Goal: Information Seeking & Learning: Learn about a topic

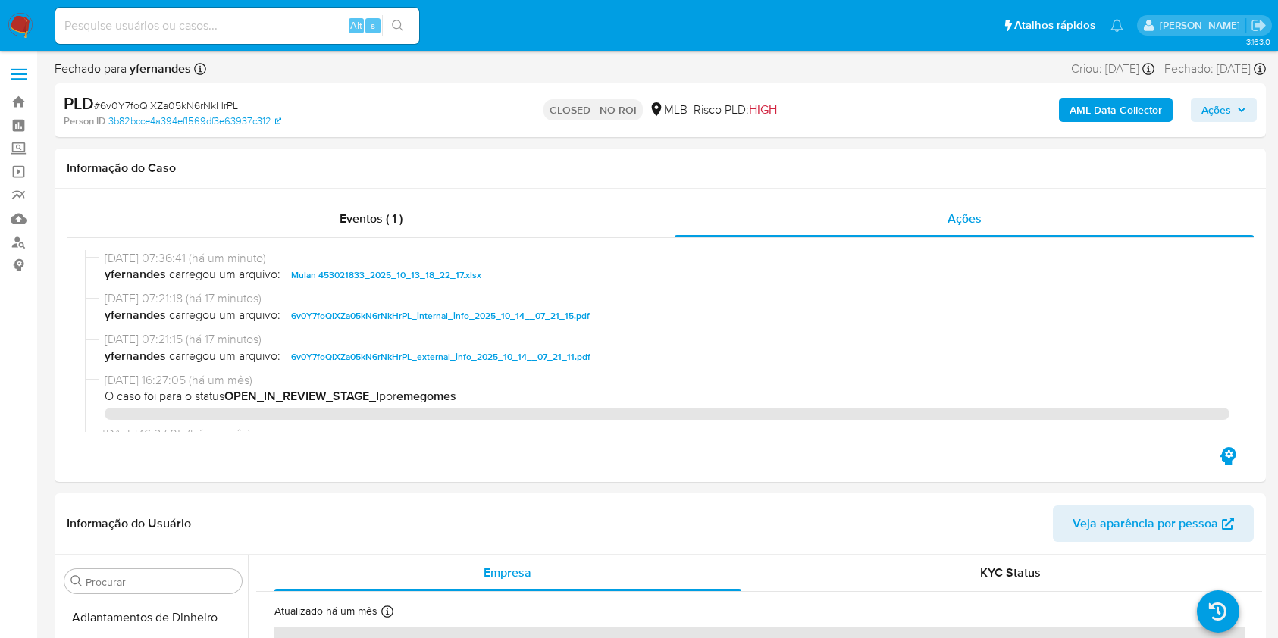
select select "10"
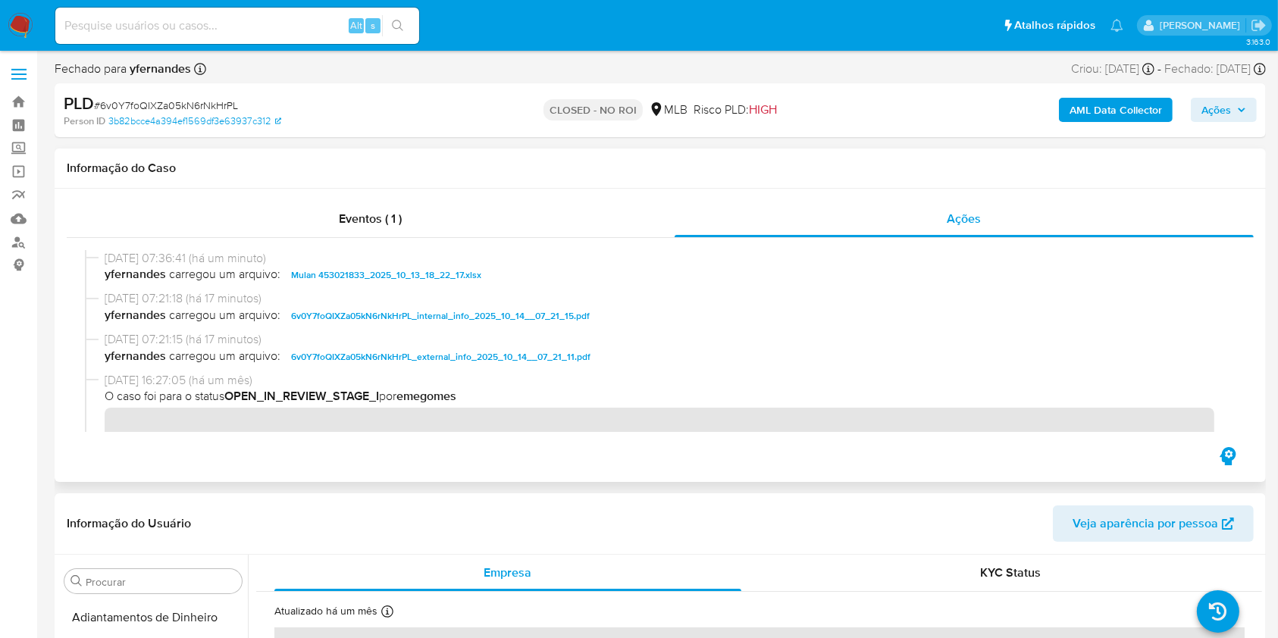
scroll to position [823, 0]
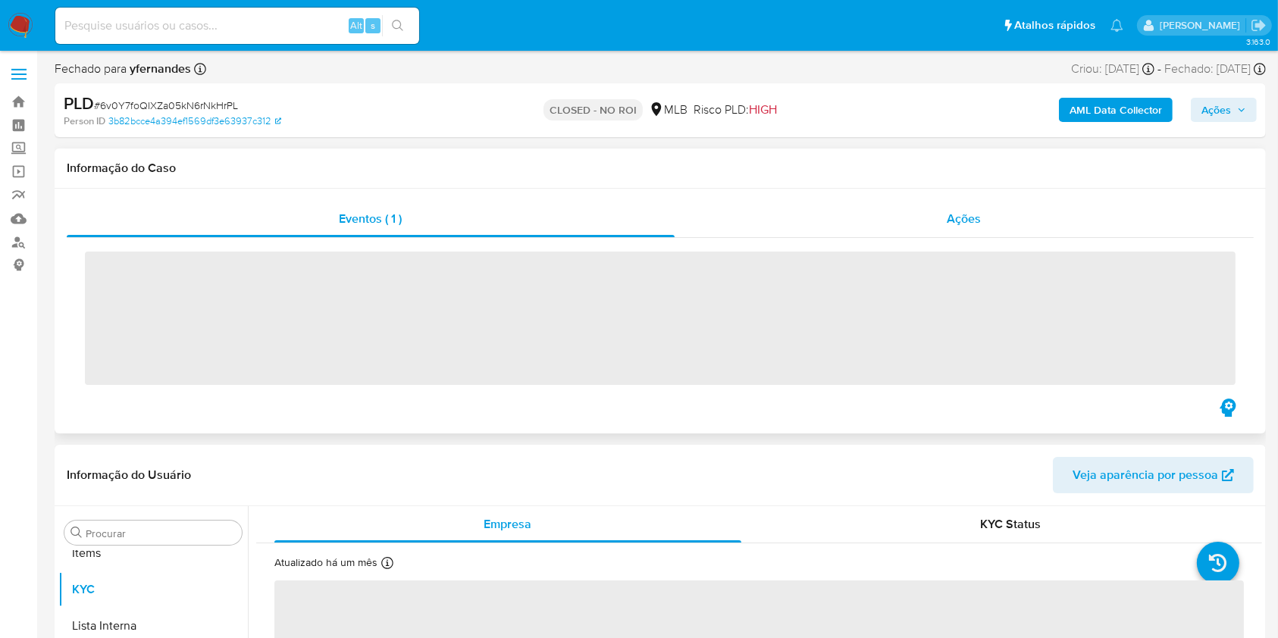
scroll to position [823, 0]
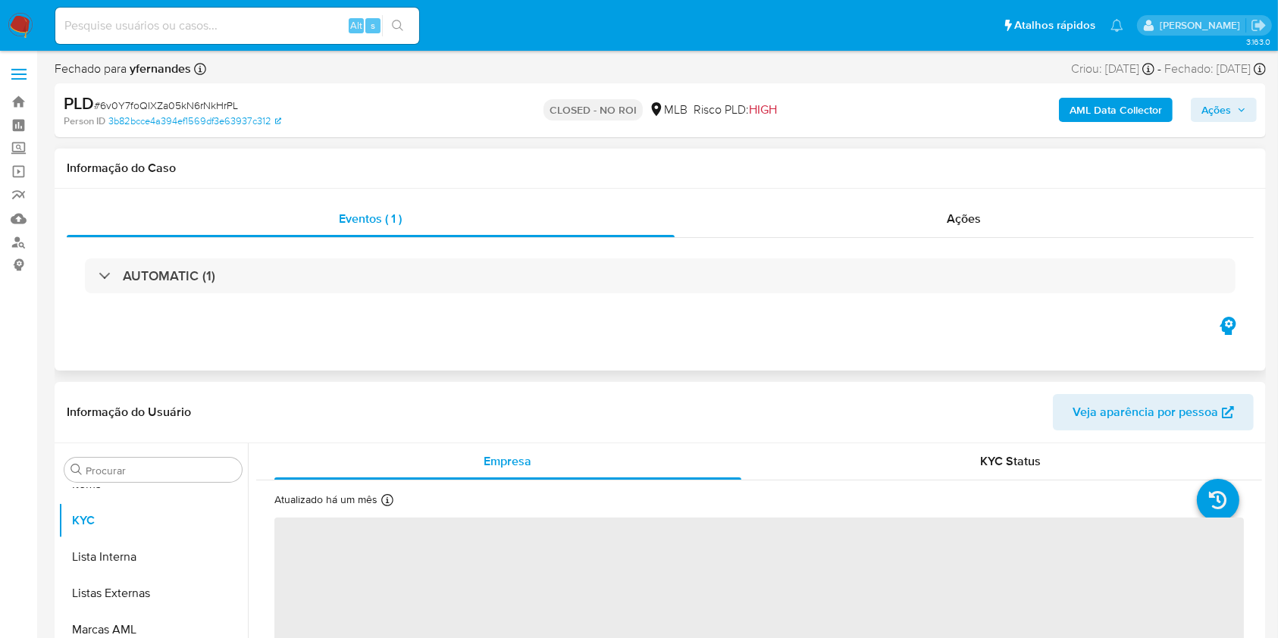
click at [1001, 208] on div "Ações" at bounding box center [964, 219] width 579 height 36
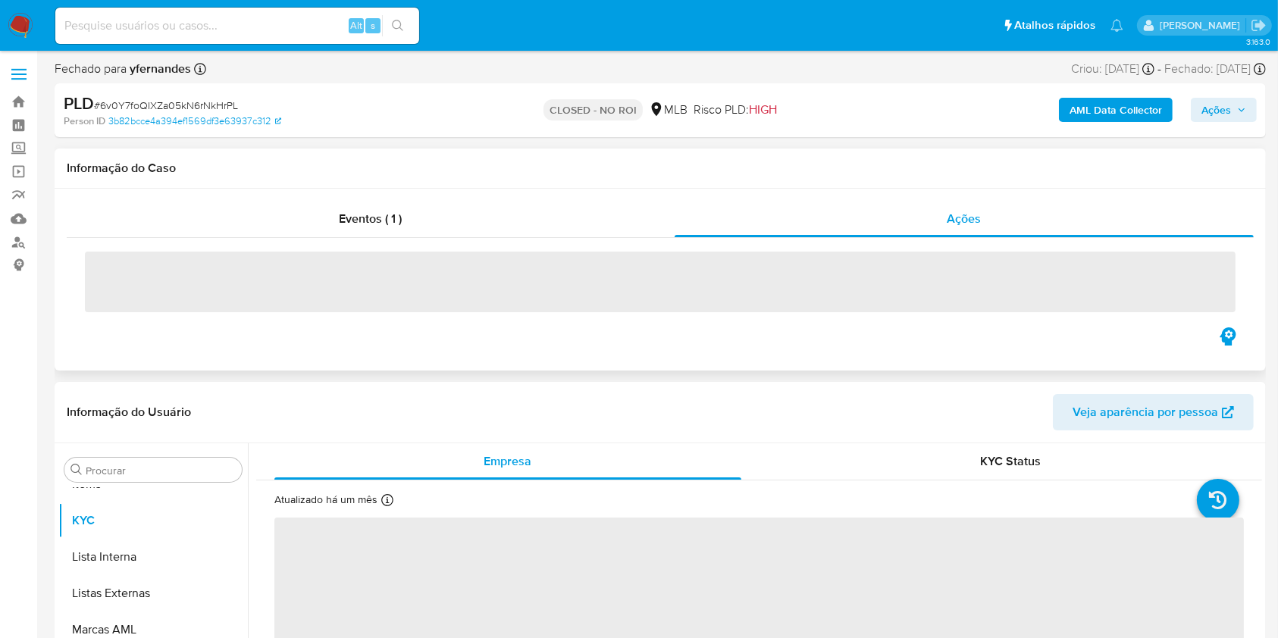
select select "10"
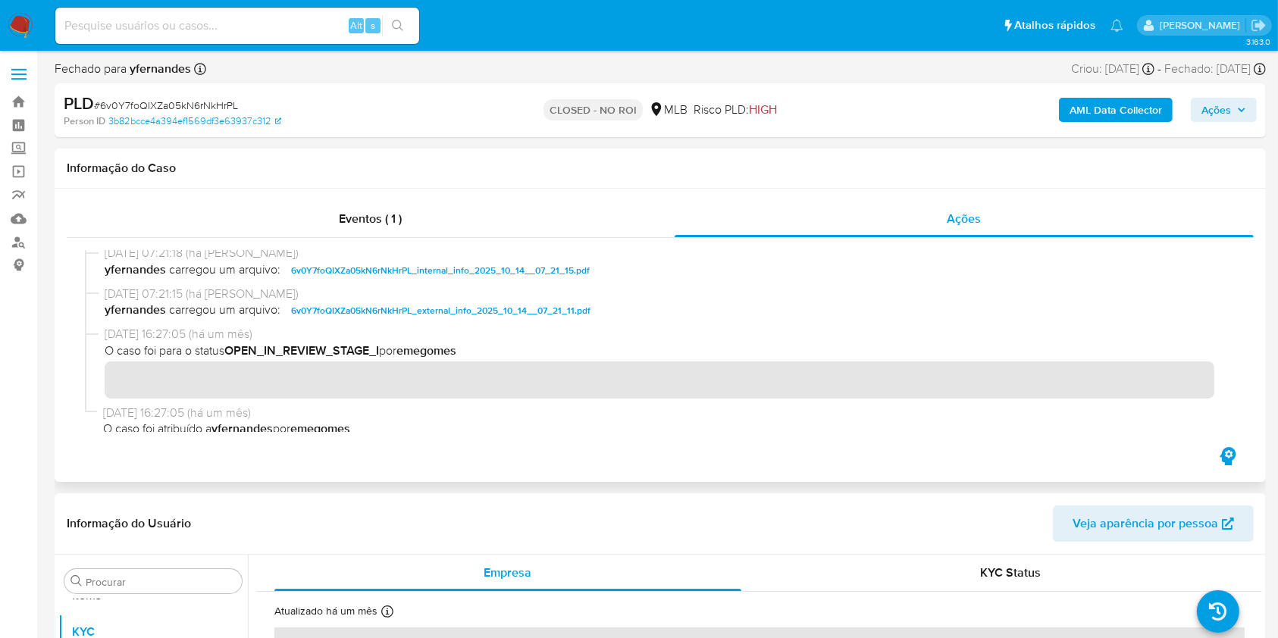
scroll to position [0, 0]
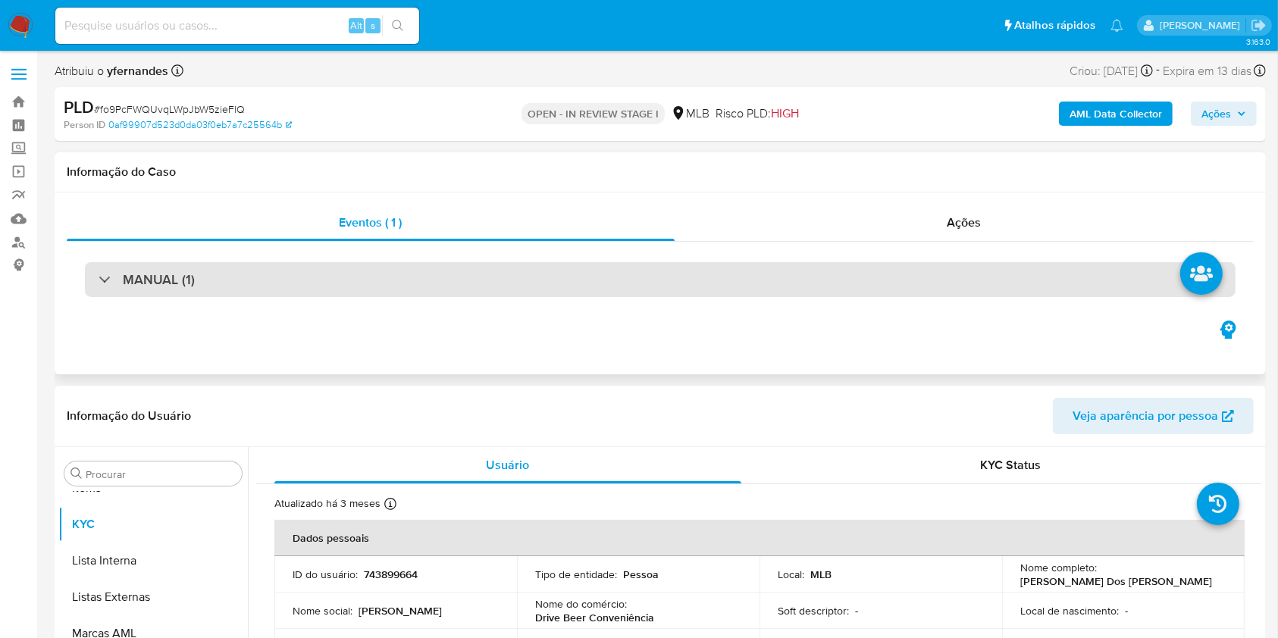
click at [585, 270] on div "MANUAL (1)" at bounding box center [660, 279] width 1151 height 35
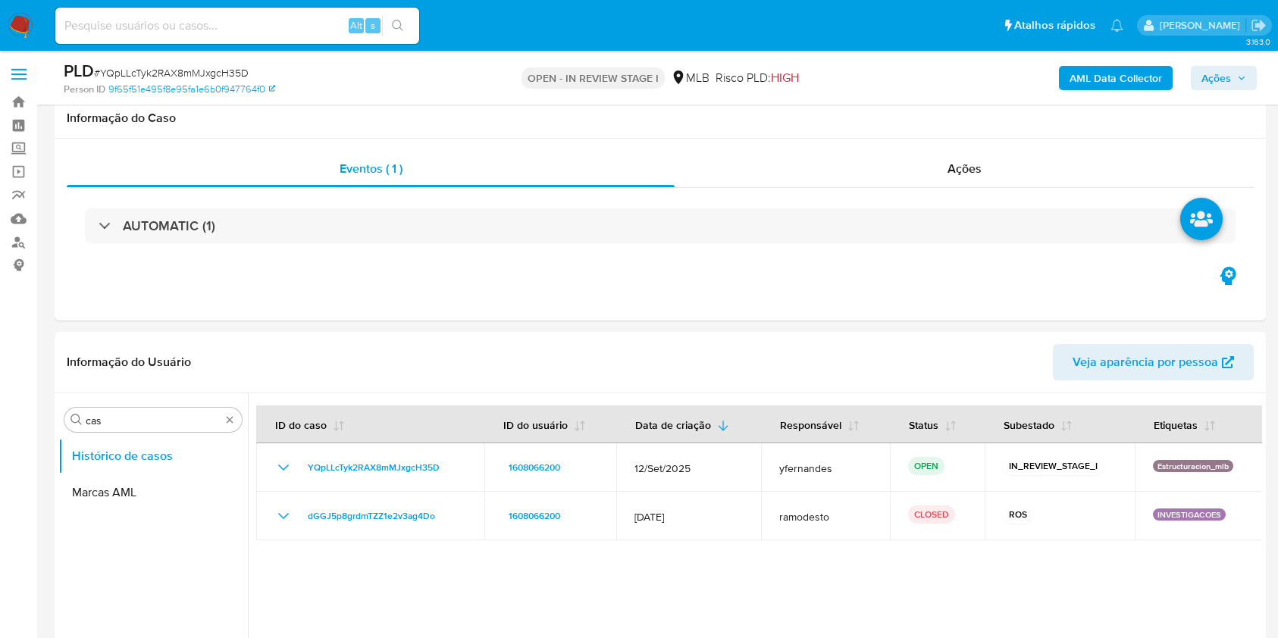
select select "10"
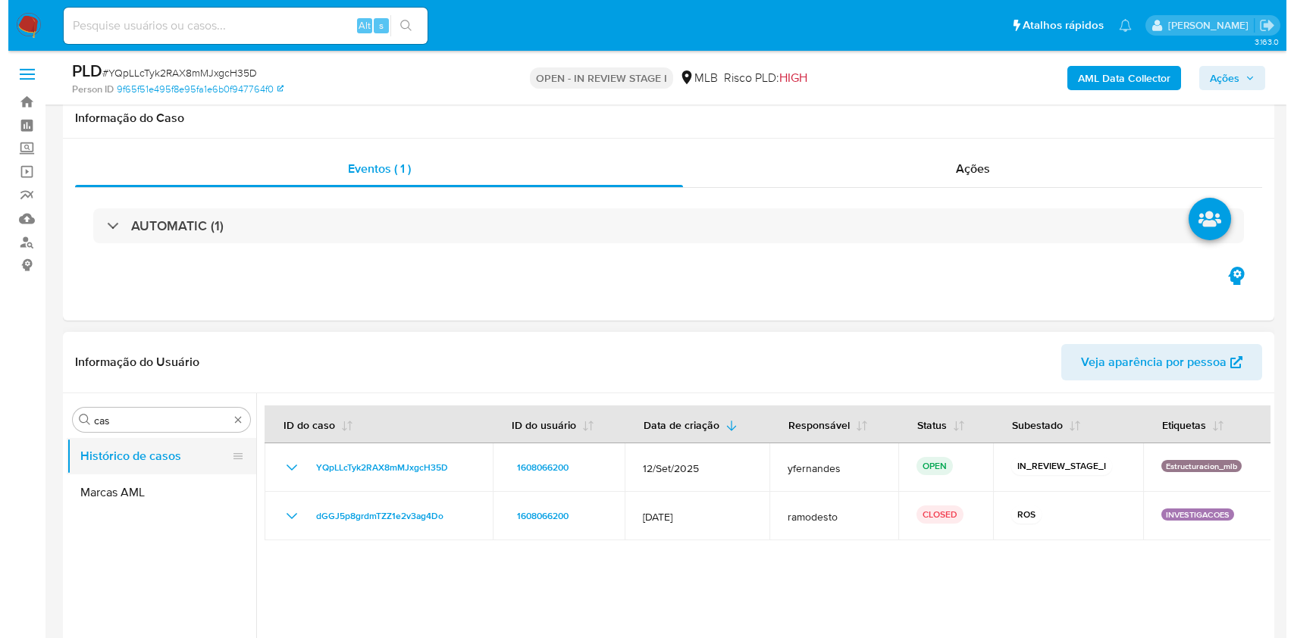
scroll to position [202, 0]
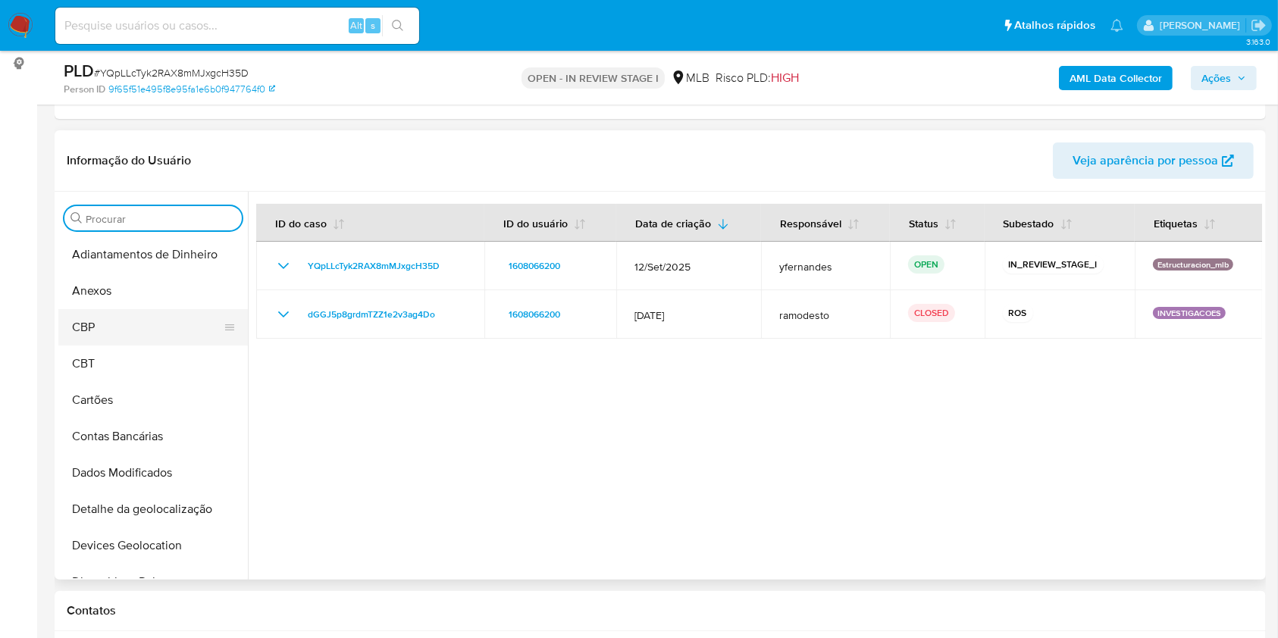
click at [121, 311] on button "CBP" at bounding box center [146, 327] width 177 height 36
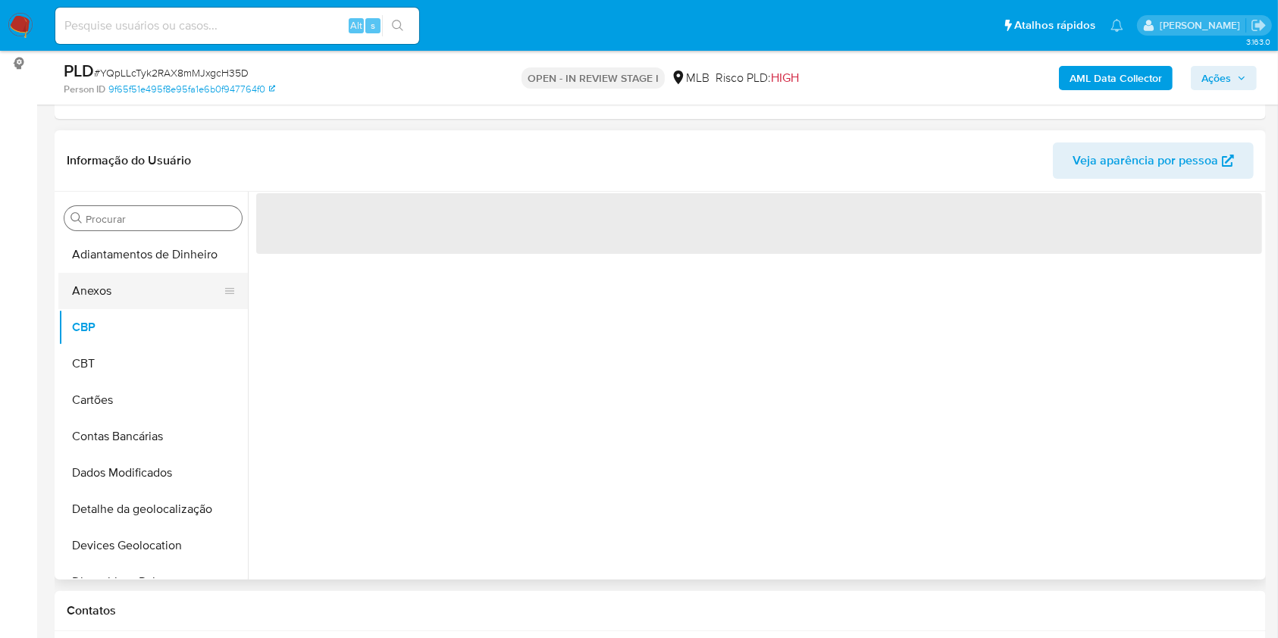
click at [113, 293] on button "Anexos" at bounding box center [146, 291] width 177 height 36
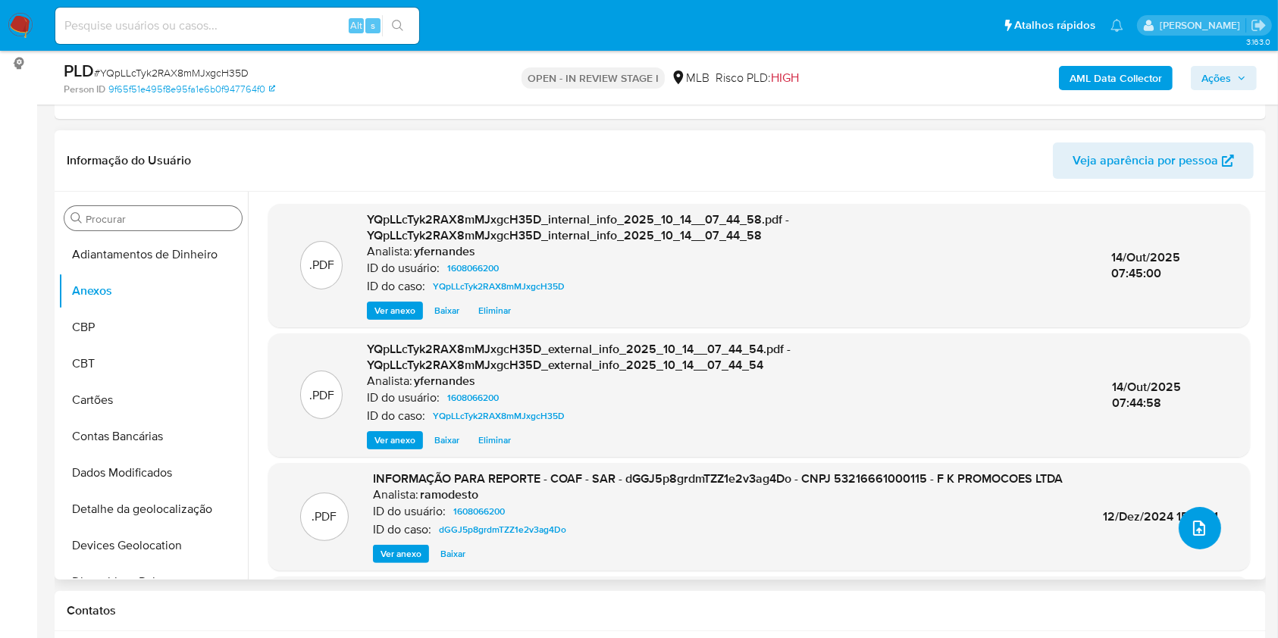
click at [1187, 542] on button "upload-file" at bounding box center [1200, 528] width 42 height 42
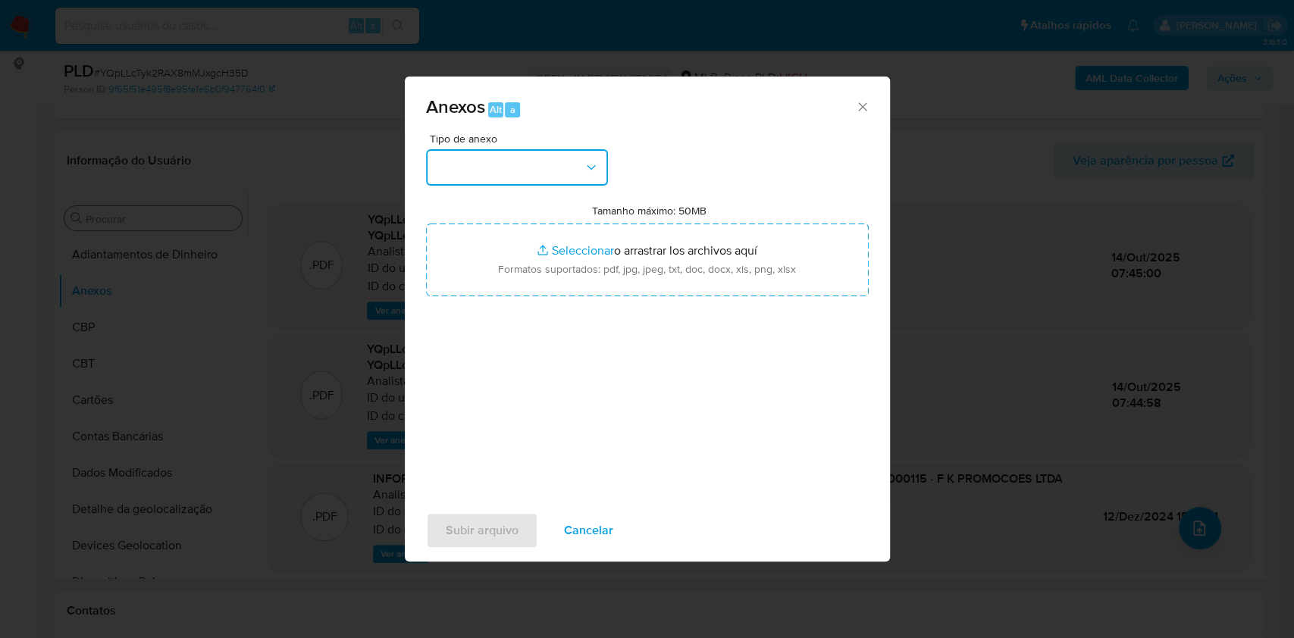
click at [491, 150] on button "button" at bounding box center [517, 167] width 182 height 36
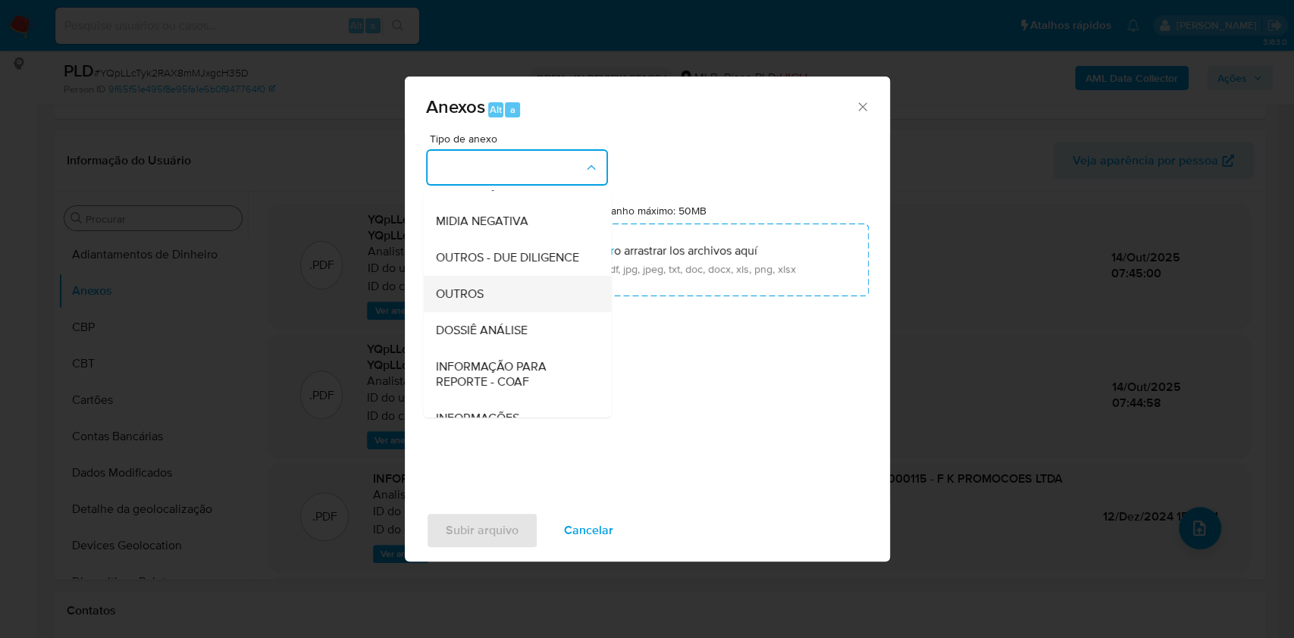
scroll to position [233, 0]
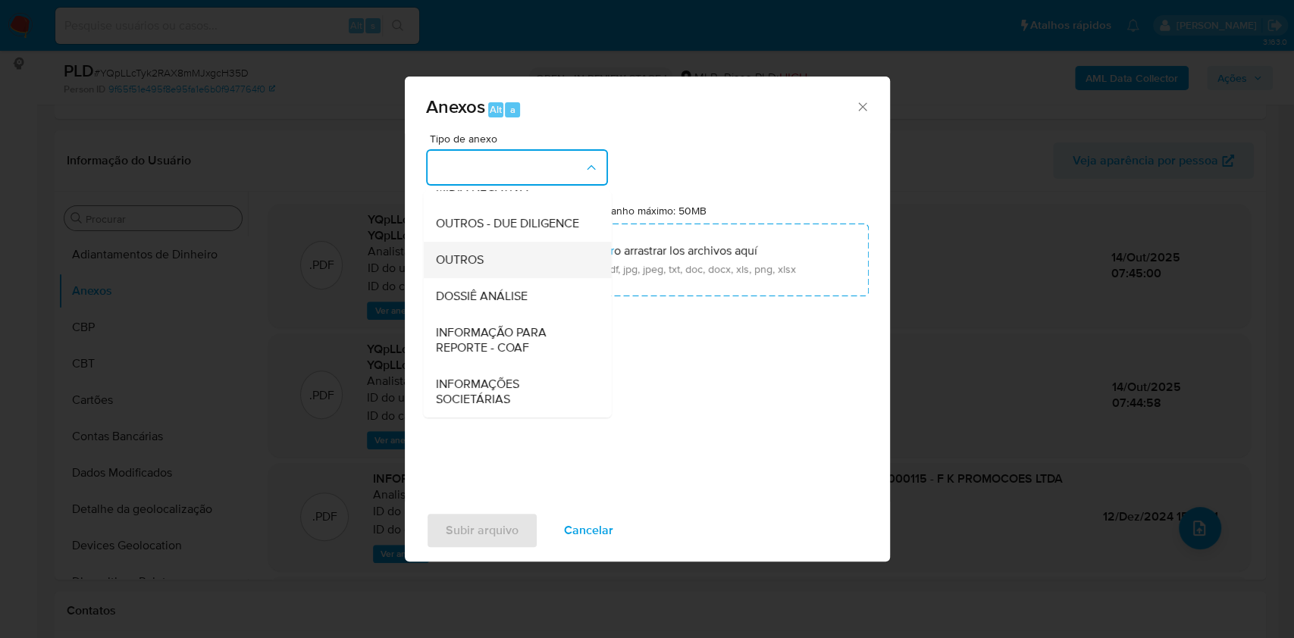
click at [488, 264] on div "OUTROS" at bounding box center [512, 260] width 155 height 36
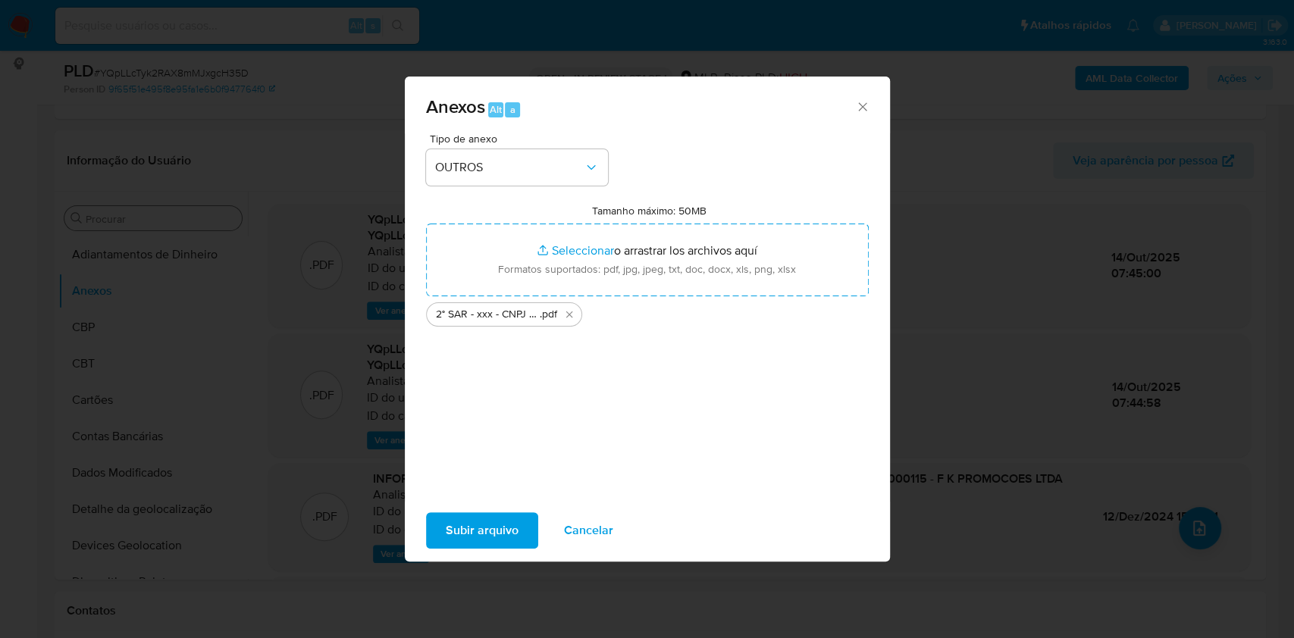
click at [484, 510] on div "Subir arquivo Cancelar" at bounding box center [647, 531] width 485 height 58
click at [500, 525] on span "Subir arquivo" at bounding box center [482, 530] width 73 height 33
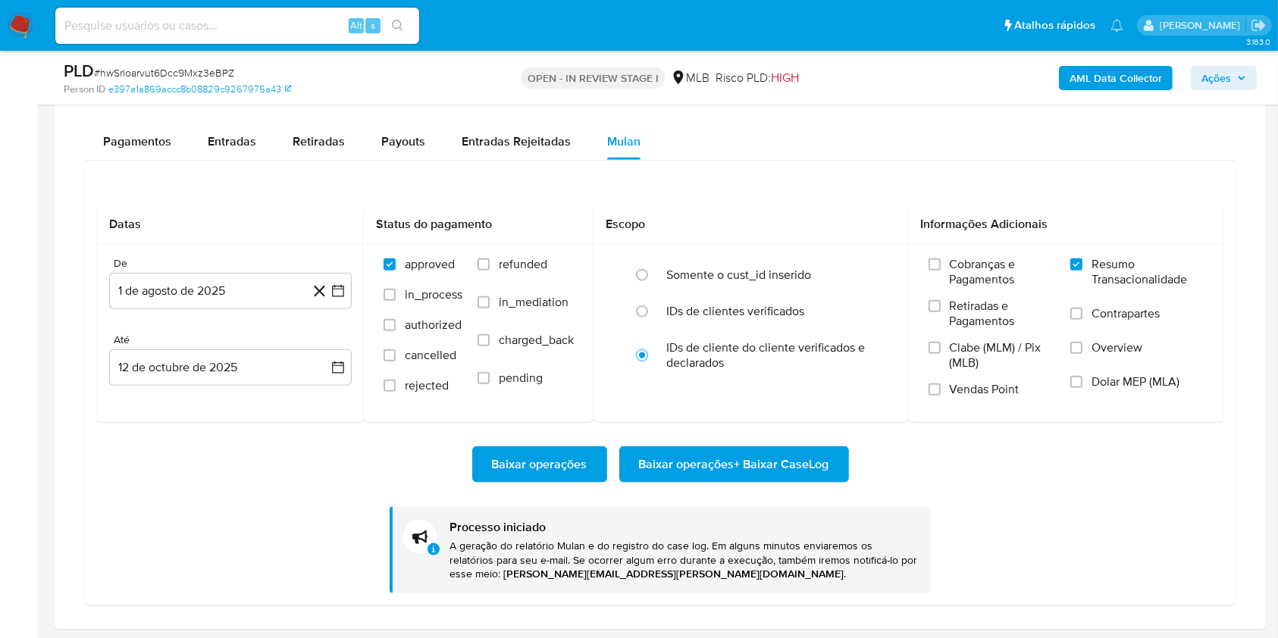
scroll to position [823, 0]
click at [212, 62] on div "PLD # hwSrloarvut6Dcc9Mxz3eBPZ" at bounding box center [260, 71] width 392 height 23
click at [192, 71] on span "# hwSrloarvut6Dcc9Mxz3eBPZ" at bounding box center [164, 72] width 140 height 15
copy span "hwSrloarvut6Dcc9Mxz3eBPZ"
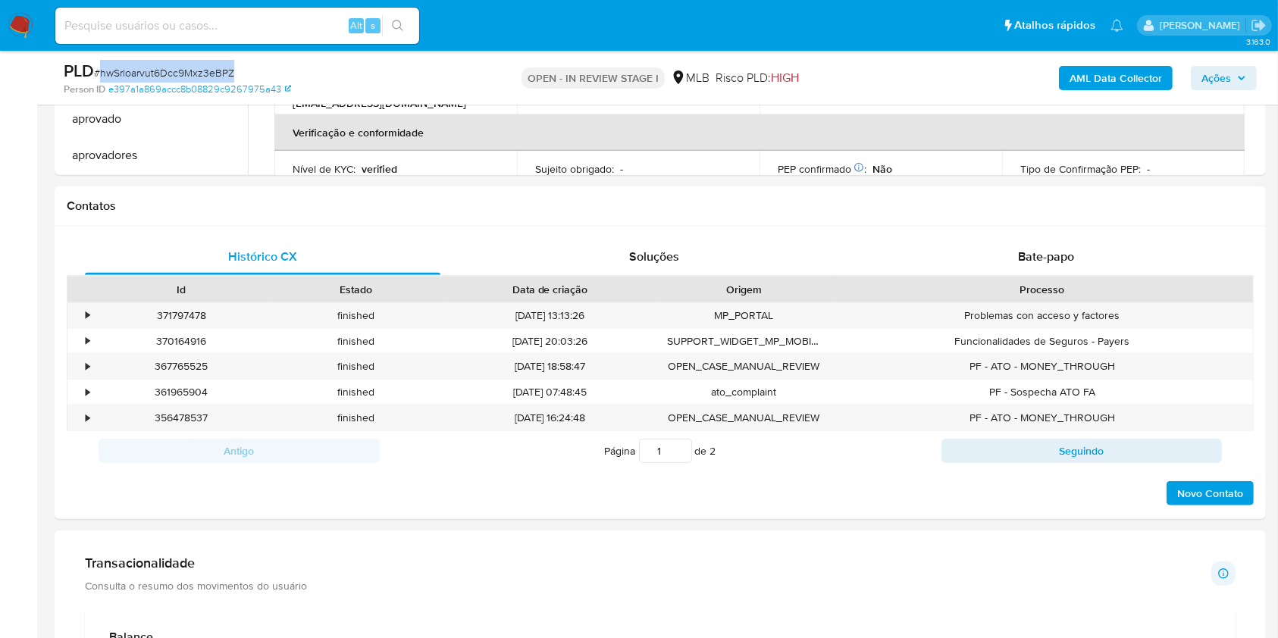
scroll to position [1516, 0]
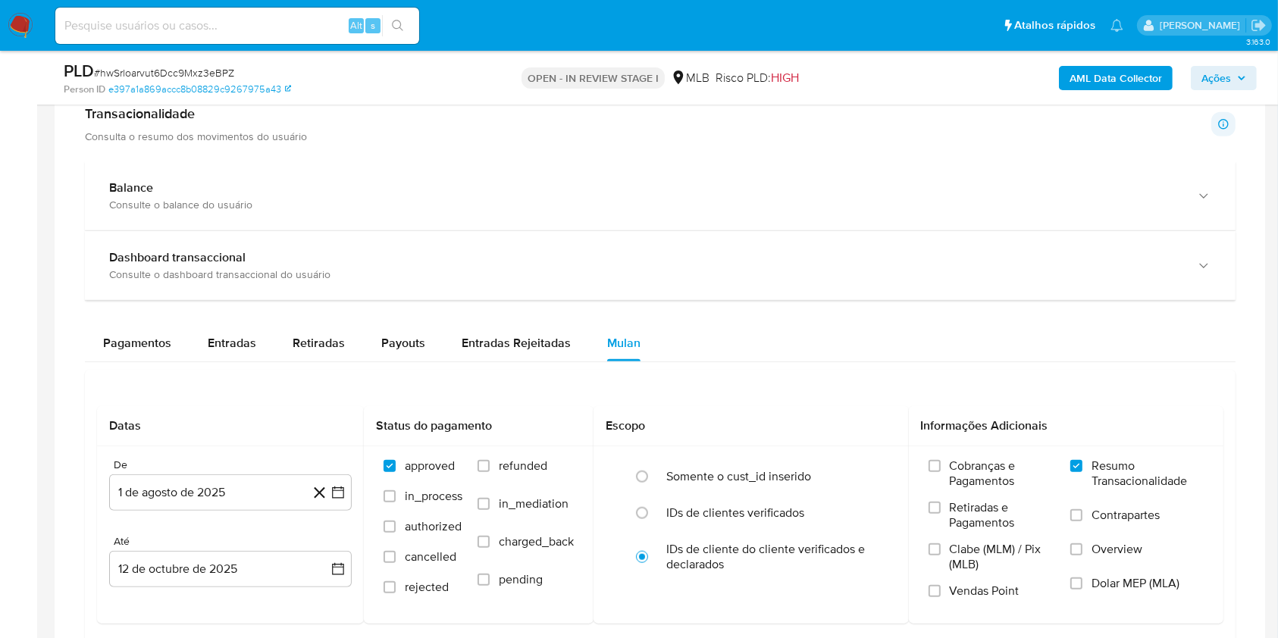
click at [243, 138] on p "Consulta o resumo dos movimentos do usuário" at bounding box center [196, 137] width 222 height 14
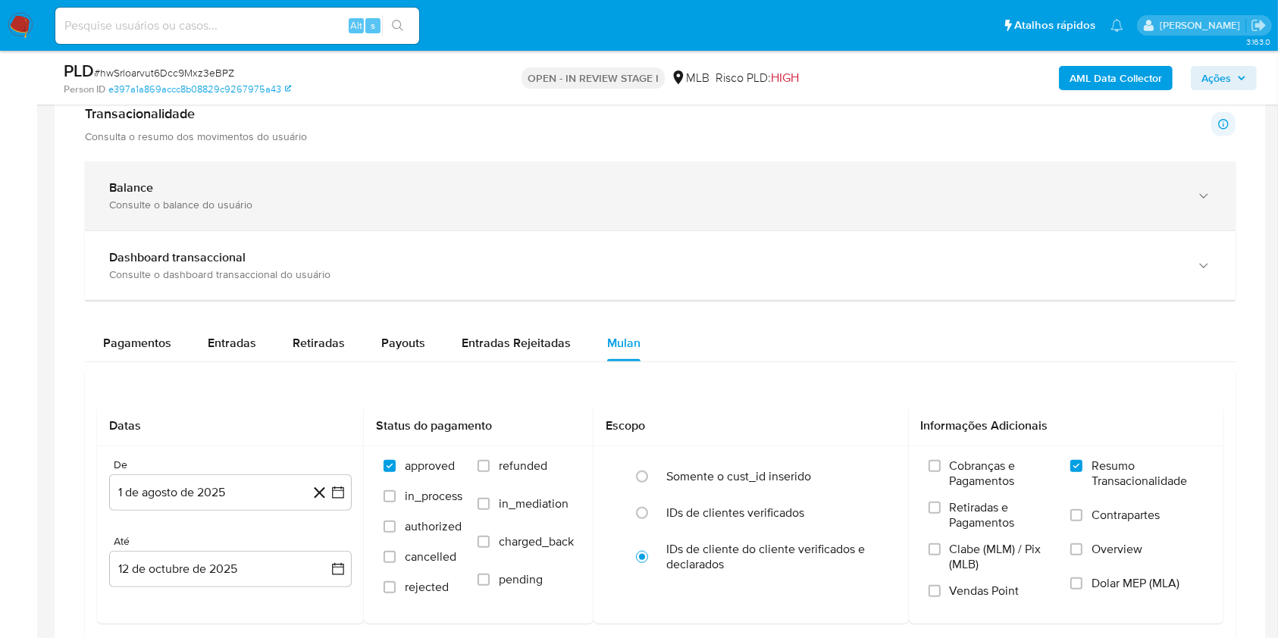
click at [321, 208] on div "Consulte o balance do usuário" at bounding box center [645, 205] width 1072 height 14
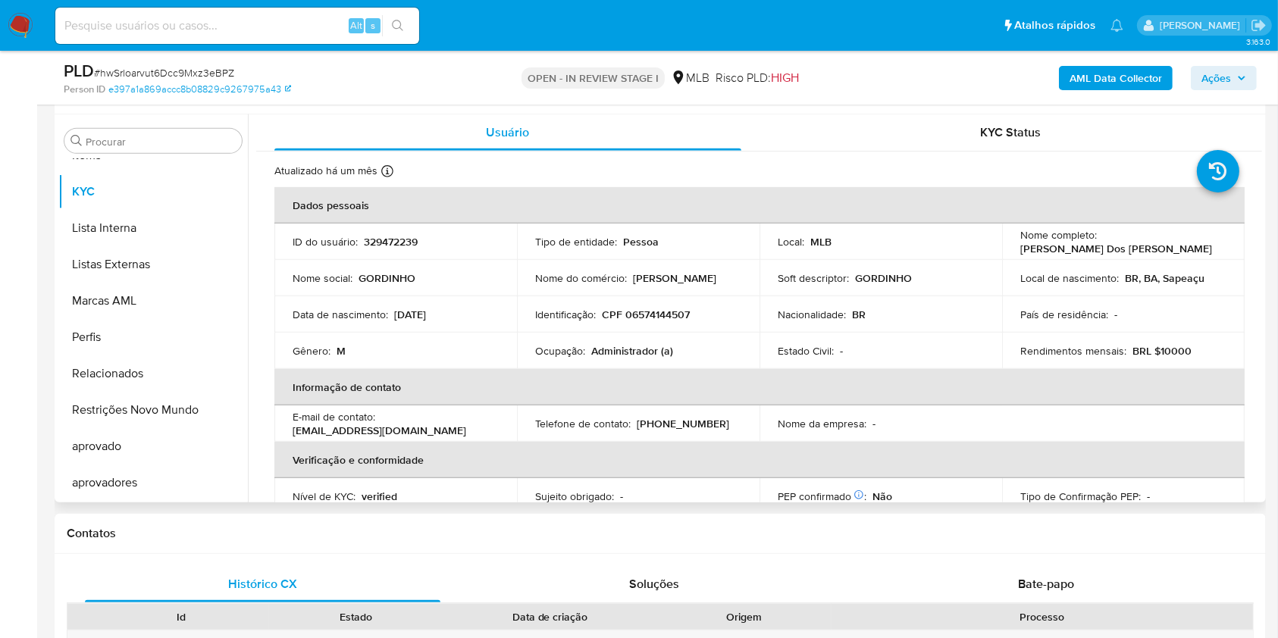
scroll to position [707, 0]
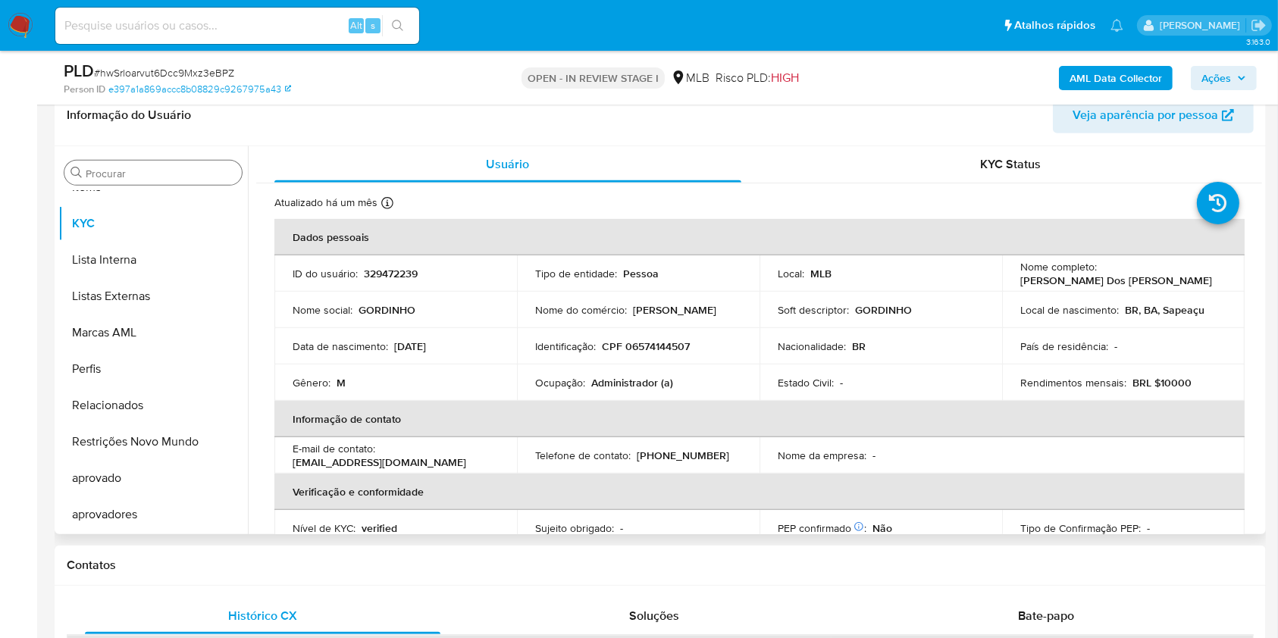
click at [180, 176] on input "Procurar" at bounding box center [161, 174] width 150 height 14
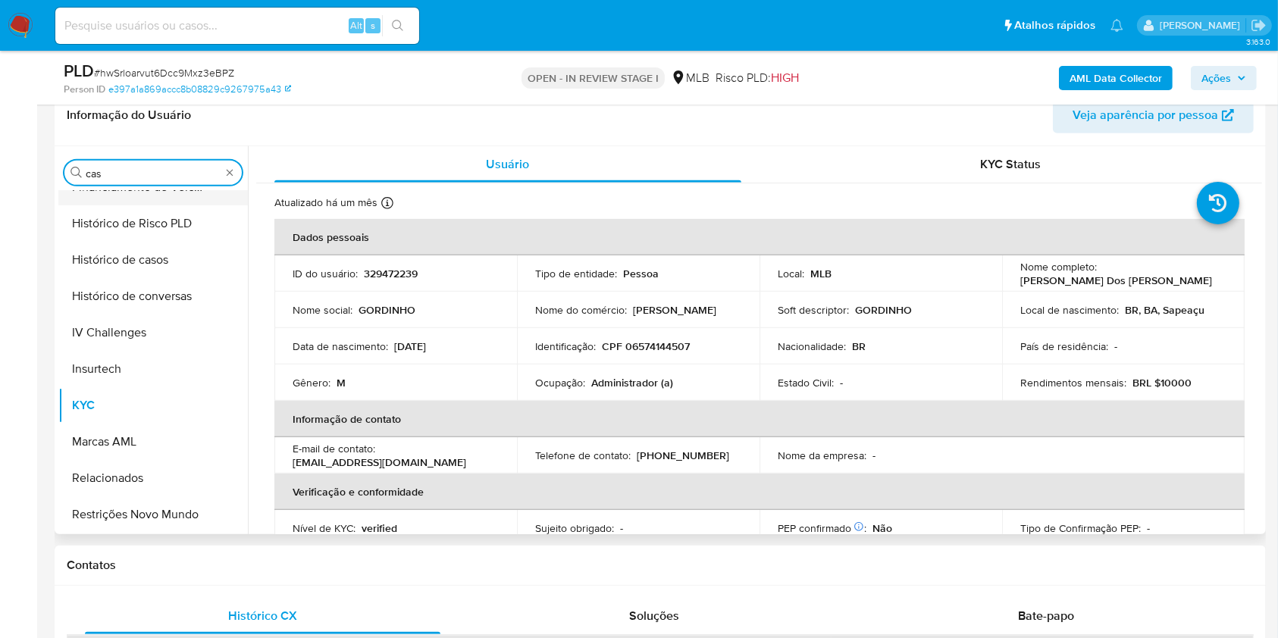
scroll to position [0, 0]
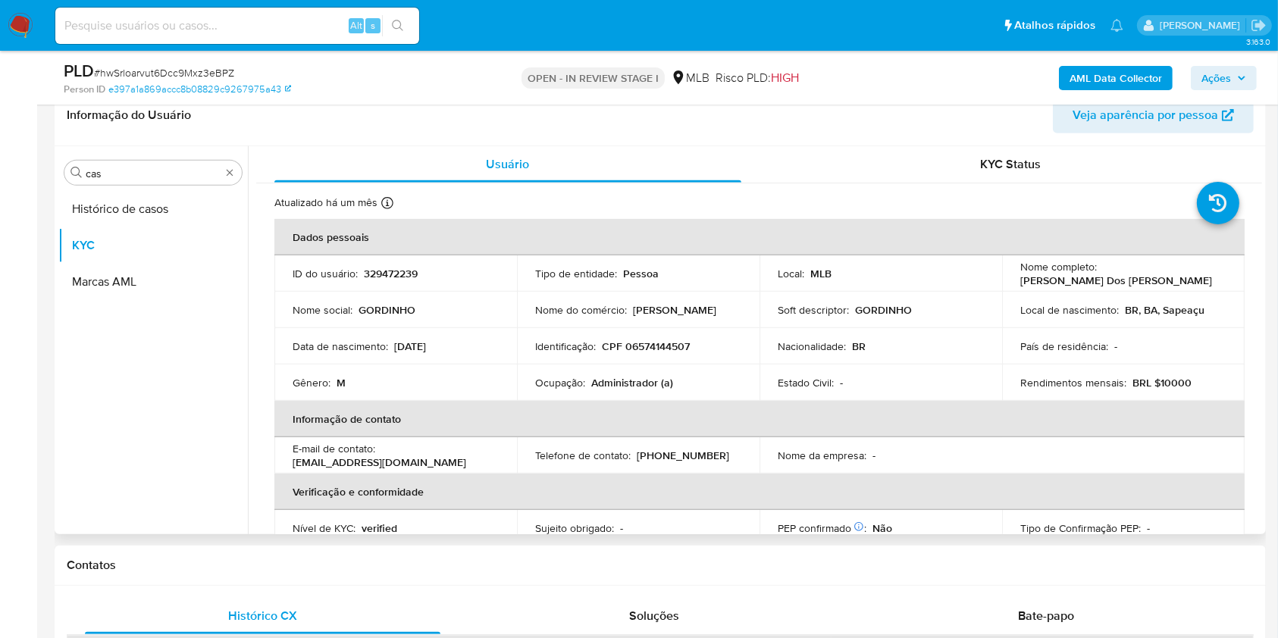
click at [117, 202] on button "Histórico de casos" at bounding box center [153, 209] width 190 height 36
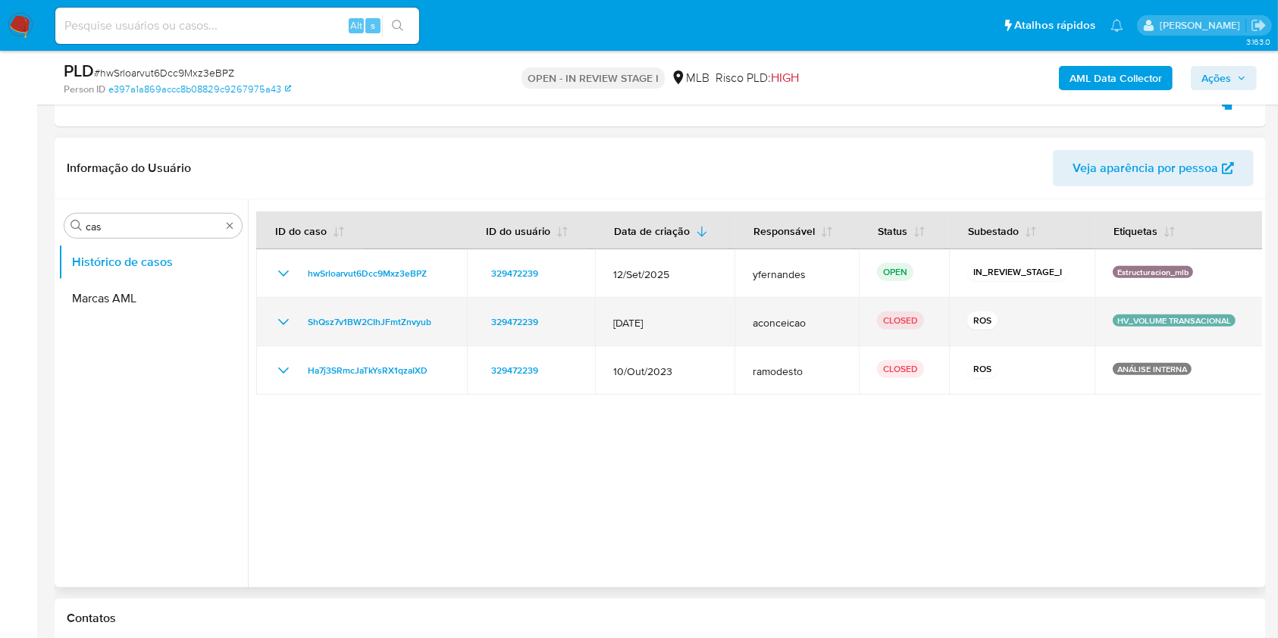
scroll to position [606, 0]
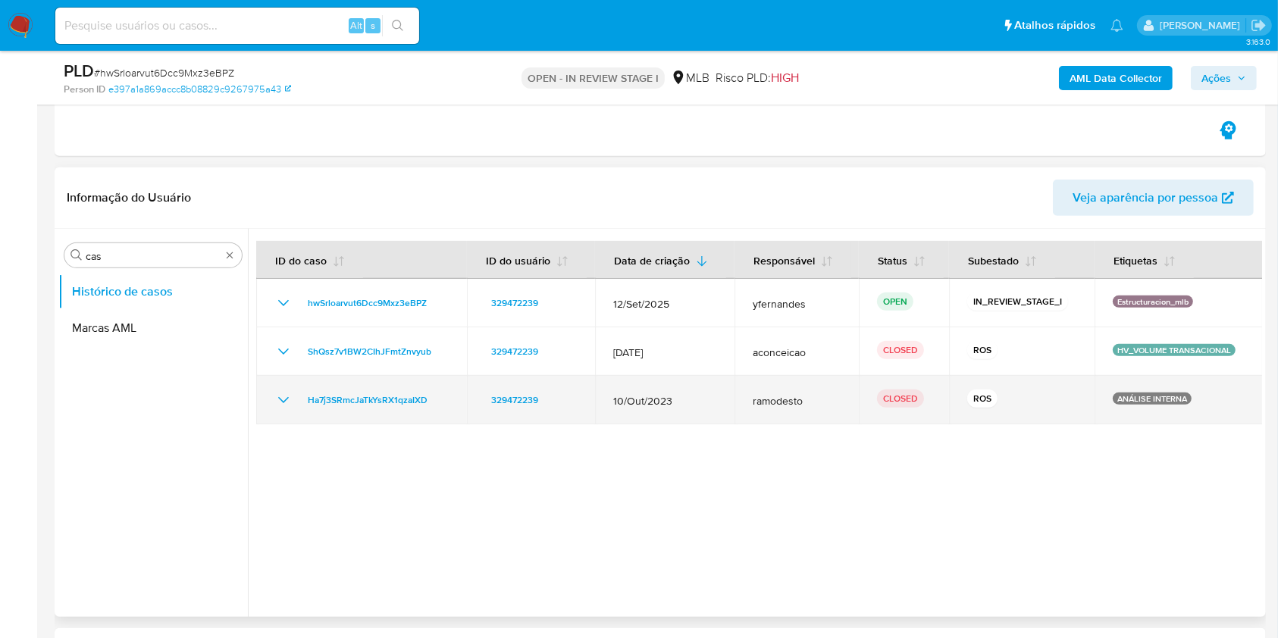
click at [289, 398] on icon "Mostrar/Ocultar" at bounding box center [283, 400] width 18 height 18
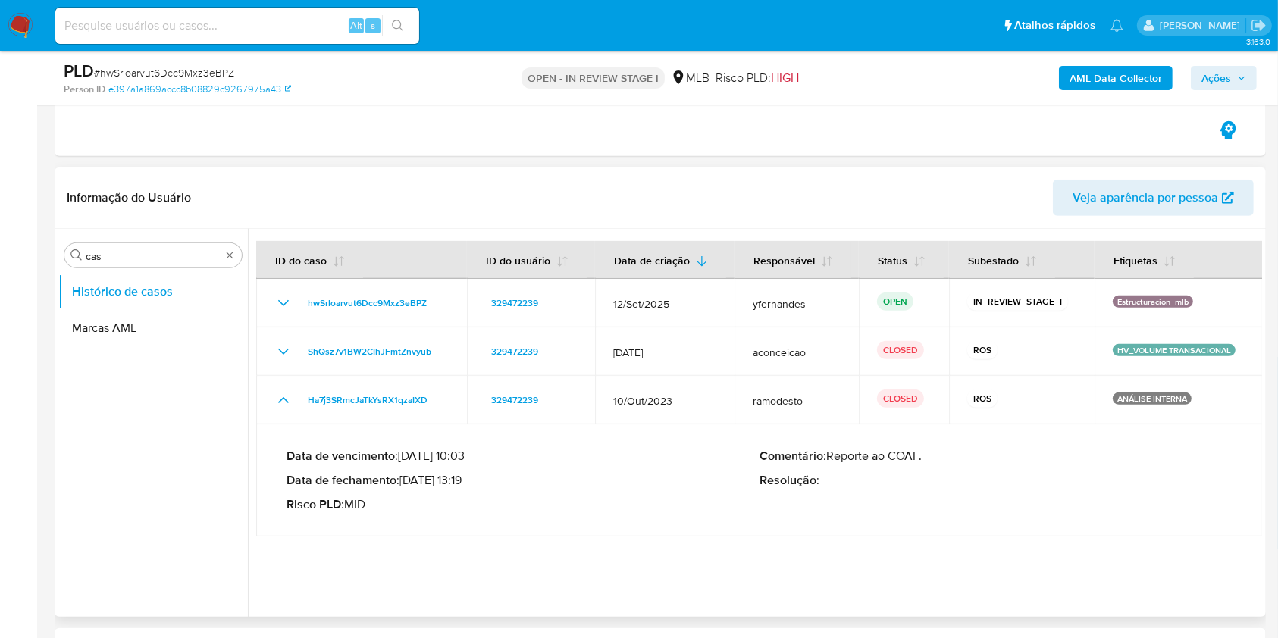
drag, startPoint x: 423, startPoint y: 479, endPoint x: 460, endPoint y: 483, distance: 37.3
click at [460, 483] on p "Data de fechamento : 23/11/2023 13:19" at bounding box center [523, 480] width 473 height 15
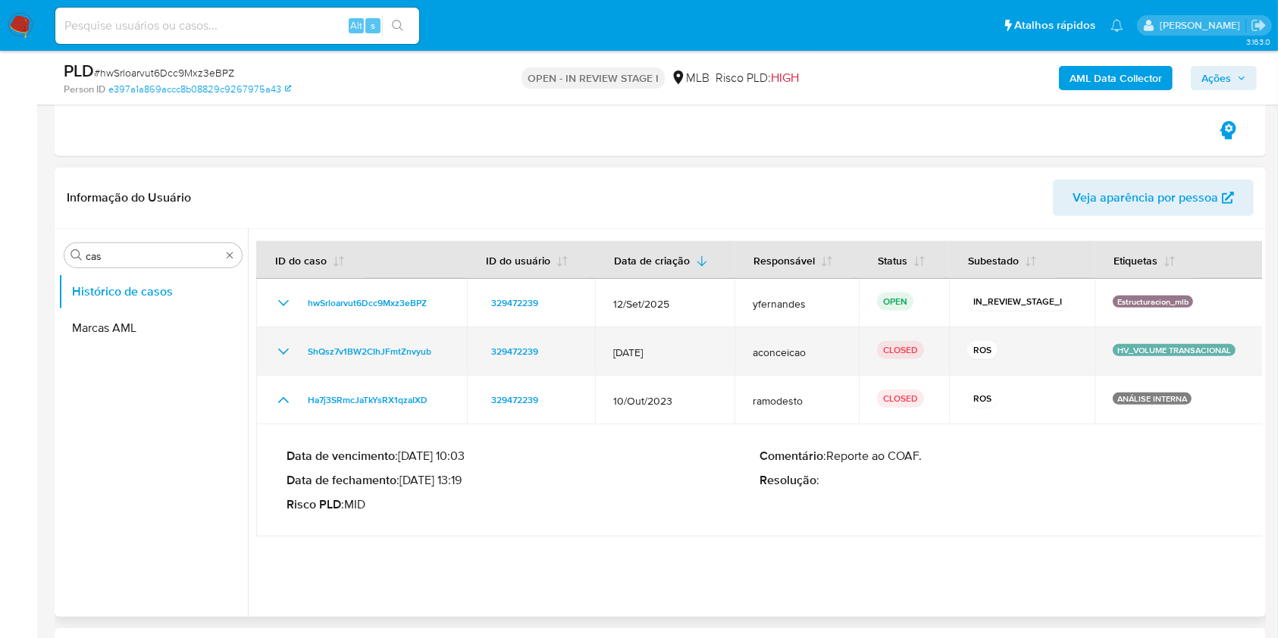
click at [287, 345] on icon "Mostrar/Ocultar" at bounding box center [283, 352] width 18 height 18
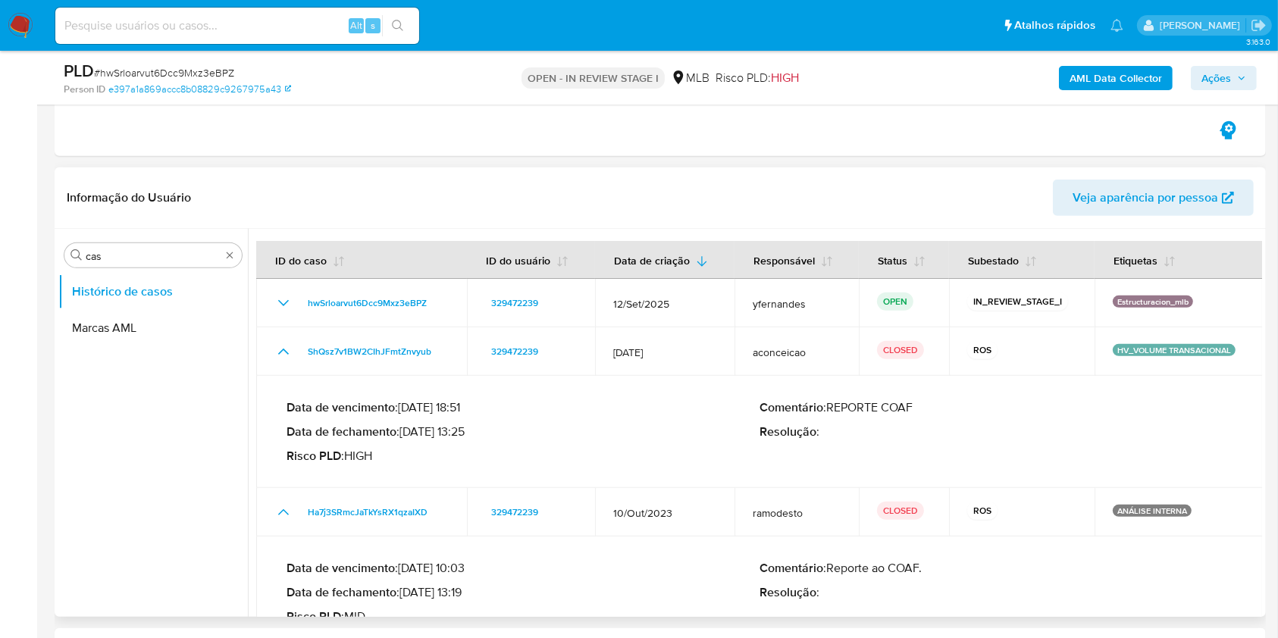
drag, startPoint x: 423, startPoint y: 429, endPoint x: 472, endPoint y: 432, distance: 48.6
click at [472, 432] on p "Data de fechamento : 19/07/2024 13:25" at bounding box center [523, 432] width 473 height 15
click at [137, 266] on div "Procurar cas" at bounding box center [152, 255] width 177 height 24
click at [127, 262] on input "cas" at bounding box center [153, 256] width 135 height 14
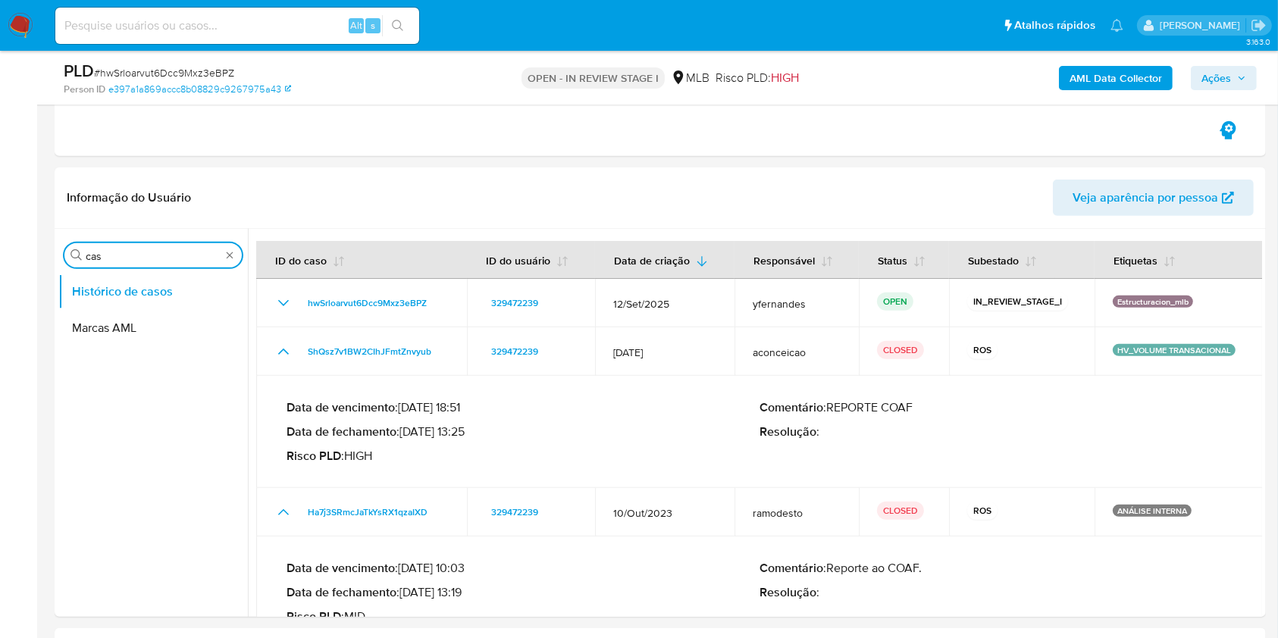
click at [127, 262] on input "cas" at bounding box center [153, 256] width 135 height 14
type input "ger"
click at [129, 282] on button "Geral" at bounding box center [146, 292] width 177 height 36
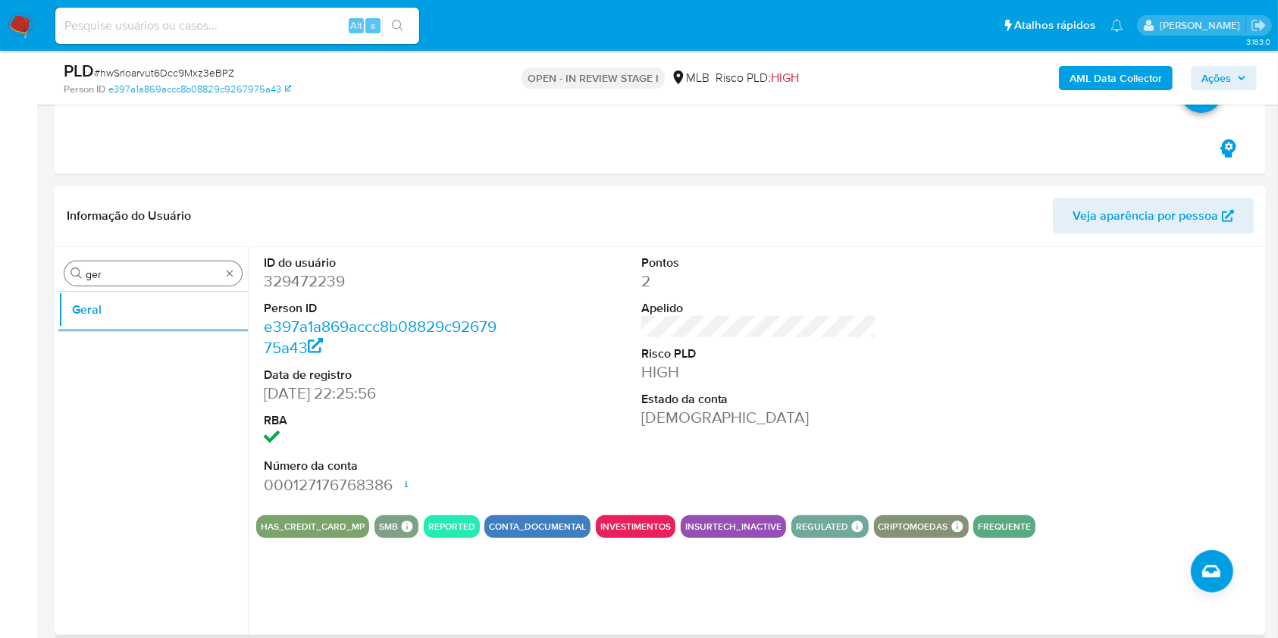
click at [114, 271] on input "ger" at bounding box center [153, 275] width 135 height 14
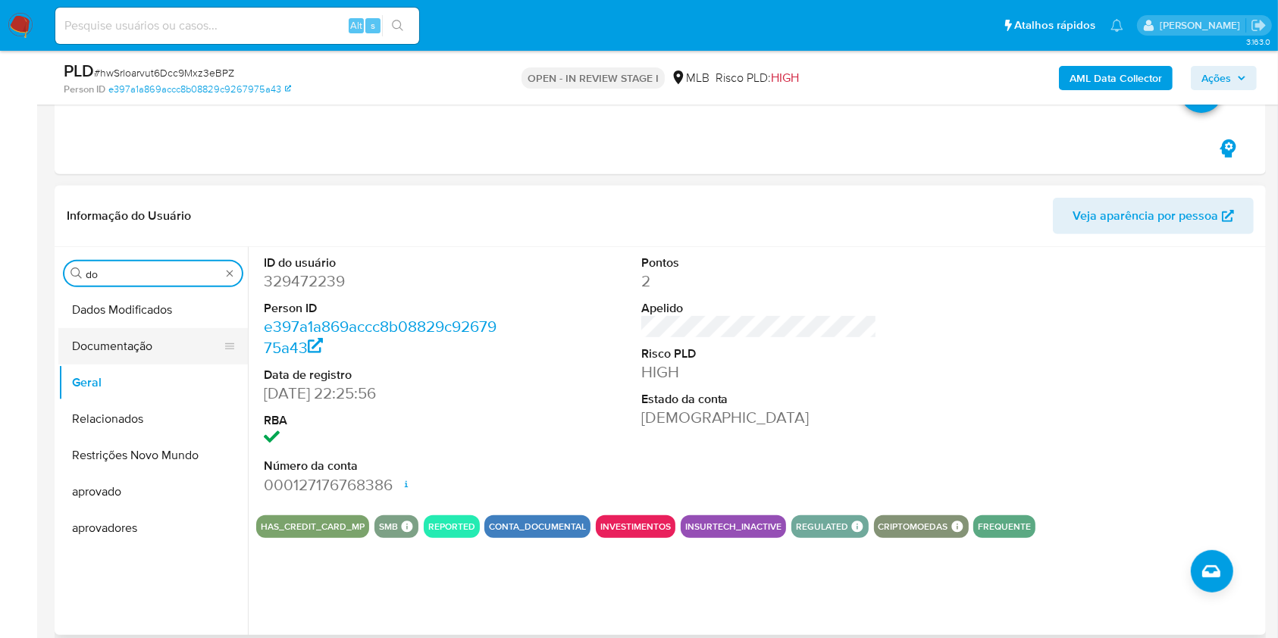
click at [103, 349] on button "Documentação" at bounding box center [146, 346] width 177 height 36
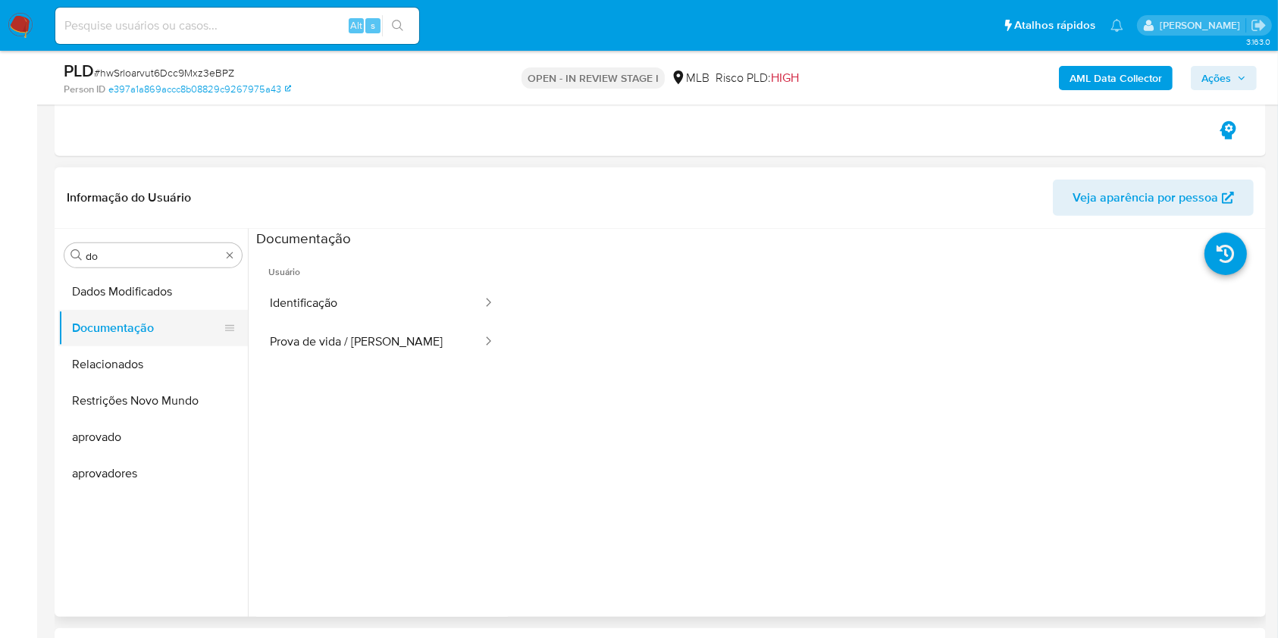
click at [334, 298] on button "Identificação" at bounding box center [369, 303] width 227 height 39
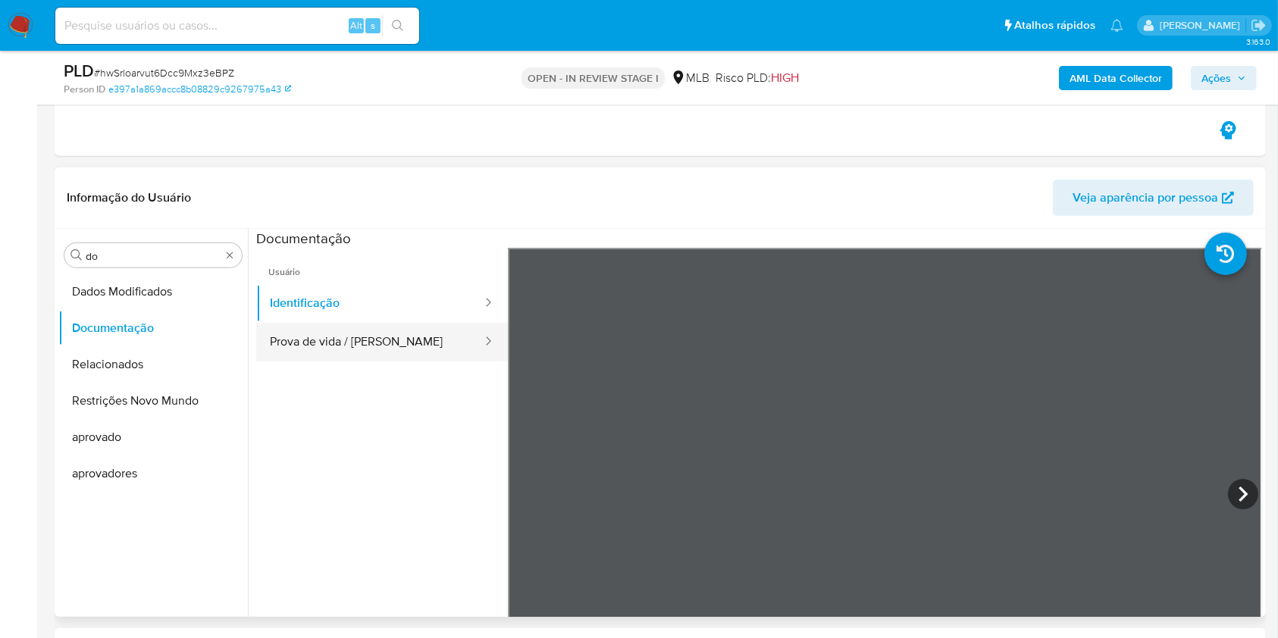
click at [378, 348] on button "Prova de vida / [PERSON_NAME]" at bounding box center [369, 342] width 227 height 39
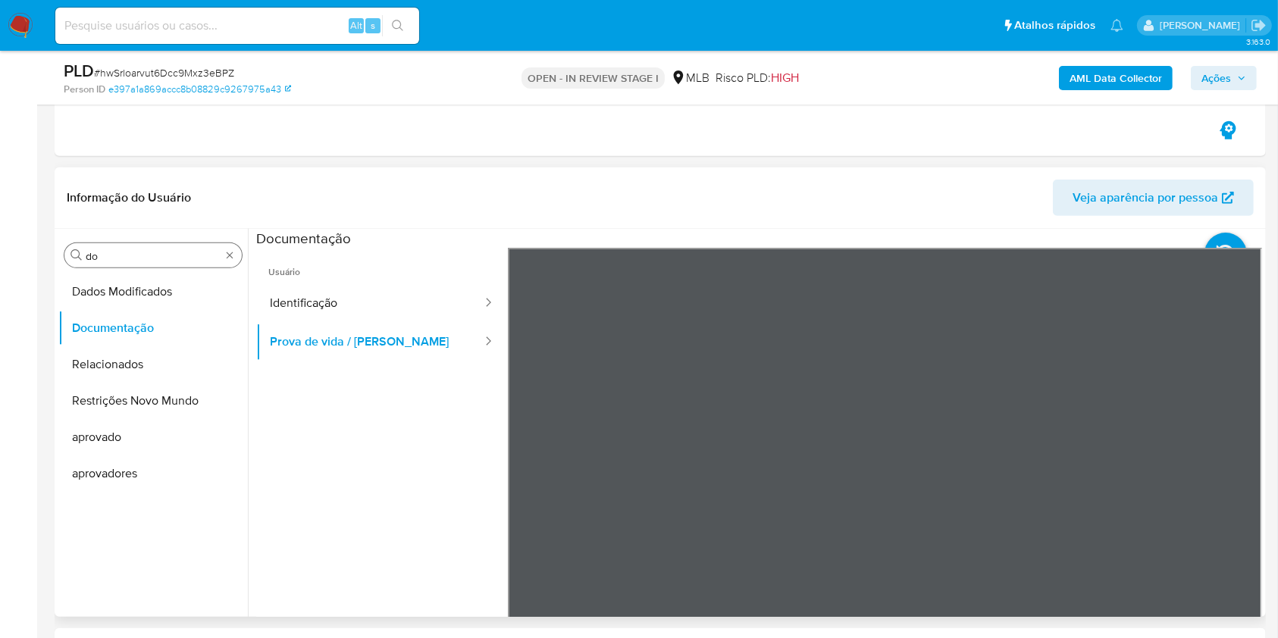
click at [134, 256] on input "do" at bounding box center [153, 256] width 135 height 14
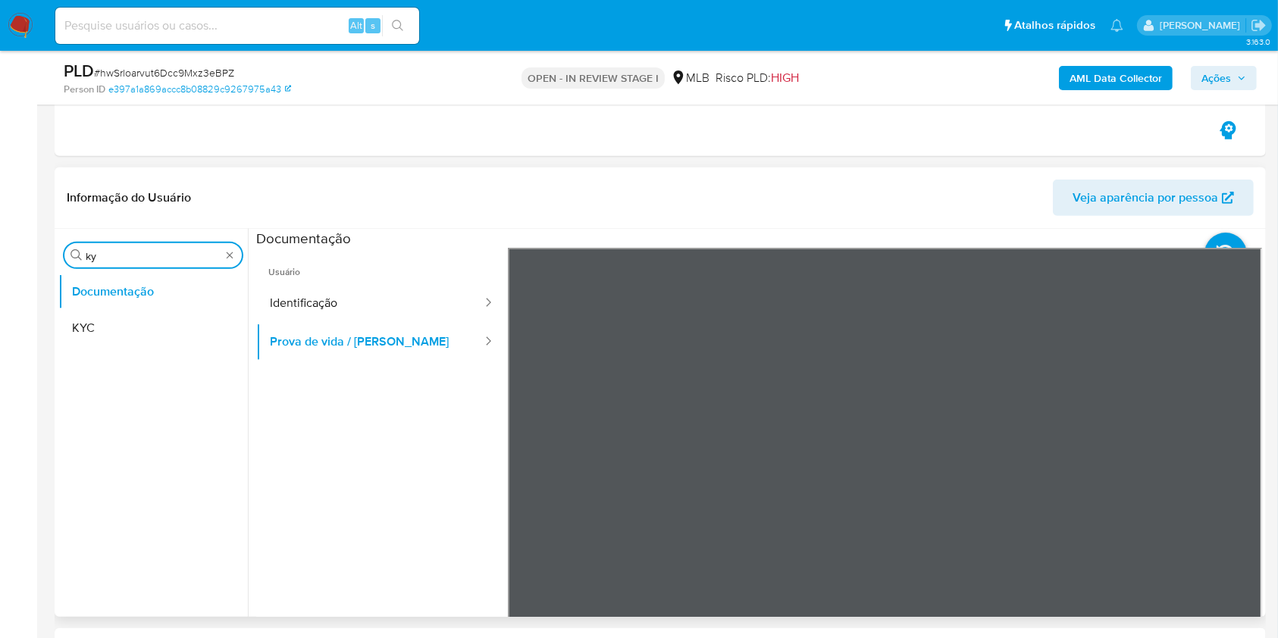
click at [121, 346] on ul "Documentação KYC" at bounding box center [153, 445] width 190 height 342
click at [114, 330] on button "KYC" at bounding box center [153, 328] width 190 height 36
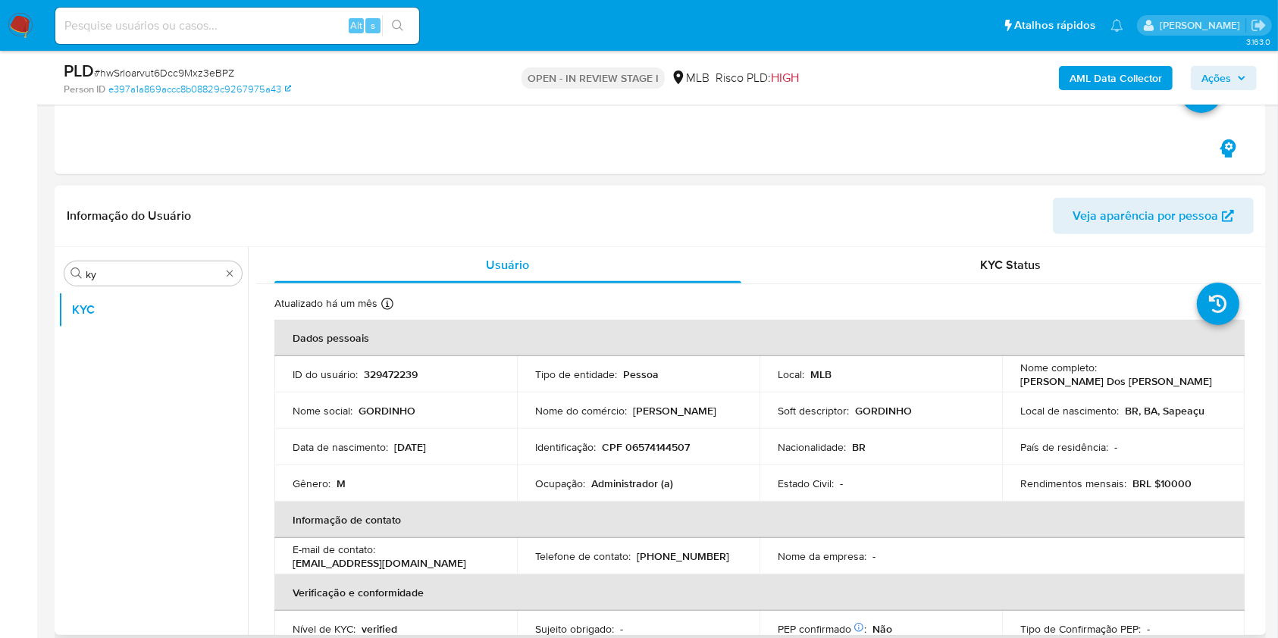
drag, startPoint x: 166, startPoint y: 415, endPoint x: 383, endPoint y: 358, distance: 224.3
click at [165, 415] on ul "KYC" at bounding box center [153, 463] width 190 height 342
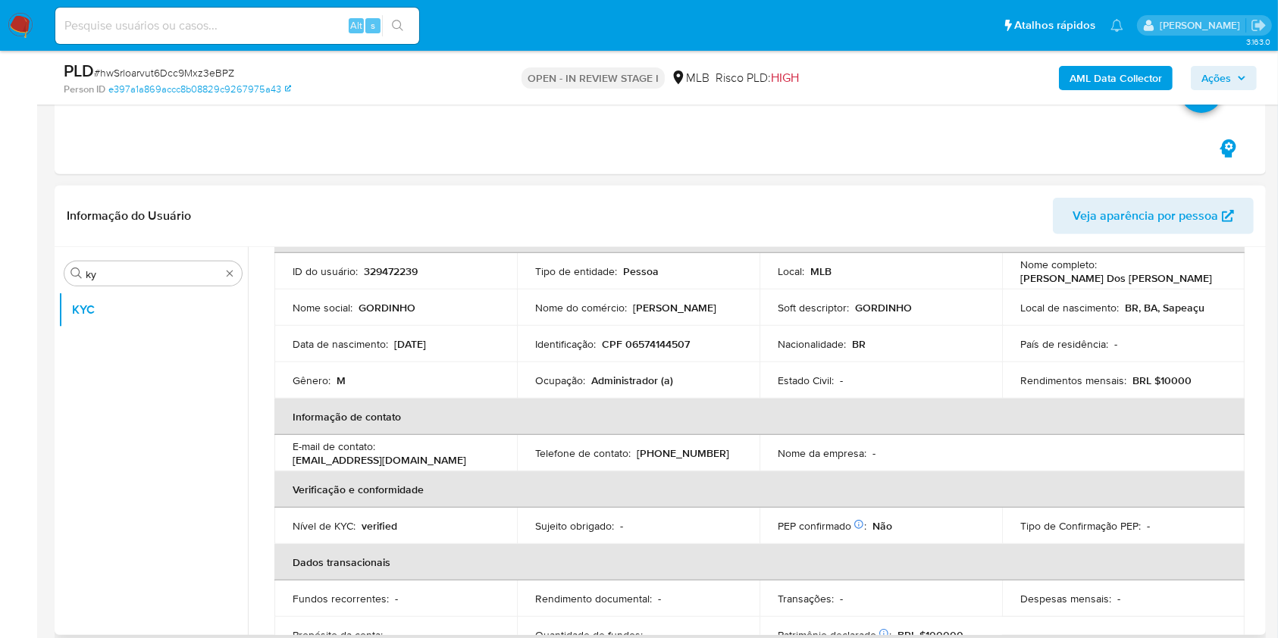
scroll to position [109, 0]
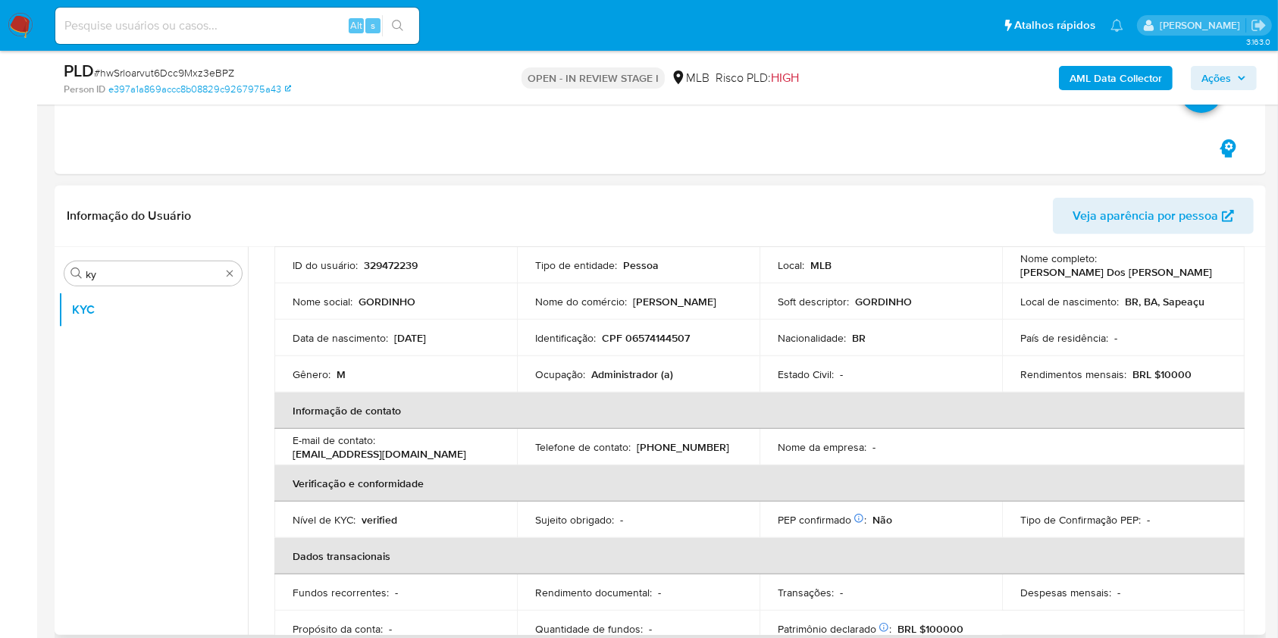
click at [591, 368] on p "Administrador (a)" at bounding box center [632, 375] width 82 height 14
copy div "Ocupação : Administrador (a)"
click at [748, 421] on th "Informação de contato" at bounding box center [759, 411] width 970 height 36
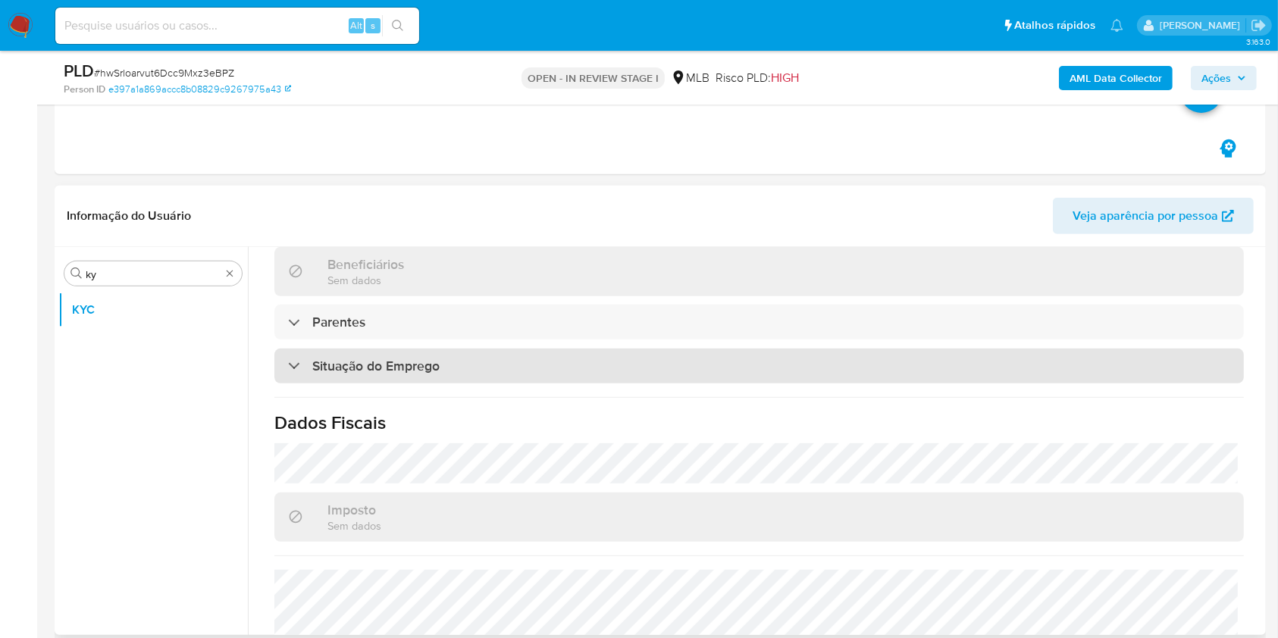
scroll to position [644, 0]
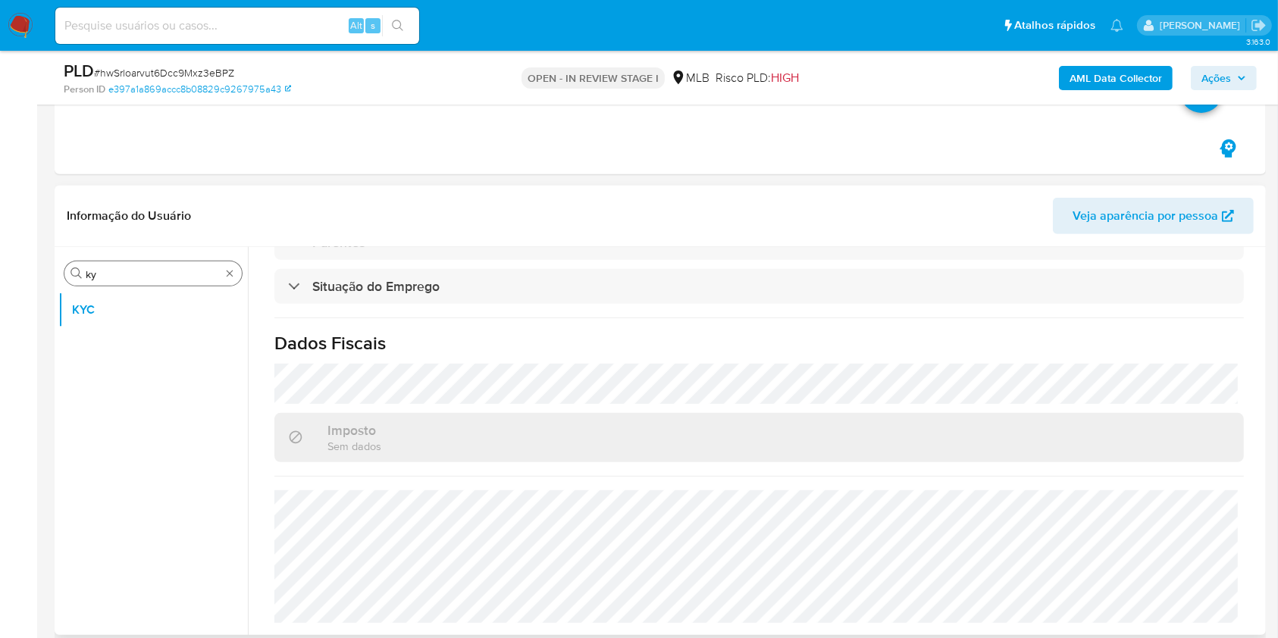
click at [115, 274] on input "ky" at bounding box center [153, 275] width 135 height 14
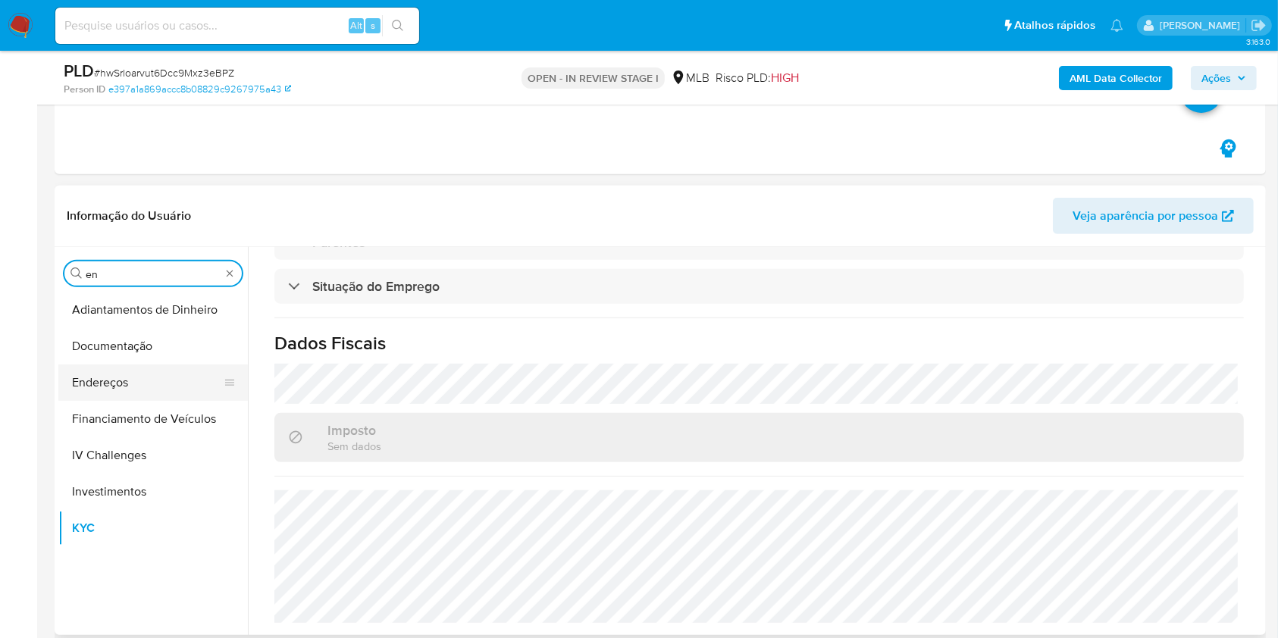
type input "en"
click at [121, 382] on button "Endereços" at bounding box center [146, 383] width 177 height 36
click at [125, 374] on button "Endereços" at bounding box center [146, 383] width 177 height 36
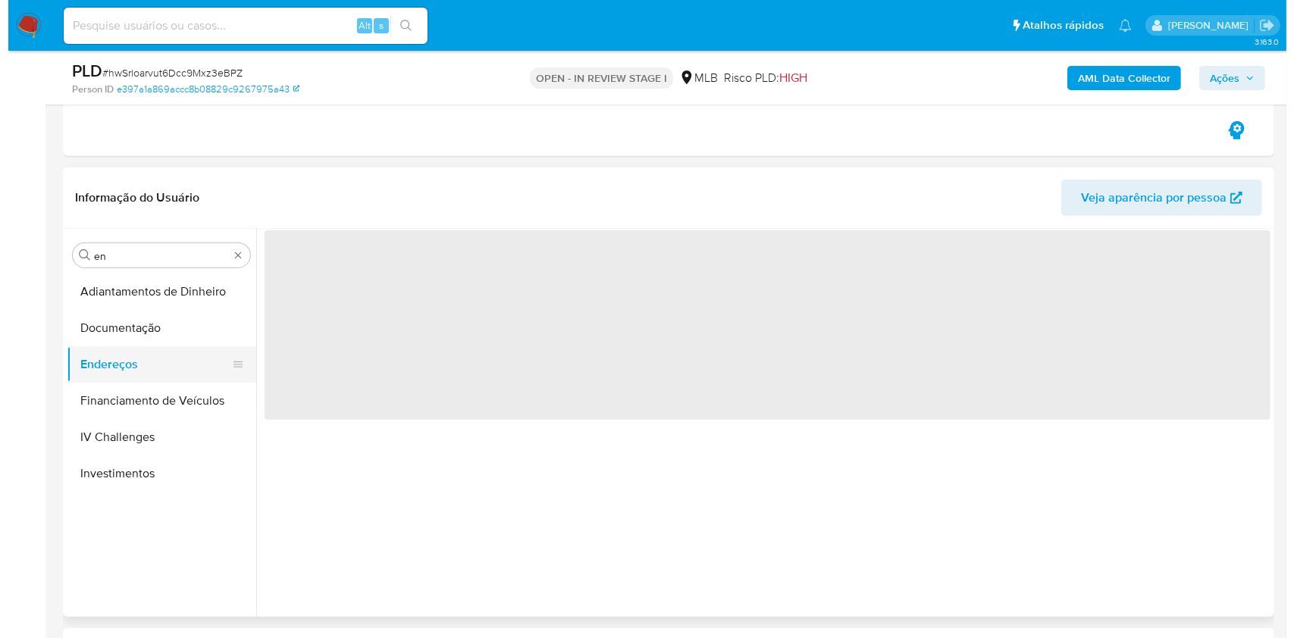
scroll to position [0, 0]
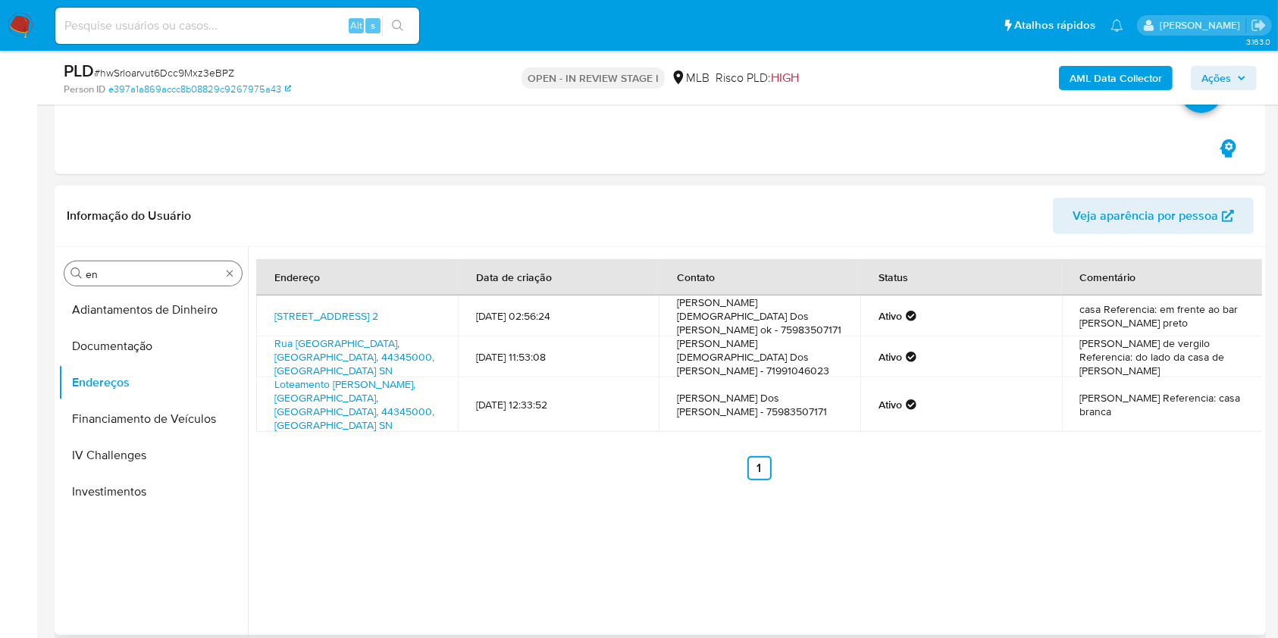
click at [146, 264] on div "Procurar en" at bounding box center [152, 274] width 177 height 24
drag, startPoint x: 146, startPoint y: 264, endPoint x: 103, endPoint y: 279, distance: 45.1
click at [143, 264] on div "Procurar en" at bounding box center [152, 274] width 177 height 24
click at [104, 279] on input "en" at bounding box center [153, 275] width 135 height 14
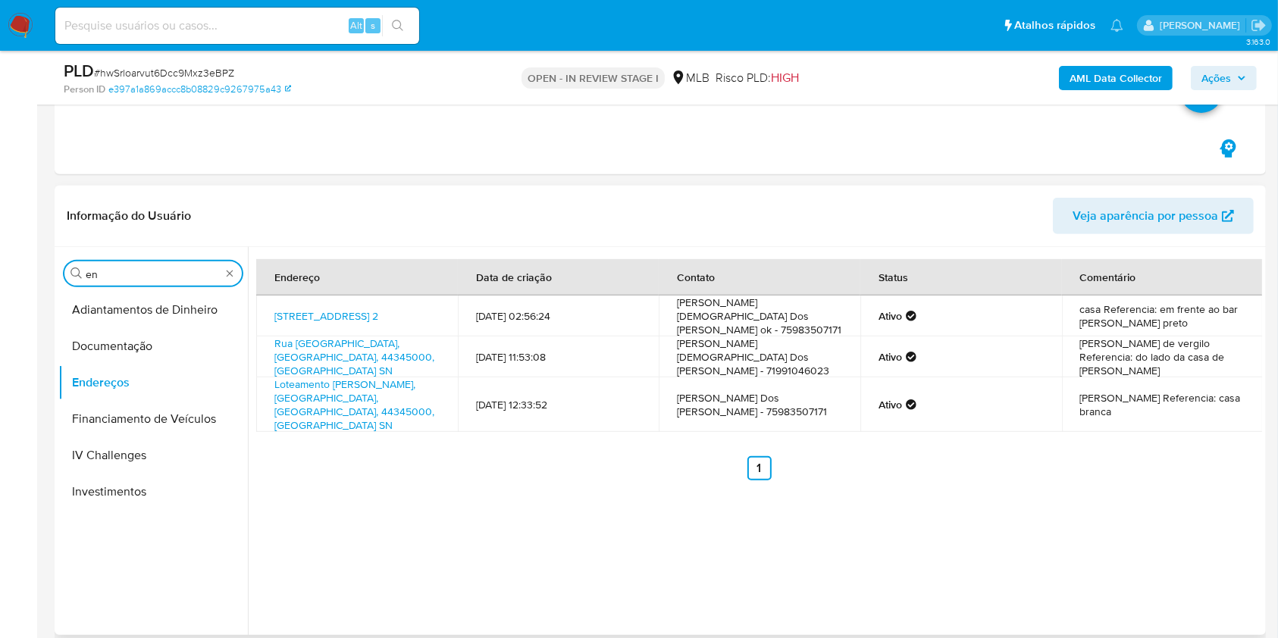
click at [104, 279] on input "en" at bounding box center [153, 275] width 135 height 14
type input "ge"
click at [92, 299] on button "Detalhe da geolocalização" at bounding box center [146, 310] width 177 height 36
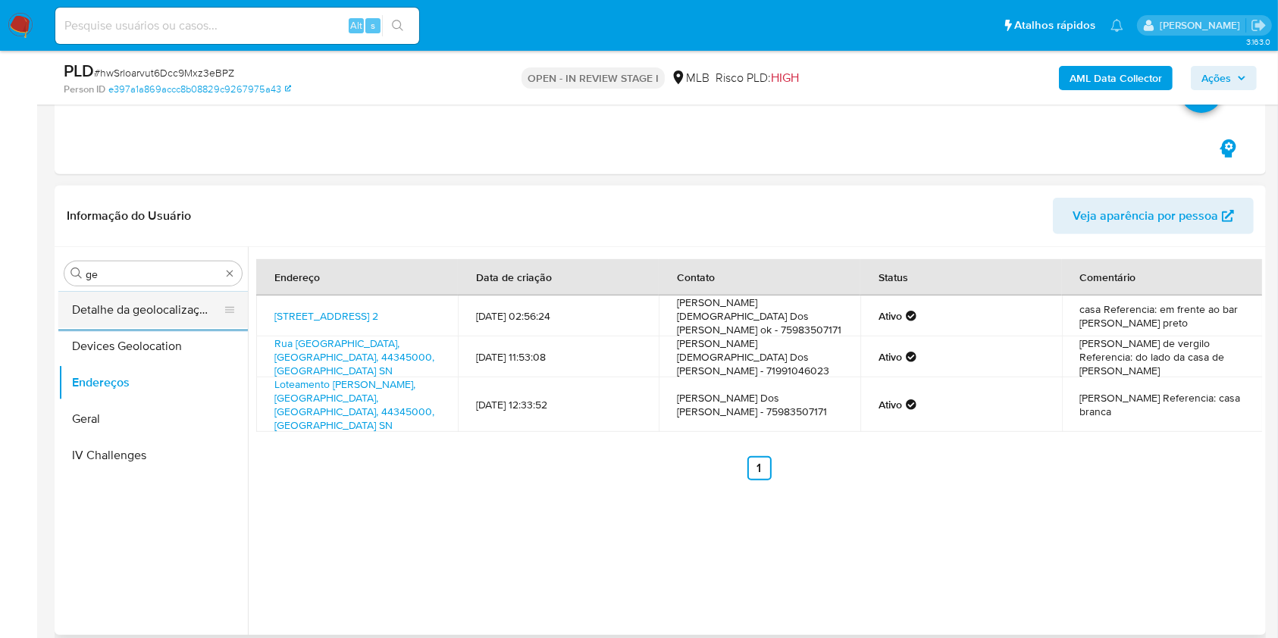
click at [92, 299] on button "Detalhe da geolocalização" at bounding box center [146, 310] width 177 height 36
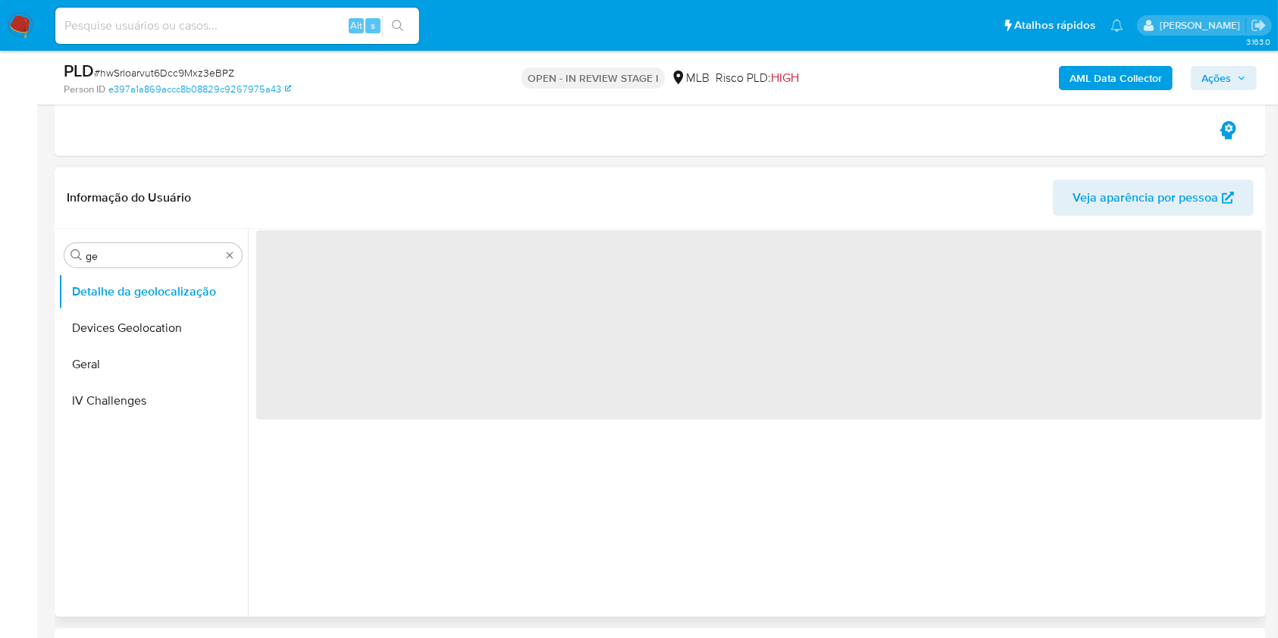
click at [368, 185] on header "Informação do Usuário Veja aparência por pessoa" at bounding box center [660, 198] width 1187 height 36
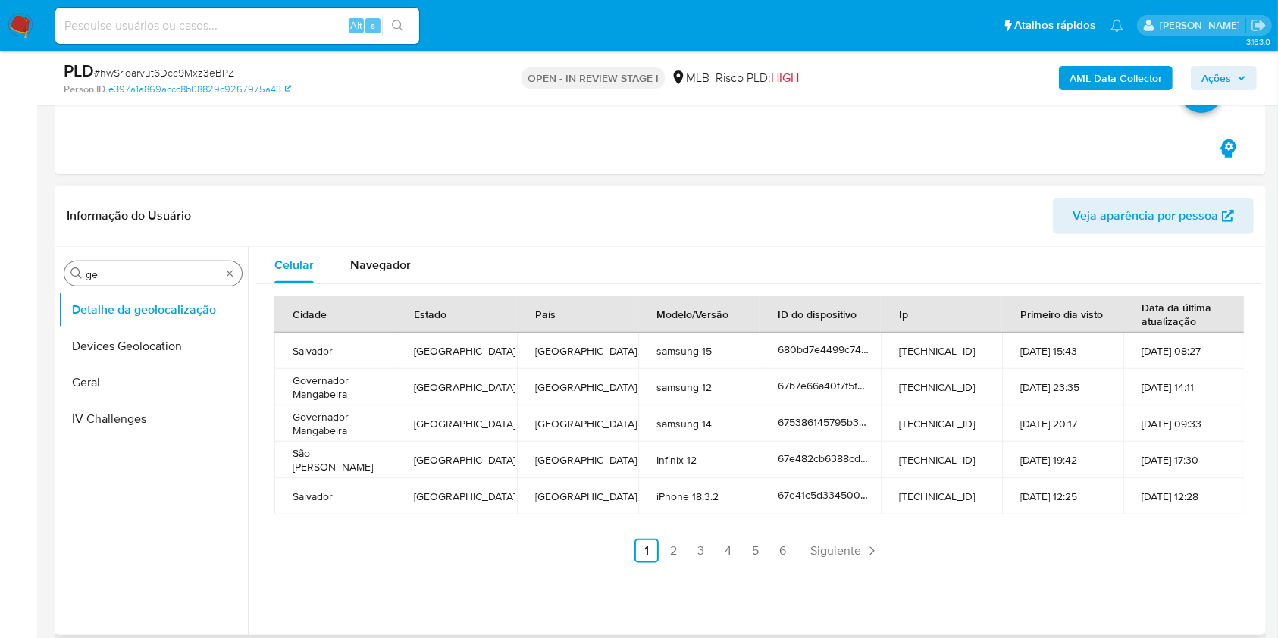
click at [167, 278] on input "ge" at bounding box center [153, 275] width 135 height 14
type input "res"
click at [147, 385] on button "Restrições Novo Mundo" at bounding box center [146, 383] width 177 height 36
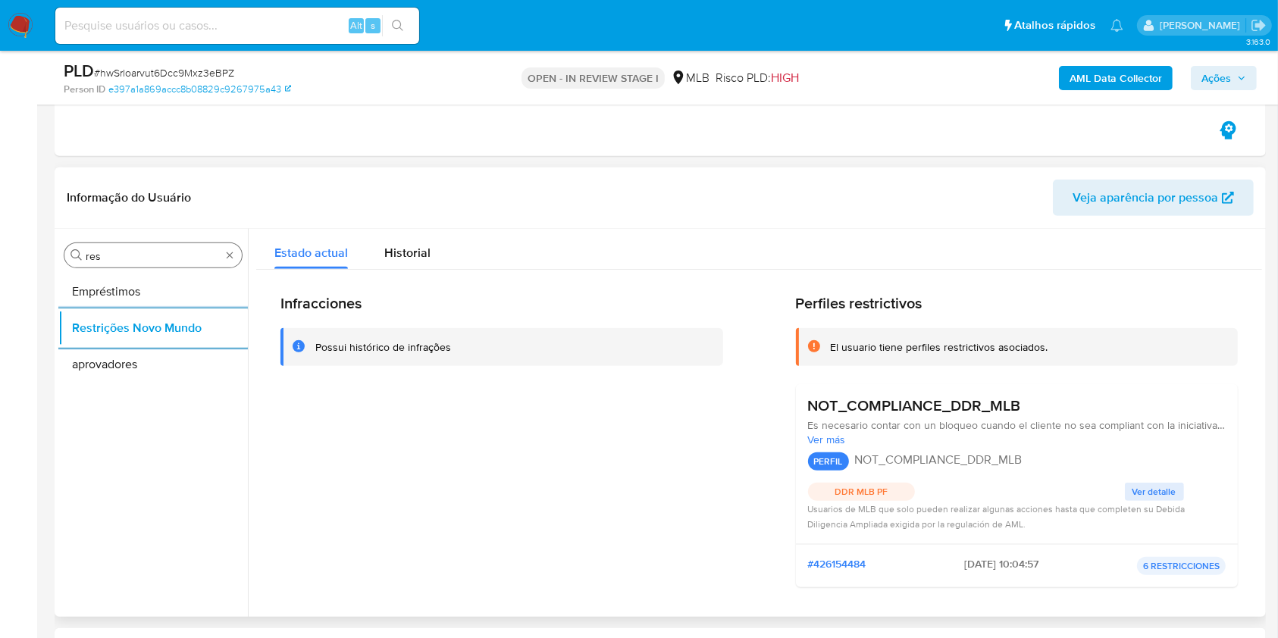
click at [134, 246] on div "Procurar res" at bounding box center [152, 255] width 177 height 24
click at [110, 246] on div "Procurar res" at bounding box center [152, 255] width 177 height 24
click at [94, 252] on input "res" at bounding box center [153, 256] width 135 height 14
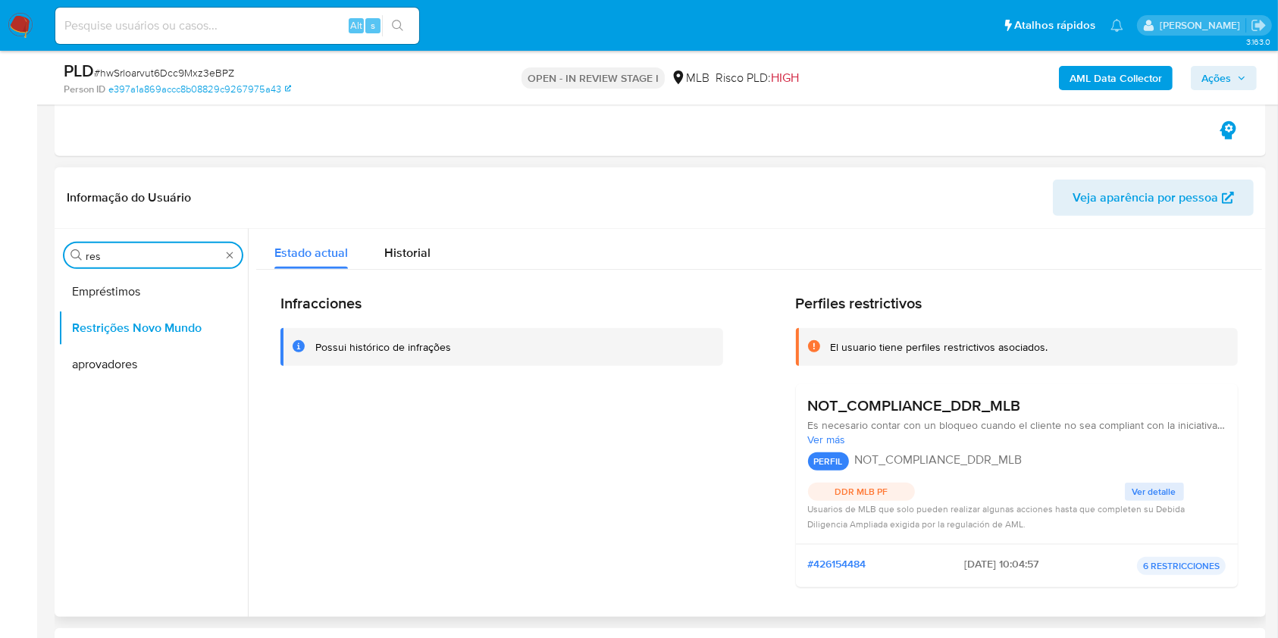
click at [94, 252] on input "res" at bounding box center [153, 256] width 135 height 14
type input "po"
click at [80, 295] on button "Dispositivos Point" at bounding box center [146, 292] width 177 height 36
click at [80, 294] on button "Dispositivos Point" at bounding box center [146, 292] width 177 height 36
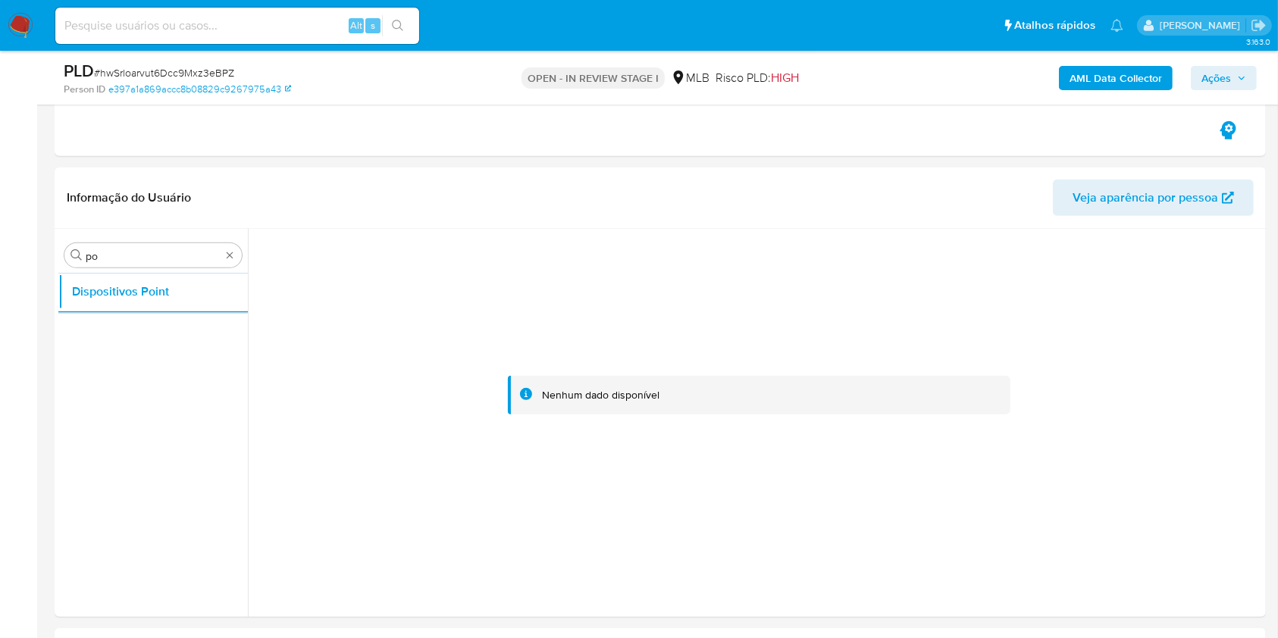
click at [1111, 79] on b "AML Data Collector" at bounding box center [1116, 78] width 92 height 24
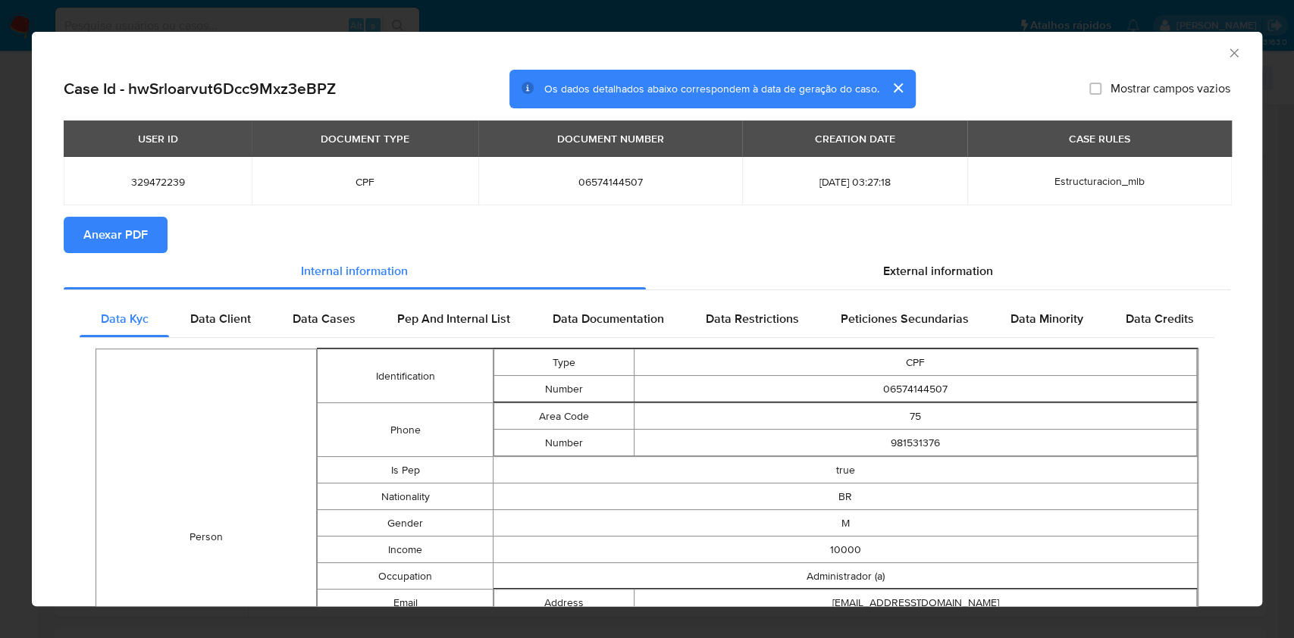
click at [127, 218] on span "Anexar PDF" at bounding box center [115, 234] width 64 height 33
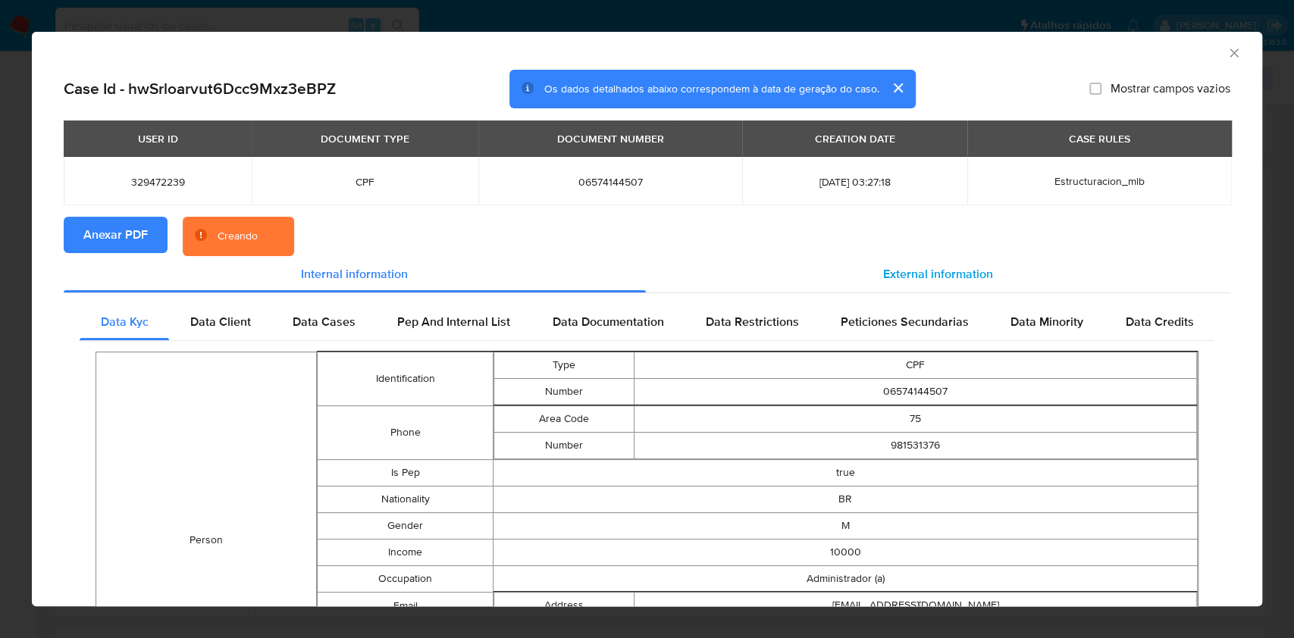
click at [951, 268] on span "External information" at bounding box center [938, 273] width 110 height 17
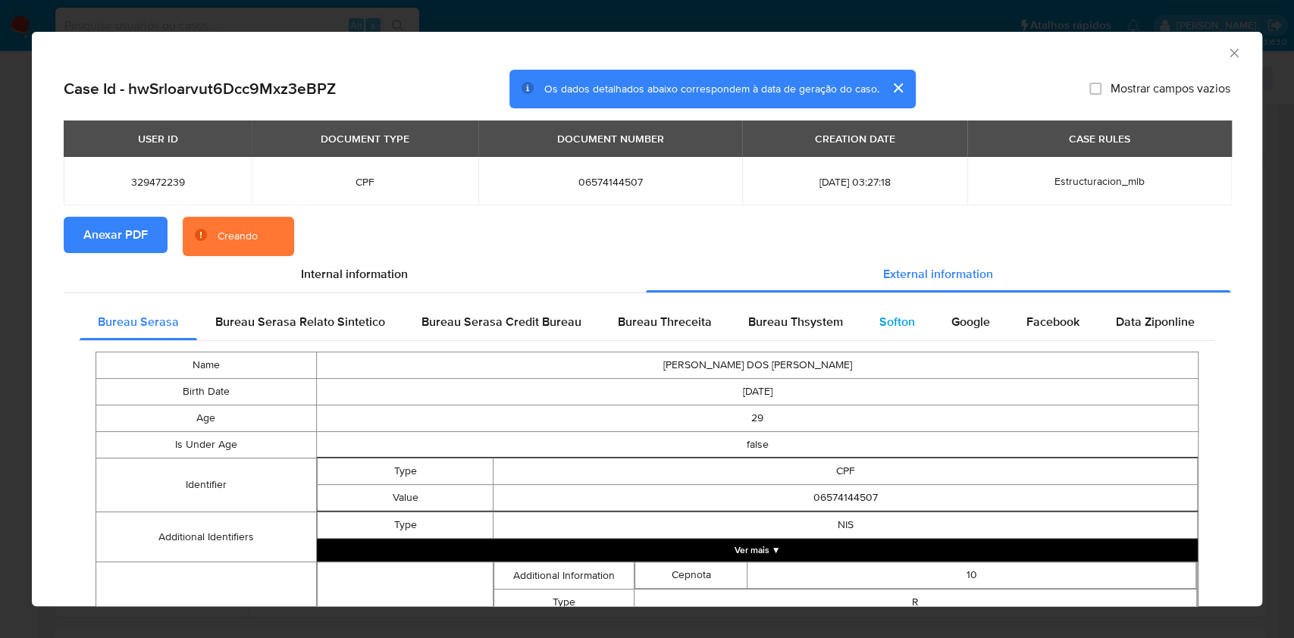
click at [905, 313] on span "Softon" at bounding box center [897, 321] width 36 height 17
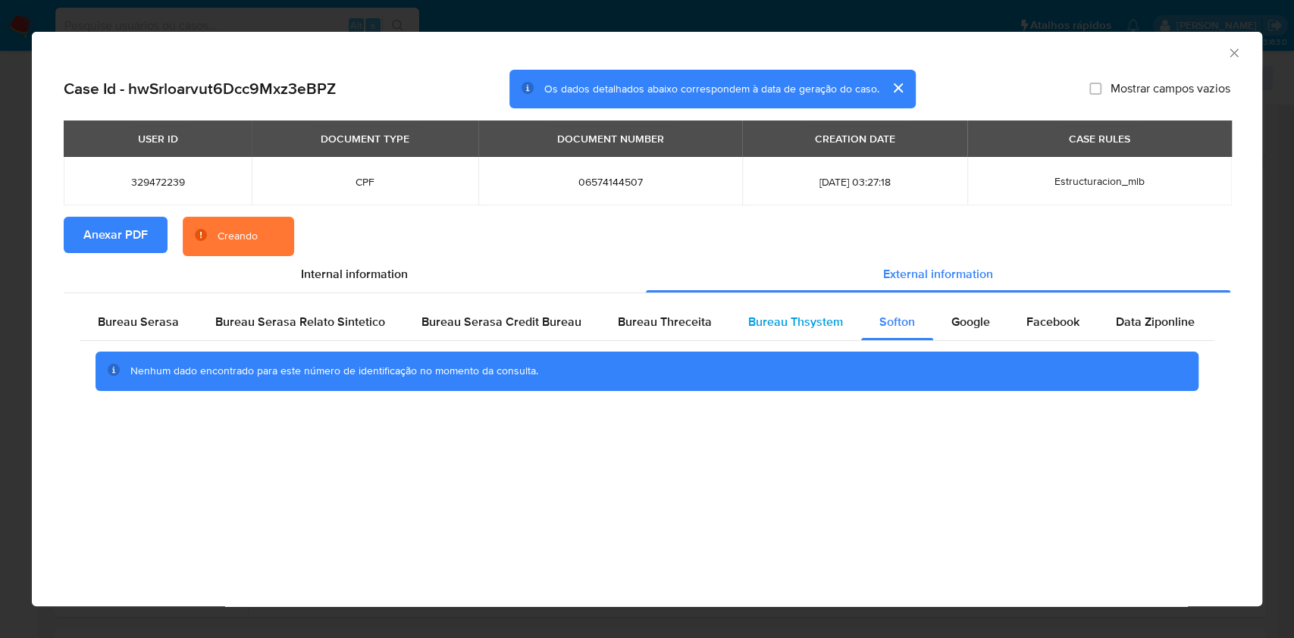
click at [779, 332] on div "Bureau Thsystem" at bounding box center [795, 322] width 131 height 36
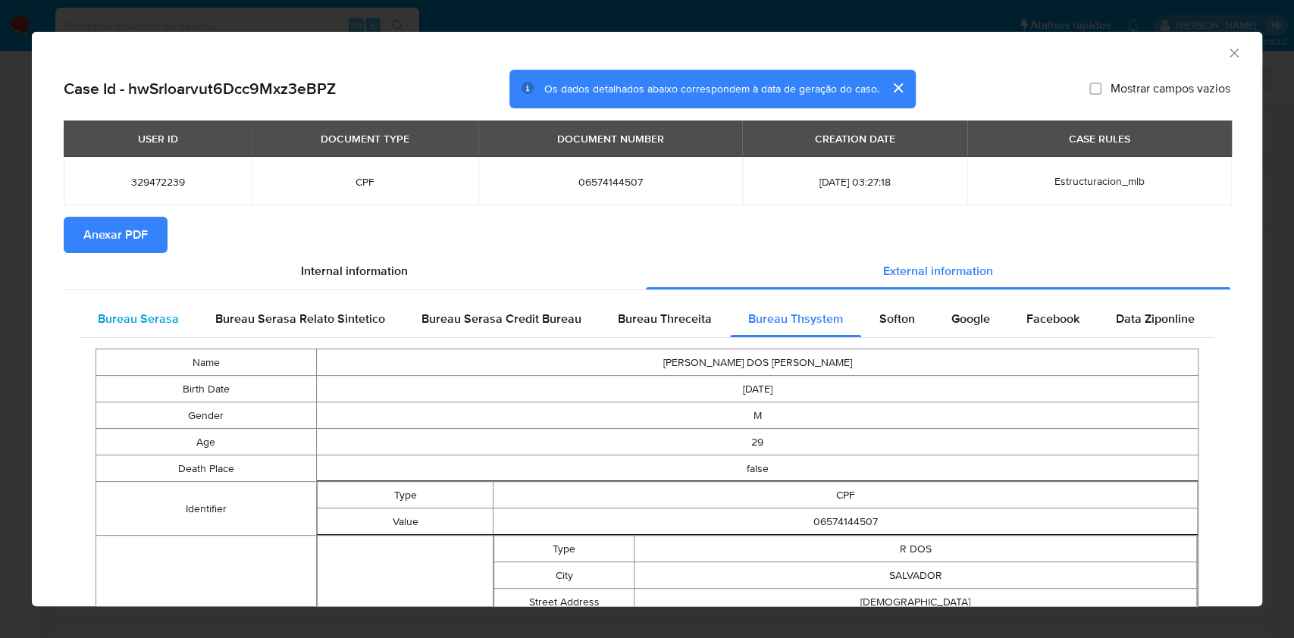
click at [161, 318] on span "Bureau Serasa" at bounding box center [138, 318] width 81 height 17
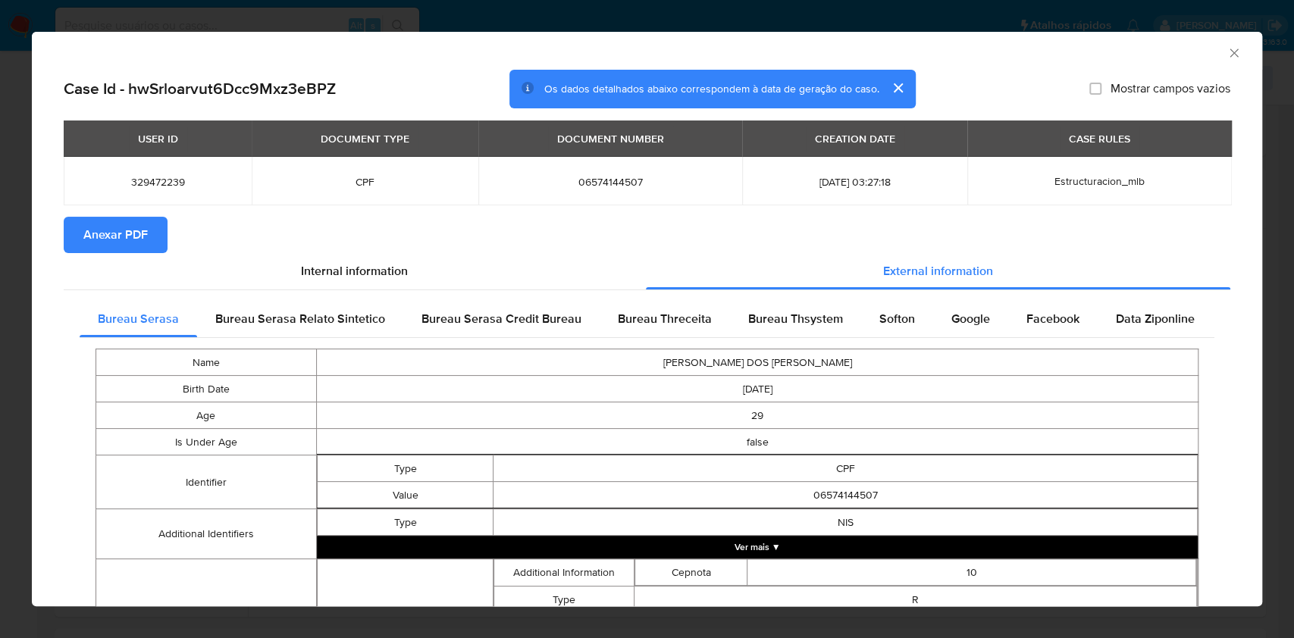
scroll to position [422, 0]
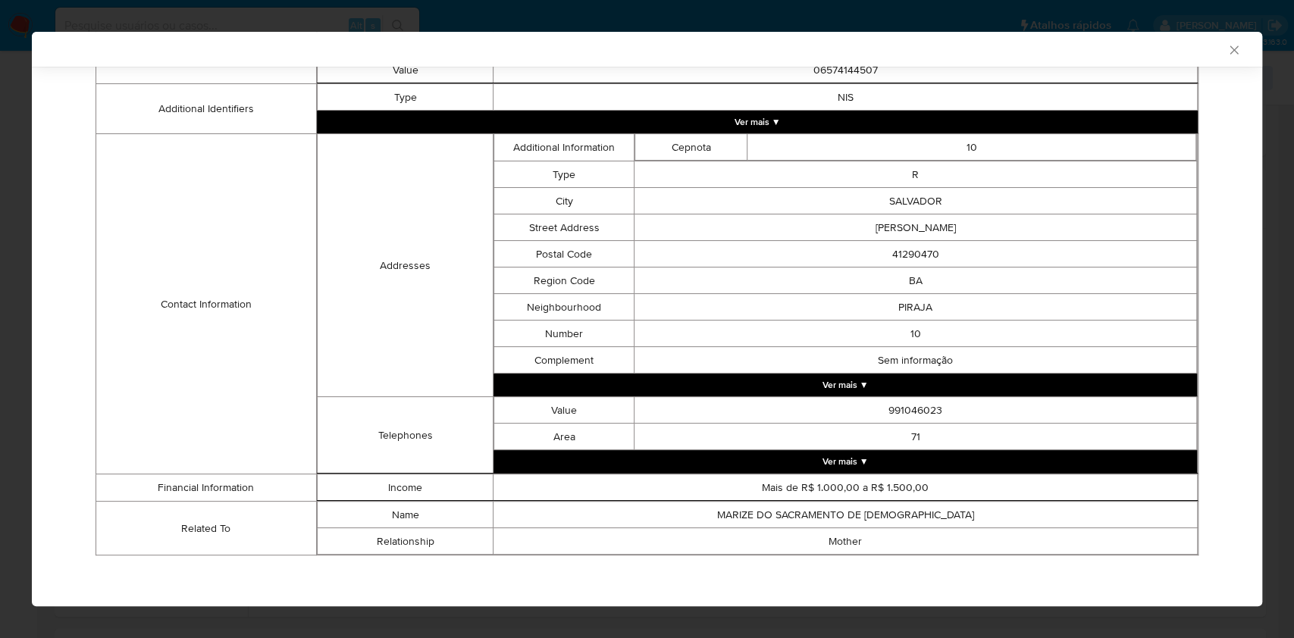
click at [0, 286] on div "AML Data Collector Case Id - hwSrloarvut6Dcc9Mxz3eBPZ Os dados detalhados abaix…" at bounding box center [647, 319] width 1294 height 638
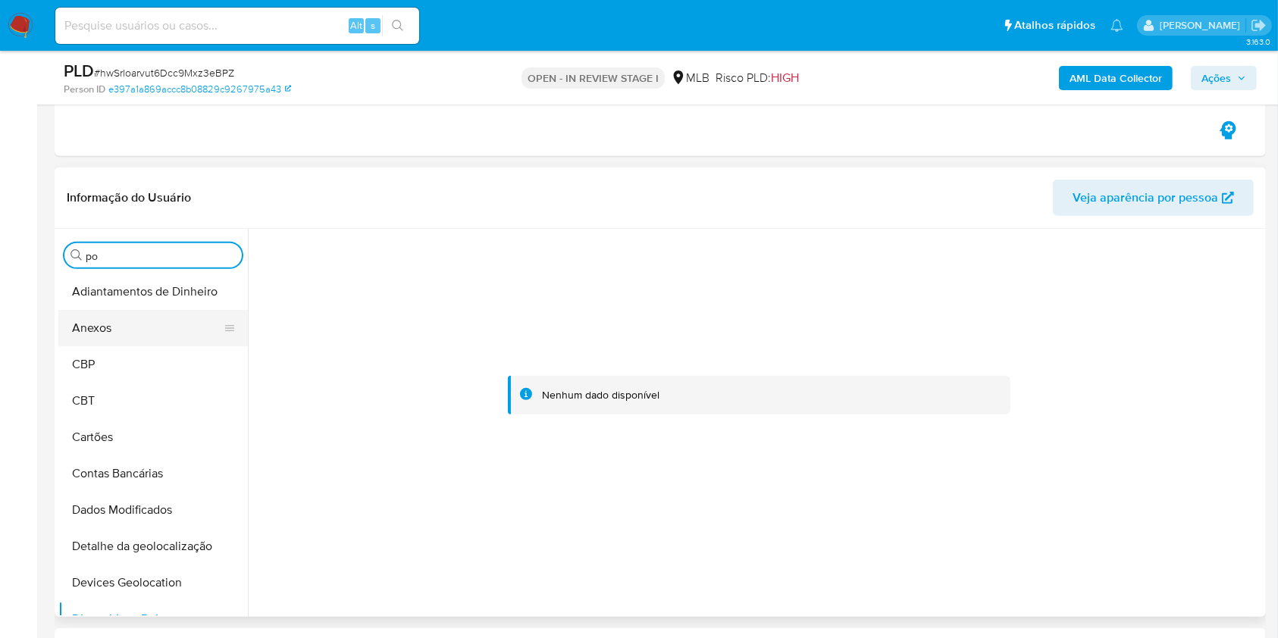
click at [125, 324] on button "Anexos" at bounding box center [146, 328] width 177 height 36
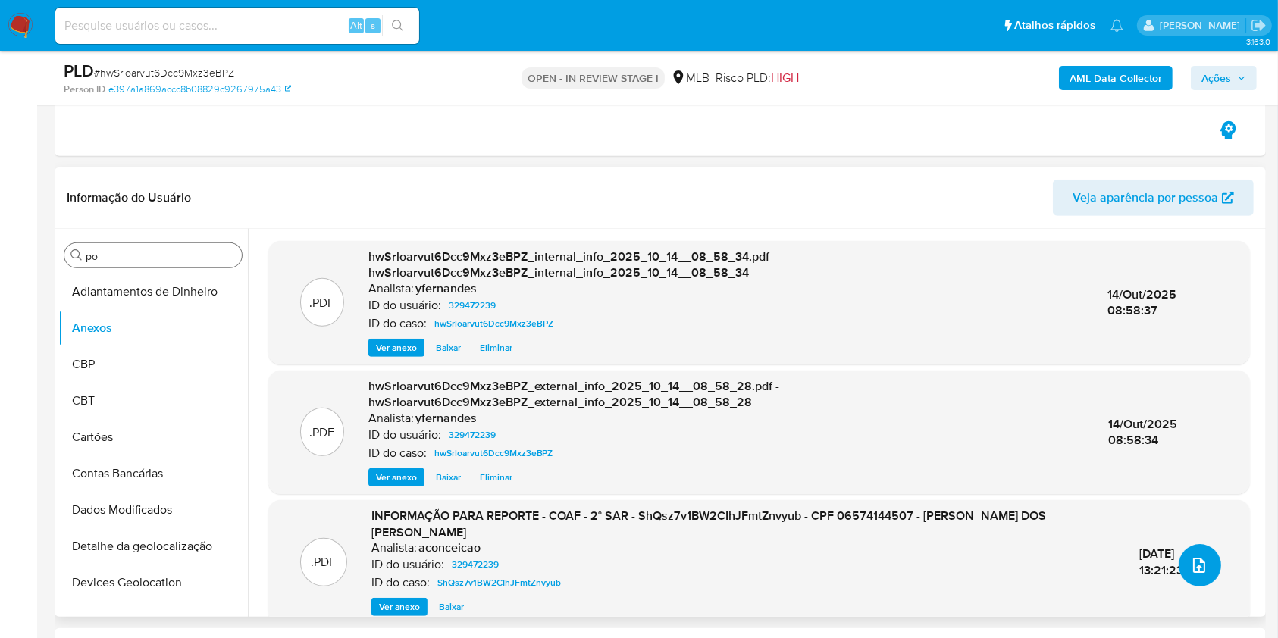
click at [1190, 556] on icon "upload-file" at bounding box center [1199, 565] width 18 height 18
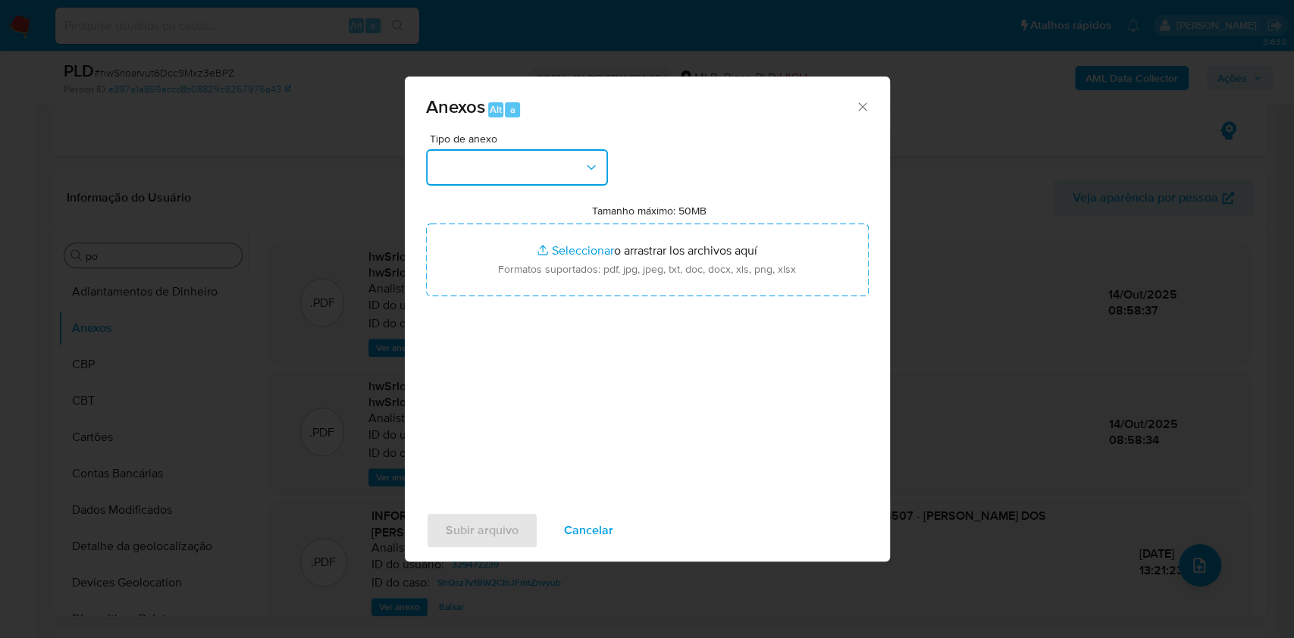
click at [497, 153] on button "button" at bounding box center [517, 167] width 182 height 36
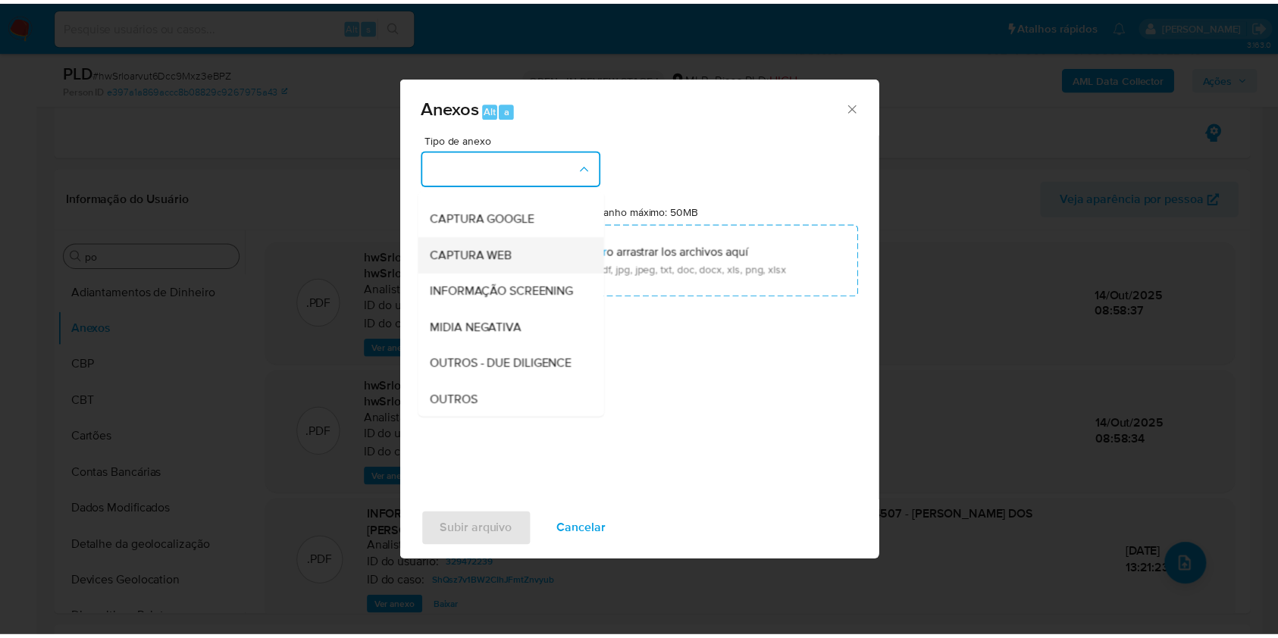
scroll to position [233, 0]
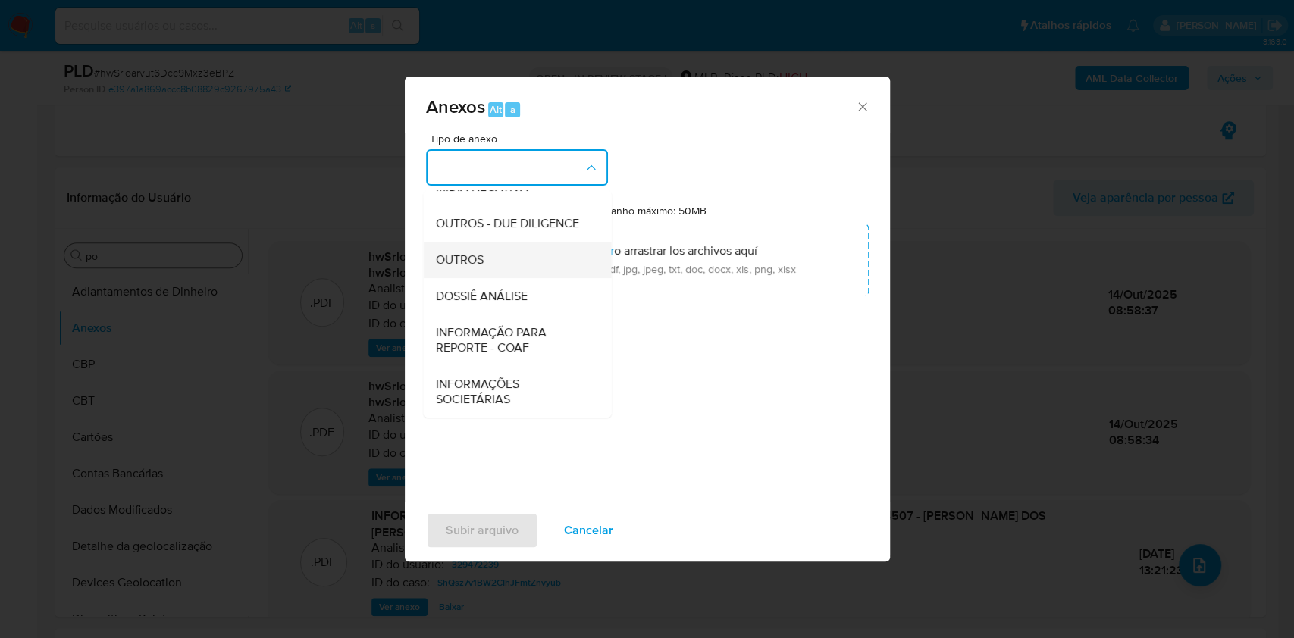
click at [494, 258] on div "OUTROS" at bounding box center [512, 260] width 155 height 36
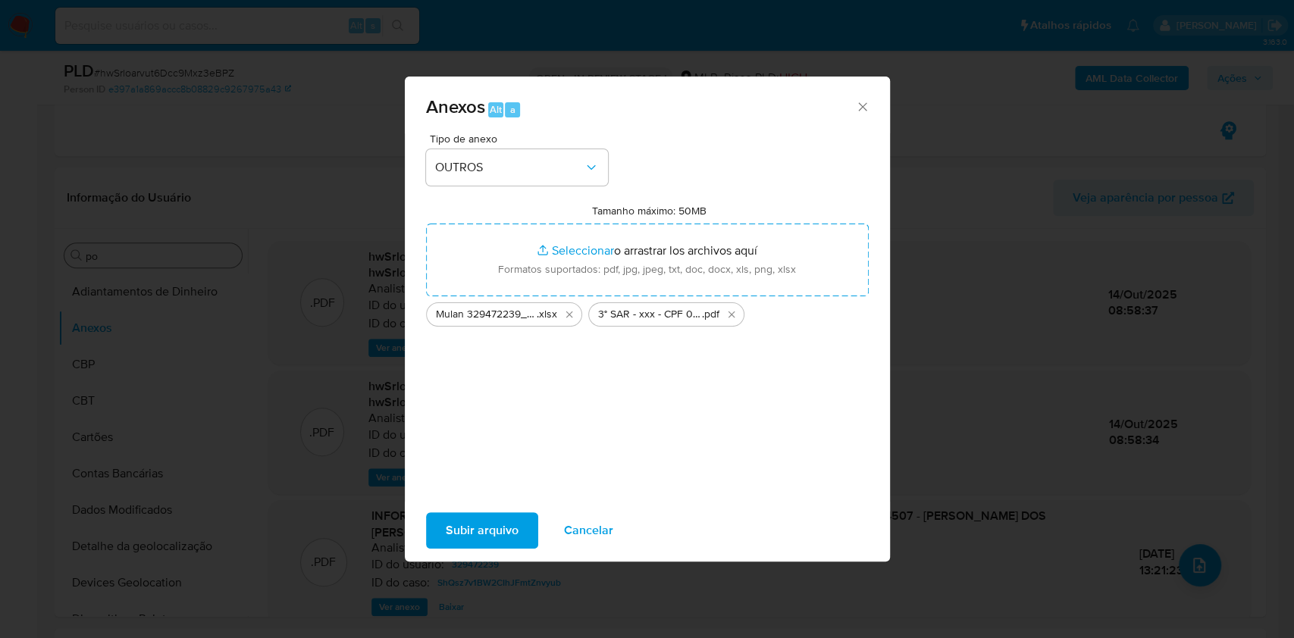
click at [475, 537] on span "Subir arquivo" at bounding box center [482, 530] width 73 height 33
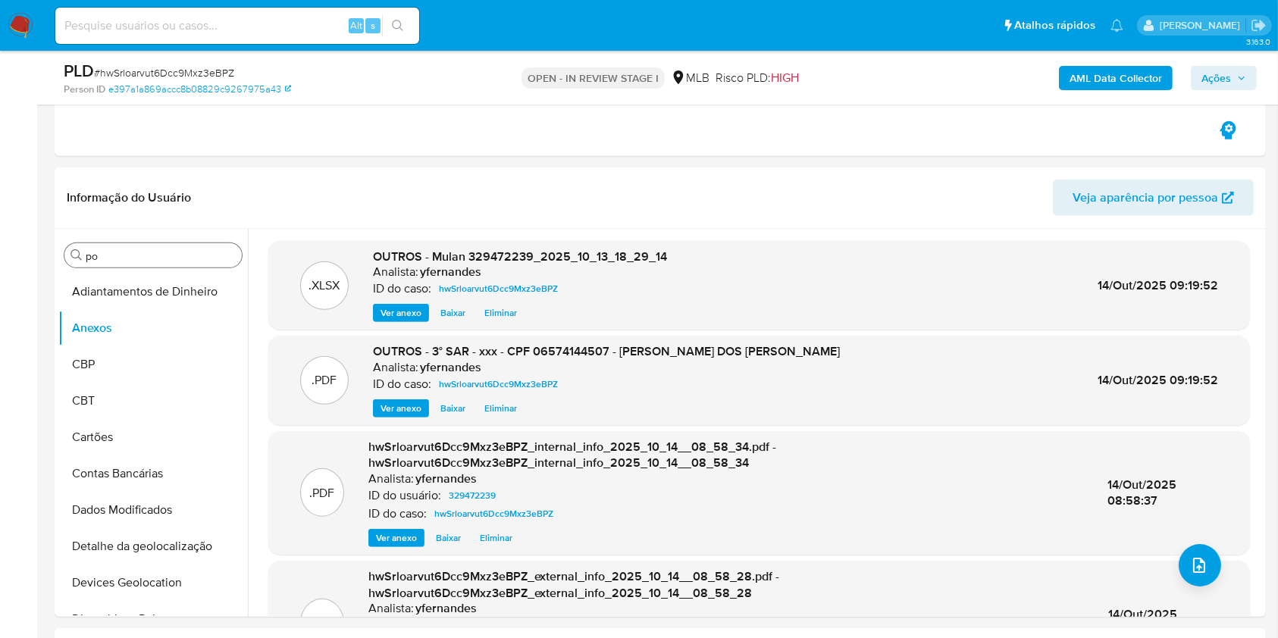
click at [1213, 88] on span "Ações" at bounding box center [1217, 78] width 30 height 24
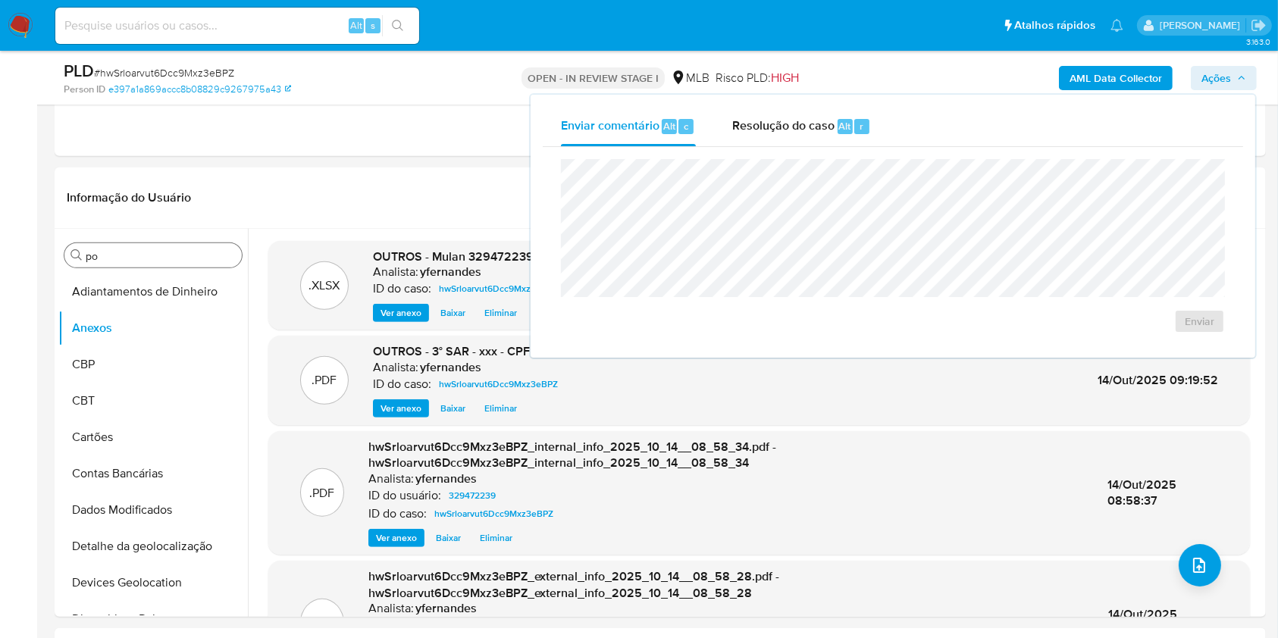
drag, startPoint x: 819, startPoint y: 98, endPoint x: 741, endPoint y: 146, distance: 90.9
click at [808, 105] on div "Enviar comentário Alt c Resolução do caso Alt r Enviar" at bounding box center [893, 226] width 725 height 263
click at [770, 127] on span "Resolução do caso" at bounding box center [783, 125] width 102 height 17
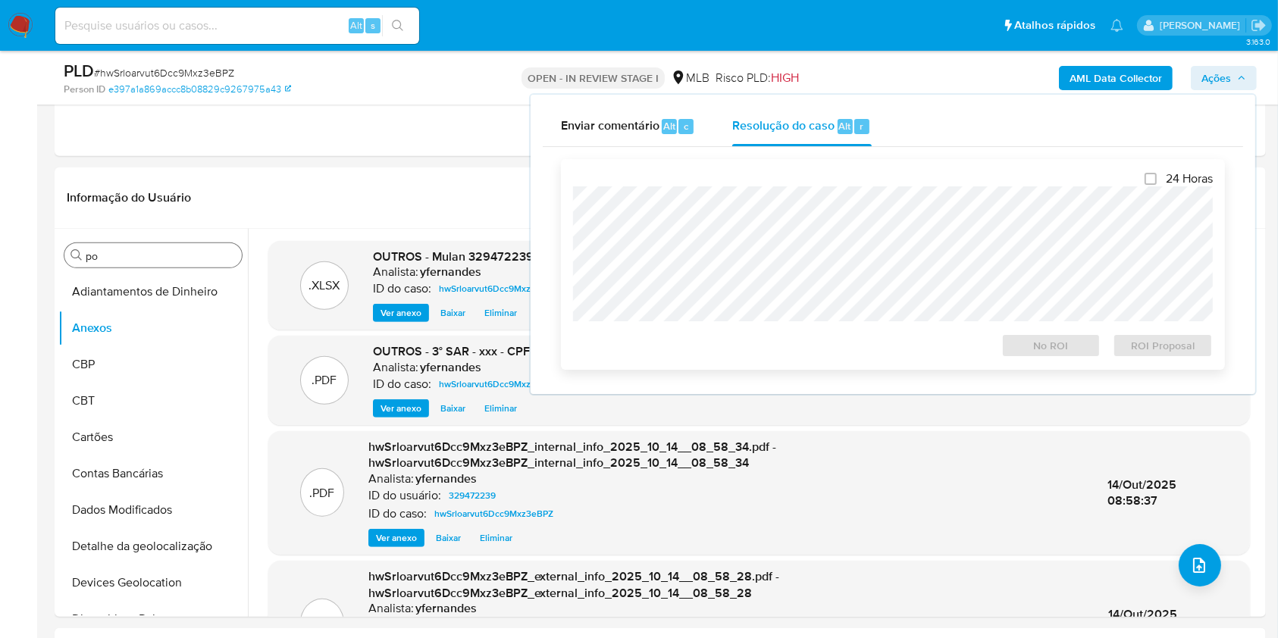
click at [779, 179] on div "24 Horas No ROI ROI Proposal" at bounding box center [893, 264] width 640 height 186
click at [1159, 342] on span "ROI Proposal" at bounding box center [1162, 345] width 79 height 21
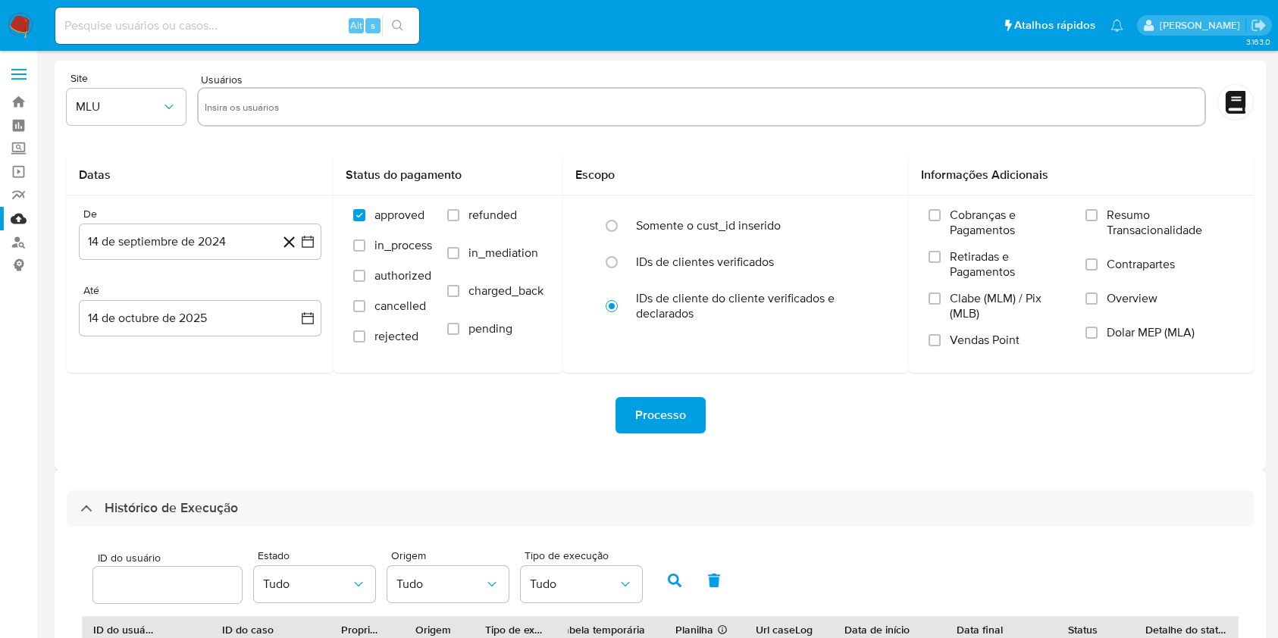
select select "10"
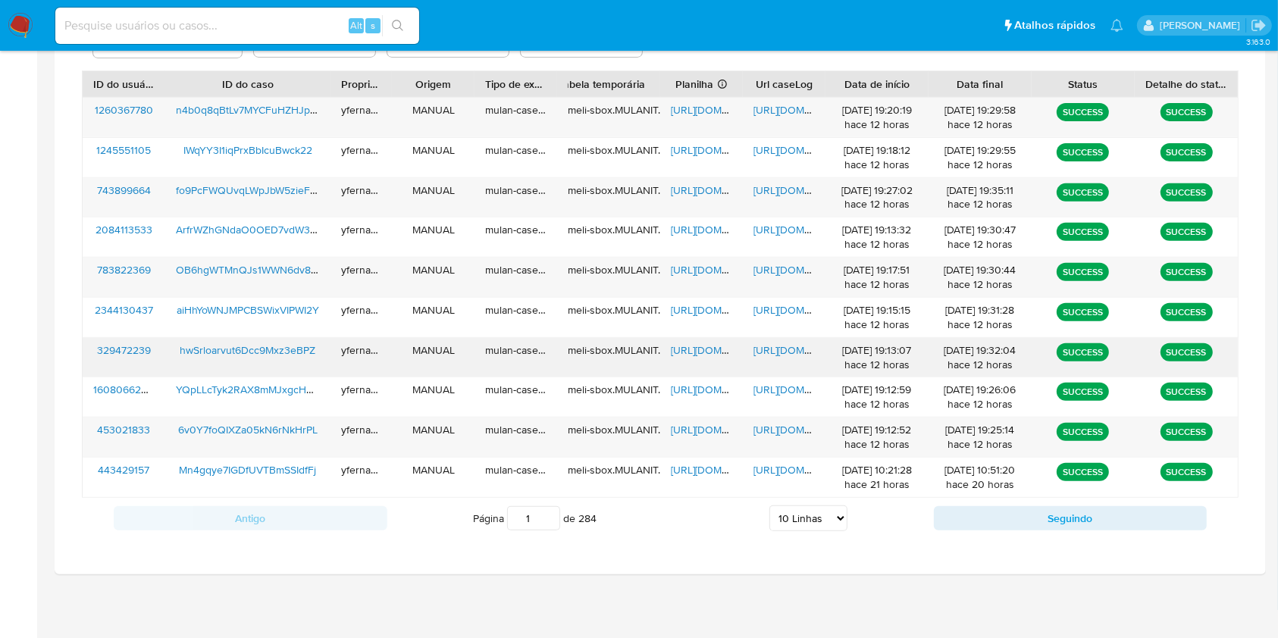
click at [690, 343] on span "https://docs.google.com/spreadsheets/d/1jN0U4lV25uXZ__EtDrGwssdLOu27nG-f0B5gmiJ…" at bounding box center [723, 350] width 105 height 15
click at [783, 353] on span "https://docs.google.com/document/d/11aoaXrDgRJ0fD7AoKfR-AeHHQqluM8nXiBPo4e11FPc…" at bounding box center [806, 350] width 105 height 15
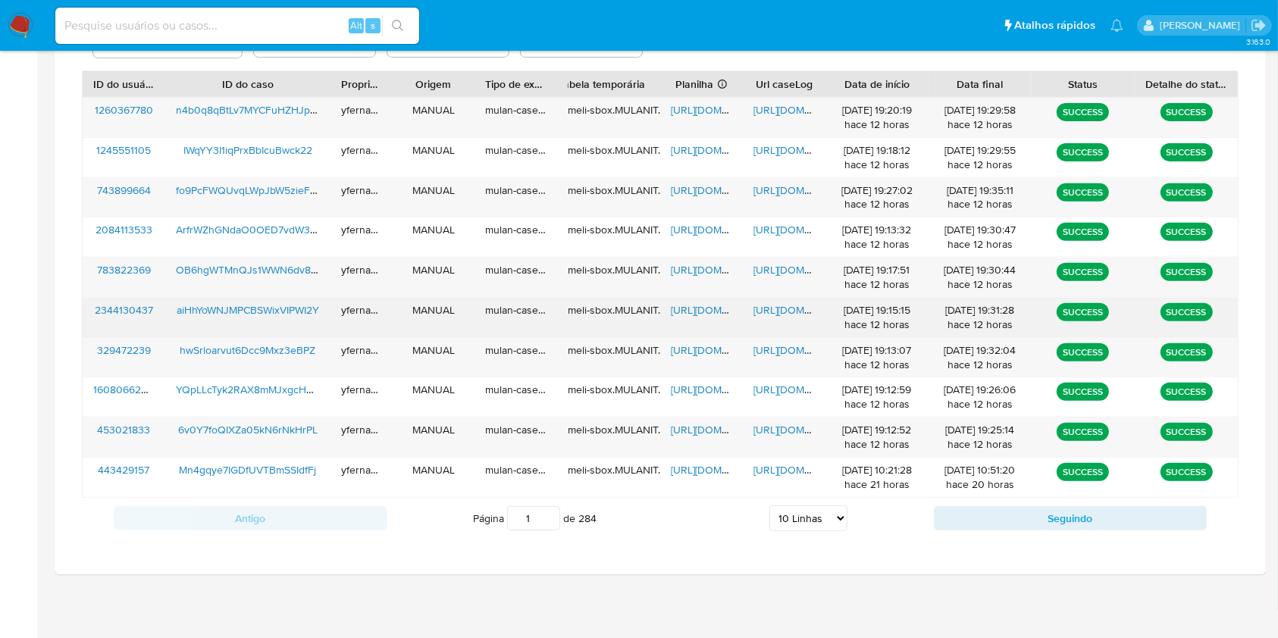
click at [694, 302] on span "https://docs.google.com/spreadsheets/d/1bX_I8muP3q6wOF-HPAVIwEy2yrKgAqAXysGP213…" at bounding box center [723, 309] width 105 height 15
click at [783, 309] on span "https://docs.google.com/document/d/1TMJwSVlcwrFD3JBGcDWO-0PpEWuHVqMsN8qXelUWBbA…" at bounding box center [806, 309] width 105 height 15
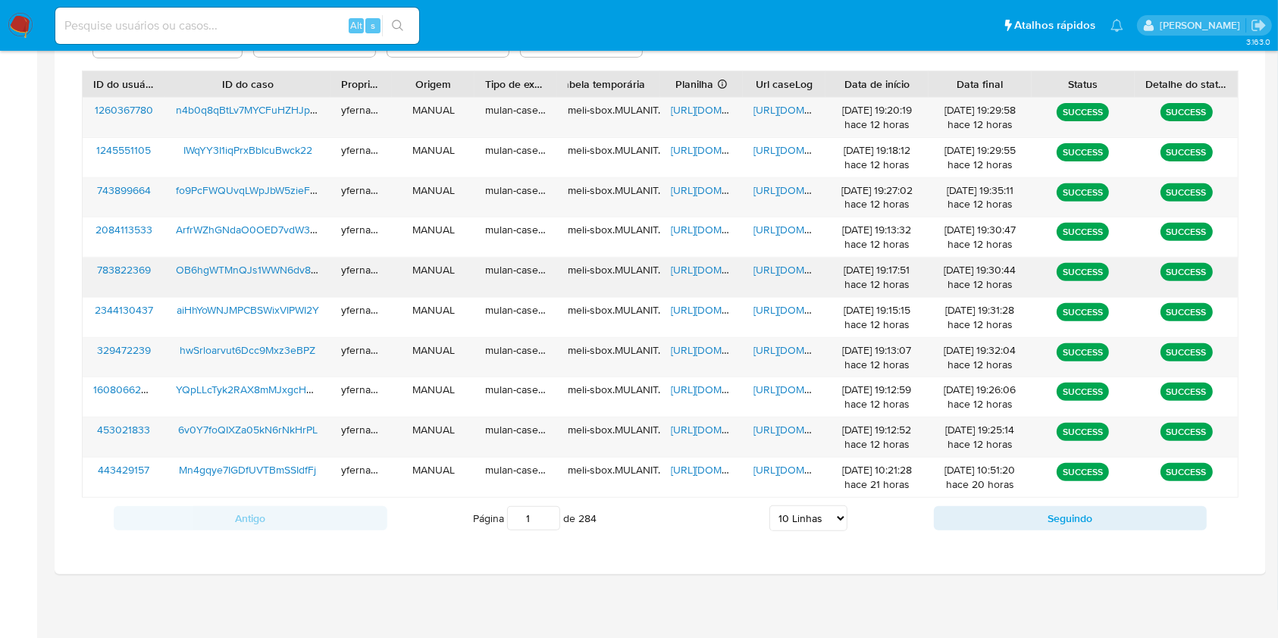
click at [679, 270] on span "https://docs.google.com/spreadsheets/d/1_XNRsS0I8AtQkcIZbQwAHutL_a1VPyPnYCdENQg…" at bounding box center [723, 269] width 105 height 15
click at [771, 269] on span "https://docs.google.com/document/d/12hzOYFu4uXIEk4ruqXfzMgA2CF51vVYublNRYWhTuiI…" at bounding box center [806, 269] width 105 height 15
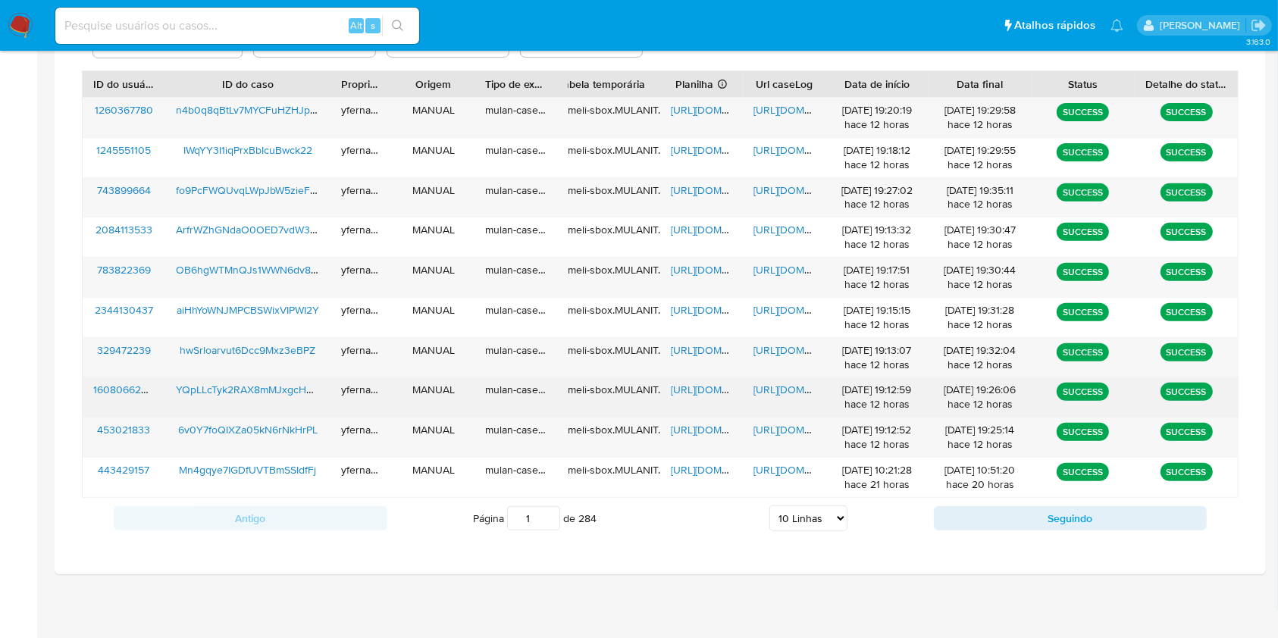
drag, startPoint x: 885, startPoint y: 443, endPoint x: 875, endPoint y: 412, distance: 32.1
click at [854, 428] on div "13/10/2025 19:12:52 hace 12 horas" at bounding box center [877, 437] width 82 height 29
drag, startPoint x: 876, startPoint y: 409, endPoint x: 862, endPoint y: 399, distance: 17.9
click at [862, 399] on div "13/10/2025 19:12:59 hace 12 horas" at bounding box center [877, 397] width 82 height 29
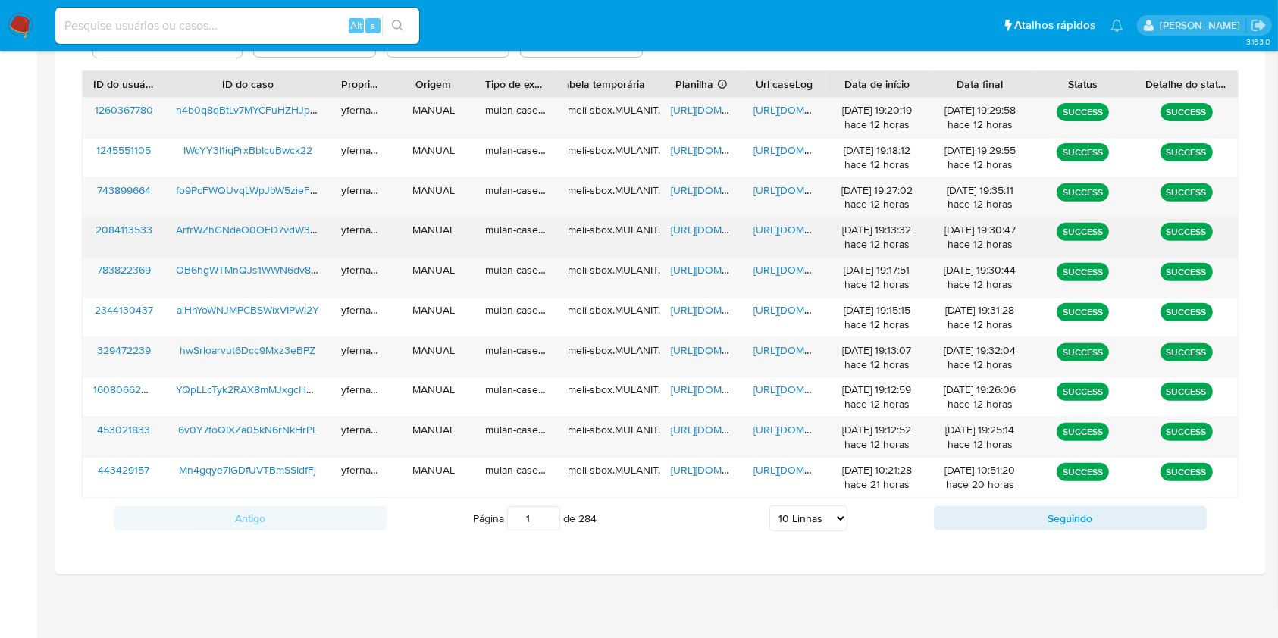
click at [707, 233] on span "https://docs.google.com/spreadsheets/d/1HSi0TKwVD7kJ4algIl3YKrDbcaJNmTyz4XWImNt…" at bounding box center [723, 229] width 105 height 15
click at [760, 228] on span "https://docs.google.com/document/d/1WBC6xuSGIi-O9aZdGPyGdRdRxlUdL0vH4yhNN_wWFGo…" at bounding box center [806, 229] width 105 height 15
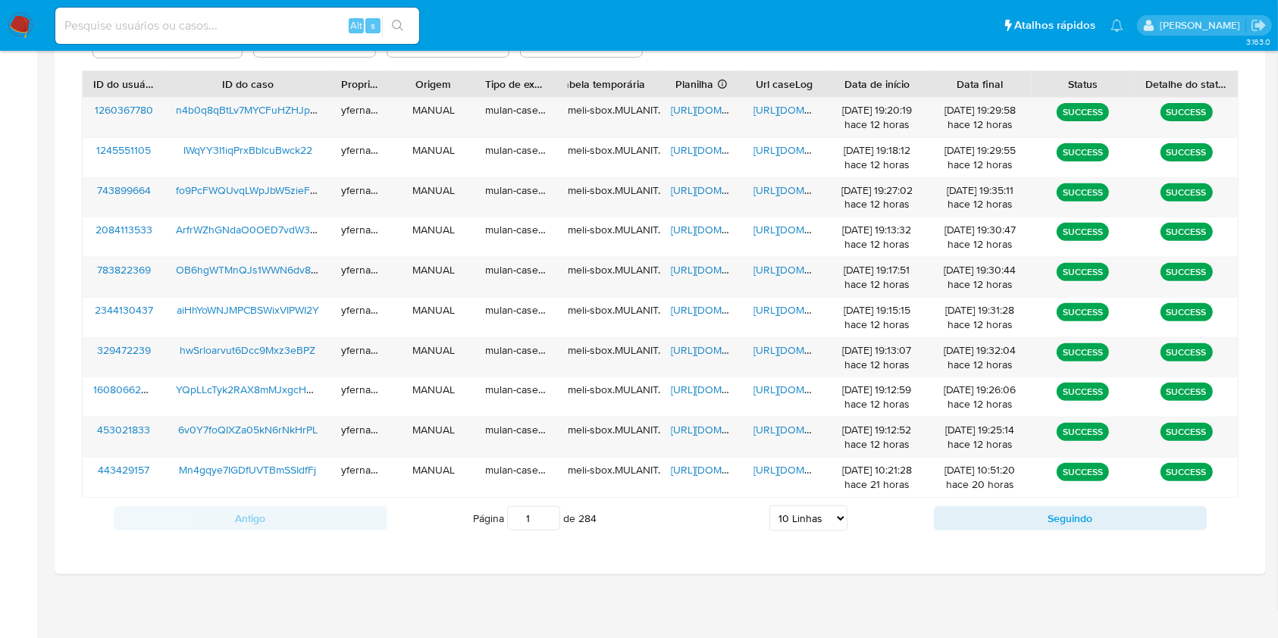
click at [68, 500] on div "ID do usuário Estado Tudo Origem Tudo Tipo de execução Tudo ID do usuário ID do…" at bounding box center [660, 267] width 1187 height 573
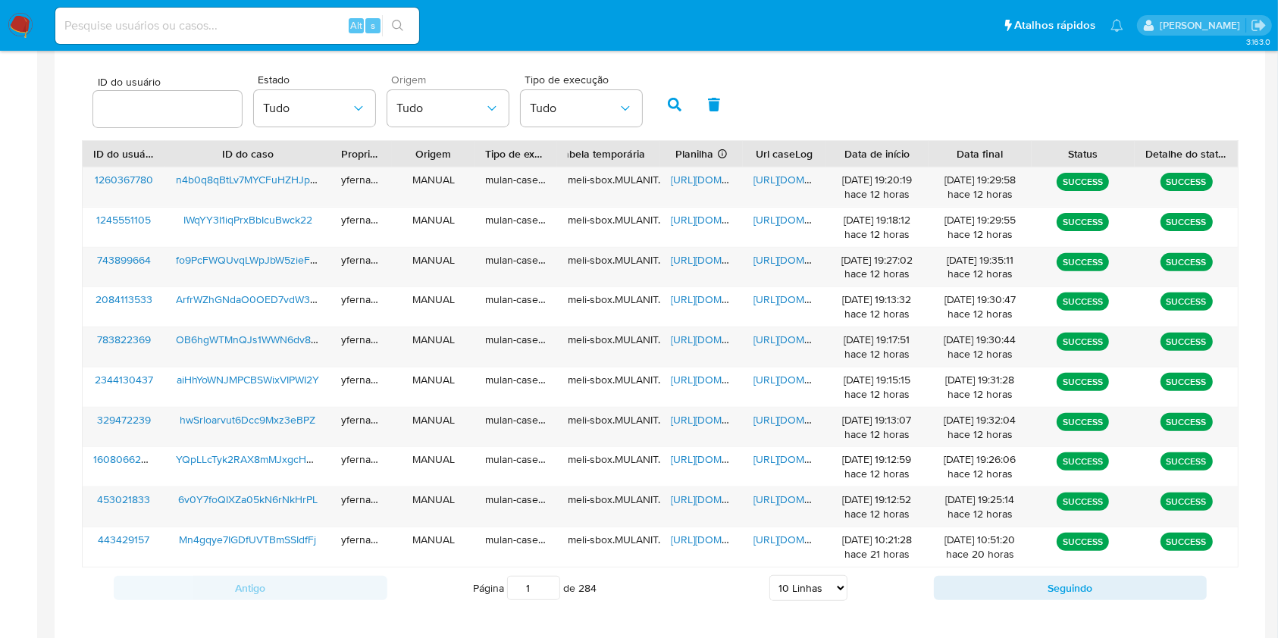
scroll to position [444, 0]
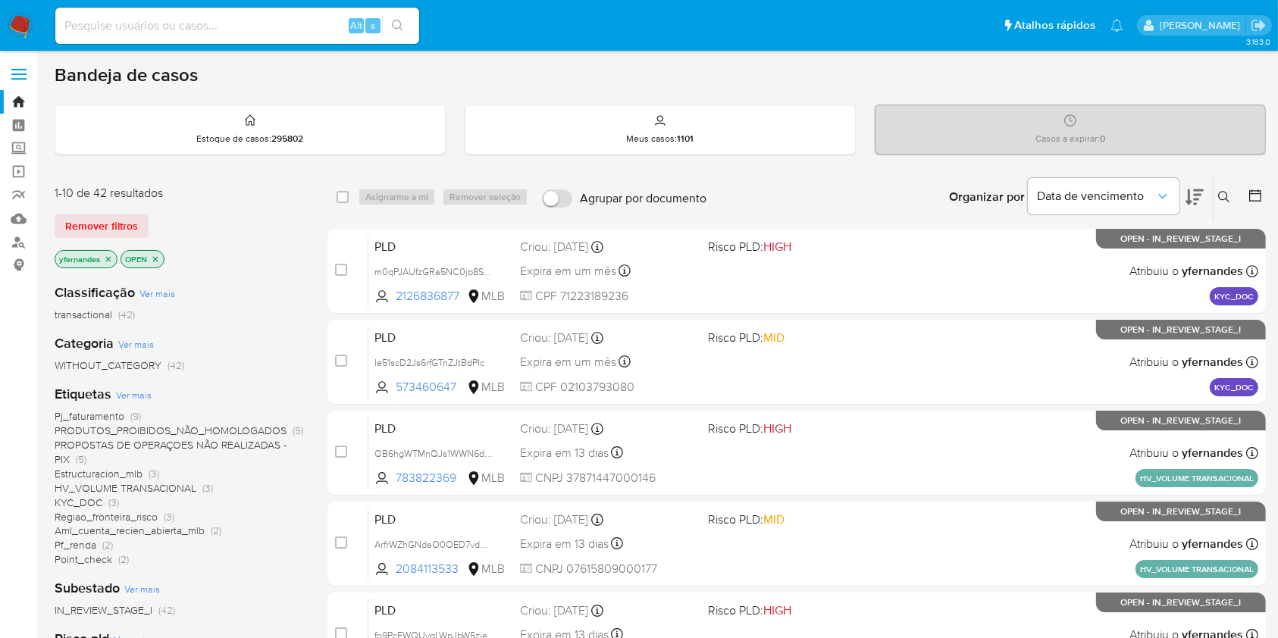
click at [24, 14] on img at bounding box center [21, 26] width 26 height 26
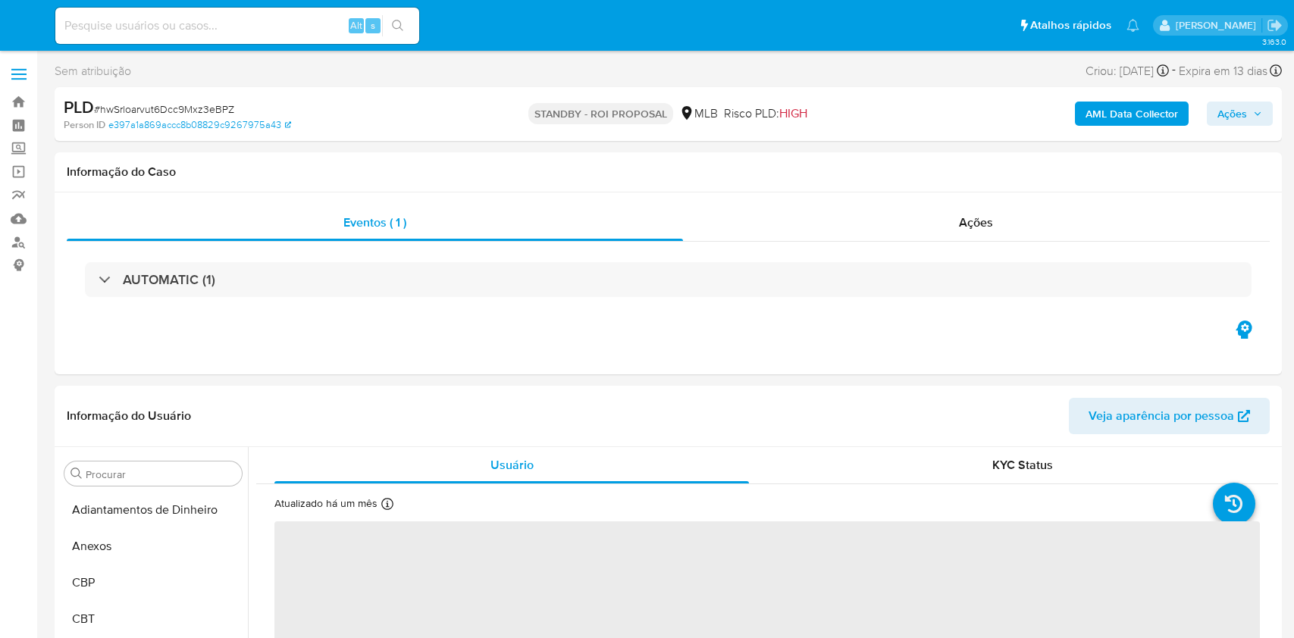
select select "10"
click at [884, 227] on div "Ações" at bounding box center [977, 223] width 588 height 36
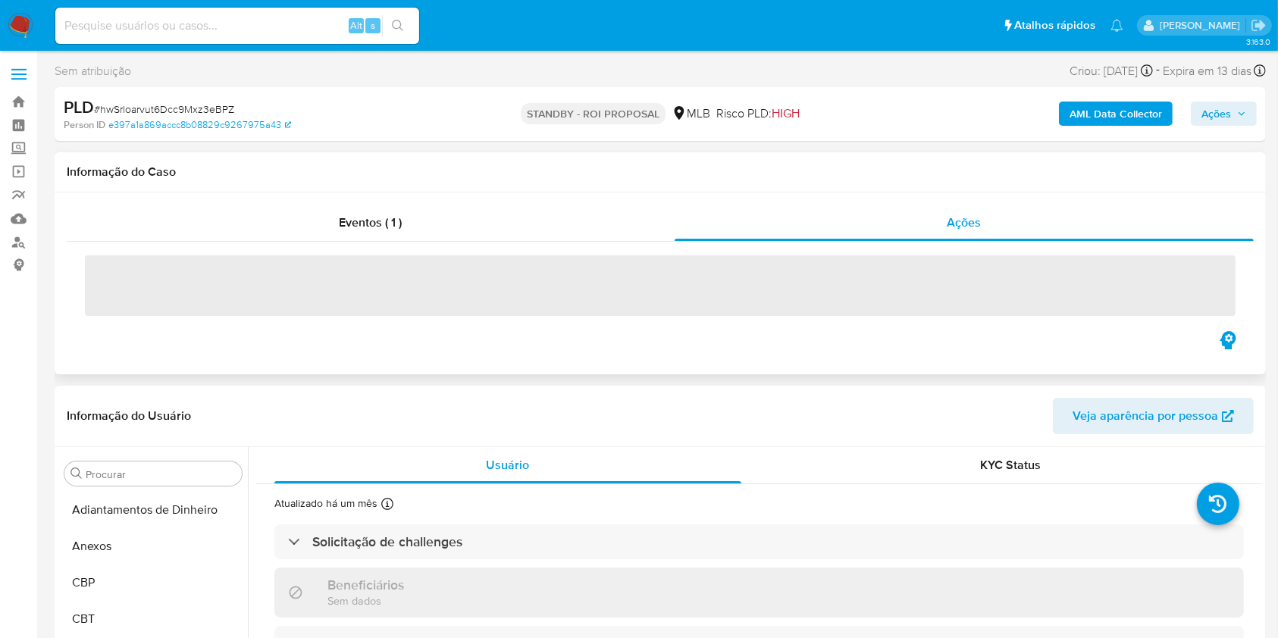
scroll to position [823, 0]
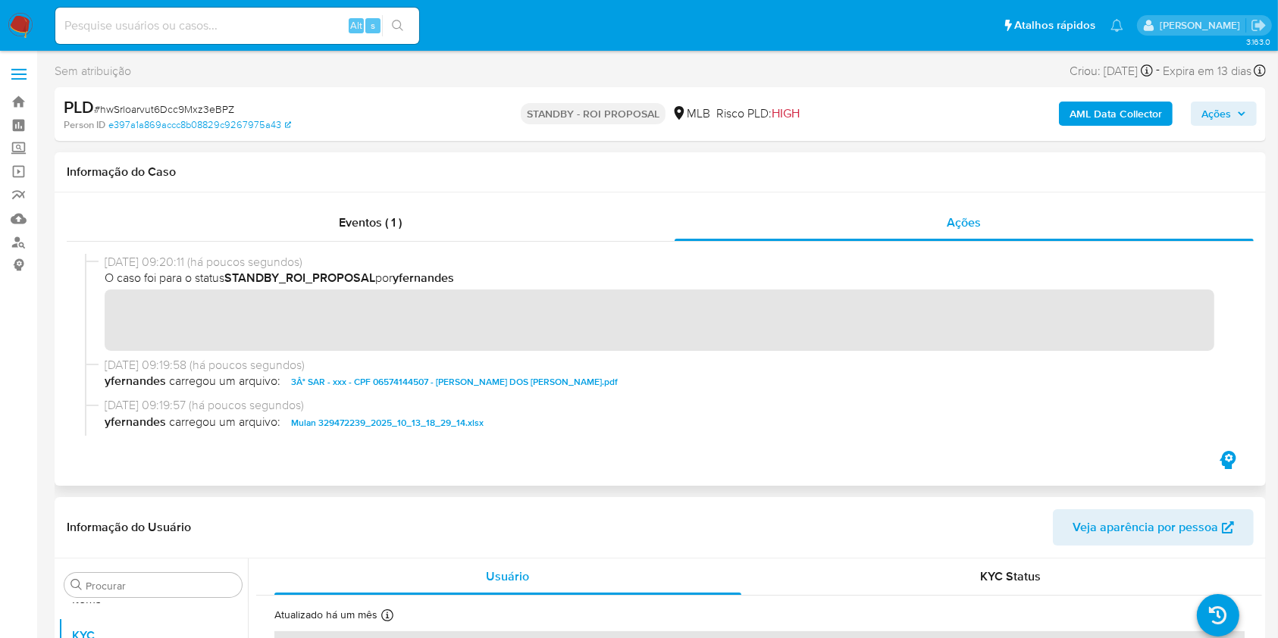
drag, startPoint x: 0, startPoint y: 344, endPoint x: 211, endPoint y: 354, distance: 211.0
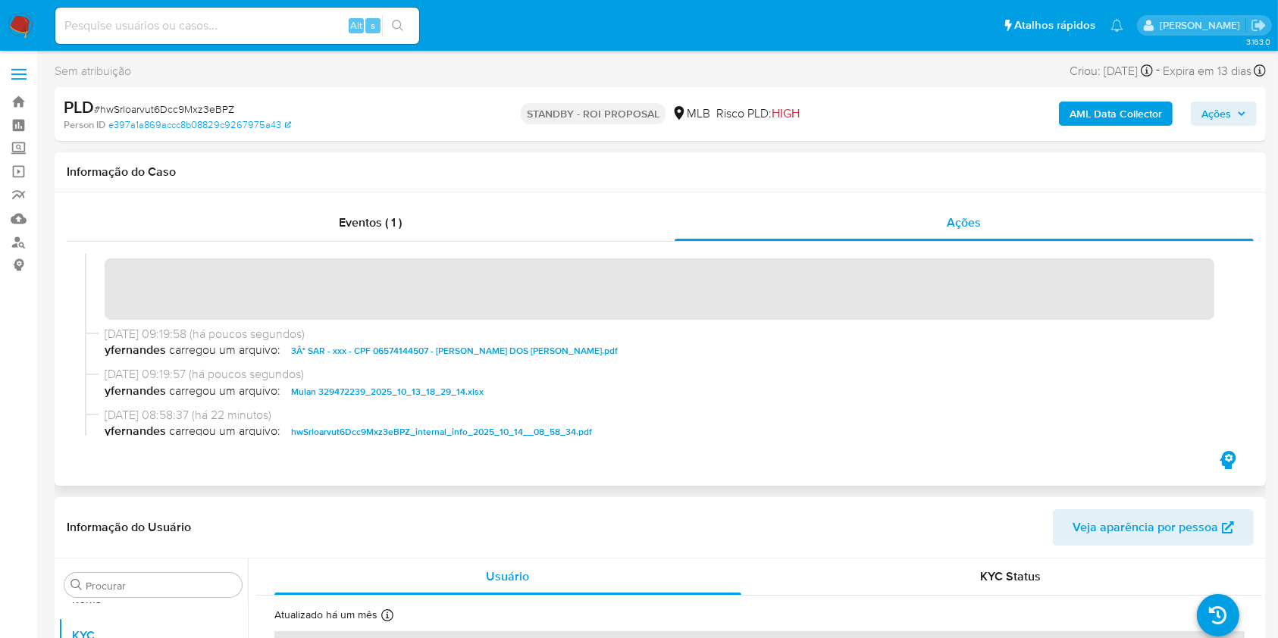
scroll to position [0, 0]
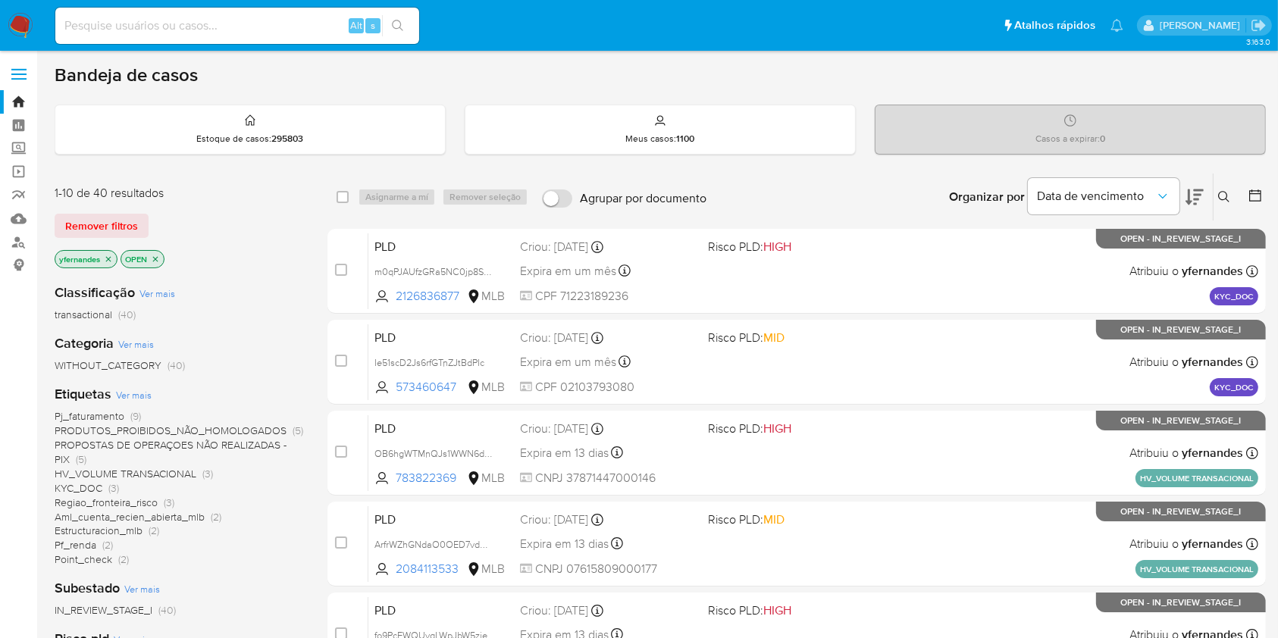
click at [30, 20] on img at bounding box center [21, 26] width 26 height 26
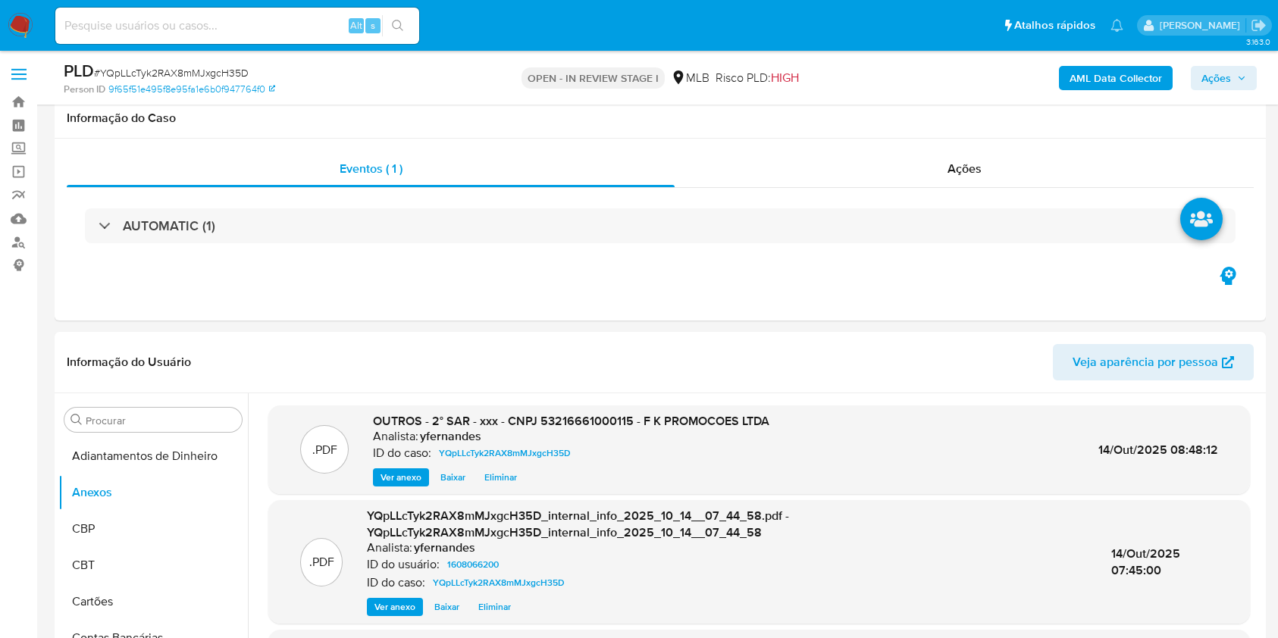
select select "10"
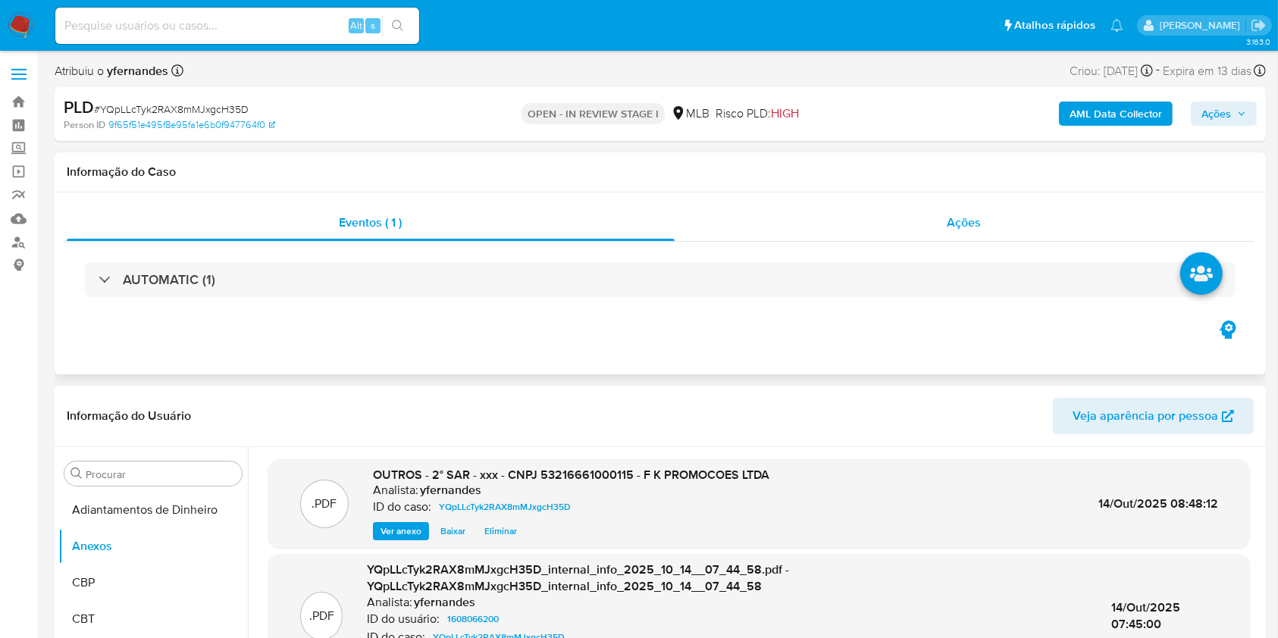
click at [931, 223] on div "Ações" at bounding box center [964, 223] width 579 height 36
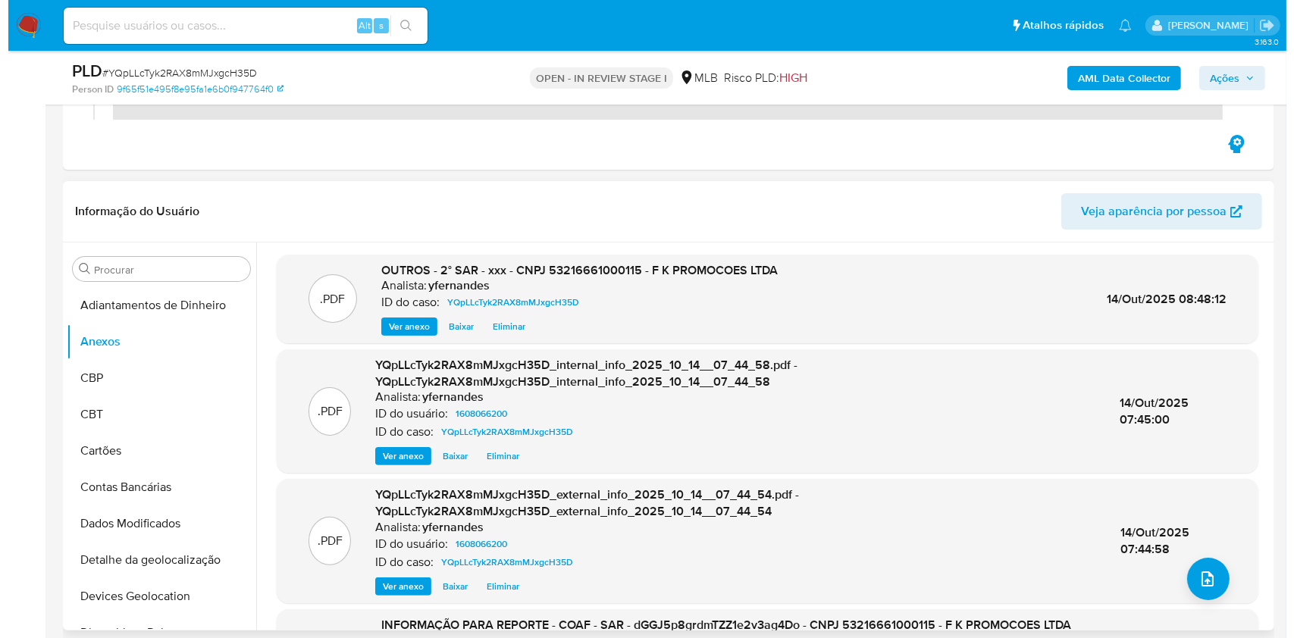
scroll to position [303, 0]
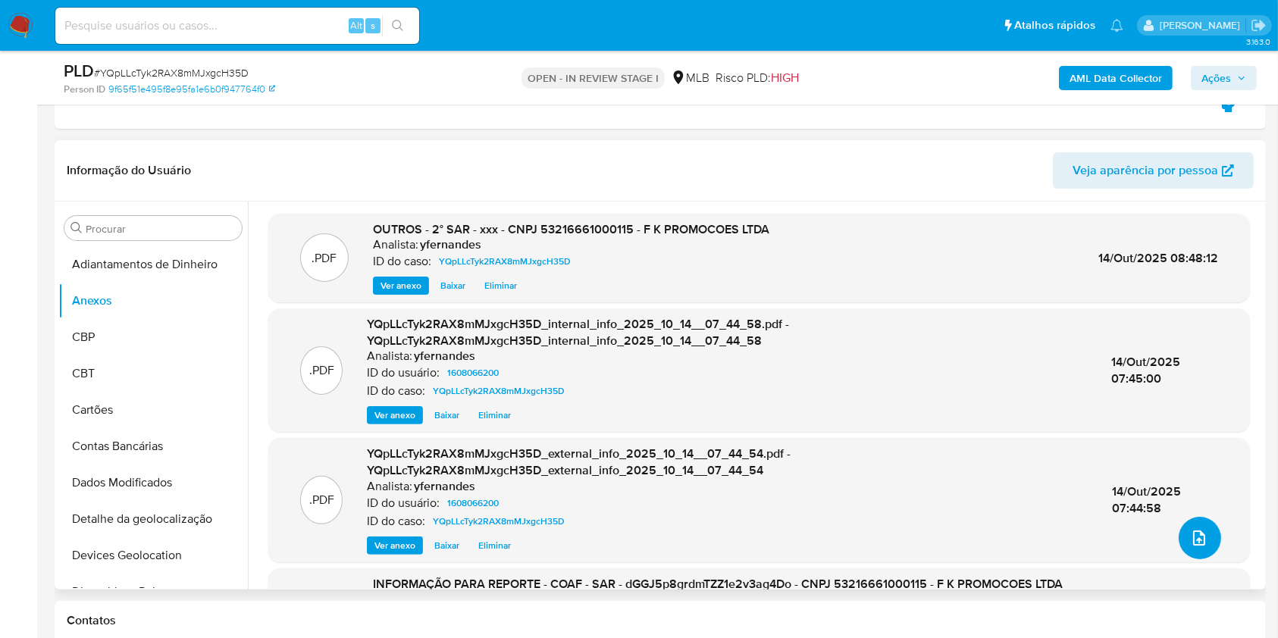
click at [1179, 544] on button "upload-file" at bounding box center [1200, 538] width 42 height 42
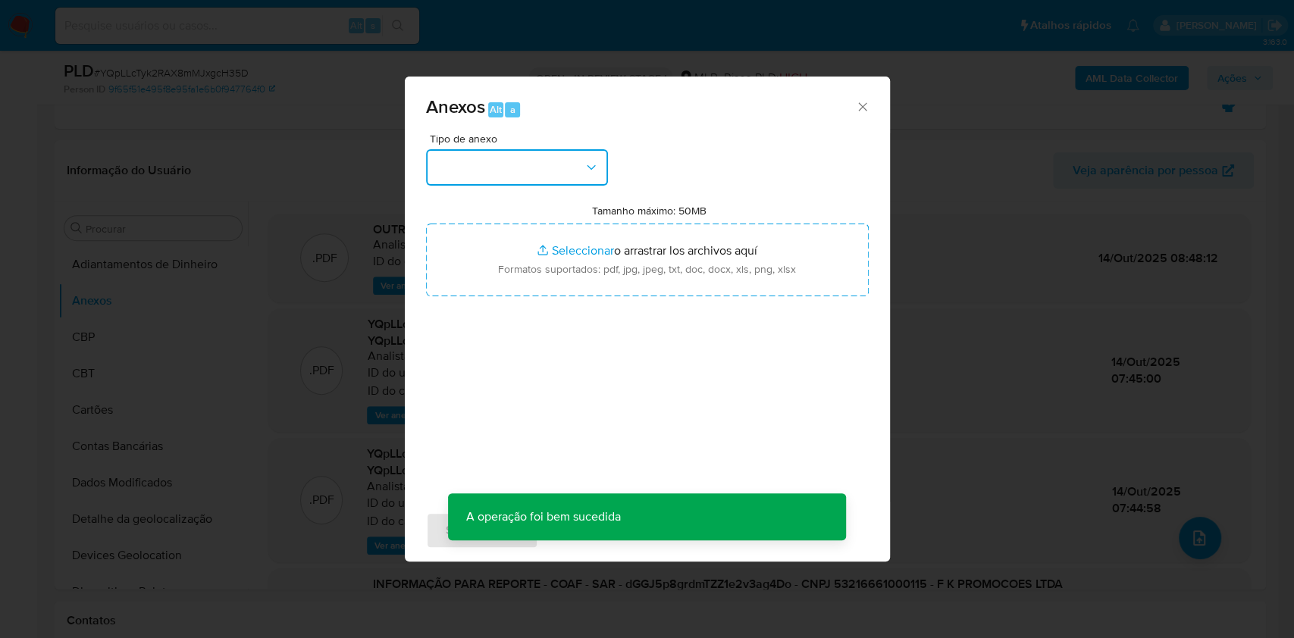
click at [489, 173] on button "button" at bounding box center [517, 167] width 182 height 36
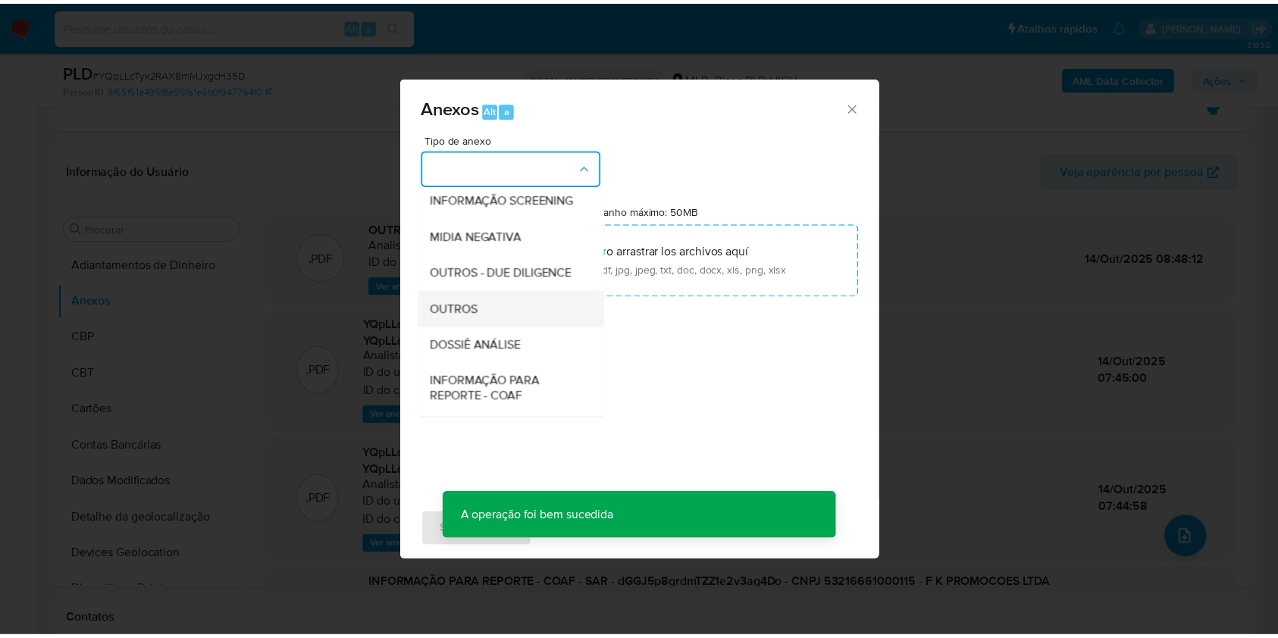
scroll to position [233, 0]
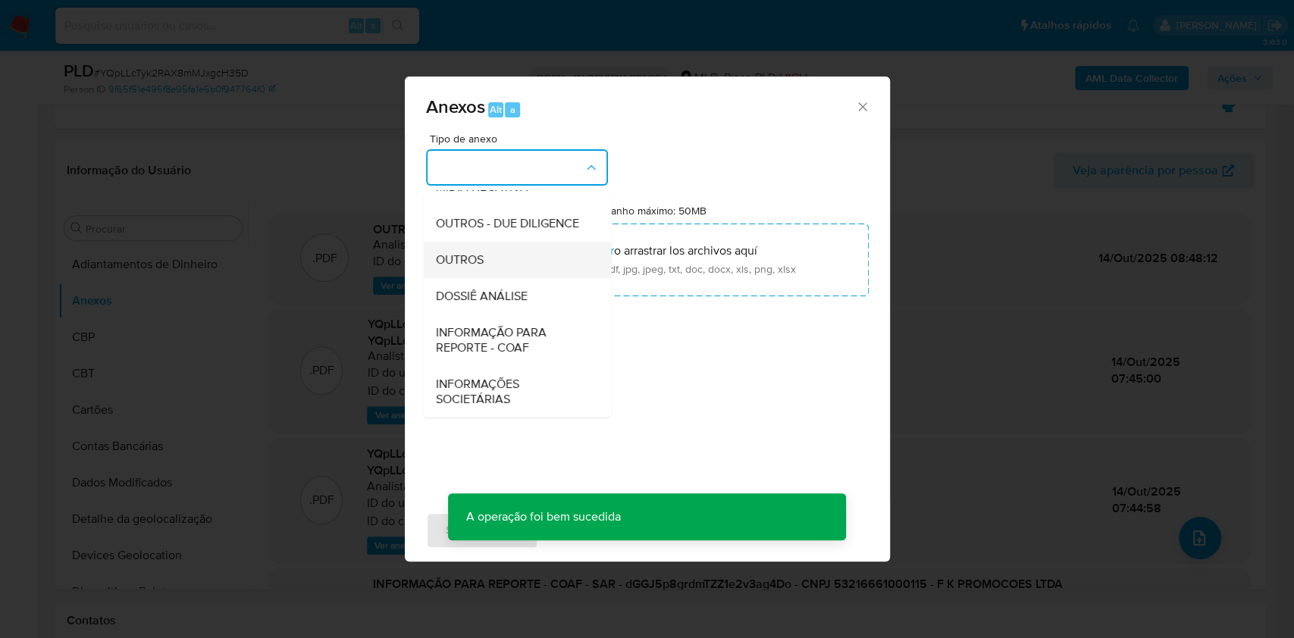
click at [492, 254] on div "OUTROS" at bounding box center [512, 260] width 155 height 36
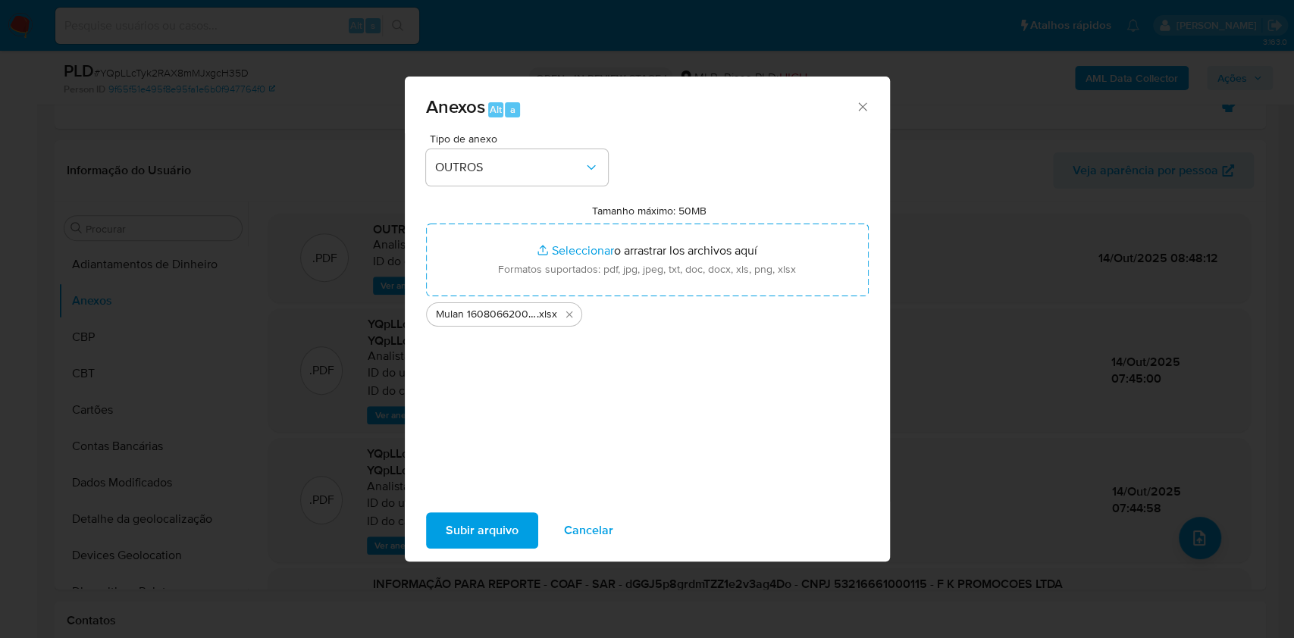
click at [491, 514] on span "Subir arquivo" at bounding box center [482, 530] width 73 height 33
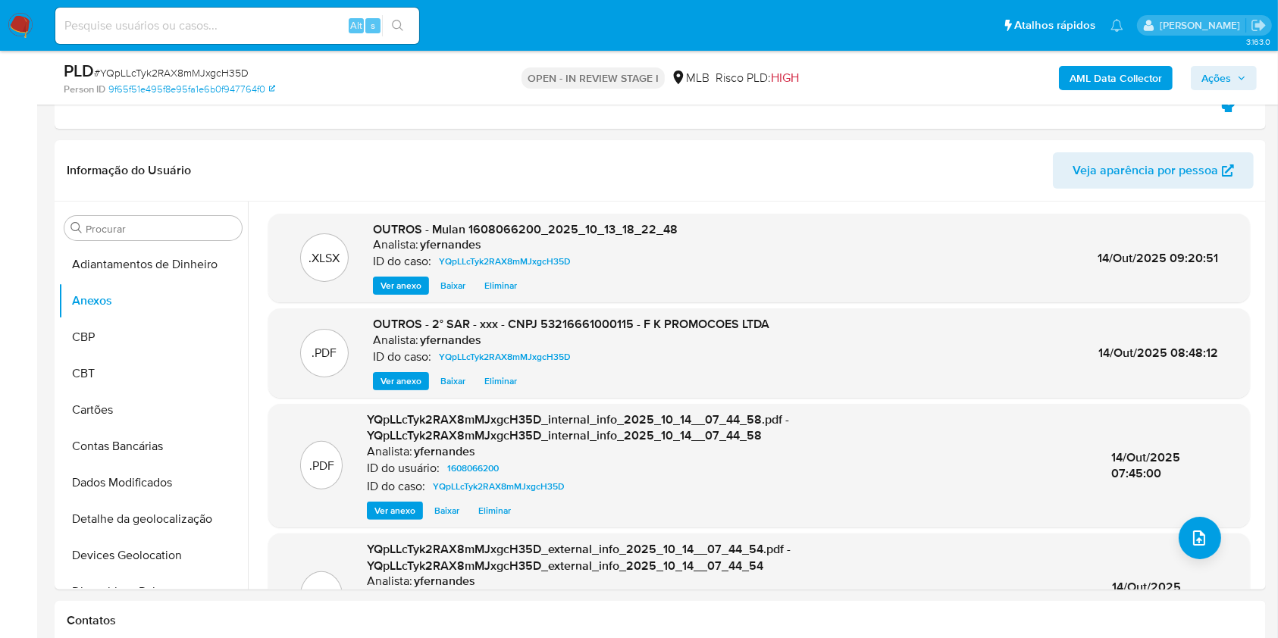
click at [1237, 81] on icon "button" at bounding box center [1241, 78] width 9 height 9
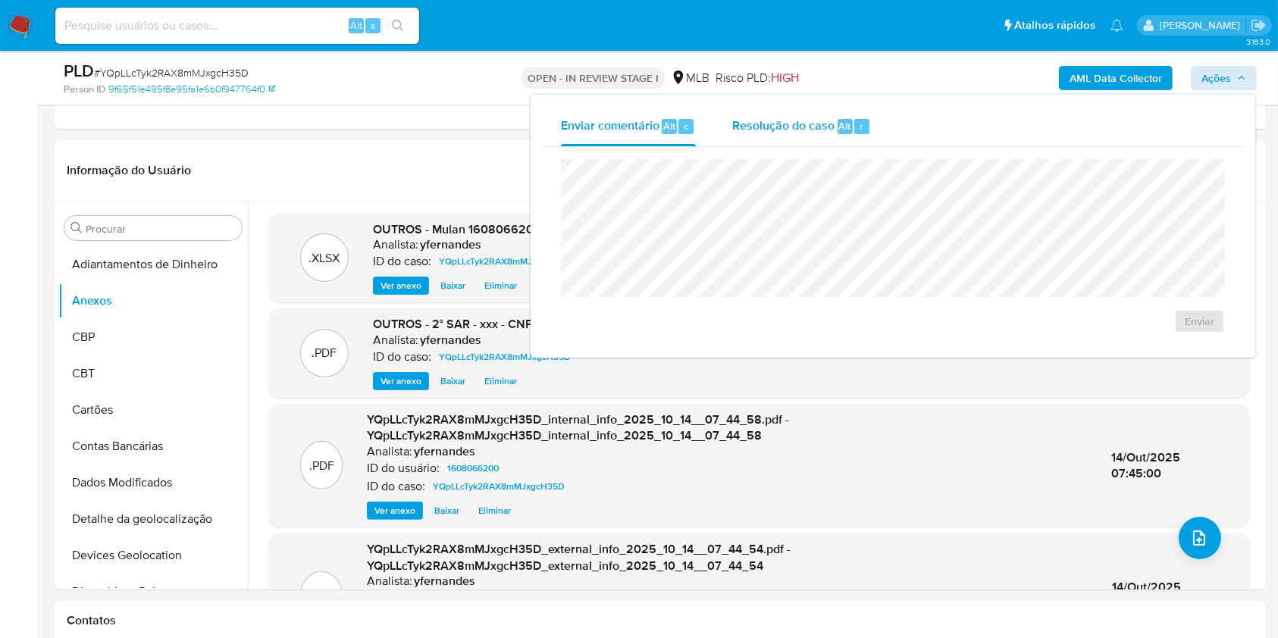
click at [786, 119] on span "Resolução do caso" at bounding box center [783, 125] width 102 height 17
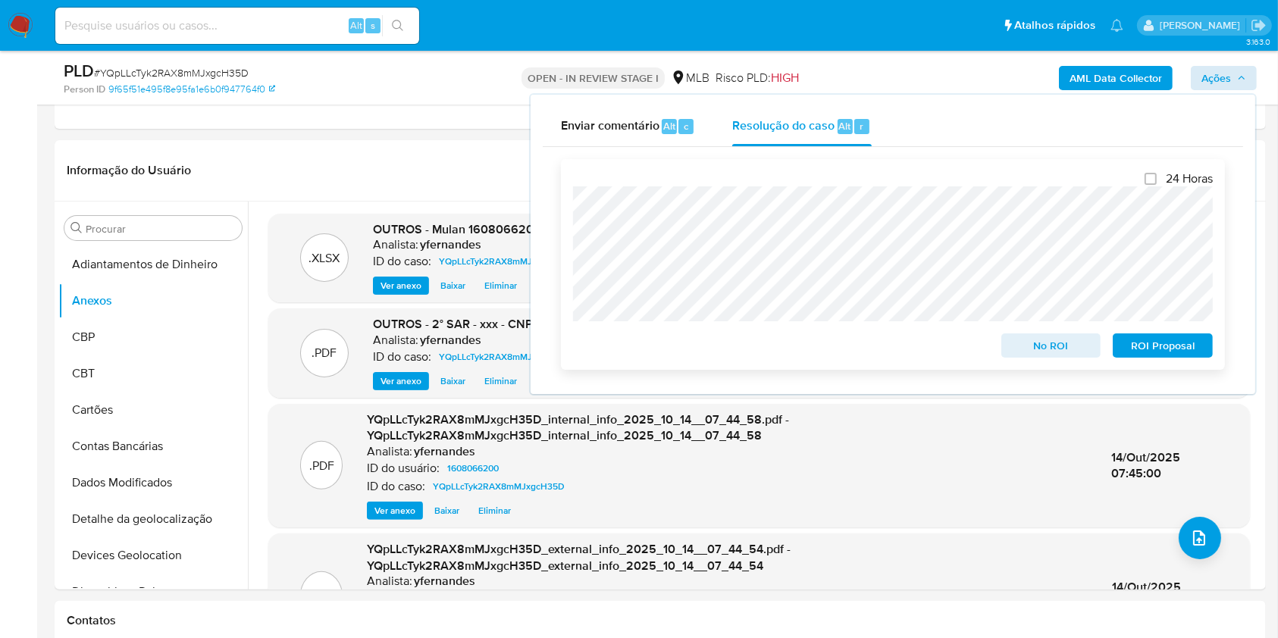
click at [1152, 338] on span "ROI Proposal" at bounding box center [1162, 345] width 79 height 21
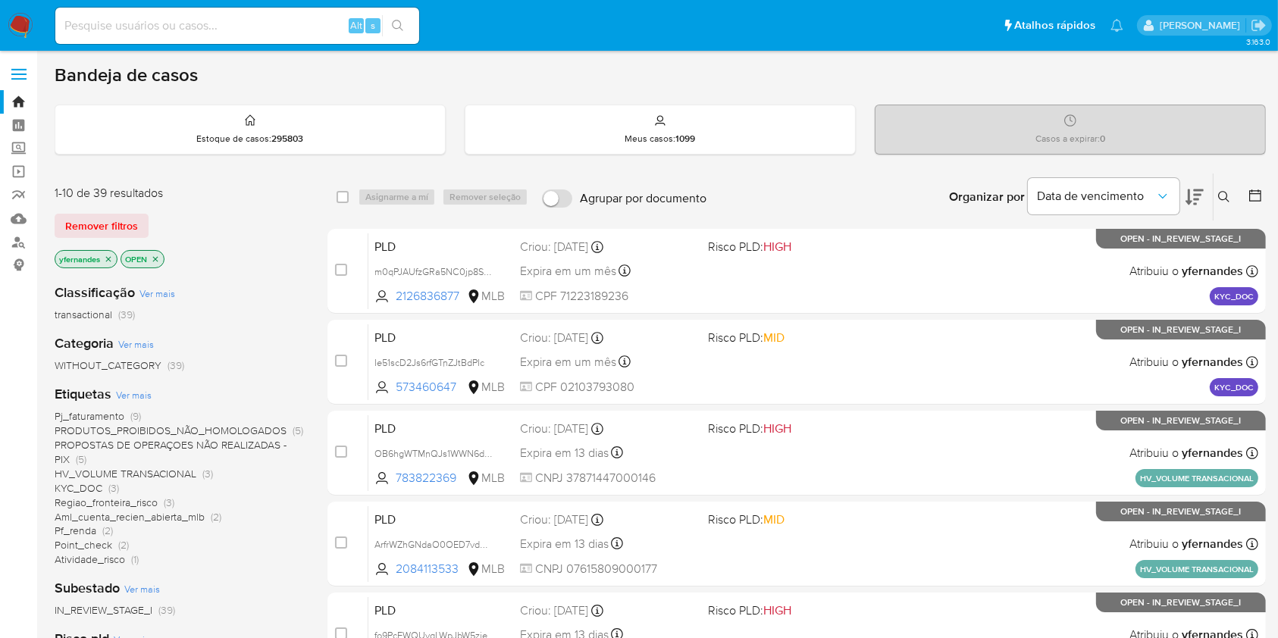
click at [265, 193] on div "1-10 de 39 resultados" at bounding box center [176, 193] width 243 height 17
click at [208, 37] on div "Alt s" at bounding box center [237, 26] width 364 height 36
click at [204, 31] on input at bounding box center [237, 26] width 364 height 20
paste input "2595270194"
type input "2595270194"
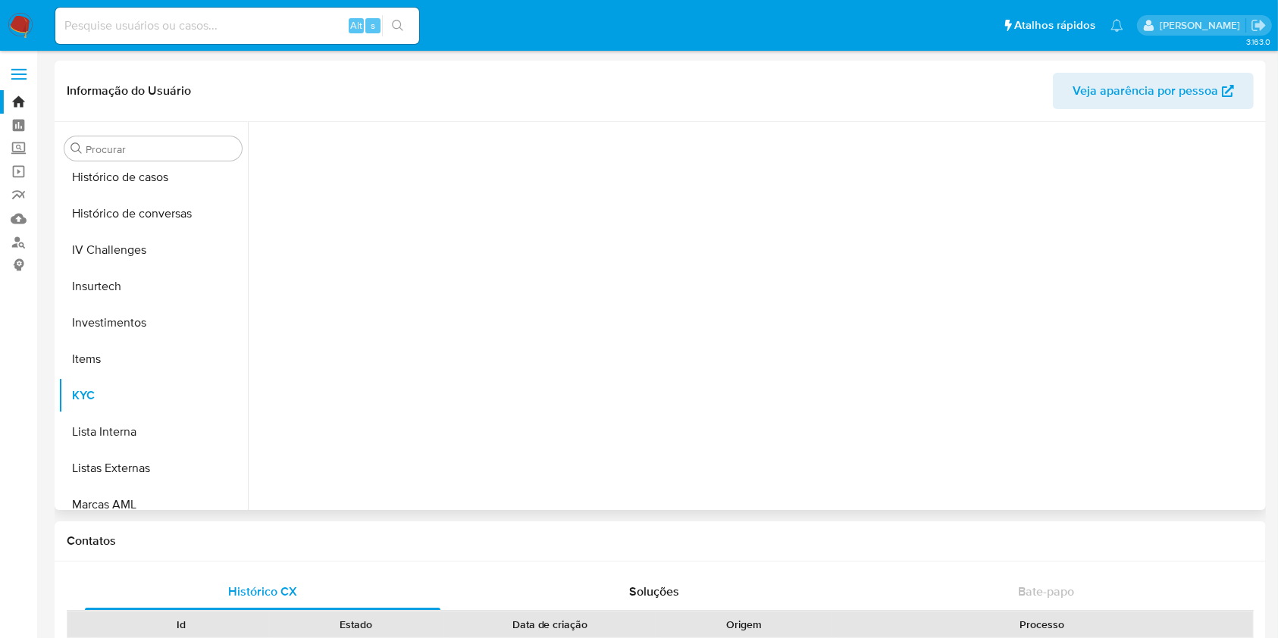
click at [112, 122] on div "Procurar Adiantamentos de Dinheiro Anexos CBP CBT Cartões Contas Bancárias Dado…" at bounding box center [660, 316] width 1204 height 388
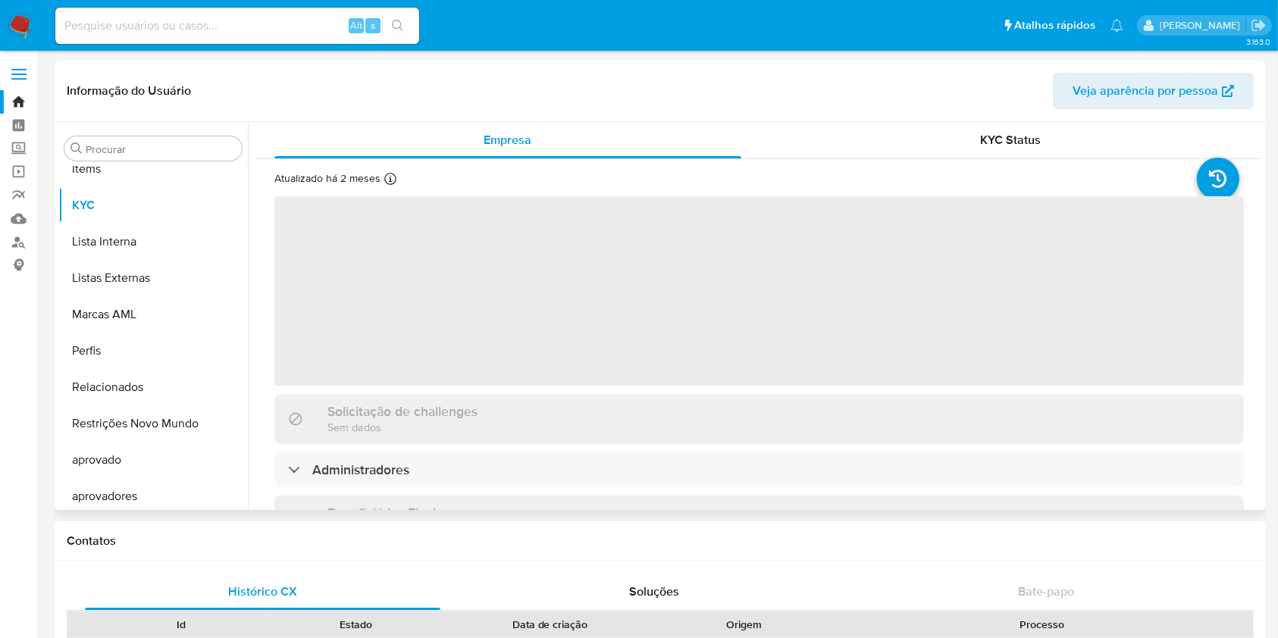
click at [126, 133] on div "Procurar Adiantamentos de Dinheiro Anexos CBP CBT Cartões Contas Bancárias Dado…" at bounding box center [153, 317] width 190 height 386
click at [127, 133] on div "Procurar Adiantamentos de Dinheiro Anexos CBP CBT Cartões Contas Bancárias Dado…" at bounding box center [153, 317] width 190 height 386
click at [142, 143] on input "Procurar" at bounding box center [161, 150] width 150 height 14
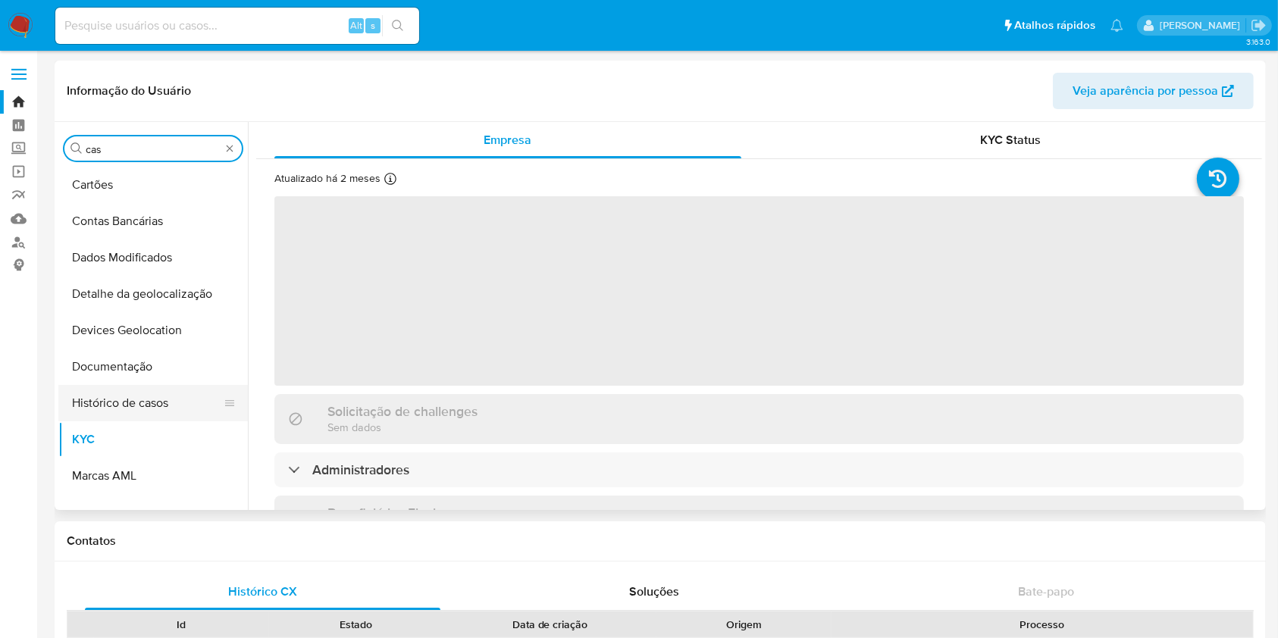
type input "cas"
click at [122, 385] on button "Histórico de casos" at bounding box center [146, 403] width 177 height 36
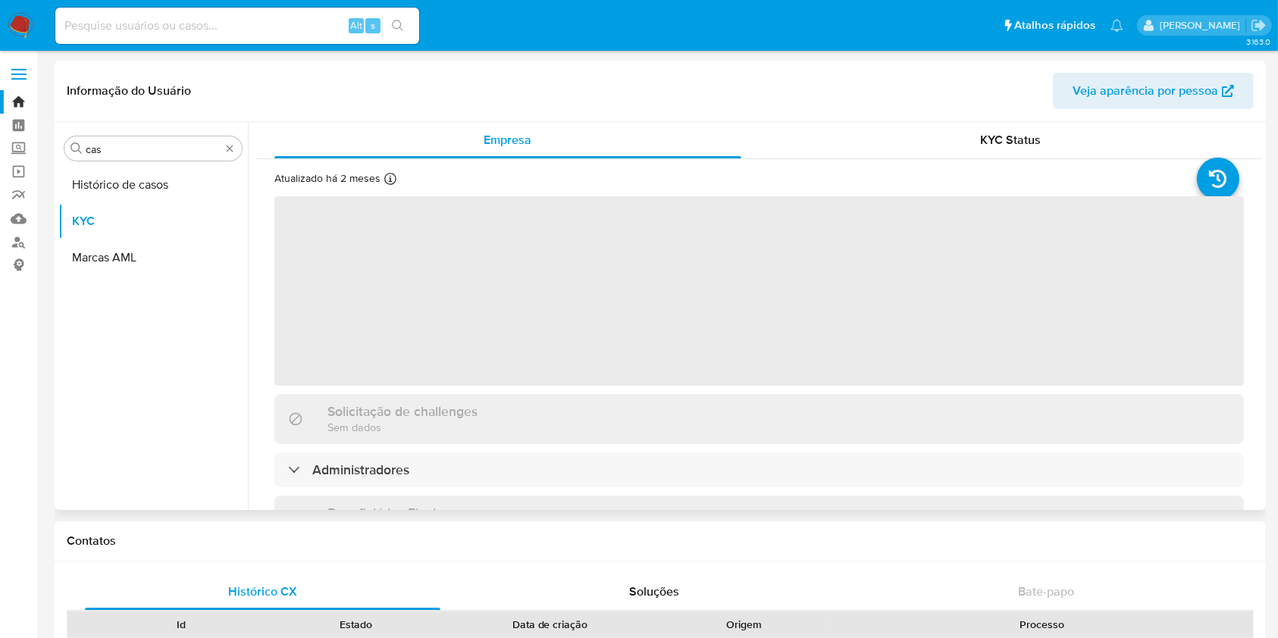
click at [132, 162] on div "Procurar cas Histórico de casos KYC Marcas AML" at bounding box center [153, 317] width 190 height 386
select select "10"
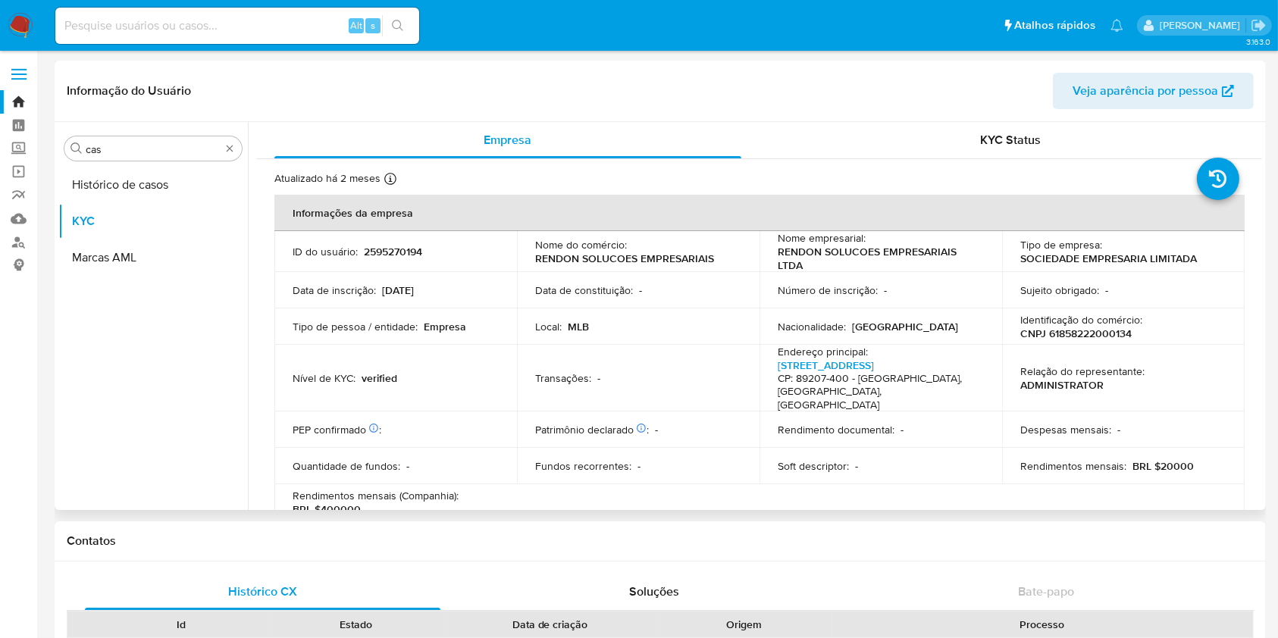
click at [153, 166] on div "Procurar cas Histórico de casos KYC Marcas AML" at bounding box center [153, 317] width 190 height 386
click at [174, 179] on button "Histórico de casos" at bounding box center [146, 185] width 177 height 36
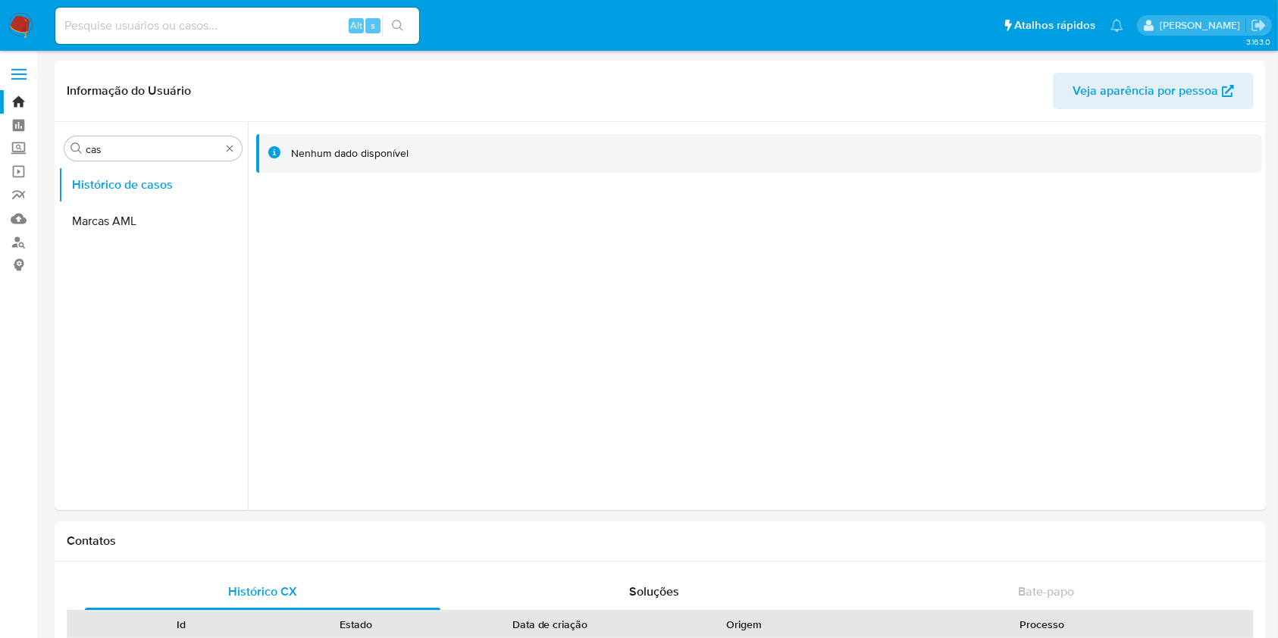
click at [17, 22] on img at bounding box center [21, 26] width 26 height 26
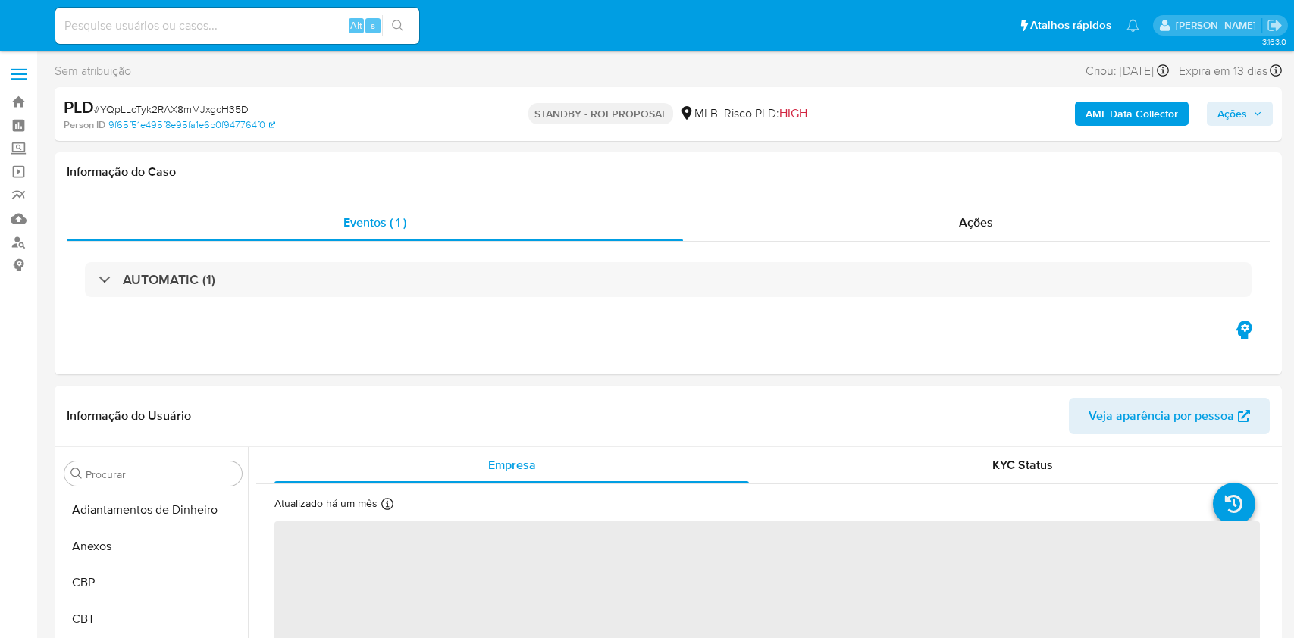
select select "10"
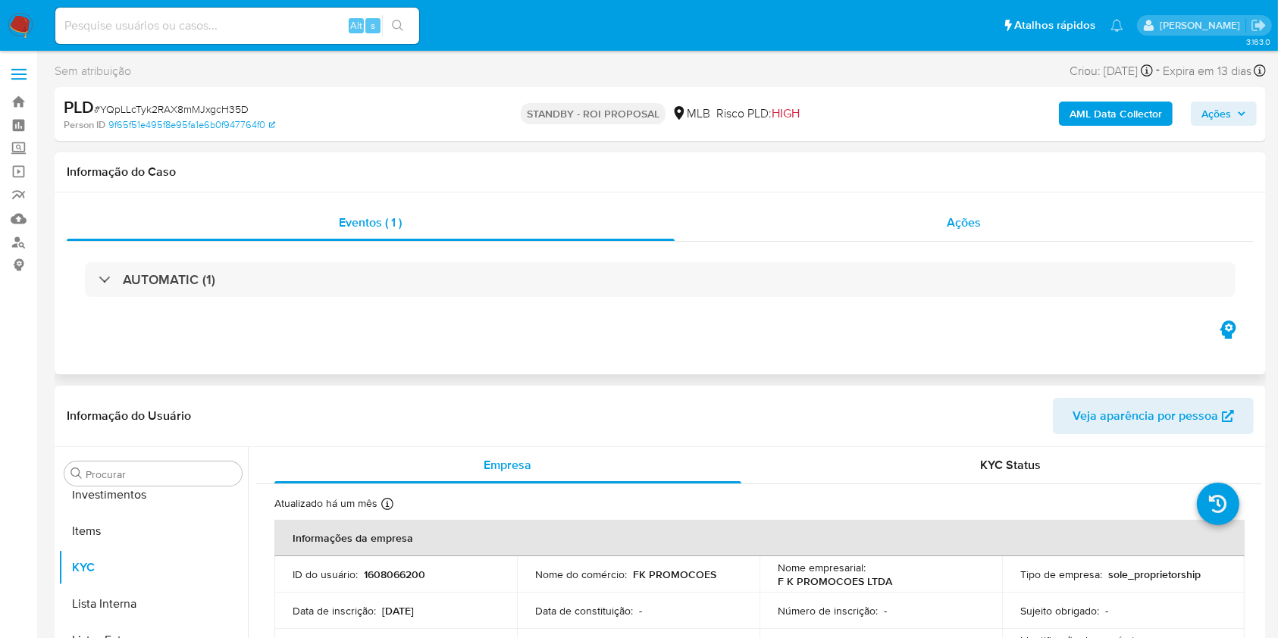
scroll to position [823, 0]
click at [892, 240] on div "Ações" at bounding box center [964, 223] width 579 height 36
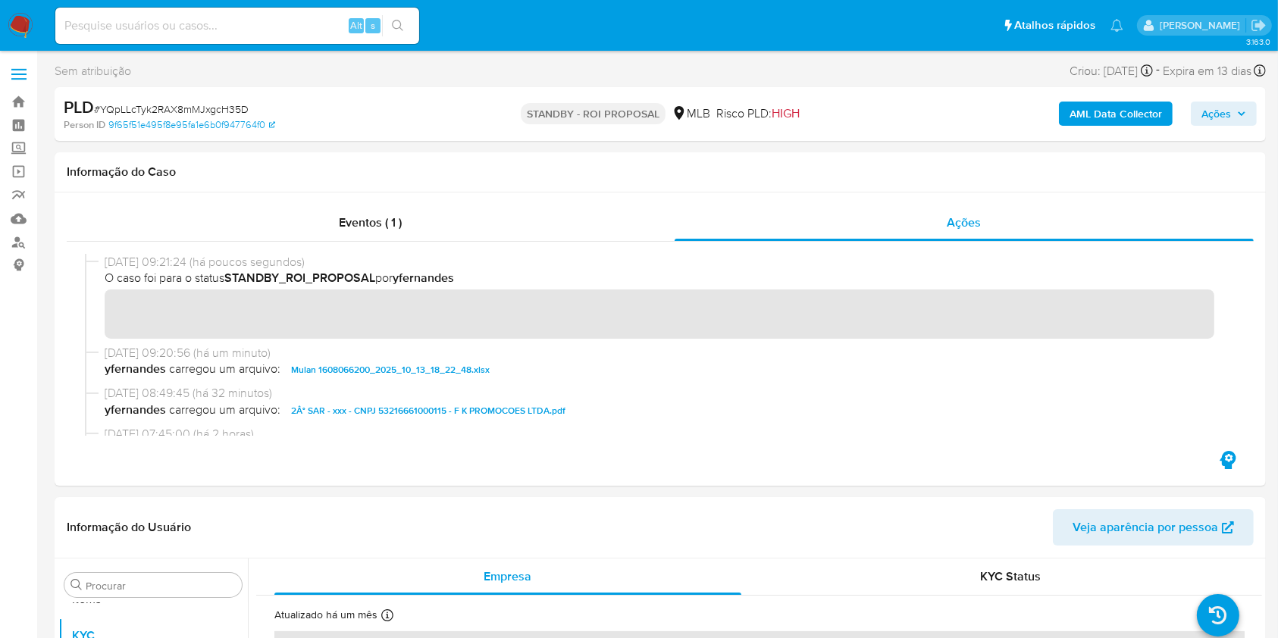
scroll to position [0, 0]
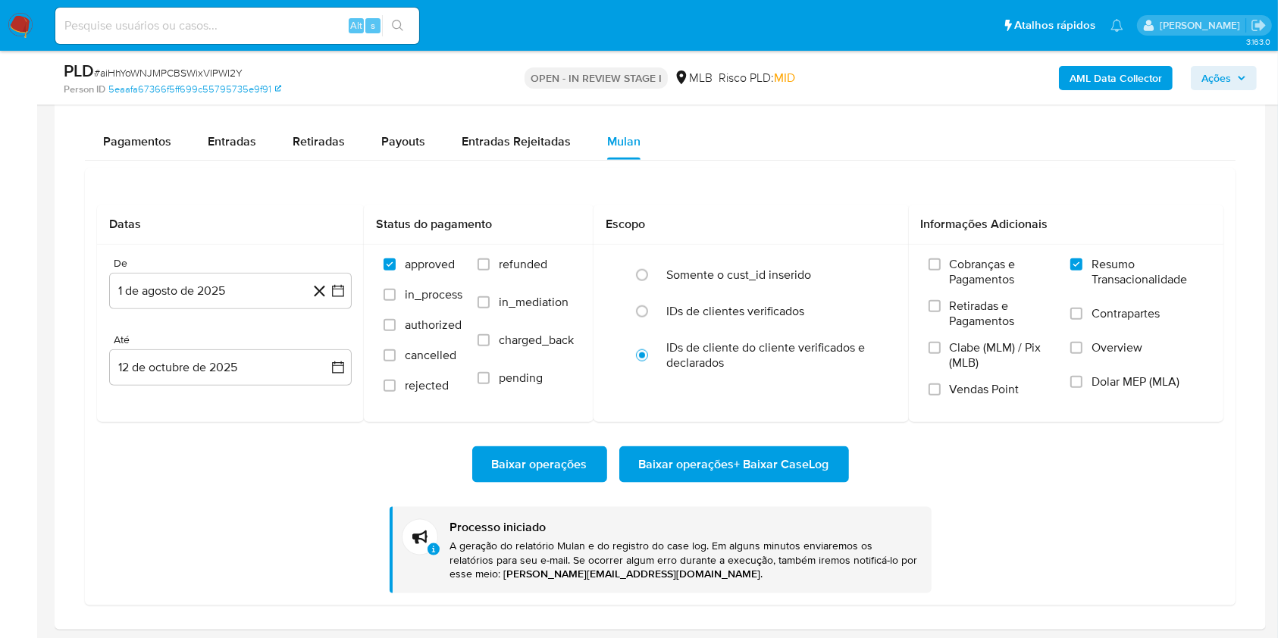
scroll to position [823, 0]
click at [176, 64] on div "PLD # aiHhYoWNJMPCBSWixVIPWI2Y" at bounding box center [260, 71] width 392 height 23
click at [176, 65] on span "# aiHhYoWNJMPCBSWixVIPWI2Y" at bounding box center [168, 72] width 149 height 15
copy span "aiHhYoWNJMPCBSWixVIPWI2Y"
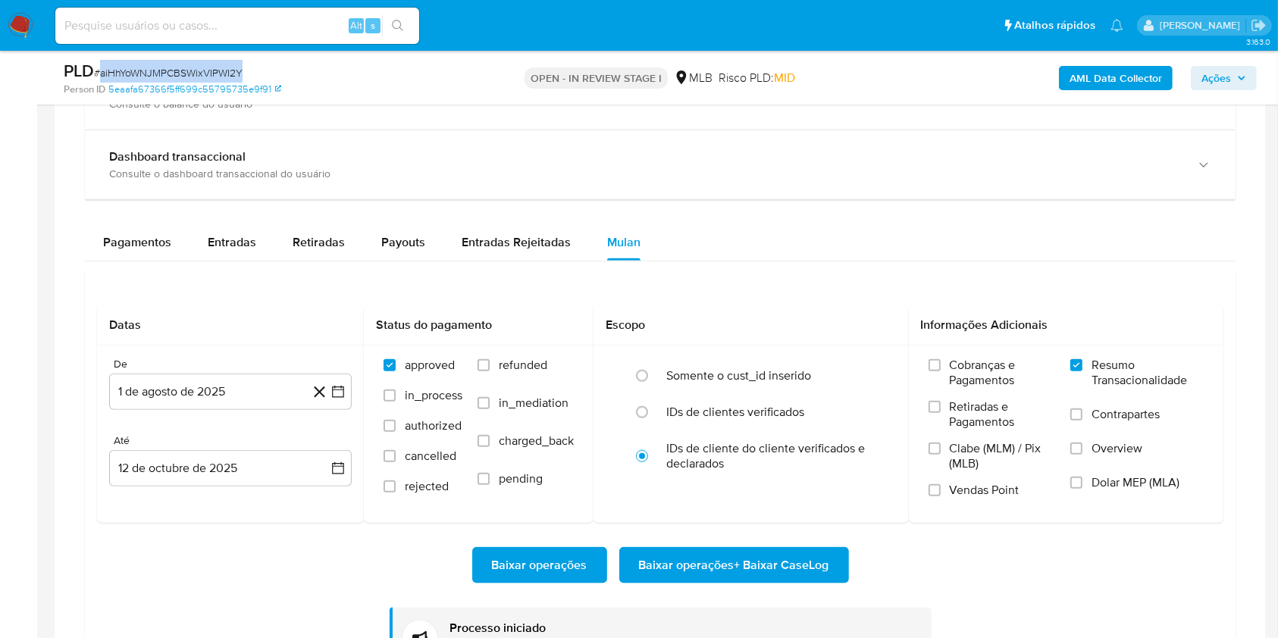
scroll to position [1314, 0]
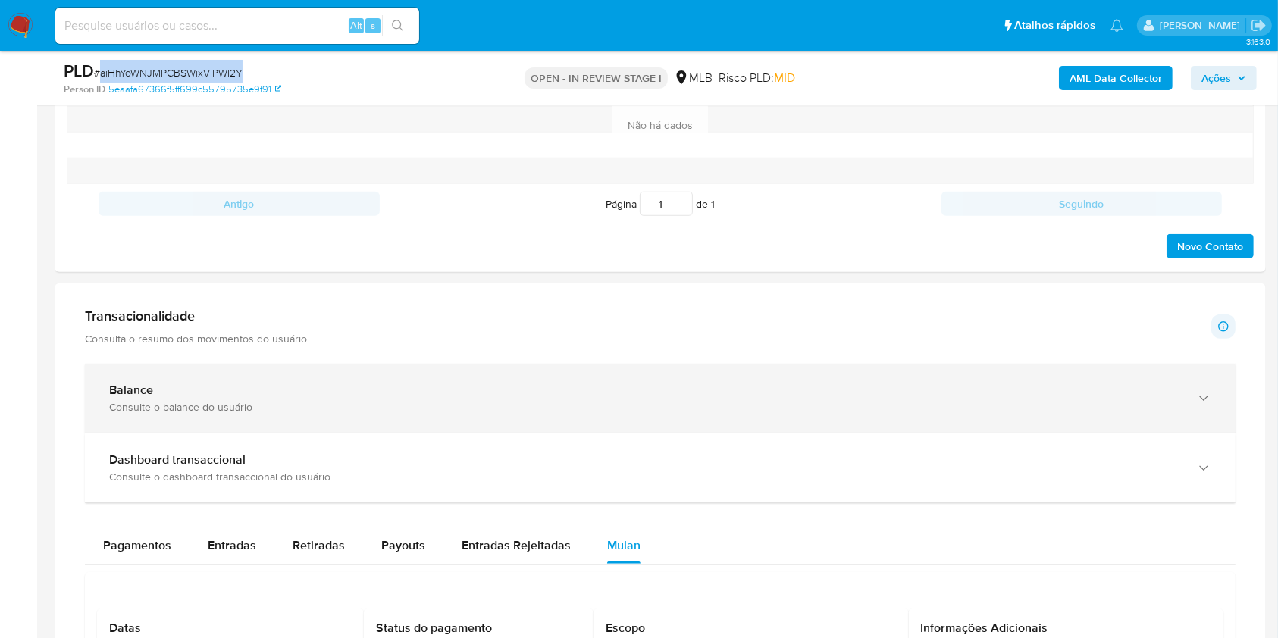
click at [168, 403] on div "Consulte o balance do usuário" at bounding box center [645, 407] width 1072 height 14
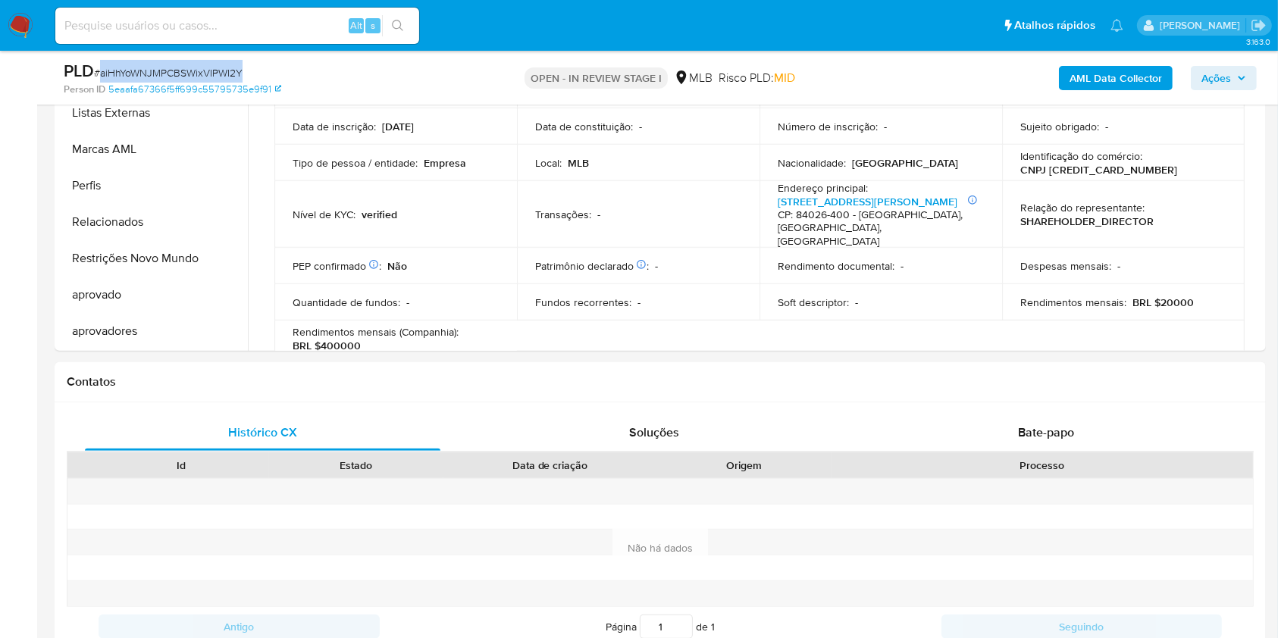
scroll to position [606, 0]
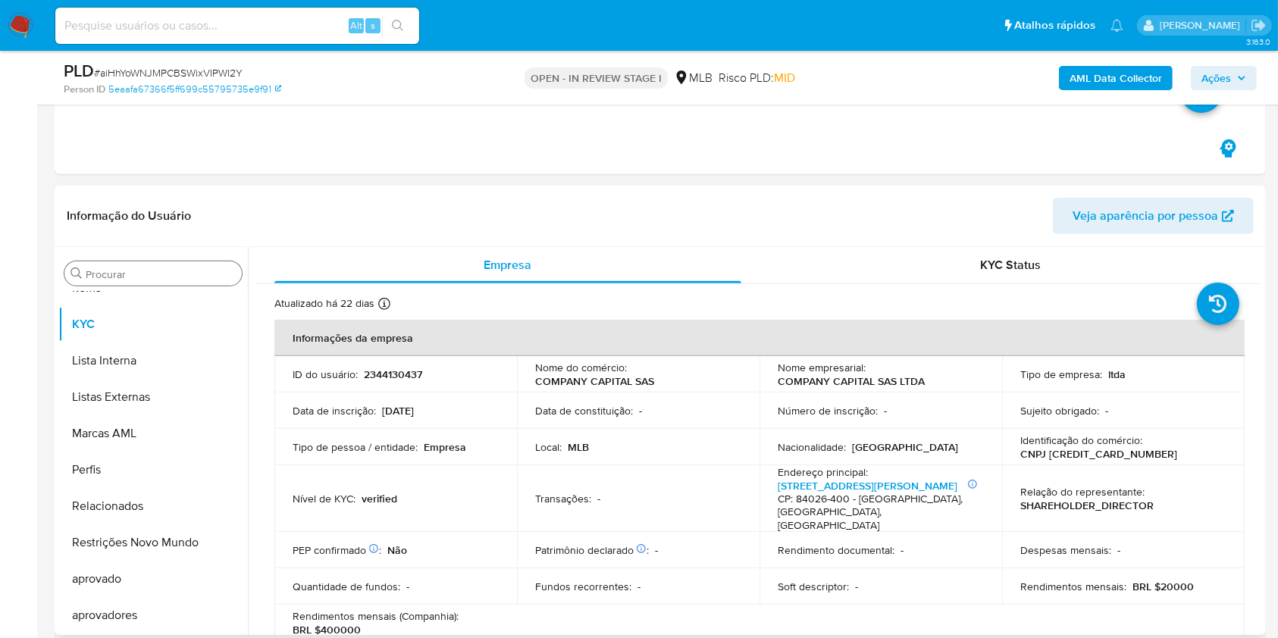
click at [145, 265] on div "Procurar" at bounding box center [152, 274] width 177 height 24
click at [145, 269] on input "Procurar" at bounding box center [161, 275] width 150 height 14
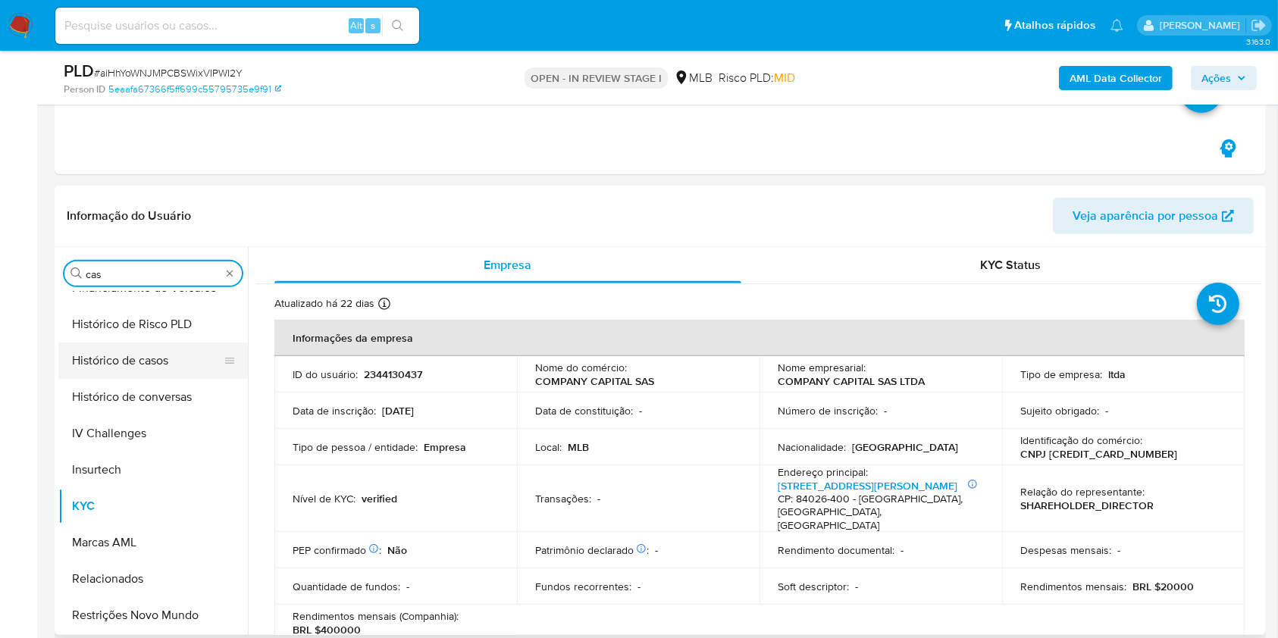
scroll to position [0, 0]
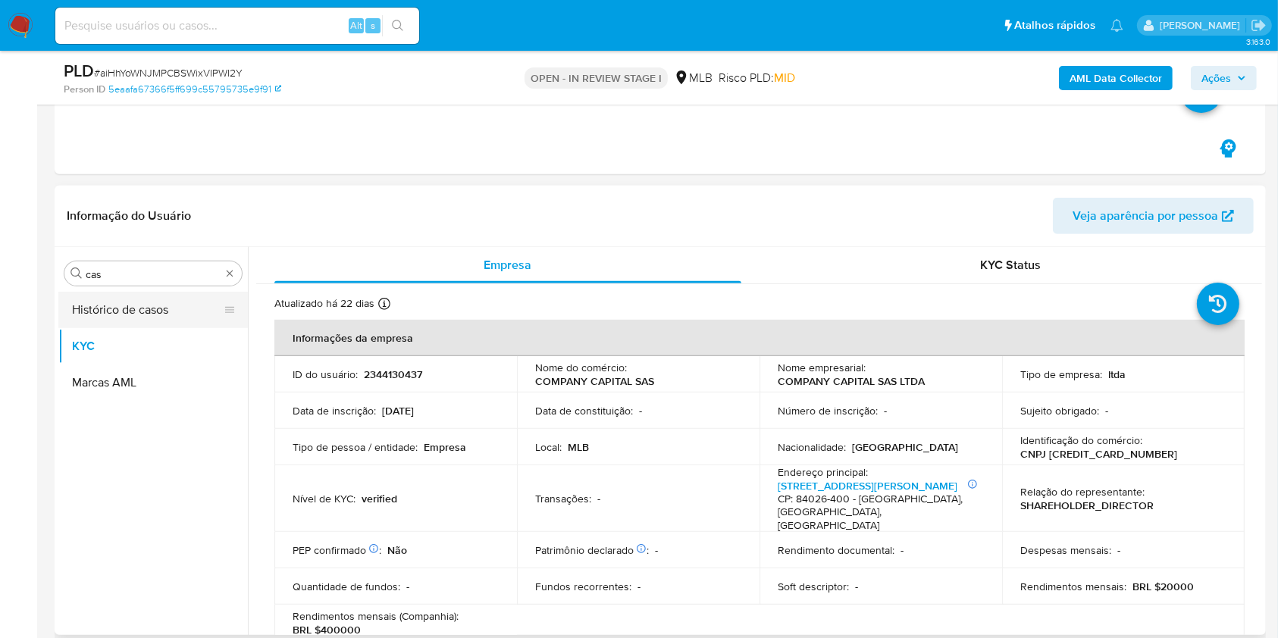
click at [110, 306] on button "Histórico de casos" at bounding box center [146, 310] width 177 height 36
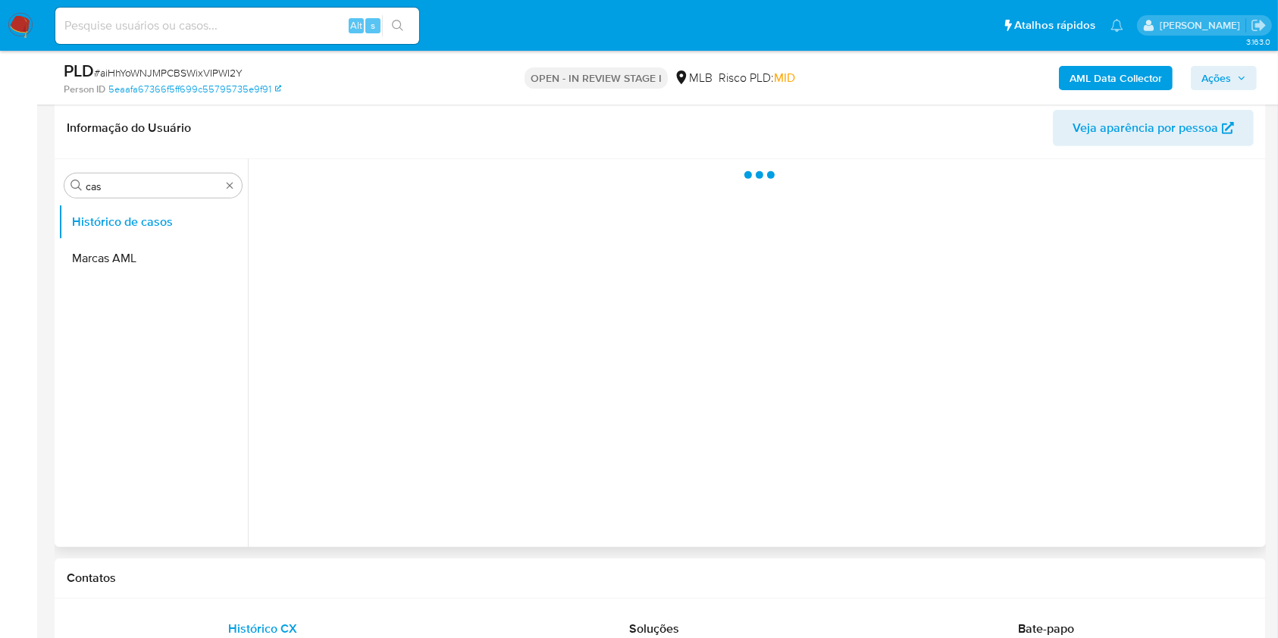
scroll to position [707, 0]
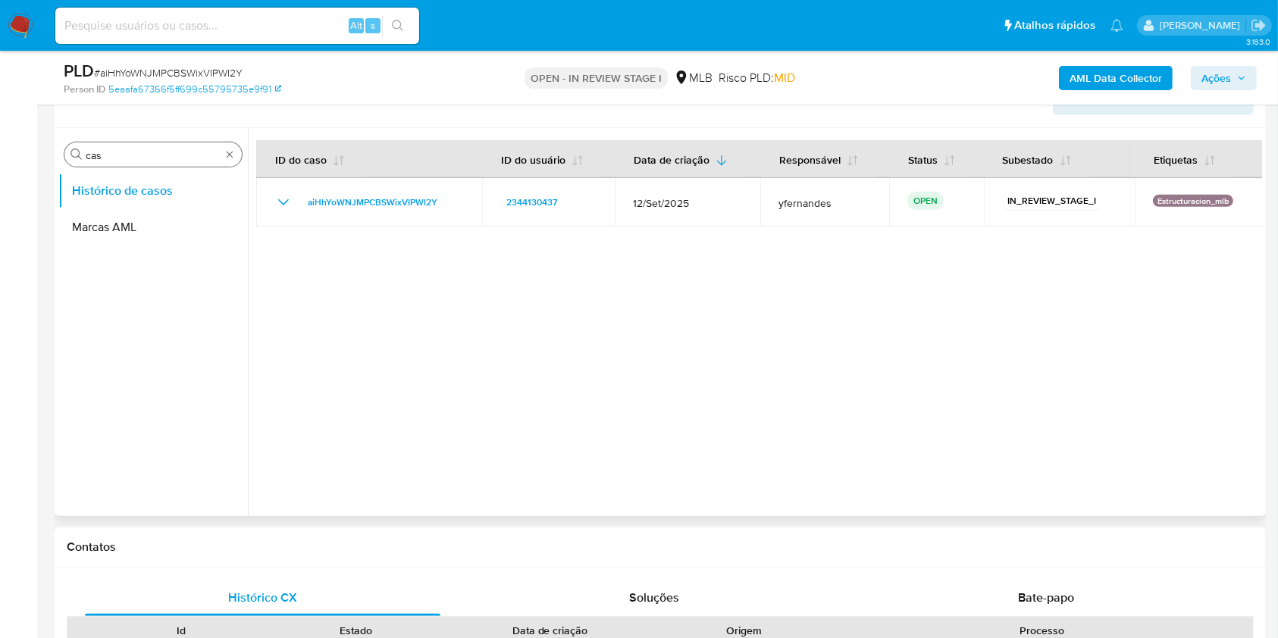
click at [155, 158] on input "cas" at bounding box center [153, 156] width 135 height 14
click at [106, 168] on div "Procurar gdr Histórico de casos" at bounding box center [153, 323] width 190 height 386
click at [110, 163] on div "Procurar gdr" at bounding box center [152, 155] width 177 height 24
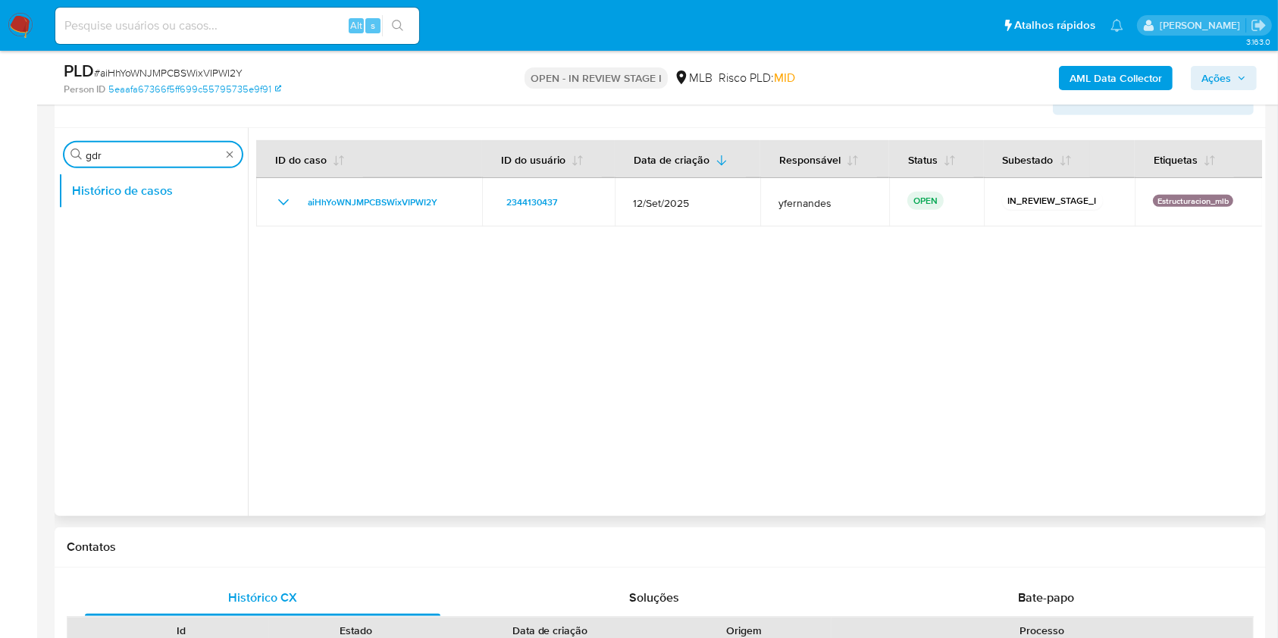
click at [110, 159] on input "gdr" at bounding box center [153, 156] width 135 height 14
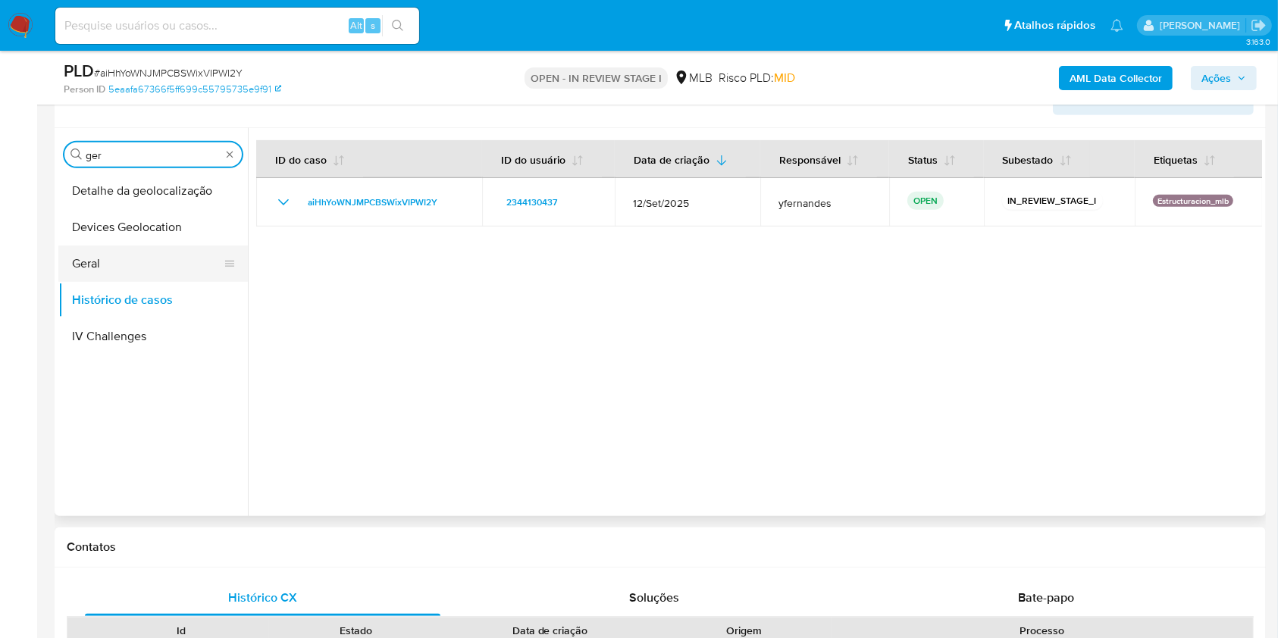
type input "ger"
click at [85, 246] on button "Geral" at bounding box center [146, 264] width 177 height 36
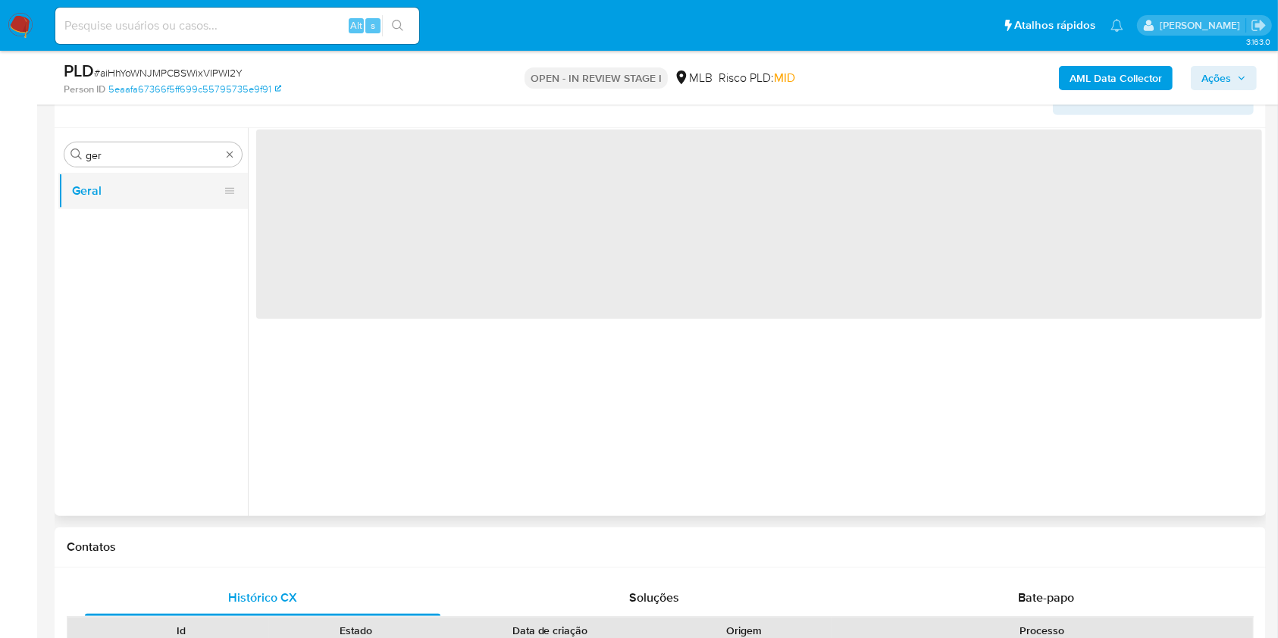
click at [85, 190] on button "Geral" at bounding box center [146, 191] width 177 height 36
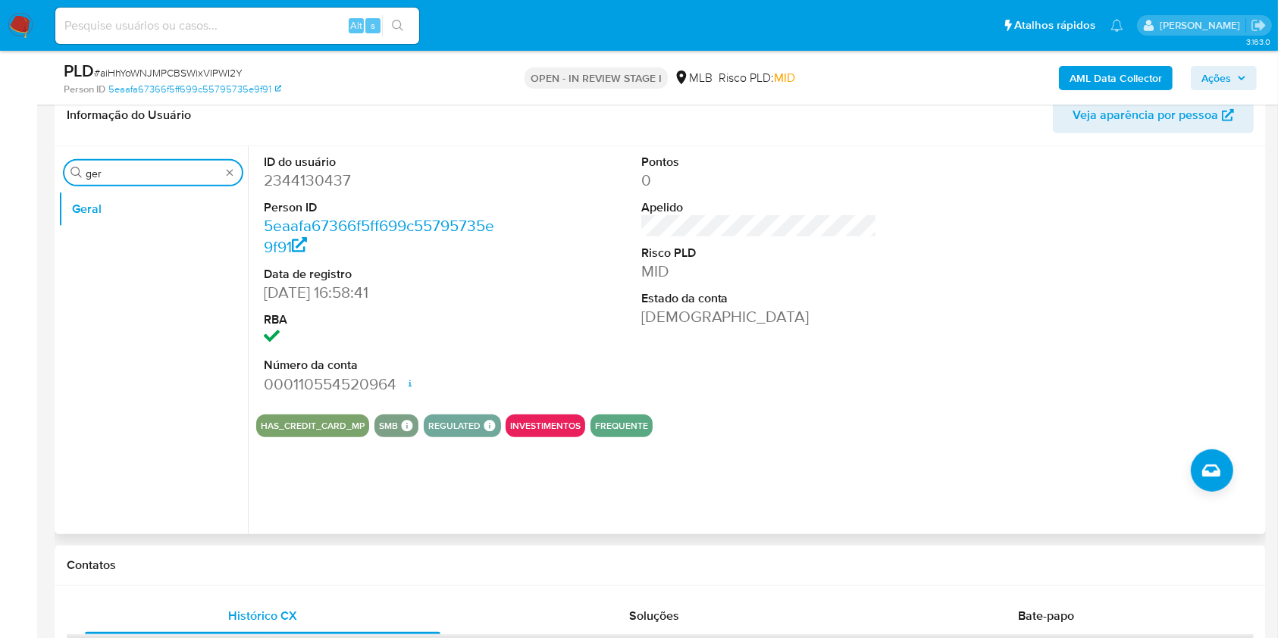
click at [124, 173] on input "ger" at bounding box center [153, 174] width 135 height 14
click at [115, 192] on button "Documentação" at bounding box center [146, 209] width 177 height 36
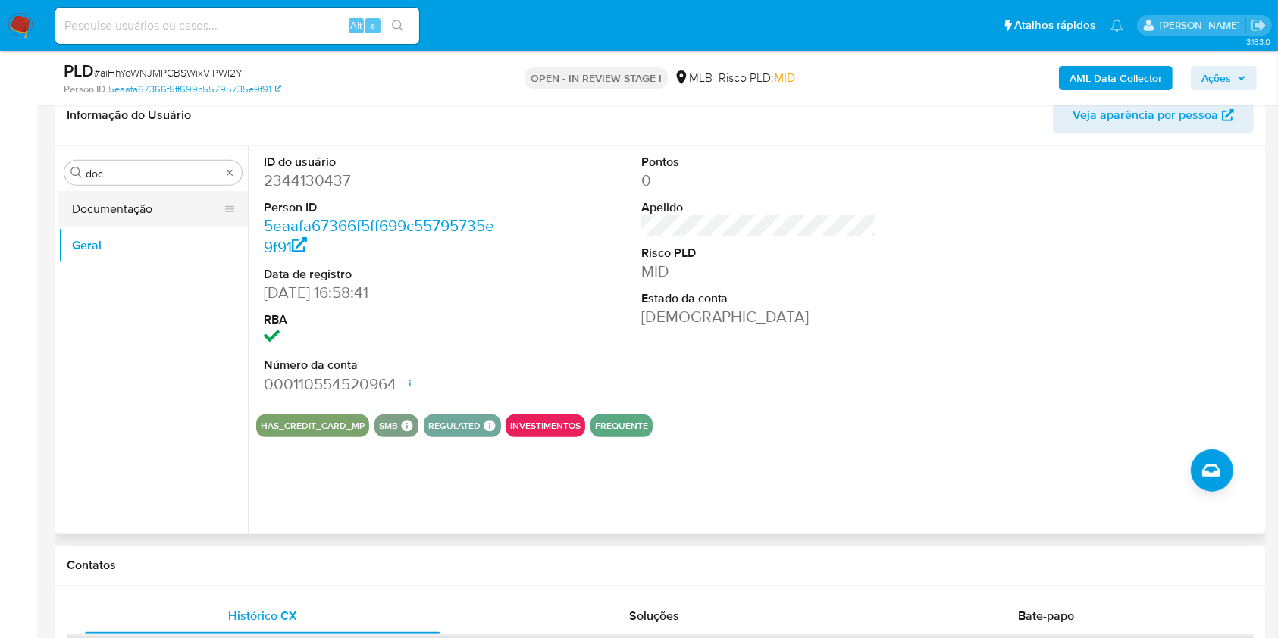
click at [126, 191] on button "Documentação" at bounding box center [146, 209] width 177 height 36
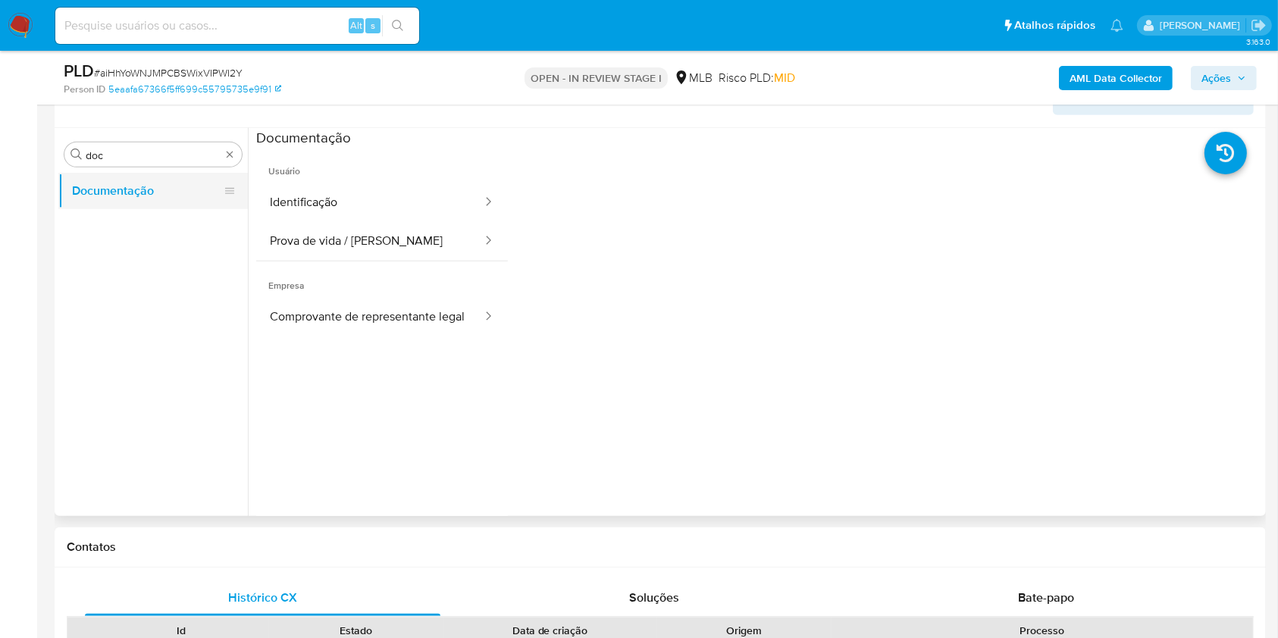
click at [318, 186] on button "Identificação" at bounding box center [369, 202] width 227 height 39
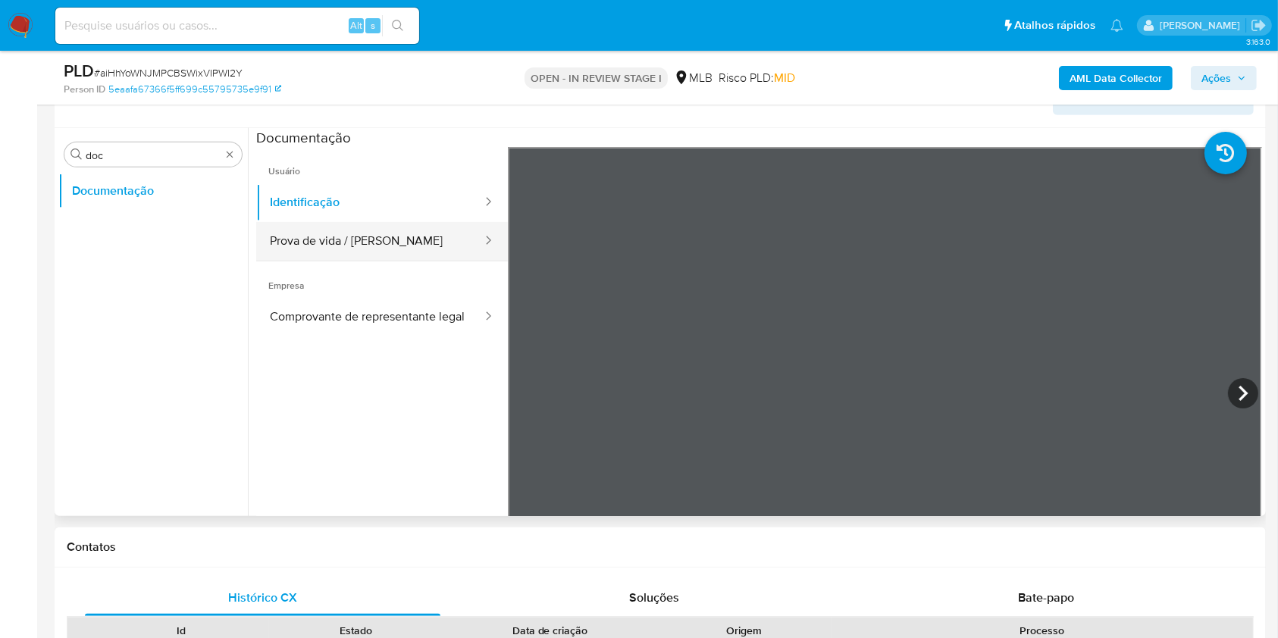
click at [326, 229] on button "Prova de vida / Selfie" at bounding box center [369, 241] width 227 height 39
click at [149, 152] on input "doc" at bounding box center [153, 156] width 135 height 14
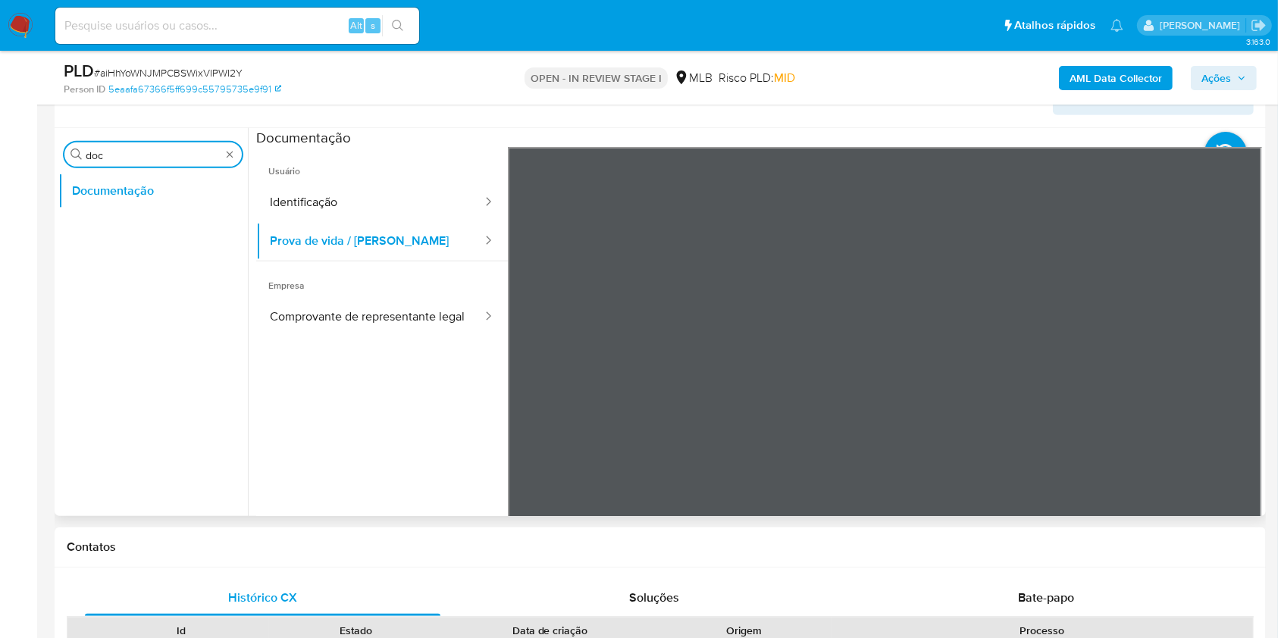
click at [149, 152] on input "doc" at bounding box center [153, 156] width 135 height 14
type input "ky"
click at [112, 224] on button "KYC" at bounding box center [146, 227] width 177 height 36
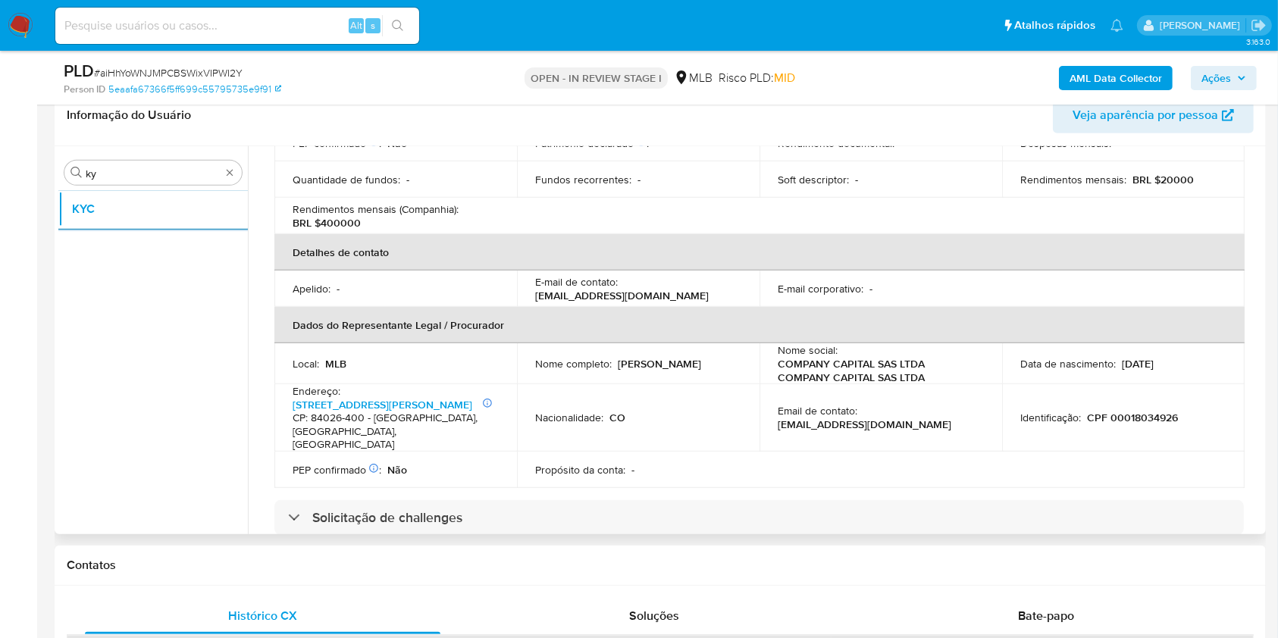
scroll to position [371, 0]
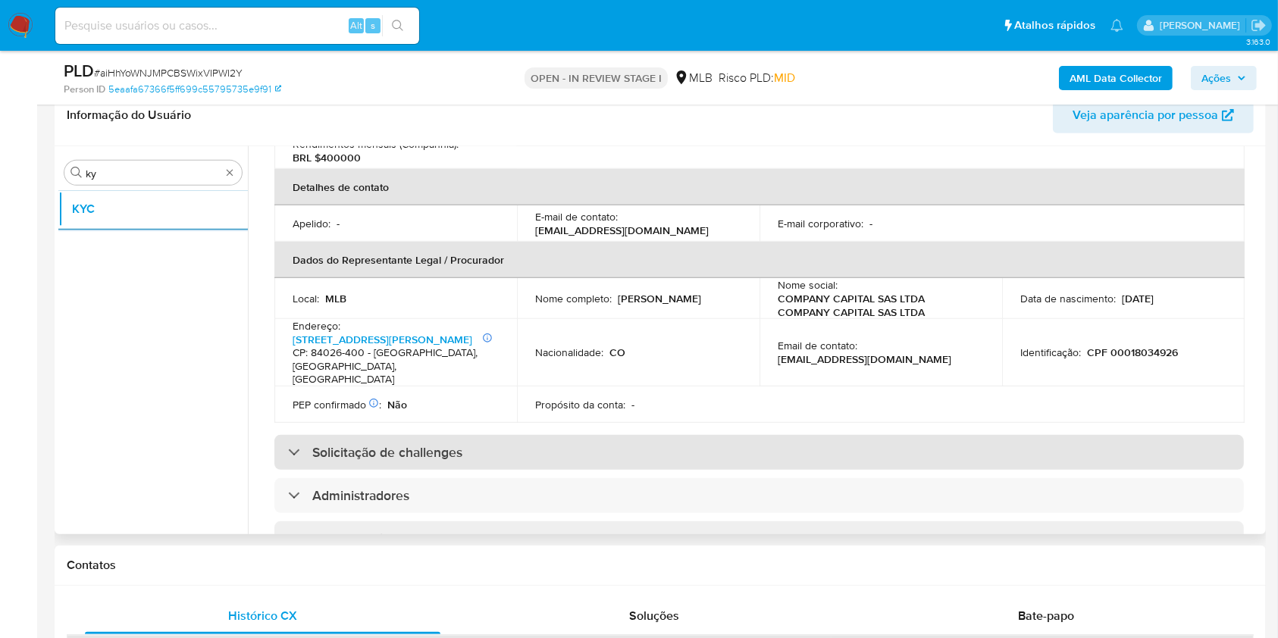
click at [671, 435] on div "Solicitação de challenges" at bounding box center [759, 452] width 970 height 35
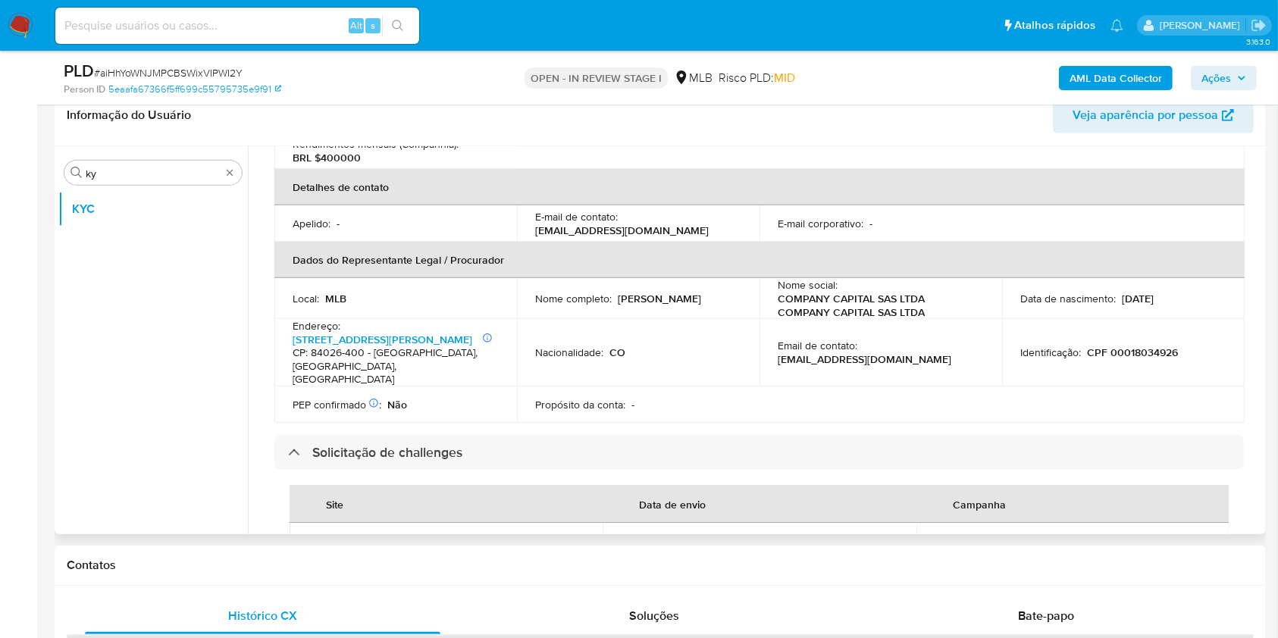
drag, startPoint x: 616, startPoint y: 284, endPoint x: 725, endPoint y: 283, distance: 109.9
click at [725, 292] on div "Nome completo : Manuela Arias Rendon" at bounding box center [638, 299] width 206 height 14
copy p "Manuela Arias Rendon"
drag, startPoint x: 748, startPoint y: 378, endPoint x: 1118, endPoint y: 312, distance: 375.6
click at [748, 387] on td "Propósito da conta : -" at bounding box center [638, 405] width 243 height 36
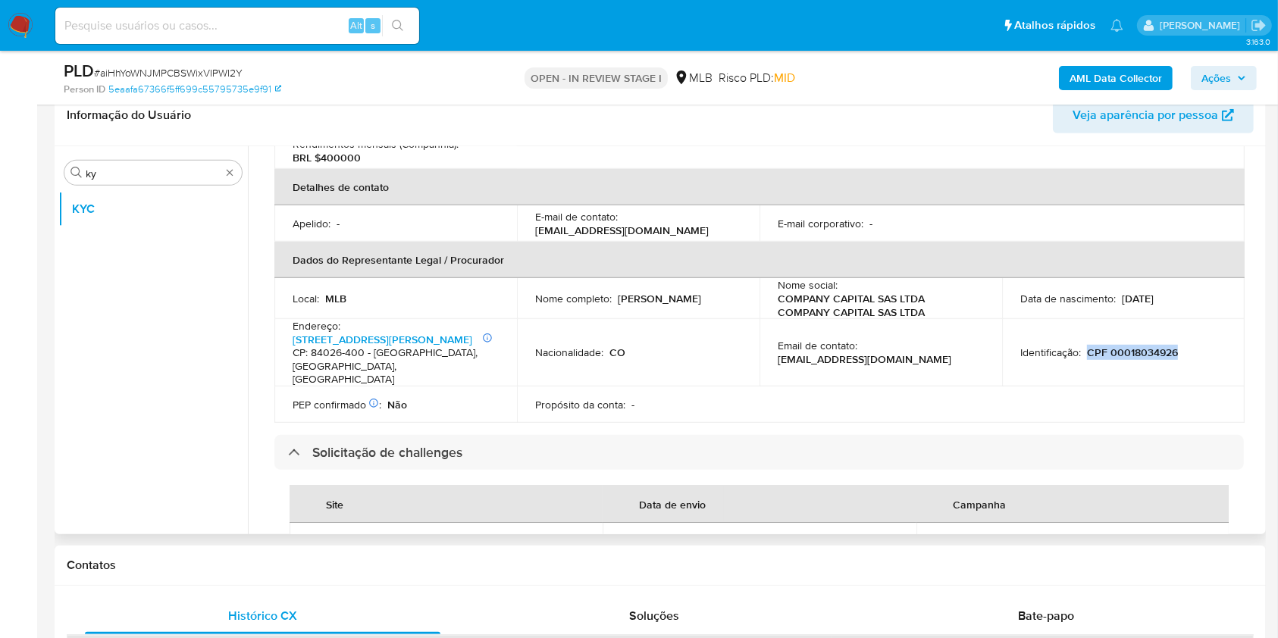
drag, startPoint x: 1083, startPoint y: 329, endPoint x: 1179, endPoint y: 322, distance: 96.5
click at [1179, 322] on td "Identificação : CPF 00018034926" at bounding box center [1123, 352] width 243 height 67
copy p "CPF 00018034926"
click at [712, 398] on div "Propósito da conta : -" at bounding box center [638, 405] width 206 height 14
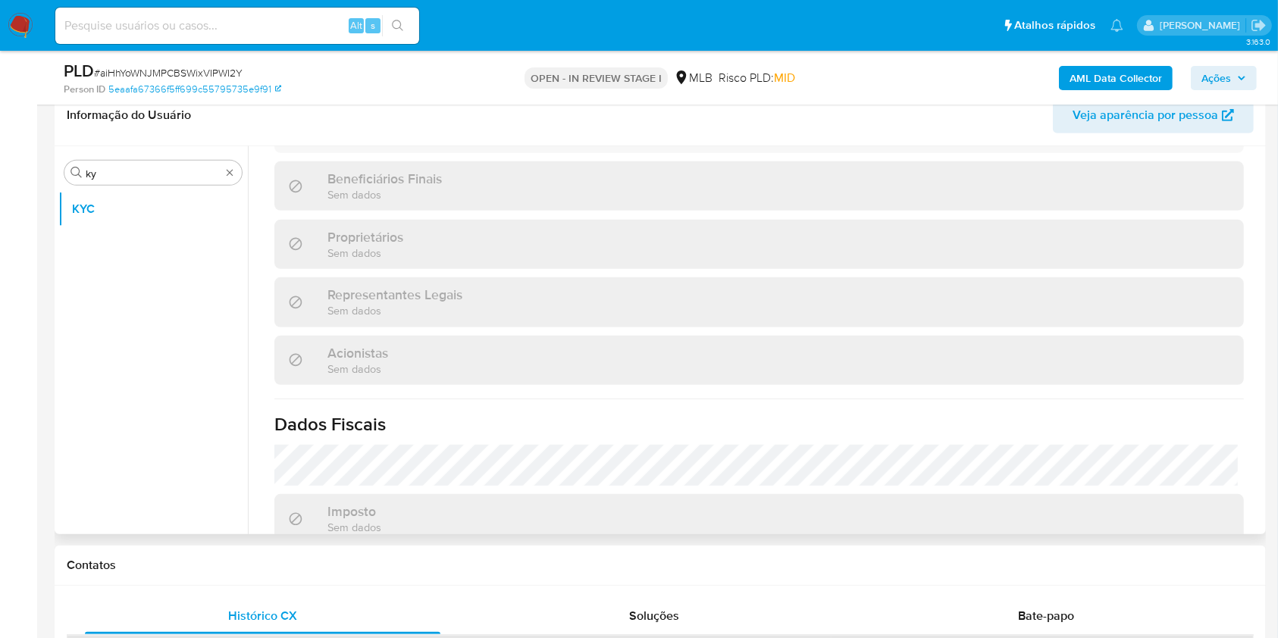
scroll to position [1061, 0]
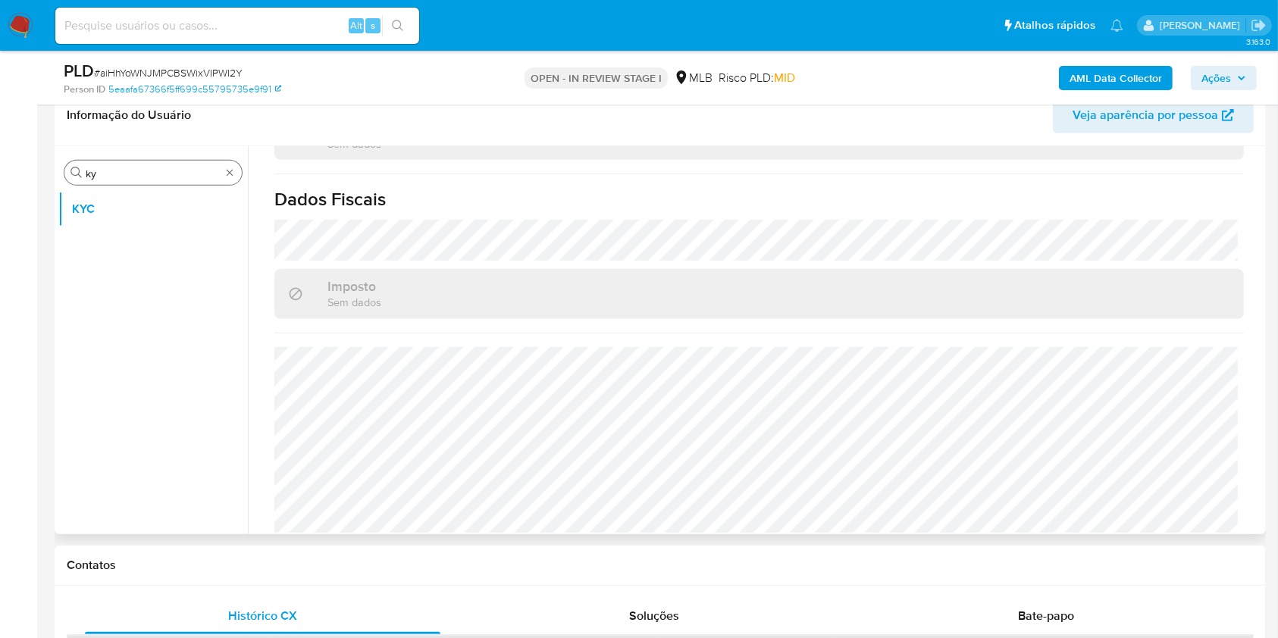
click at [121, 173] on input "ky" at bounding box center [153, 174] width 135 height 14
click at [104, 171] on input "ky" at bounding box center [153, 174] width 135 height 14
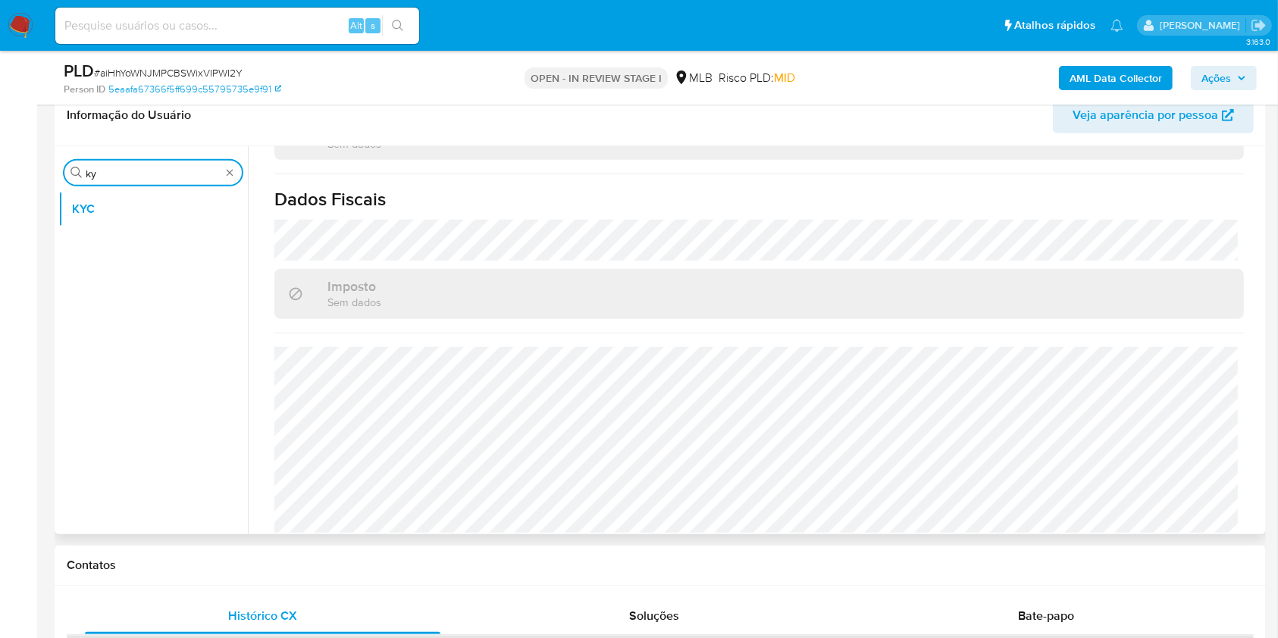
click at [104, 171] on input "ky" at bounding box center [153, 174] width 135 height 14
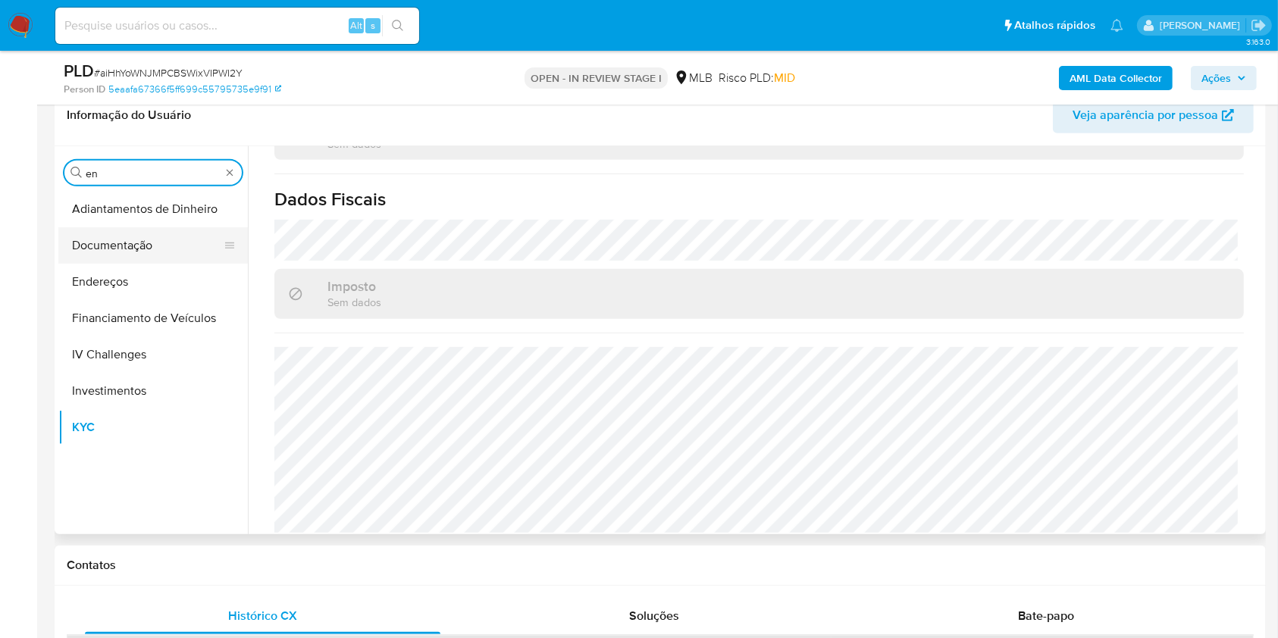
type input "en"
click at [118, 243] on button "Documentação" at bounding box center [146, 245] width 177 height 36
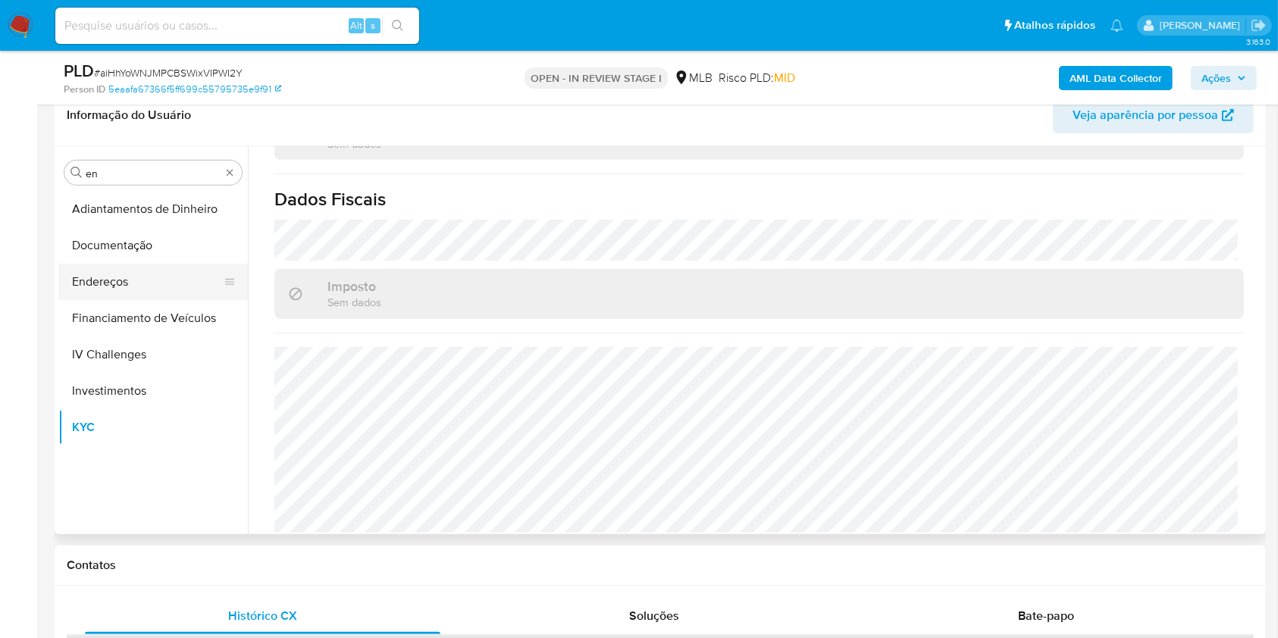
click at [96, 287] on button "Endereços" at bounding box center [146, 282] width 177 height 36
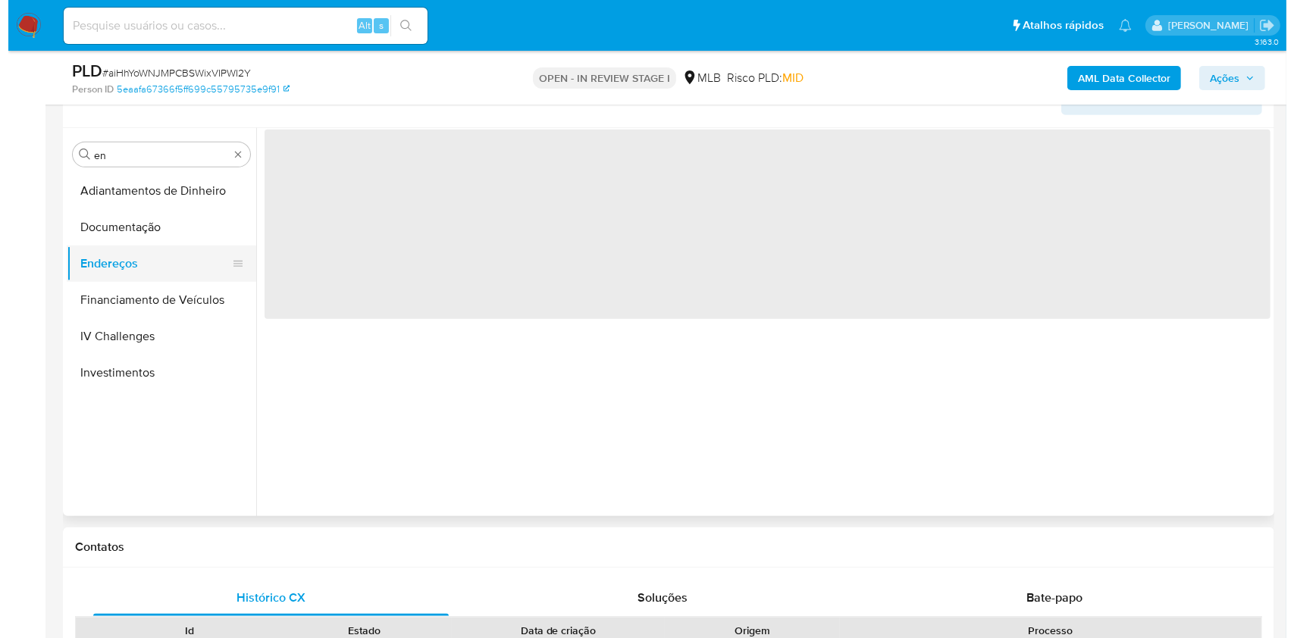
scroll to position [0, 0]
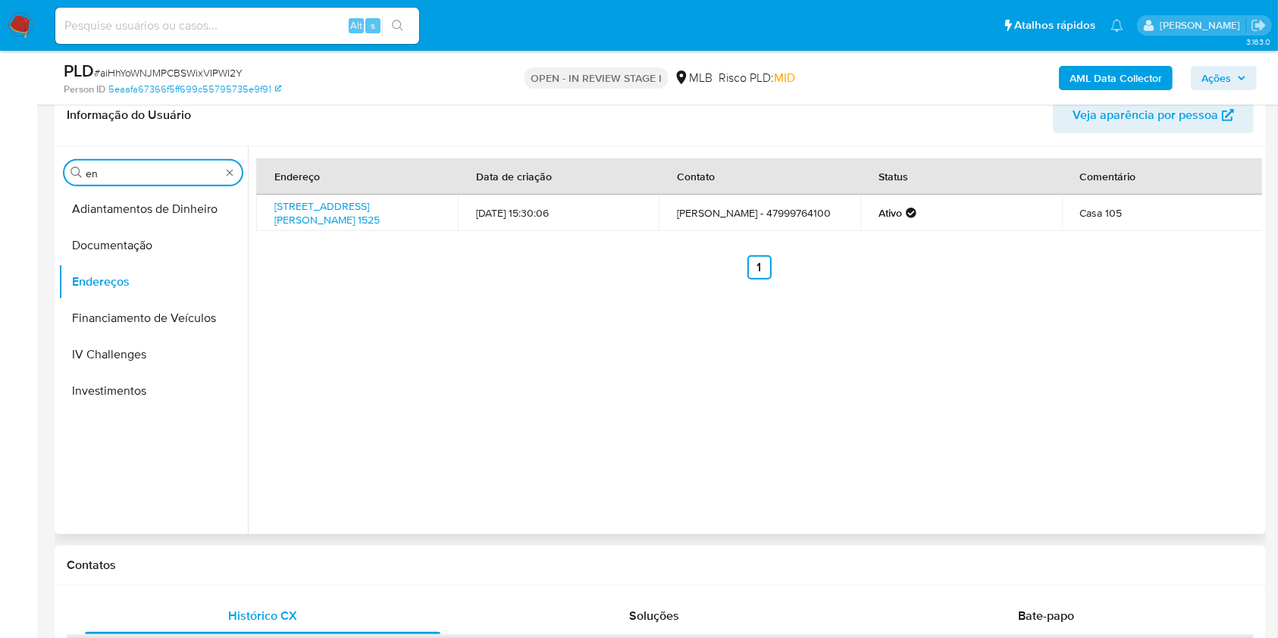
click at [118, 178] on input "en" at bounding box center [153, 174] width 135 height 14
type input "ge"
click at [103, 205] on button "Detalhe da geolocalização" at bounding box center [146, 209] width 177 height 36
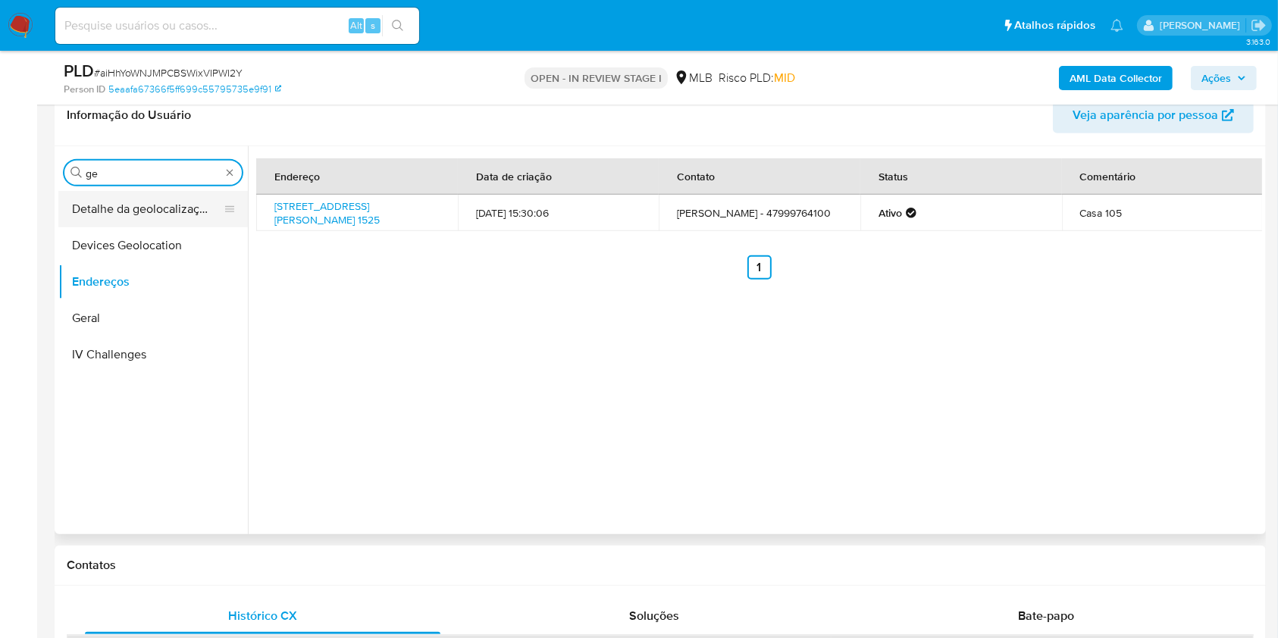
click at [103, 205] on button "Detalhe da geolocalização" at bounding box center [146, 209] width 177 height 36
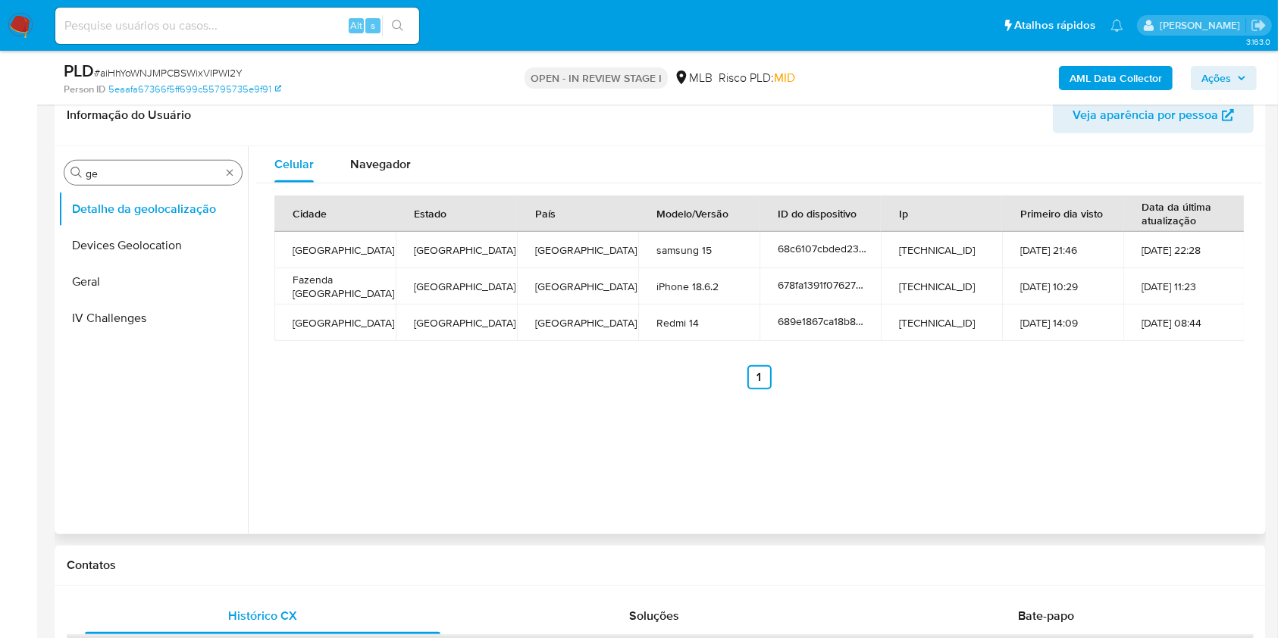
click at [146, 162] on div "Procurar ge" at bounding box center [152, 173] width 177 height 24
drag, startPoint x: 87, startPoint y: 186, endPoint x: 96, endPoint y: 185, distance: 8.5
click at [96, 185] on div "Procurar ge Detalhe da geolocalização Devices Geolocation Geral IV Challenges" at bounding box center [153, 342] width 190 height 386
click at [96, 183] on div "Procurar ge" at bounding box center [152, 173] width 177 height 24
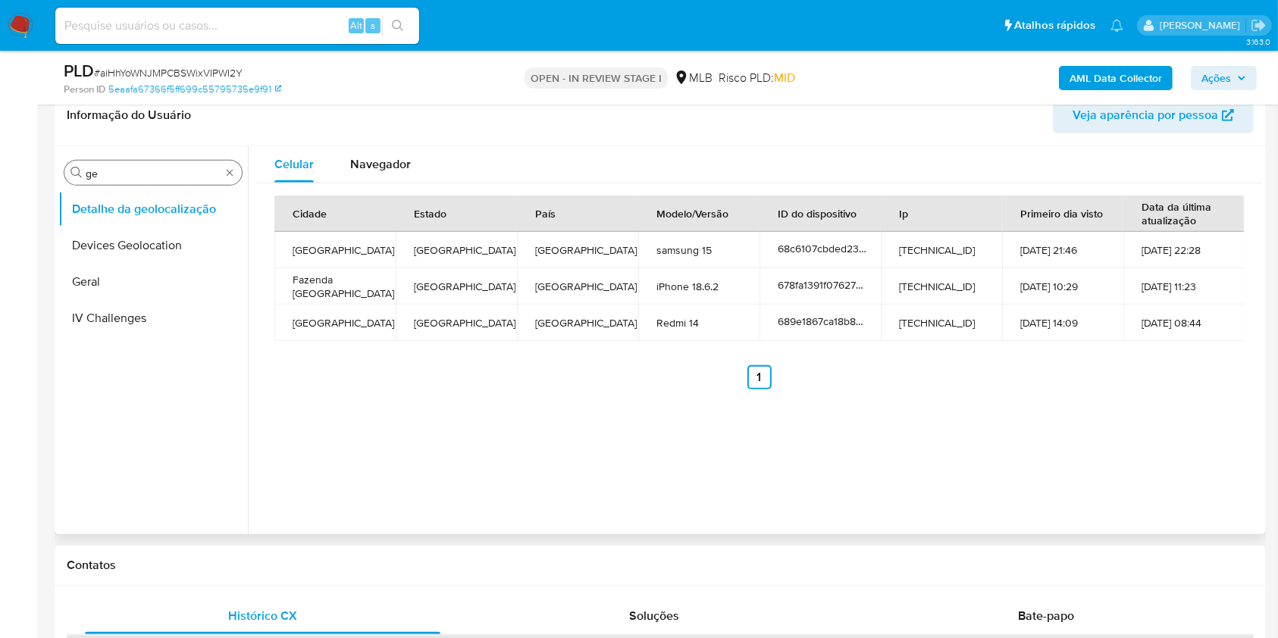
click at [97, 180] on div "Procurar ge" at bounding box center [152, 173] width 177 height 24
click at [98, 180] on div "Procurar ge" at bounding box center [152, 173] width 177 height 24
click at [101, 171] on input "ge" at bounding box center [153, 174] width 135 height 14
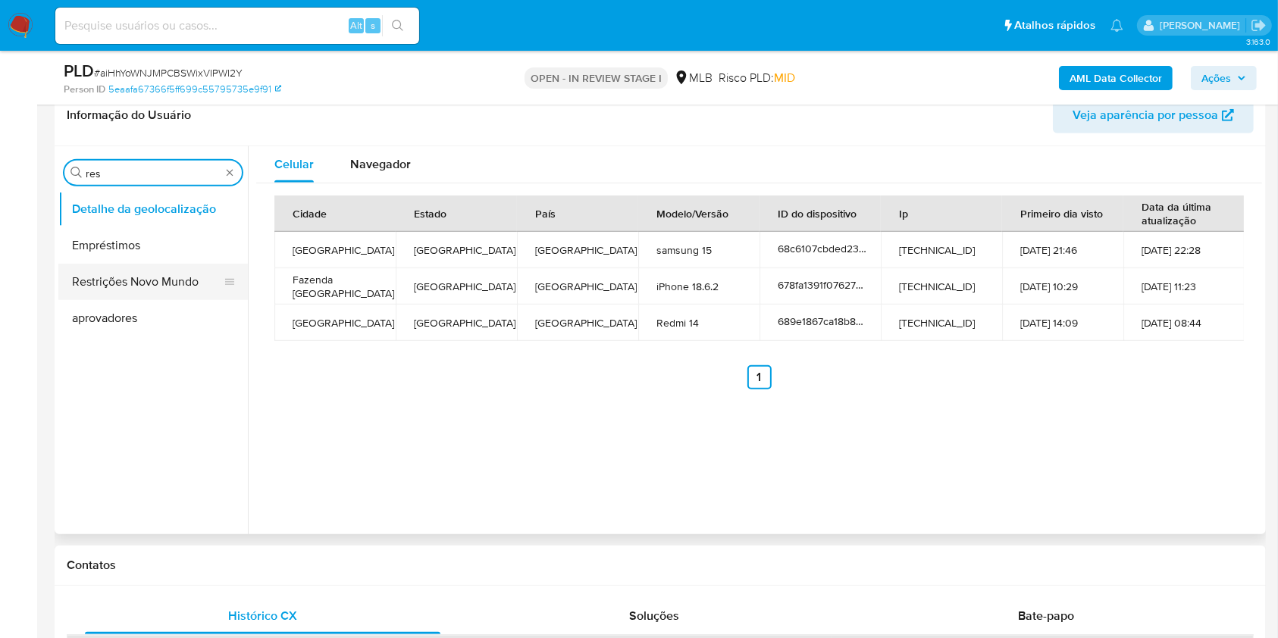
type input "res"
click at [115, 264] on button "Restrições Novo Mundo" at bounding box center [146, 282] width 177 height 36
click at [164, 284] on button "Restrições Novo Mundo" at bounding box center [146, 282] width 177 height 36
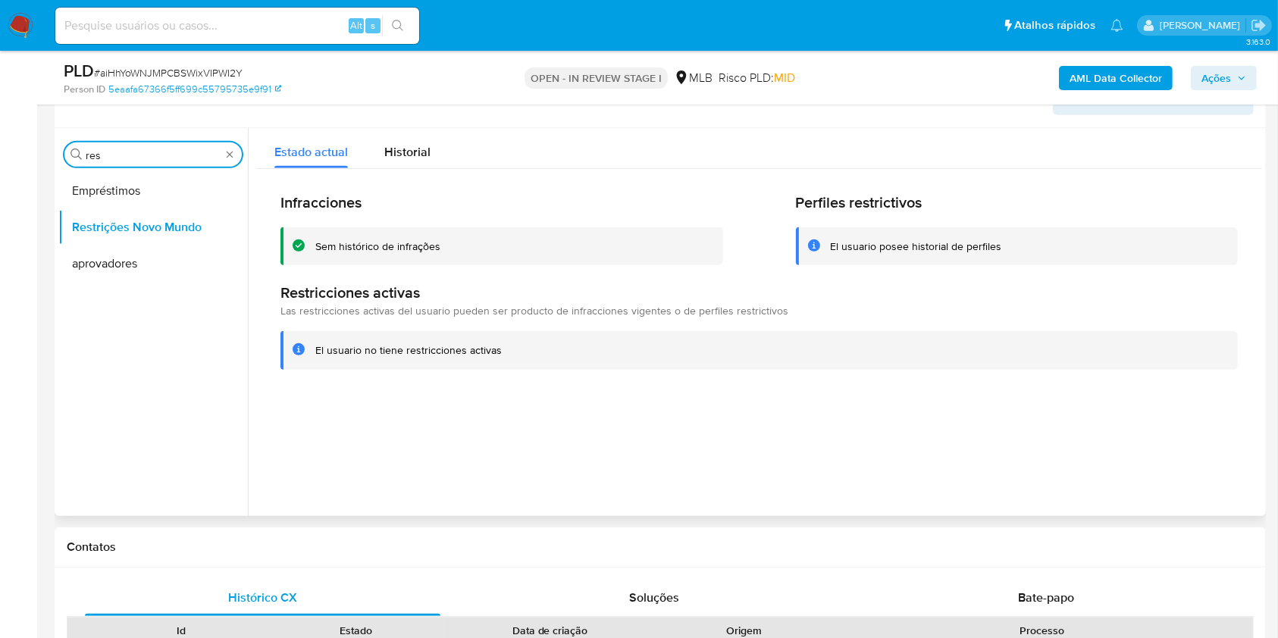
click at [106, 152] on input "res" at bounding box center [153, 156] width 135 height 14
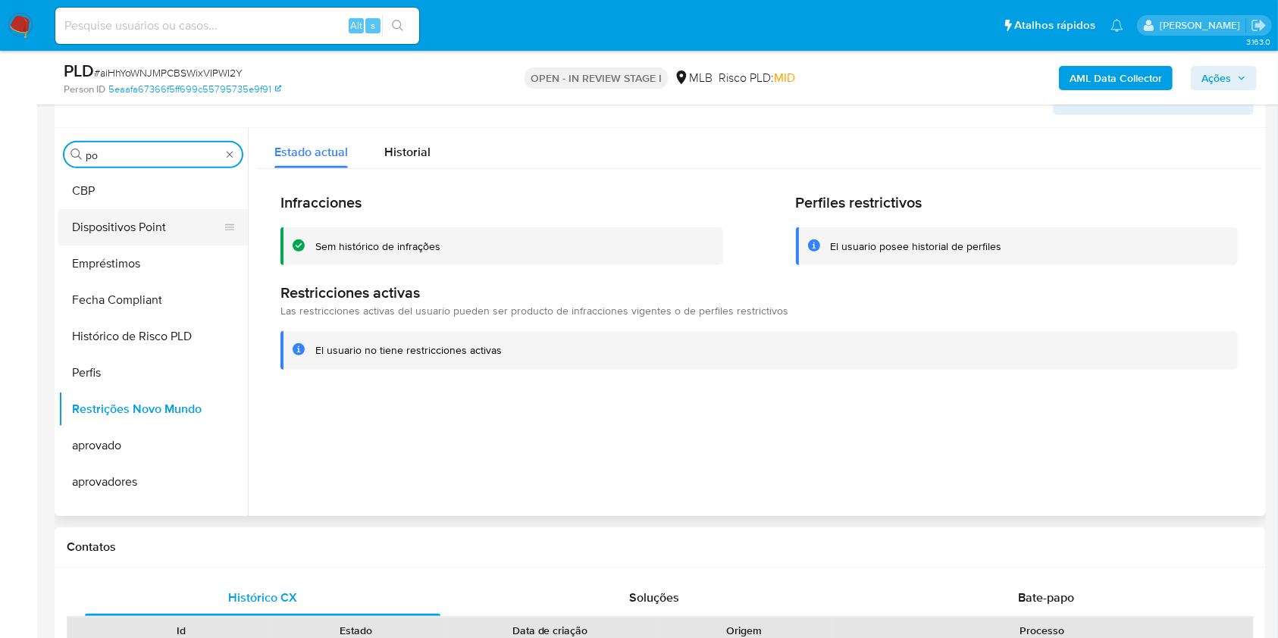
type input "po"
click at [114, 209] on button "Dispositivos Point" at bounding box center [146, 227] width 177 height 36
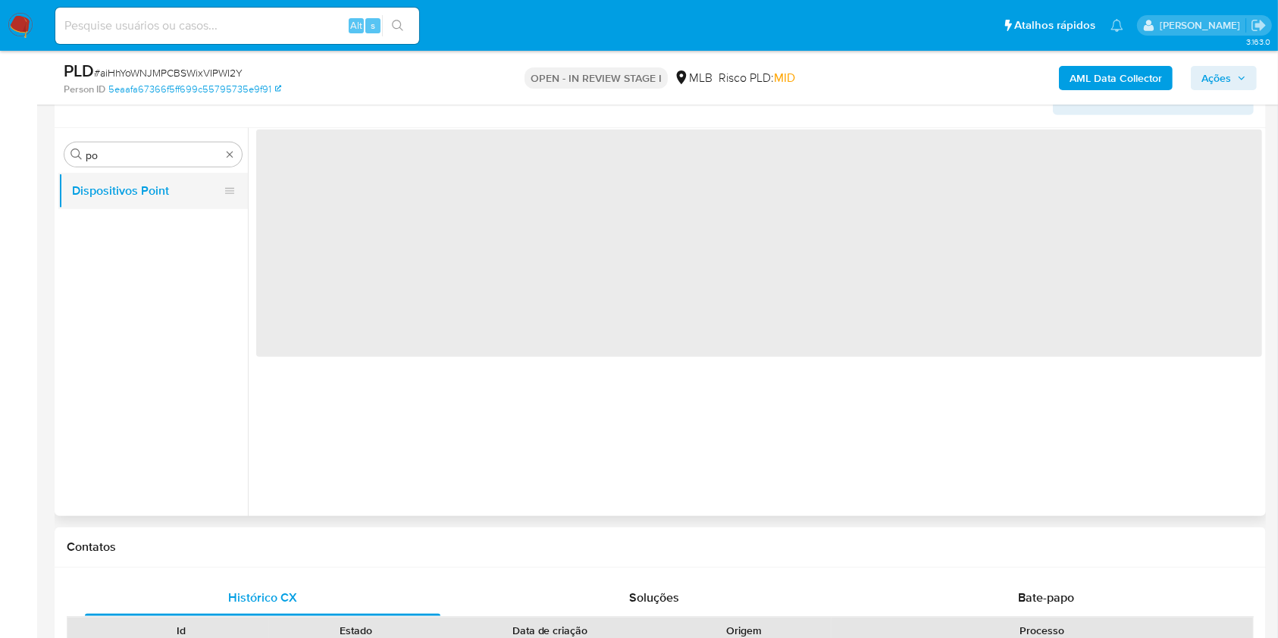
click at [114, 201] on button "Dispositivos Point" at bounding box center [146, 191] width 177 height 36
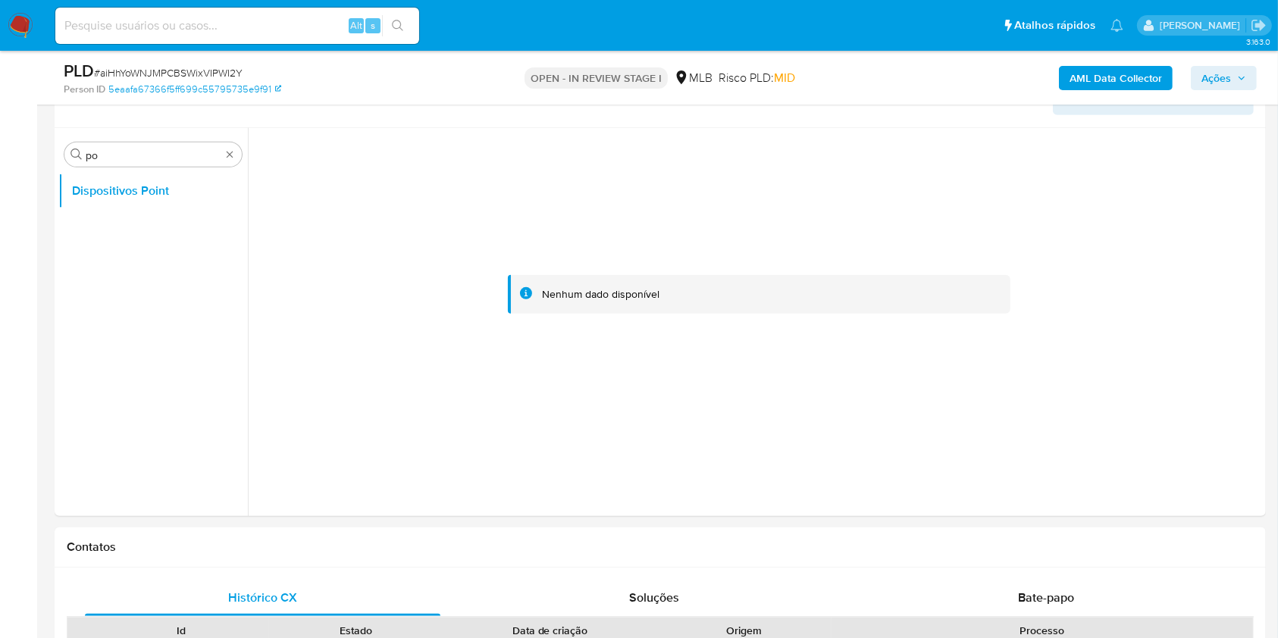
click at [1107, 82] on b "AML Data Collector" at bounding box center [1116, 78] width 92 height 24
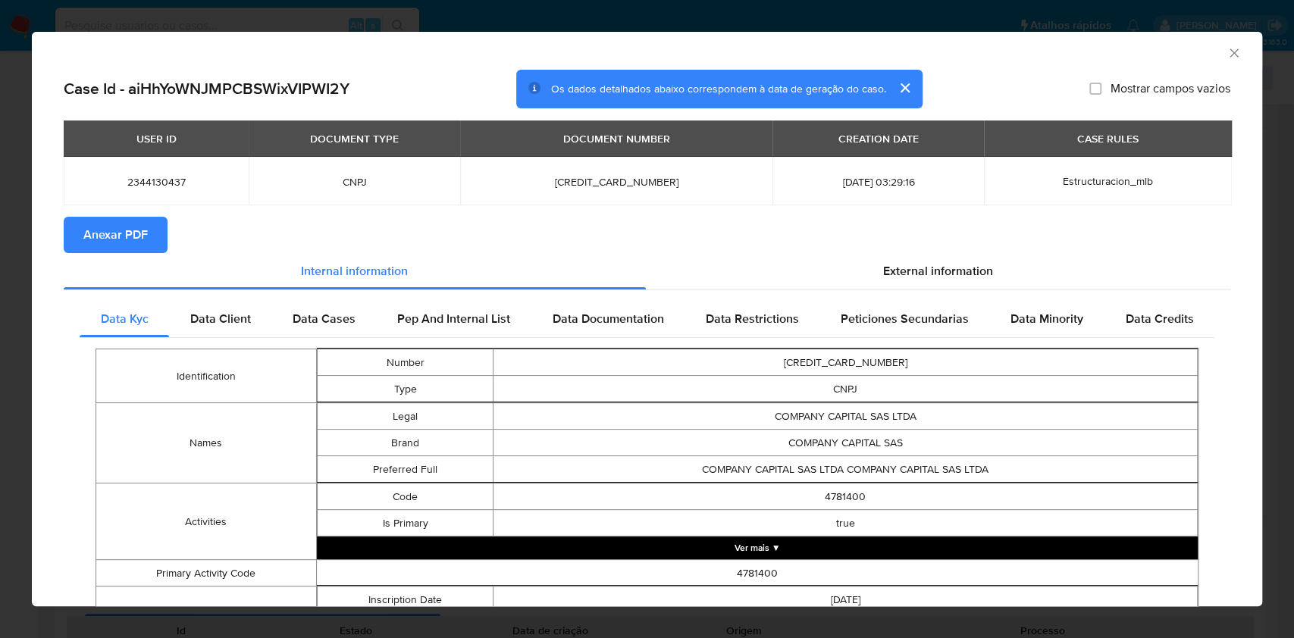
click at [95, 233] on span "Anexar PDF" at bounding box center [115, 234] width 64 height 33
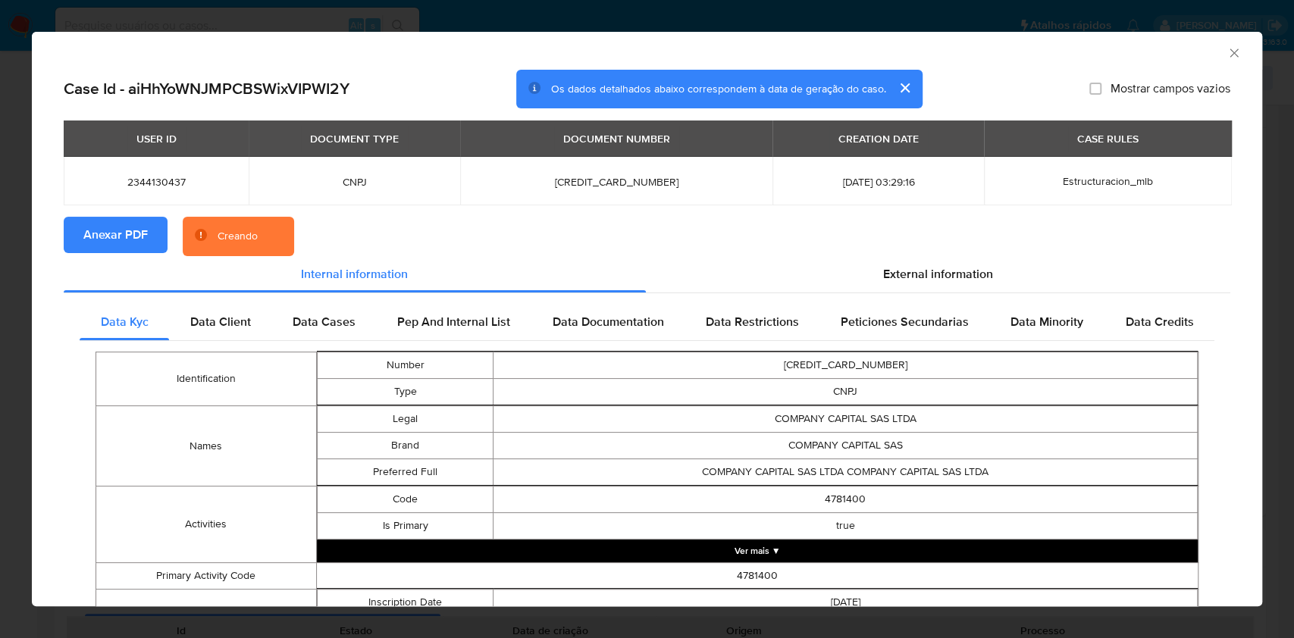
click at [942, 246] on section "Anexar PDF Creando" at bounding box center [647, 236] width 1167 height 39
click at [931, 281] on span "External information" at bounding box center [938, 273] width 110 height 17
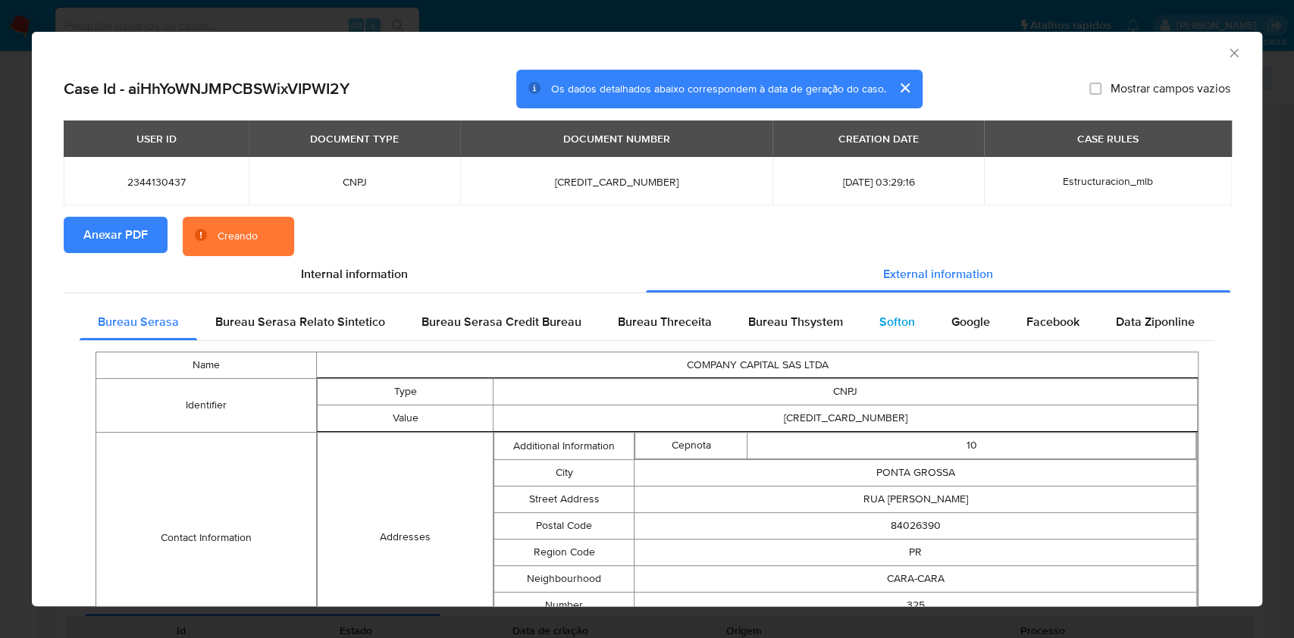
click at [893, 319] on span "Softon" at bounding box center [897, 321] width 36 height 17
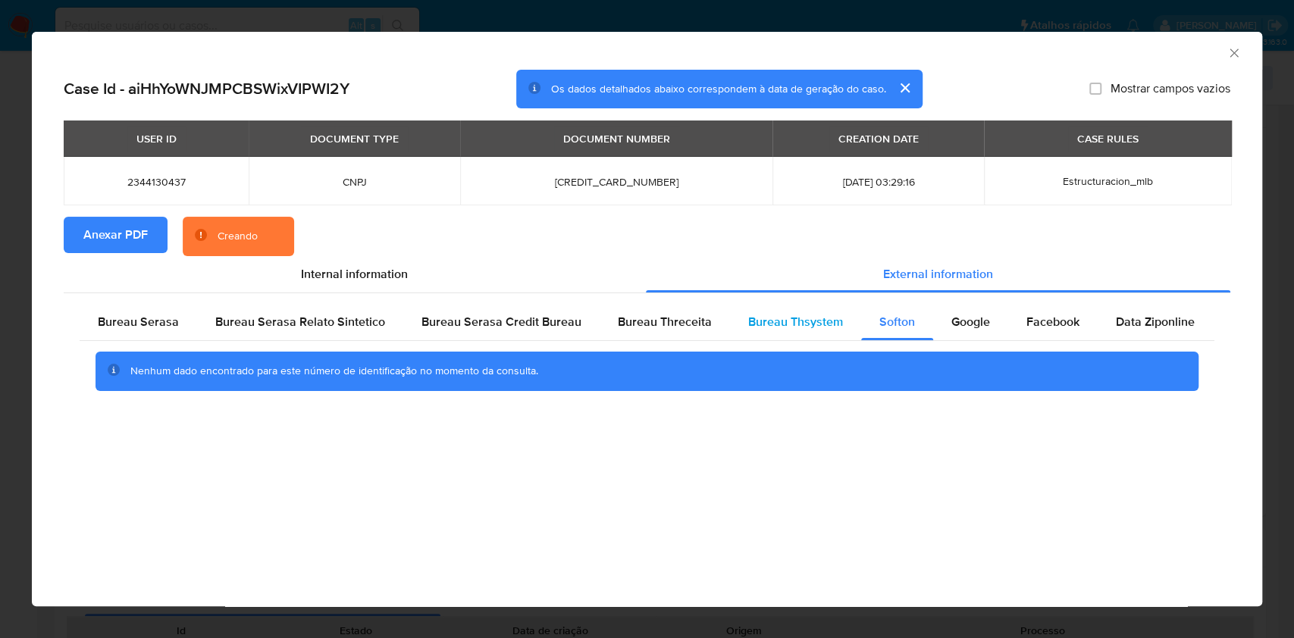
click at [801, 319] on span "Bureau Thsystem" at bounding box center [795, 321] width 95 height 17
click at [638, 334] on div "Bureau Threceita" at bounding box center [665, 322] width 130 height 36
click at [167, 330] on span "Bureau Serasa" at bounding box center [138, 321] width 81 height 17
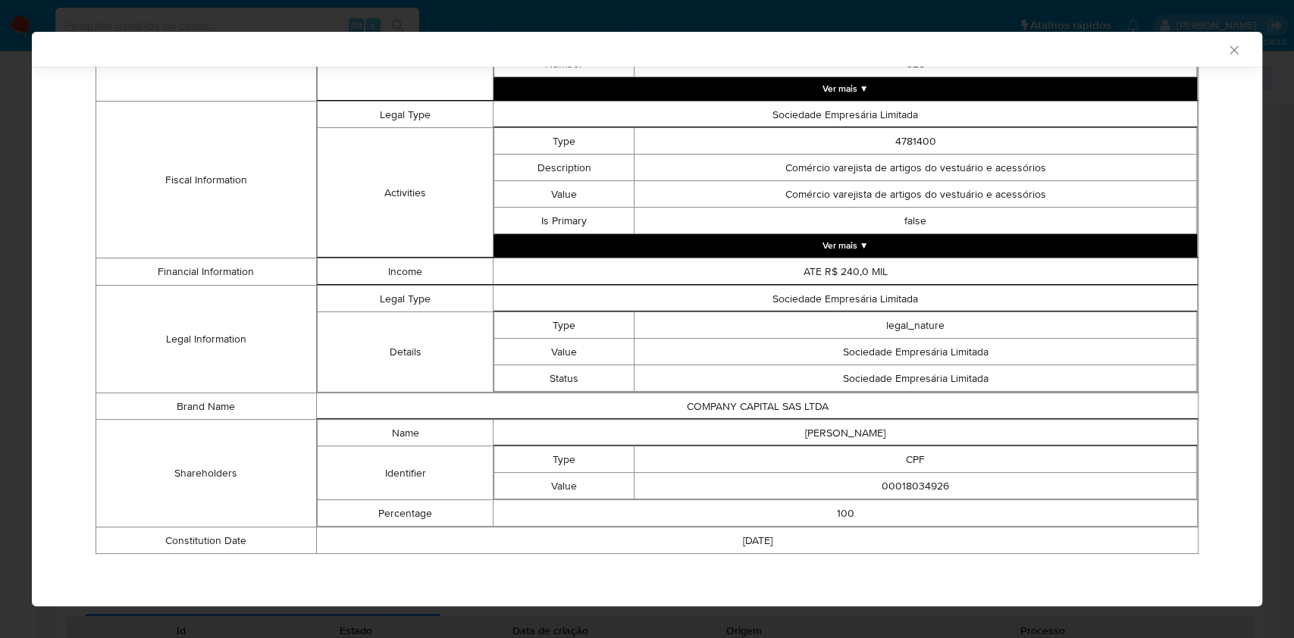
scroll to position [534, 0]
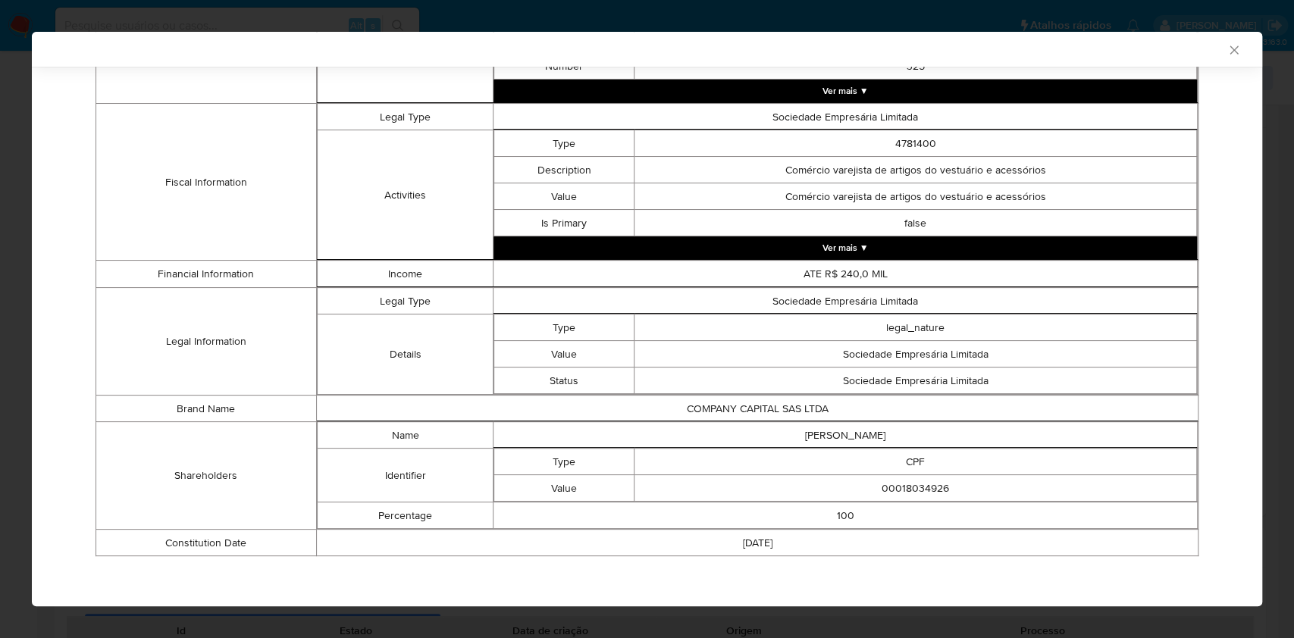
click at [0, 277] on div "AML Data Collector Case Id - aiHhYoWNJMPCBSWixVIPWI2Y Os dados detalhados abaix…" at bounding box center [647, 319] width 1294 height 638
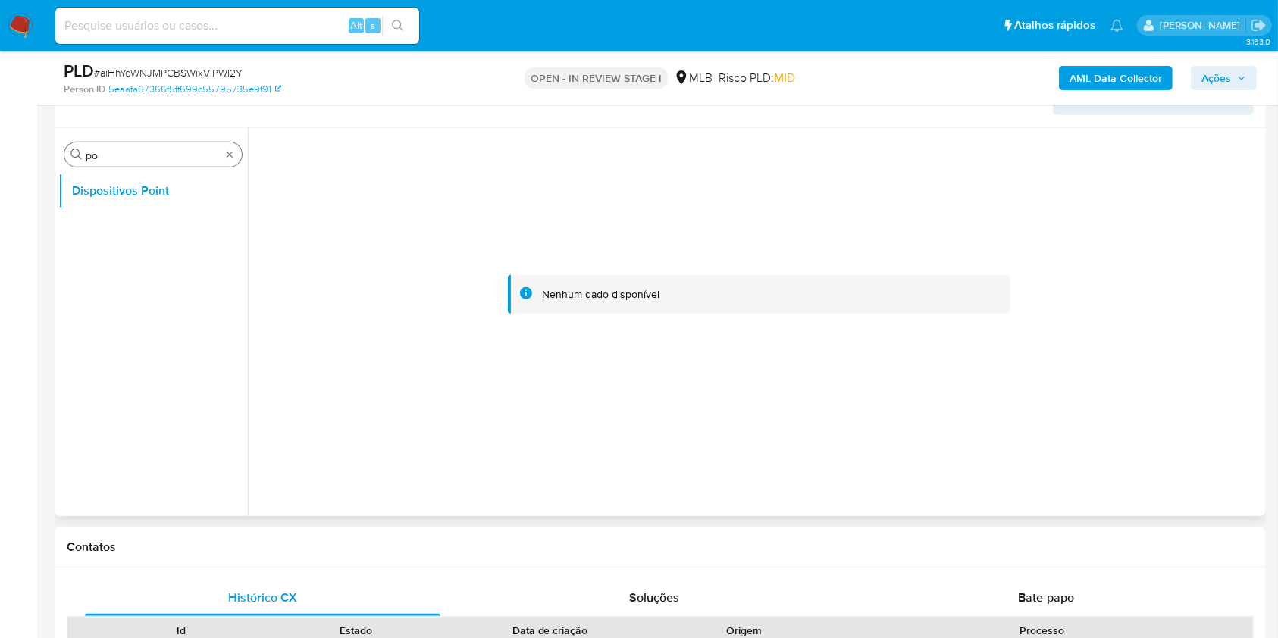
click at [233, 143] on div "Procurar po" at bounding box center [152, 155] width 177 height 24
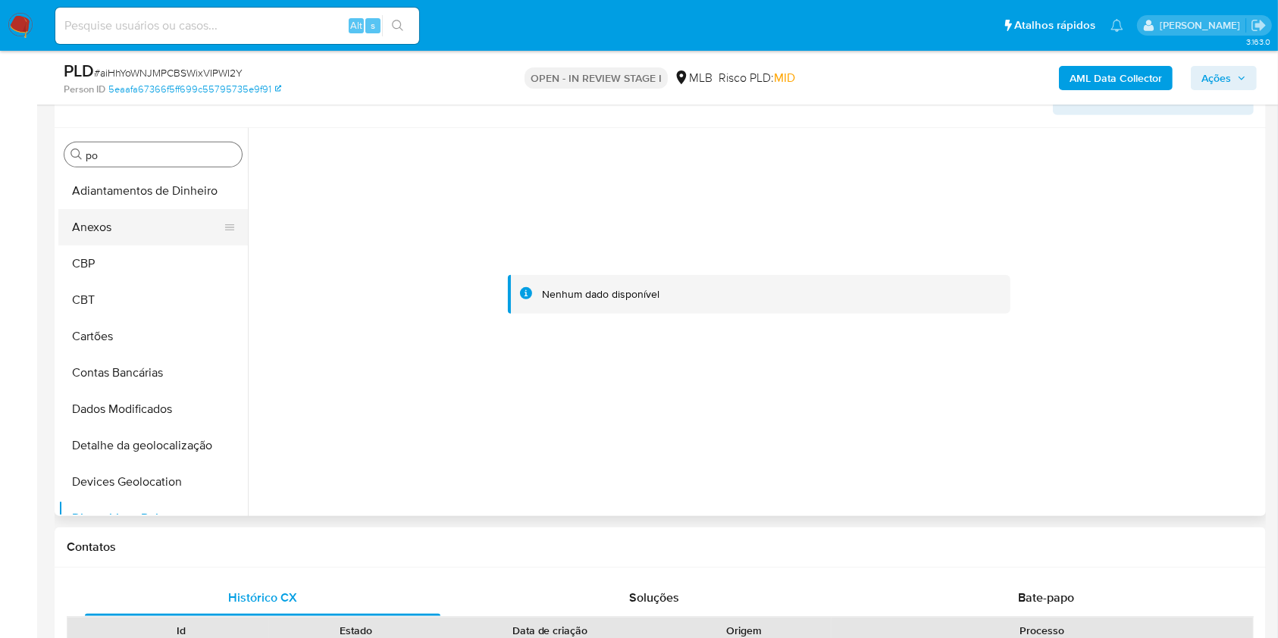
click at [143, 239] on button "Anexos" at bounding box center [146, 227] width 177 height 36
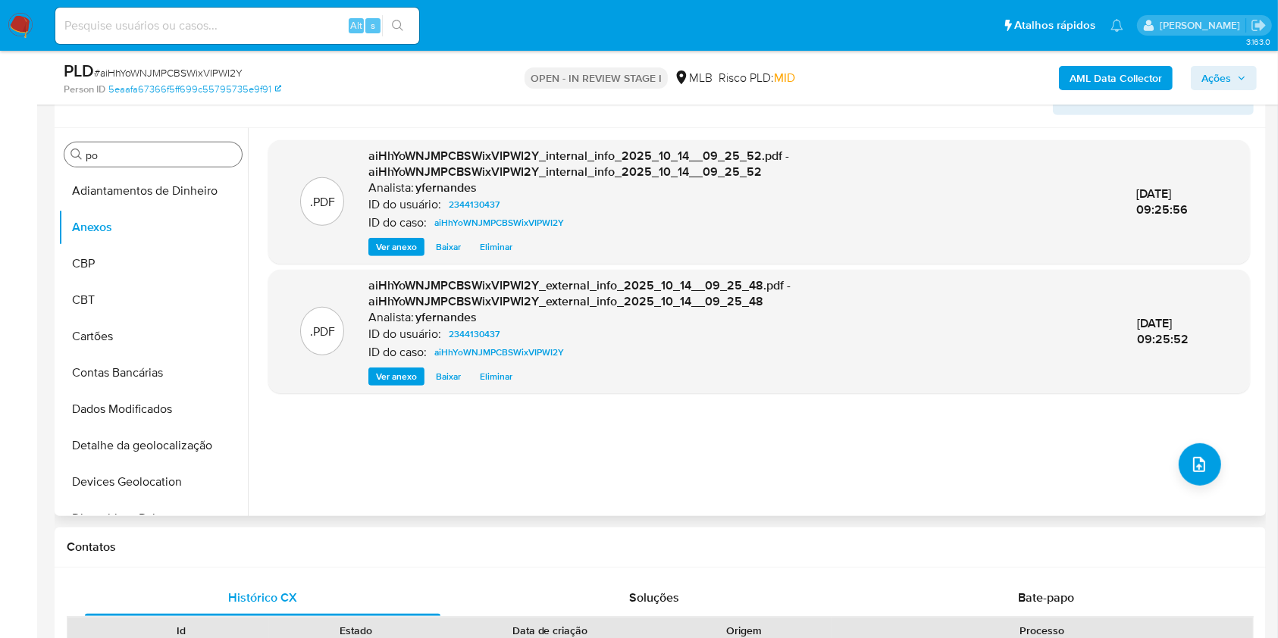
click at [1219, 470] on div ".PDF aiHhYoWNJMPCBSWixVIPWI2Y_internal_info_2025_10_14__09_25_52.pdf - aiHhYoWN…" at bounding box center [759, 322] width 982 height 364
click at [1204, 466] on button "upload-file" at bounding box center [1200, 464] width 42 height 42
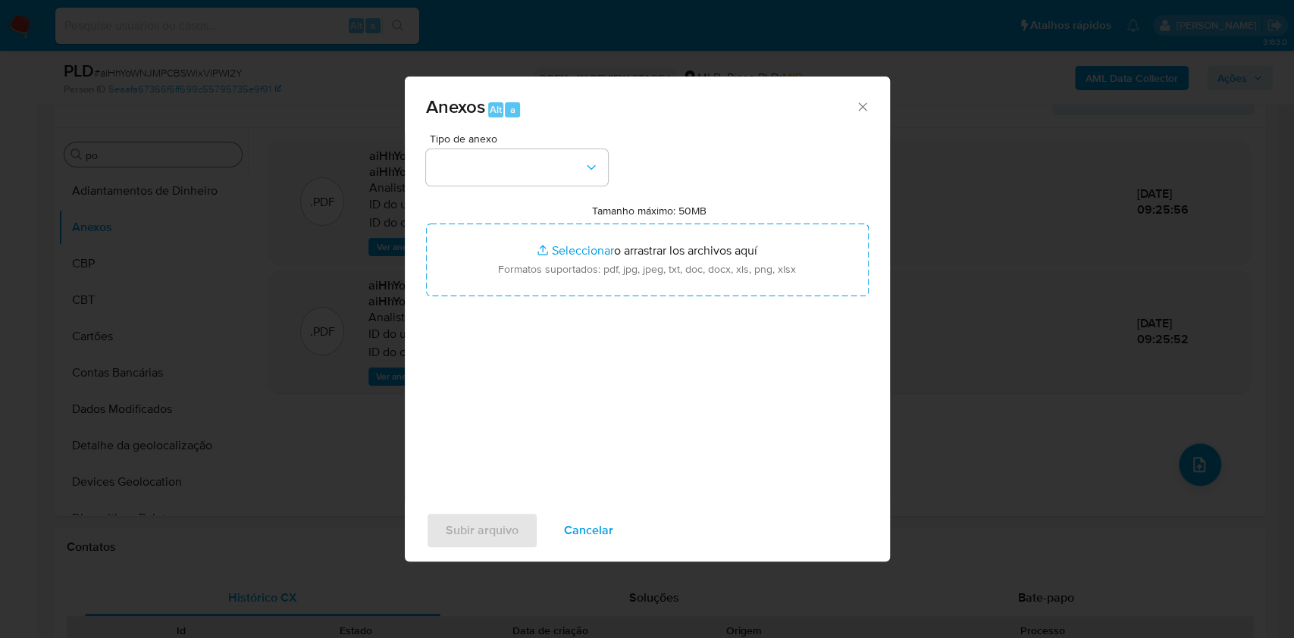
click at [562, 187] on div "Tipo de anexo Tamanho máximo: 50MB Seleccionar archivos Seleccionar o arrastrar…" at bounding box center [647, 312] width 443 height 358
click at [553, 160] on button "button" at bounding box center [517, 167] width 182 height 36
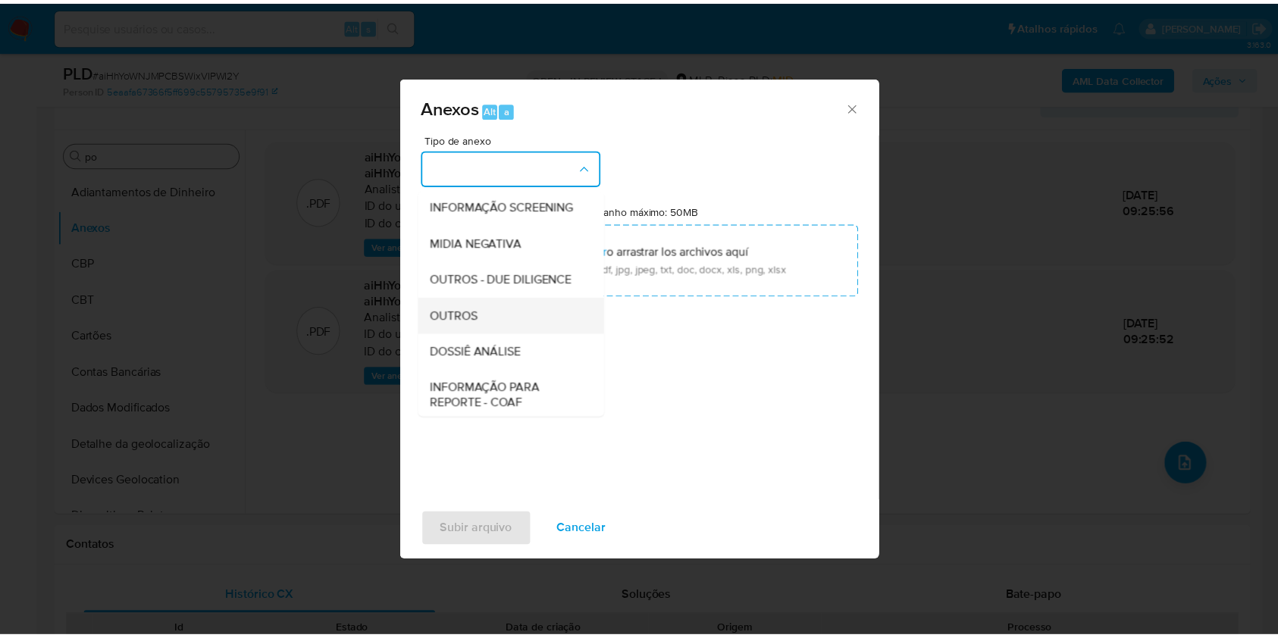
scroll to position [233, 0]
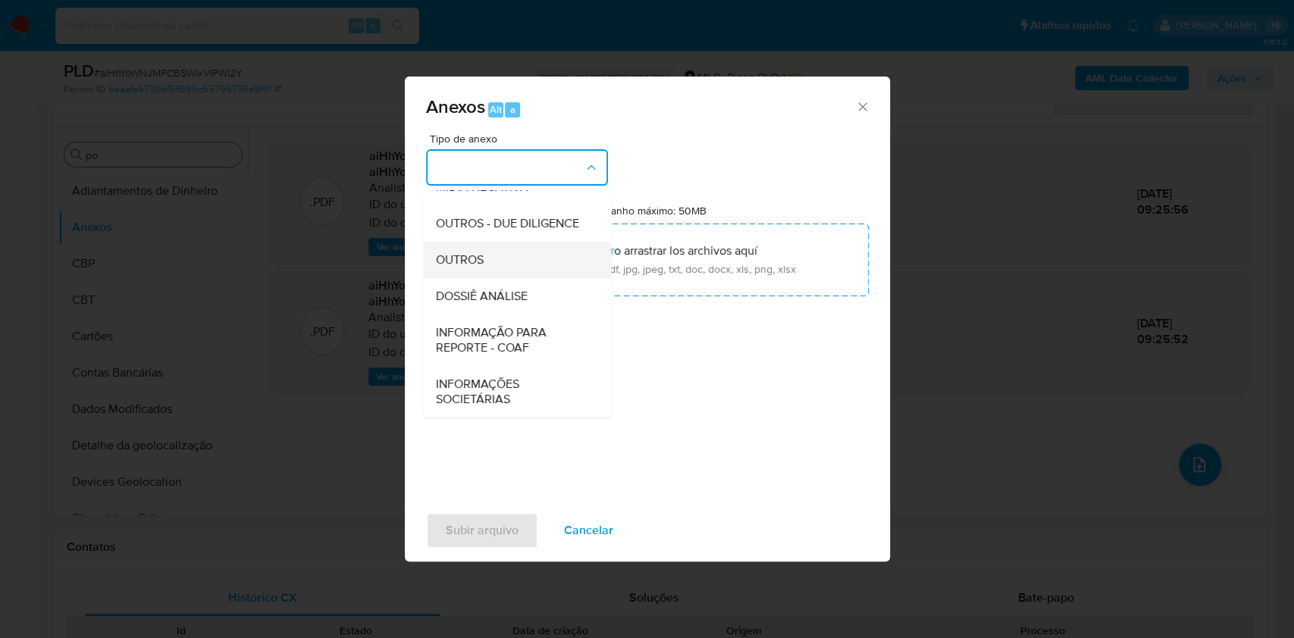
click at [471, 246] on div "OUTROS" at bounding box center [512, 260] width 155 height 36
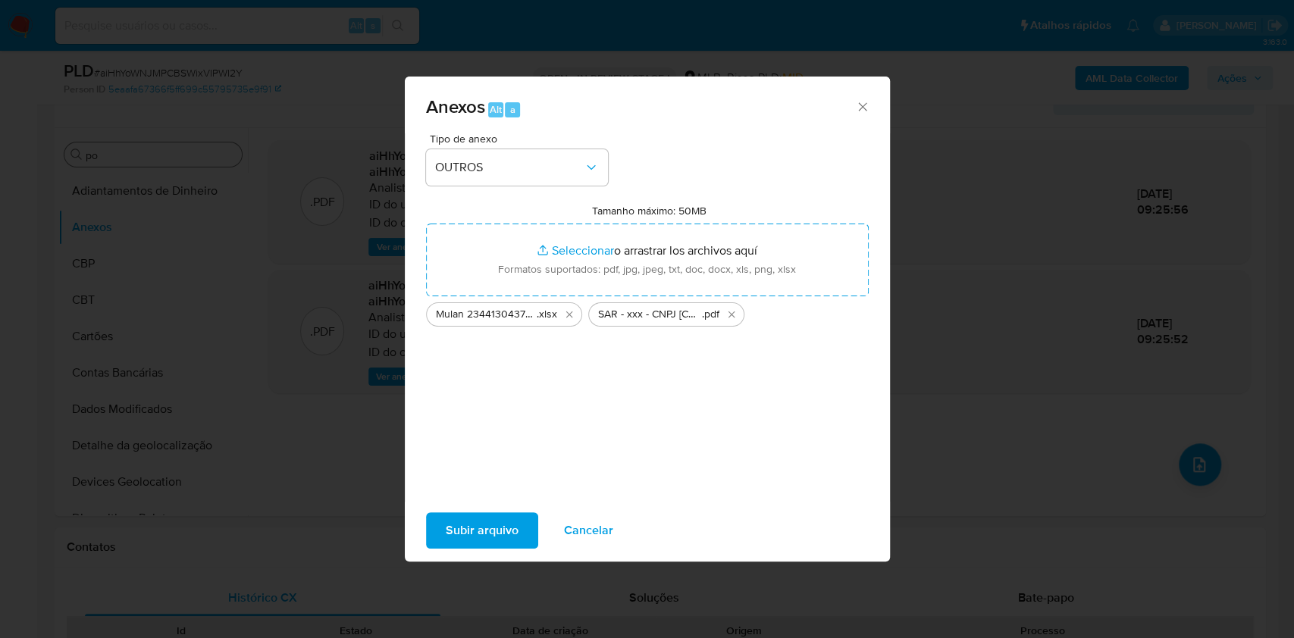
click at [449, 516] on span "Subir arquivo" at bounding box center [482, 530] width 73 height 33
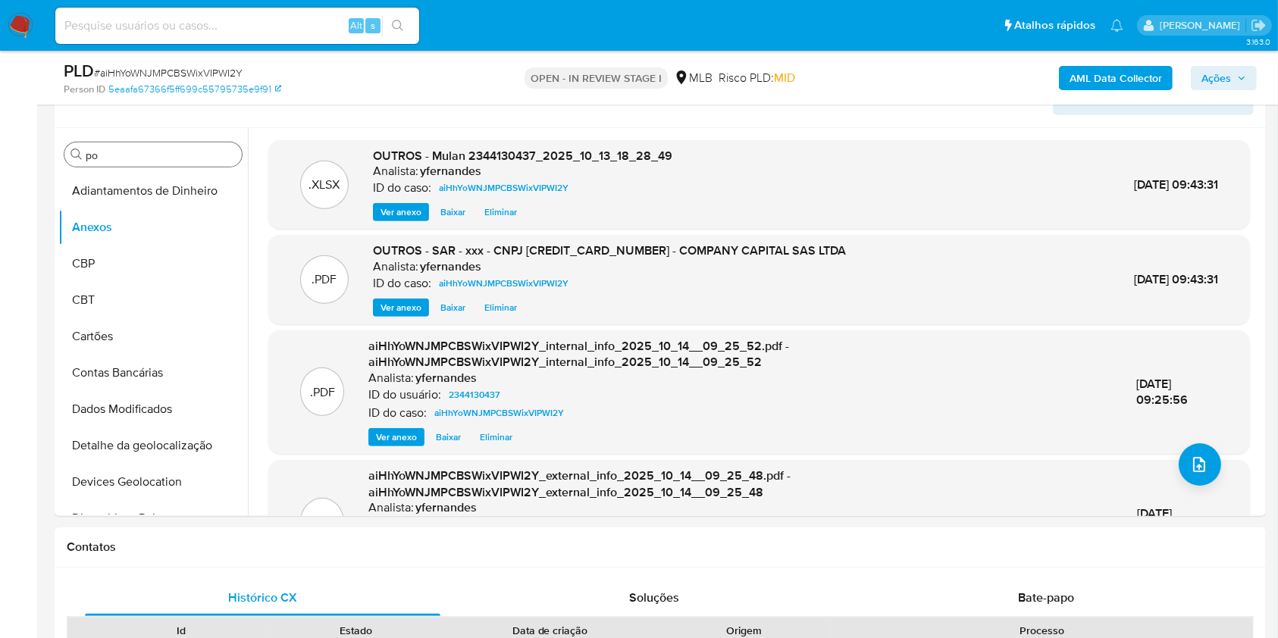
click at [1221, 80] on span "Ações" at bounding box center [1217, 78] width 30 height 24
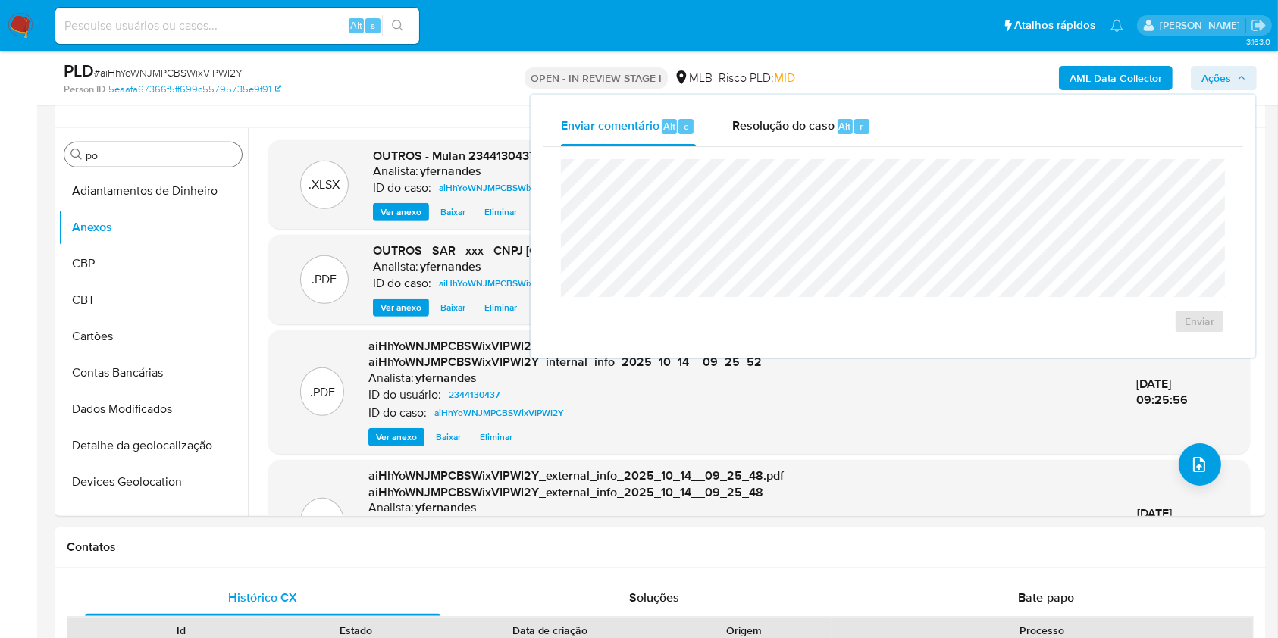
click at [810, 132] on span "Resolução do caso" at bounding box center [783, 125] width 102 height 17
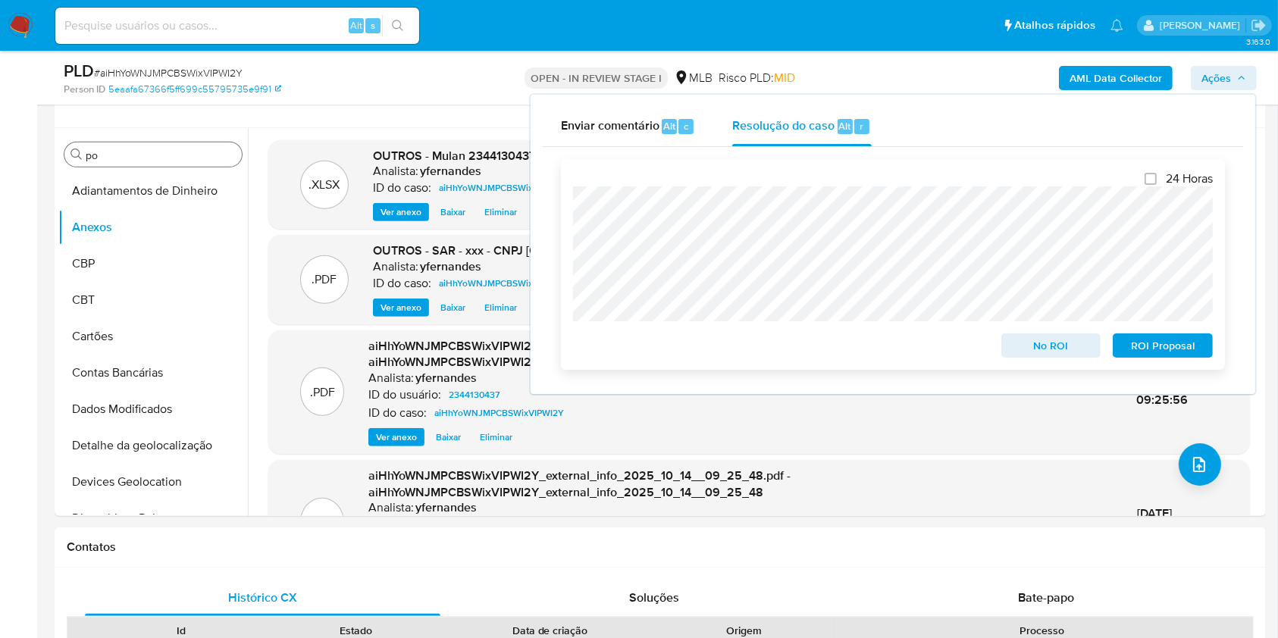
click at [1146, 346] on span "ROI Proposal" at bounding box center [1162, 345] width 79 height 21
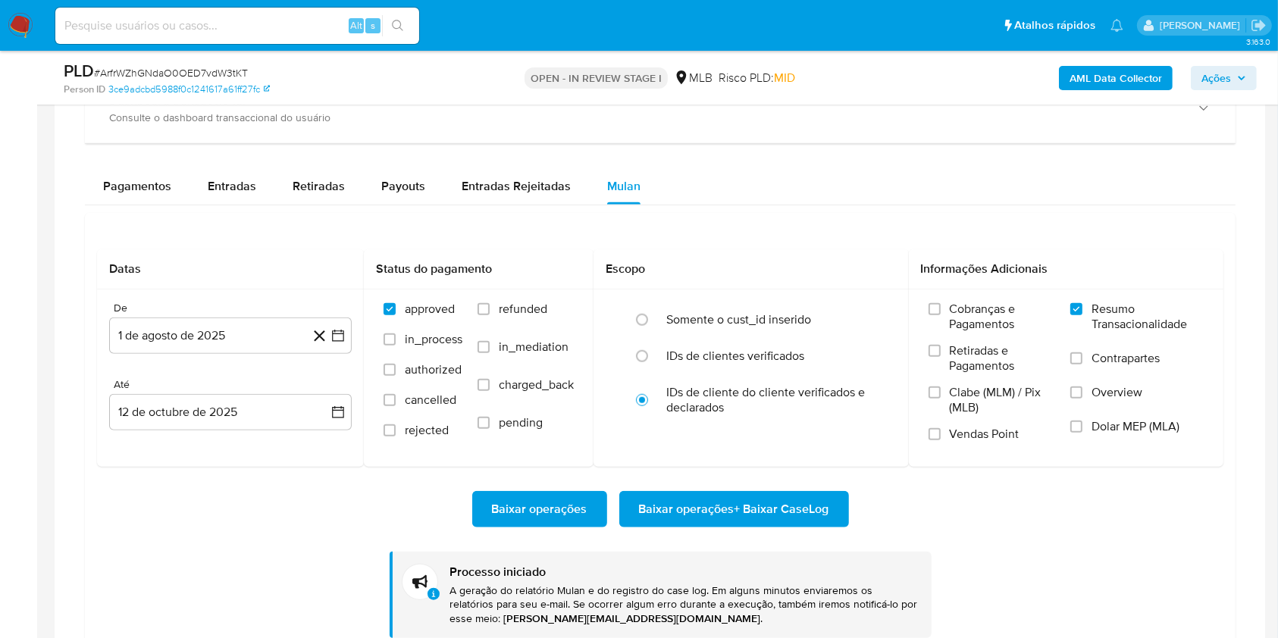
scroll to position [823, 0]
click at [205, 60] on div "PLD # ArfrWZhGNdaO0OED7vdW3tKT" at bounding box center [260, 71] width 392 height 23
copy span "ArfrWZhGNdaO0OED7vdW3tKT"
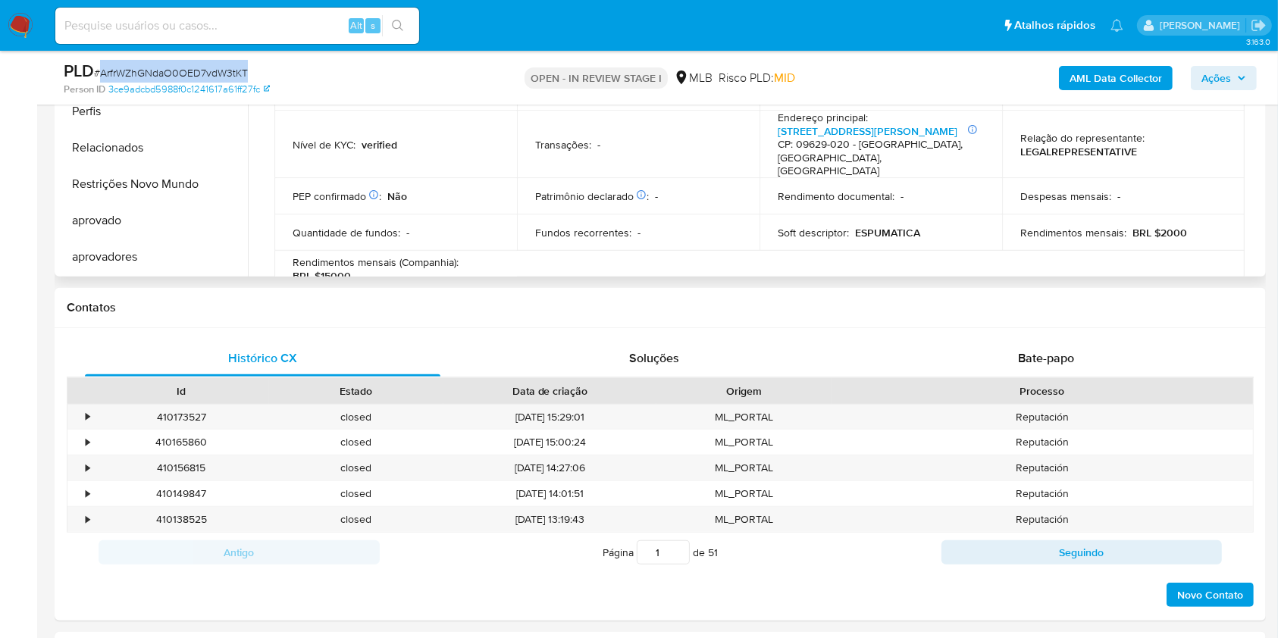
scroll to position [0, 0]
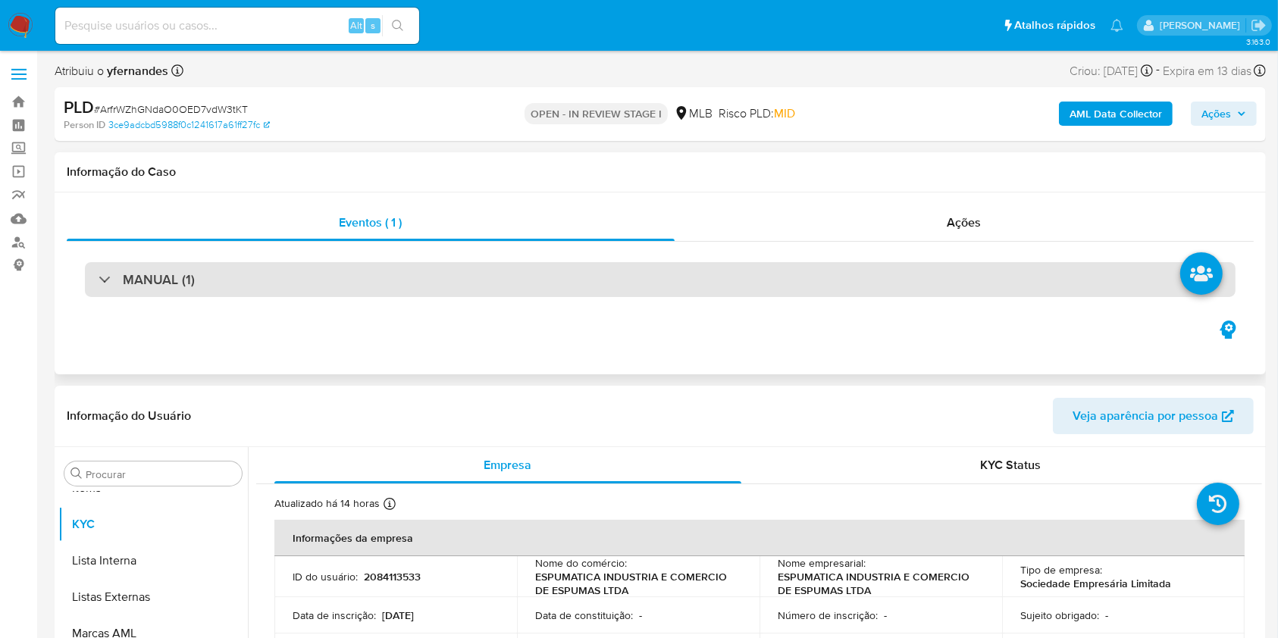
click at [608, 280] on div "MANUAL (1)" at bounding box center [660, 279] width 1151 height 35
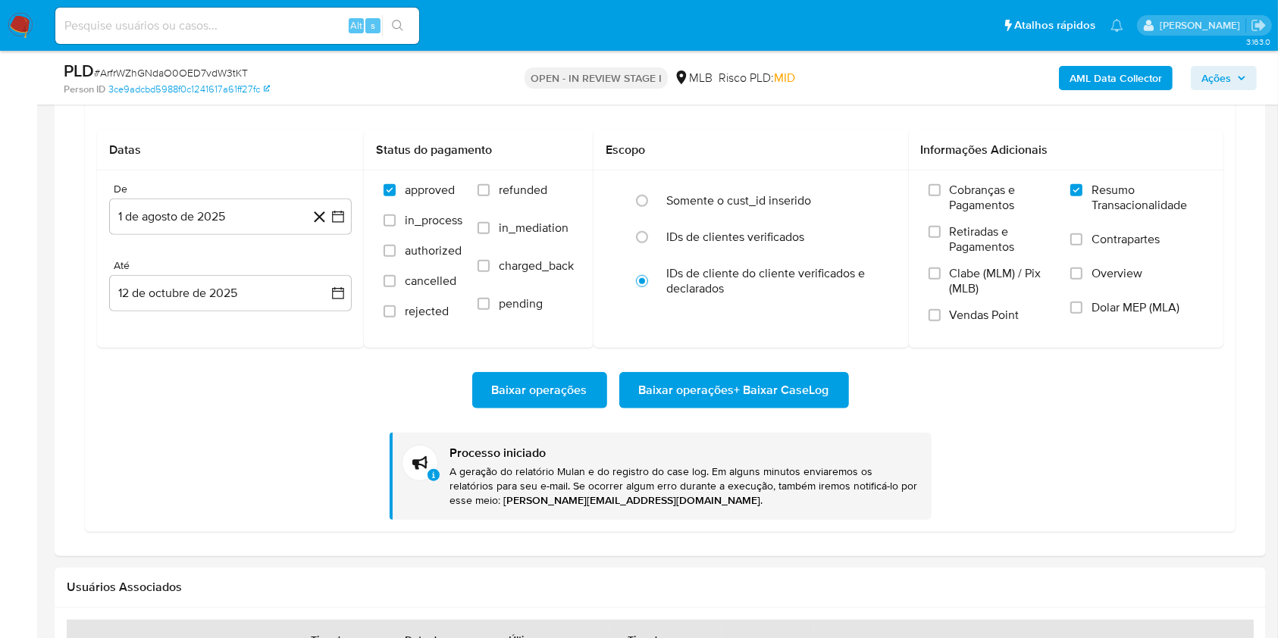
scroll to position [1111, 0]
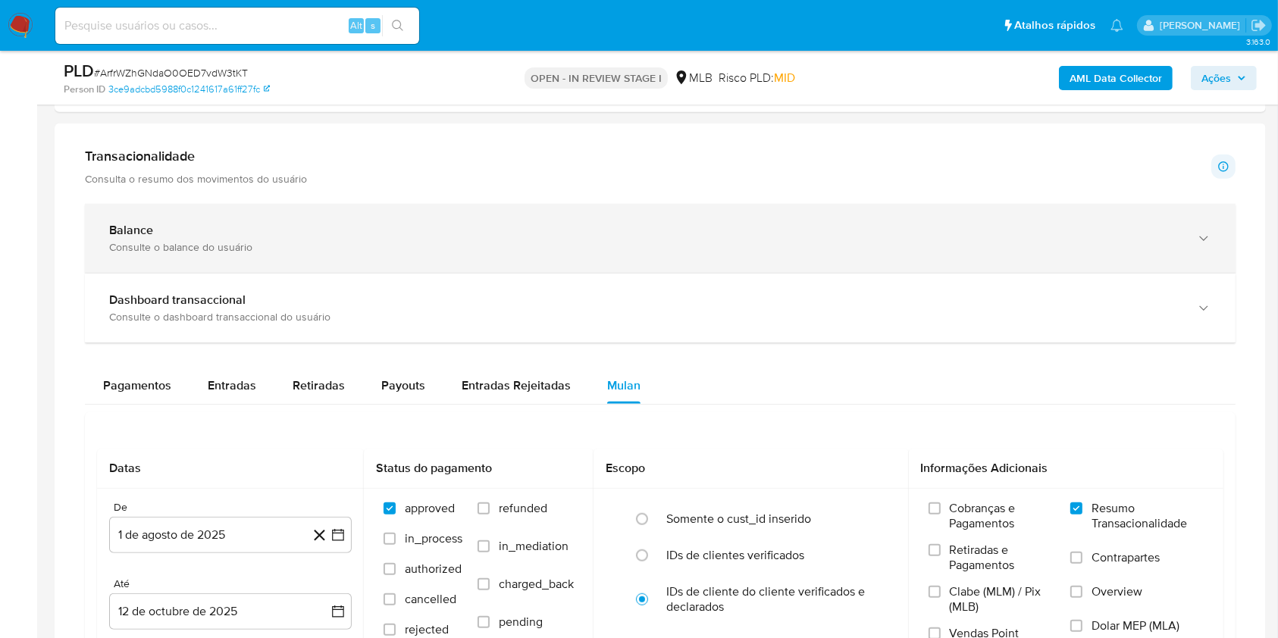
click at [256, 210] on div "Balance Consulte o balance do usuário" at bounding box center [660, 238] width 1151 height 69
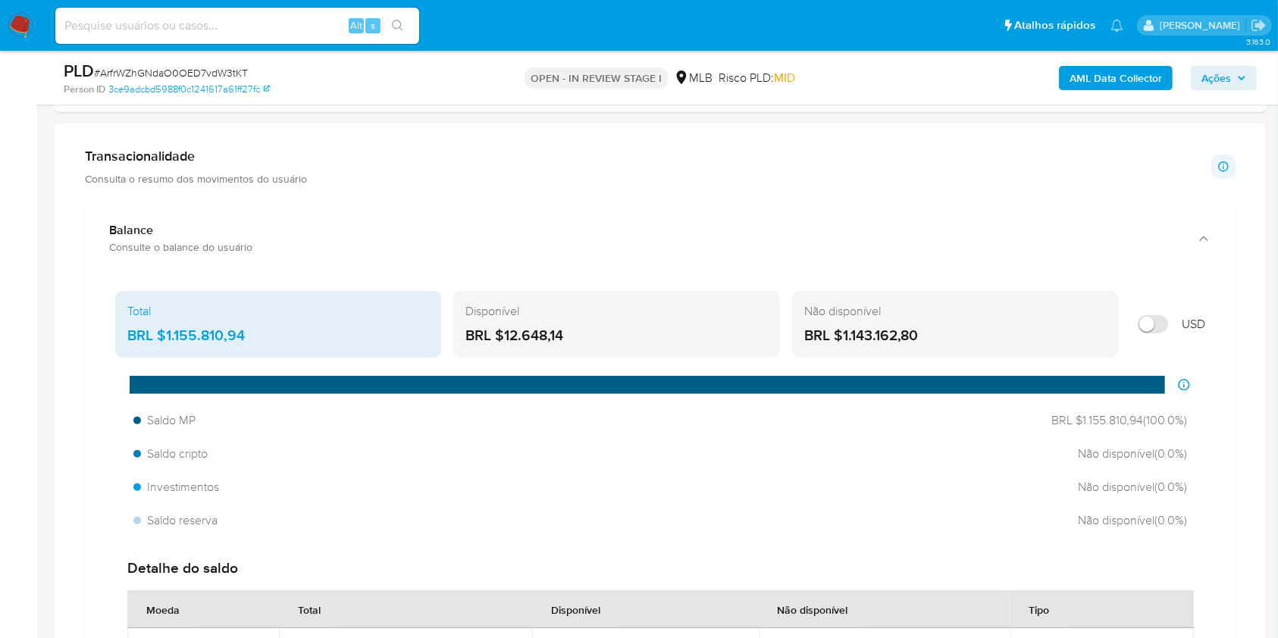
click at [219, 322] on div "Total BRL $1.155.810,94" at bounding box center [278, 324] width 326 height 67
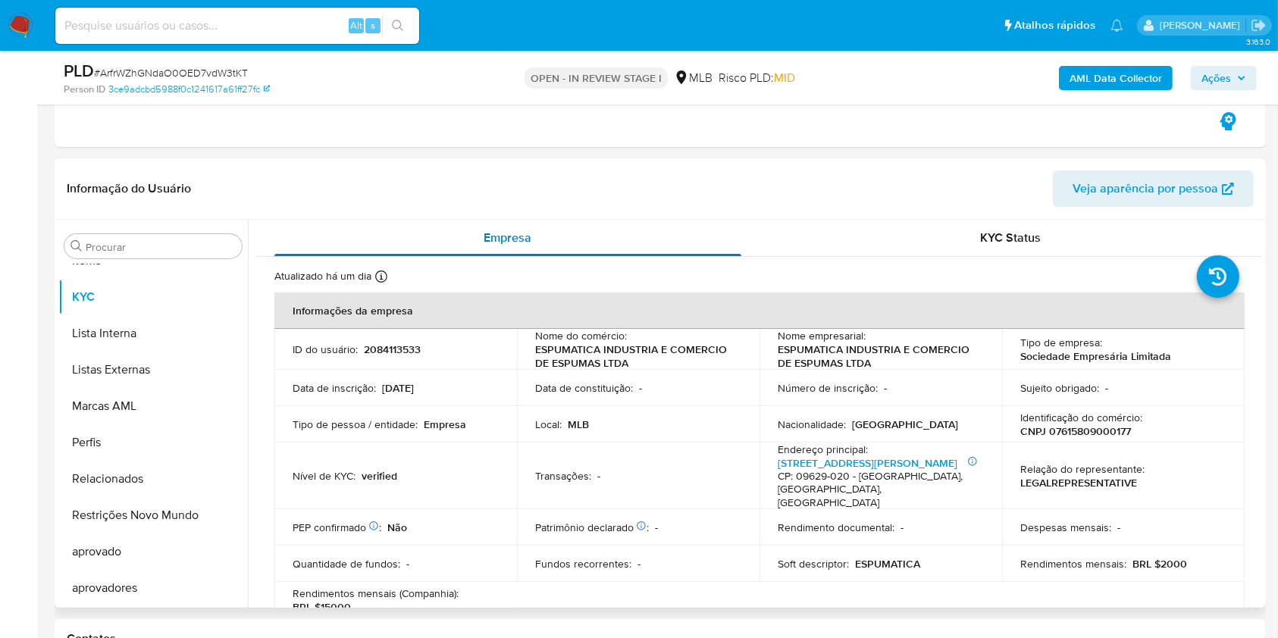
scroll to position [303, 0]
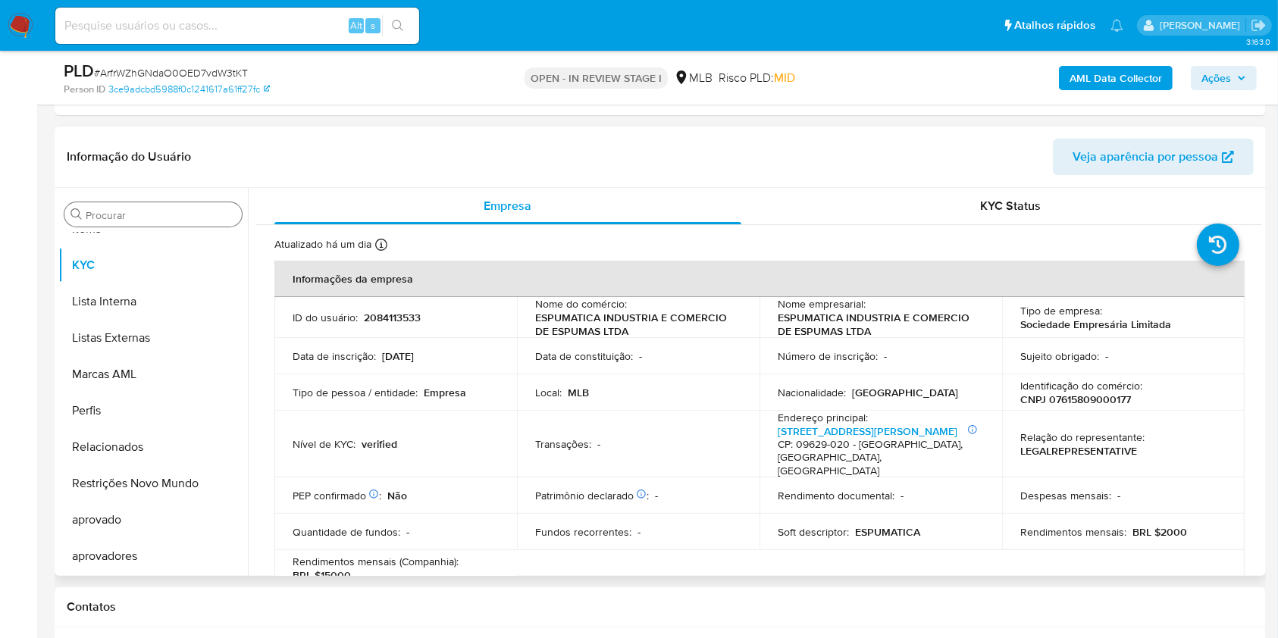
click at [171, 216] on input "Procurar" at bounding box center [161, 215] width 150 height 14
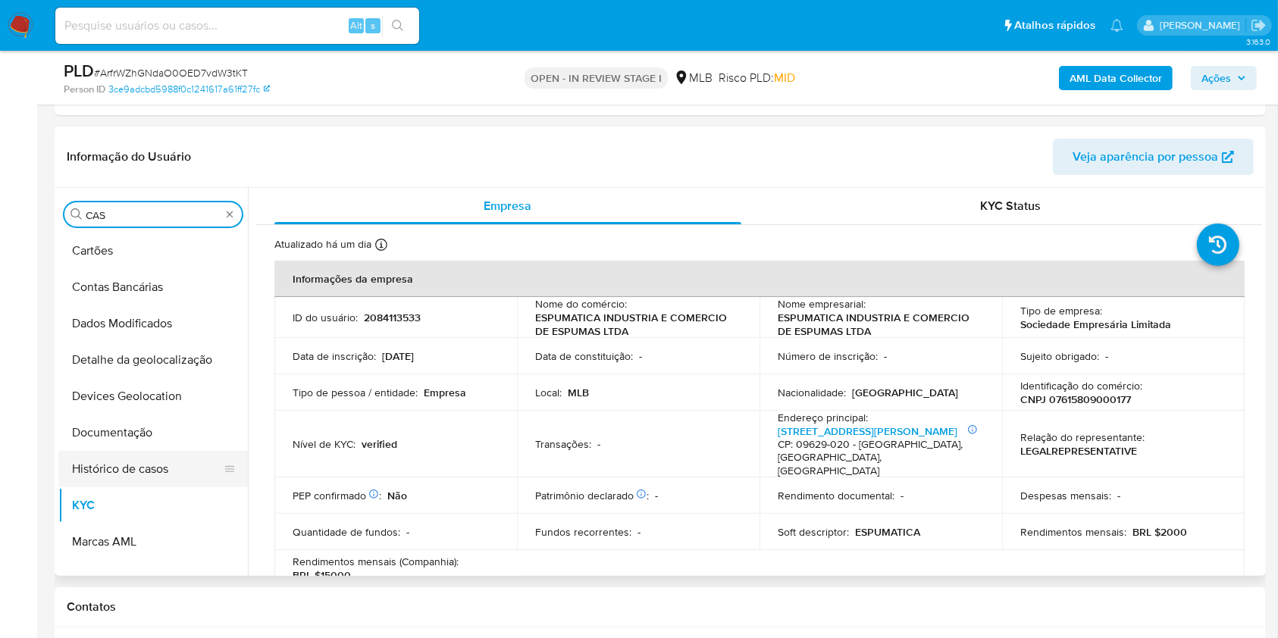
scroll to position [0, 0]
click at [144, 451] on button "Histórico de casos" at bounding box center [146, 469] width 177 height 36
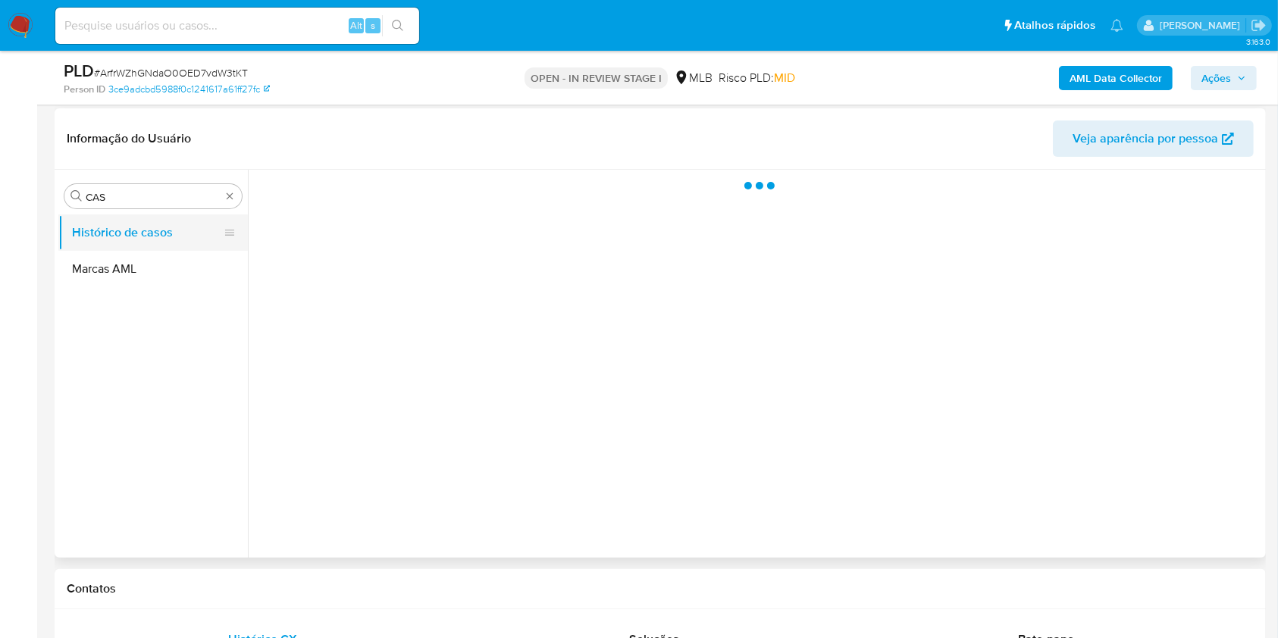
click at [144, 233] on button "Histórico de casos" at bounding box center [146, 233] width 177 height 36
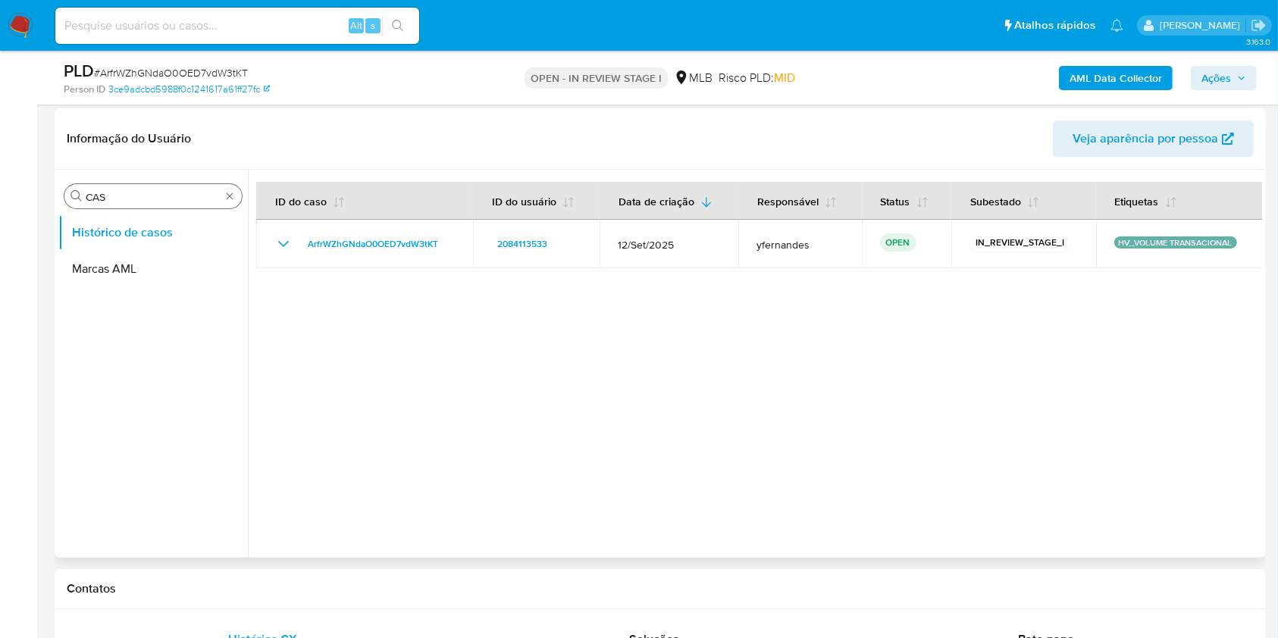
click at [123, 209] on div "Procurar CAS Histórico de casos Marcas AML" at bounding box center [153, 365] width 190 height 386
click at [120, 196] on input "CAS" at bounding box center [153, 197] width 135 height 14
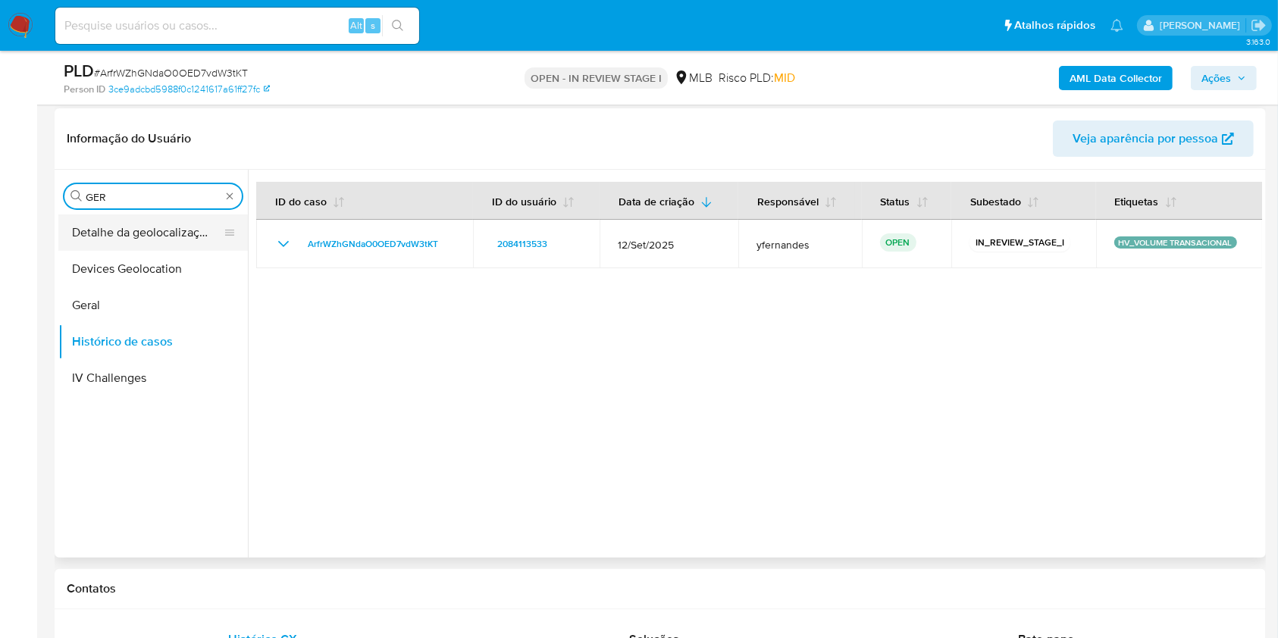
type input "GER"
click at [121, 287] on button "Geral" at bounding box center [153, 305] width 190 height 36
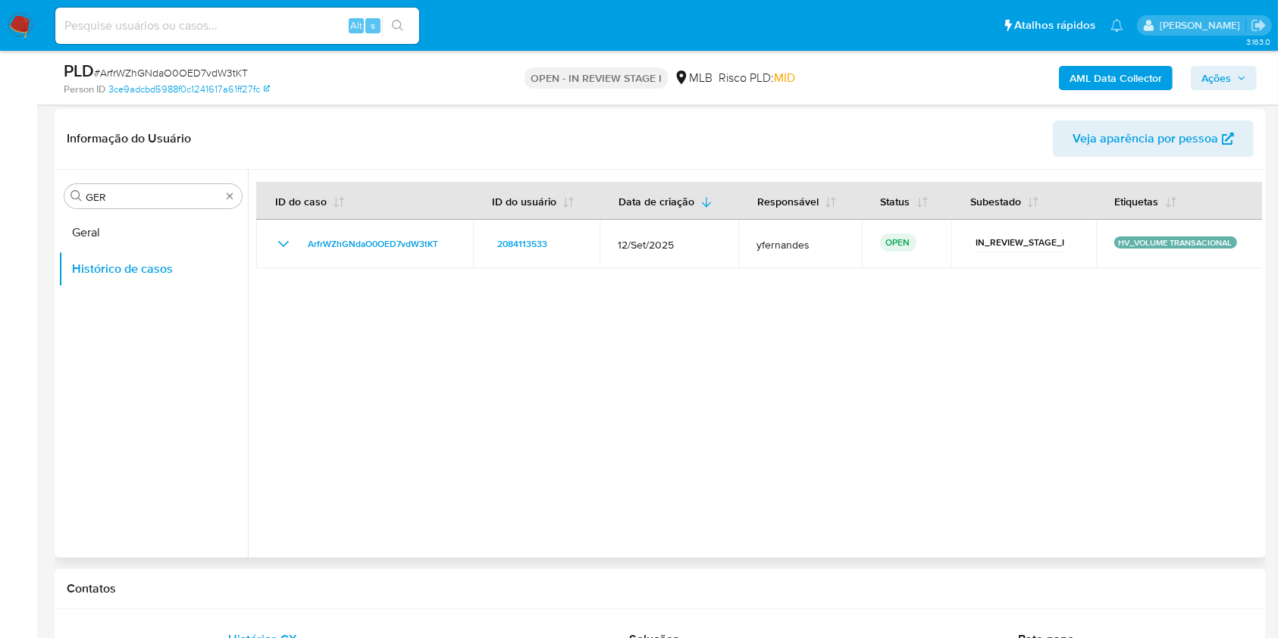
click at [121, 218] on button "Geral" at bounding box center [153, 233] width 190 height 36
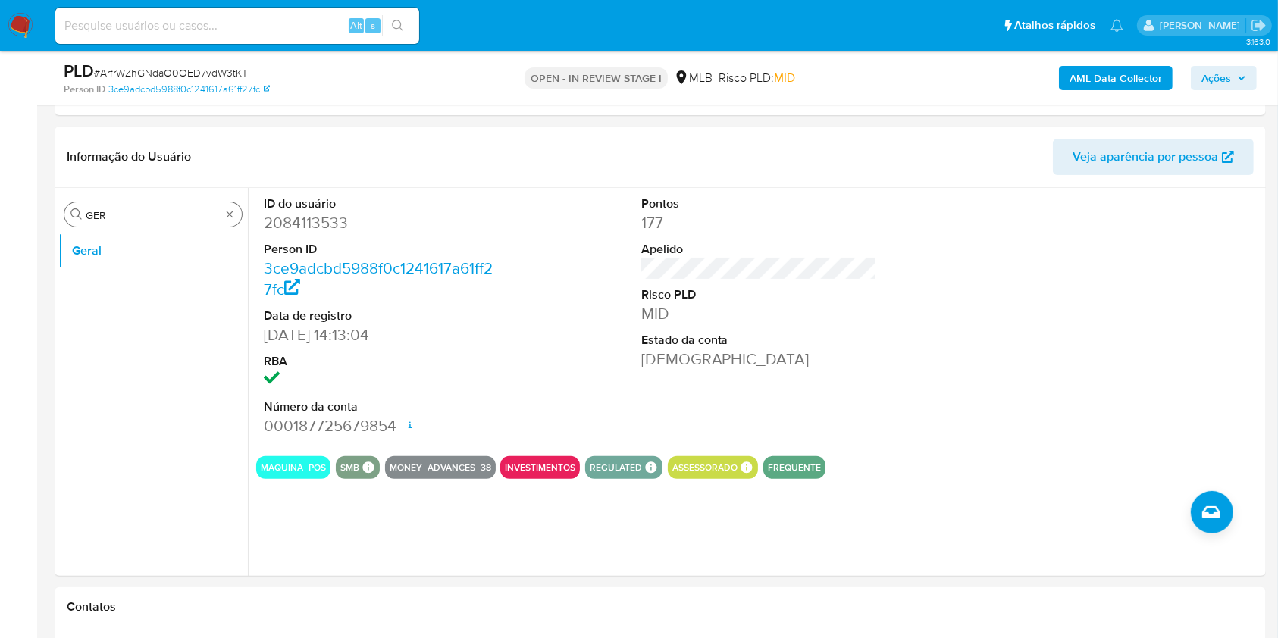
click at [108, 222] on div "Procurar GER" at bounding box center [152, 214] width 177 height 24
click at [108, 212] on input "GER" at bounding box center [153, 215] width 135 height 14
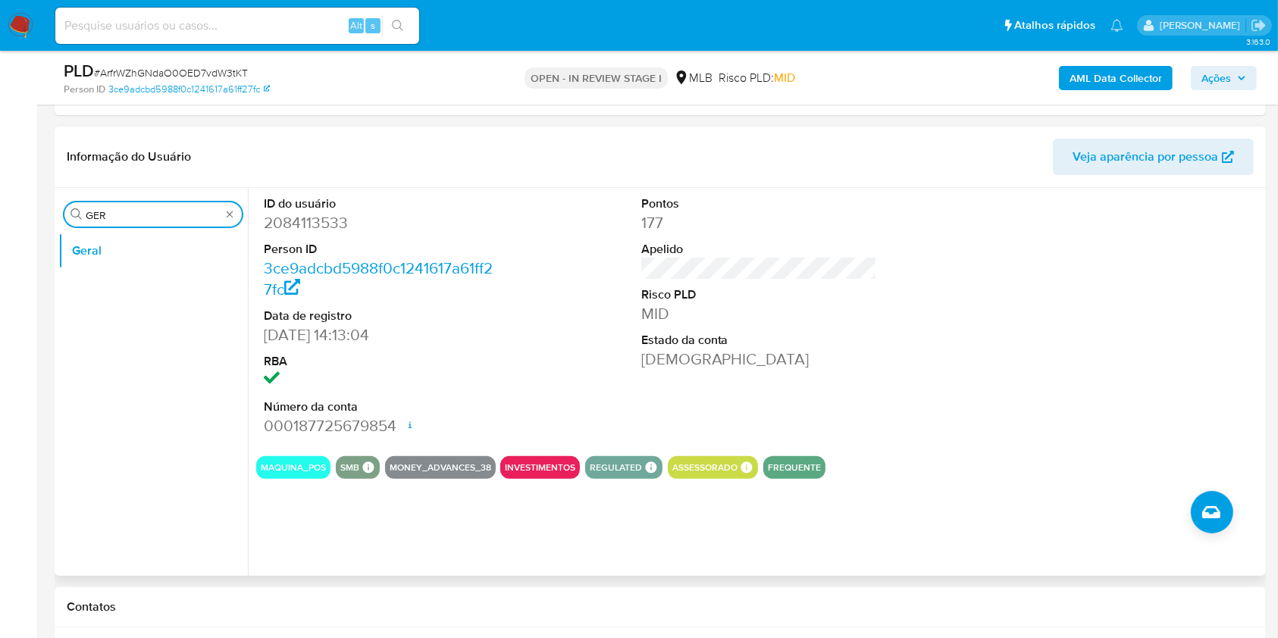
click at [105, 216] on input "GER" at bounding box center [153, 215] width 135 height 14
click at [105, 215] on input "GER" at bounding box center [153, 215] width 135 height 14
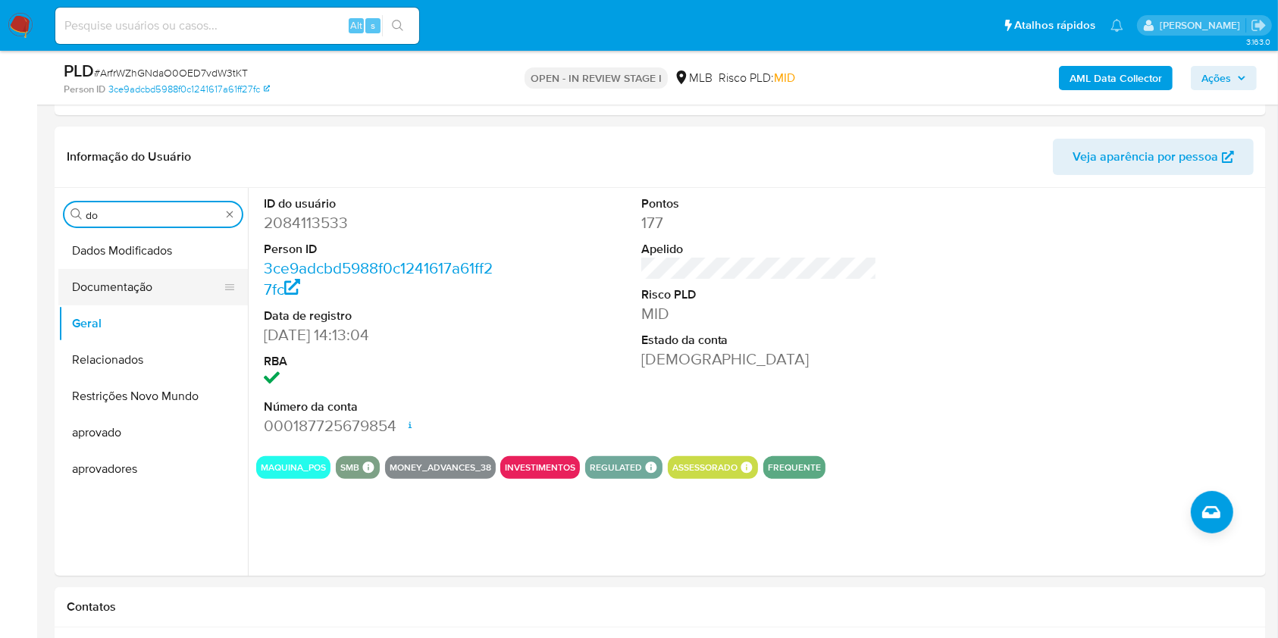
click at [139, 287] on button "Documentação" at bounding box center [146, 287] width 177 height 36
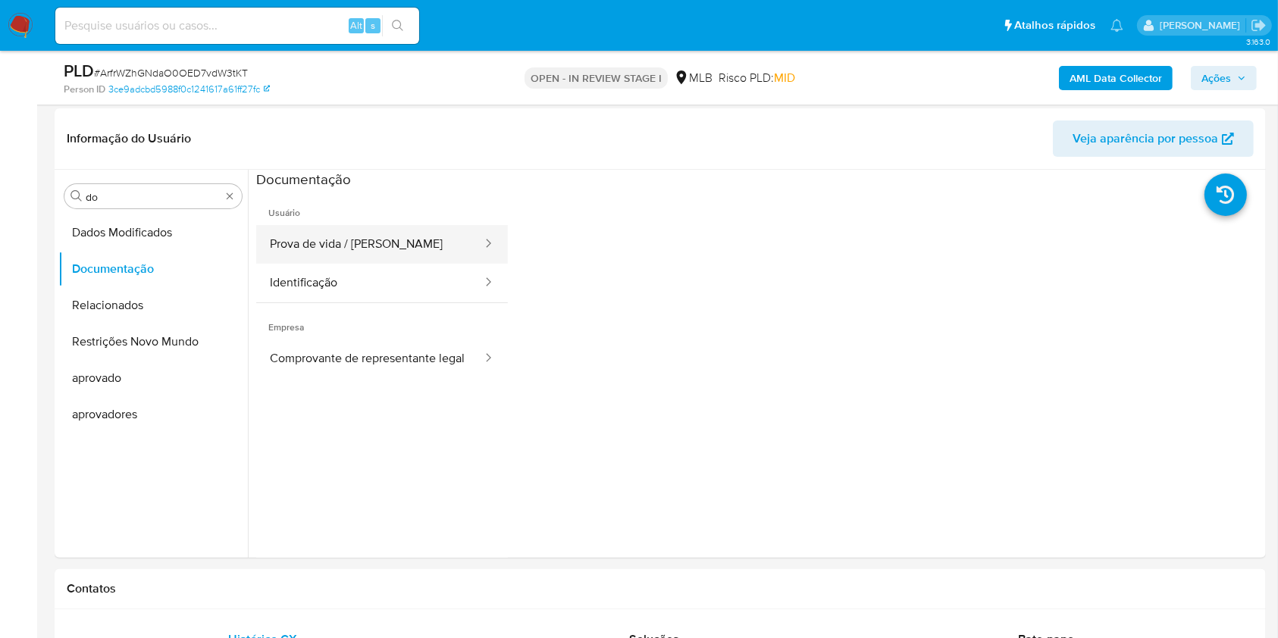
click at [321, 259] on button "Prova de vida / Selfie" at bounding box center [369, 244] width 227 height 39
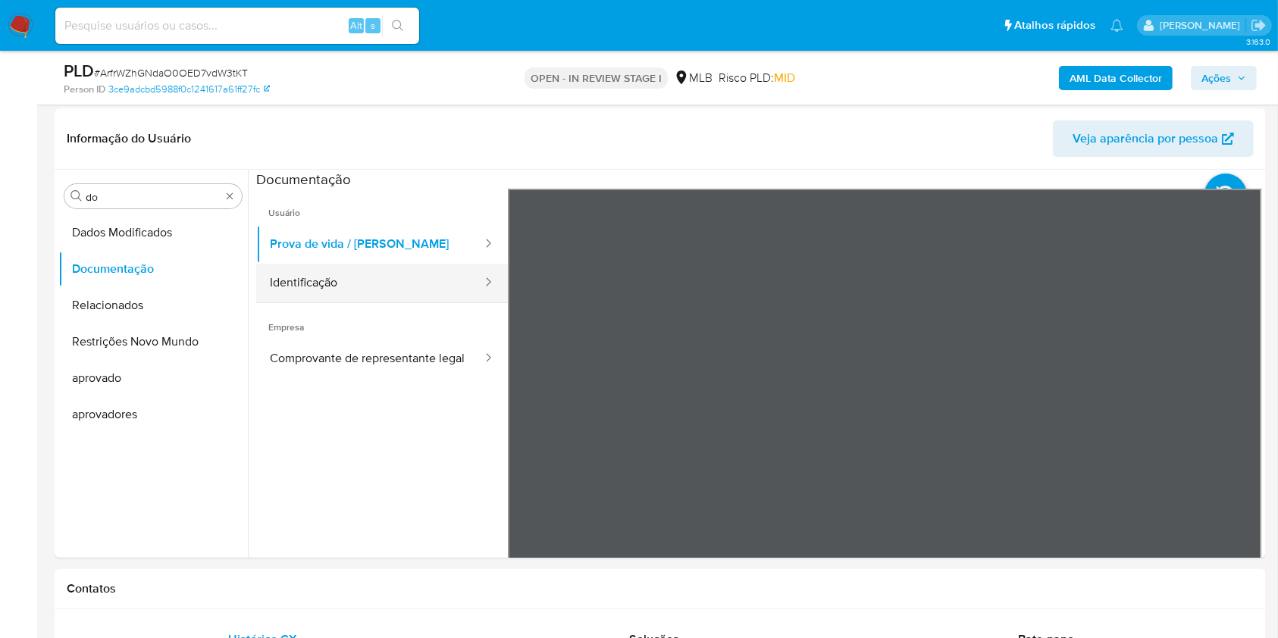
click at [388, 292] on button "Identificação" at bounding box center [369, 283] width 227 height 39
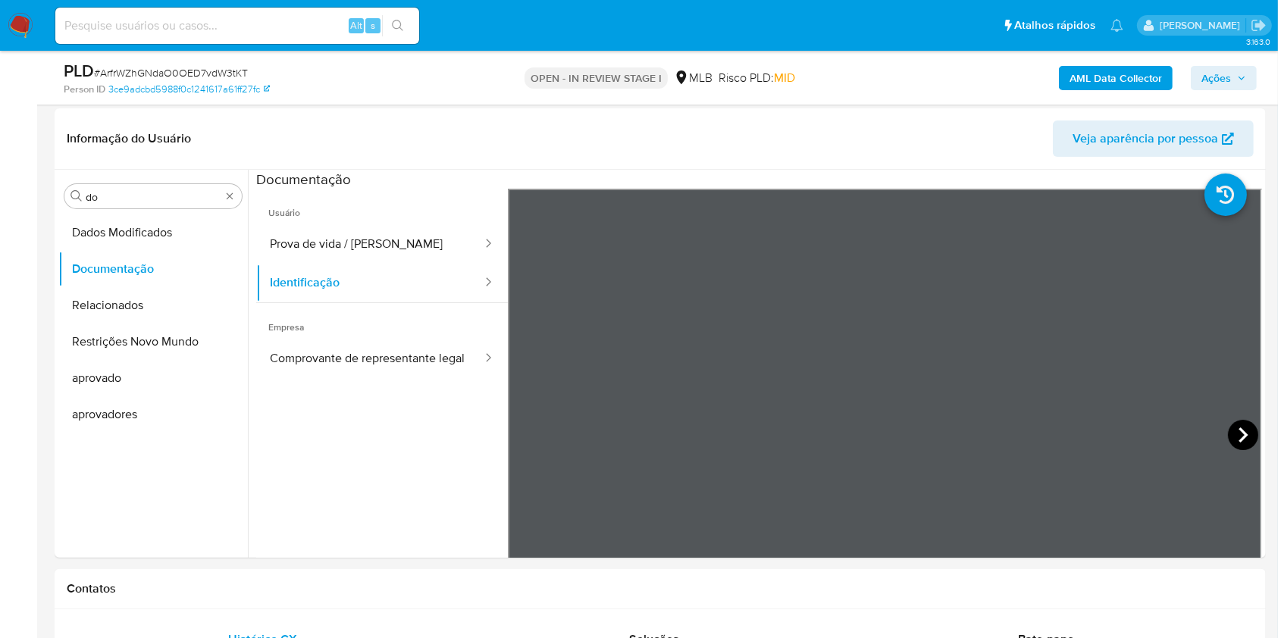
click at [1234, 431] on icon at bounding box center [1243, 435] width 30 height 30
click at [136, 202] on input "do" at bounding box center [153, 197] width 135 height 14
click at [134, 202] on input "do" at bounding box center [153, 197] width 135 height 14
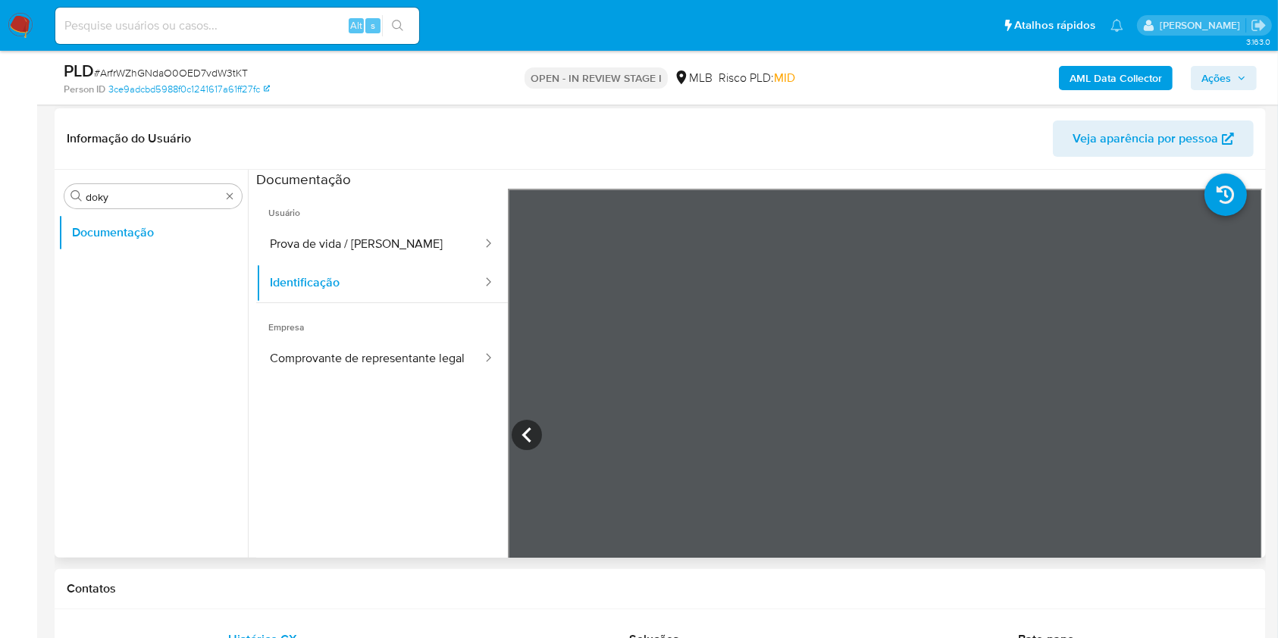
click at [121, 268] on ul "Documentação" at bounding box center [153, 386] width 190 height 342
click at [119, 200] on input "doky" at bounding box center [153, 197] width 135 height 14
type input "ky"
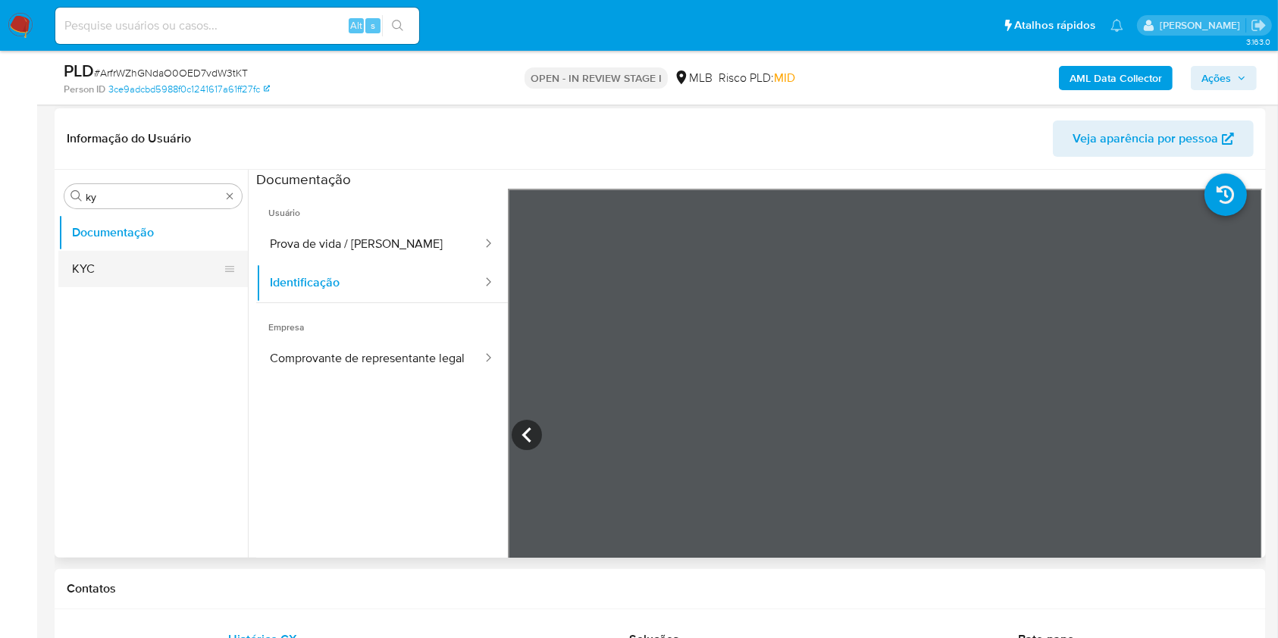
click at [115, 282] on button "KYC" at bounding box center [146, 269] width 177 height 36
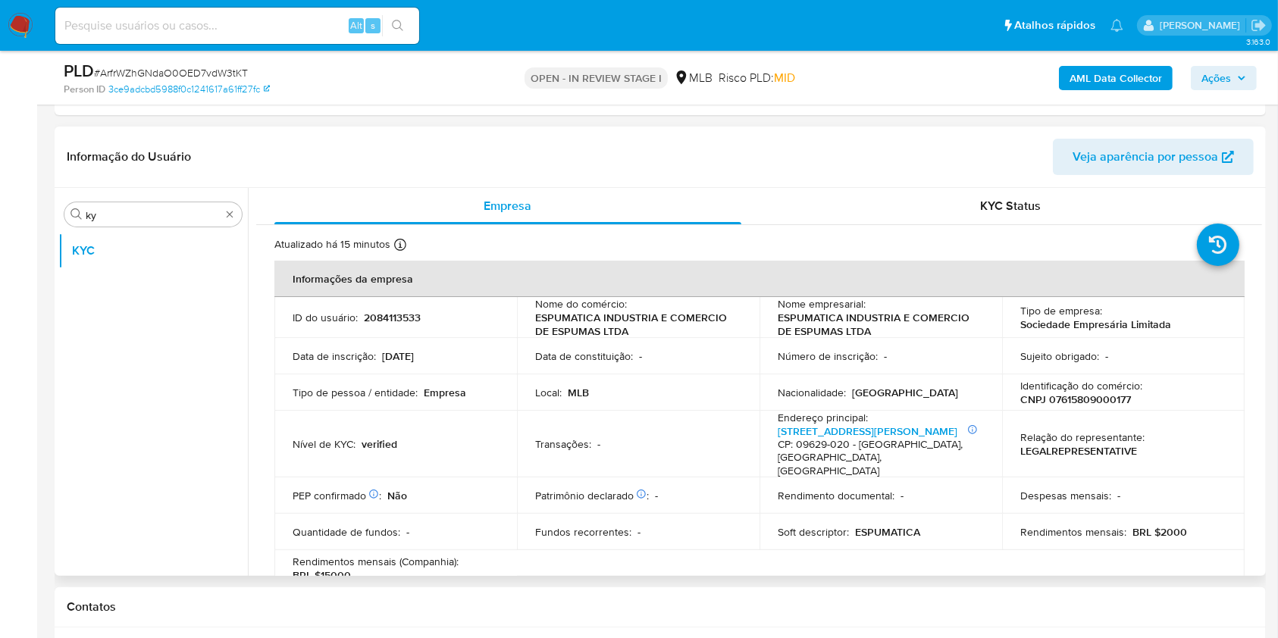
click at [885, 149] on header "Informação do Usuário Veja aparência por pessoa" at bounding box center [660, 157] width 1187 height 36
click at [1255, 221] on button "KYC Status" at bounding box center [1011, 206] width 503 height 36
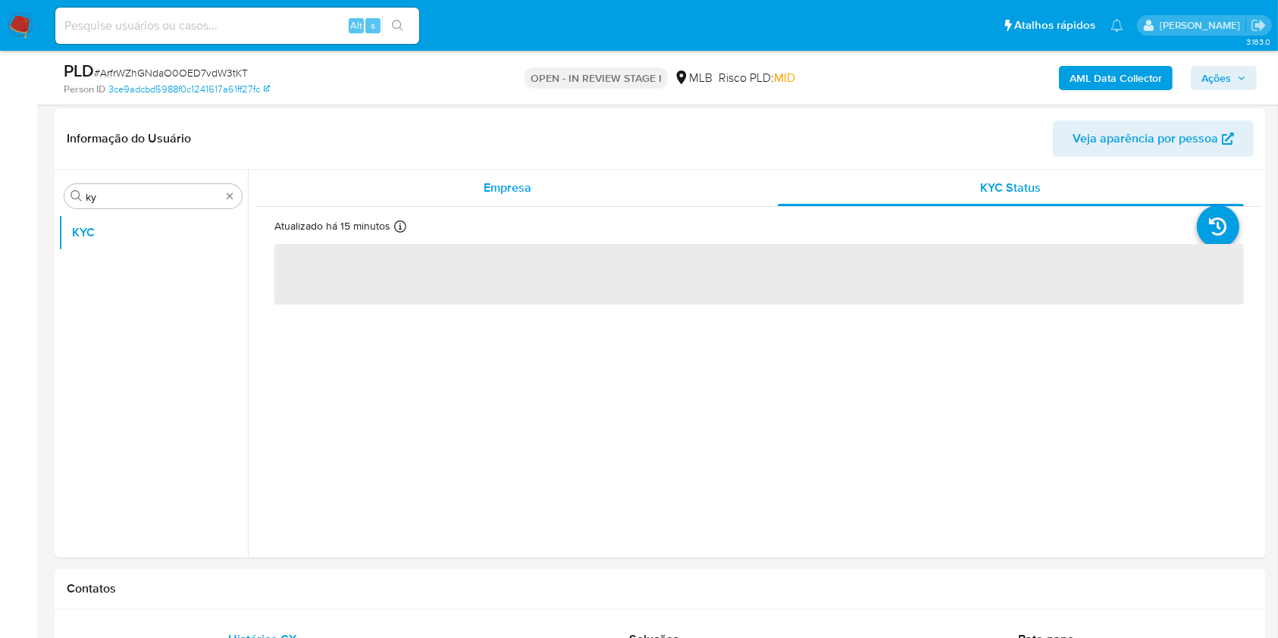
click at [603, 179] on div "Empresa" at bounding box center [507, 188] width 467 height 36
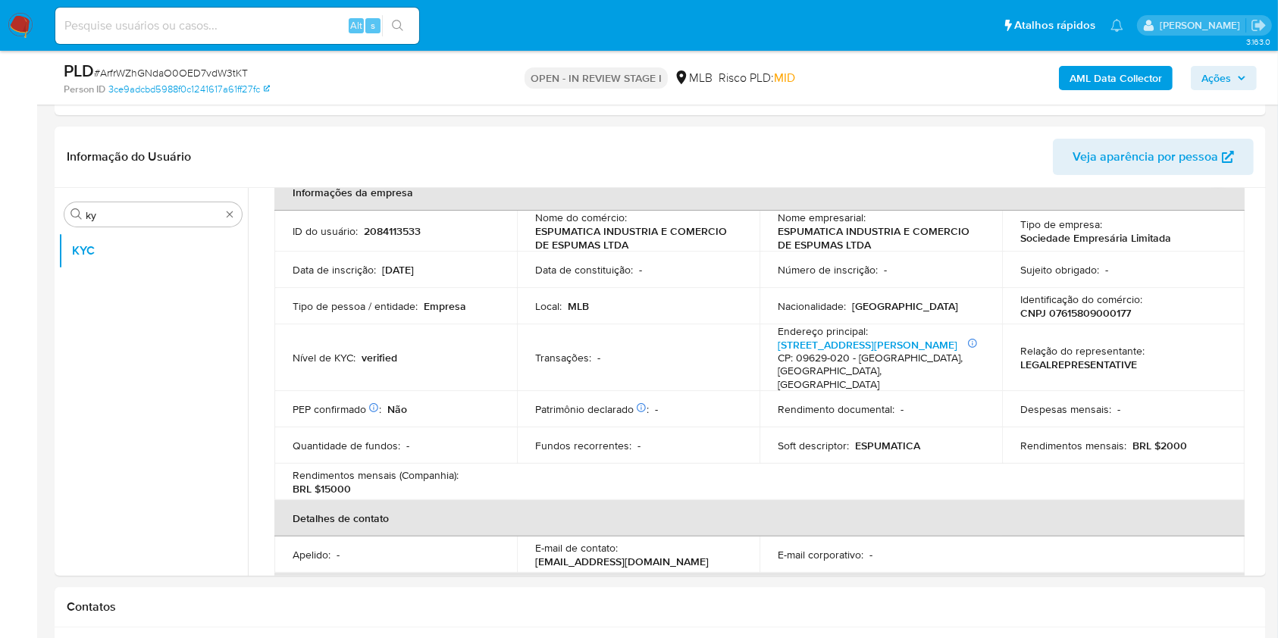
scroll to position [67, 0]
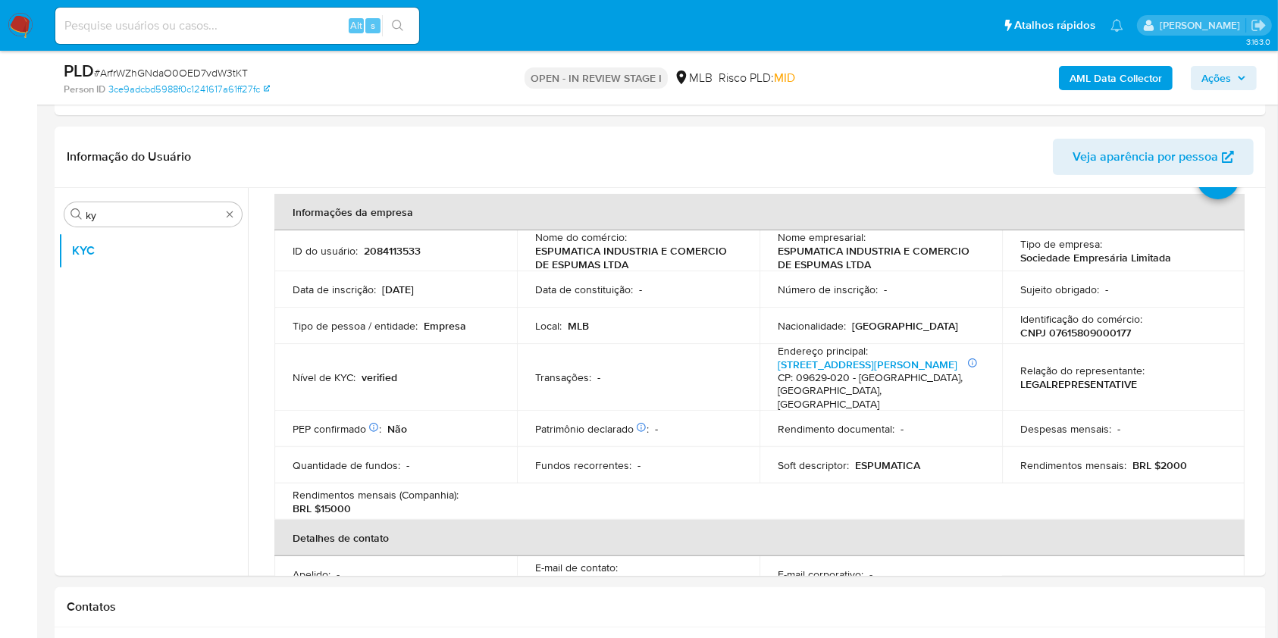
click at [592, 459] on p "Fundos recorrentes :" at bounding box center [583, 466] width 96 height 14
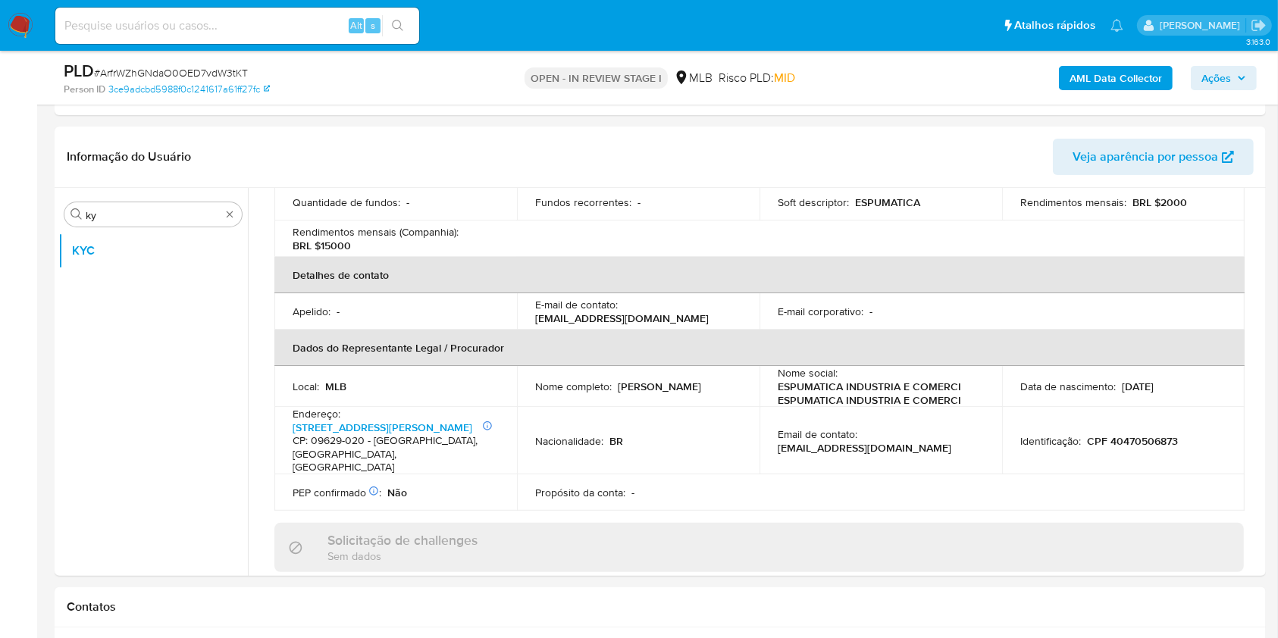
scroll to position [370, 0]
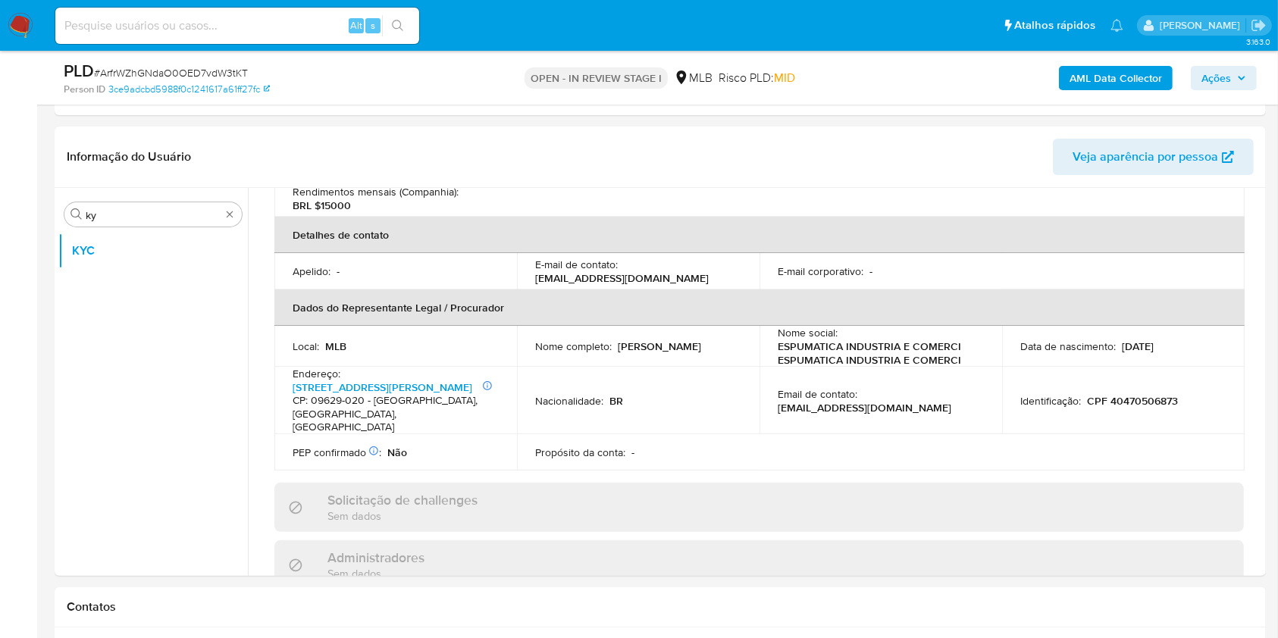
click at [609, 483] on div "Solicitação de challenges Sem dados" at bounding box center [759, 507] width 970 height 49
drag, startPoint x: 532, startPoint y: 343, endPoint x: 661, endPoint y: 335, distance: 129.1
click at [661, 335] on td "Nome completo : Eduardo Ximenes Dobes" at bounding box center [638, 346] width 243 height 41
copy p "Eduardo Ximenes Dobes"
click at [701, 446] on div "Propósito da conta : -" at bounding box center [638, 453] width 206 height 14
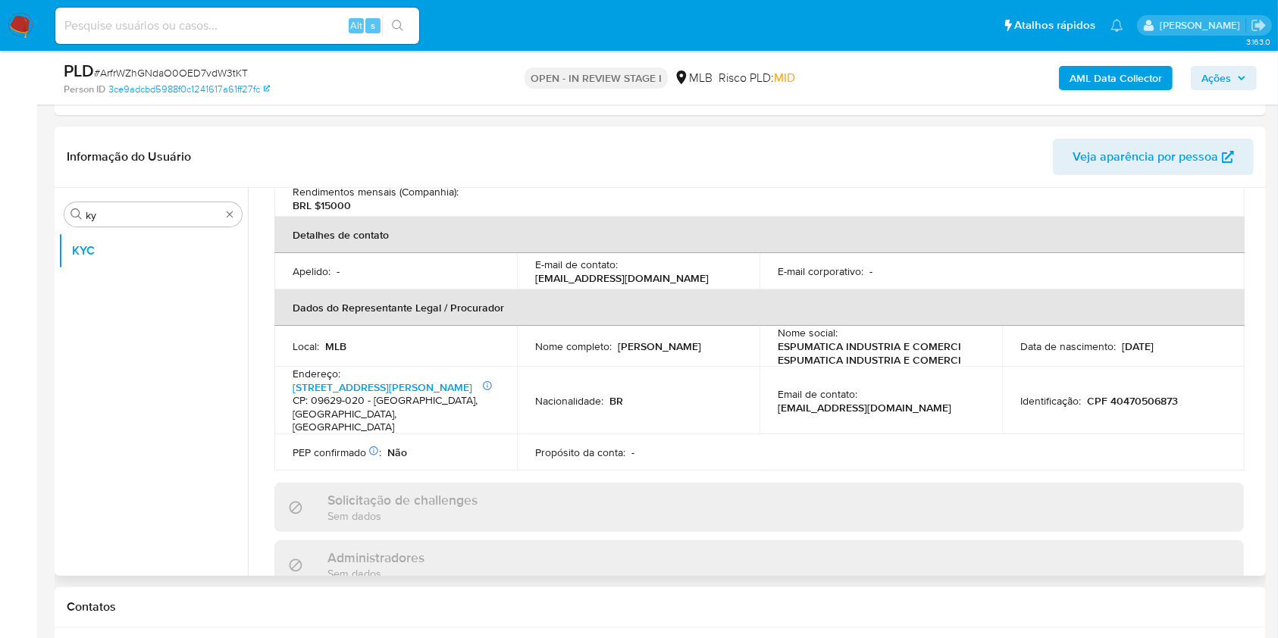
click at [1148, 394] on p "CPF 40470506873" at bounding box center [1132, 401] width 91 height 14
copy p "40470506873"
click at [666, 440] on td "Propósito da conta : -" at bounding box center [638, 452] width 243 height 36
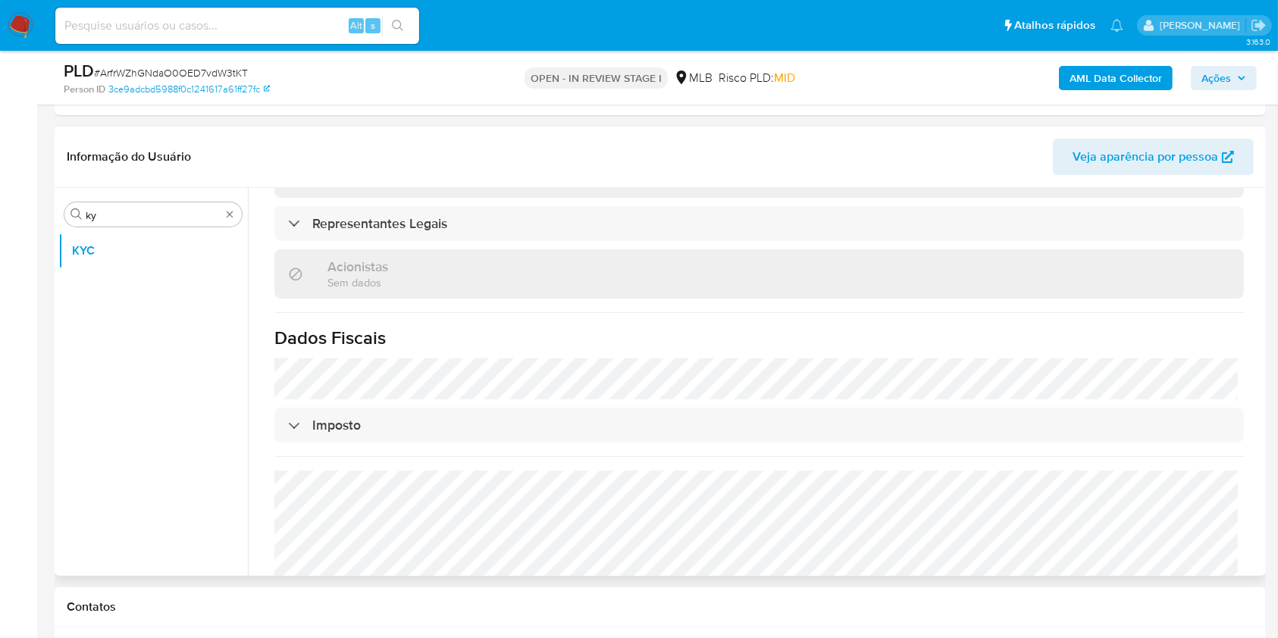
scroll to position [931, 0]
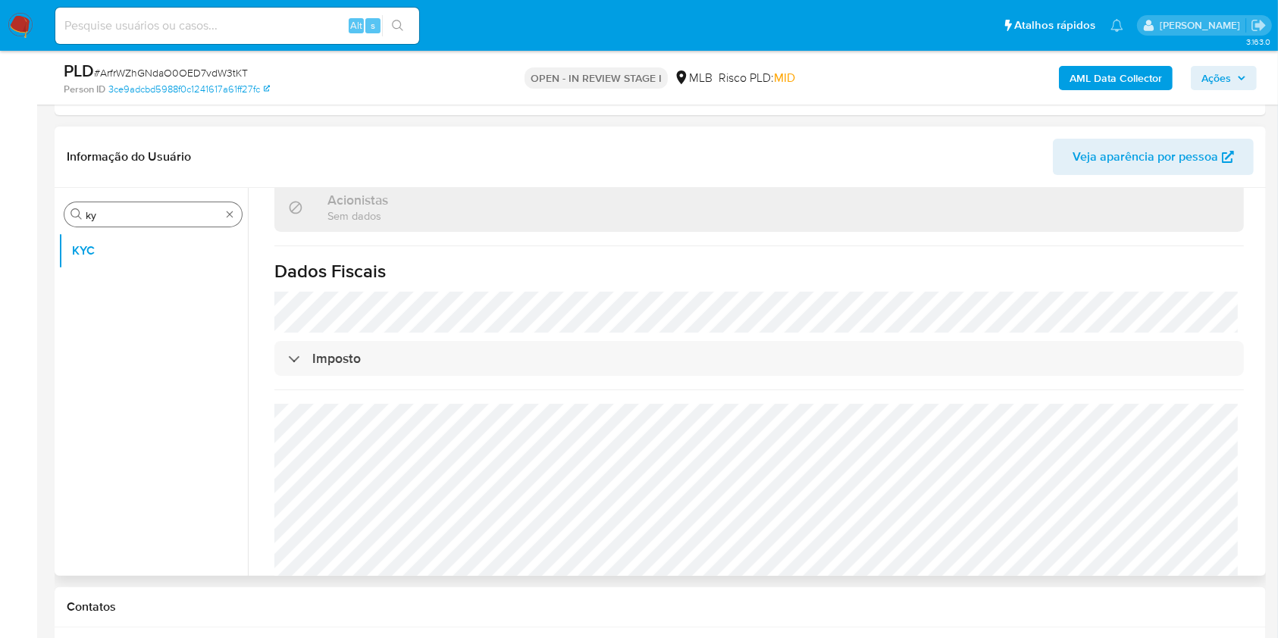
click at [103, 216] on input "ky" at bounding box center [153, 215] width 135 height 14
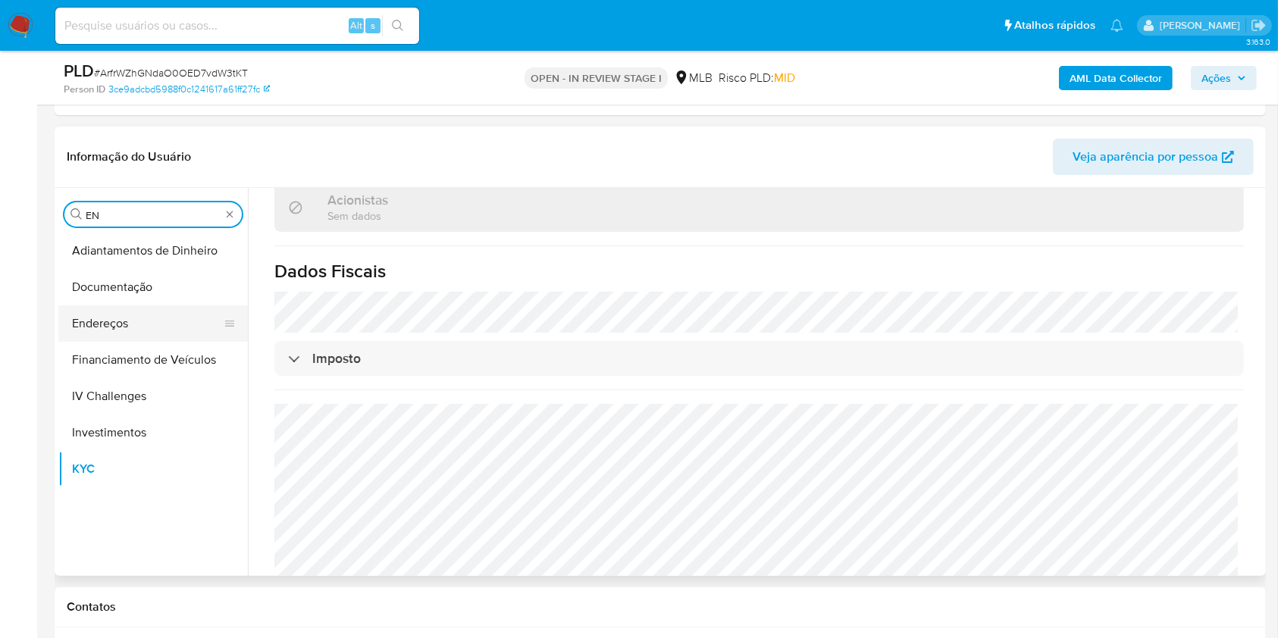
type input "EN"
click at [112, 331] on button "Endereços" at bounding box center [146, 324] width 177 height 36
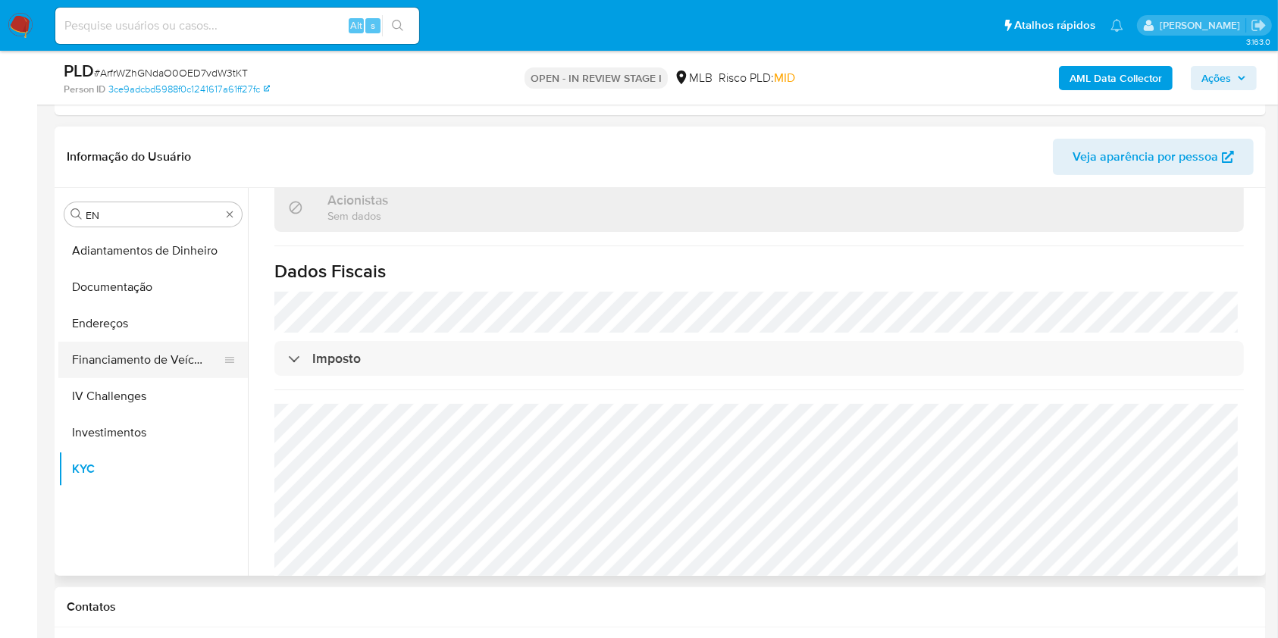
click at [112, 330] on button "Endereços" at bounding box center [153, 324] width 190 height 36
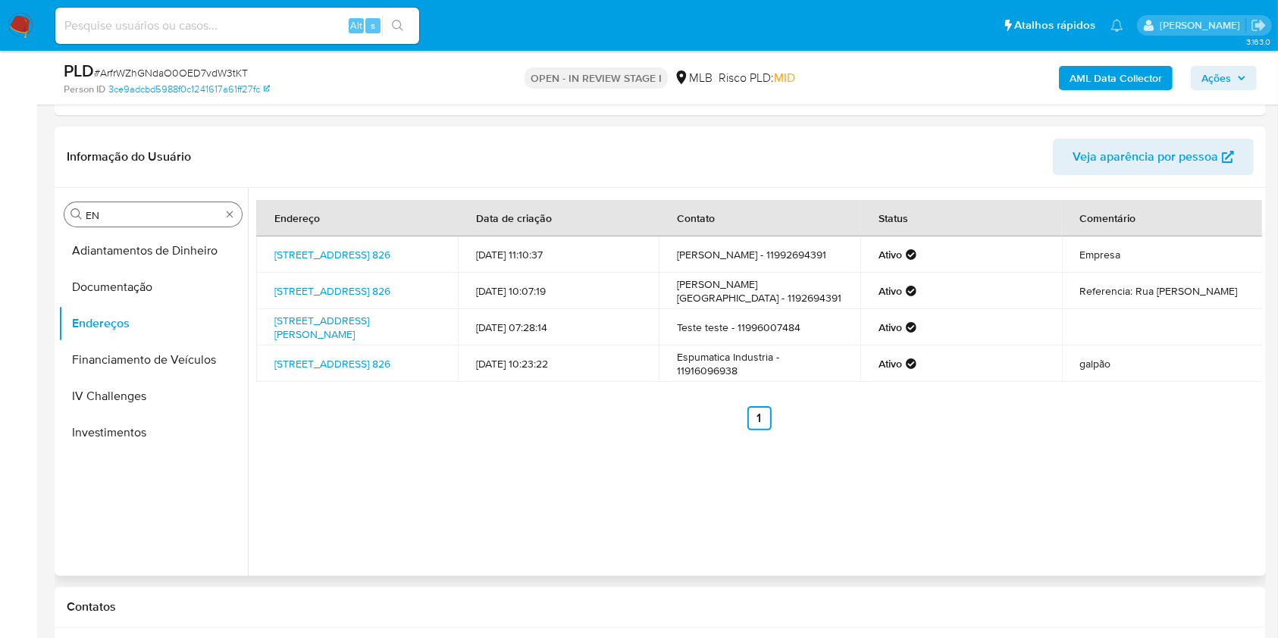
click at [146, 203] on div "Procurar EN" at bounding box center [152, 214] width 177 height 24
click at [116, 209] on input "EN" at bounding box center [153, 215] width 135 height 14
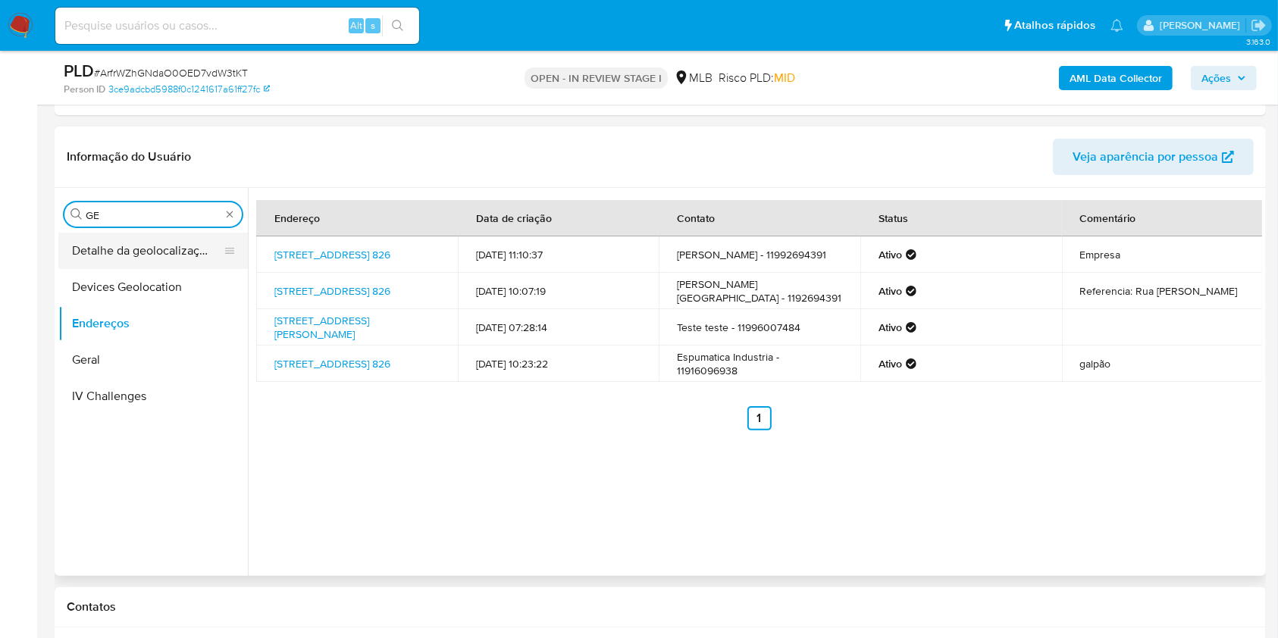
type input "GE"
click at [88, 257] on button "Detalhe da geolocalização" at bounding box center [146, 251] width 177 height 36
click at [169, 250] on button "Detalhe da geolocalização" at bounding box center [146, 251] width 177 height 36
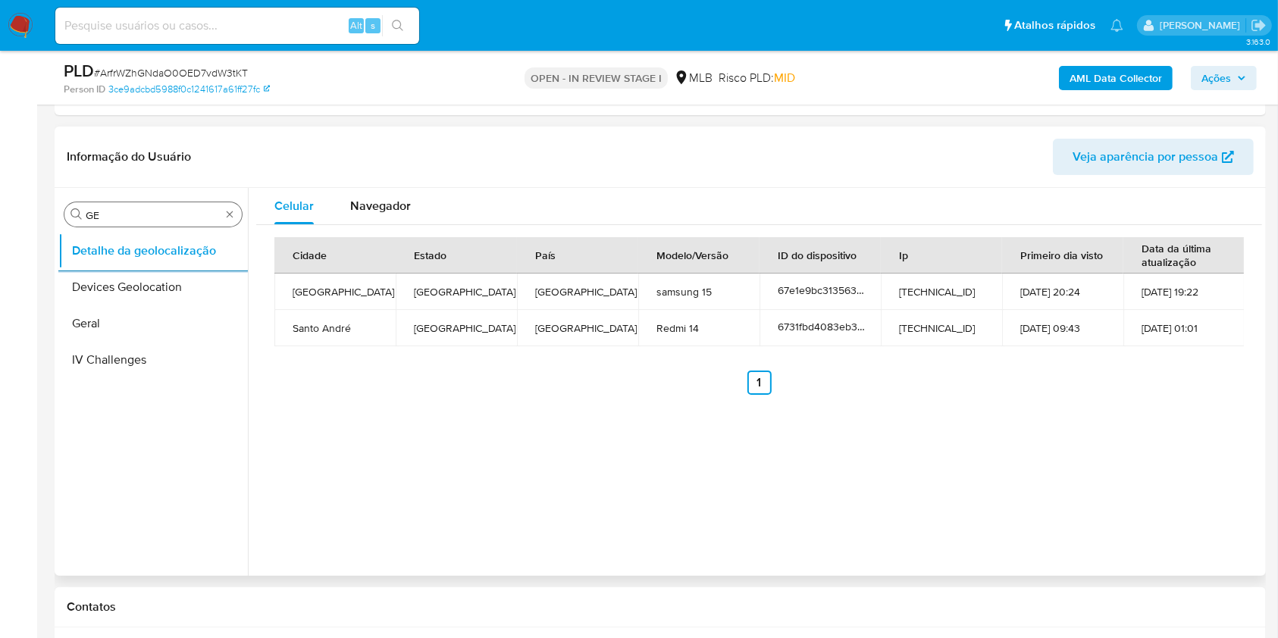
click at [105, 204] on div "Procurar GE" at bounding box center [152, 214] width 177 height 24
click at [128, 212] on input "GE" at bounding box center [153, 215] width 135 height 14
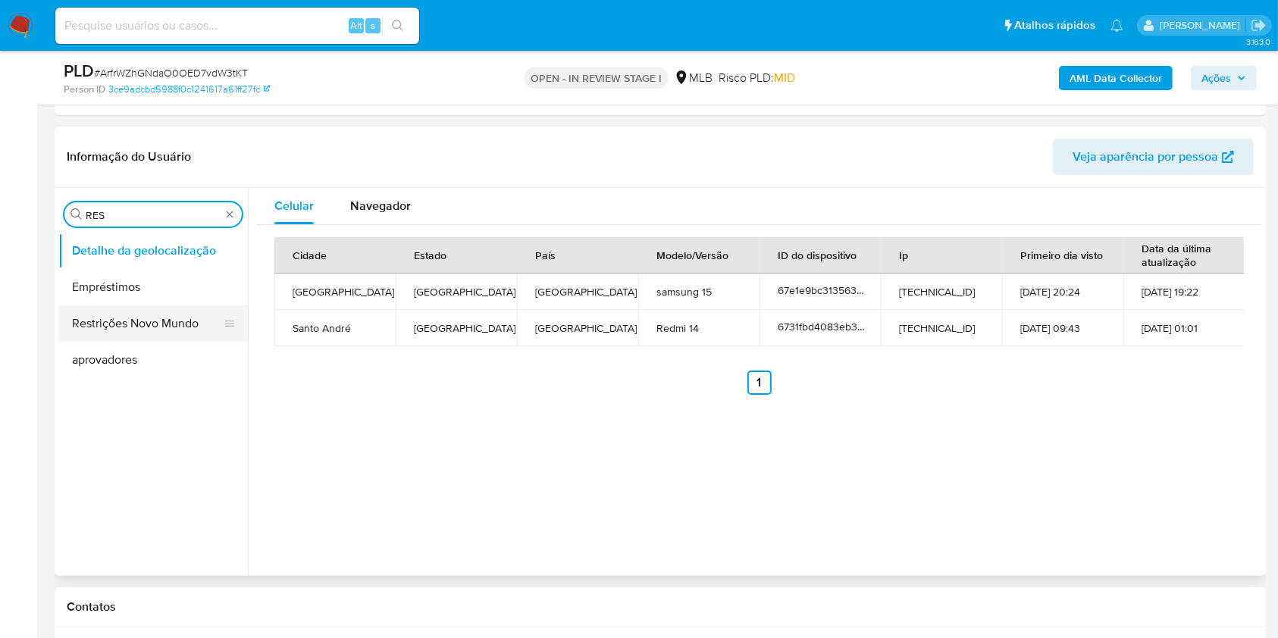
type input "RES"
click at [144, 327] on button "Restrições Novo Mundo" at bounding box center [146, 324] width 177 height 36
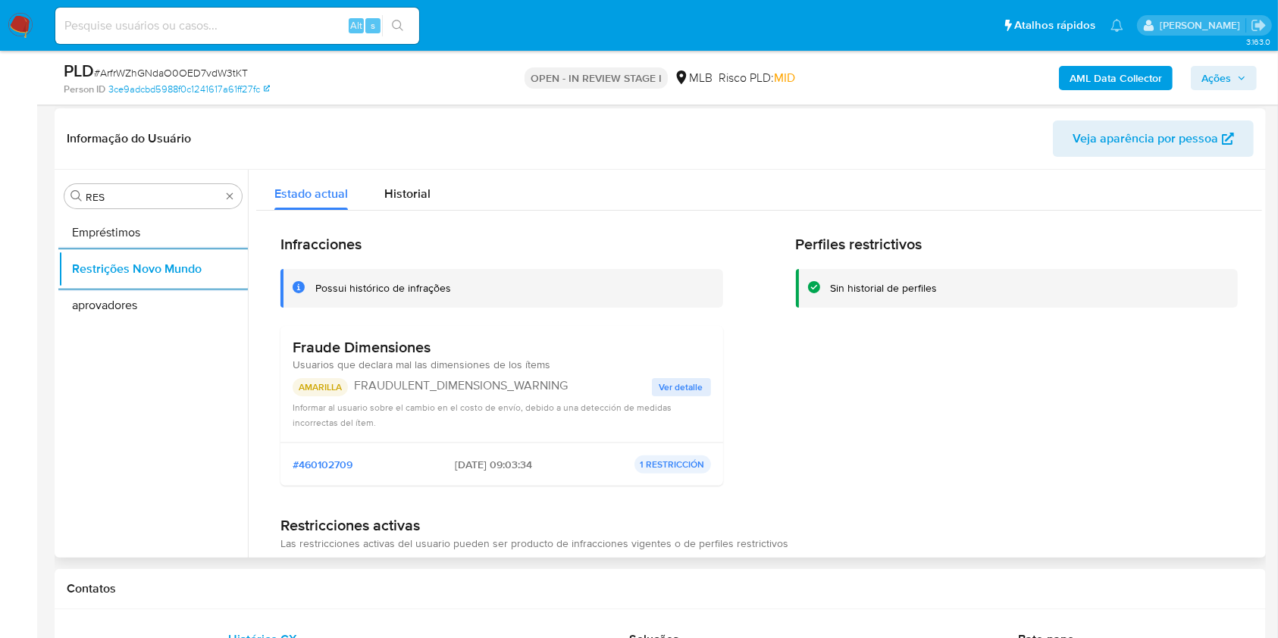
click at [419, 359] on span "Usuarios que declara mal las dimensiones de los ítems" at bounding box center [422, 364] width 258 height 15
click at [402, 347] on h3 "Fraude Dimensiones" at bounding box center [422, 347] width 258 height 19
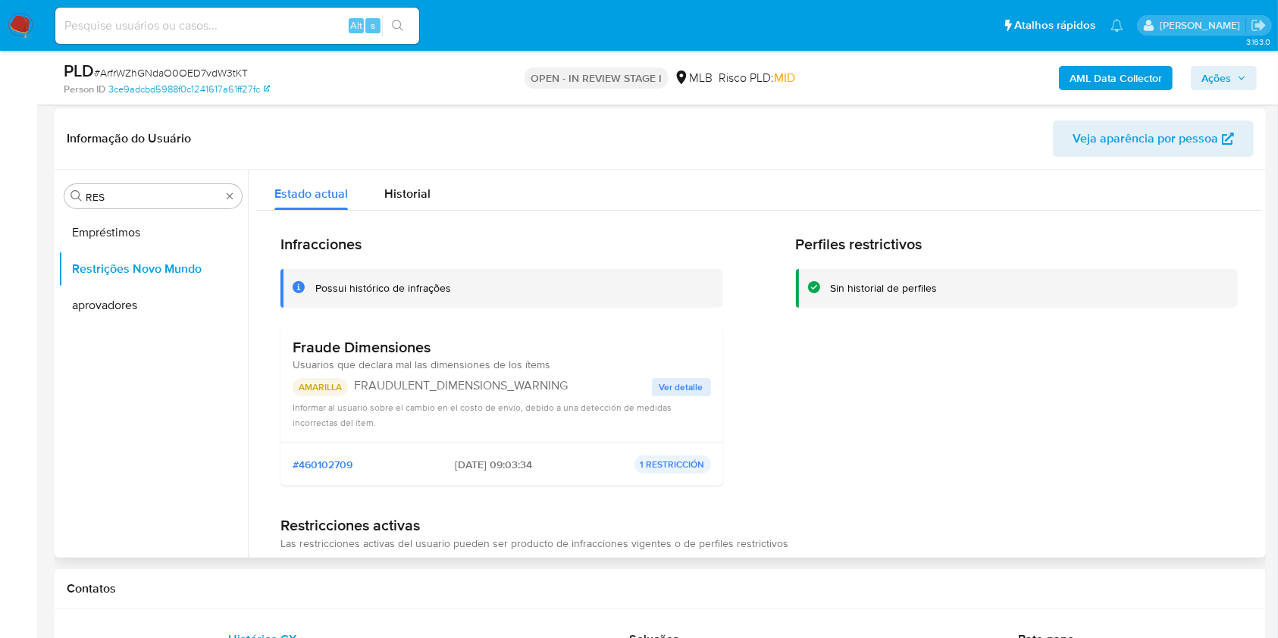
click at [402, 347] on h3 "Fraude Dimensiones" at bounding box center [422, 347] width 258 height 19
click at [515, 384] on p "FRAUDULENT_DIMENSIONS_WARNING" at bounding box center [503, 385] width 298 height 15
click at [535, 343] on h3 "Fraude Dimensiones" at bounding box center [422, 347] width 258 height 19
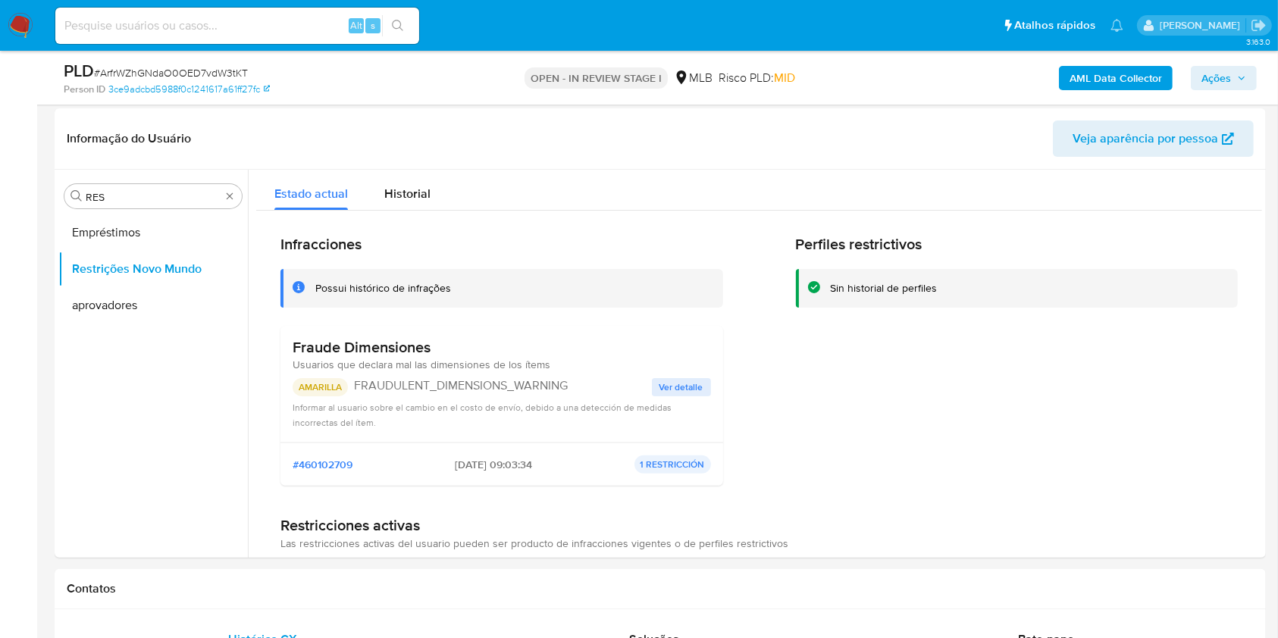
click at [687, 387] on span "Ver detalle" at bounding box center [682, 387] width 44 height 15
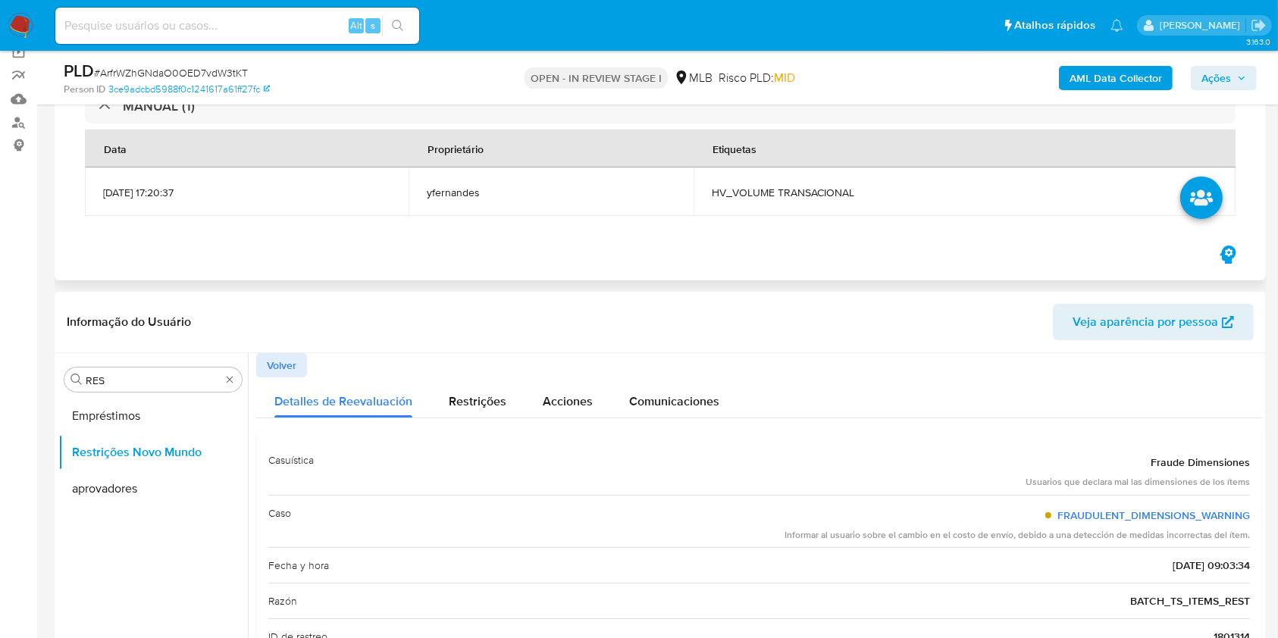
scroll to position [101, 0]
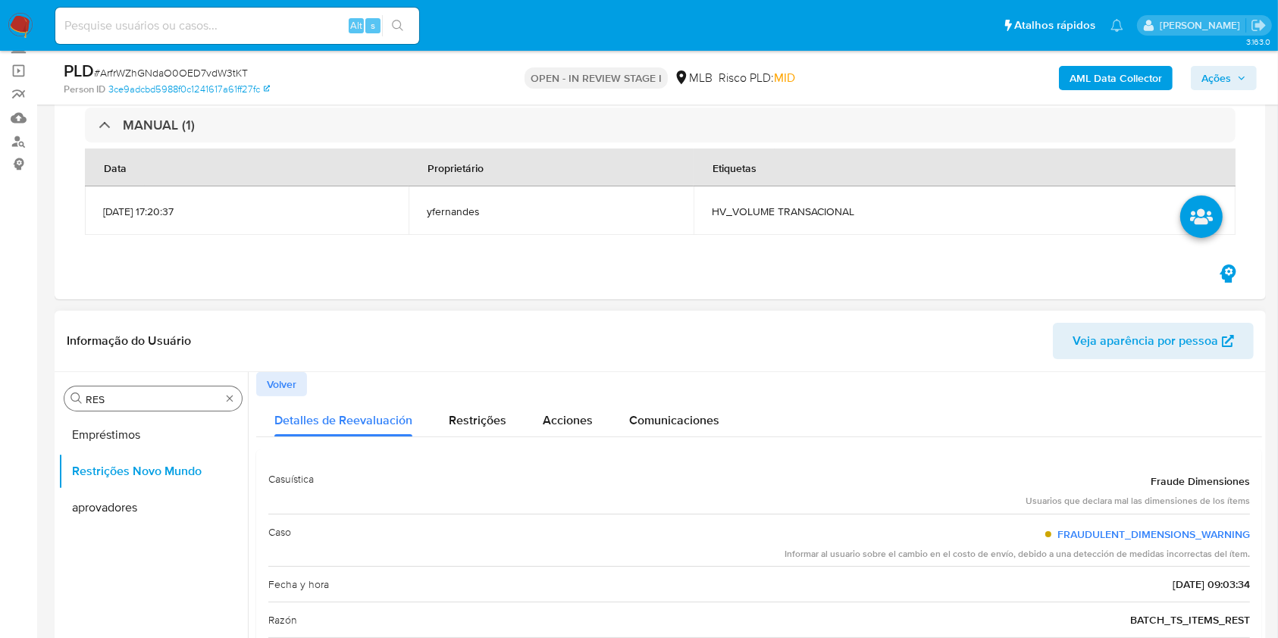
click at [130, 391] on div "Procurar RES" at bounding box center [152, 399] width 177 height 24
click at [129, 391] on div "Procurar RES" at bounding box center [152, 399] width 177 height 24
click at [124, 393] on input "RES" at bounding box center [153, 400] width 135 height 14
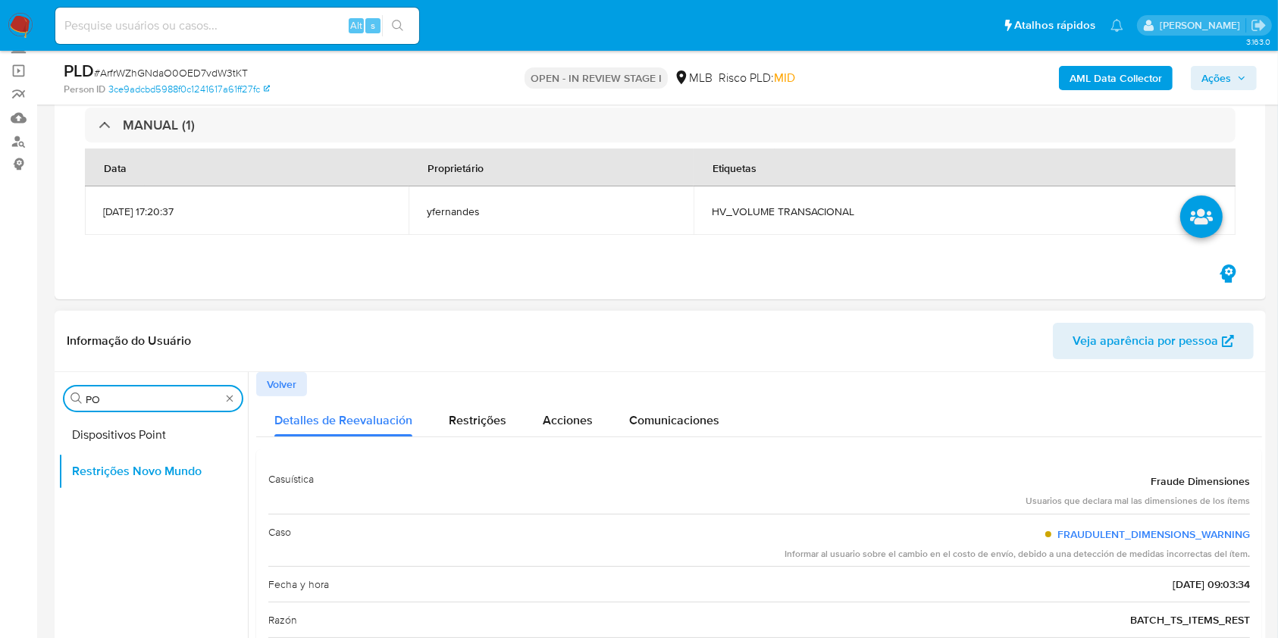
type input "PO"
click at [111, 416] on div "Procurar PO Dispositivos Point Restrições Novo Mundo" at bounding box center [153, 567] width 190 height 386
click at [104, 445] on button "Dispositivos Point" at bounding box center [146, 435] width 177 height 36
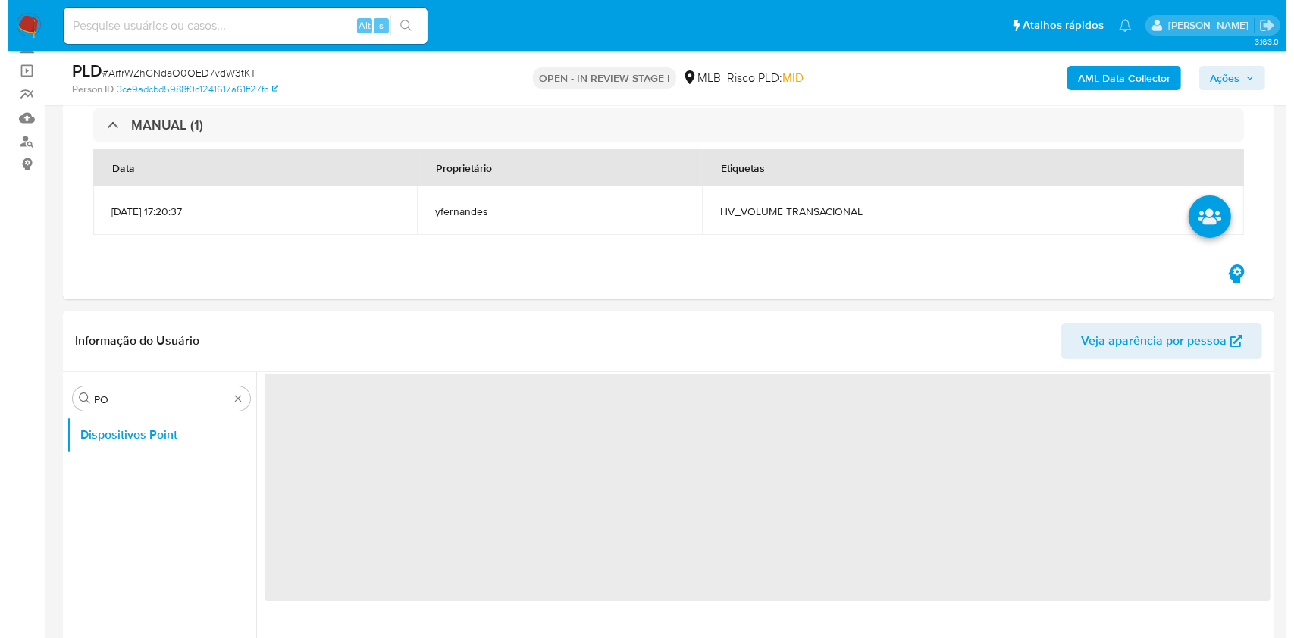
scroll to position [303, 0]
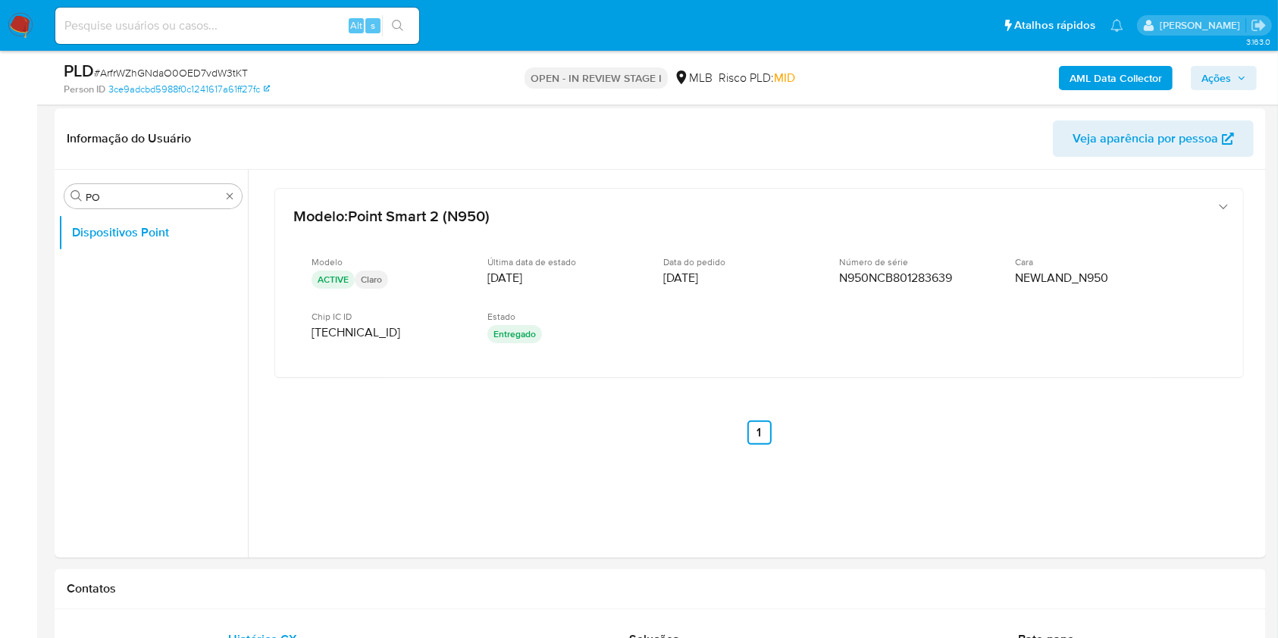
click at [1090, 92] on div "AML Data Collector Ações" at bounding box center [1059, 78] width 393 height 36
click at [1090, 84] on b "AML Data Collector" at bounding box center [1116, 78] width 92 height 24
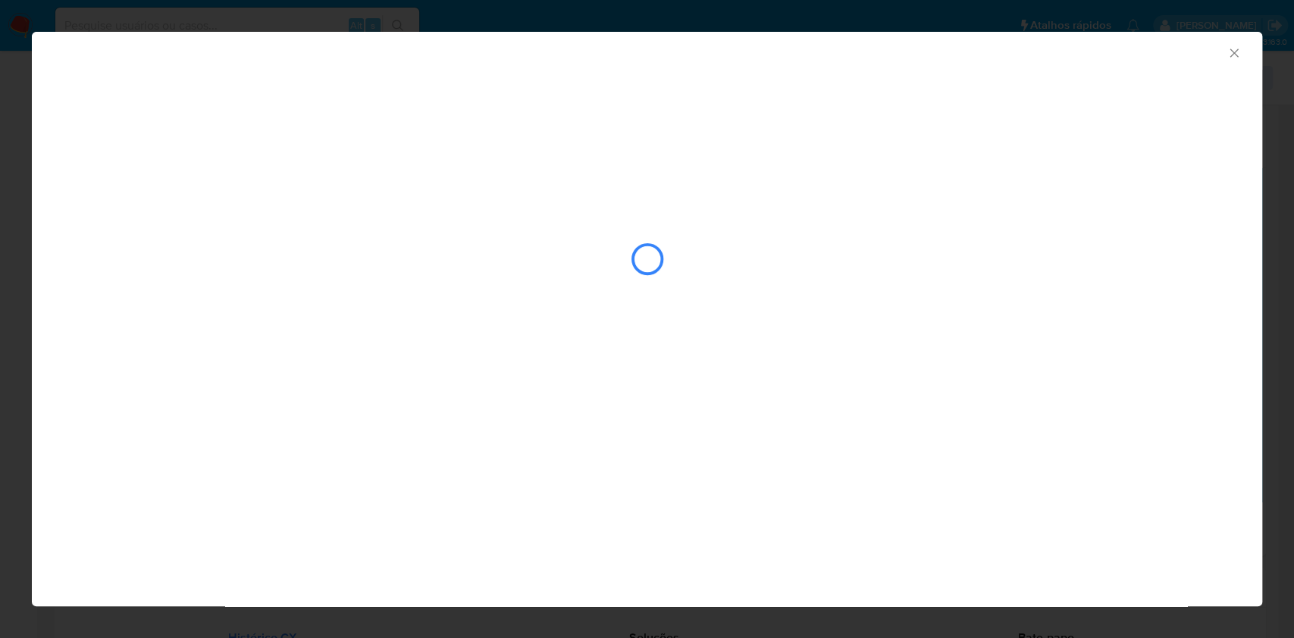
click at [920, 61] on div "AML Data Collector" at bounding box center [647, 51] width 1230 height 38
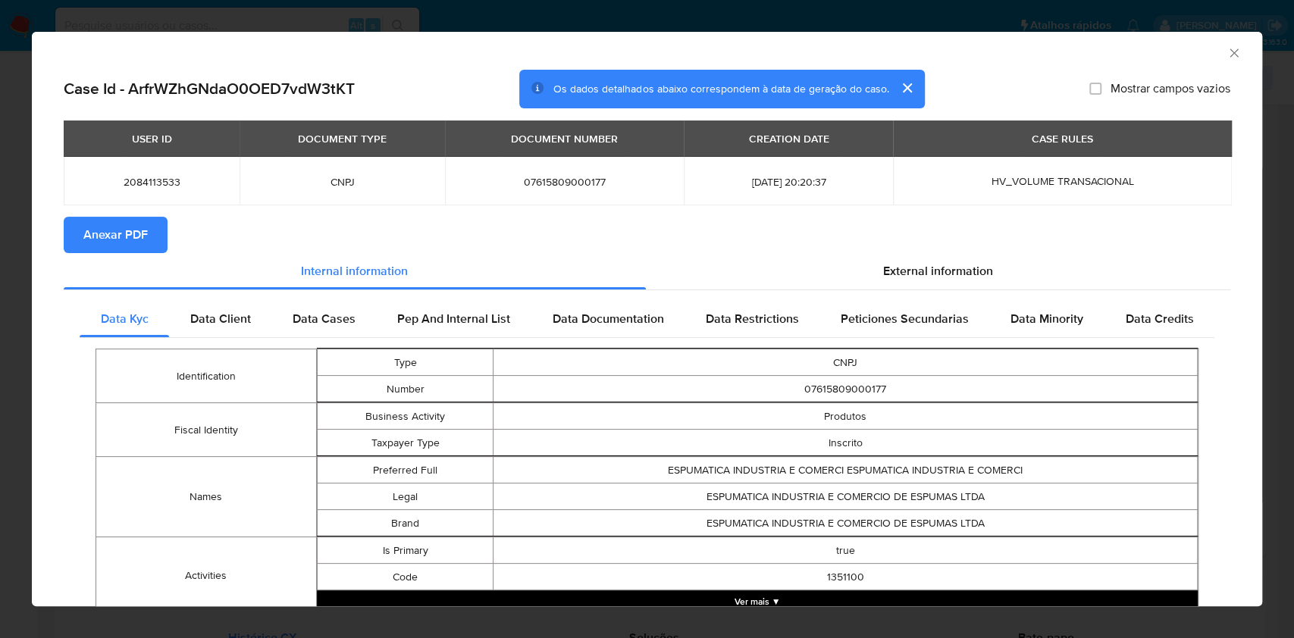
click at [131, 240] on span "Anexar PDF" at bounding box center [115, 234] width 64 height 33
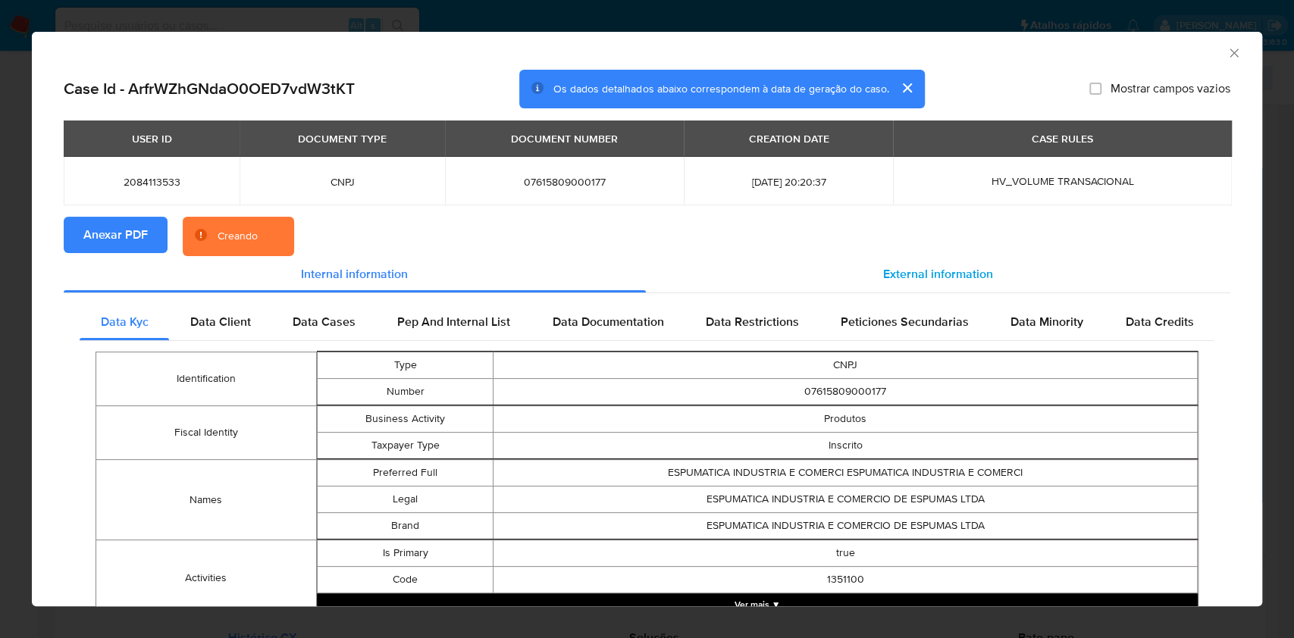
click at [910, 273] on span "External information" at bounding box center [938, 273] width 110 height 17
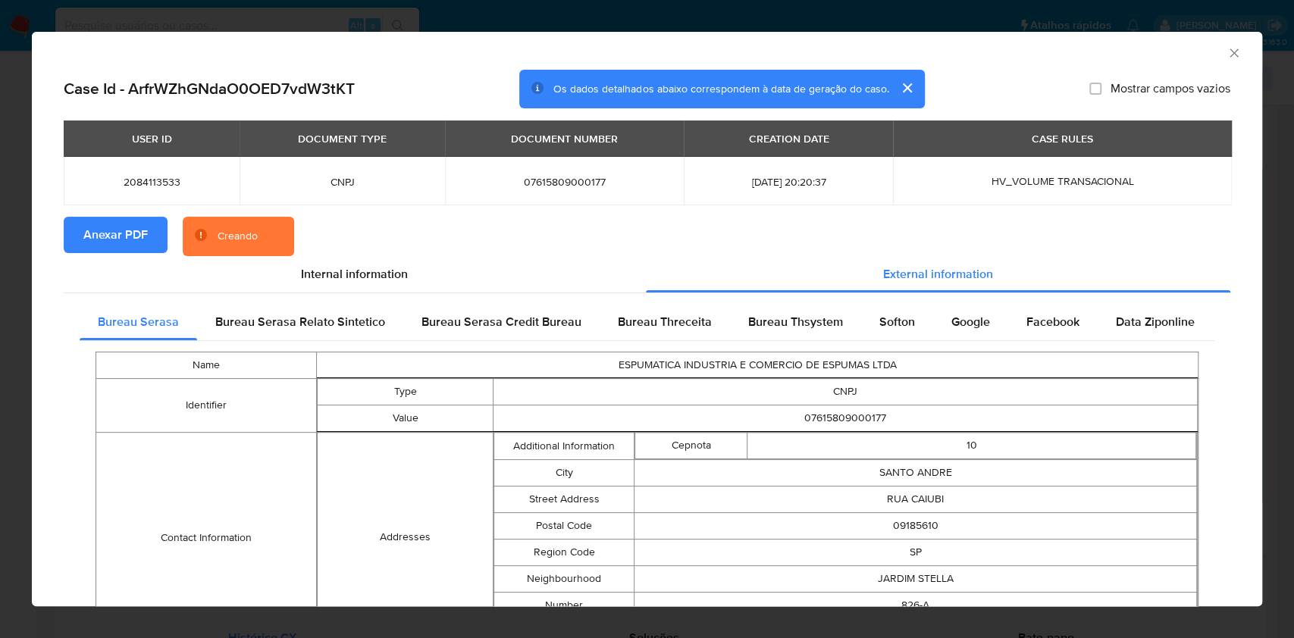
click at [844, 328] on div "Bureau Thsystem" at bounding box center [795, 322] width 131 height 36
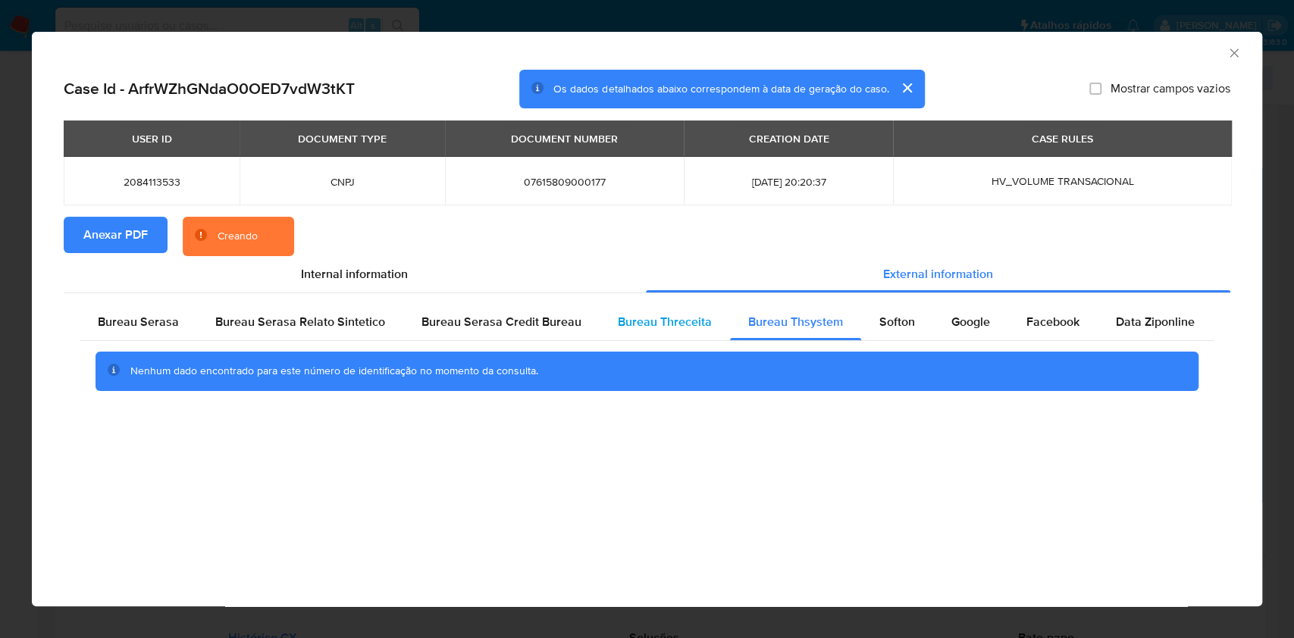
click at [667, 337] on div "Bureau Threceita" at bounding box center [665, 322] width 130 height 36
click at [157, 307] on div "Bureau Serasa" at bounding box center [139, 322] width 118 height 36
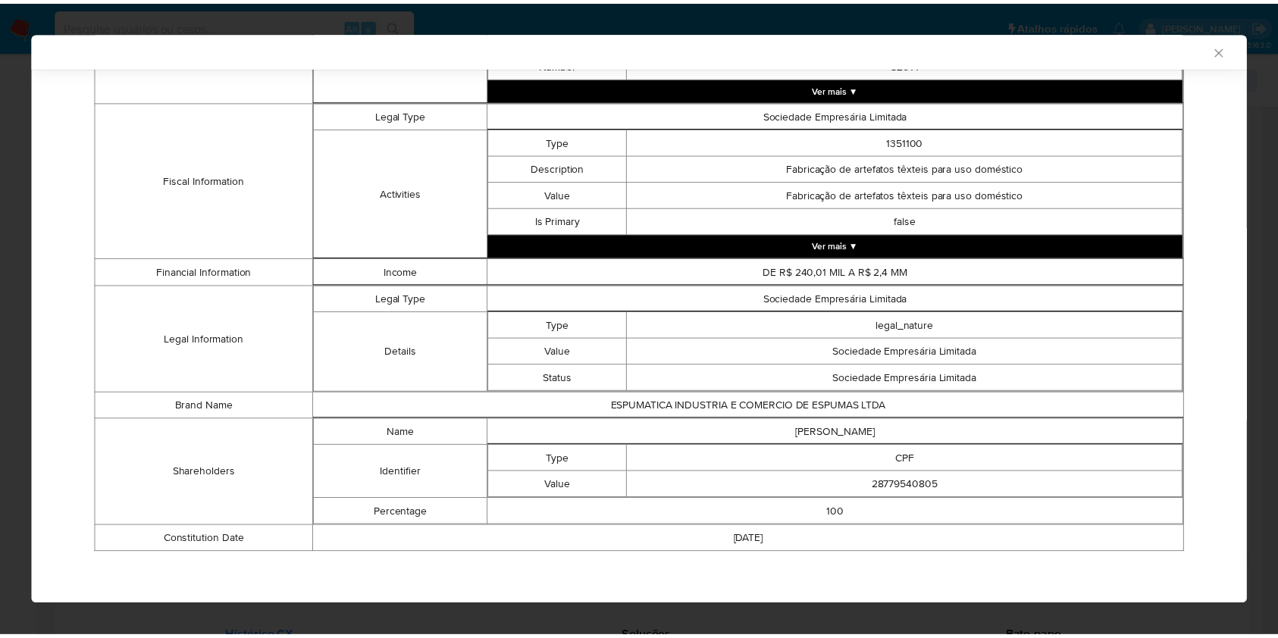
scroll to position [534, 0]
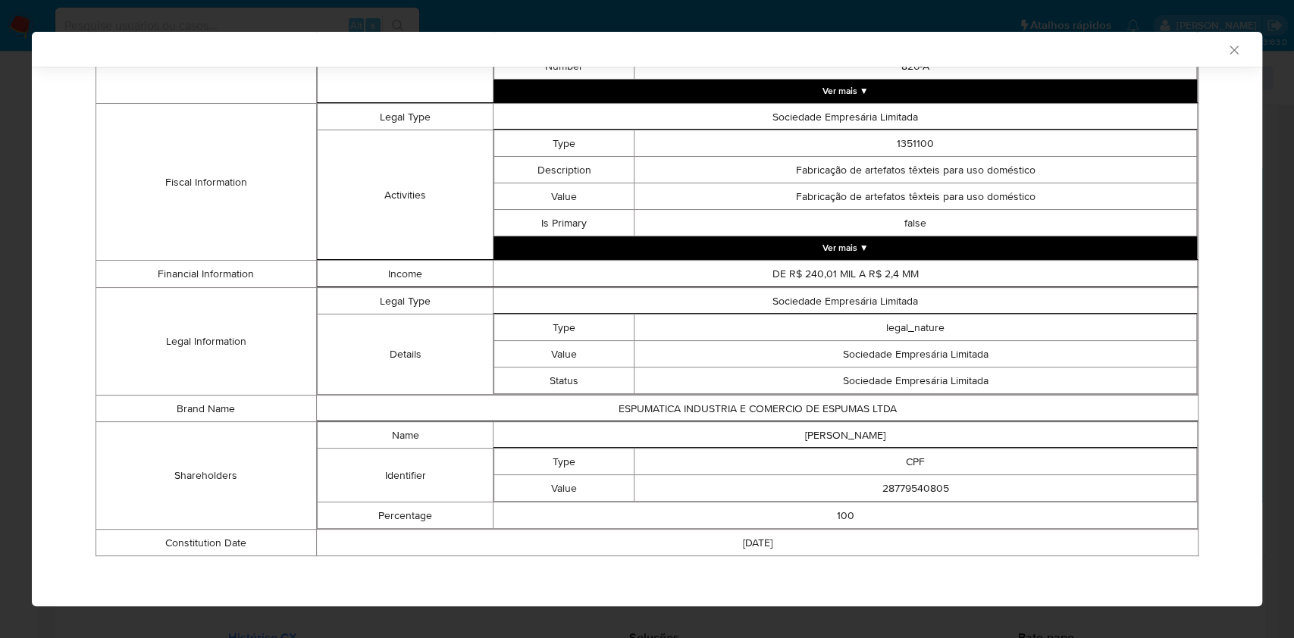
click at [0, 337] on div "AML Data Collector Case Id - ArfrWZhGNdaO0OED7vdW3tKT Os dados detalhados abaix…" at bounding box center [647, 319] width 1294 height 638
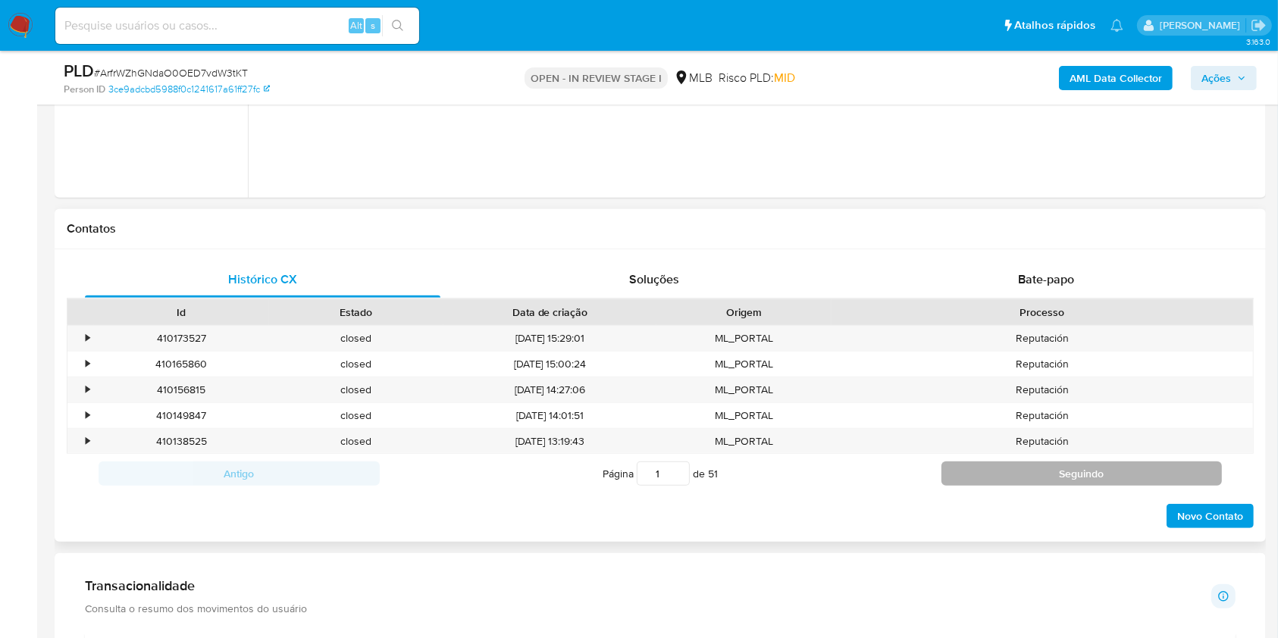
scroll to position [808, 0]
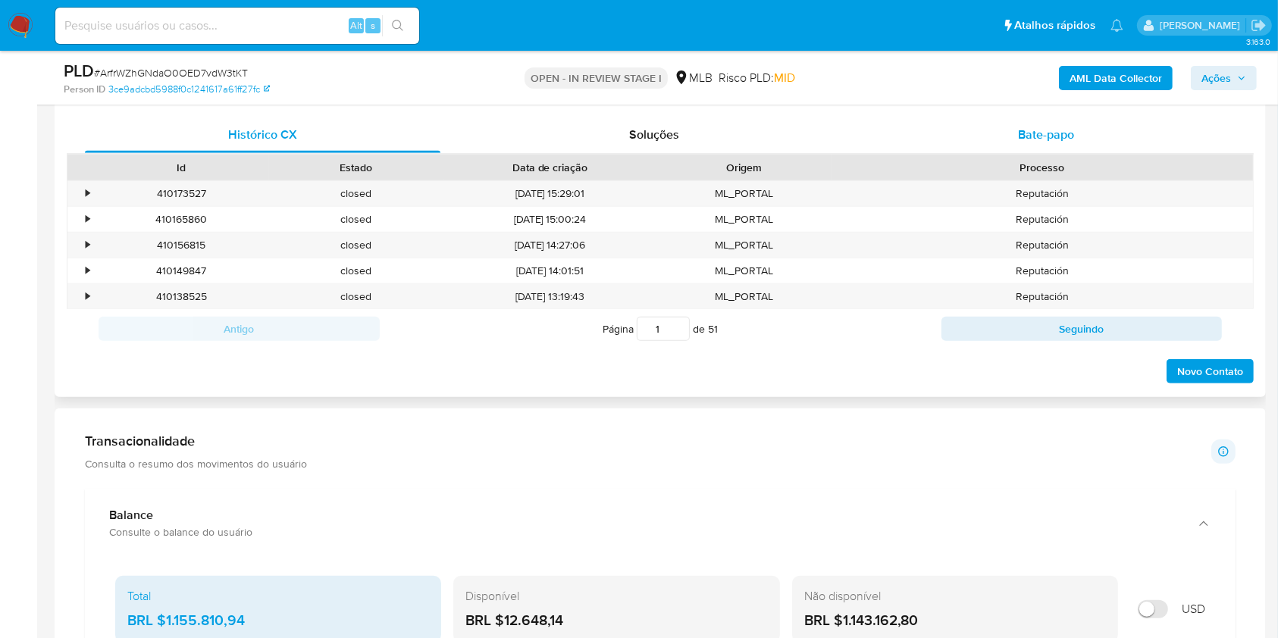
click at [1016, 128] on div "Bate-papo" at bounding box center [1047, 135] width 356 height 36
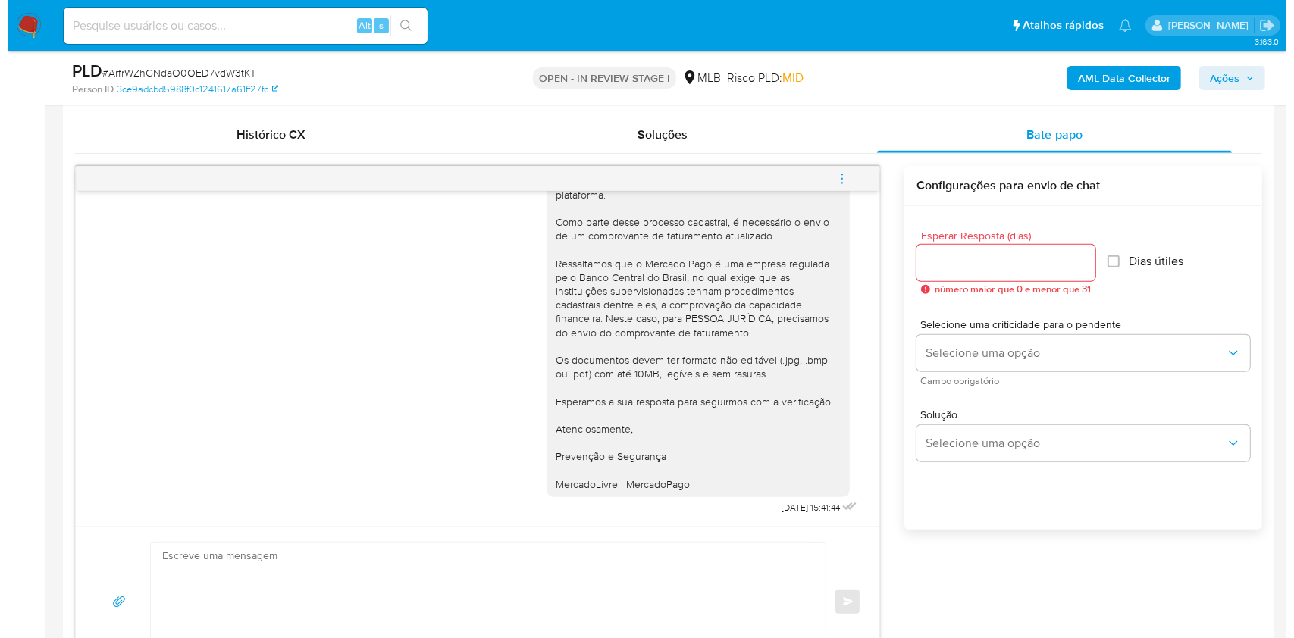
scroll to position [202, 0]
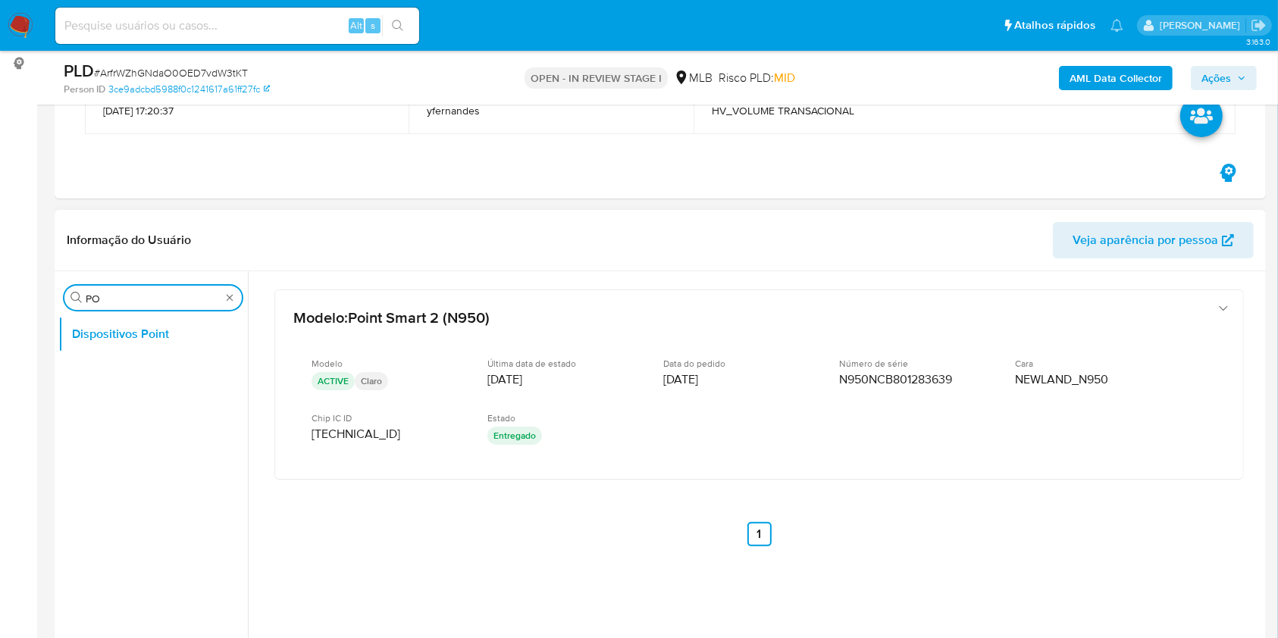
click at [114, 300] on input "PO" at bounding box center [153, 299] width 135 height 14
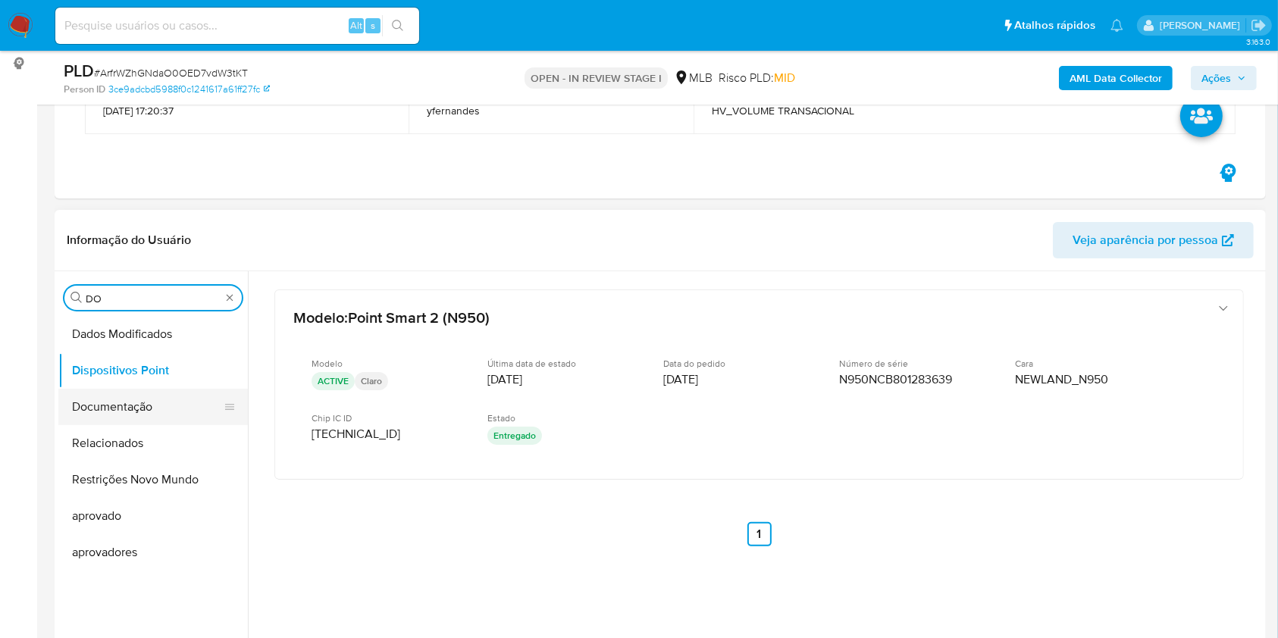
click at [143, 406] on button "Documentação" at bounding box center [146, 407] width 177 height 36
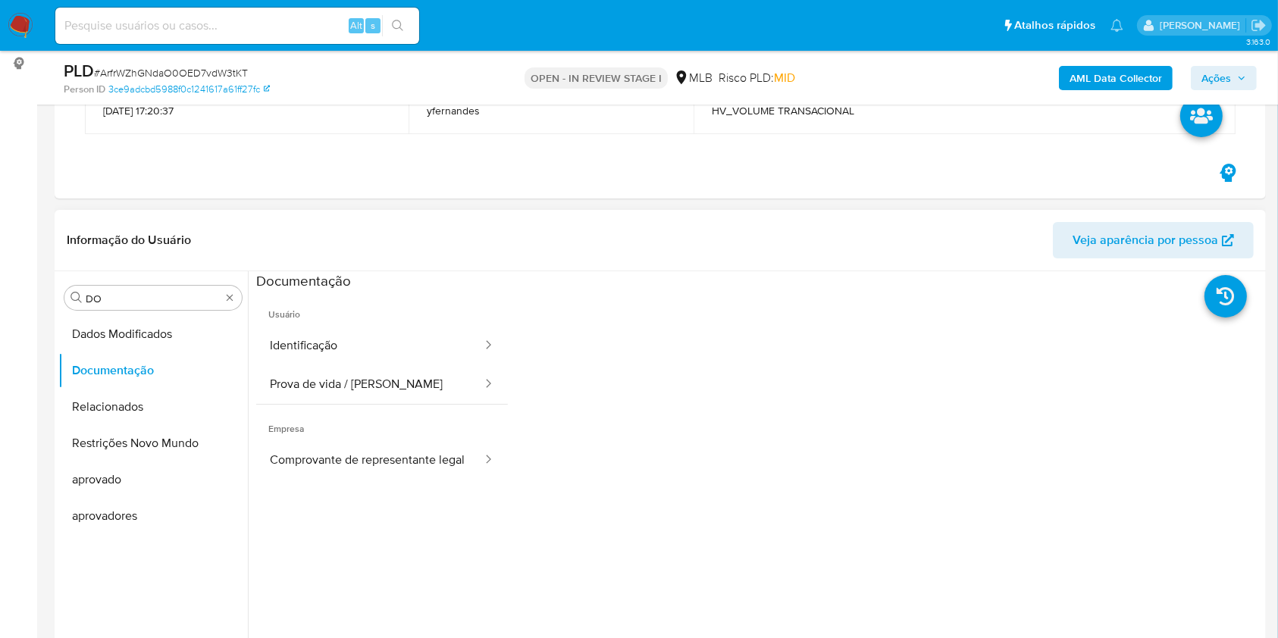
click at [152, 275] on div "Procurar DO Dados Modificados Documentação Relacionados Restrições Novo Mundo a…" at bounding box center [153, 467] width 190 height 386
click at [164, 296] on input "DO" at bounding box center [153, 299] width 135 height 14
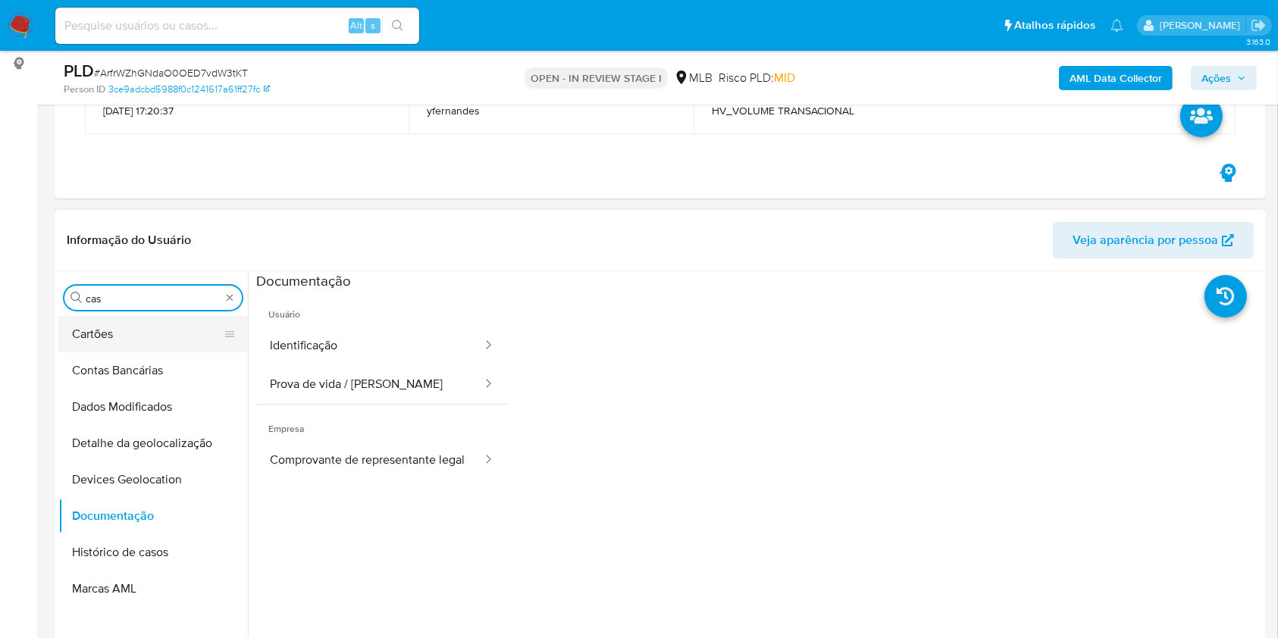
type input "cas"
click at [143, 498] on button "Documentação" at bounding box center [153, 516] width 190 height 36
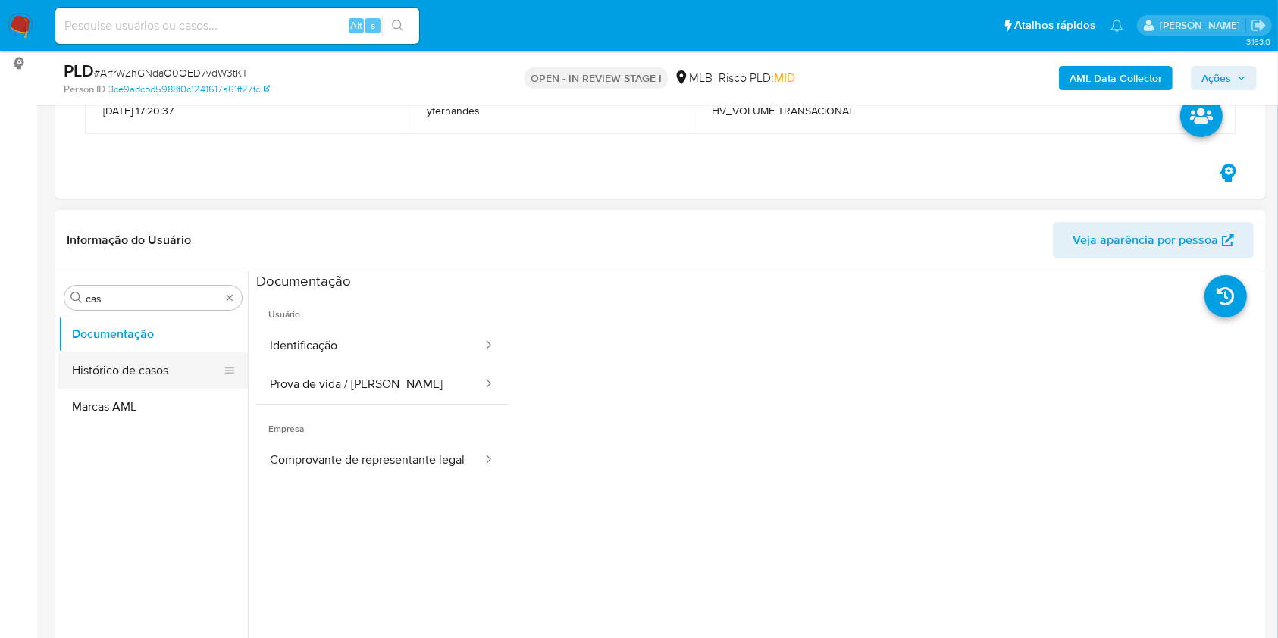
click at [152, 368] on button "Histórico de casos" at bounding box center [146, 371] width 177 height 36
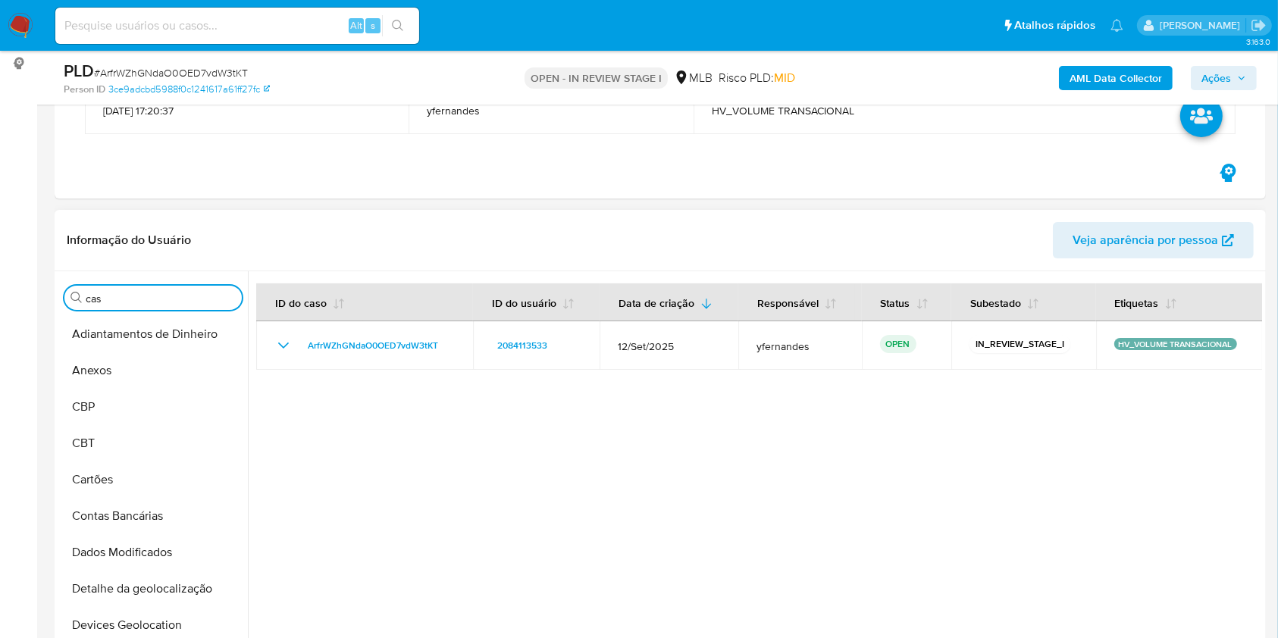
click at [124, 371] on button "Anexos" at bounding box center [153, 371] width 190 height 36
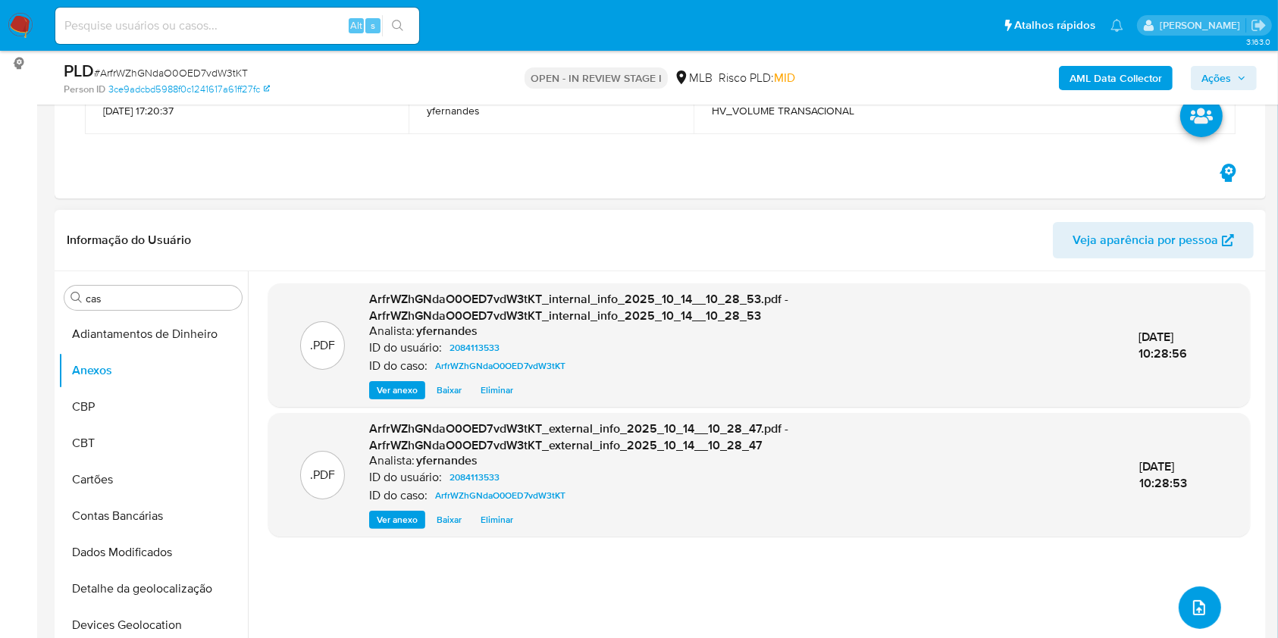
click at [1198, 606] on icon "upload-file" at bounding box center [1199, 607] width 12 height 15
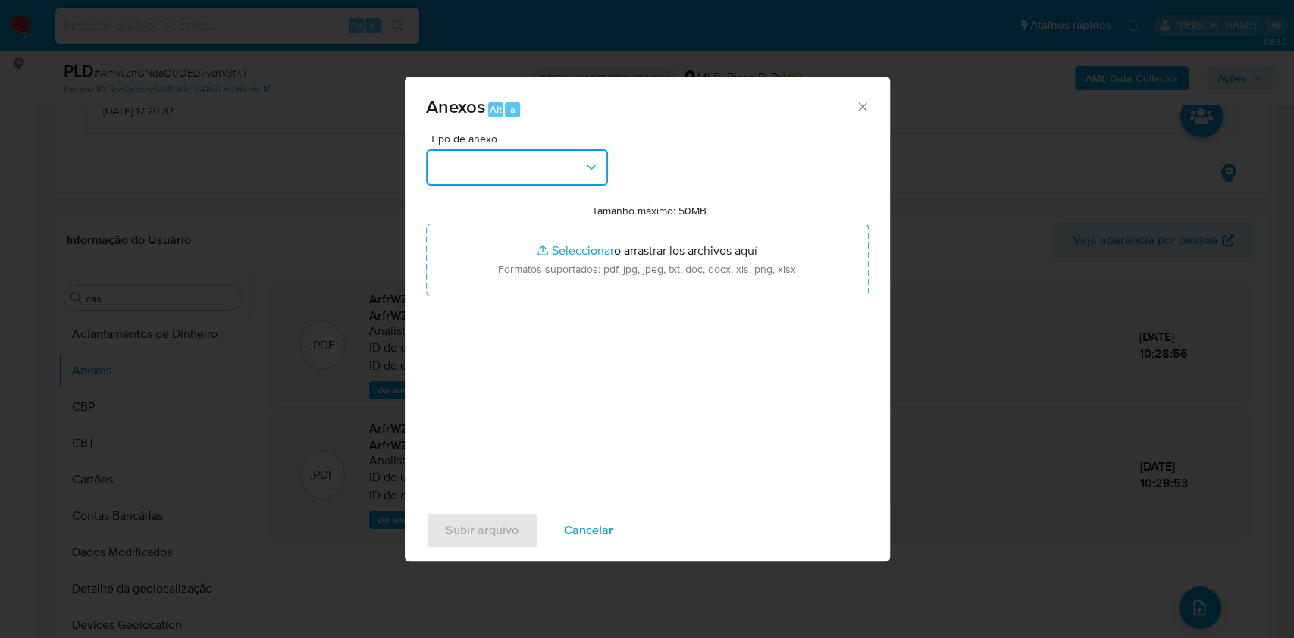
click at [492, 174] on button "button" at bounding box center [517, 167] width 182 height 36
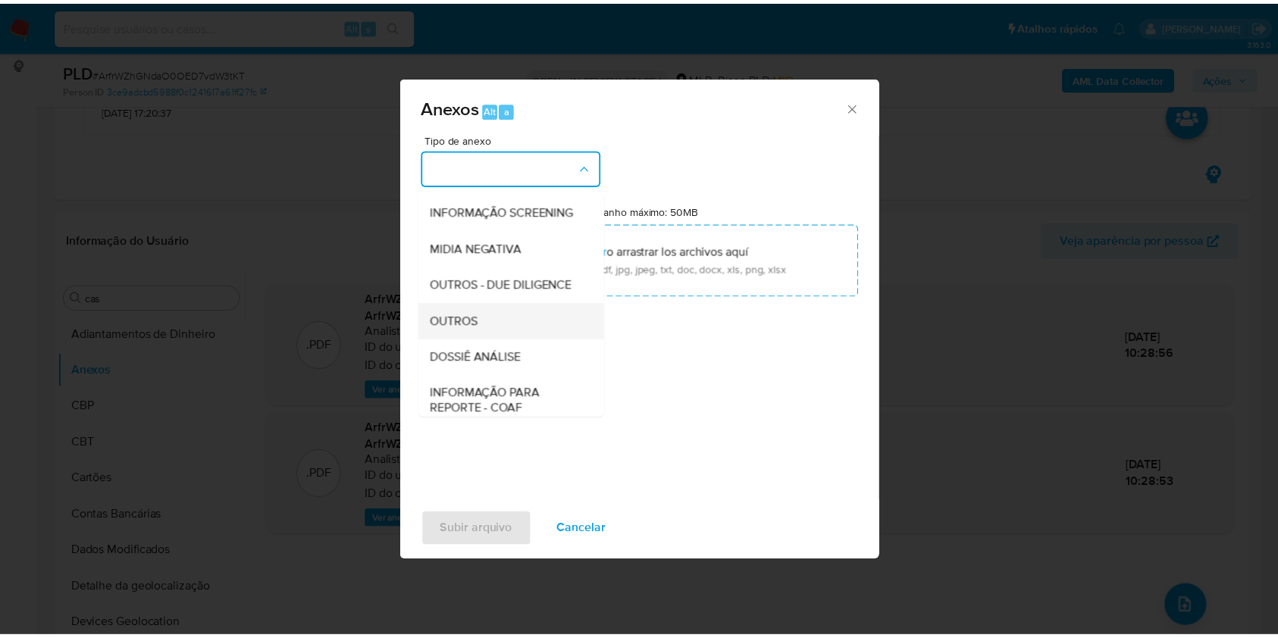
scroll to position [233, 0]
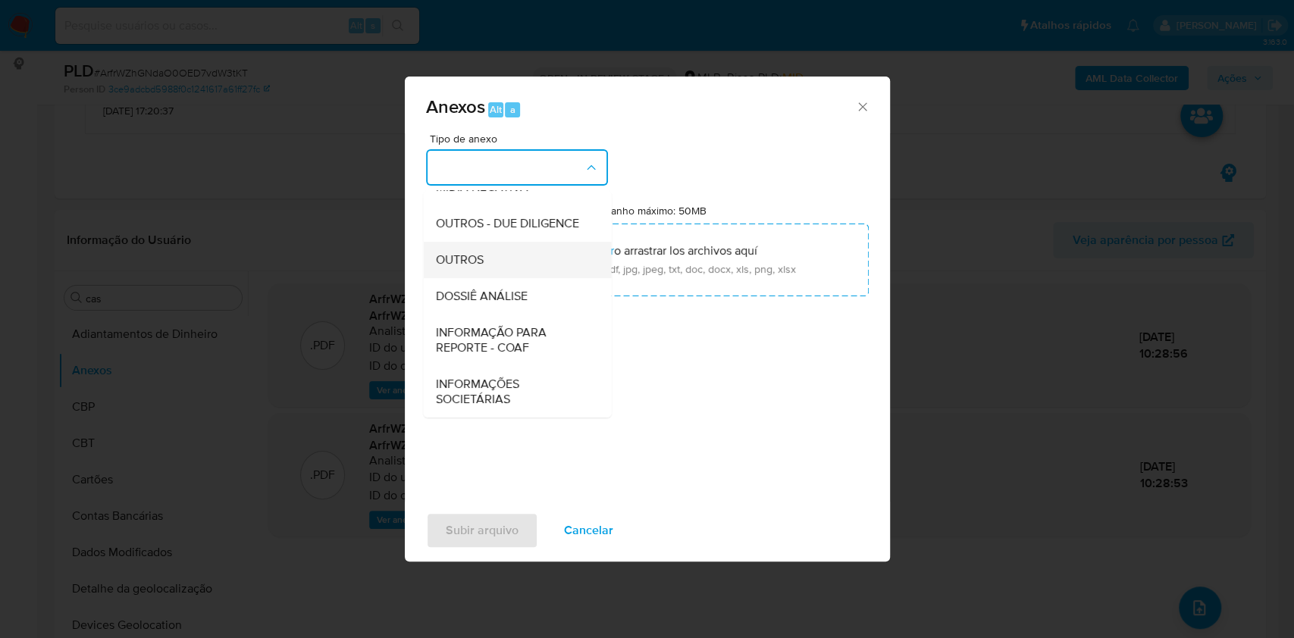
click at [482, 247] on div "OUTROS" at bounding box center [512, 260] width 155 height 36
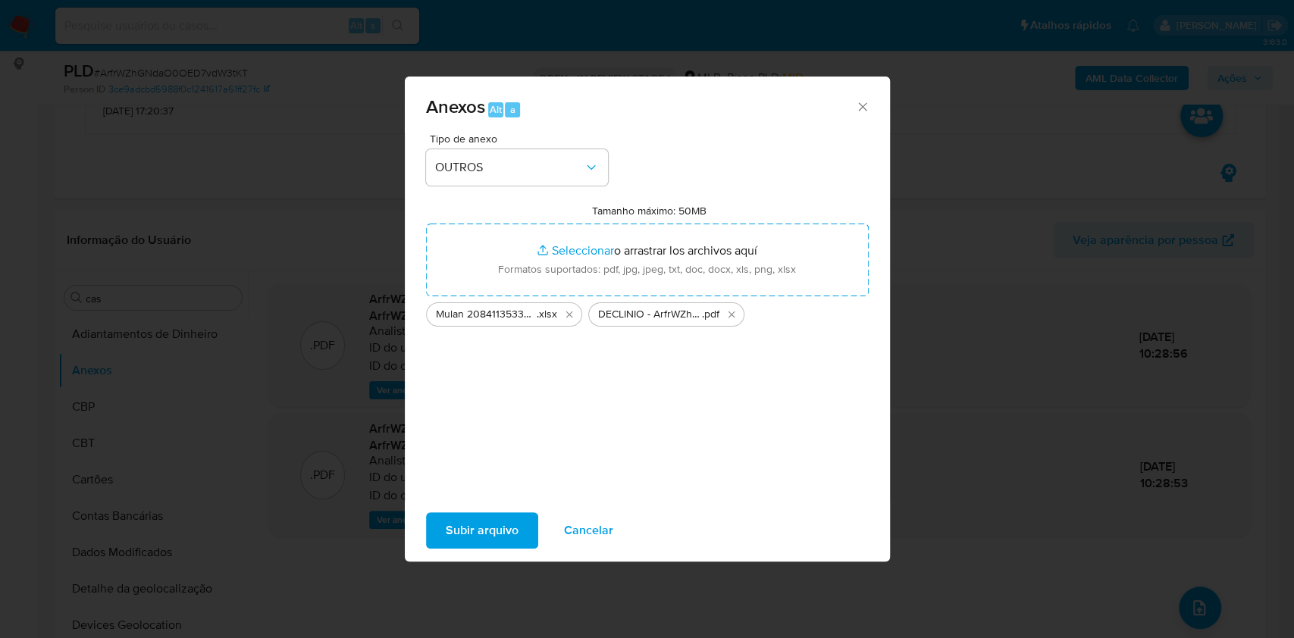
click at [497, 519] on span "Subir arquivo" at bounding box center [482, 530] width 73 height 33
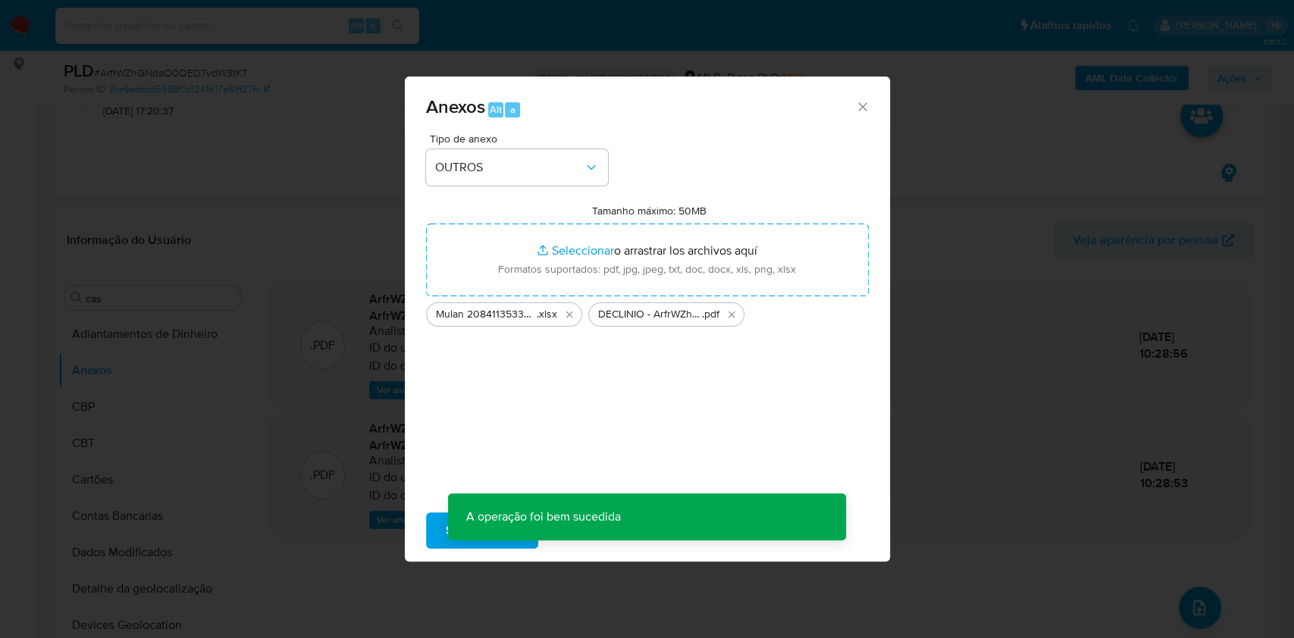
click at [935, 264] on div "Anexos Alt a Tipo de anexo OUTROS Tamanho máximo: 50MB Seleccionar archivos Sel…" at bounding box center [647, 319] width 1294 height 638
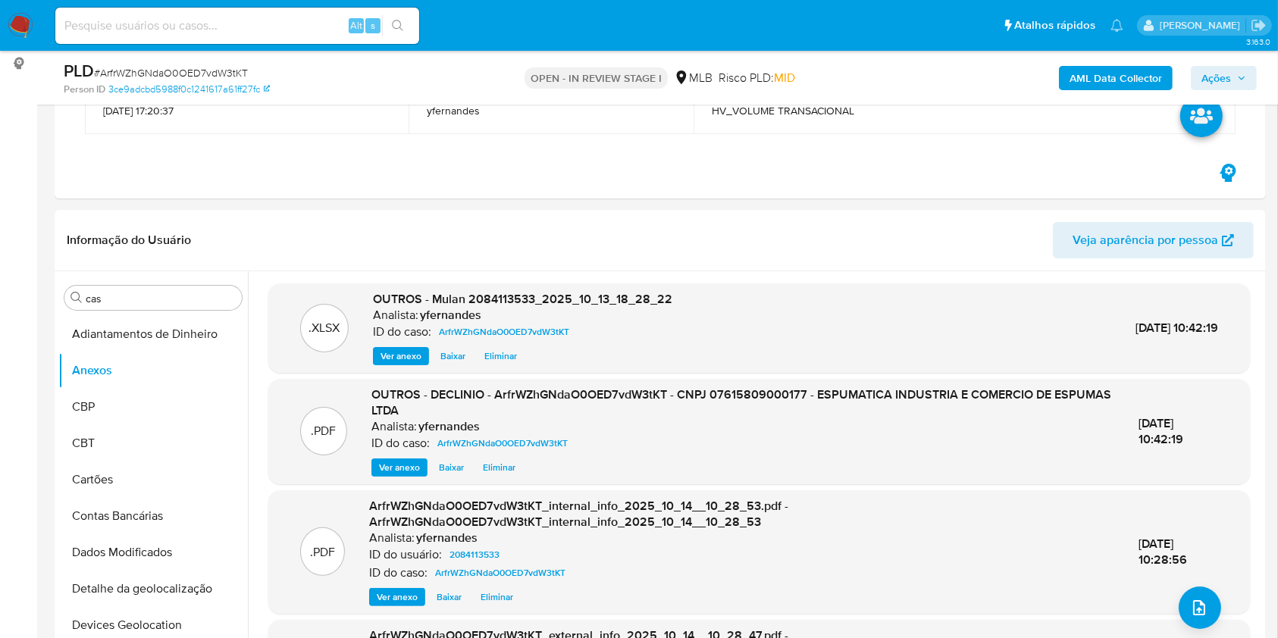
click at [1212, 70] on span "Ações" at bounding box center [1217, 78] width 30 height 24
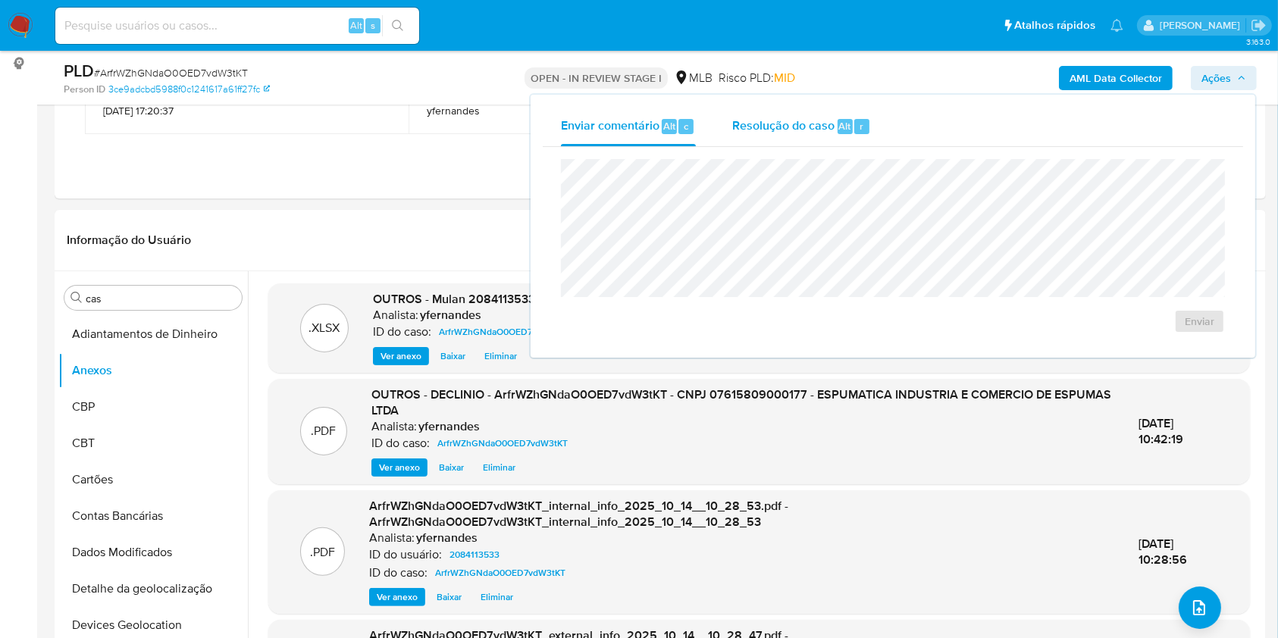
click at [807, 113] on div "Resolução do caso Alt r" at bounding box center [801, 126] width 139 height 39
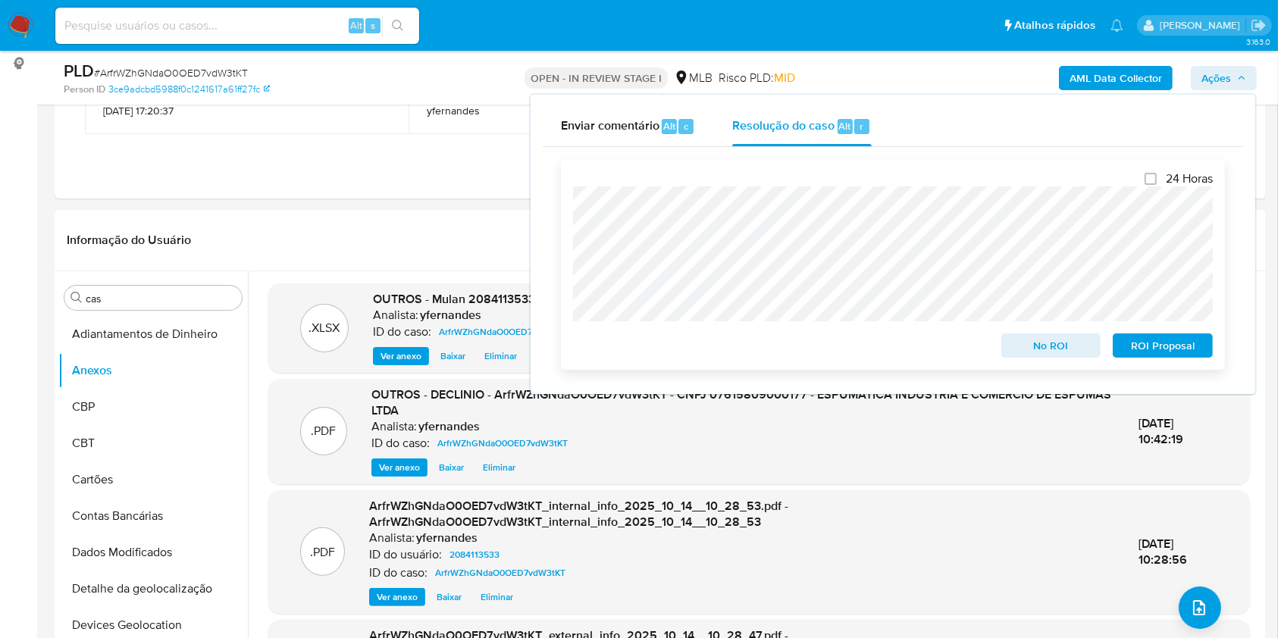
click at [1034, 343] on span "No ROI" at bounding box center [1051, 345] width 79 height 21
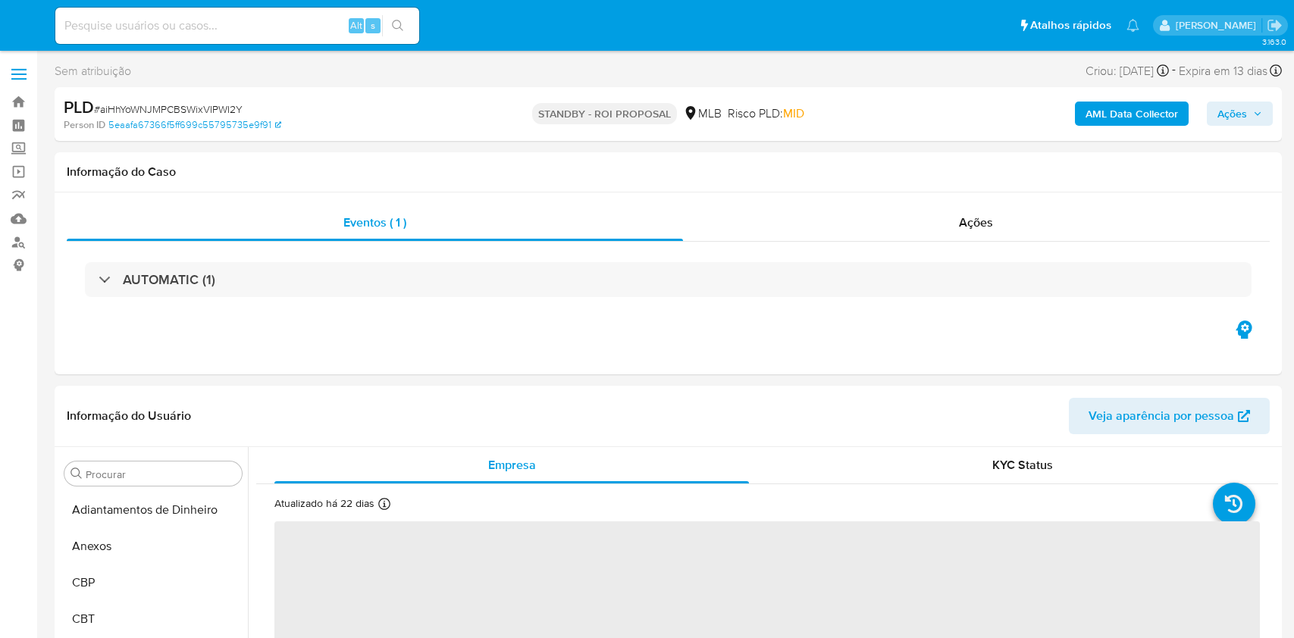
select select "10"
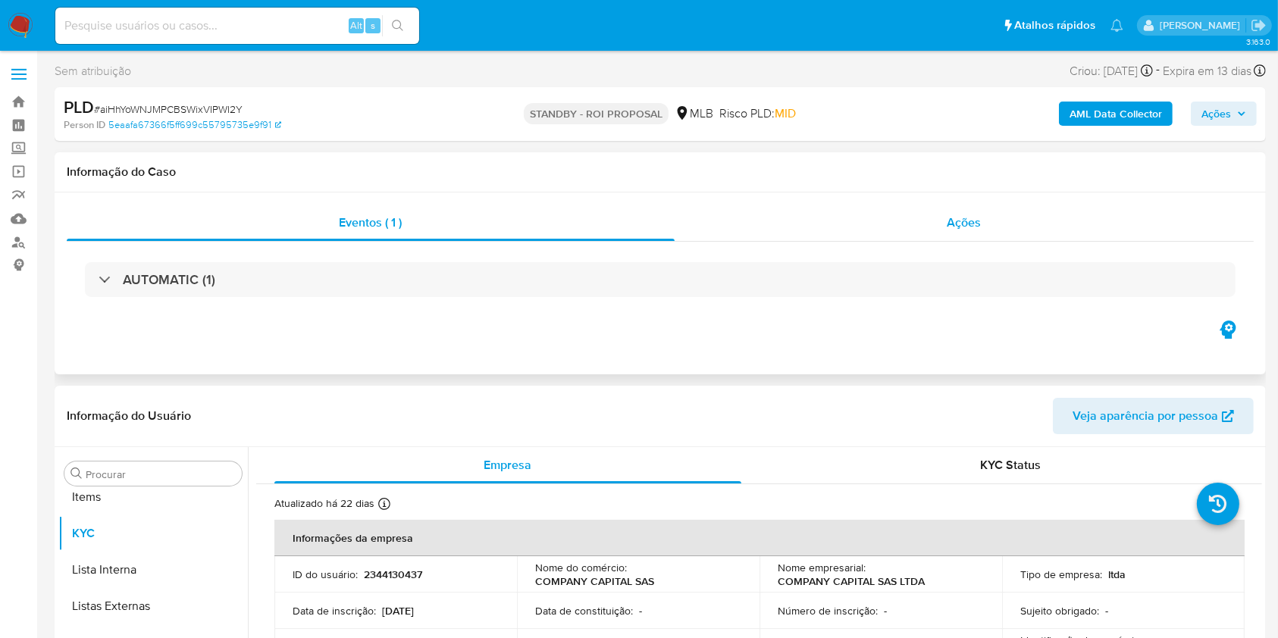
scroll to position [823, 0]
click at [857, 214] on div "Ações" at bounding box center [964, 223] width 579 height 36
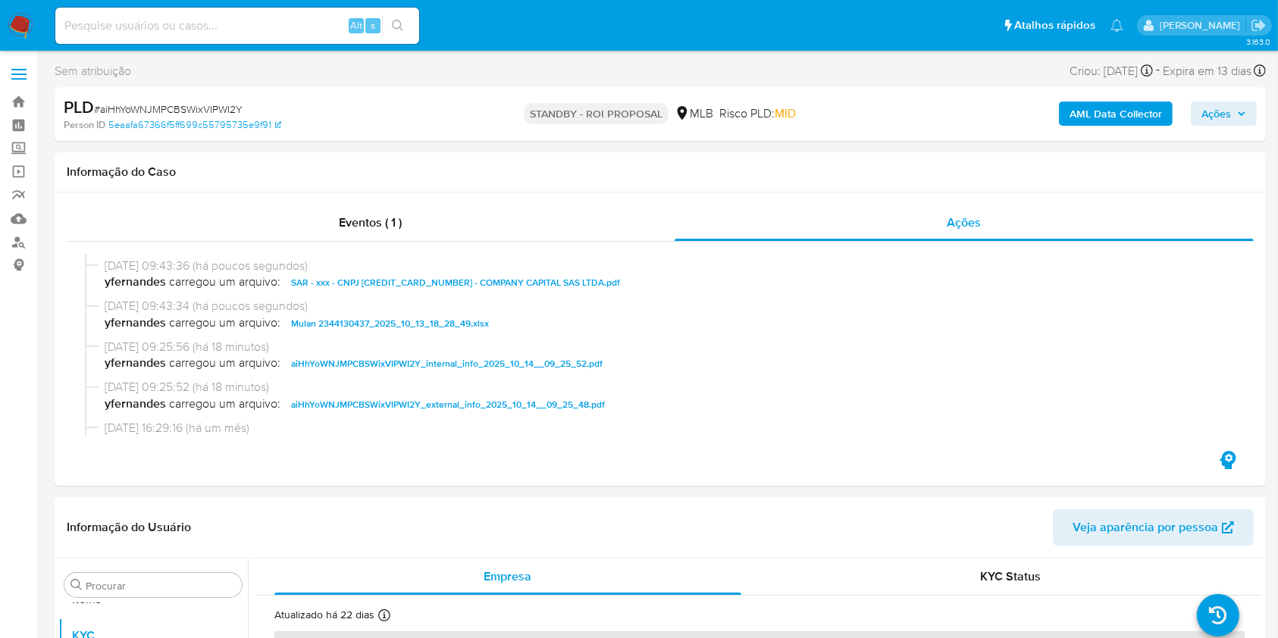
scroll to position [0, 0]
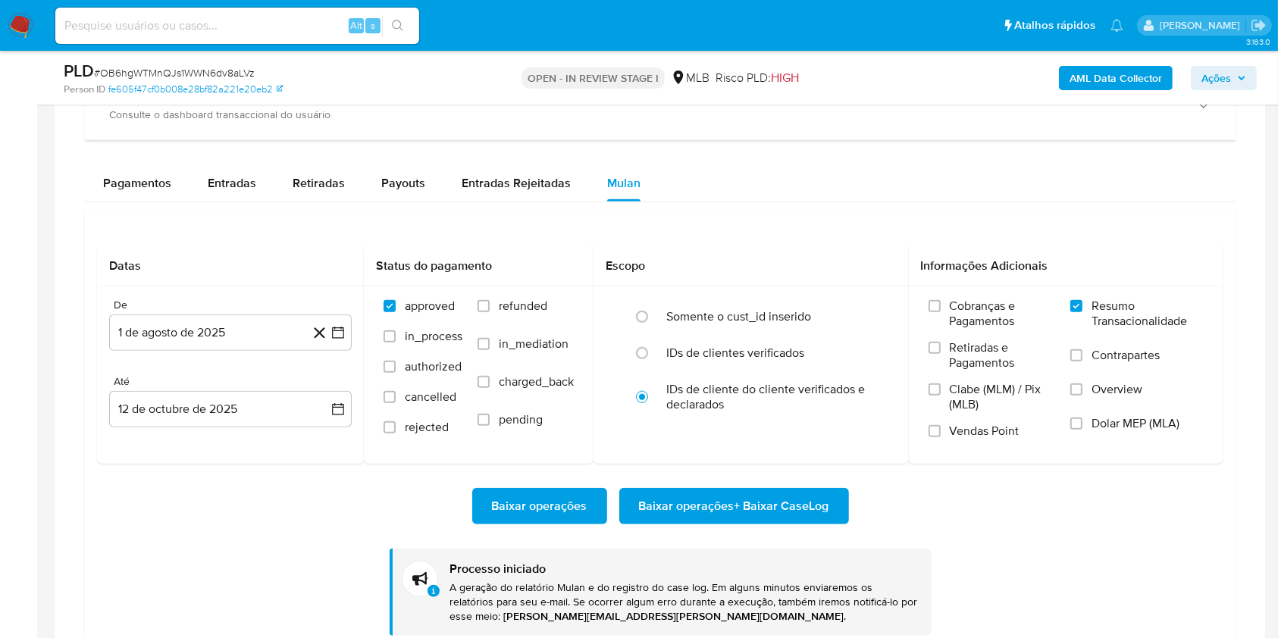
scroll to position [823, 0]
click at [193, 64] on div "PLD # OB6hgWTMnQJs1WWN6dv8aLVz" at bounding box center [260, 71] width 392 height 23
copy span "OB6hgWTMnQJs1WWN6dv8aLVz"
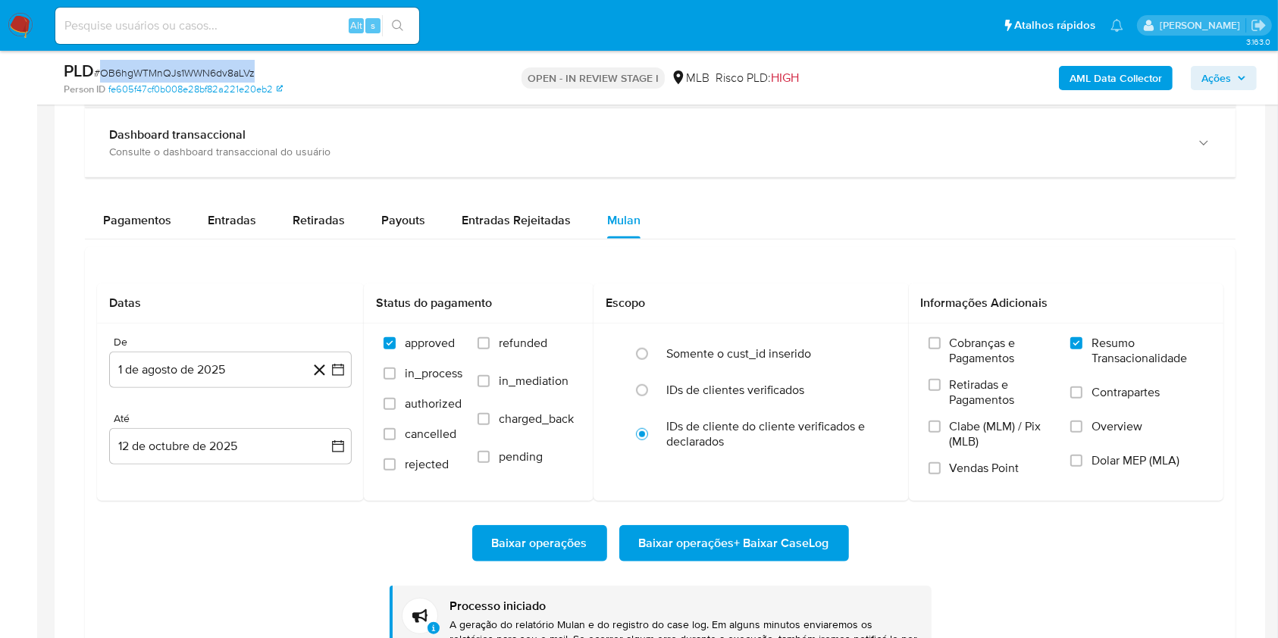
scroll to position [1111, 0]
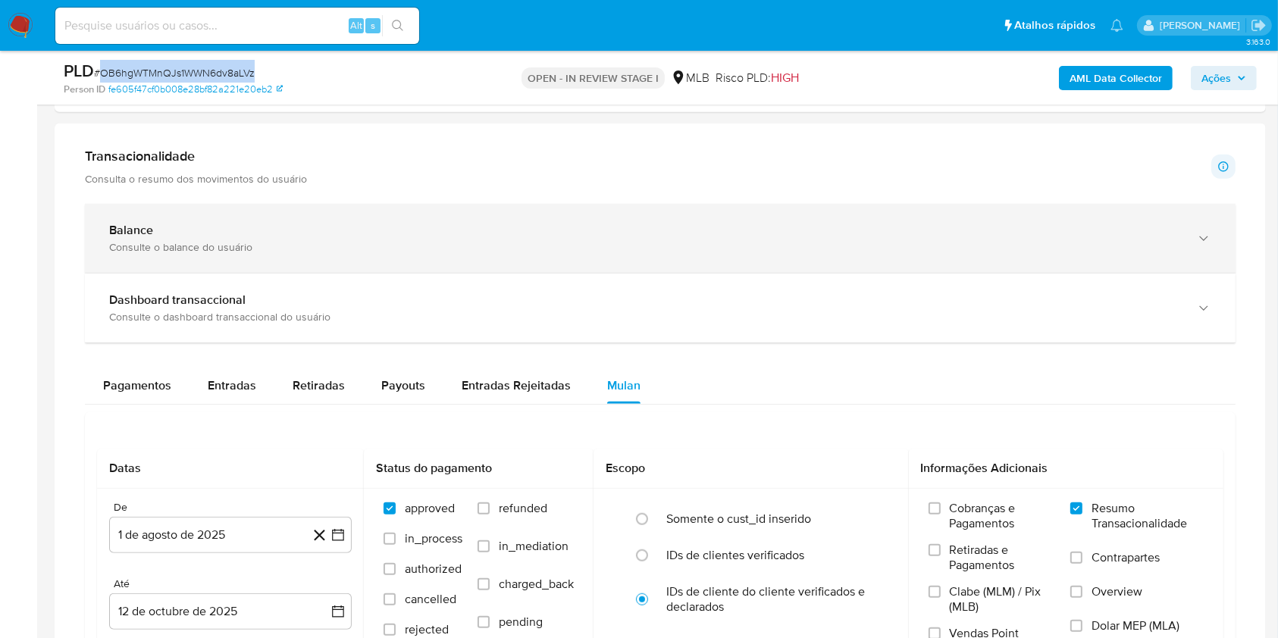
click at [280, 227] on div "Balance" at bounding box center [645, 230] width 1072 height 15
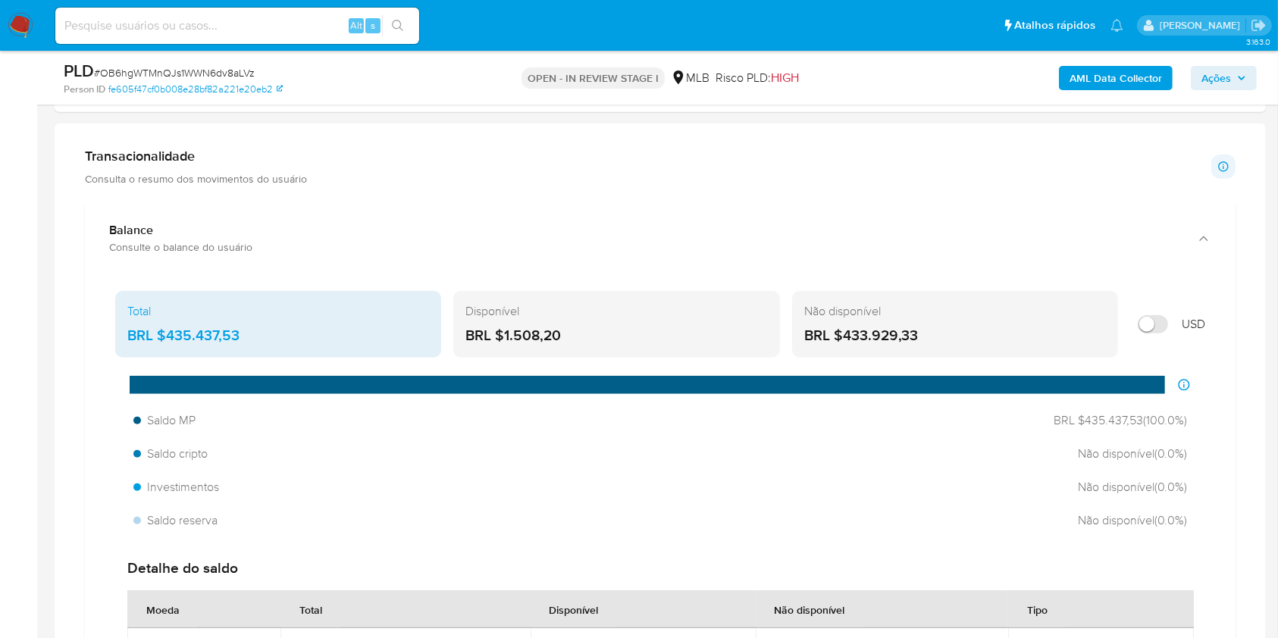
click at [211, 337] on div "BRL $435.437,53" at bounding box center [278, 336] width 302 height 20
click at [363, 409] on div "Saldo MP BRL $435.437,53 ( 100.0 %)" at bounding box center [660, 420] width 1066 height 29
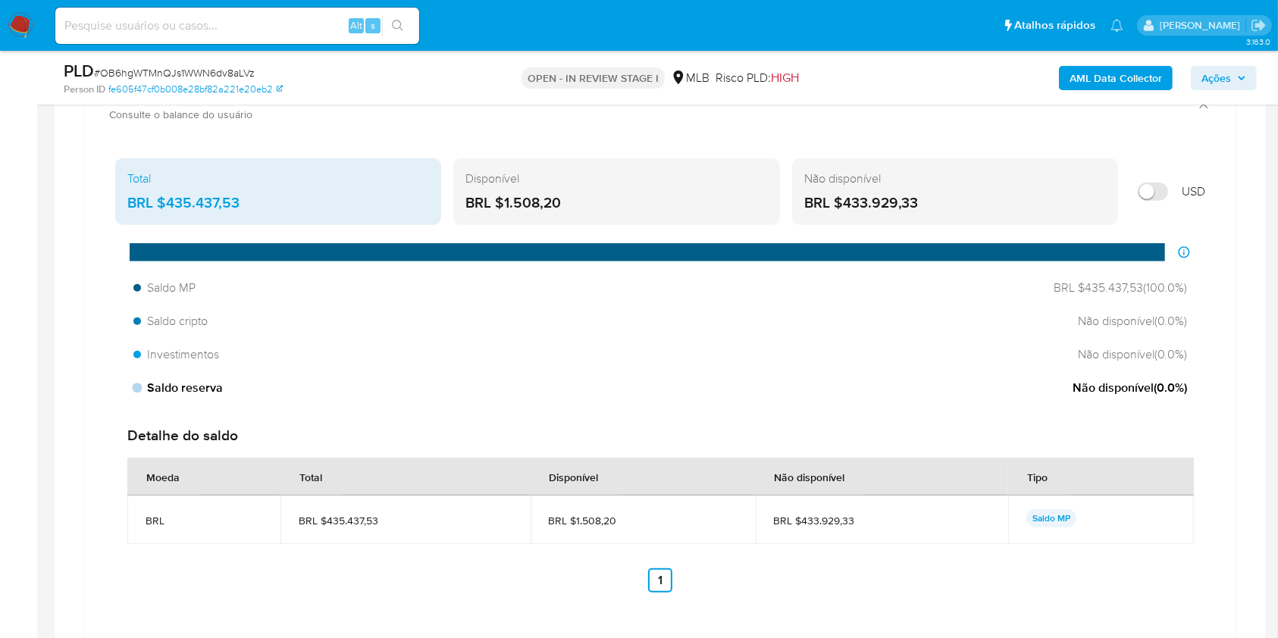
scroll to position [1213, 0]
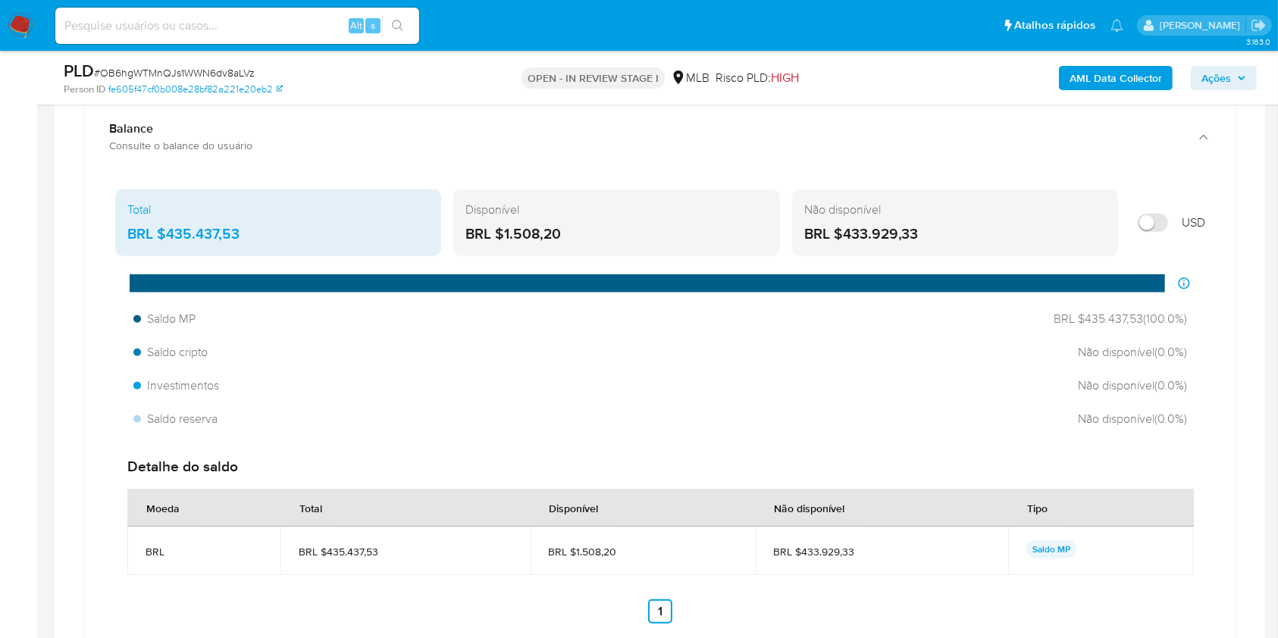
click at [213, 233] on div "BRL $435.437,53" at bounding box center [278, 234] width 302 height 20
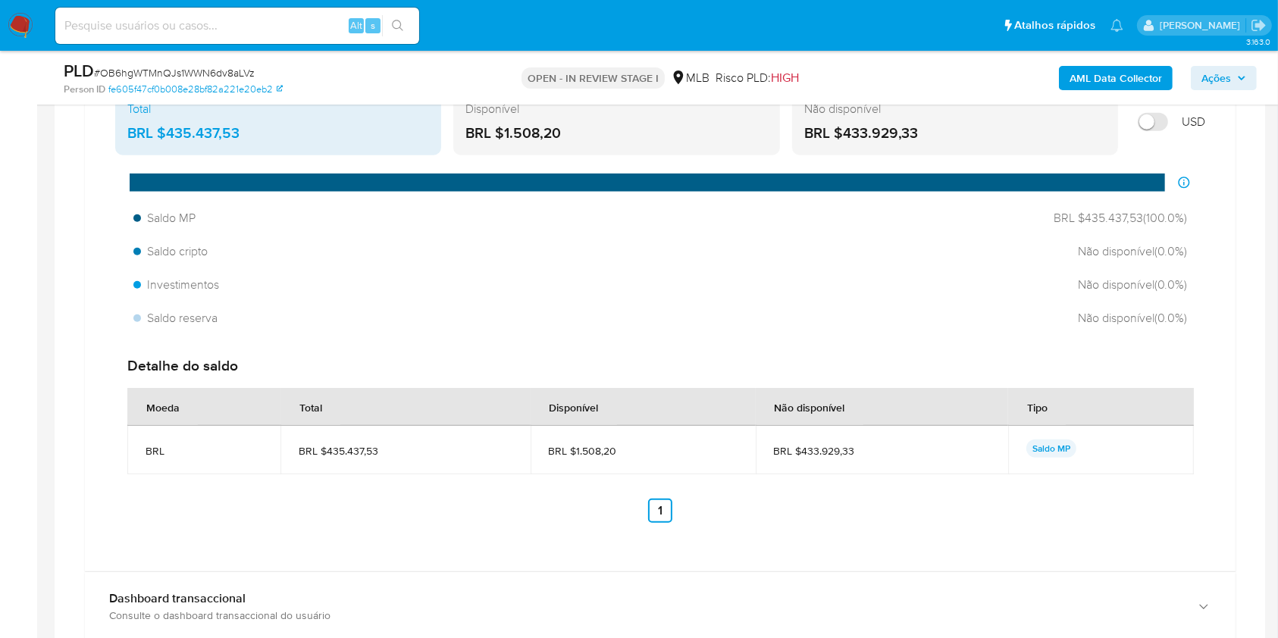
click at [61, 312] on div at bounding box center [660, 547] width 1211 height 1252
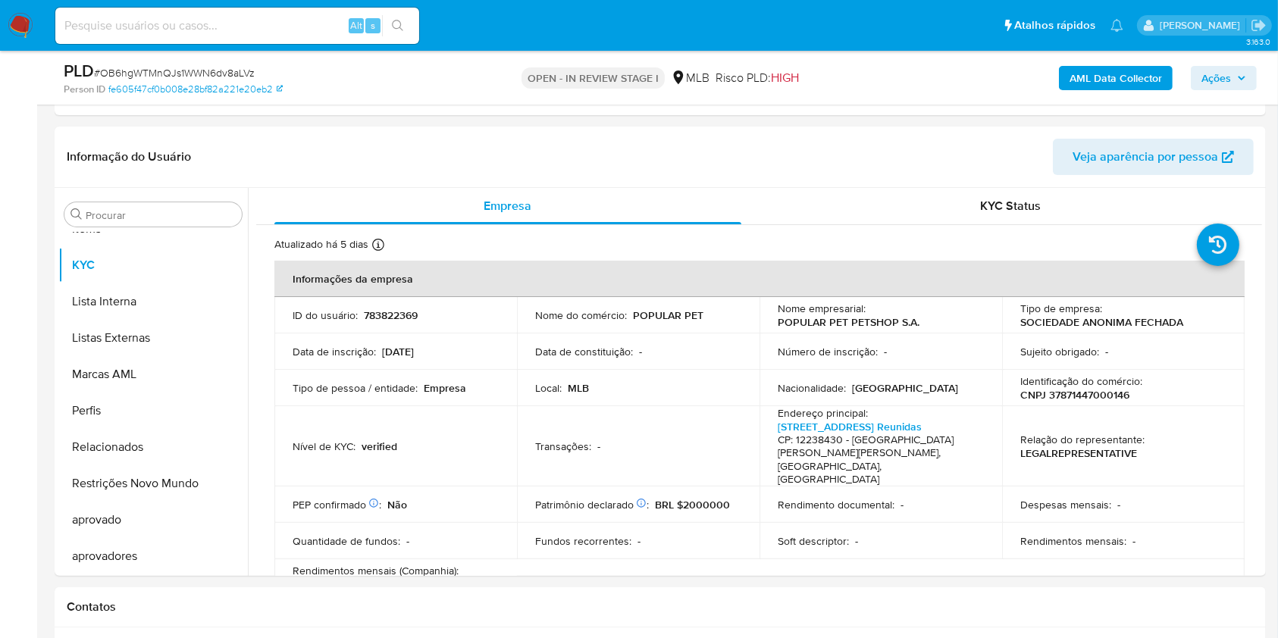
scroll to position [303, 0]
click at [165, 221] on input "Procurar" at bounding box center [161, 215] width 150 height 14
click at [160, 217] on input "Procurar" at bounding box center [161, 215] width 150 height 14
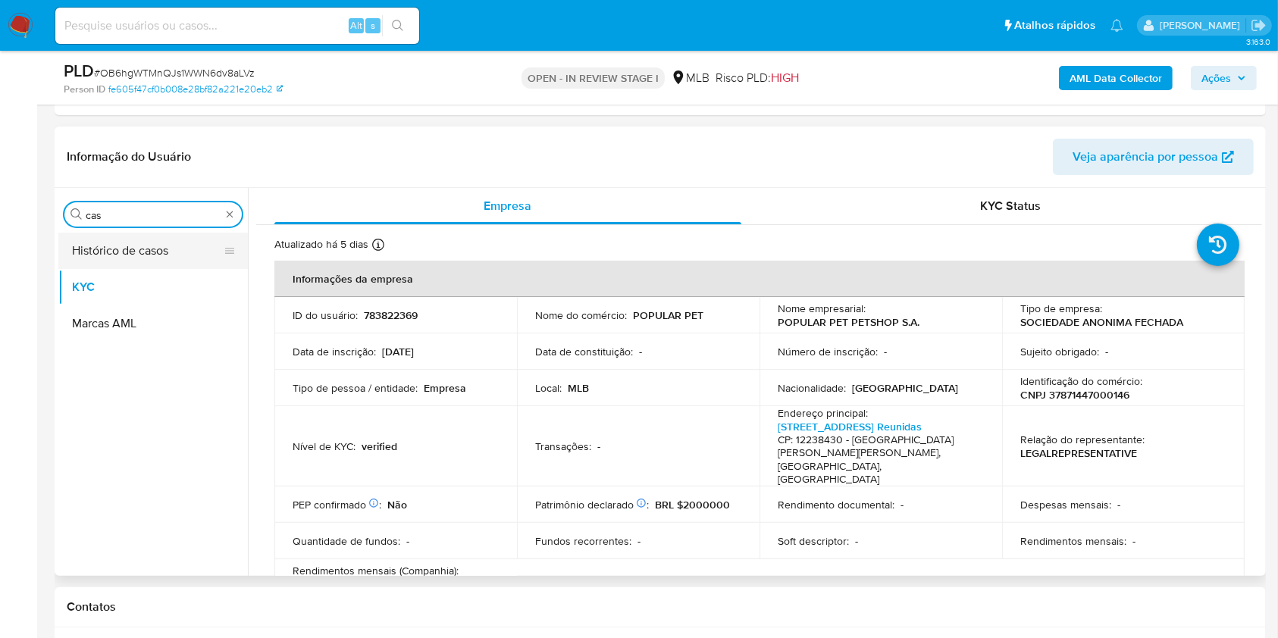
type input "cas"
click at [149, 246] on button "Histórico de casos" at bounding box center [146, 251] width 177 height 36
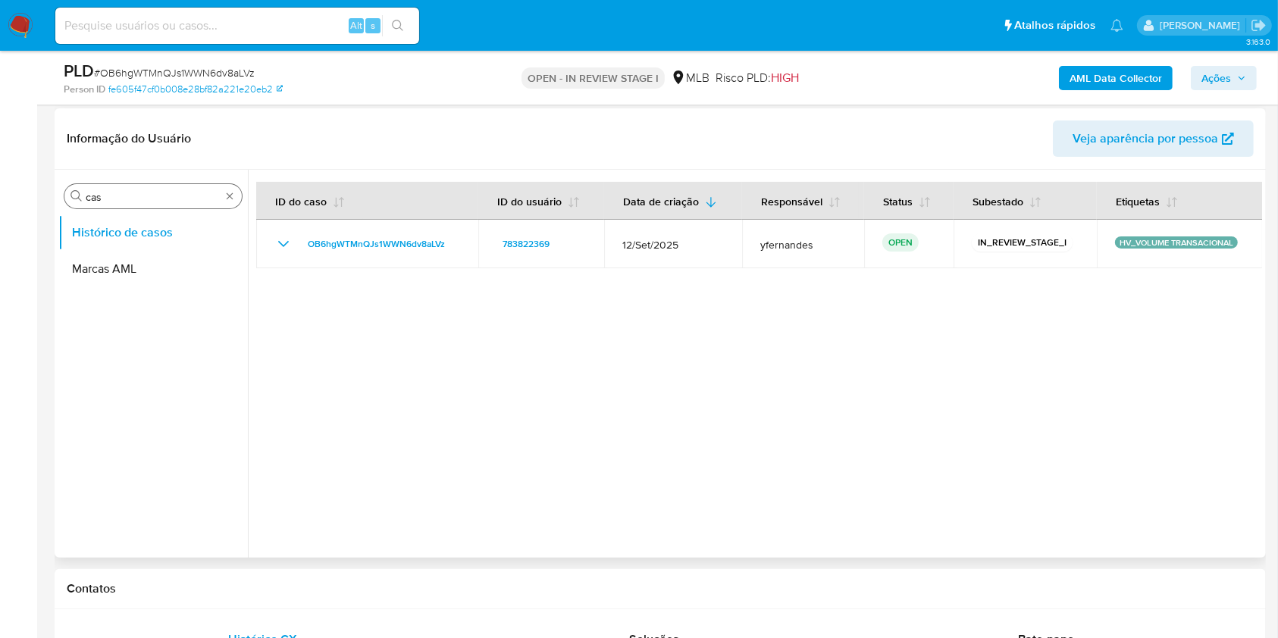
click at [171, 190] on input "cas" at bounding box center [153, 197] width 135 height 14
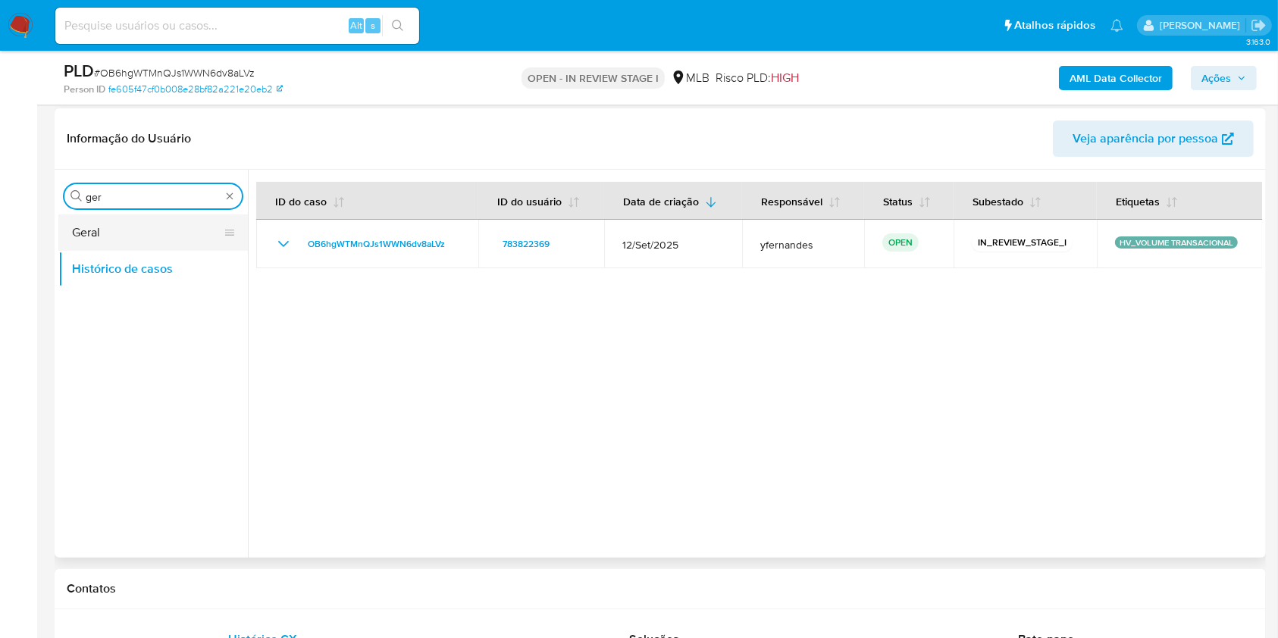
type input "ger"
click at [120, 225] on button "Geral" at bounding box center [146, 233] width 177 height 36
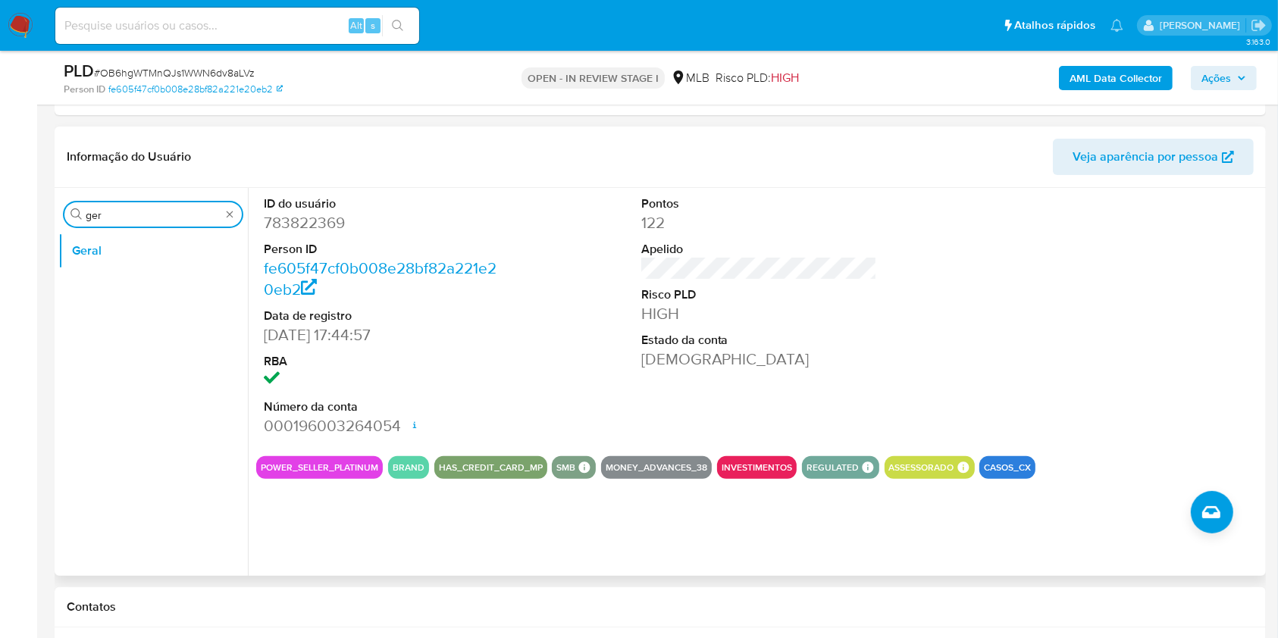
click at [168, 219] on input "ger" at bounding box center [153, 215] width 135 height 14
click at [168, 218] on input "ger" at bounding box center [153, 215] width 135 height 14
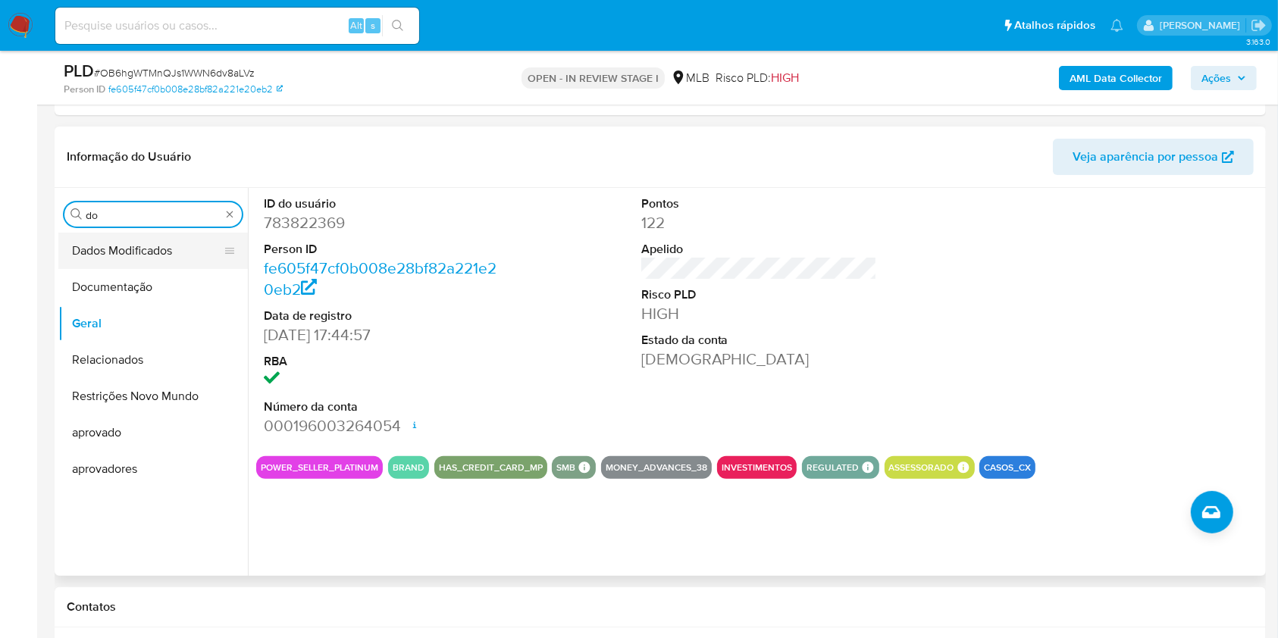
click at [139, 262] on button "Dados Modificados" at bounding box center [146, 251] width 177 height 36
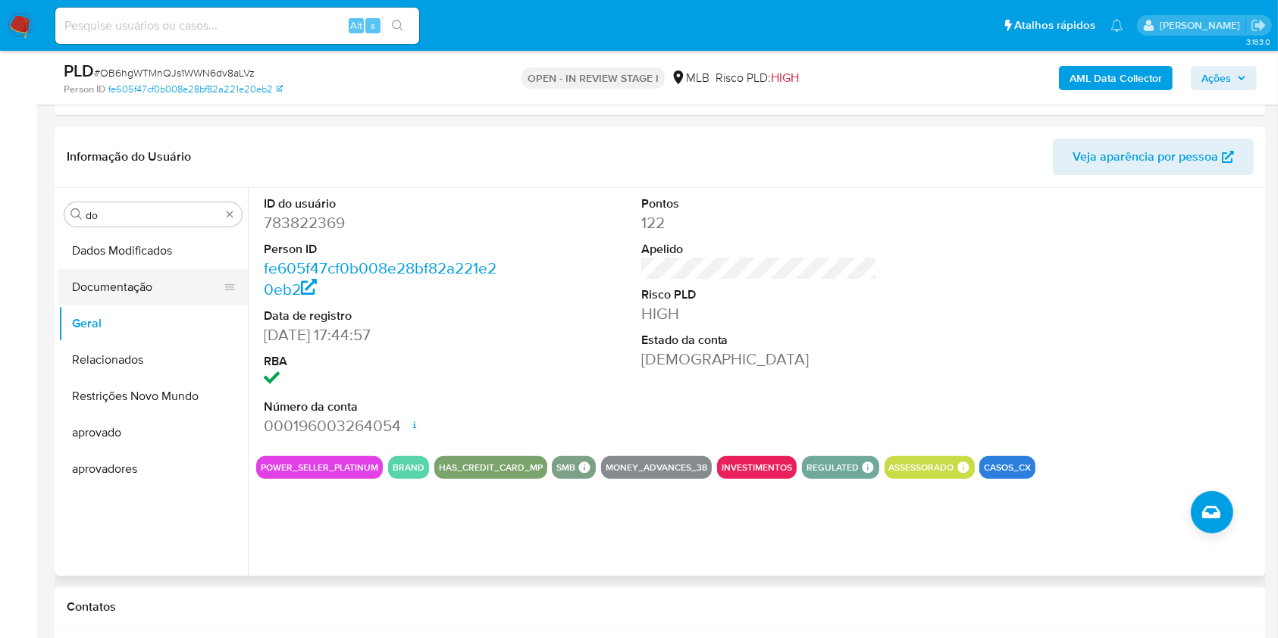
click at [136, 297] on button "Documentação" at bounding box center [146, 287] width 177 height 36
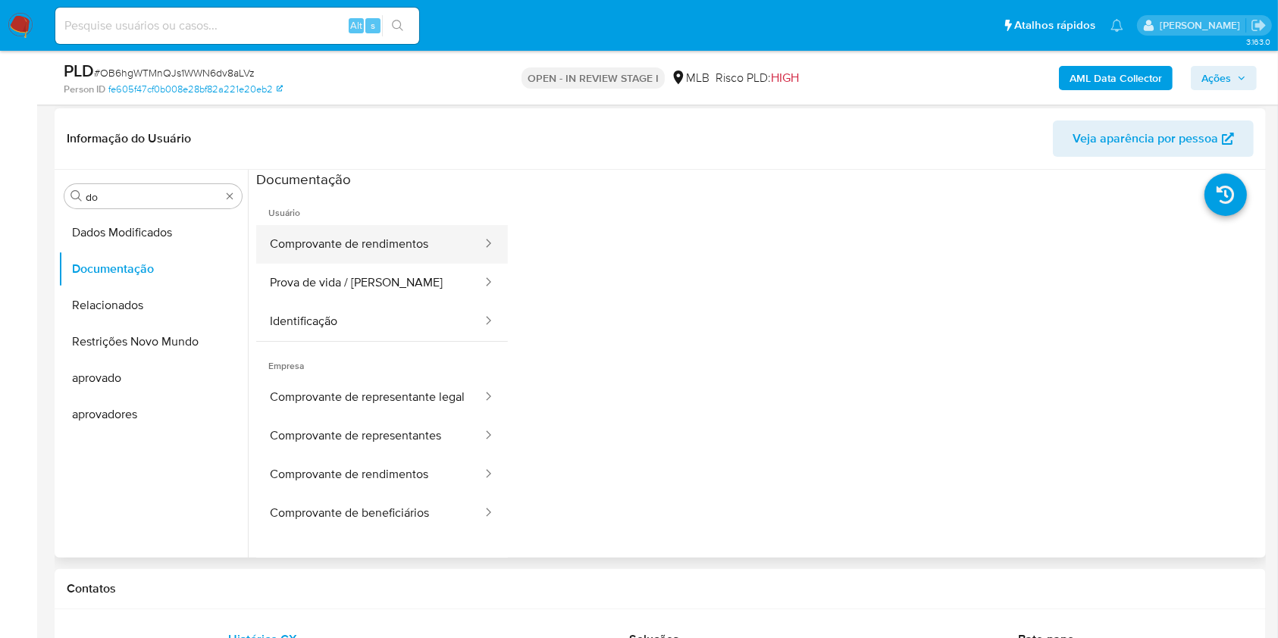
click at [319, 259] on button "Comprovante de rendimentos" at bounding box center [369, 244] width 227 height 39
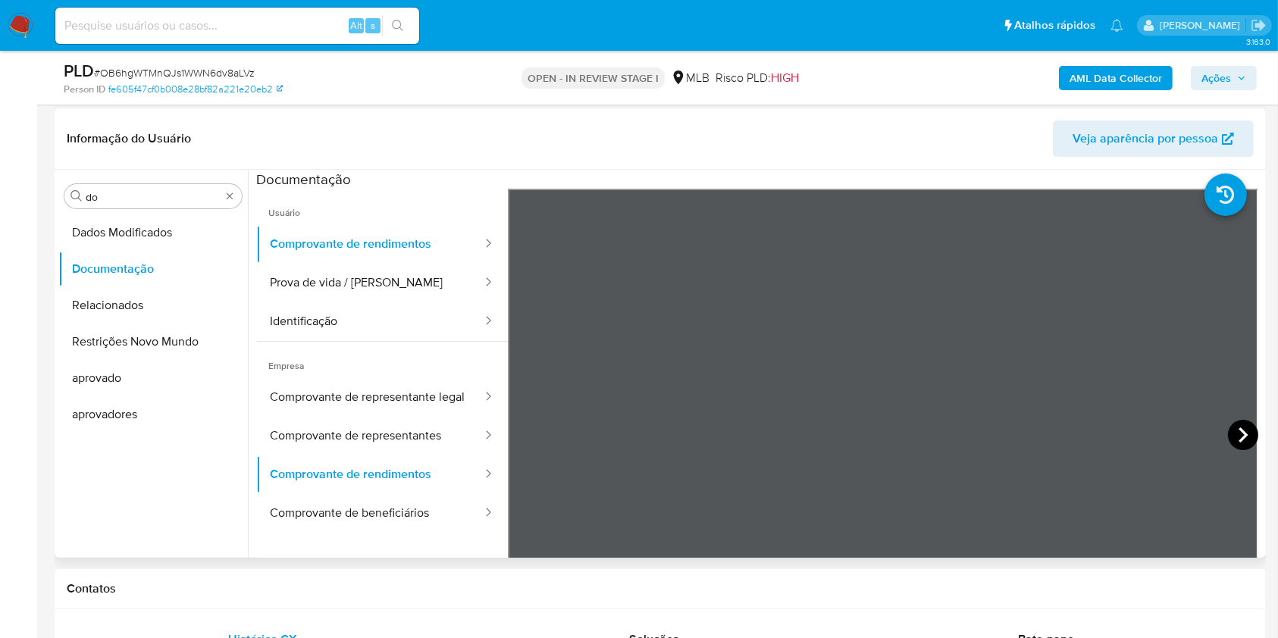
click at [1233, 435] on icon at bounding box center [1243, 435] width 30 height 30
click at [136, 205] on div "Procurar do" at bounding box center [152, 196] width 177 height 24
click at [124, 194] on input "do" at bounding box center [153, 197] width 135 height 14
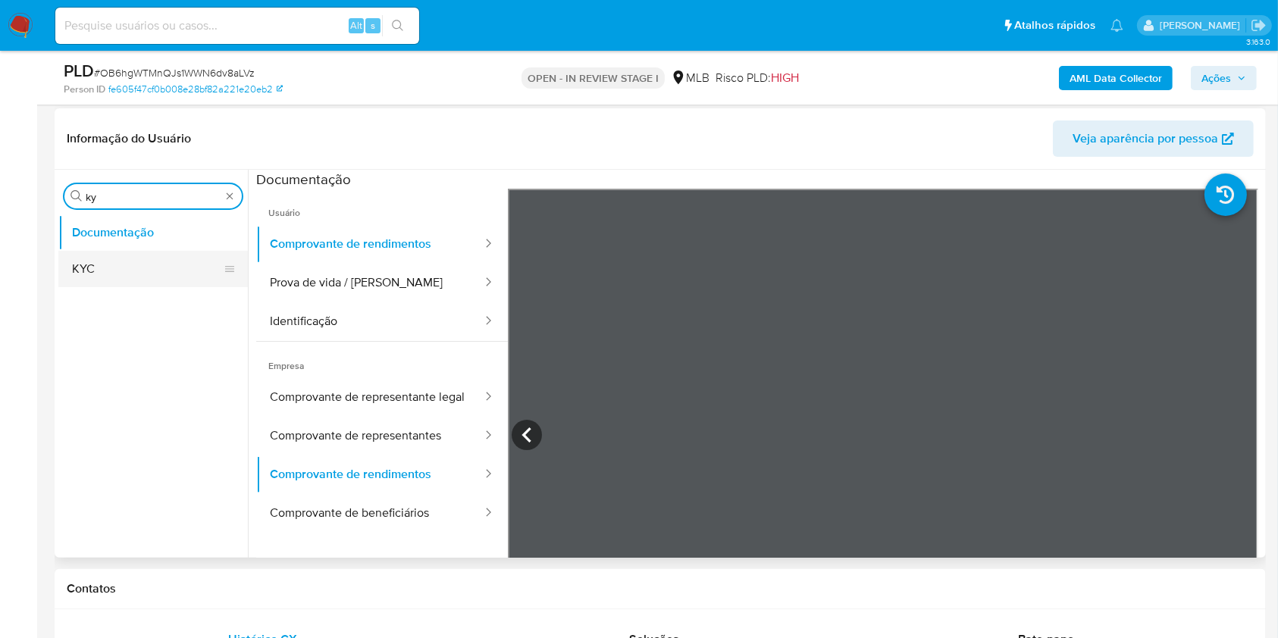
type input "ky"
click at [98, 255] on button "KYC" at bounding box center [146, 269] width 177 height 36
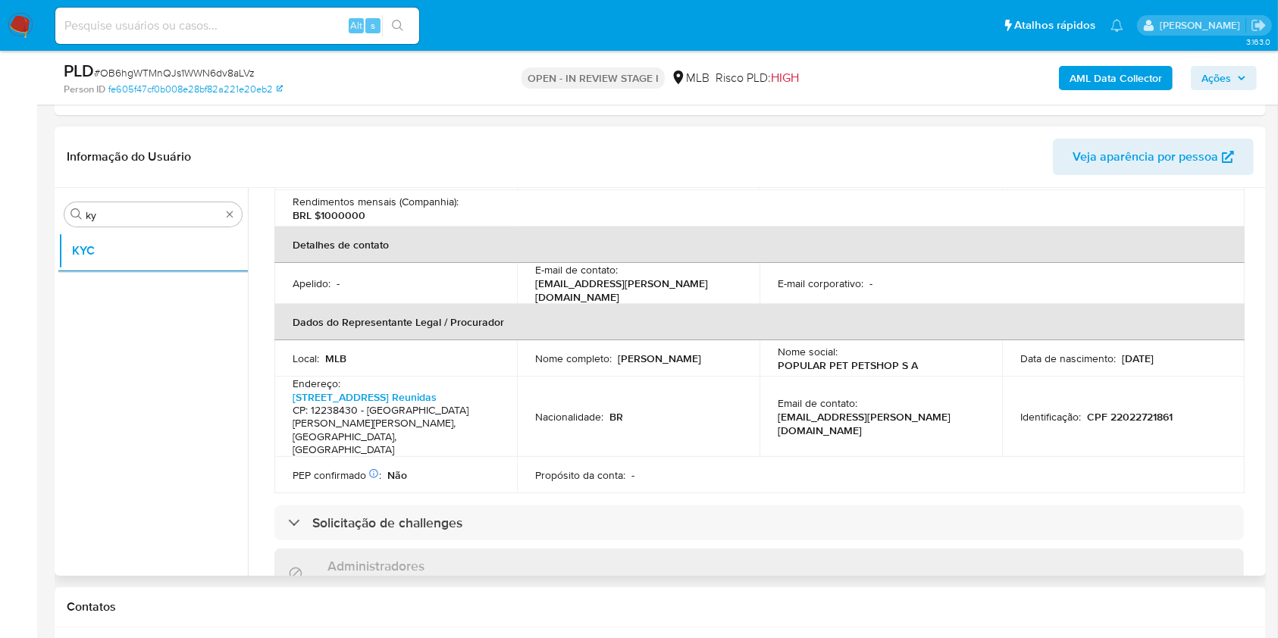
scroll to position [377, 0]
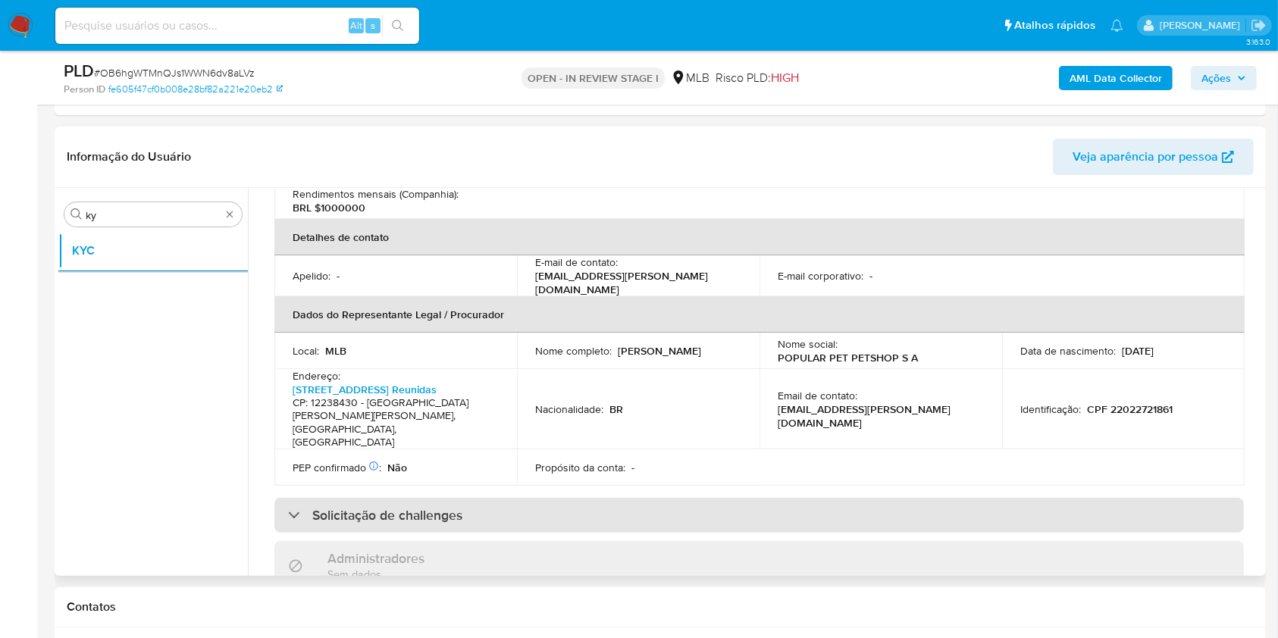
click at [622, 498] on div "Solicitação de challenges" at bounding box center [759, 515] width 970 height 35
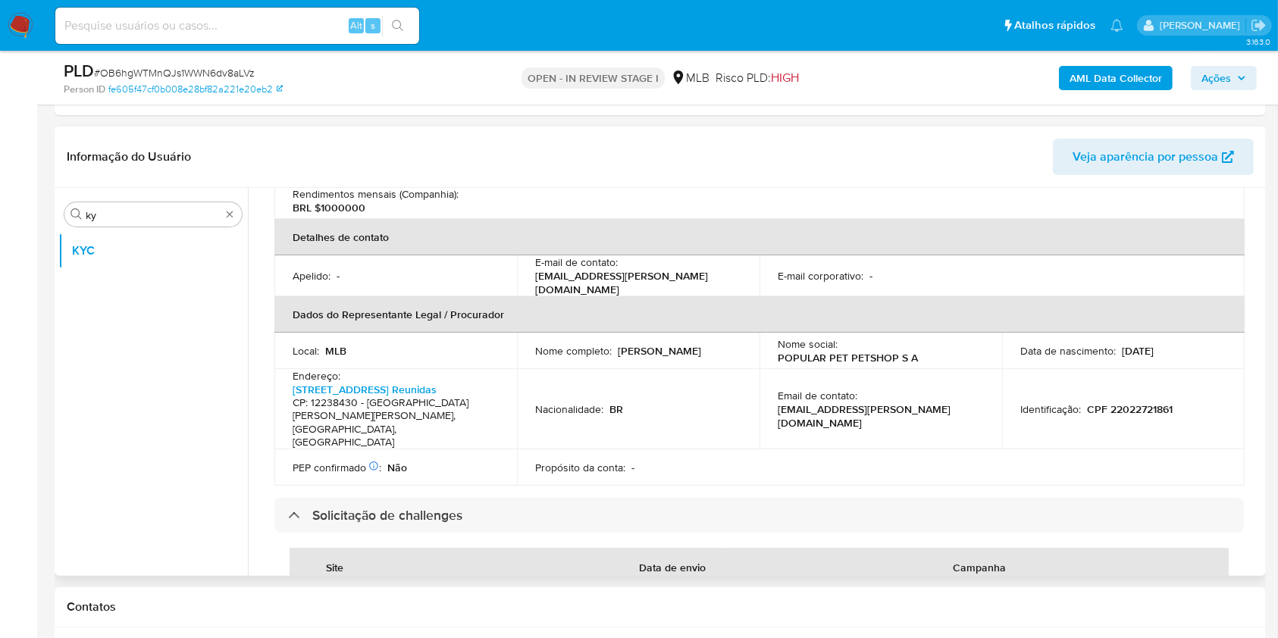
drag, startPoint x: 532, startPoint y: 324, endPoint x: 668, endPoint y: 324, distance: 135.7
click at [668, 333] on td "Nome completo : Mateus Ribeiro de Castro" at bounding box center [638, 351] width 243 height 36
copy p "Mateus Ribeiro de Castro"
click at [724, 336] on td "Nome completo : Mateus Ribeiro de Castro" at bounding box center [638, 351] width 243 height 36
drag, startPoint x: 1085, startPoint y: 367, endPoint x: 1217, endPoint y: 373, distance: 132.8
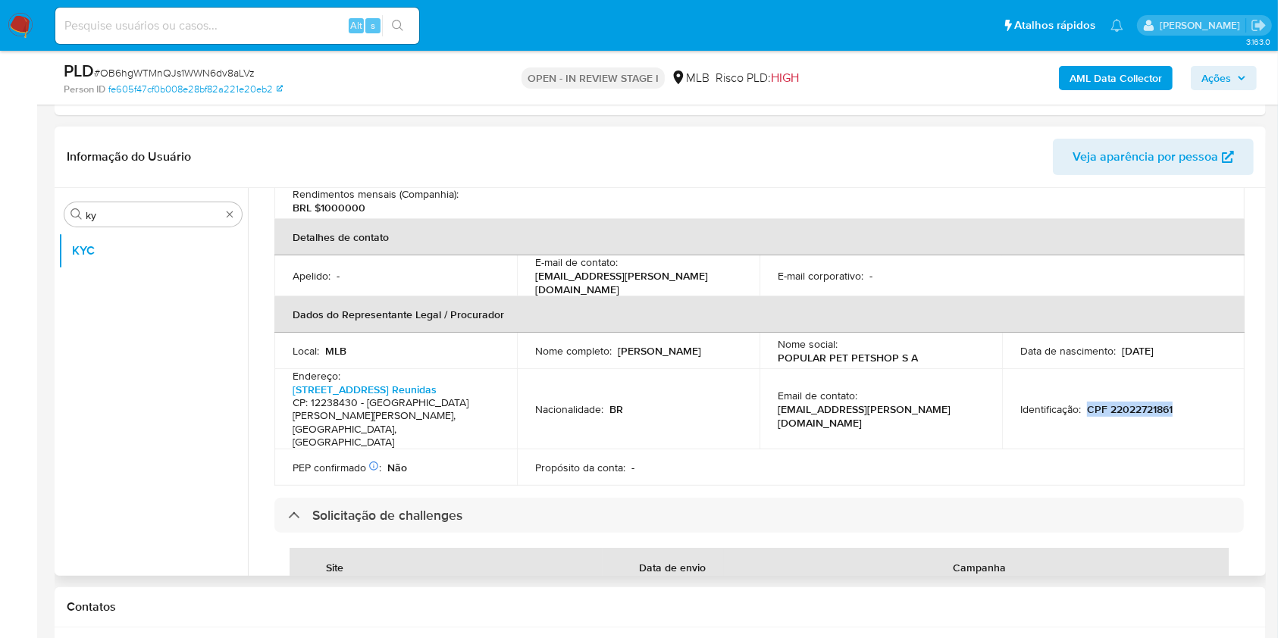
click at [1217, 373] on td "Identificação : CPF 22022721861" at bounding box center [1123, 409] width 243 height 80
copy p "CPF 22022721861"
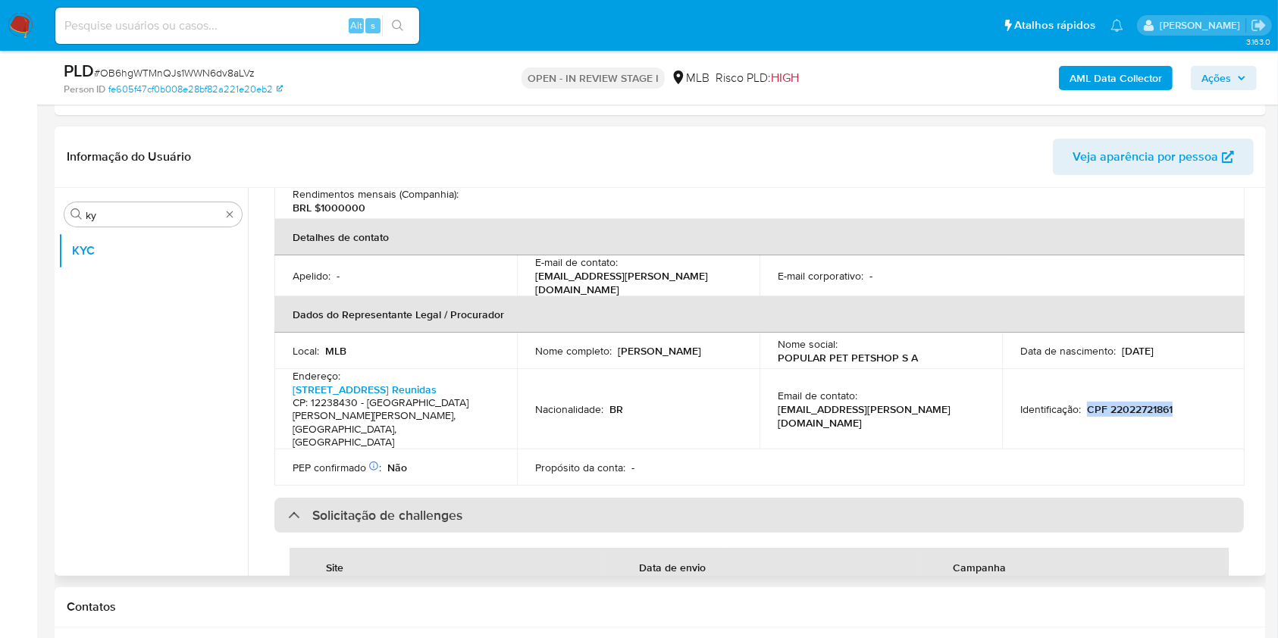
click at [706, 498] on div "Solicitação de challenges" at bounding box center [759, 515] width 970 height 35
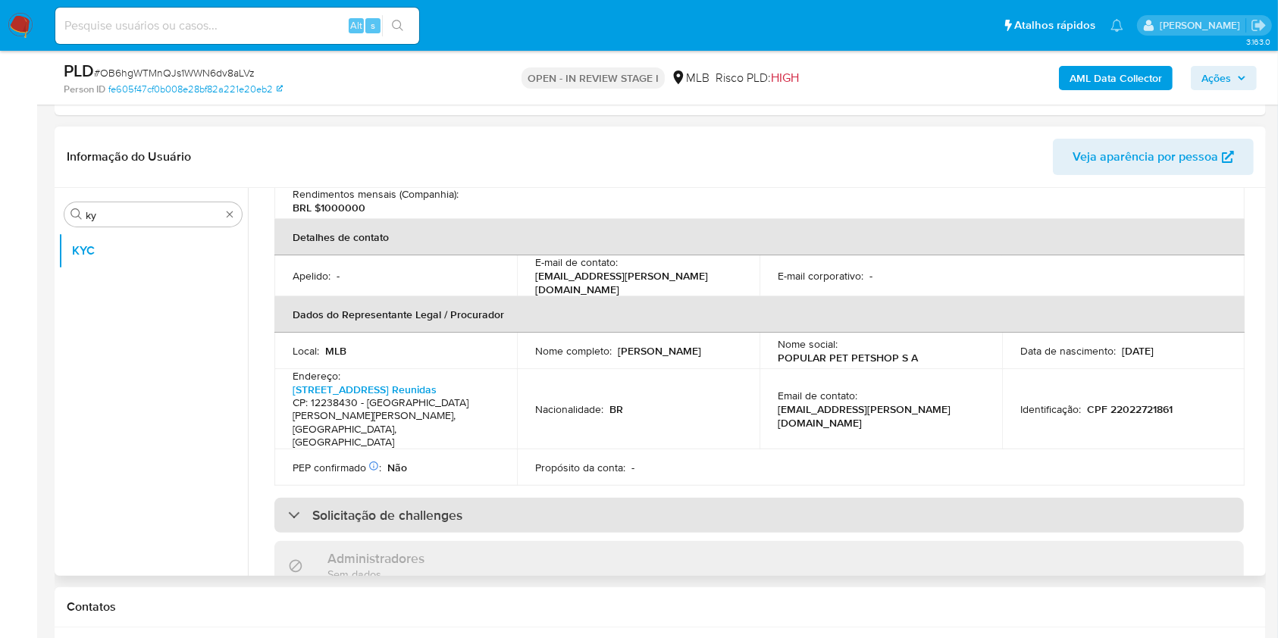
click at [708, 498] on div "Solicitação de challenges" at bounding box center [759, 515] width 970 height 35
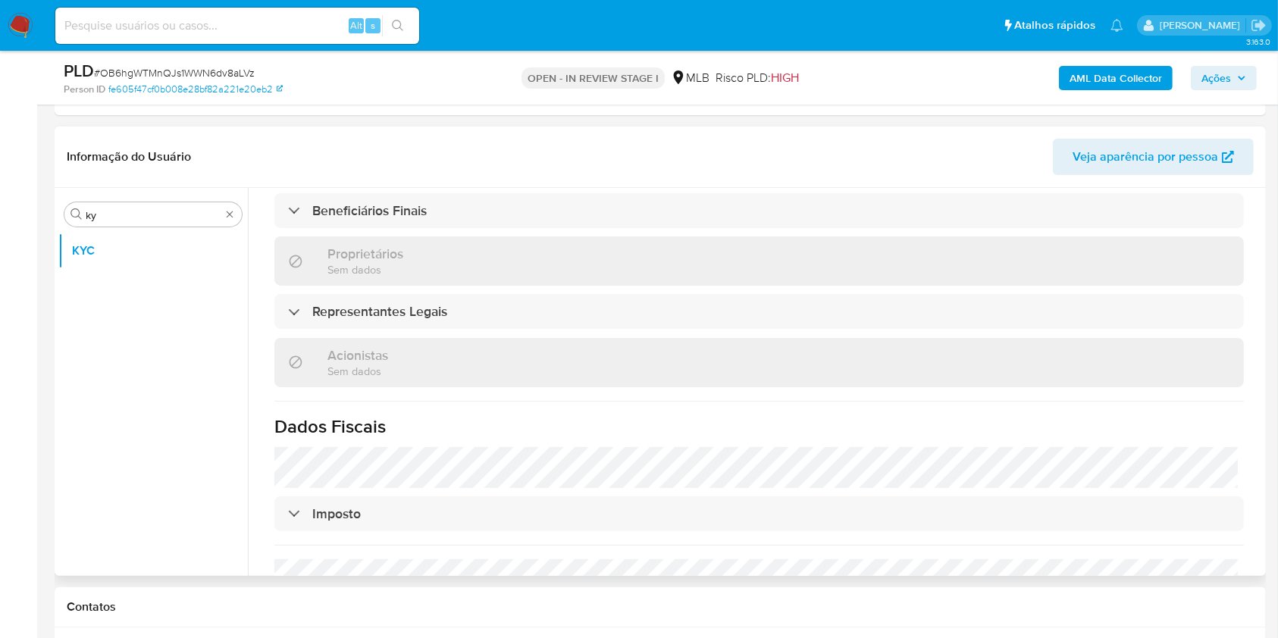
scroll to position [1027, 0]
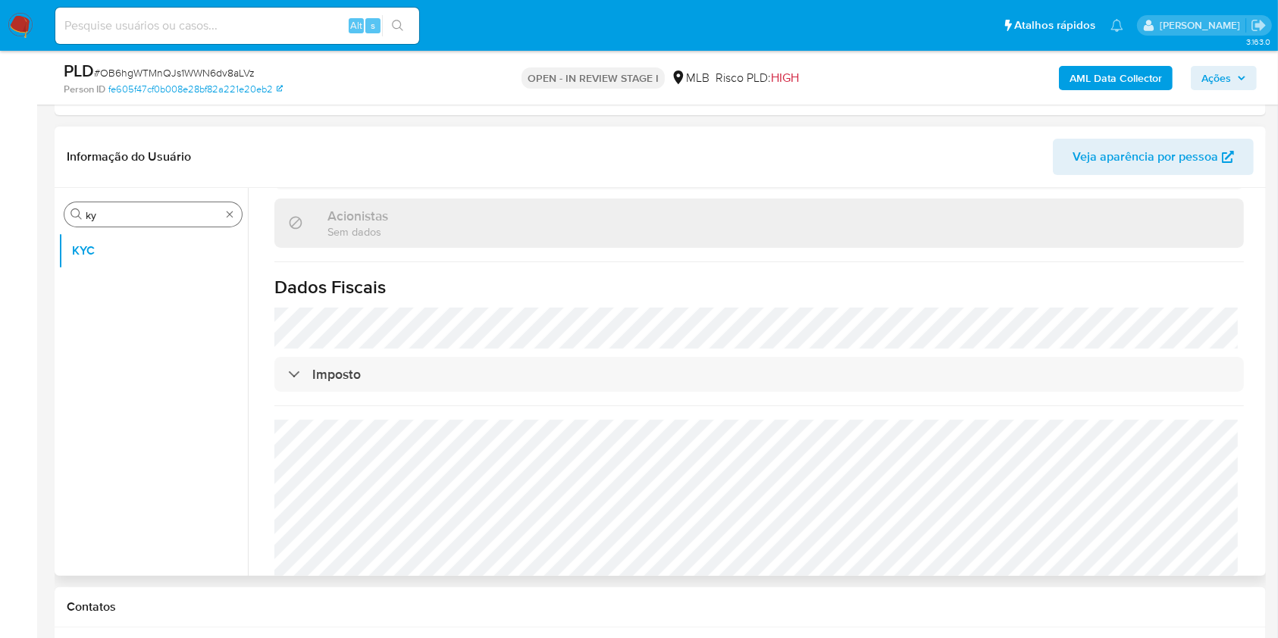
click at [124, 222] on div "Procurar ky" at bounding box center [152, 214] width 177 height 24
click at [124, 221] on input "ky" at bounding box center [153, 215] width 135 height 14
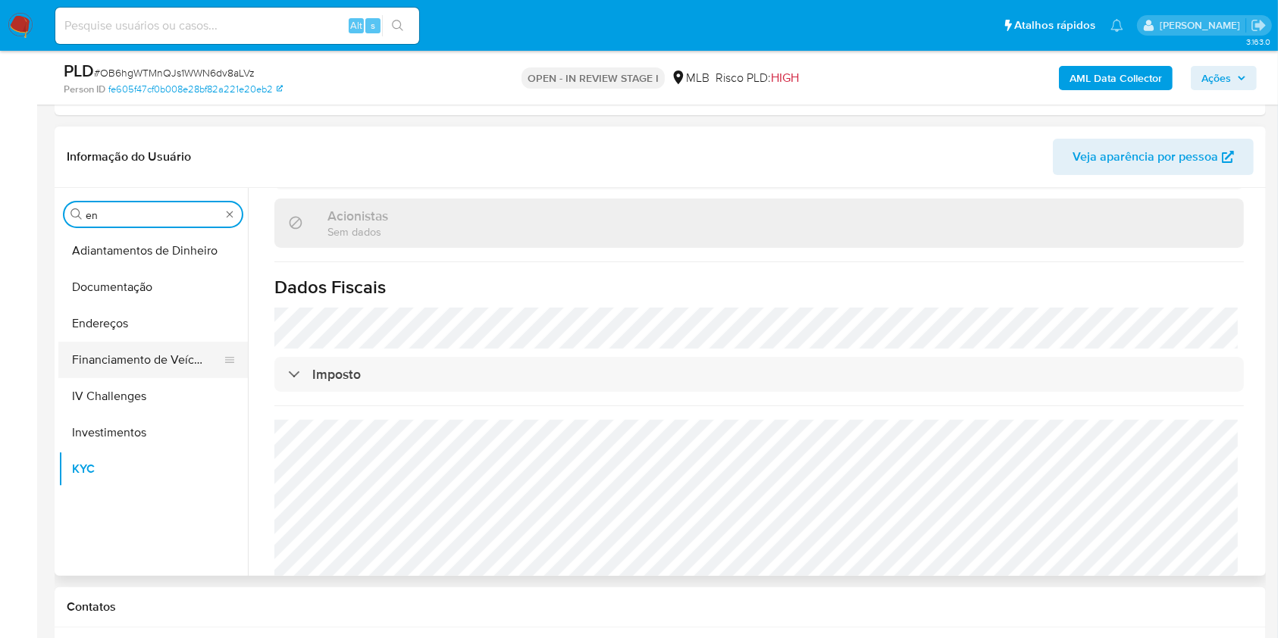
type input "en"
click at [161, 344] on button "Financiamento de Veículos" at bounding box center [146, 360] width 177 height 36
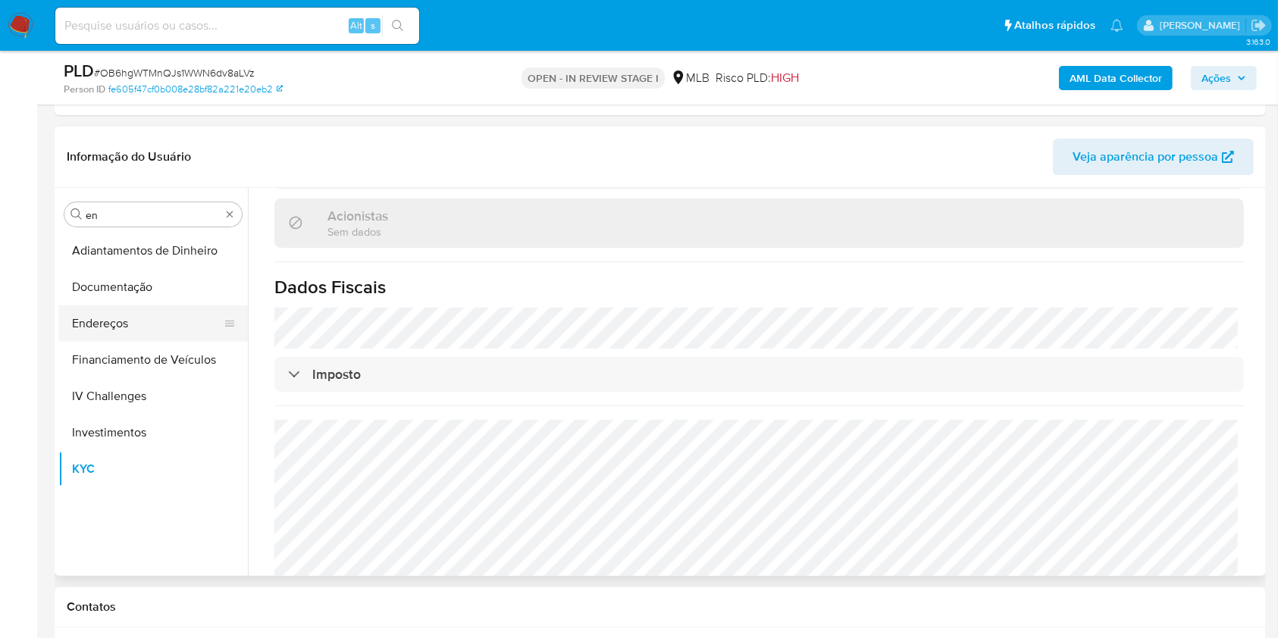
click at [144, 320] on button "Endereços" at bounding box center [146, 324] width 177 height 36
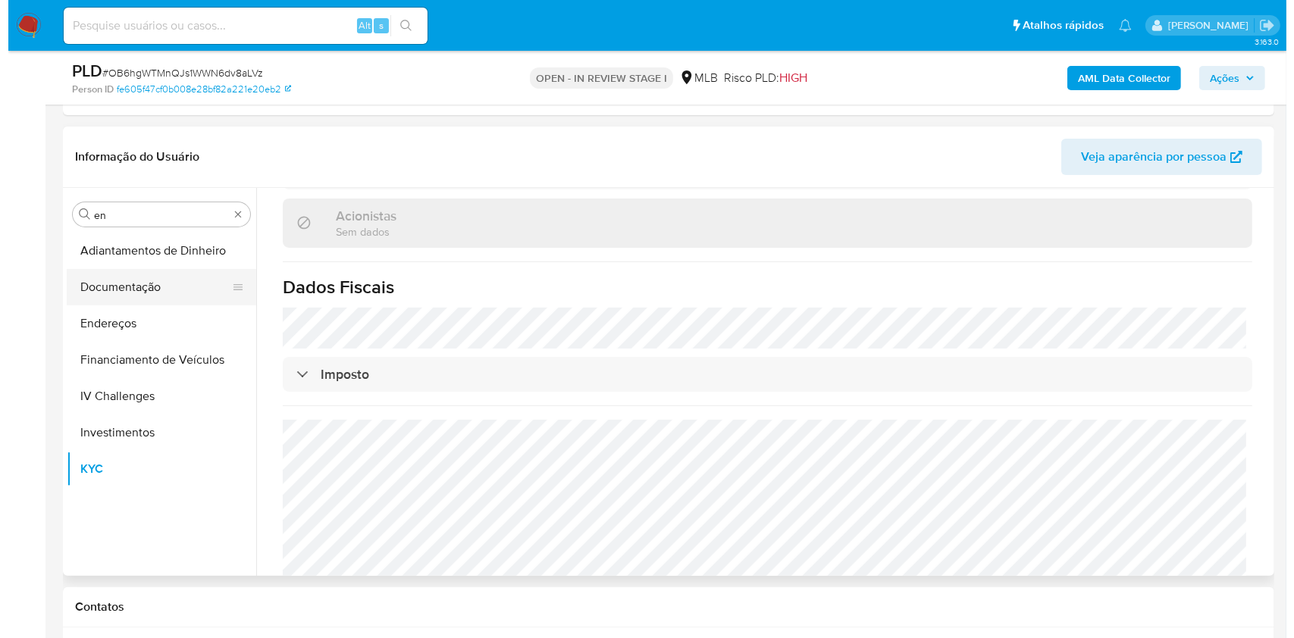
scroll to position [0, 0]
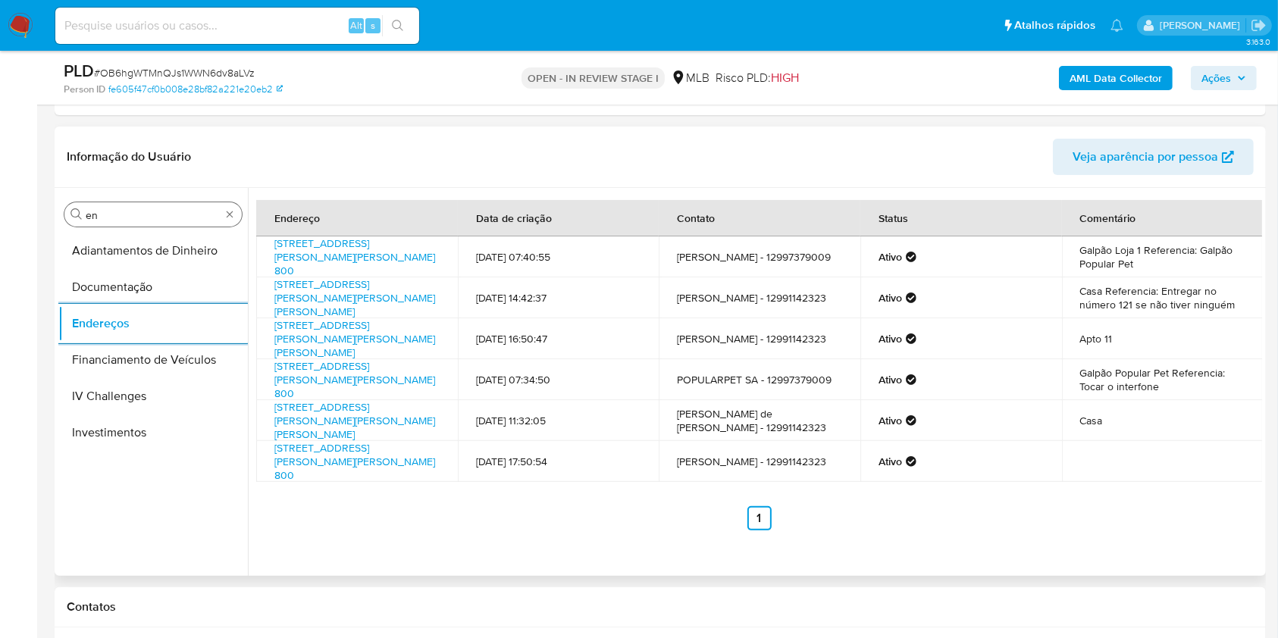
click at [150, 221] on input "en" at bounding box center [153, 215] width 135 height 14
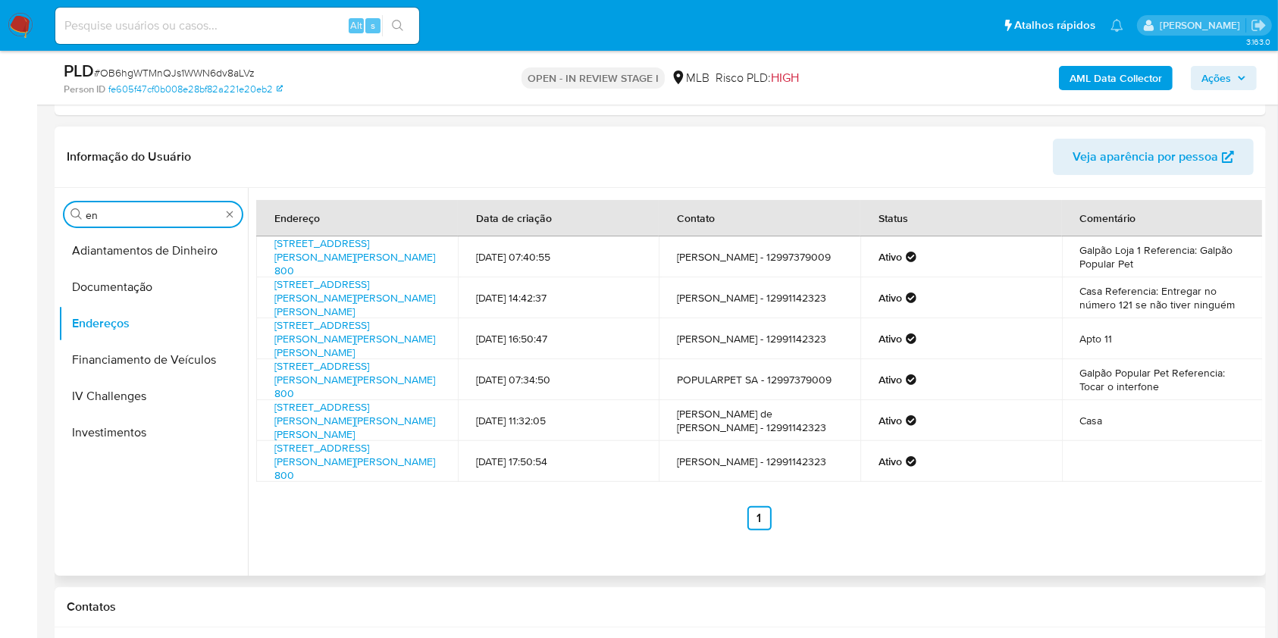
click at [150, 221] on input "en" at bounding box center [153, 215] width 135 height 14
type input "ge"
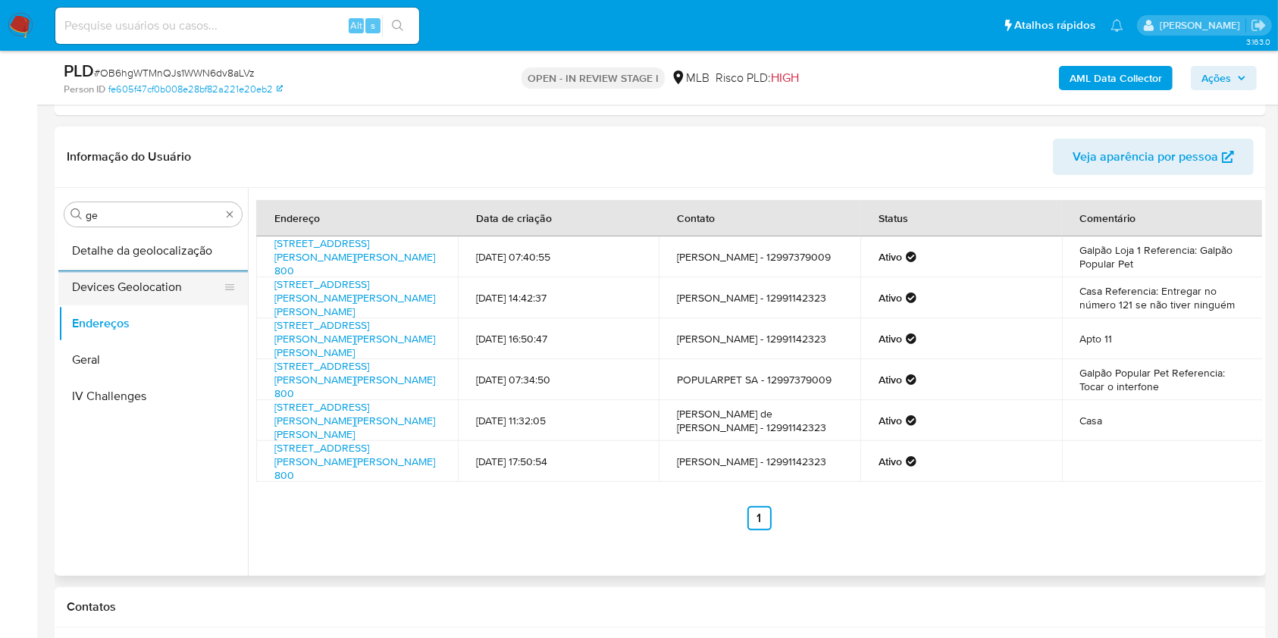
click at [130, 263] on button "Detalhe da geolocalização" at bounding box center [153, 251] width 190 height 36
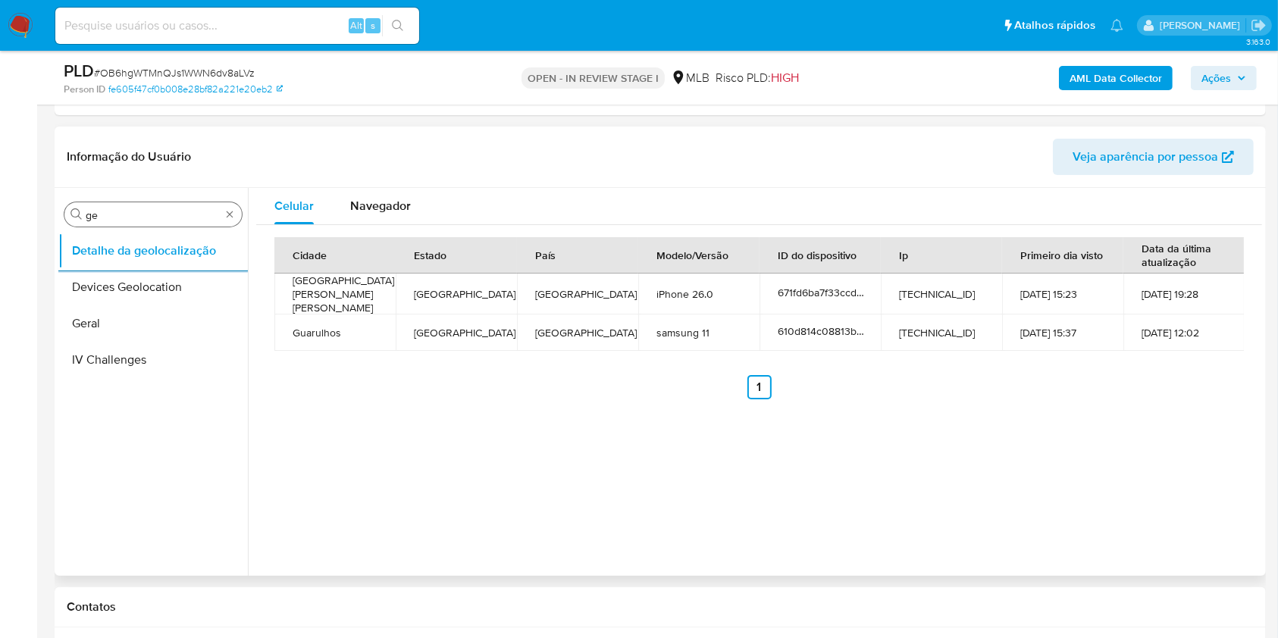
click at [158, 211] on input "ge" at bounding box center [153, 215] width 135 height 14
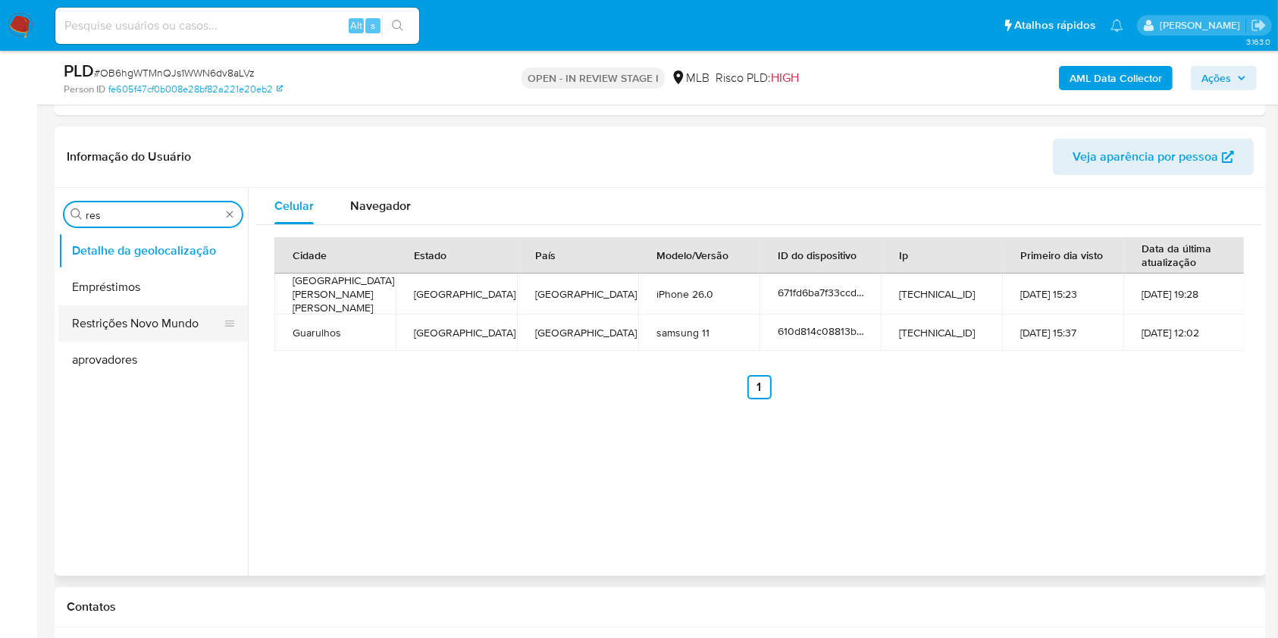
type input "res"
click at [96, 323] on button "Restrições Novo Mundo" at bounding box center [146, 324] width 177 height 36
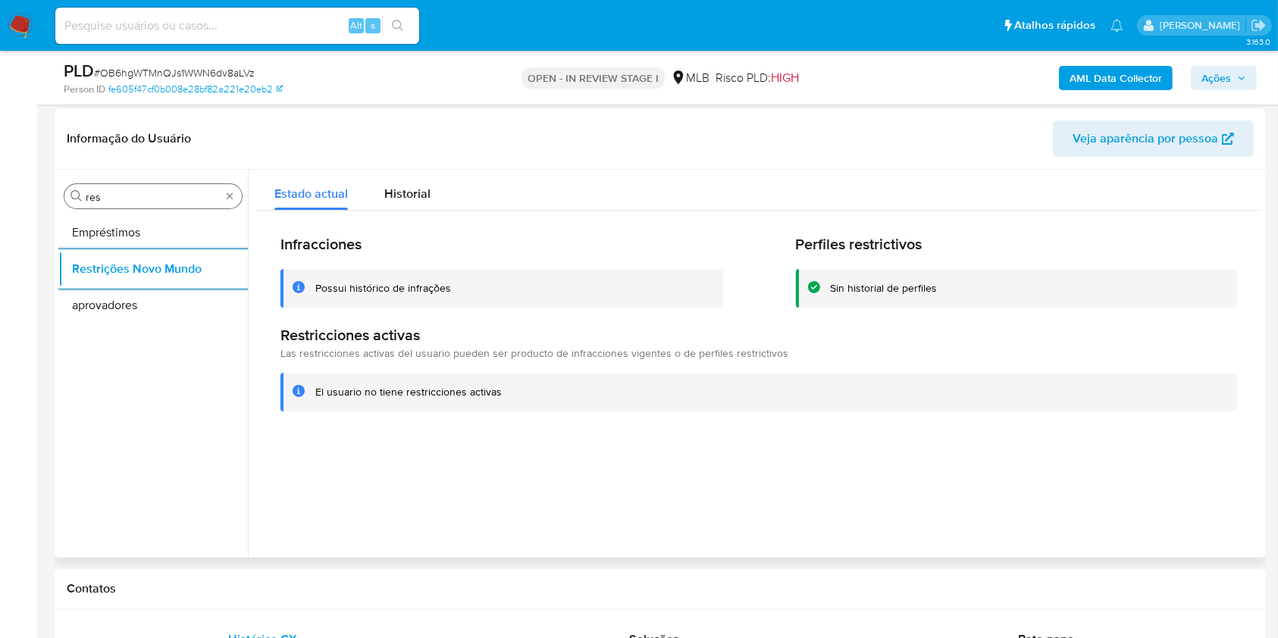
click at [119, 192] on input "res" at bounding box center [153, 197] width 135 height 14
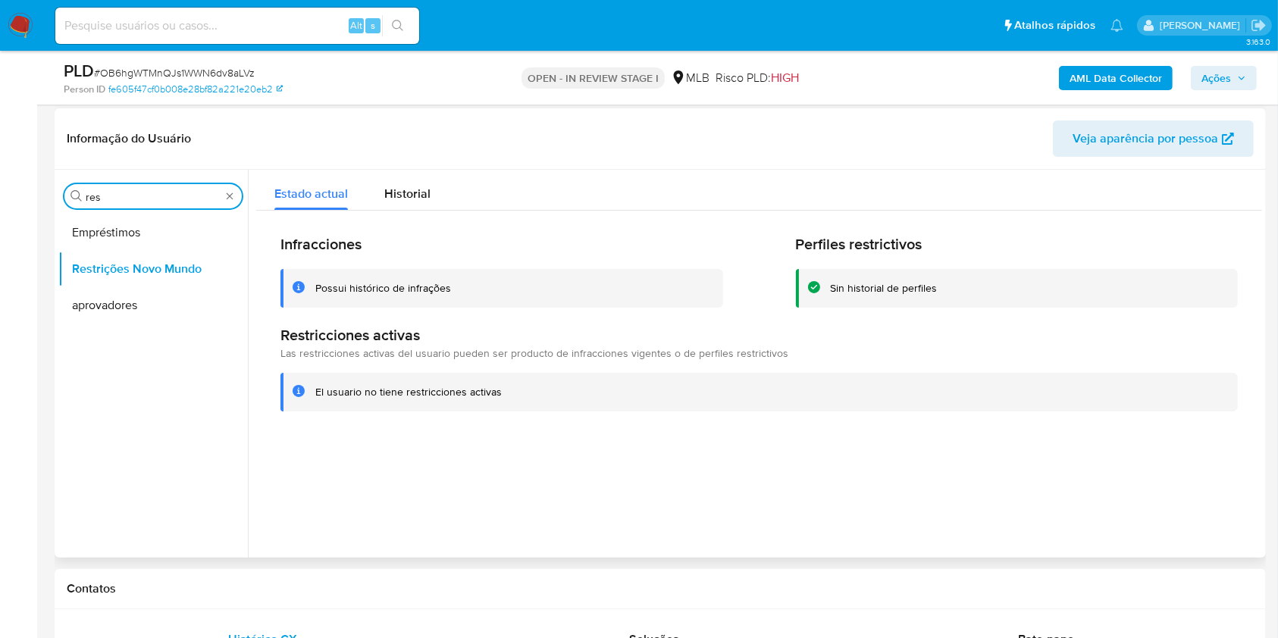
click at [119, 192] on input "res" at bounding box center [153, 197] width 135 height 14
click at [118, 192] on input "res" at bounding box center [153, 197] width 135 height 14
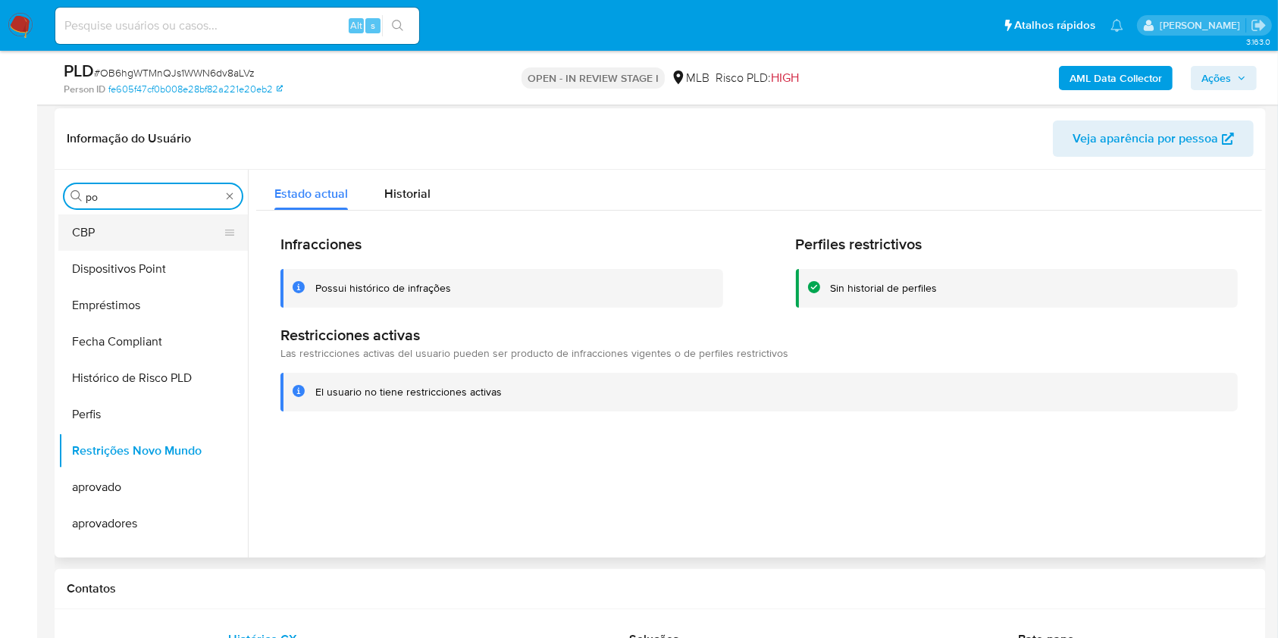
type input "po"
click at [90, 251] on button "Dispositivos Point" at bounding box center [153, 269] width 190 height 36
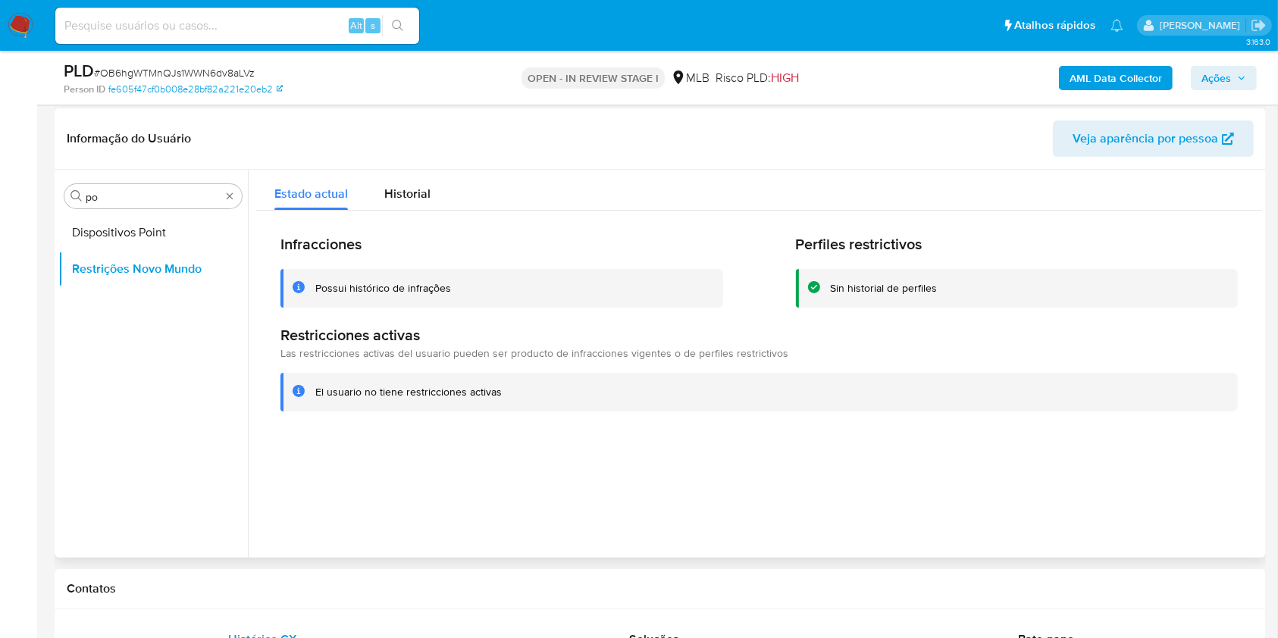
click at [90, 215] on button "Dispositivos Point" at bounding box center [153, 233] width 190 height 36
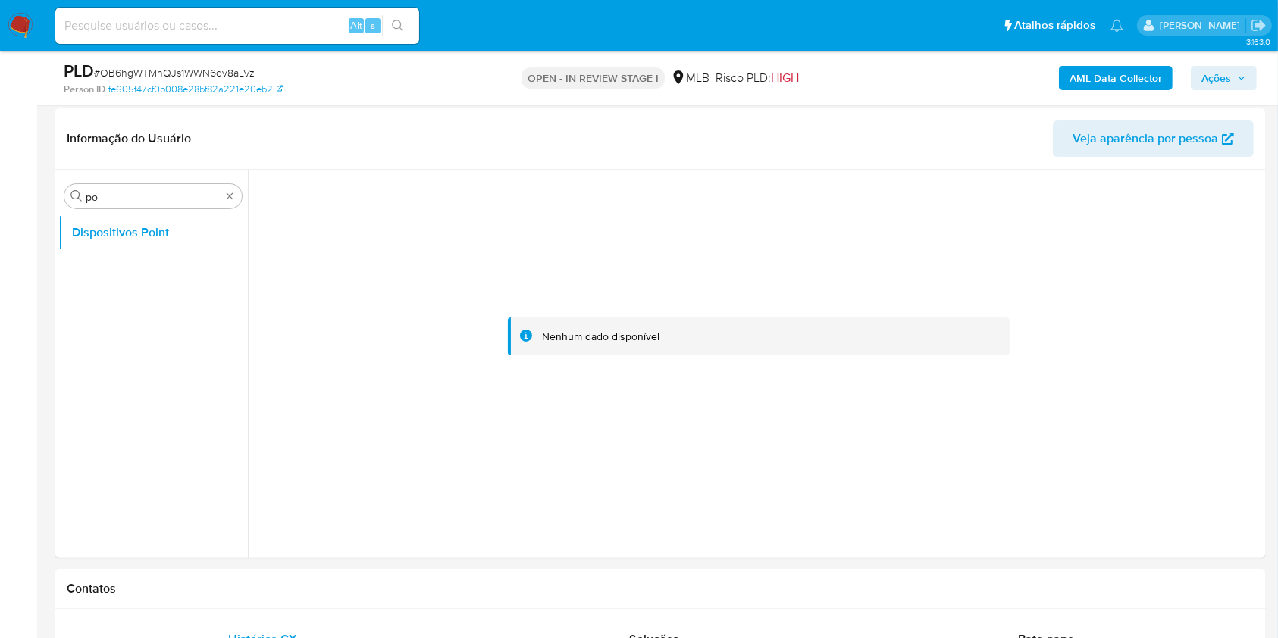
click at [1098, 58] on div "PLD # OB6hgWTMnQJs1WWN6dv8aLVz Person ID fe605f47cf0b008e28bf82a221e20eb2 OPEN …" at bounding box center [660, 78] width 1211 height 54
click at [1100, 71] on b "AML Data Collector" at bounding box center [1116, 78] width 92 height 24
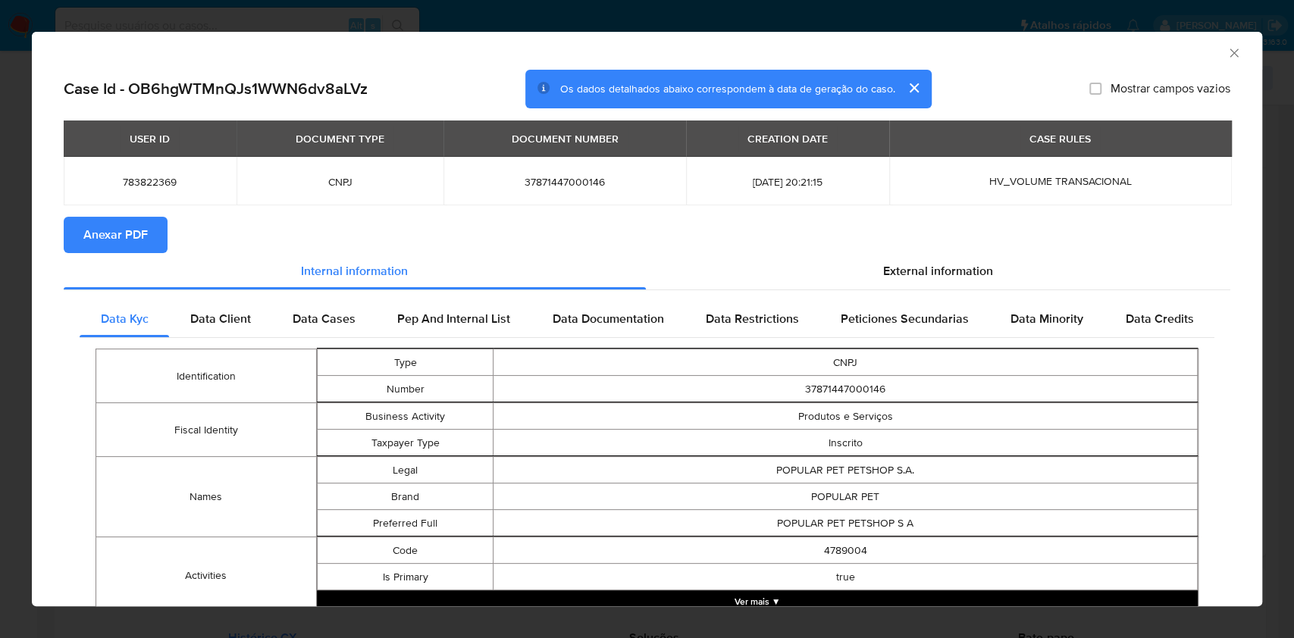
click at [129, 227] on span "Anexar PDF" at bounding box center [115, 234] width 64 height 33
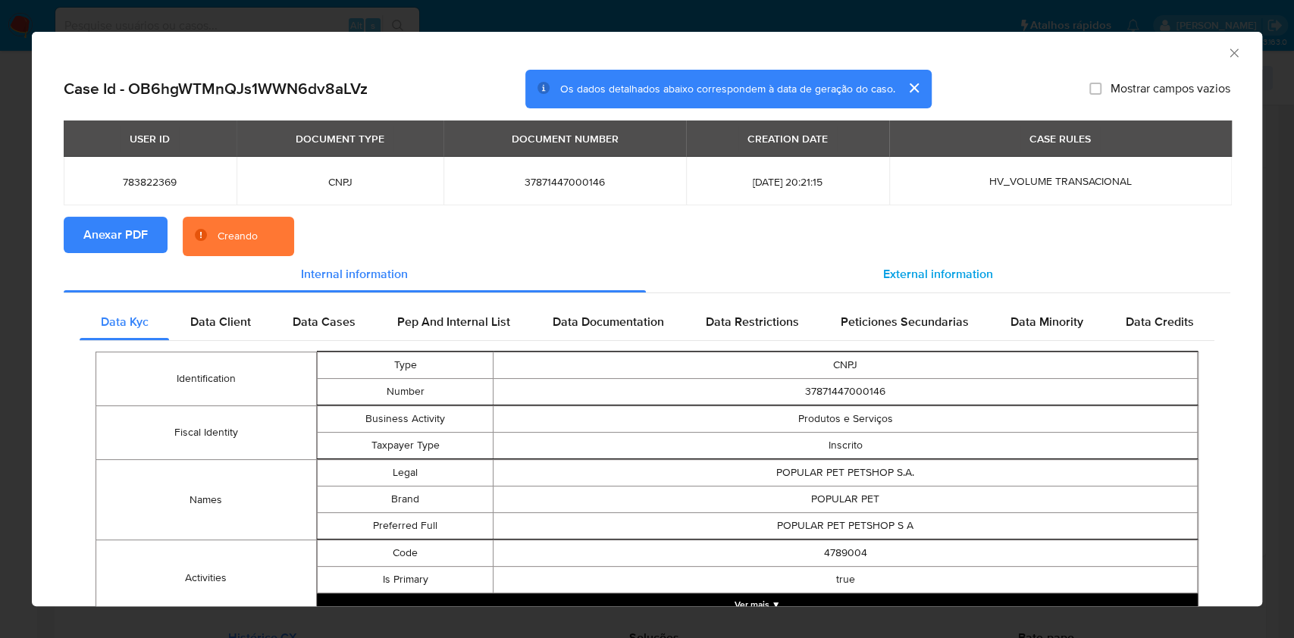
click at [995, 290] on div "External information" at bounding box center [938, 274] width 585 height 36
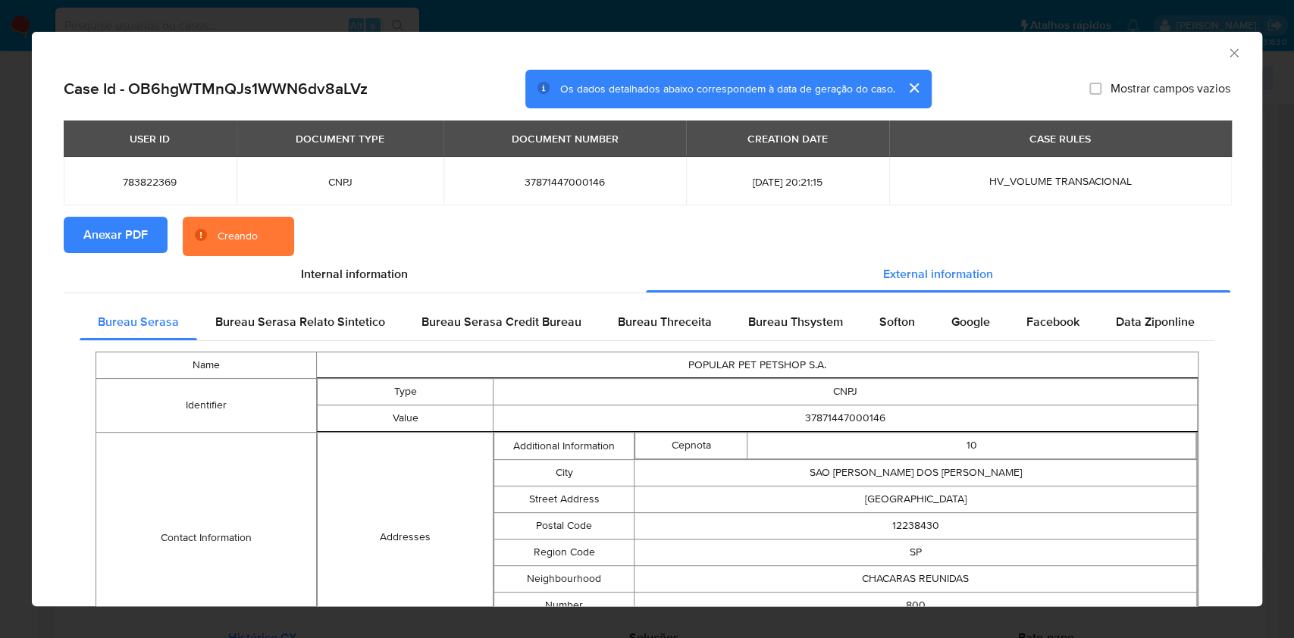
click at [864, 330] on div "Softon" at bounding box center [897, 322] width 72 height 36
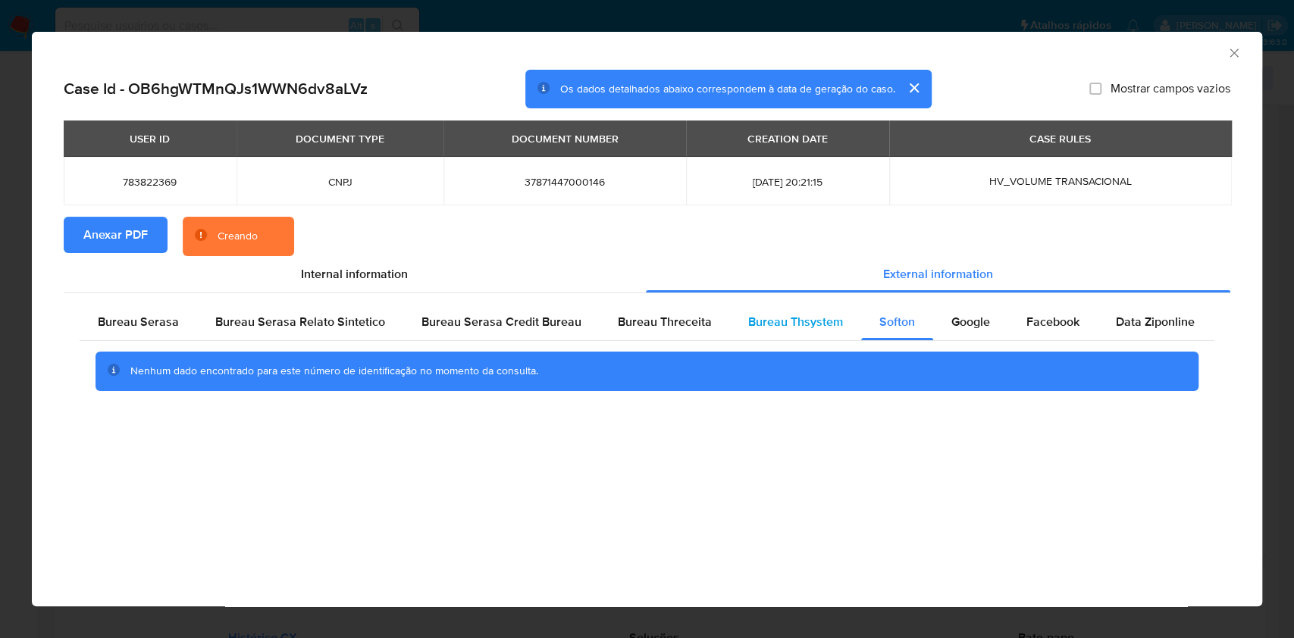
click at [825, 331] on div "Bureau Thsystem" at bounding box center [795, 322] width 131 height 36
drag, startPoint x: 640, startPoint y: 315, endPoint x: 588, endPoint y: 321, distance: 51.9
click at [639, 315] on span "Bureau Threceita" at bounding box center [665, 321] width 94 height 17
click at [113, 329] on span "Bureau Serasa" at bounding box center [138, 321] width 81 height 17
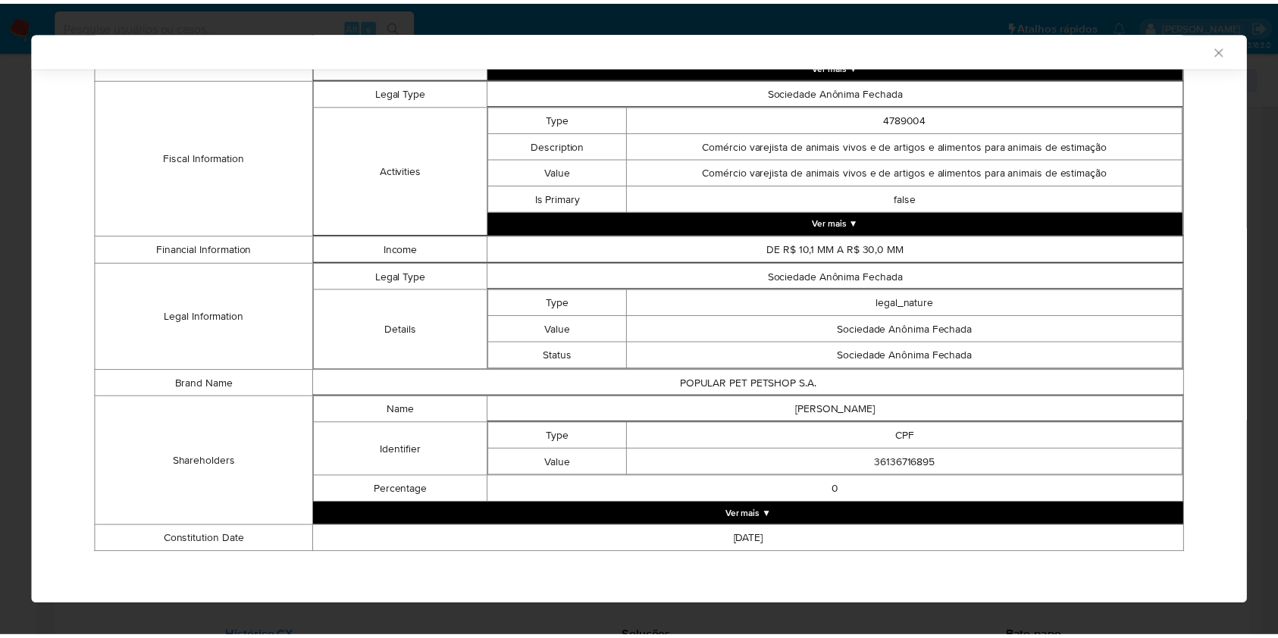
scroll to position [556, 0]
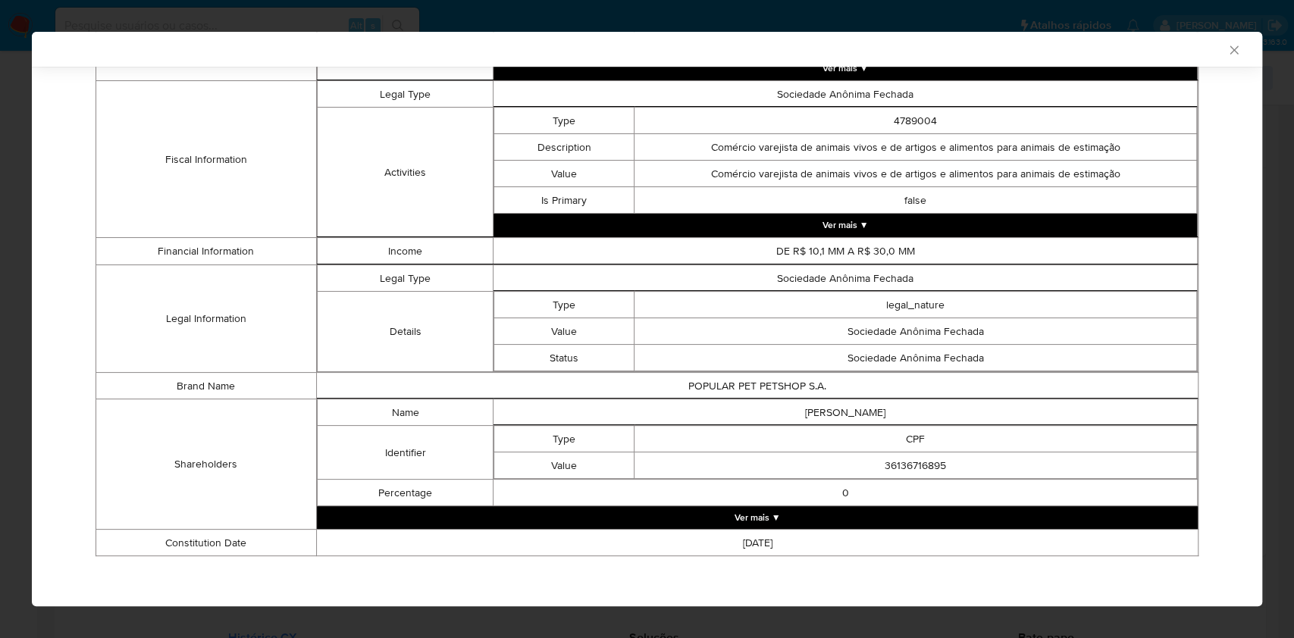
click at [0, 209] on div "AML Data Collector Case Id - OB6hgWTMnQJs1WWN6dv8aLVz Os dados detalhados abaix…" at bounding box center [647, 319] width 1294 height 638
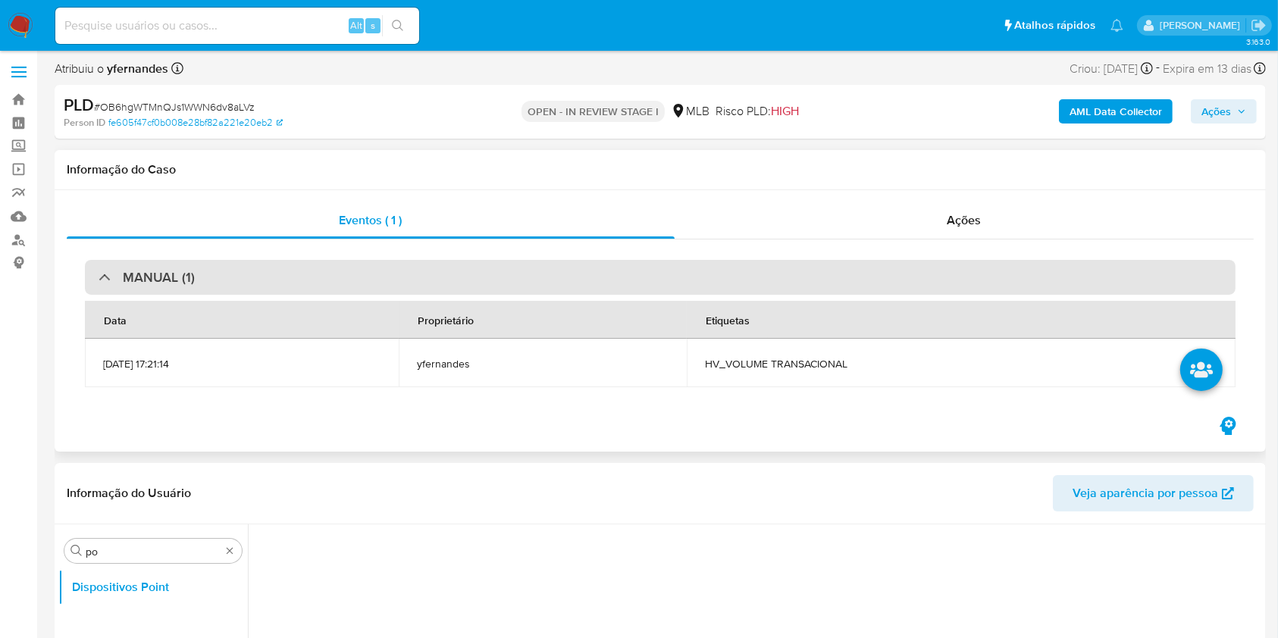
scroll to position [0, 0]
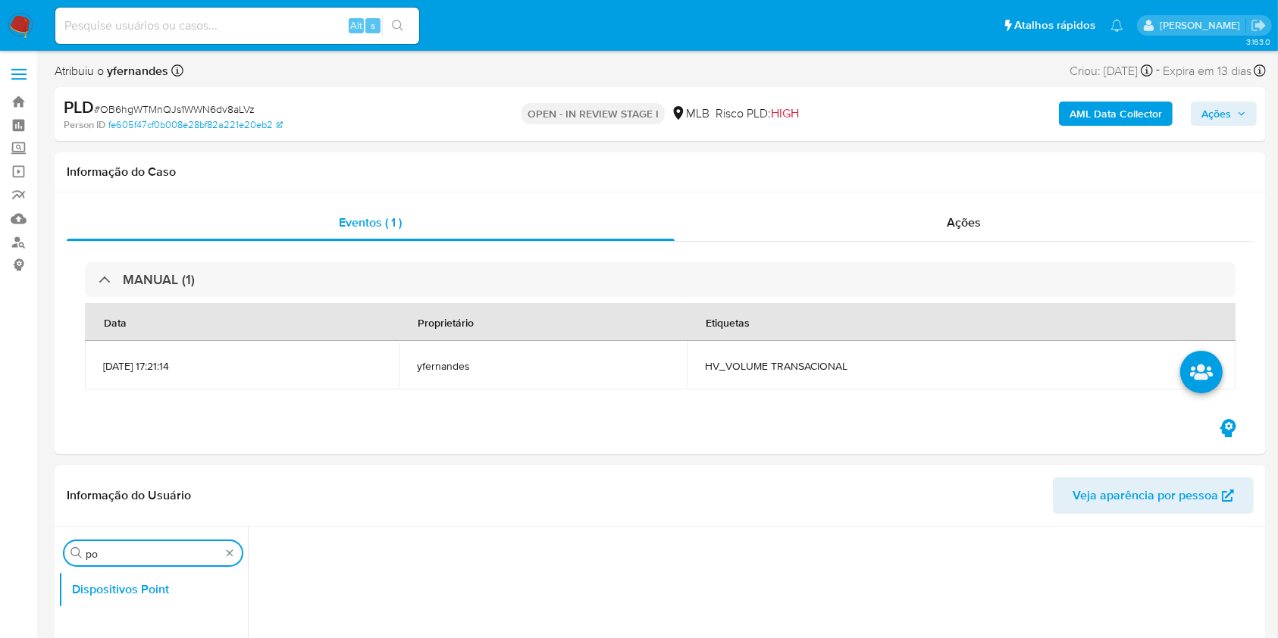
click at [108, 559] on input "po" at bounding box center [153, 554] width 135 height 14
type input "cas"
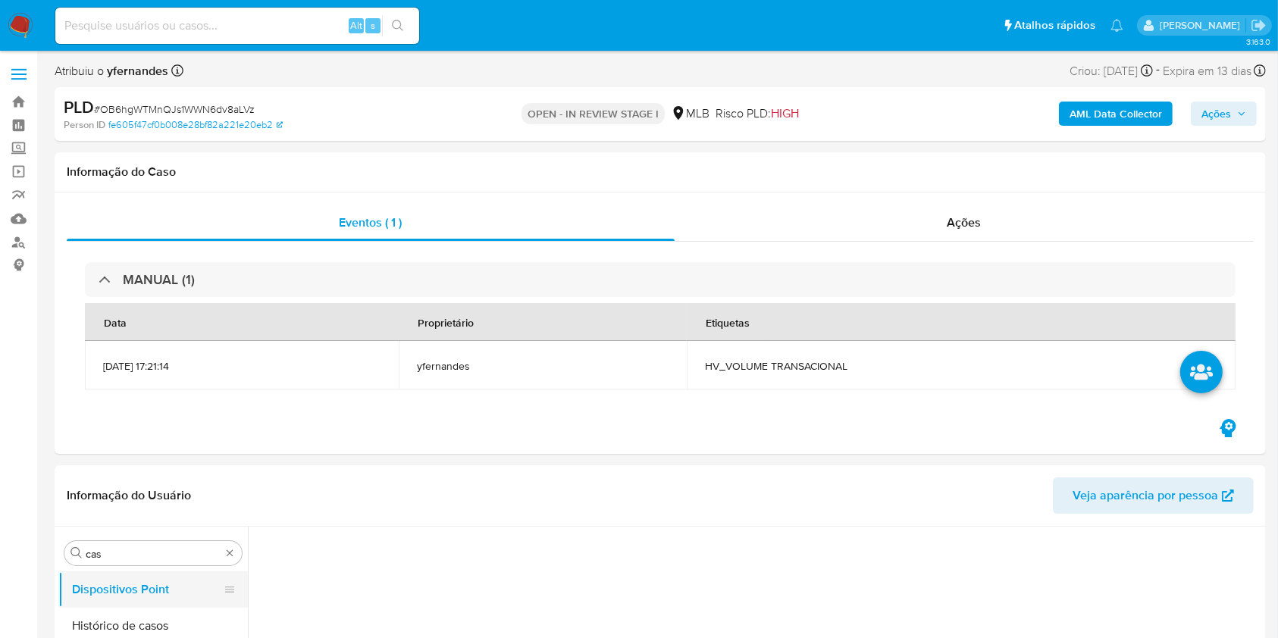
click at [109, 594] on button "Dispositivos Point" at bounding box center [146, 590] width 177 height 36
click at [90, 603] on button "Dispositivos Point" at bounding box center [146, 590] width 177 height 36
click at [68, 620] on button "Histórico de casos" at bounding box center [146, 626] width 177 height 36
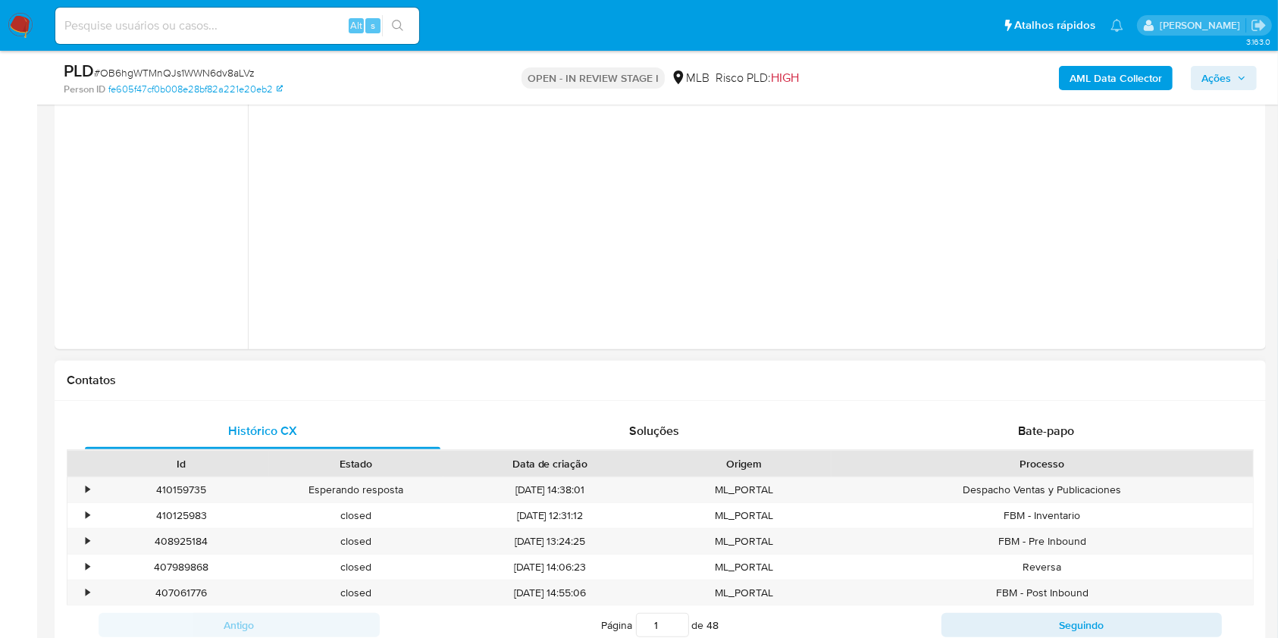
scroll to position [808, 0]
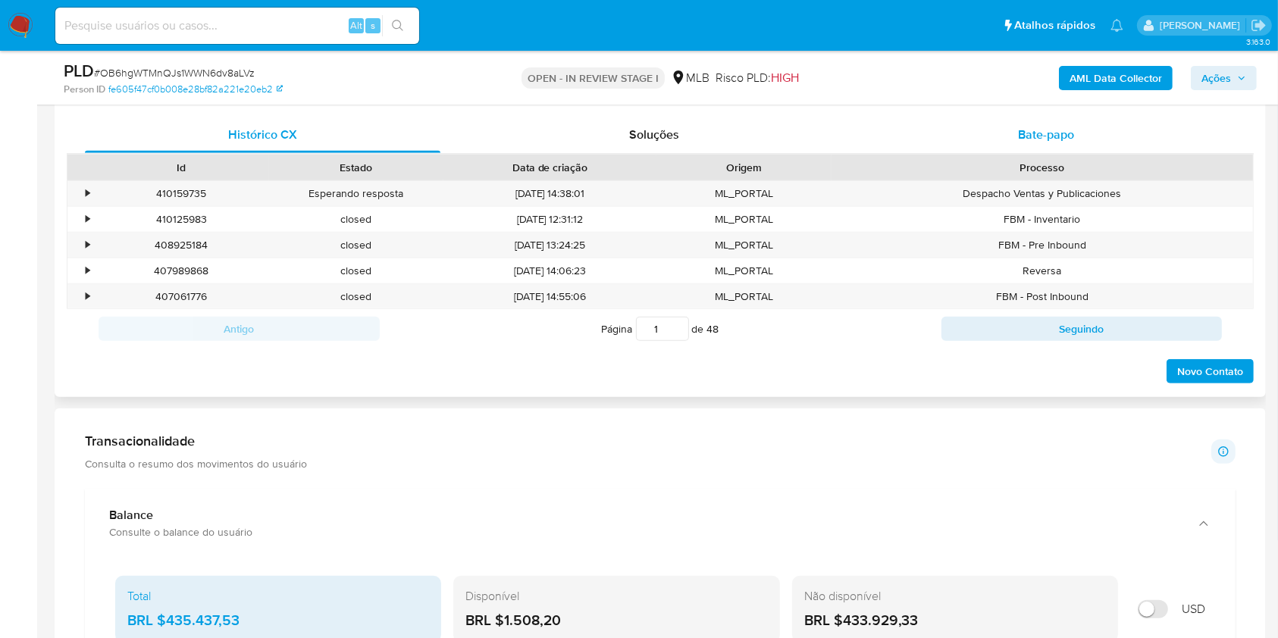
click at [1030, 143] on span "Bate-papo" at bounding box center [1046, 134] width 56 height 17
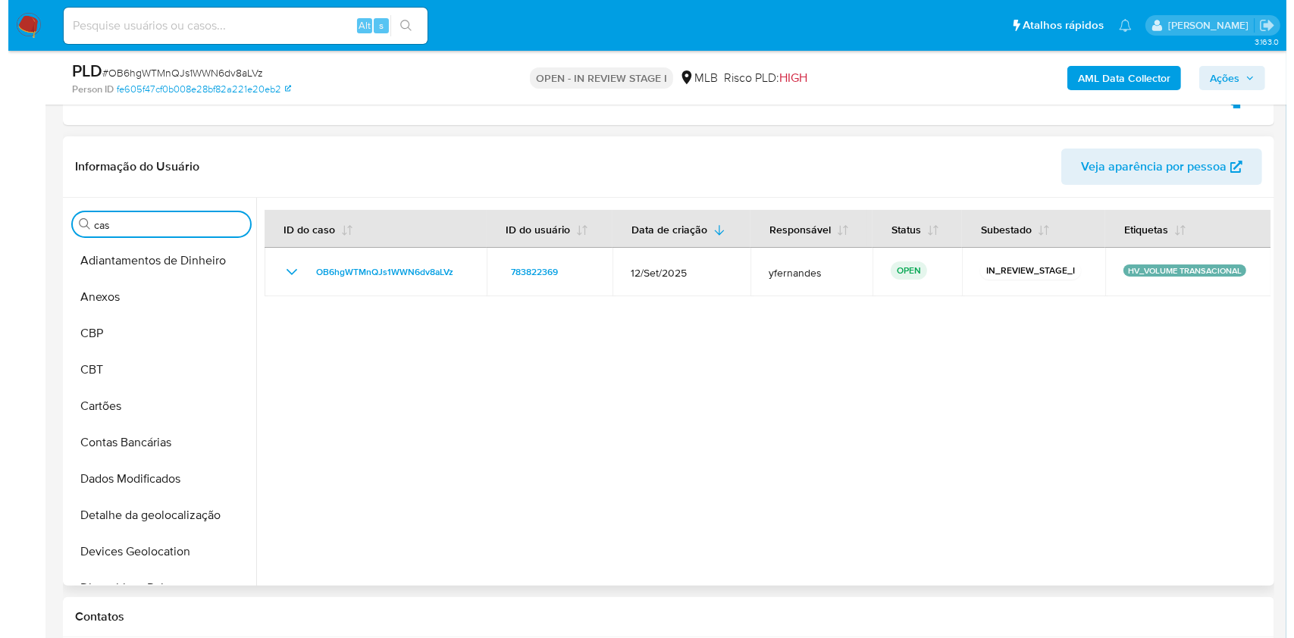
scroll to position [303, 0]
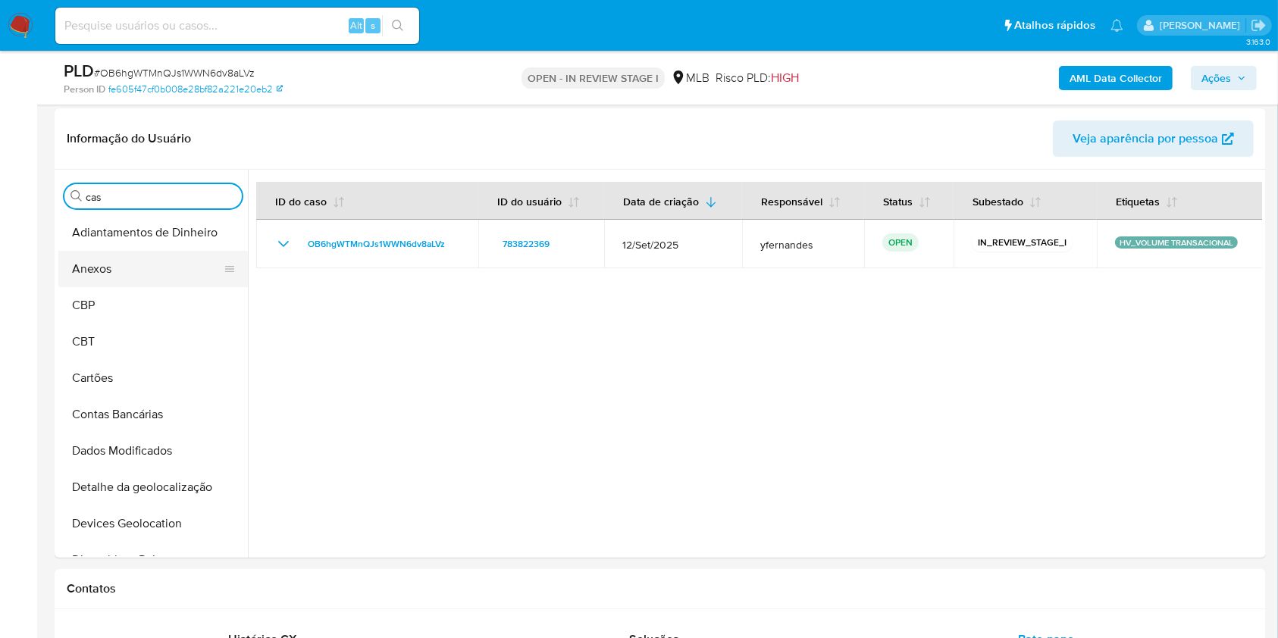
click at [158, 270] on button "Anexos" at bounding box center [146, 269] width 177 height 36
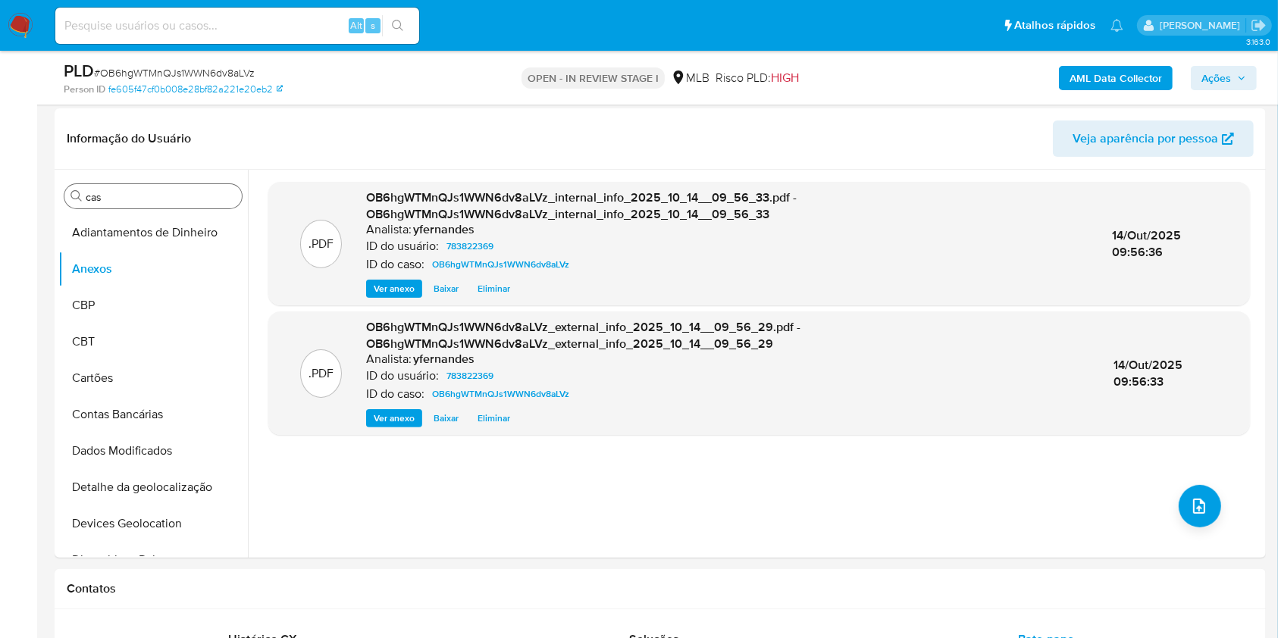
click at [1195, 488] on button "upload-file" at bounding box center [1200, 506] width 42 height 42
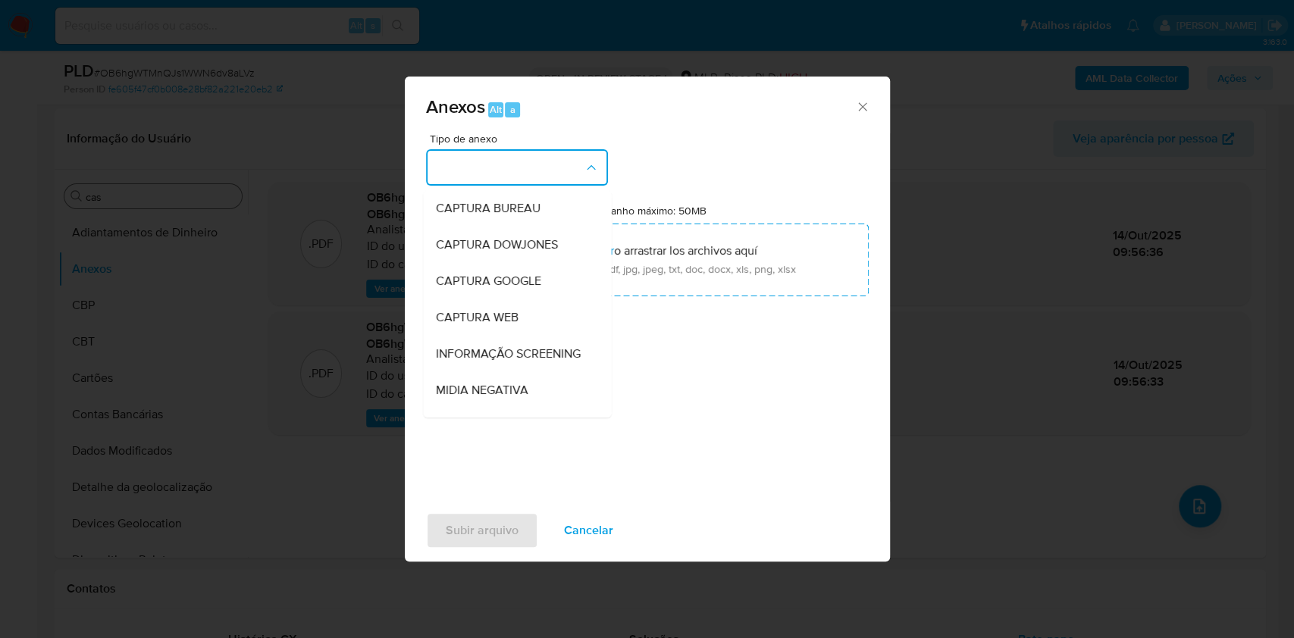
click at [515, 159] on button "button" at bounding box center [517, 167] width 182 height 36
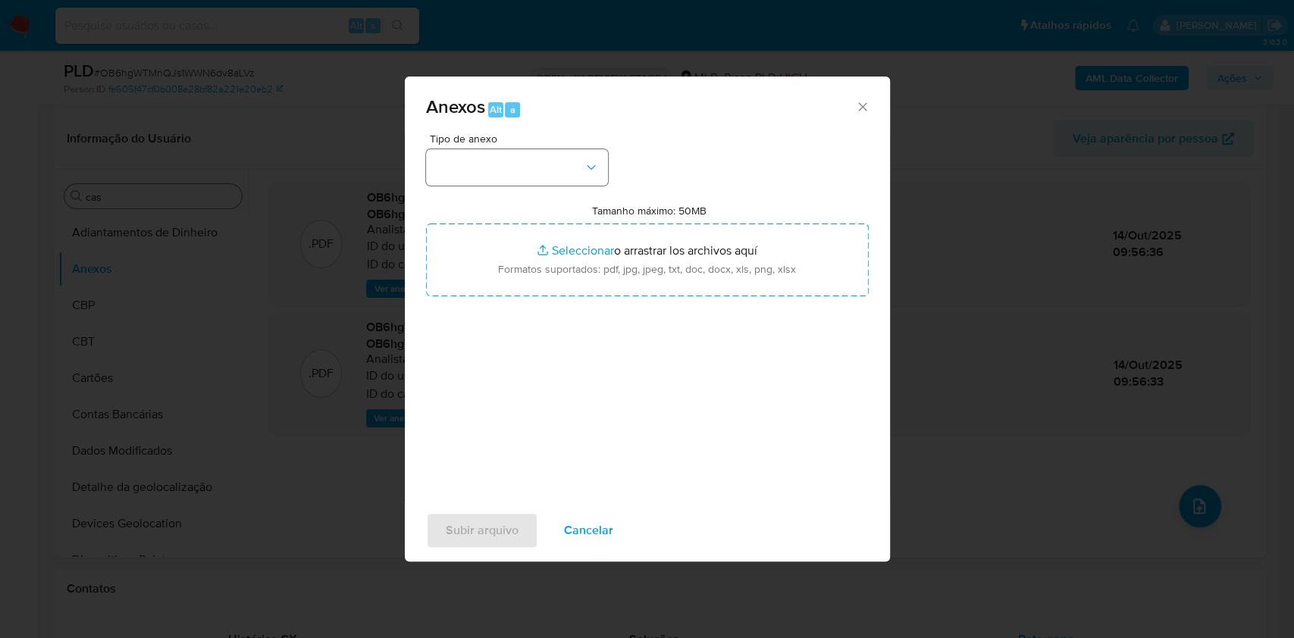
click at [536, 162] on button "button" at bounding box center [517, 167] width 182 height 36
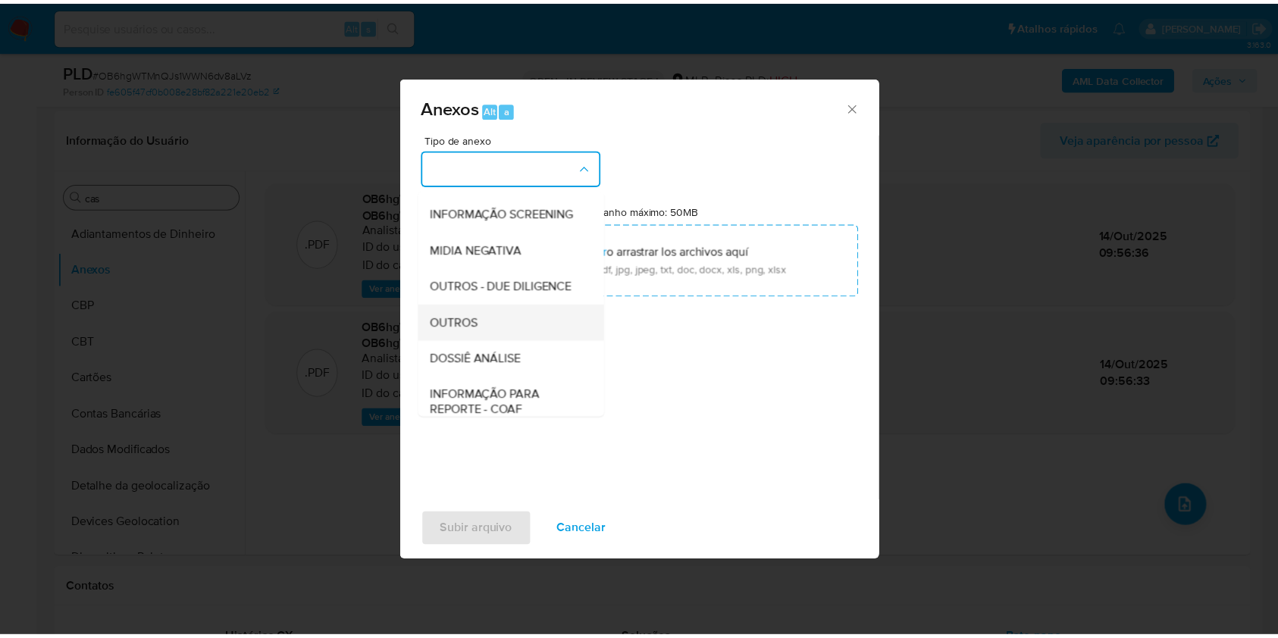
scroll to position [233, 0]
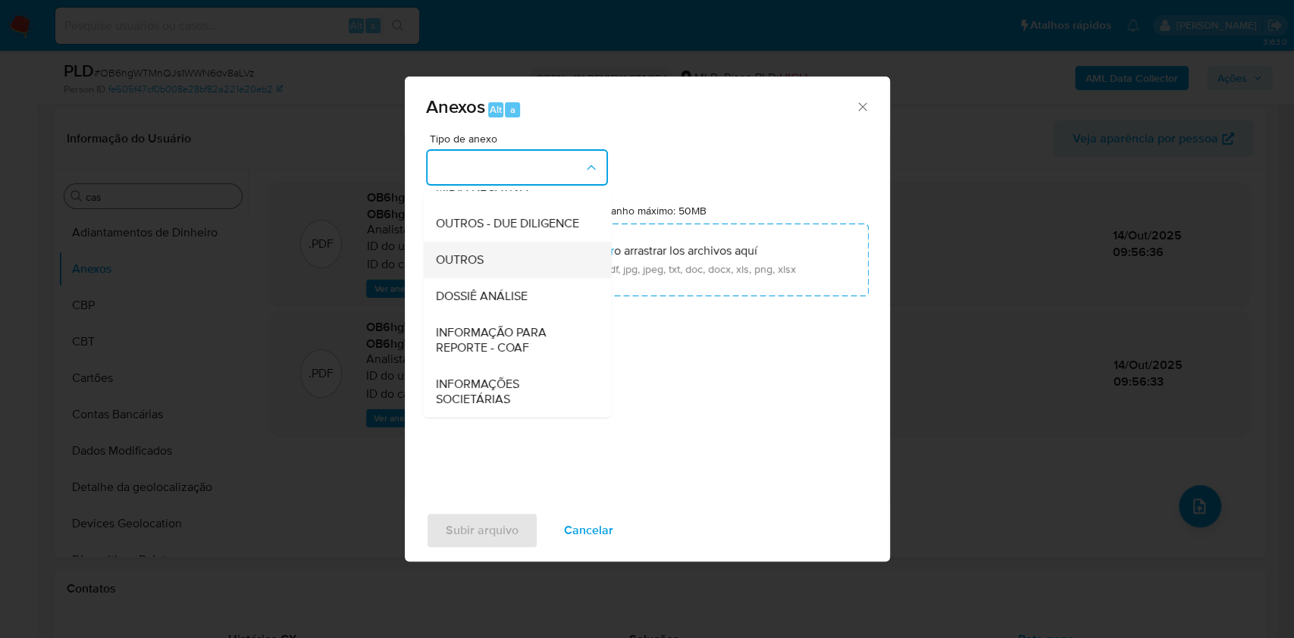
click at [459, 258] on span "OUTROS" at bounding box center [459, 259] width 48 height 15
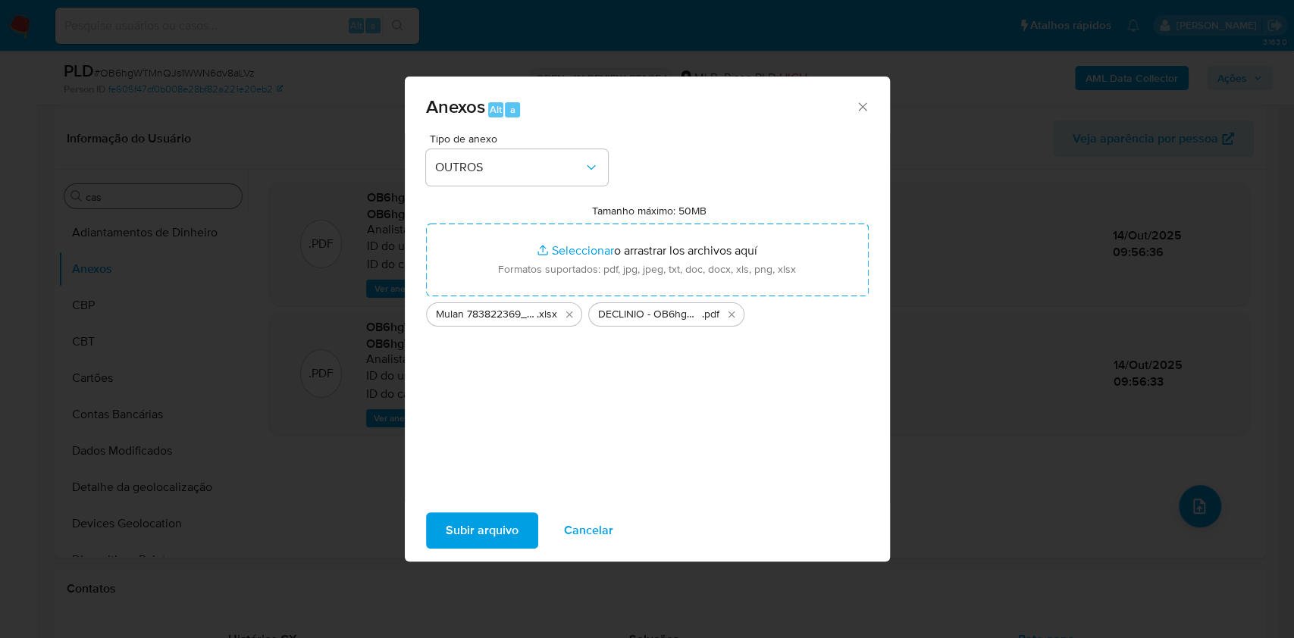
click at [479, 517] on span "Subir arquivo" at bounding box center [482, 530] width 73 height 33
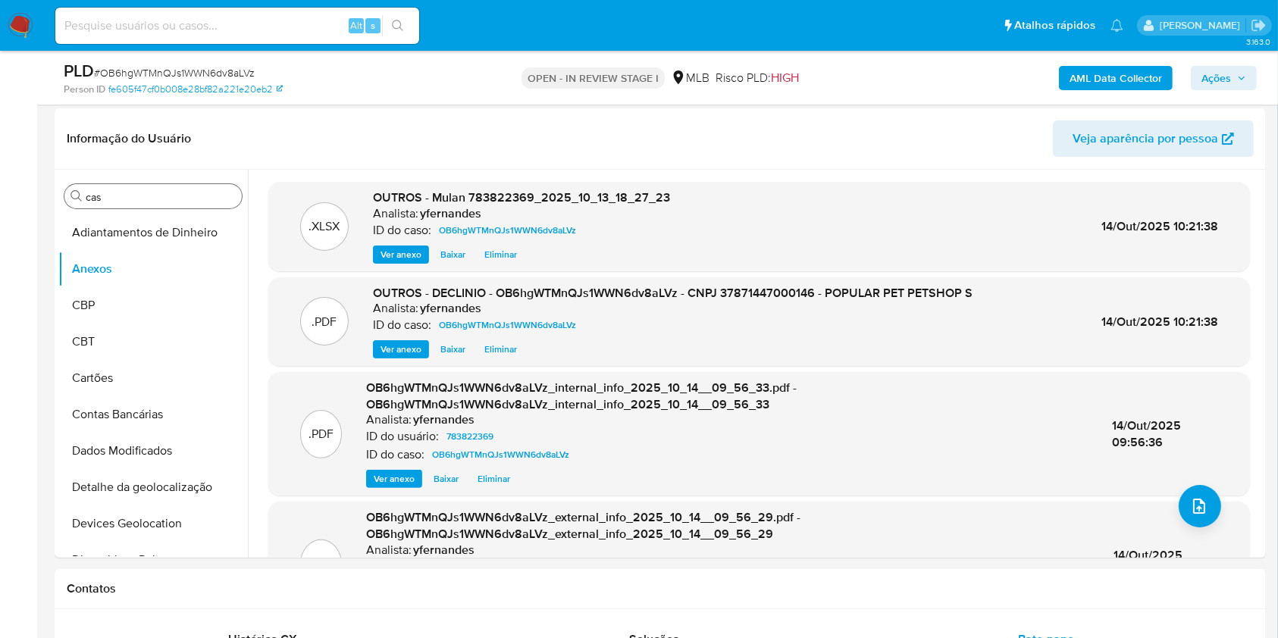
click at [1240, 82] on icon "button" at bounding box center [1241, 78] width 9 height 9
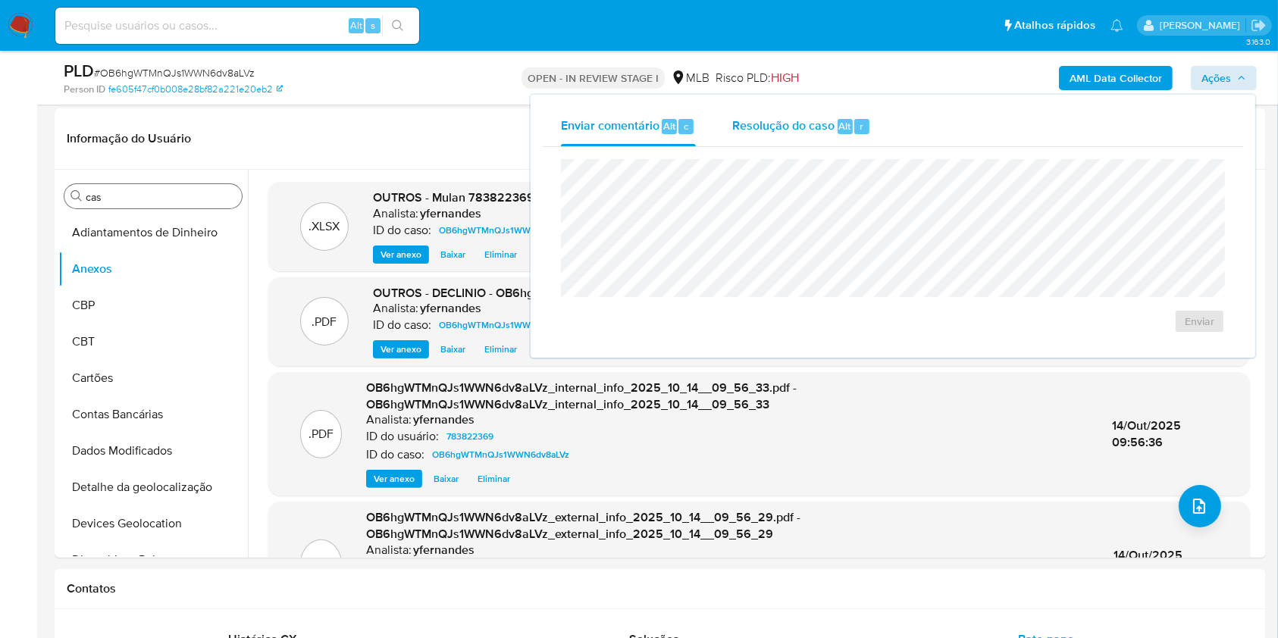
click at [766, 109] on div "Resolução do caso Alt r" at bounding box center [801, 126] width 139 height 39
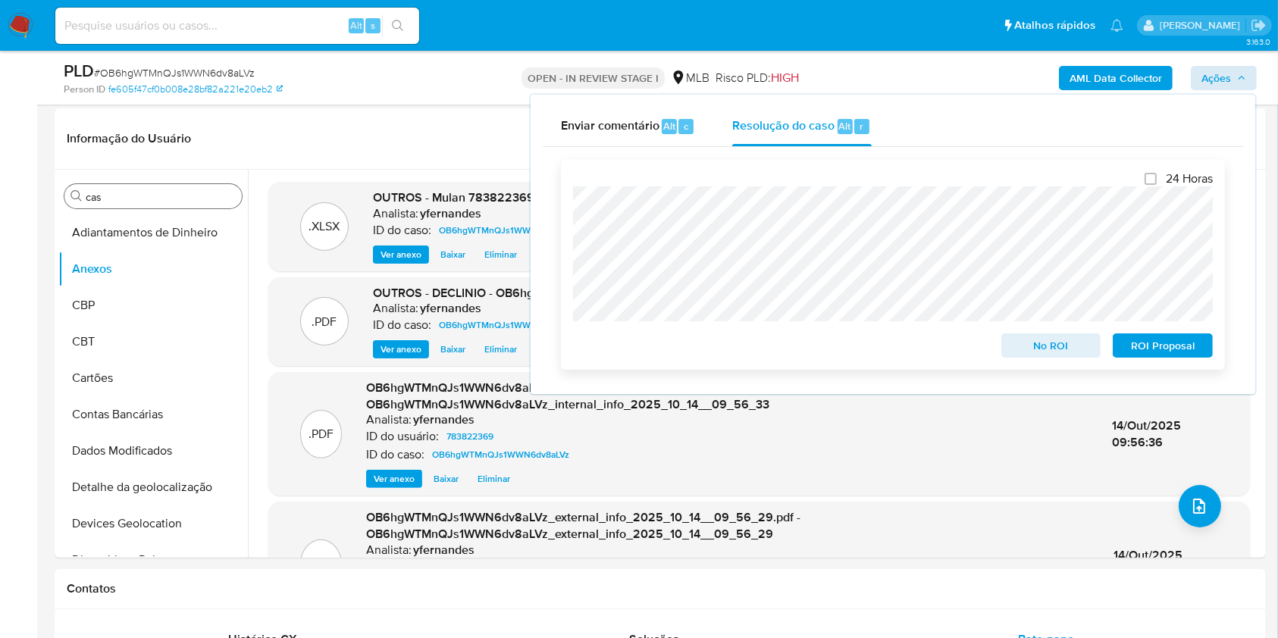
click at [1015, 343] on span "No ROI" at bounding box center [1051, 345] width 79 height 21
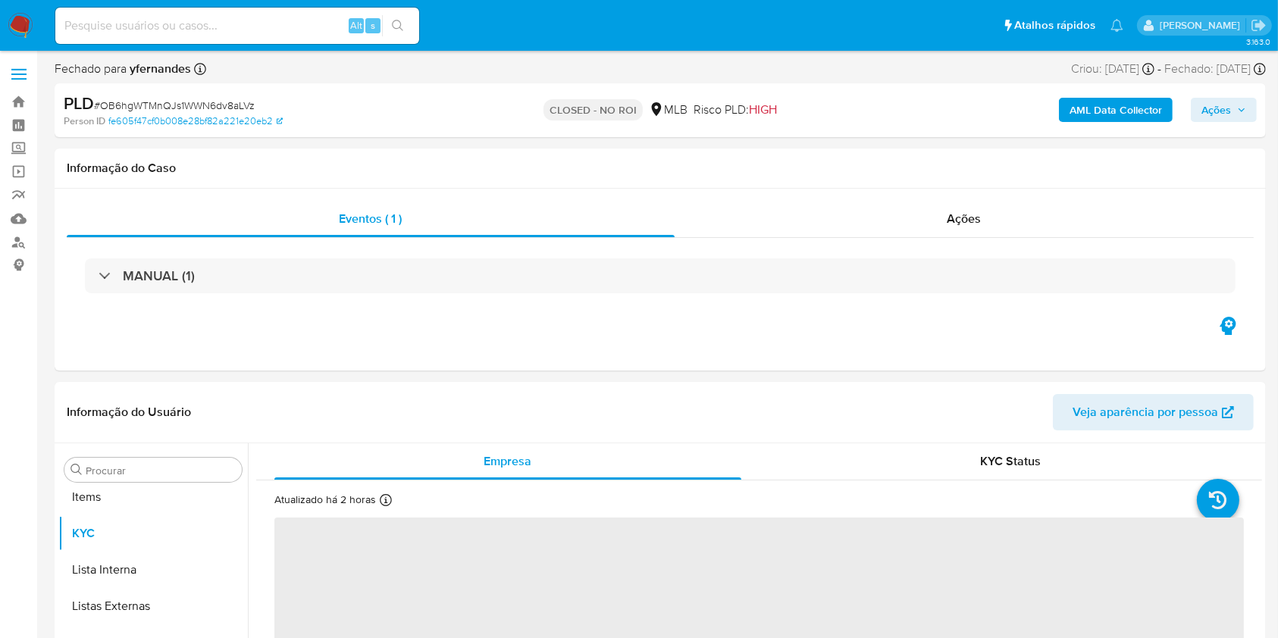
scroll to position [823, 0]
select select "10"
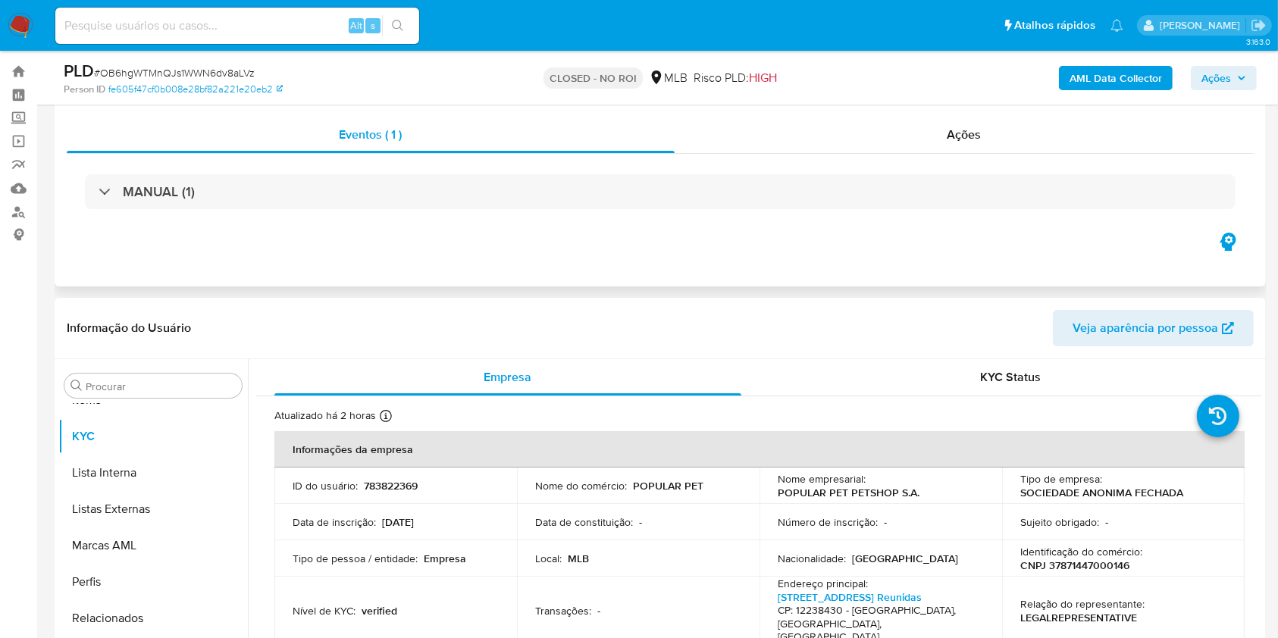
scroll to position [0, 0]
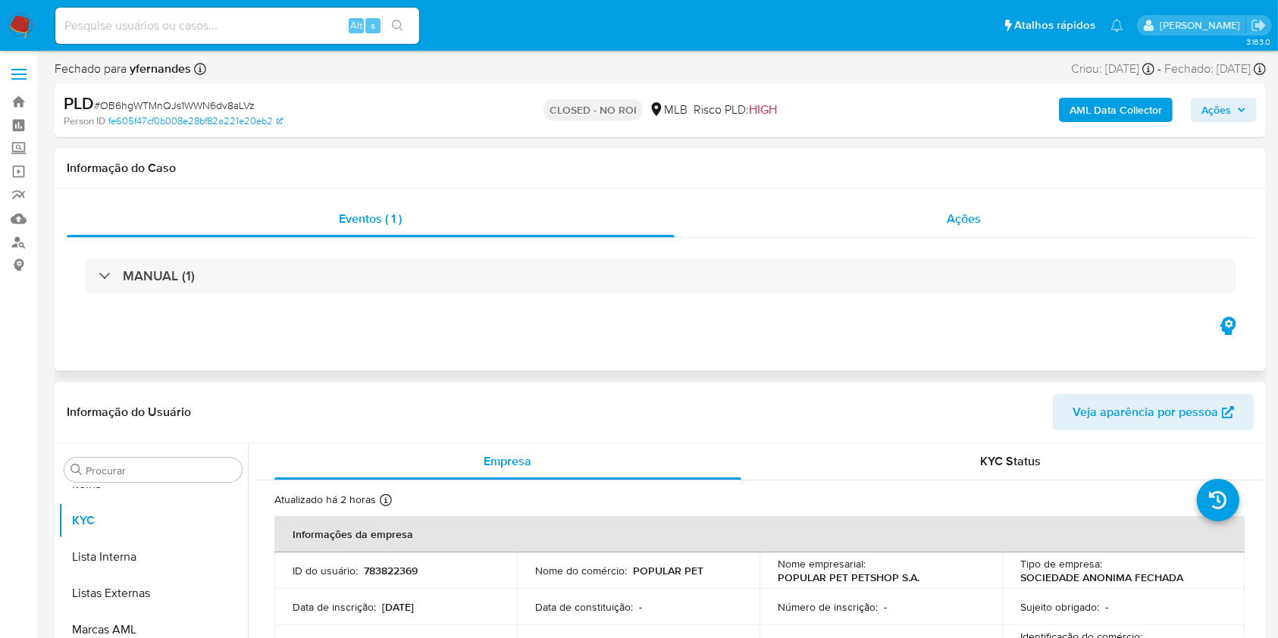
click at [834, 208] on div "Ações" at bounding box center [964, 219] width 579 height 36
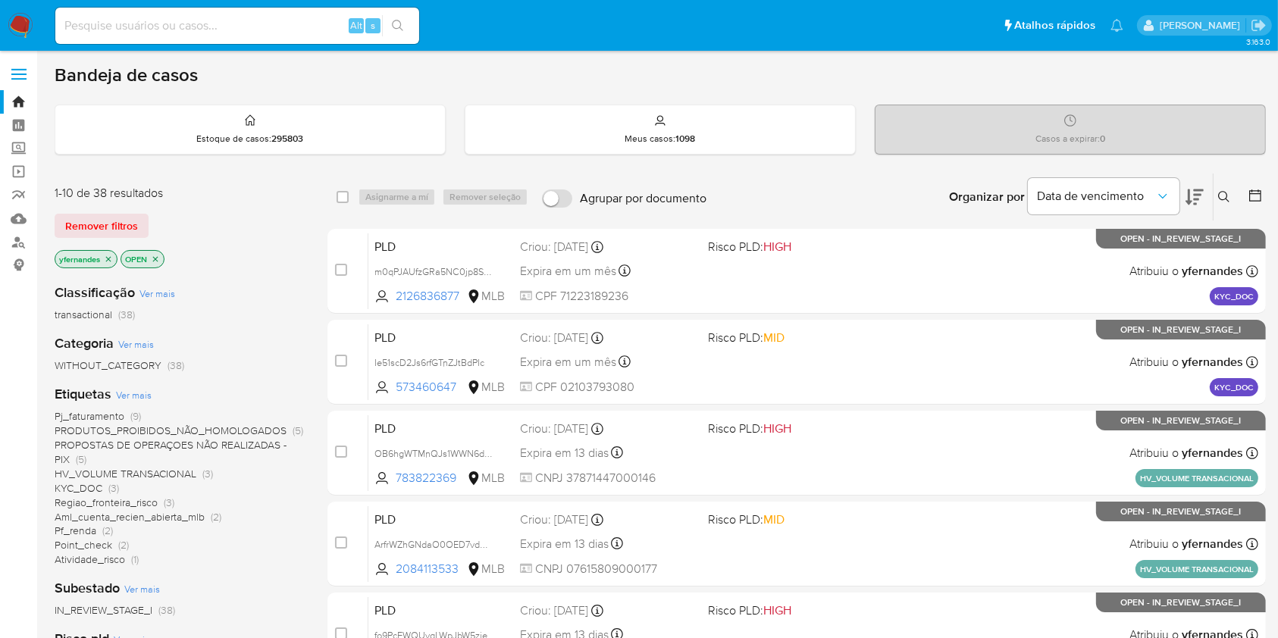
click at [24, 25] on img at bounding box center [21, 26] width 26 height 26
drag, startPoint x: 19, startPoint y: 23, endPoint x: 63, endPoint y: 86, distance: 76.8
click at [19, 23] on img at bounding box center [21, 26] width 26 height 26
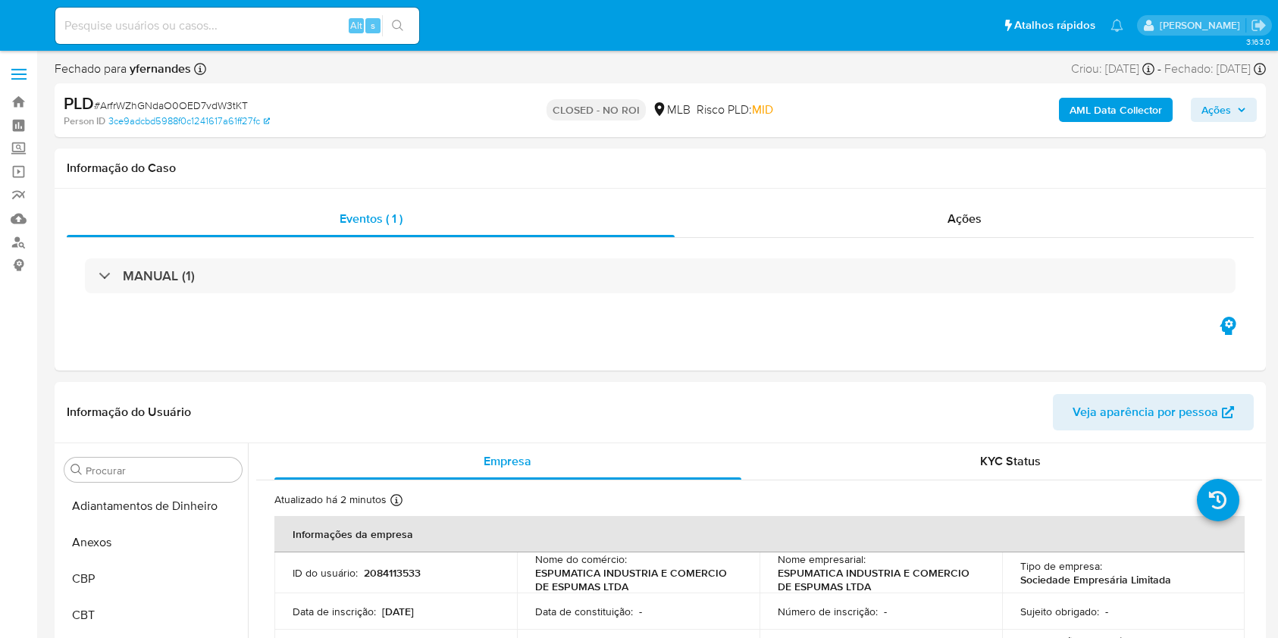
select select "10"
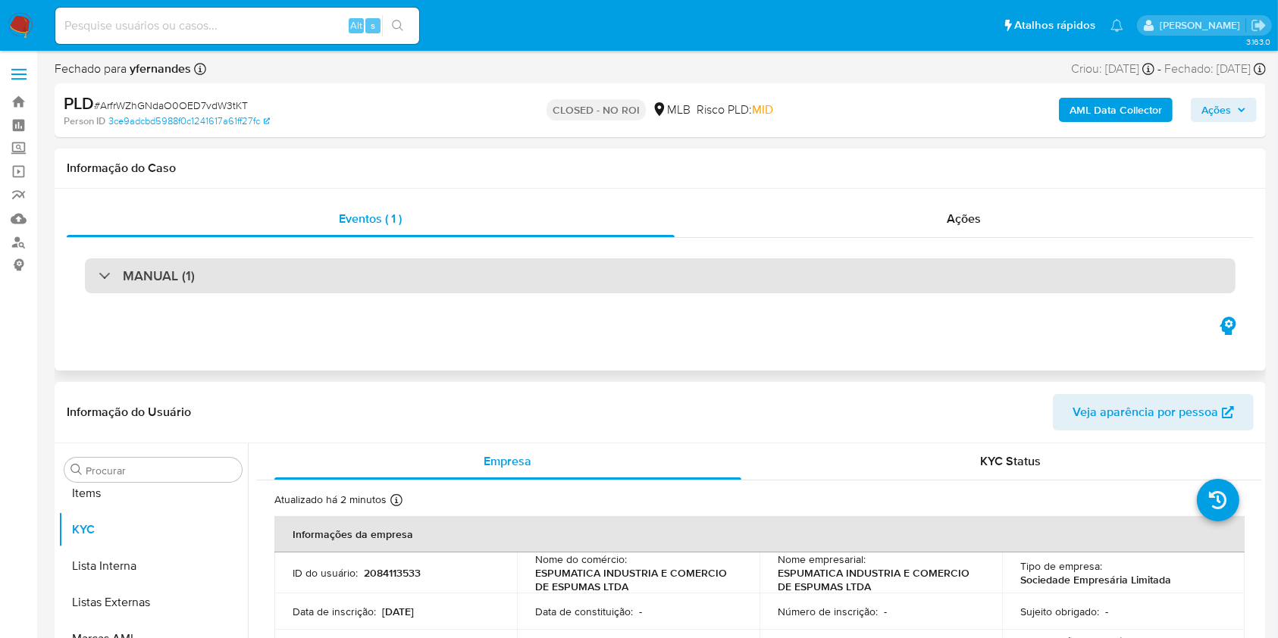
scroll to position [823, 0]
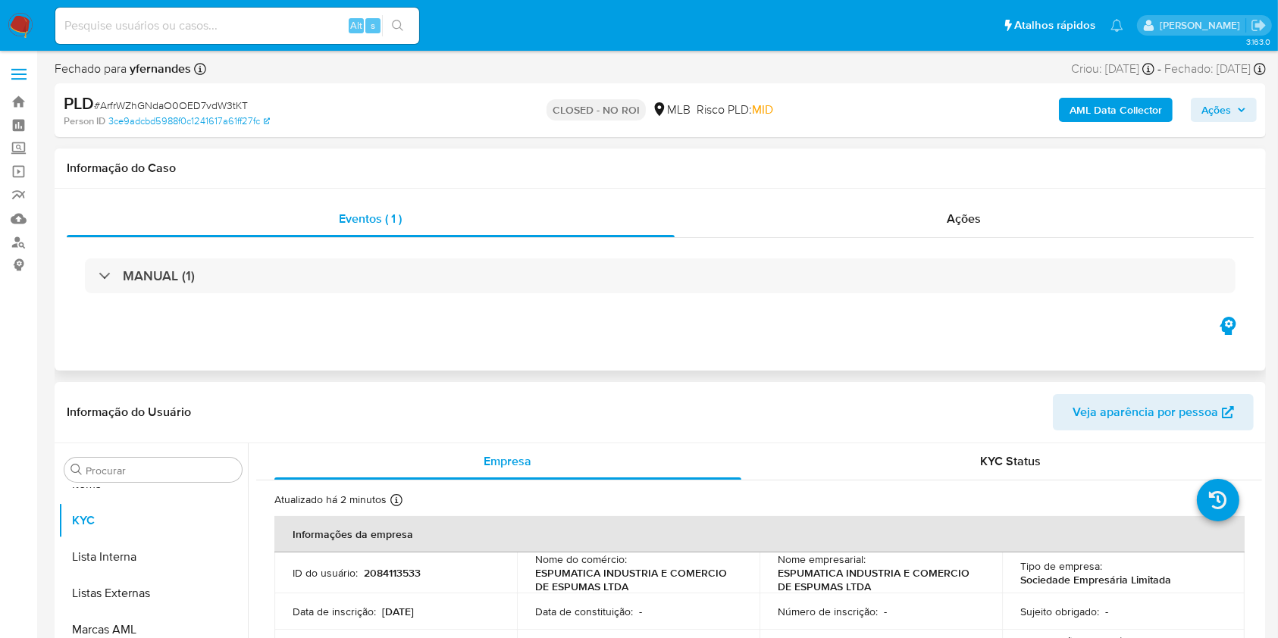
click at [857, 196] on div "Eventos ( 1 ) Ações MANUAL (1)" at bounding box center [660, 280] width 1211 height 182
click at [861, 199] on div "Eventos ( 1 ) Ações MANUAL (1)" at bounding box center [660, 280] width 1211 height 182
click at [912, 214] on div "Ações" at bounding box center [964, 219] width 579 height 36
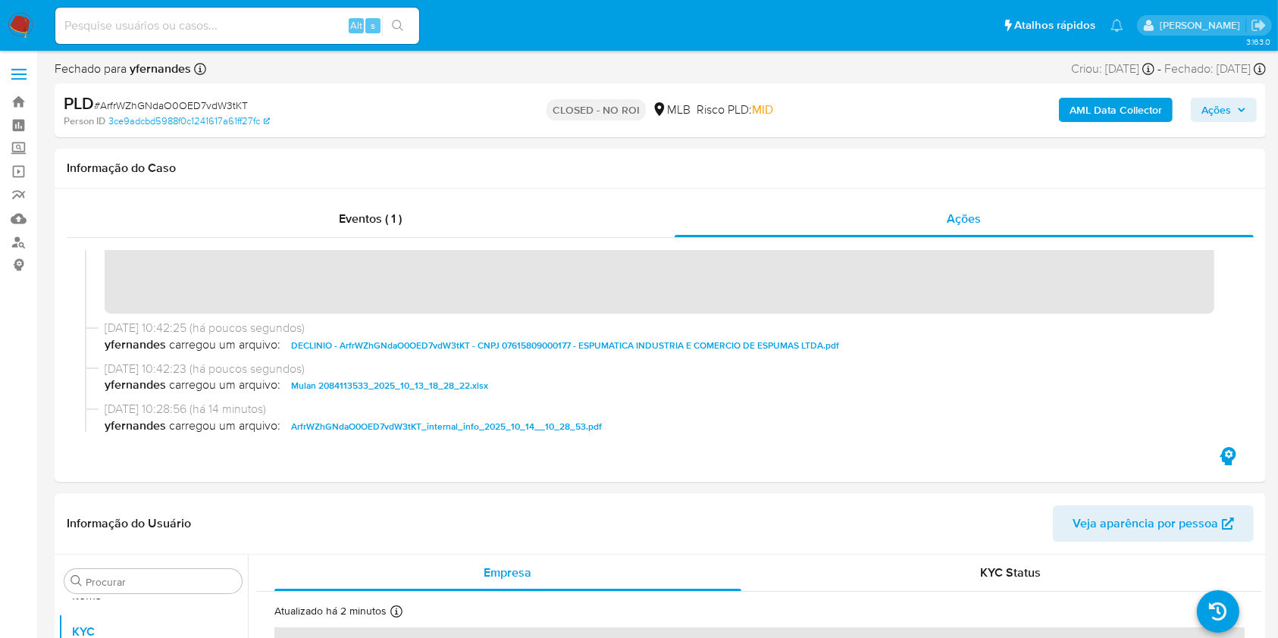
scroll to position [0, 0]
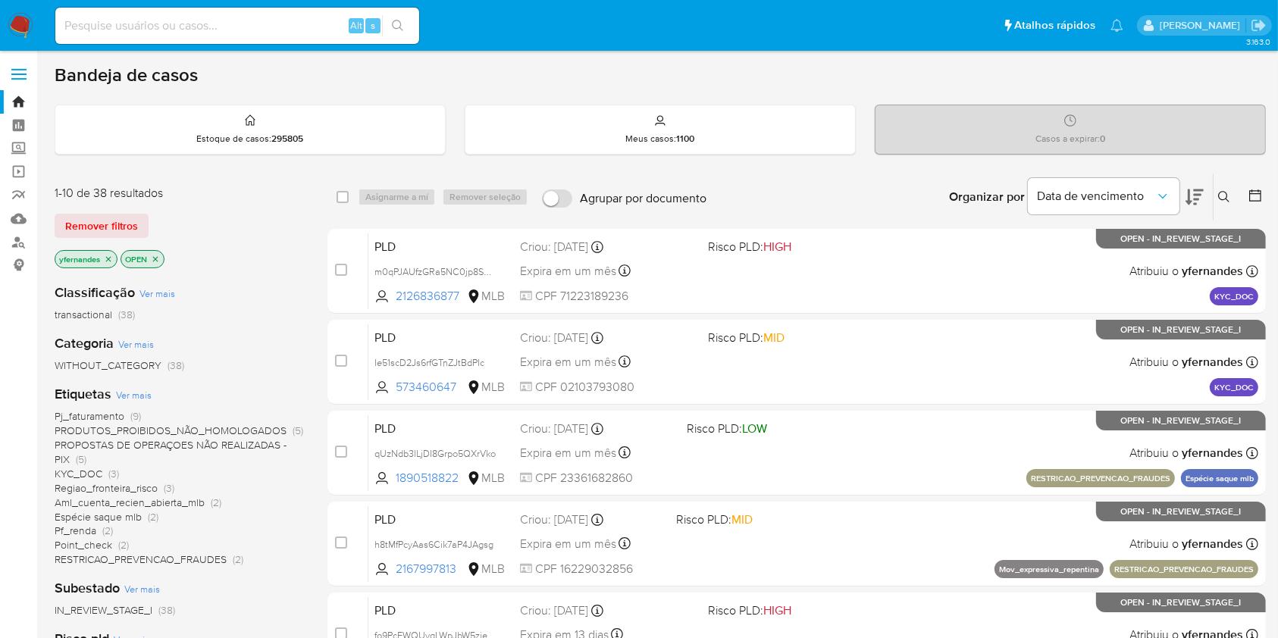
click at [20, 18] on img at bounding box center [21, 26] width 26 height 26
click at [143, 392] on span "Ver mais" at bounding box center [134, 395] width 36 height 14
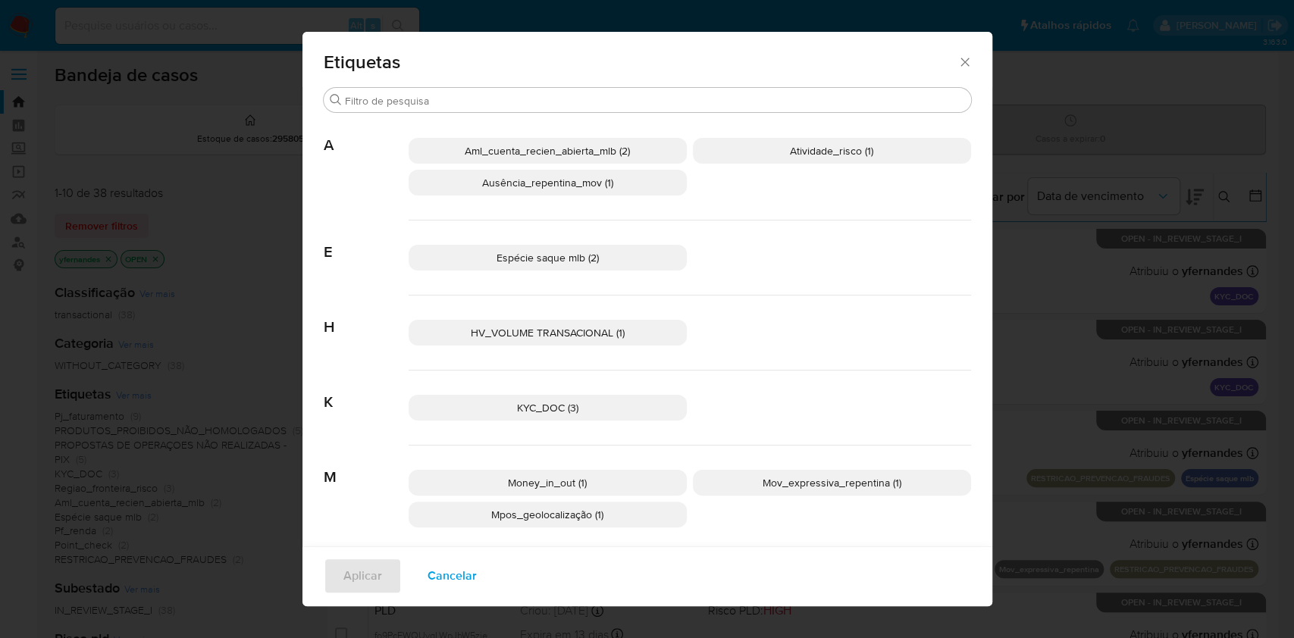
click at [960, 63] on icon "Fechar" at bounding box center [964, 62] width 8 height 8
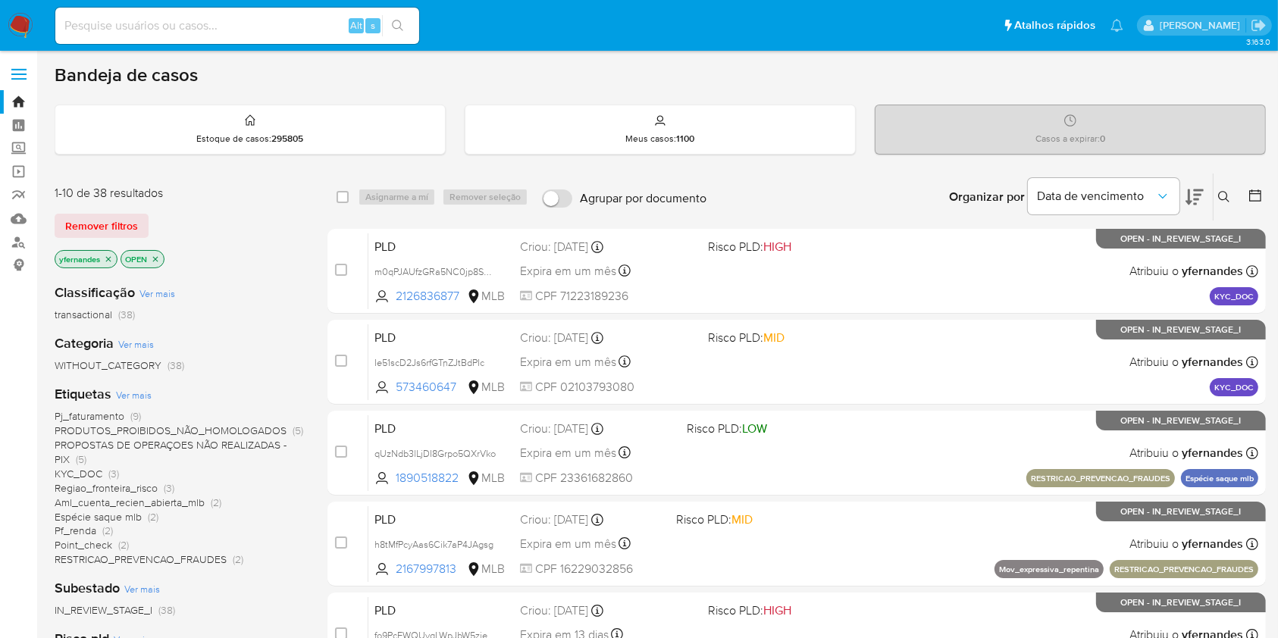
click at [1199, 196] on icon at bounding box center [1195, 197] width 18 height 18
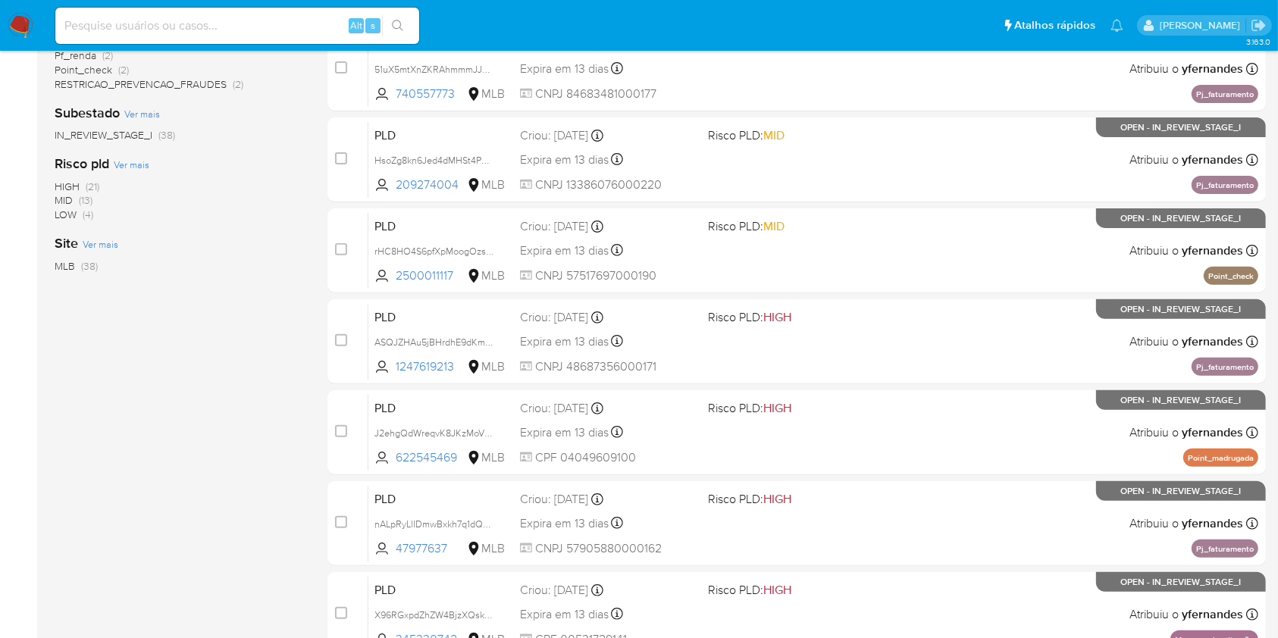
scroll to position [613, 0]
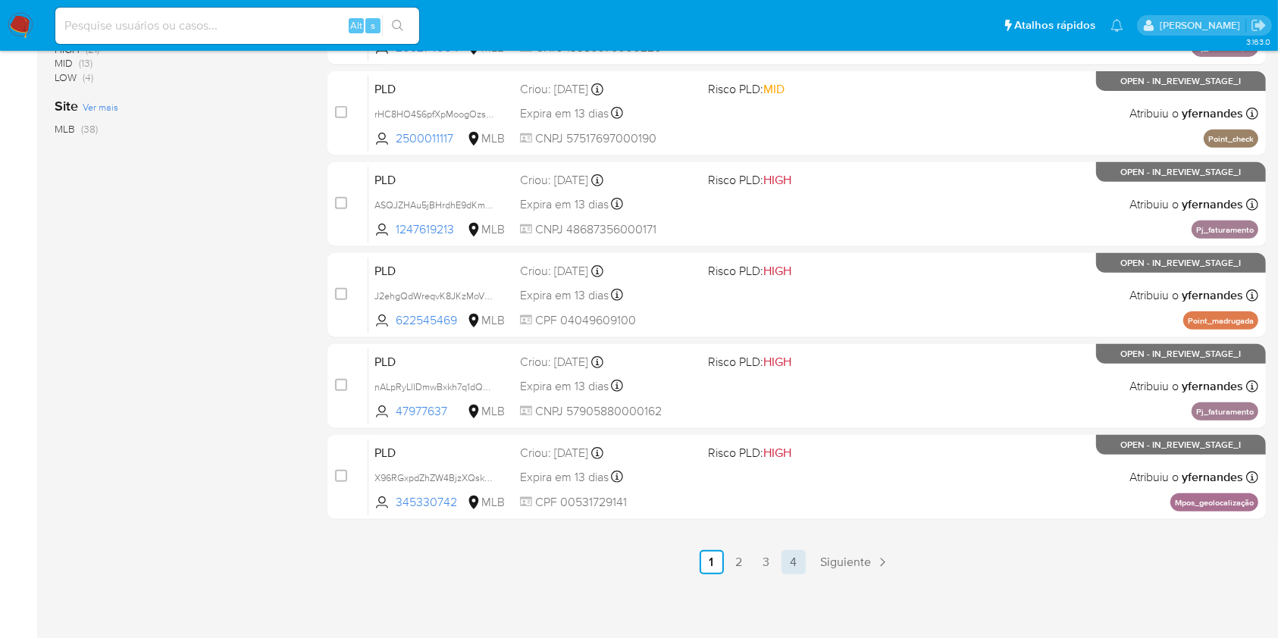
click at [791, 569] on link "4" at bounding box center [794, 562] width 24 height 24
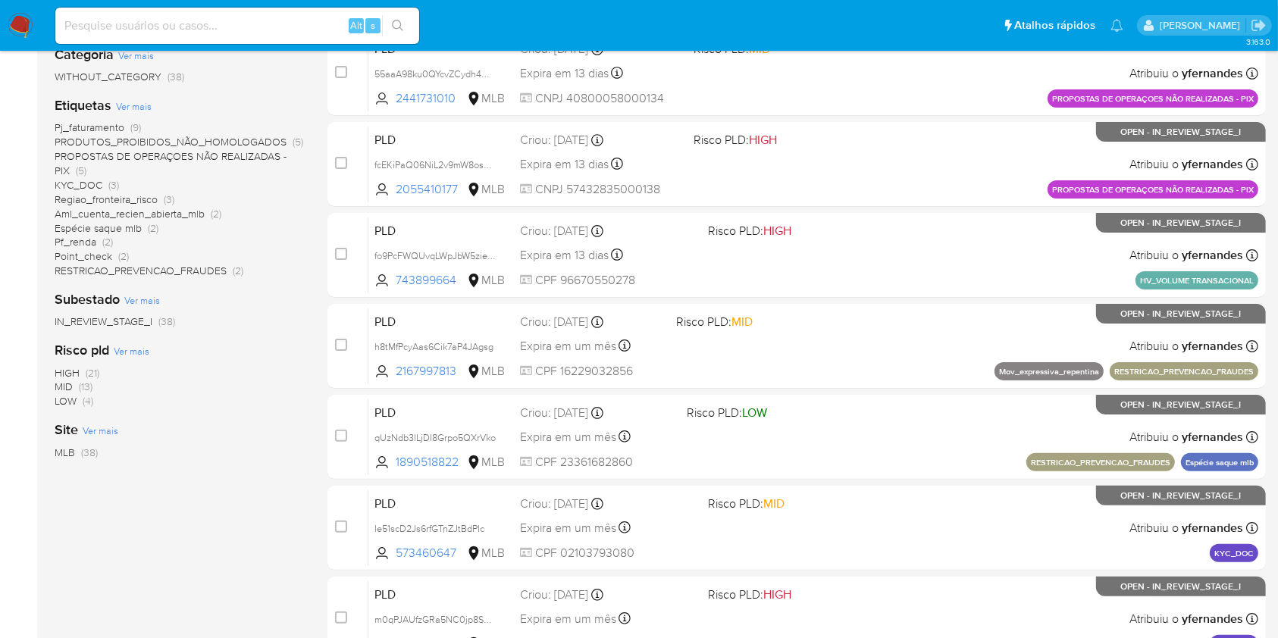
scroll to position [431, 0]
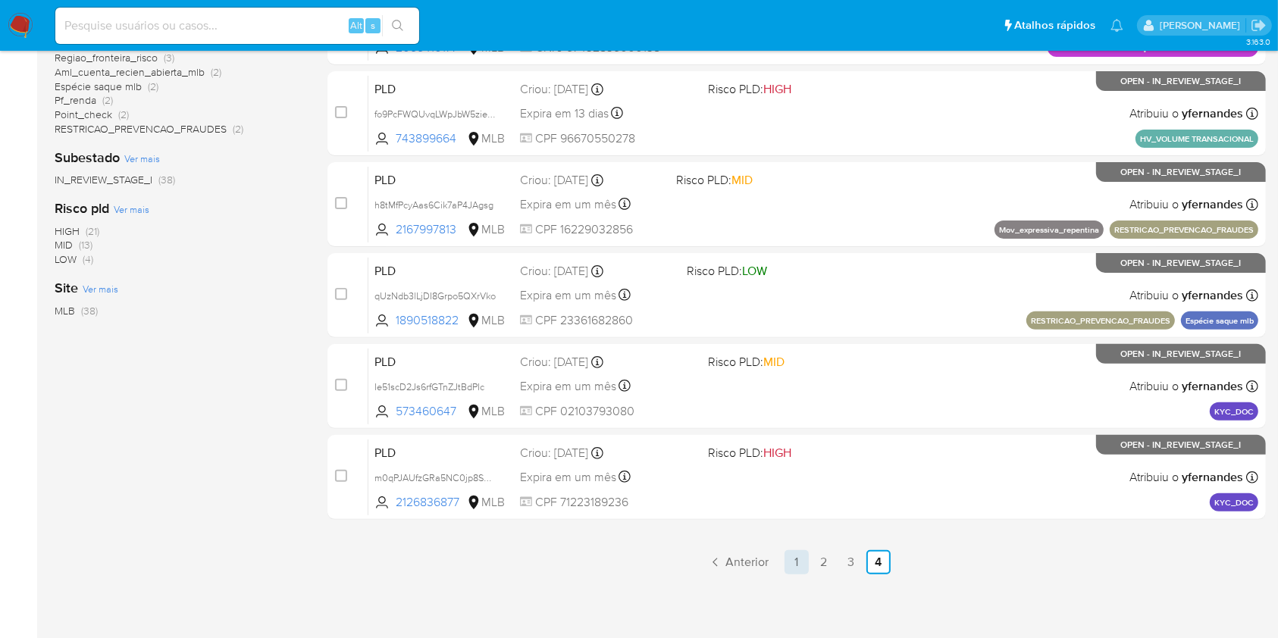
click at [793, 558] on link "1" at bounding box center [797, 562] width 24 height 24
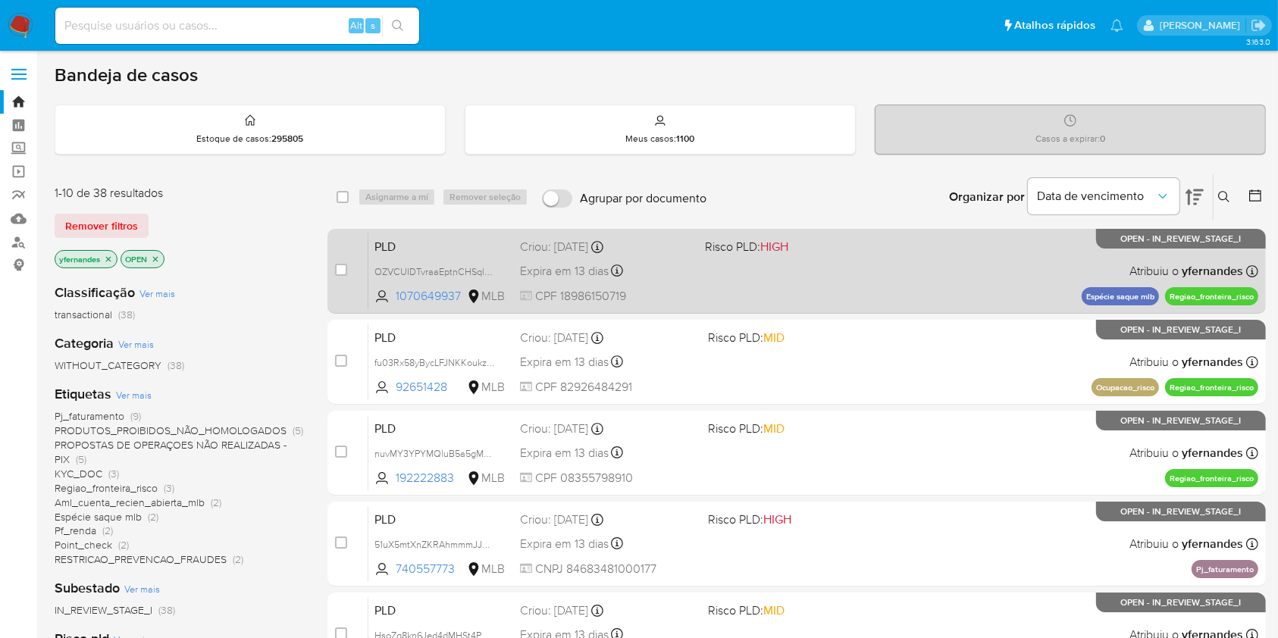
click at [864, 259] on div "PLD OZVCUIDTvraaEptnCHSqlKh6 1070649937 MLB Risco PLD: HIGH Criou: [DATE] Criou…" at bounding box center [813, 271] width 890 height 77
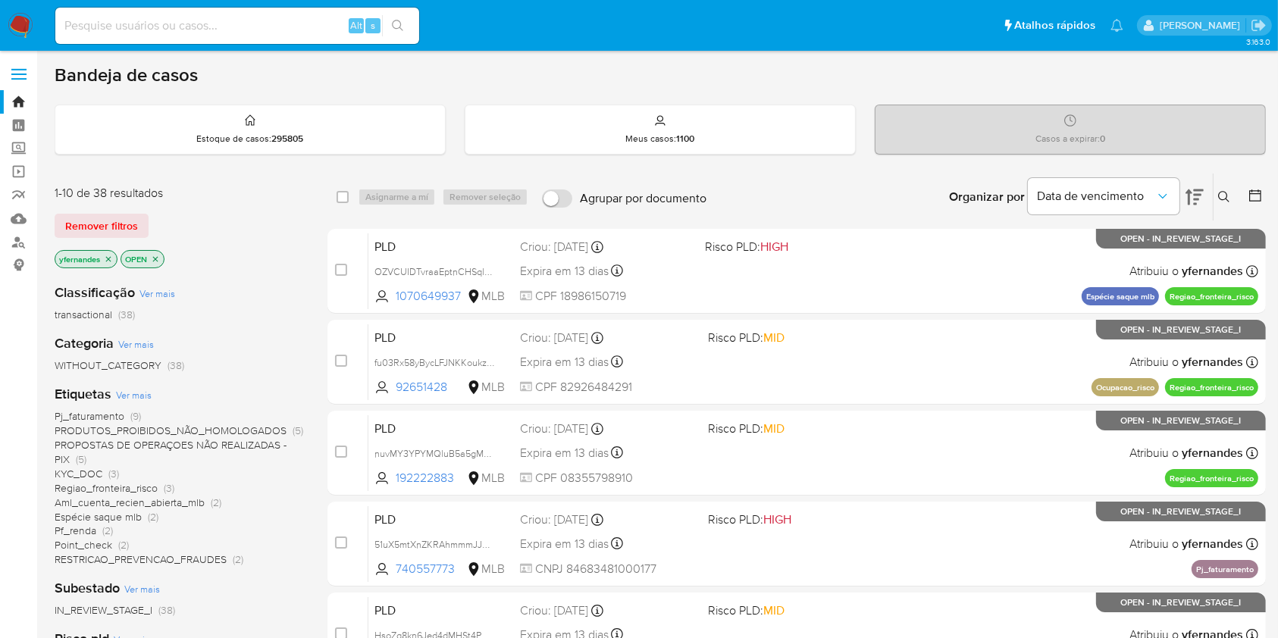
click at [20, 25] on img at bounding box center [21, 26] width 26 height 26
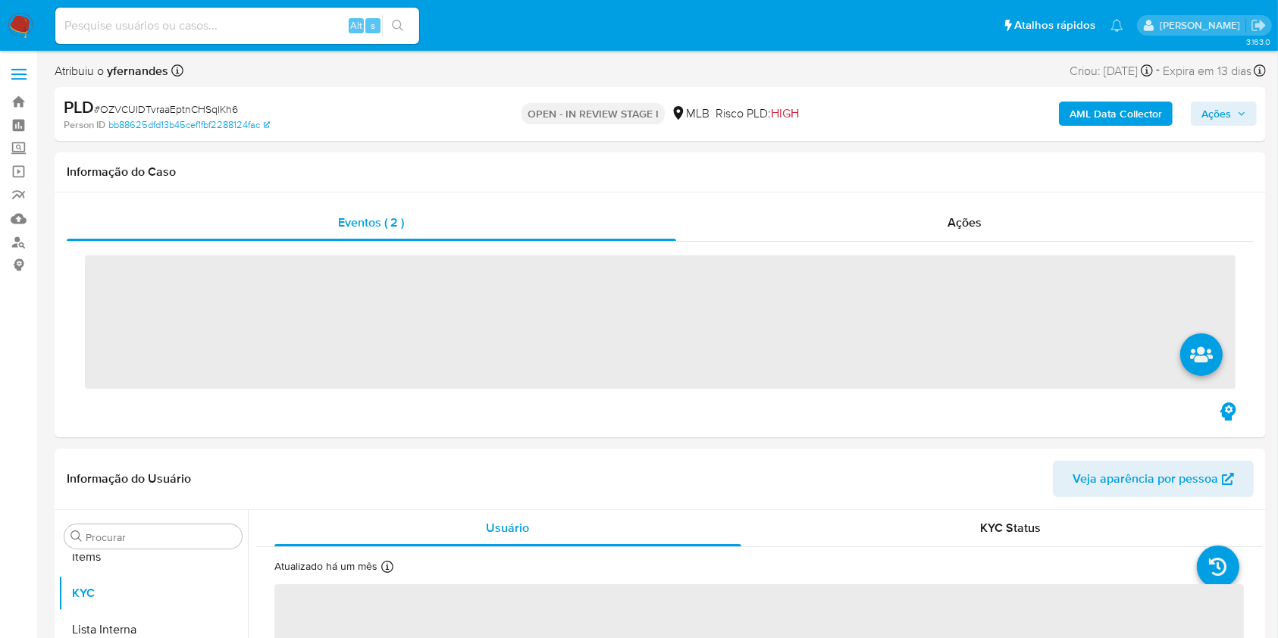
scroll to position [823, 0]
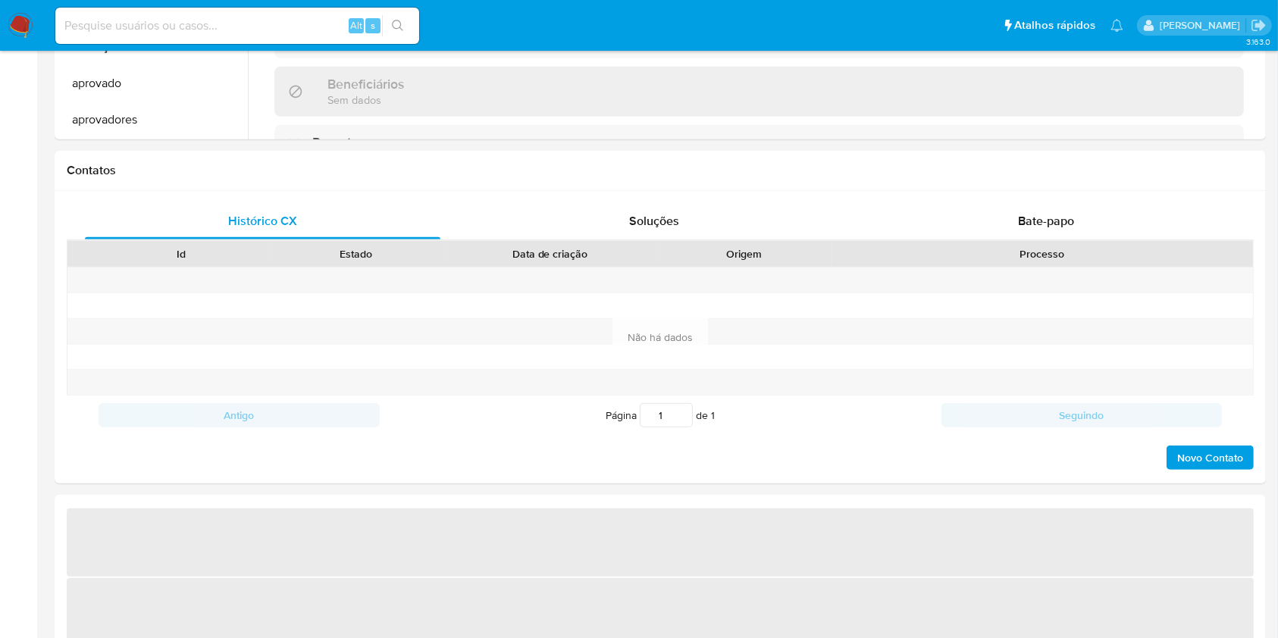
select select "10"
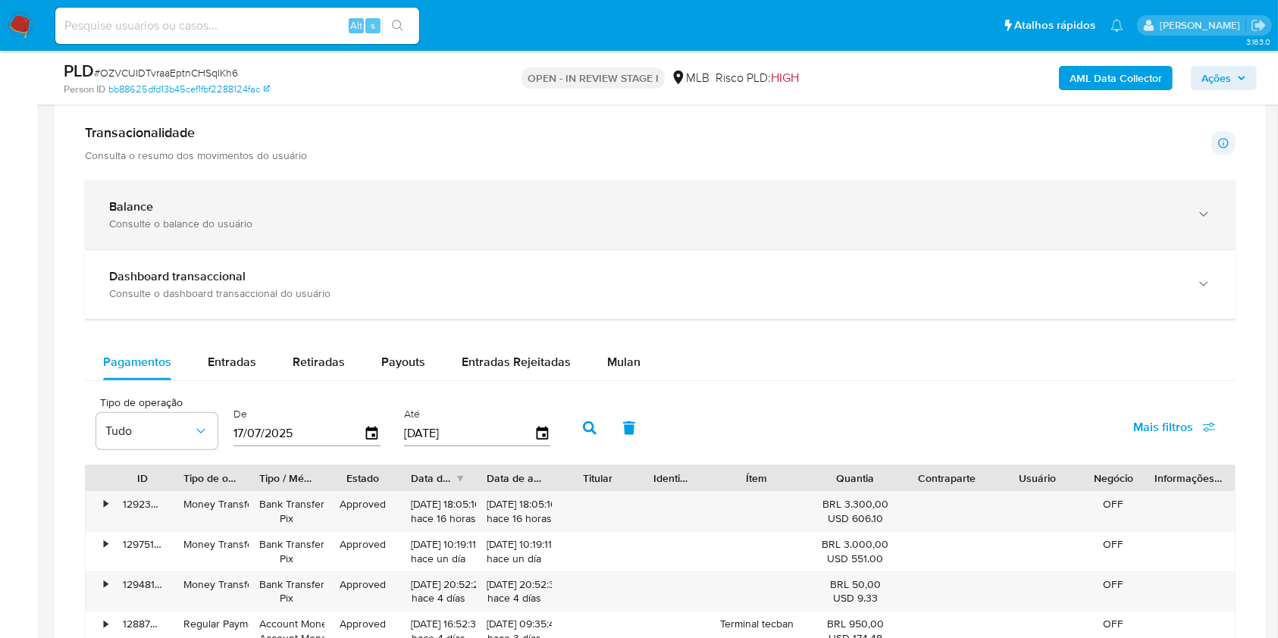
scroll to position [910, 0]
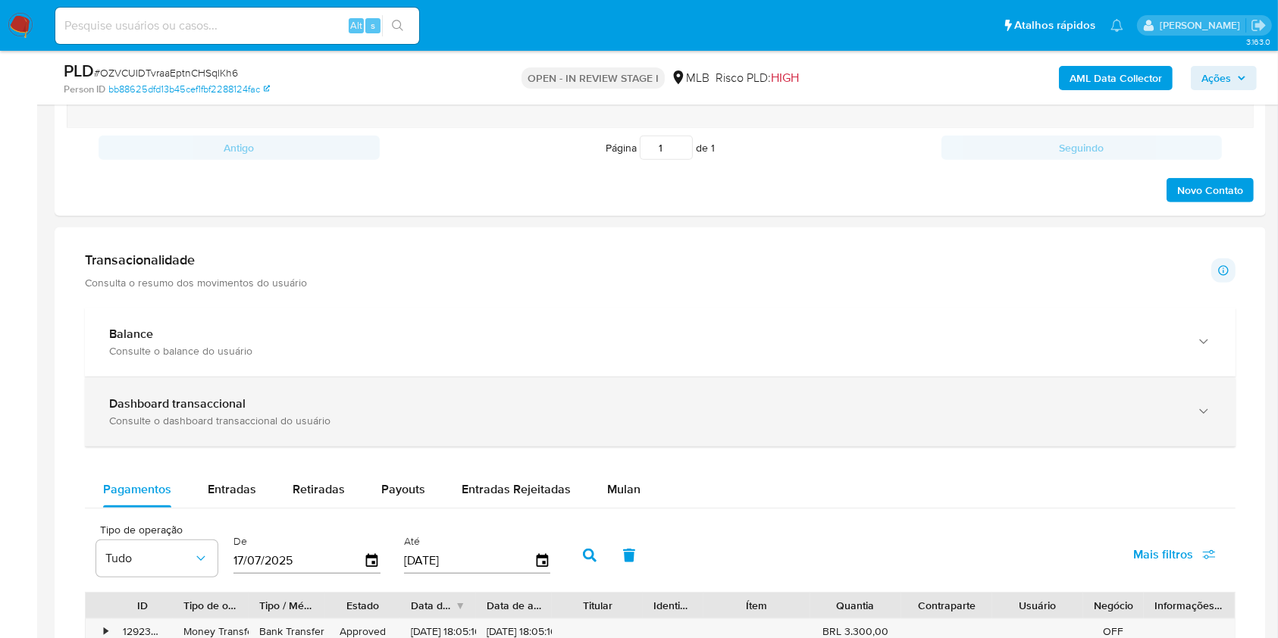
click at [622, 472] on div "Mulan" at bounding box center [623, 490] width 33 height 36
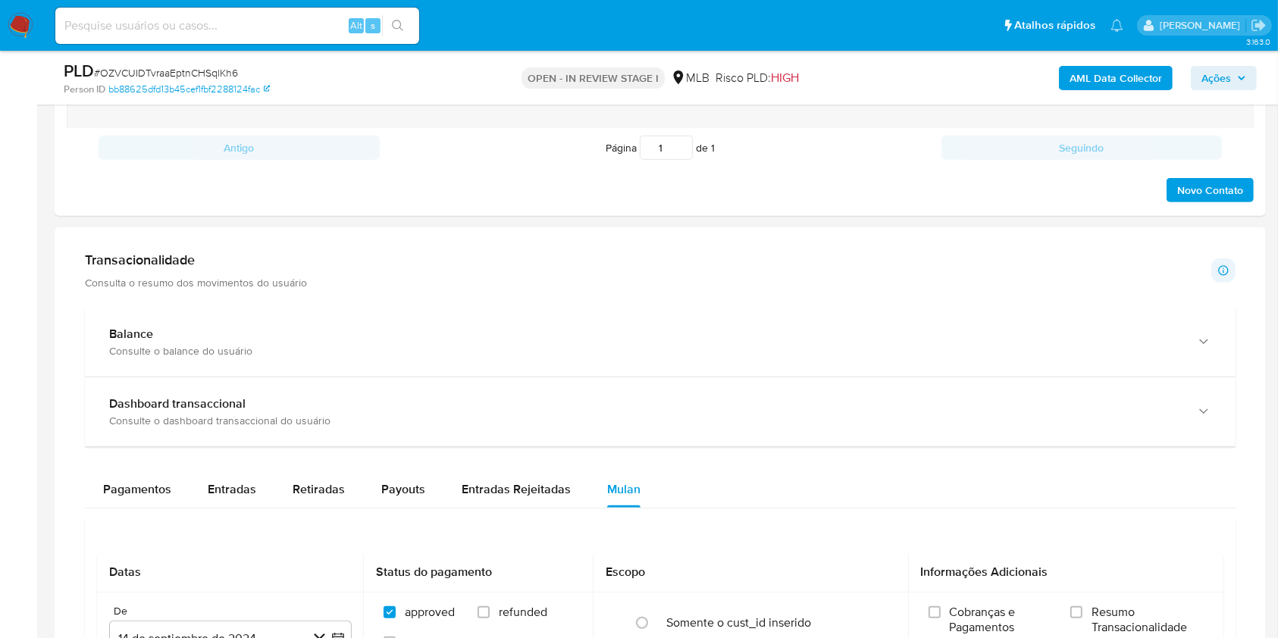
scroll to position [1314, 0]
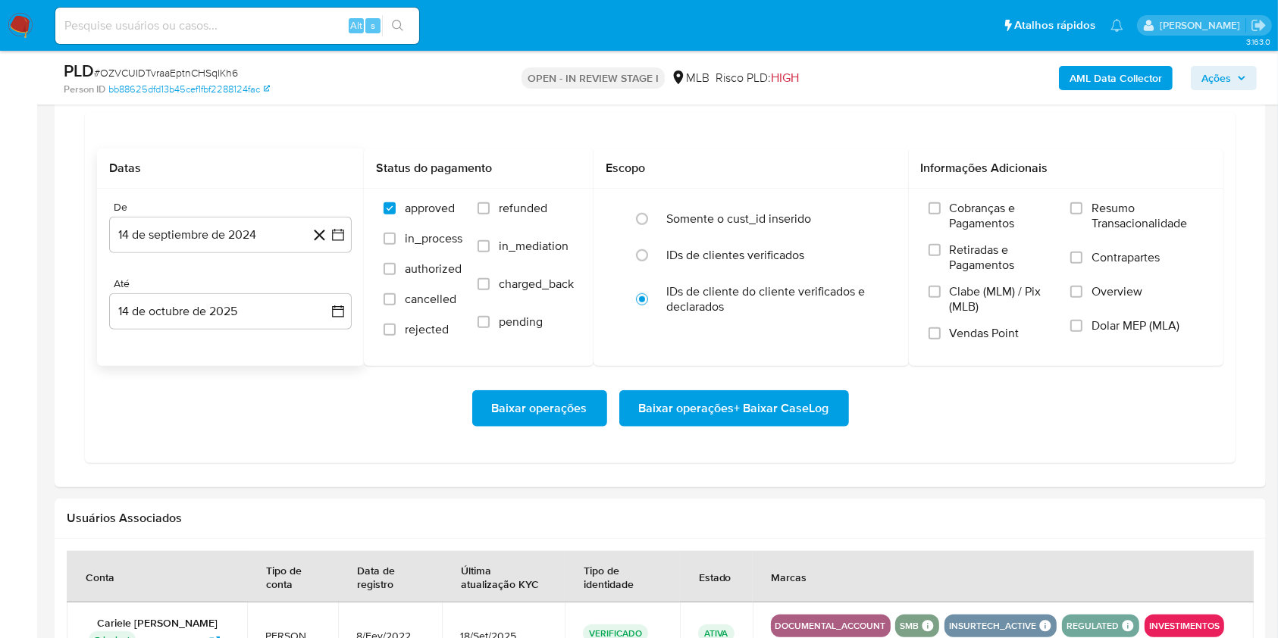
click at [228, 254] on div "De 14 de septiembre de 2024 [DATE] Até 14 de octubre de 2025 [DATE]" at bounding box center [230, 277] width 267 height 177
click at [217, 224] on button "14 de septiembre de 2024" at bounding box center [230, 235] width 243 height 36
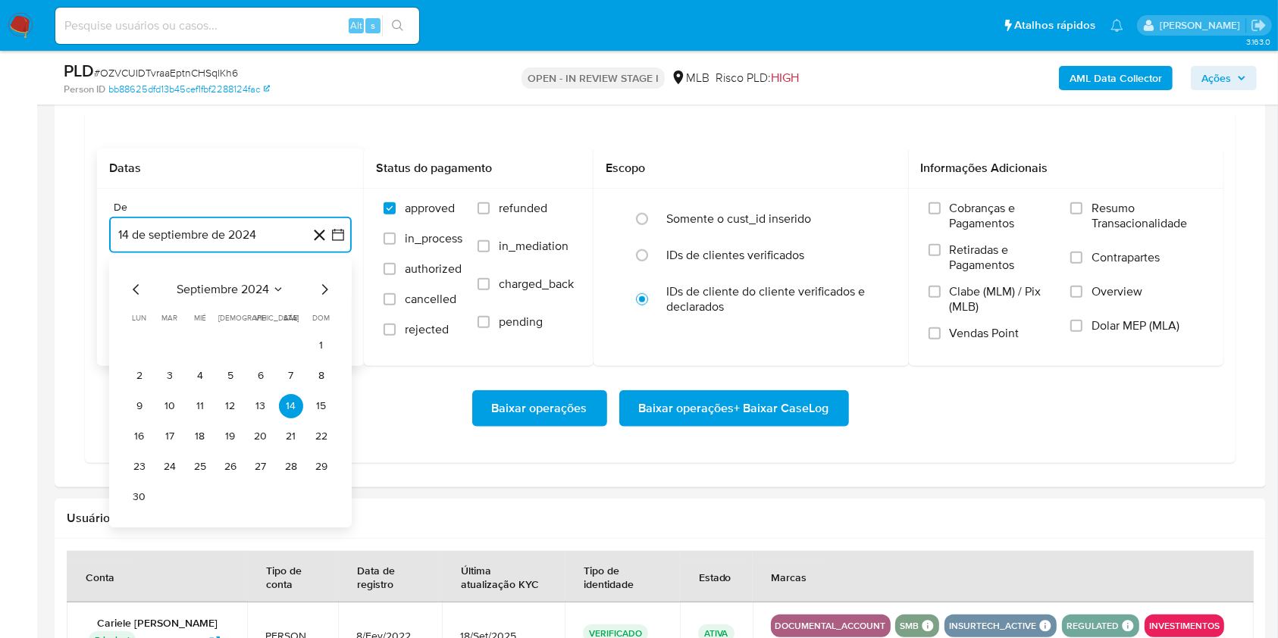
click at [209, 289] on span "septiembre 2024" at bounding box center [223, 289] width 92 height 15
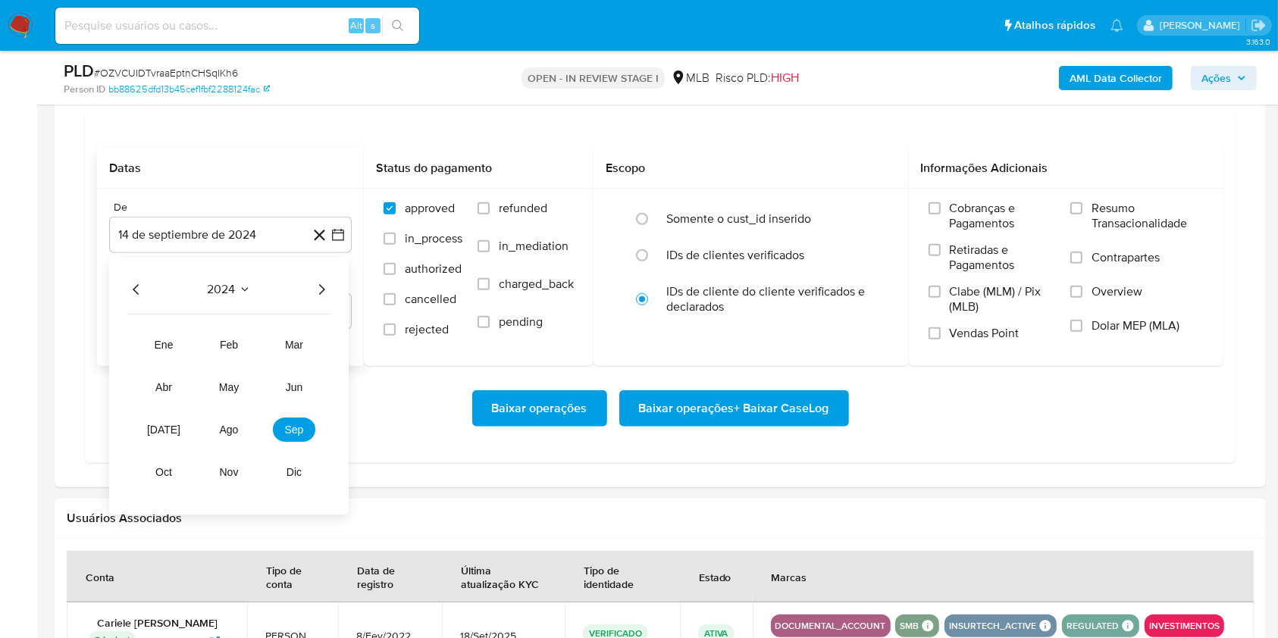
click at [318, 289] on icon "Año siguiente" at bounding box center [321, 289] width 18 height 18
click at [230, 428] on span "ago" at bounding box center [229, 430] width 19 height 12
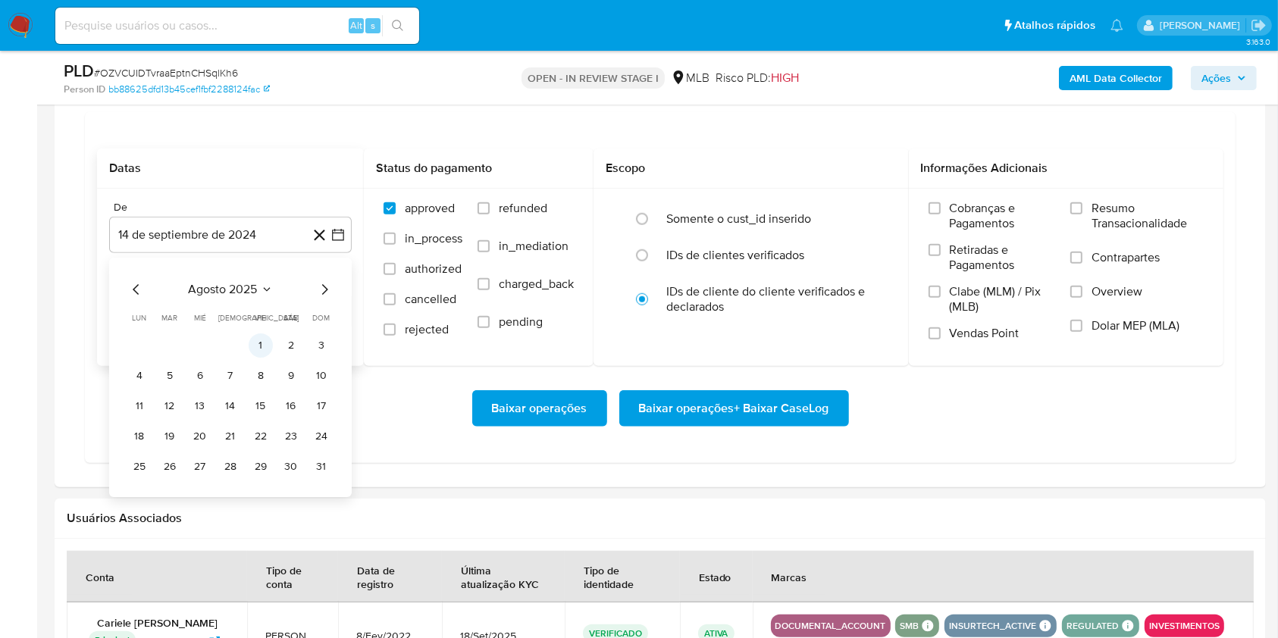
click at [262, 344] on button "1" at bounding box center [261, 346] width 24 height 24
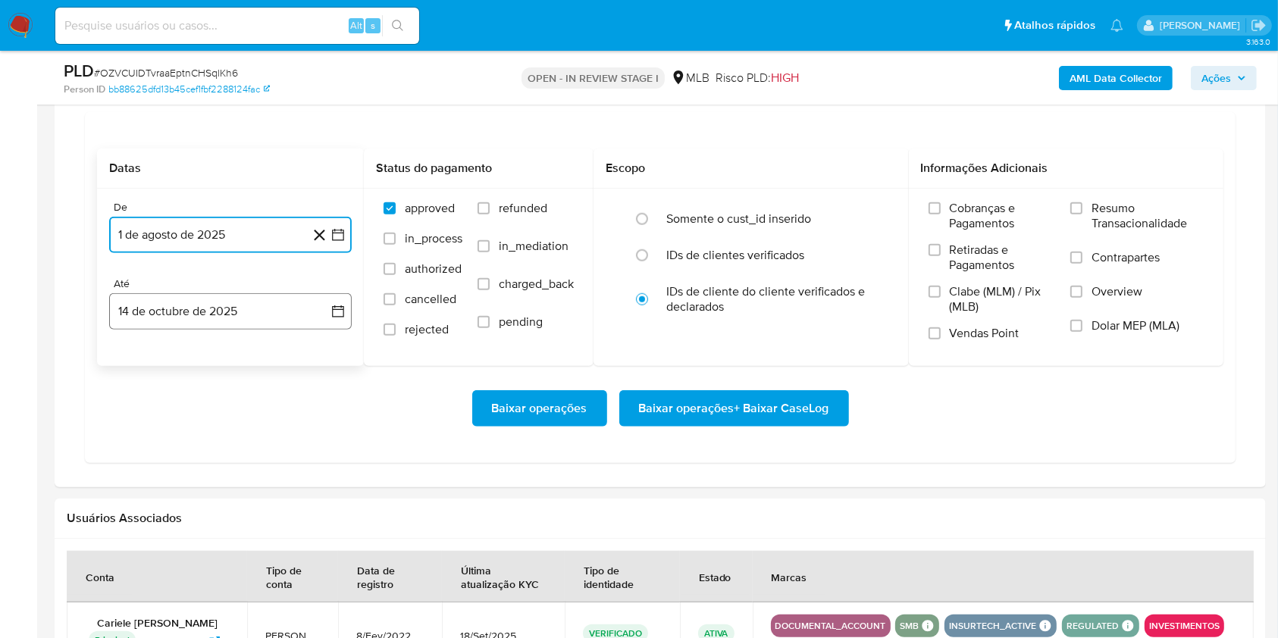
click at [240, 327] on button "14 de octubre de 2025" at bounding box center [230, 311] width 243 height 36
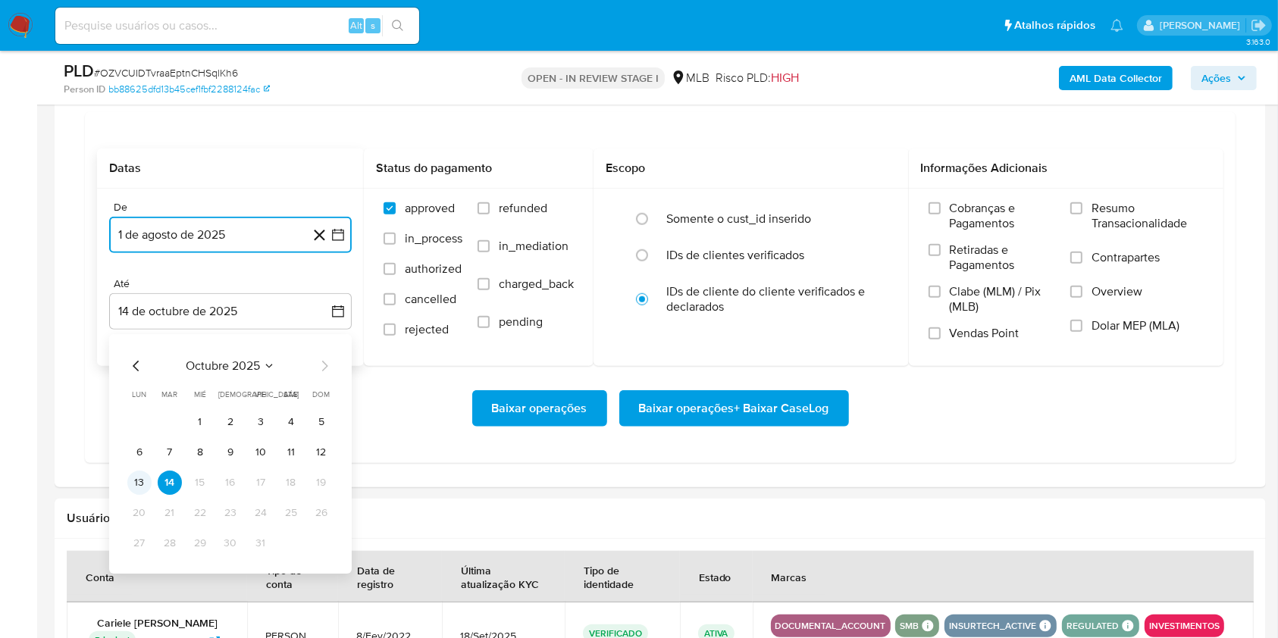
click at [137, 488] on button "13" at bounding box center [139, 483] width 24 height 24
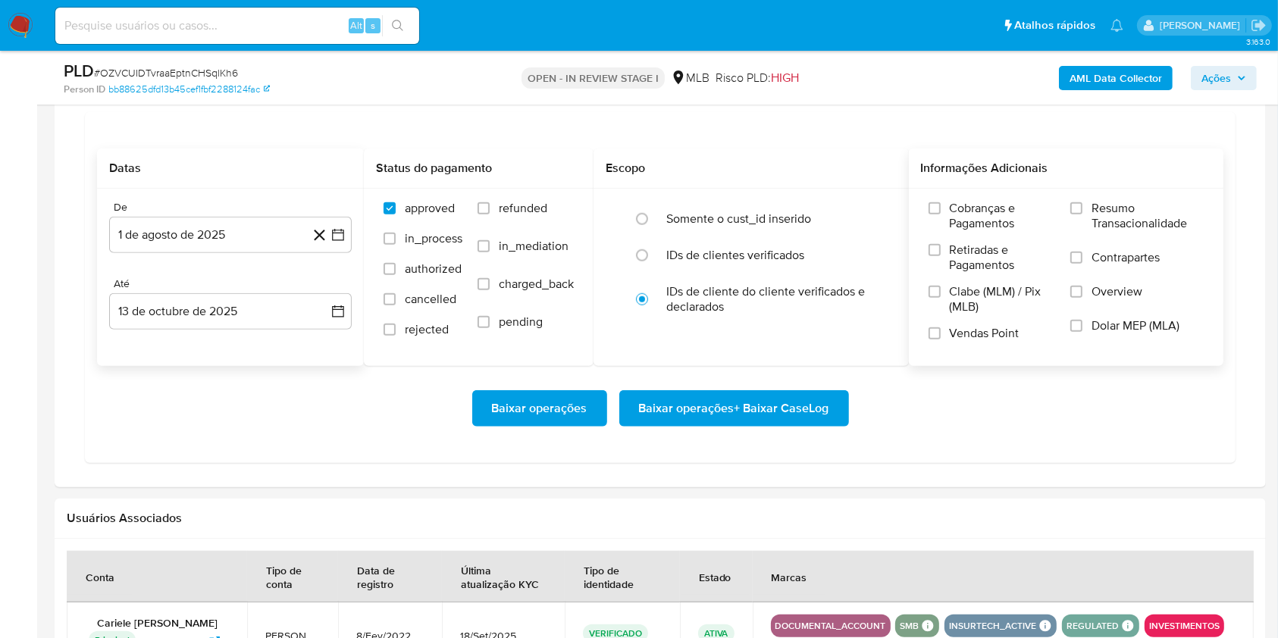
click at [1114, 241] on label "Resumo Transacionalidade" at bounding box center [1136, 225] width 133 height 49
click at [1083, 215] on input "Resumo Transacionalidade" at bounding box center [1076, 208] width 12 height 12
click at [772, 403] on span "Baixar operações + Baixar CaseLog" at bounding box center [734, 408] width 190 height 33
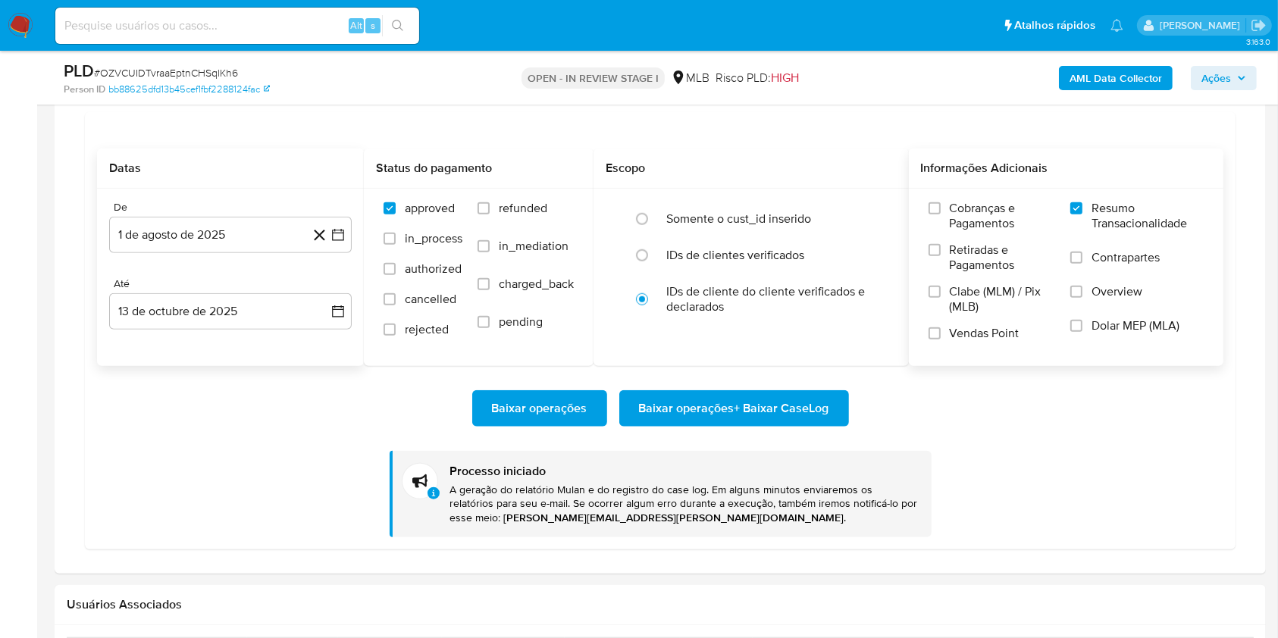
click at [146, 66] on span "# OZVCUIDTvraaEptnCHSqlKh6" at bounding box center [166, 72] width 144 height 15
click at [146, 67] on span "# OZVCUIDTvraaEptnCHSqlKh6" at bounding box center [166, 72] width 144 height 15
copy span "OZVCUIDTvraaEptnCHSqlKh6"
click at [184, 76] on span "# OZVCUIDTvraaEptnCHSqlKh6" at bounding box center [166, 72] width 144 height 15
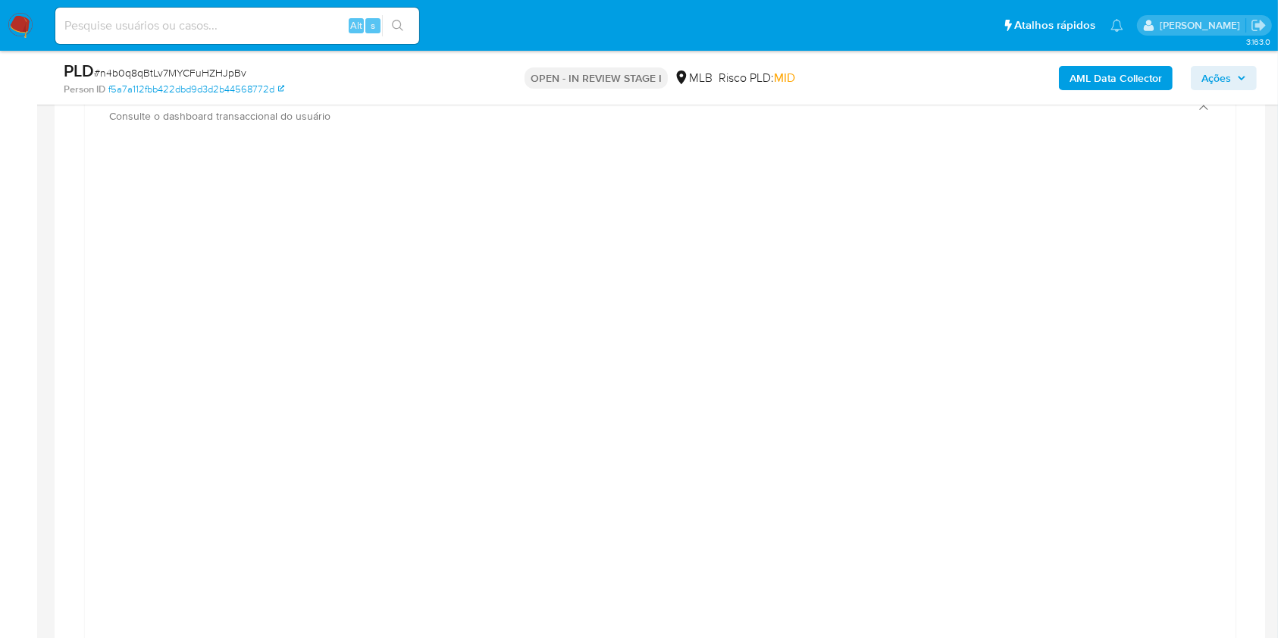
scroll to position [823, 0]
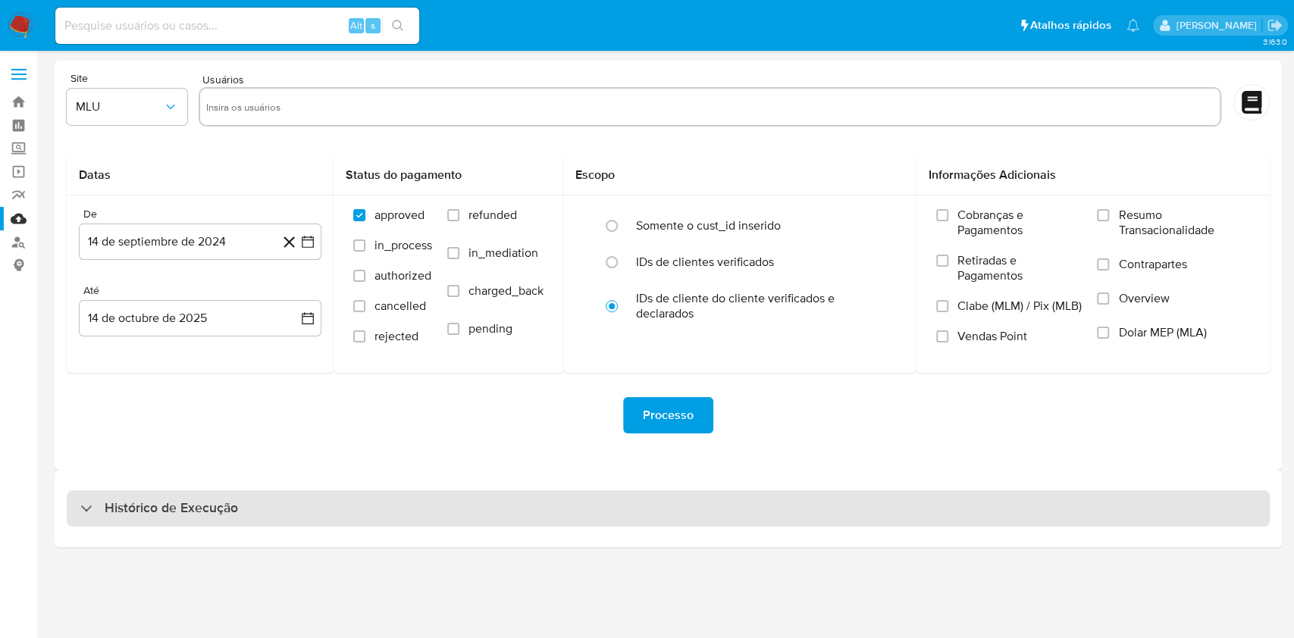
click at [619, 509] on div "Histórico de Execução" at bounding box center [668, 508] width 1203 height 36
select select "10"
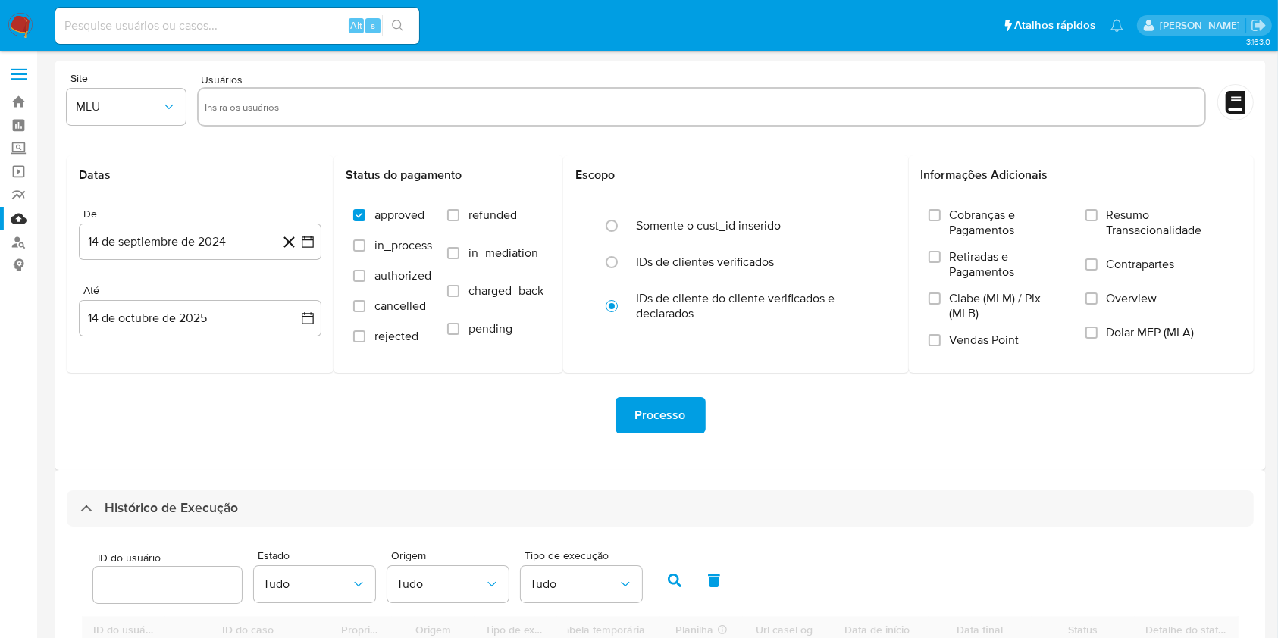
scroll to position [403, 0]
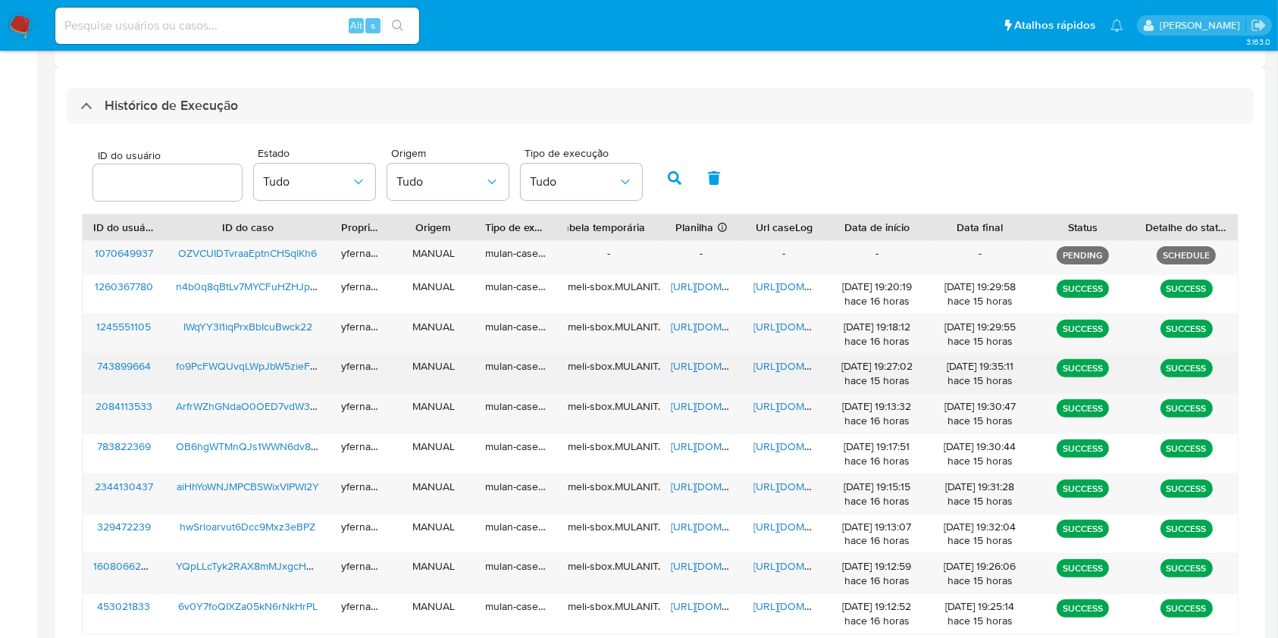
click at [700, 370] on span "[URL][DOMAIN_NAME]" at bounding box center [723, 366] width 105 height 15
click at [764, 362] on span "https://docs.google.com/document/d/17dBMJLNyBUC3sNTBraGsxmG_Srwp4EjBWObDUEYsds8…" at bounding box center [806, 366] width 105 height 15
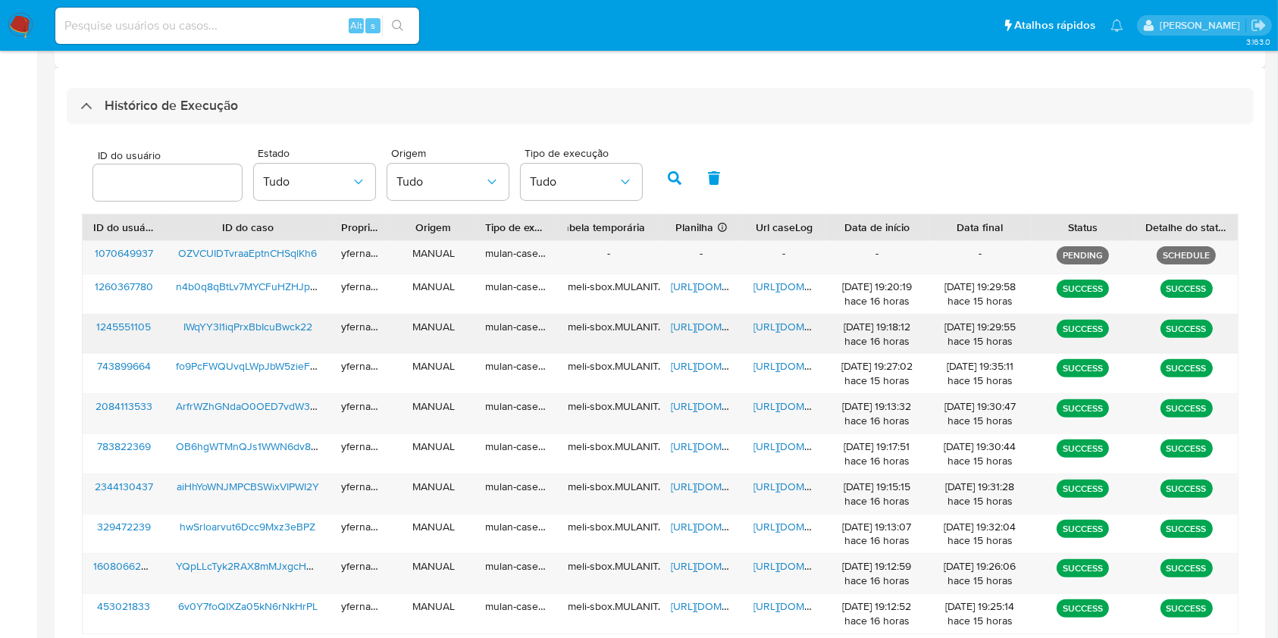
click at [688, 328] on span "https://docs.google.com/spreadsheets/d/1UgEADfUwSfMlZet8jNa4jcXF3WksPZdhe61CQ_8…" at bounding box center [723, 326] width 105 height 15
click at [803, 323] on span "https://docs.google.com/document/d/1YMq9JVXjtoBX9A2UcqT-BhQY0y5ZAZIDnnHamkewtmk…" at bounding box center [806, 326] width 105 height 15
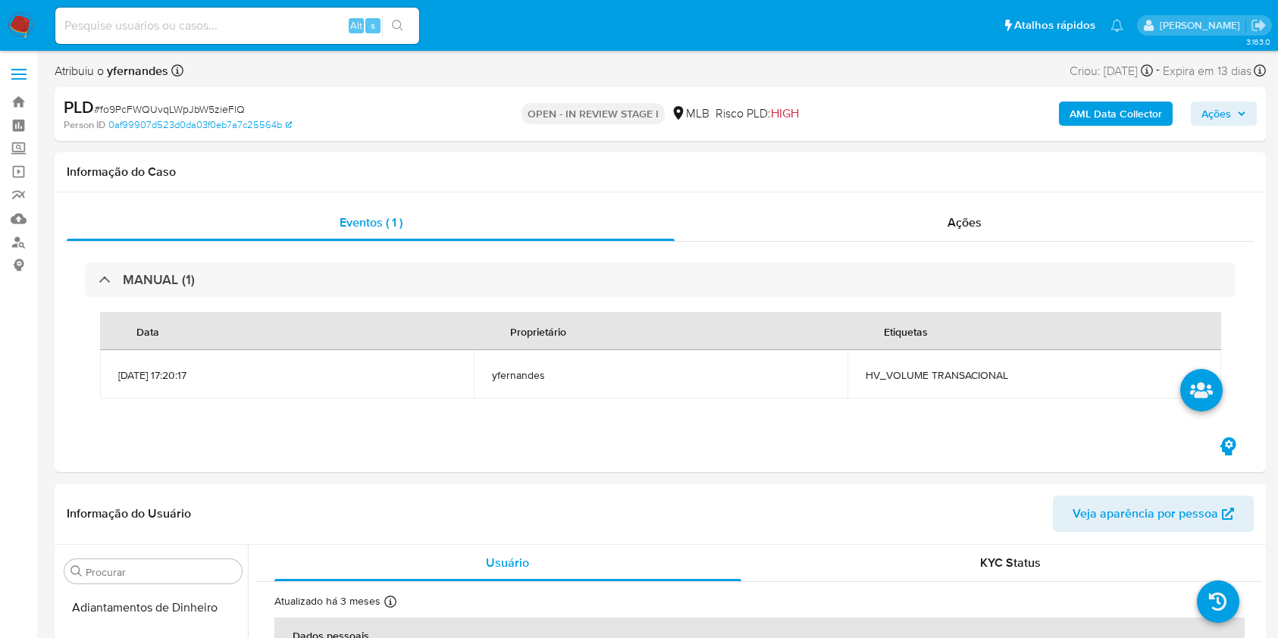
click at [150, 96] on div "PLD # fo9PcFWQUvqLWpJbW5zieFlQ" at bounding box center [260, 107] width 392 height 23
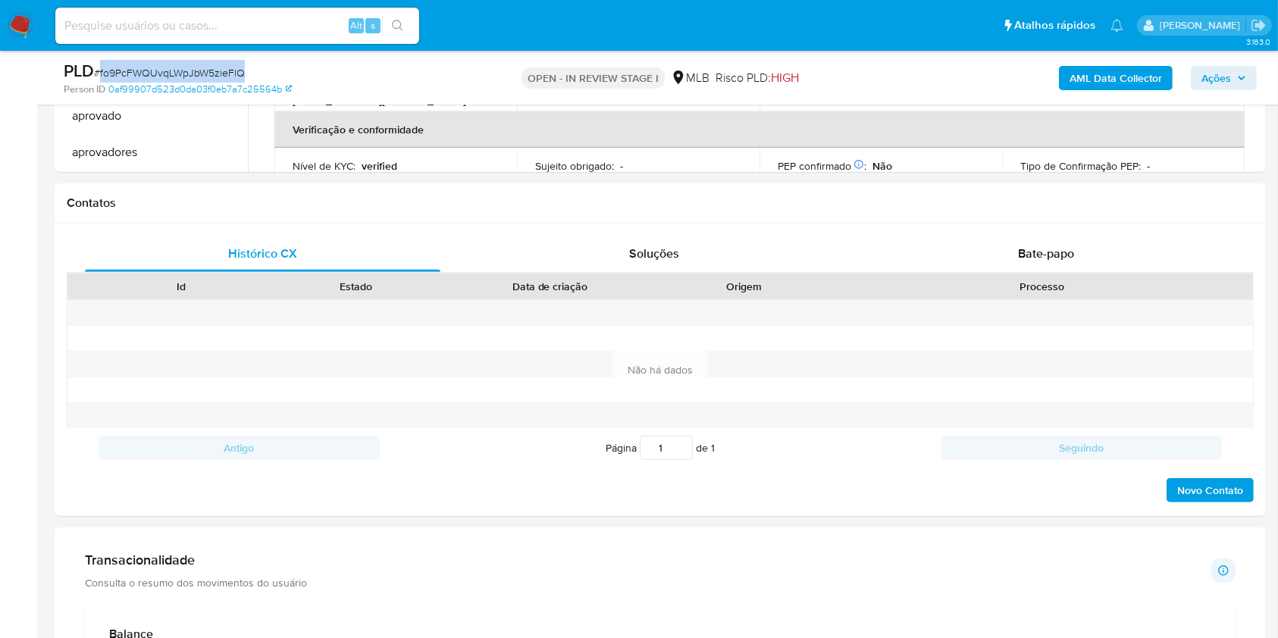
scroll to position [1213, 0]
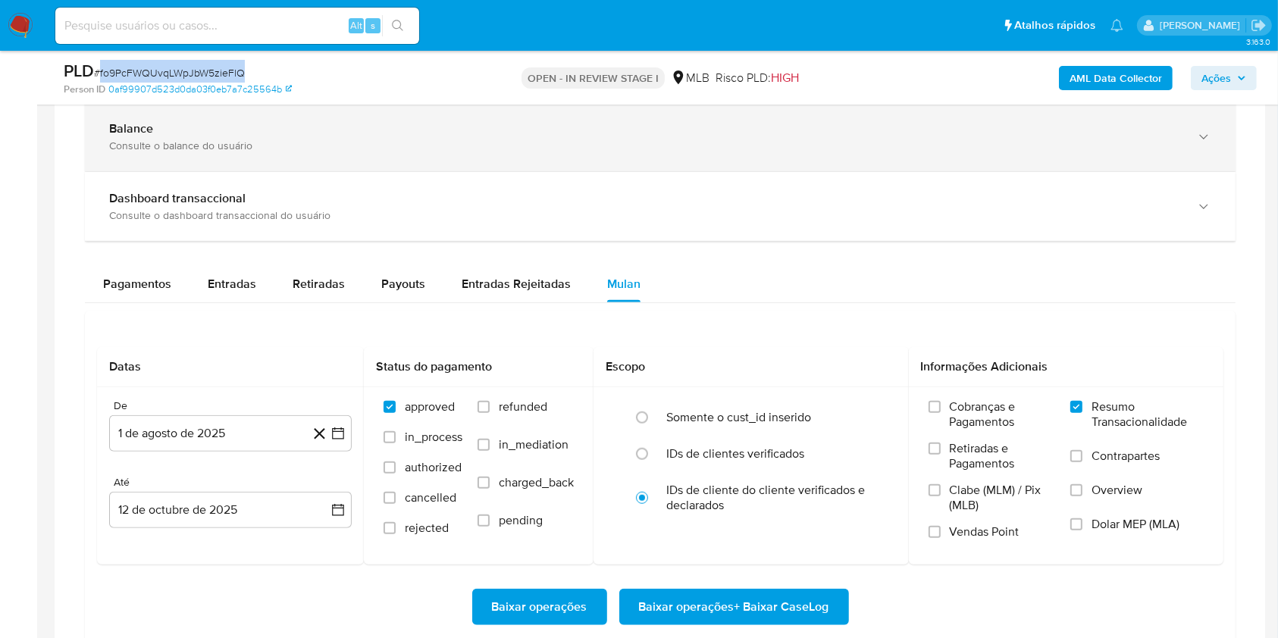
click at [212, 130] on div "Balance" at bounding box center [645, 128] width 1072 height 15
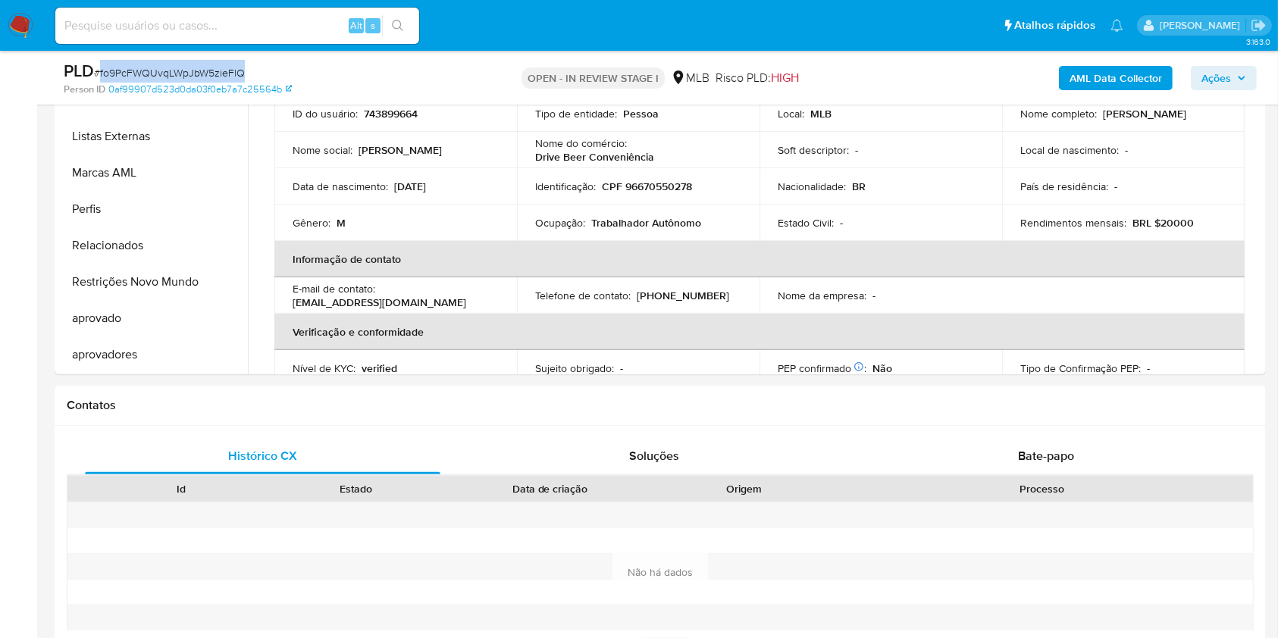
scroll to position [404, 0]
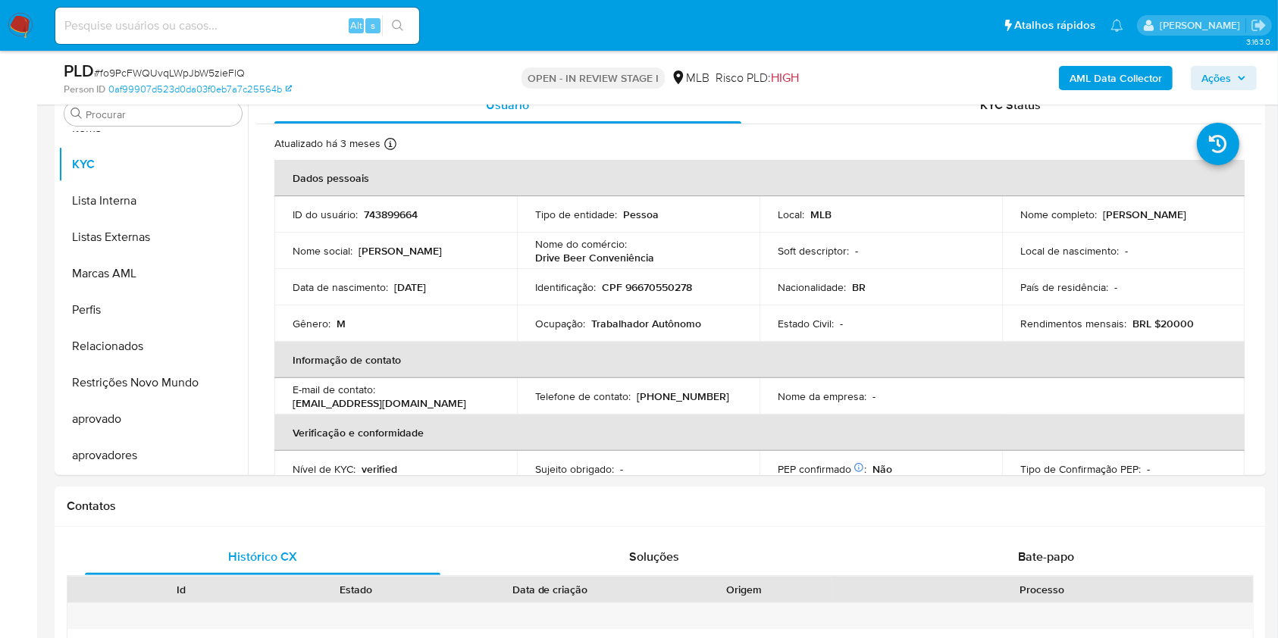
click at [105, 102] on div "PLD # fo9PcFWQUvqLWpJbW5zieFlQ Person ID 0af99907d523d0da03f0eb7a7c25564b OPEN …" at bounding box center [660, 78] width 1211 height 54
click at [102, 118] on input "Procurar" at bounding box center [161, 115] width 150 height 14
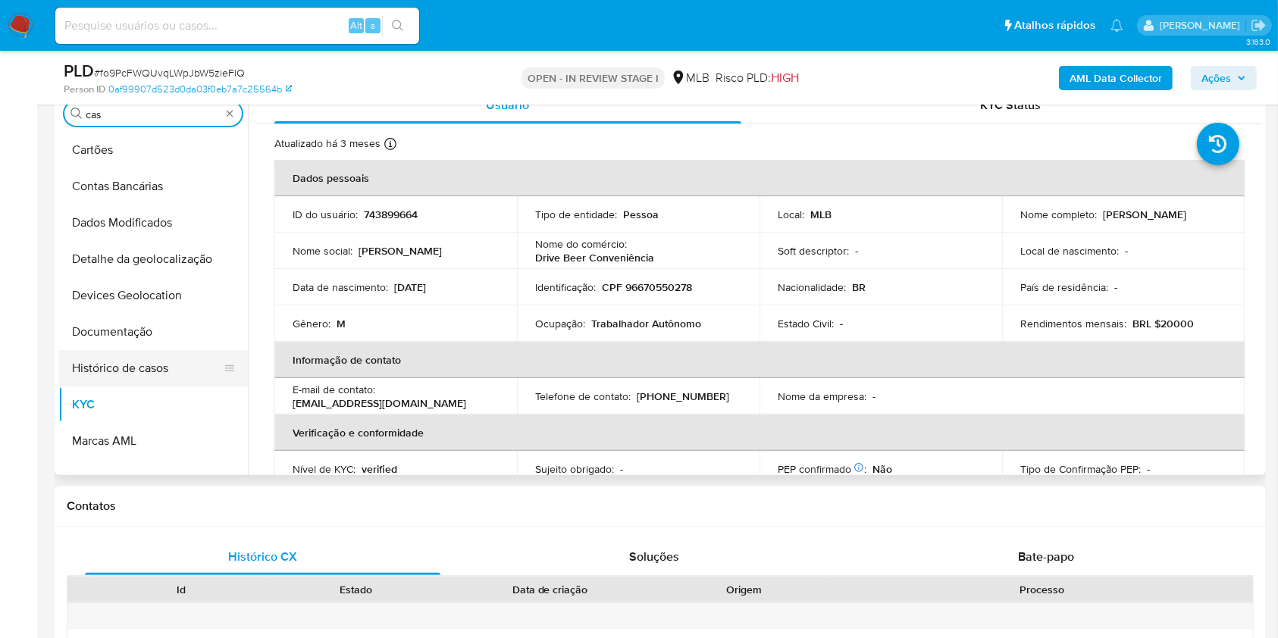
click at [112, 350] on button "Histórico de casos" at bounding box center [146, 368] width 177 height 36
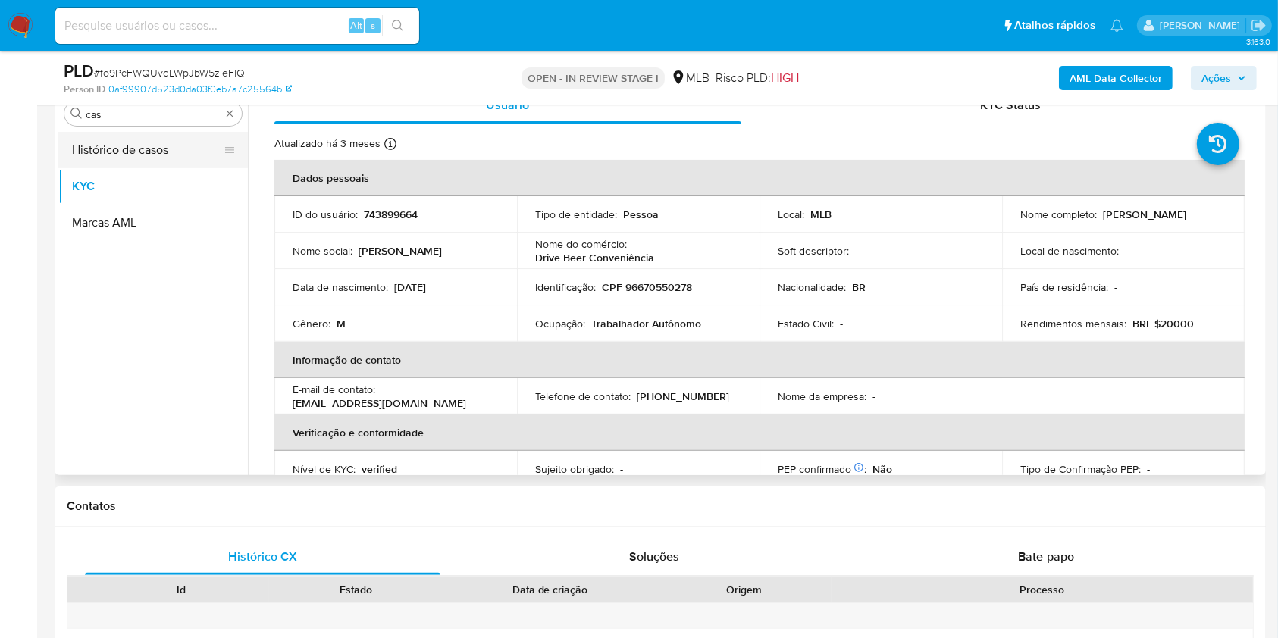
click at [112, 150] on button "Histórico de casos" at bounding box center [146, 150] width 177 height 36
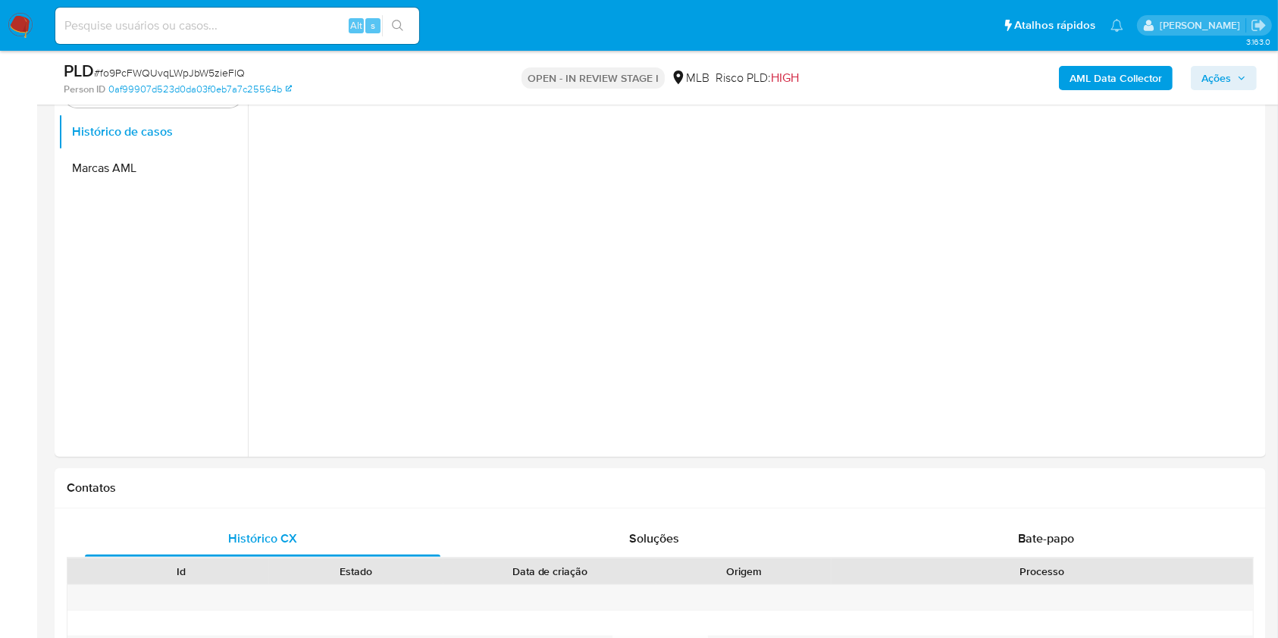
scroll to position [303, 0]
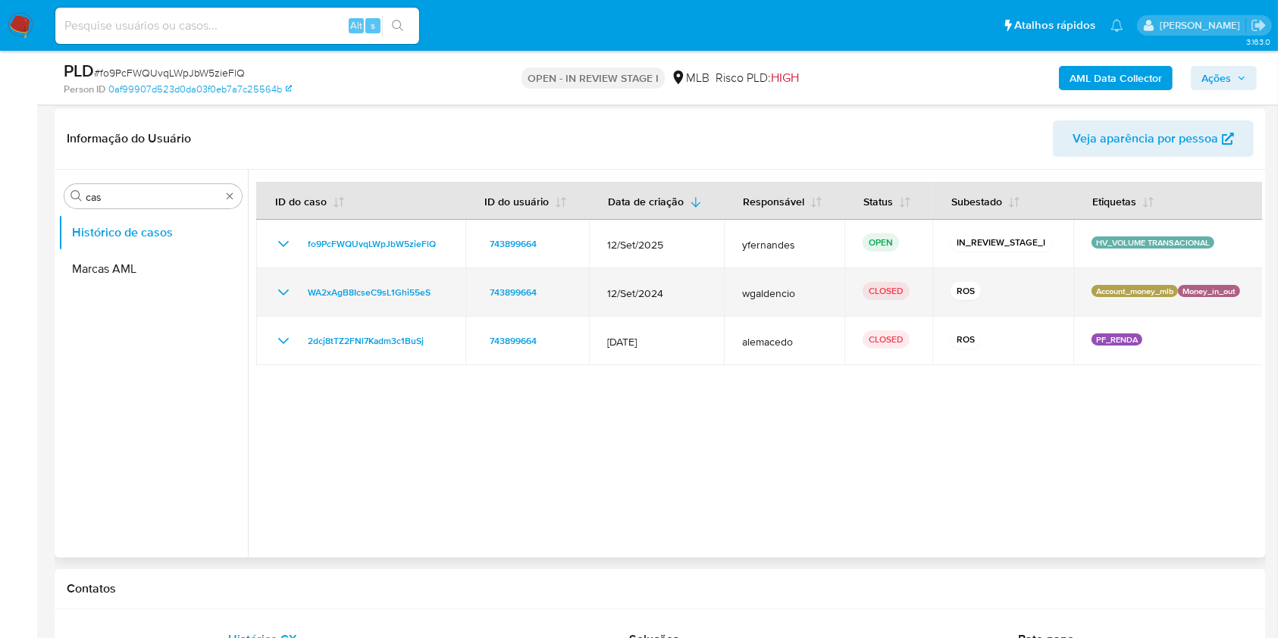
click at [274, 284] on icon "Mostrar/Ocultar" at bounding box center [283, 293] width 18 height 18
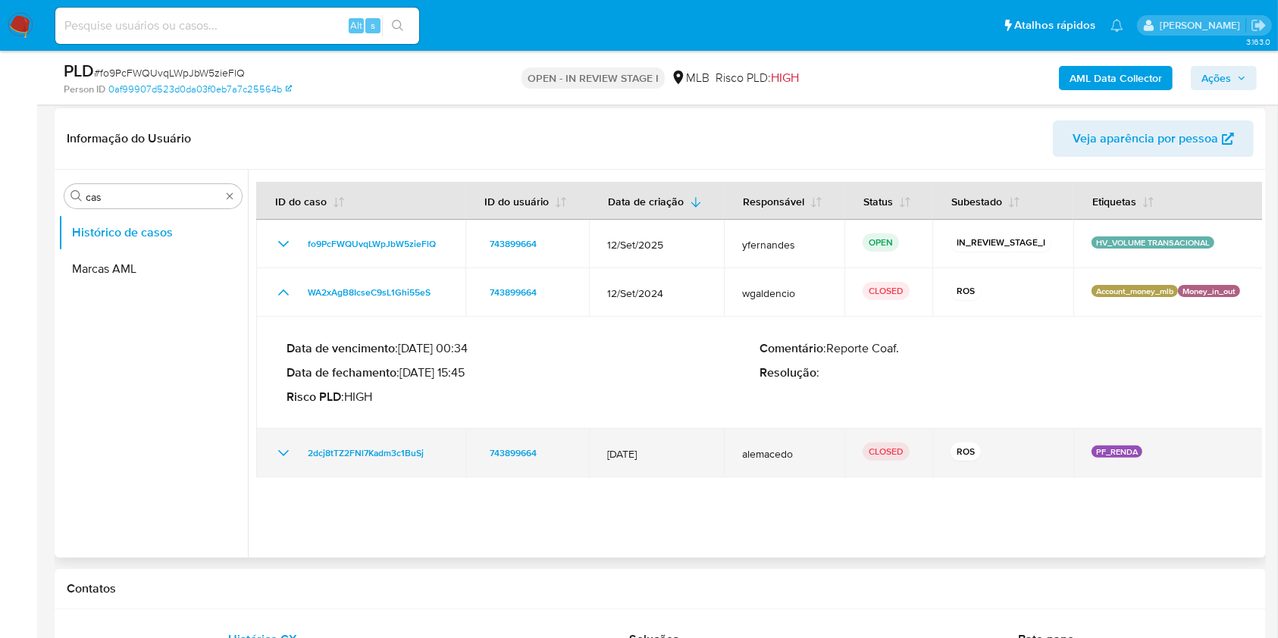
click at [277, 460] on icon "Mostrar/Ocultar" at bounding box center [283, 453] width 18 height 18
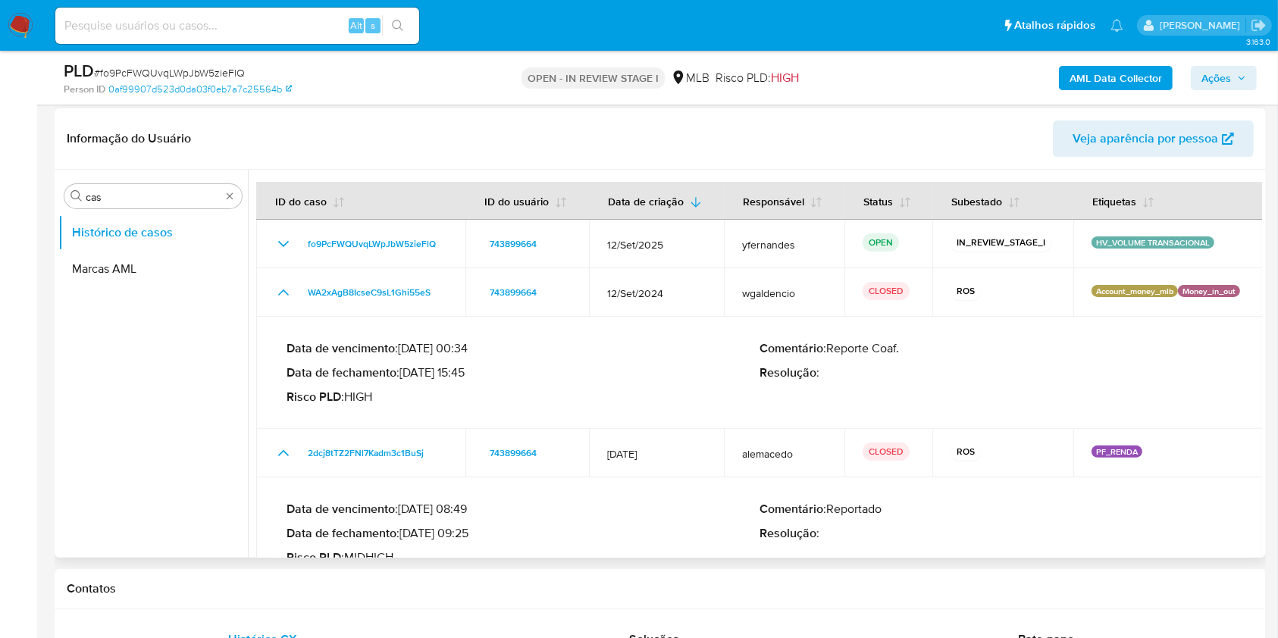
drag, startPoint x: 425, startPoint y: 534, endPoint x: 468, endPoint y: 531, distance: 43.3
click at [468, 531] on p "Data de fechamento : 26/09/2022 09:25" at bounding box center [523, 533] width 473 height 15
click at [297, 393] on b "Risco PLD" at bounding box center [314, 396] width 55 height 17
drag, startPoint x: 425, startPoint y: 371, endPoint x: 465, endPoint y: 378, distance: 40.9
click at [465, 378] on p "Data de fechamento : 09/10/2024 15:45" at bounding box center [523, 372] width 473 height 15
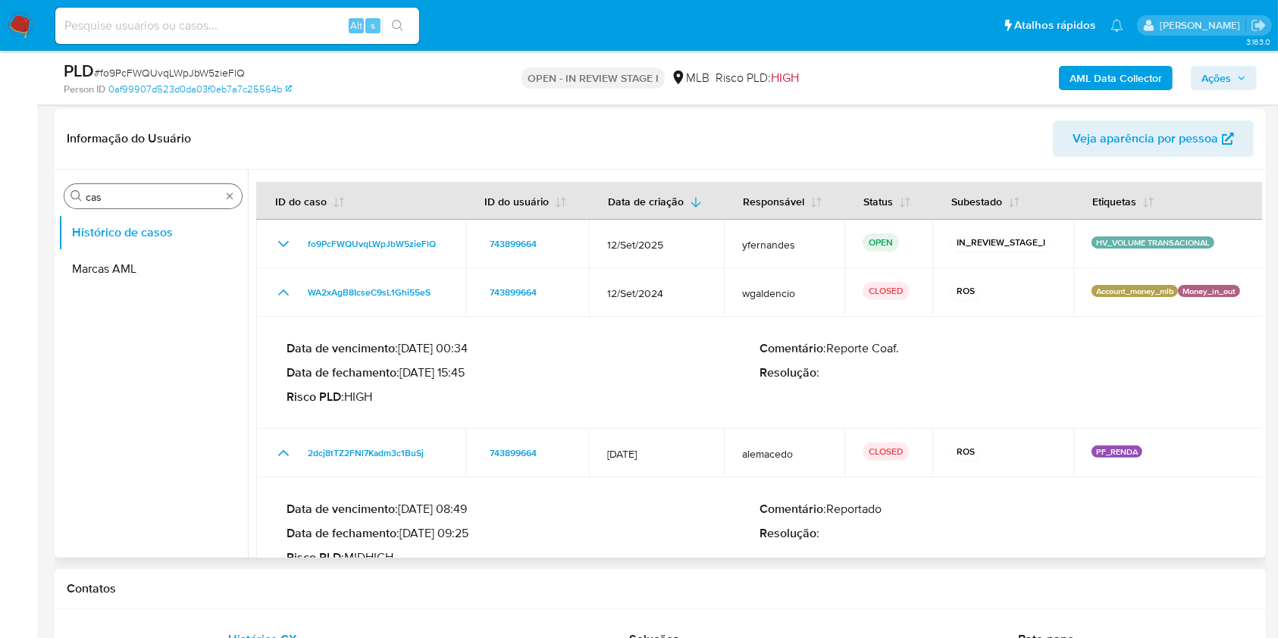
click at [135, 180] on div "Procurar cas Histórico de casos Marcas AML" at bounding box center [153, 365] width 190 height 386
click at [115, 193] on input "cas" at bounding box center [153, 197] width 135 height 14
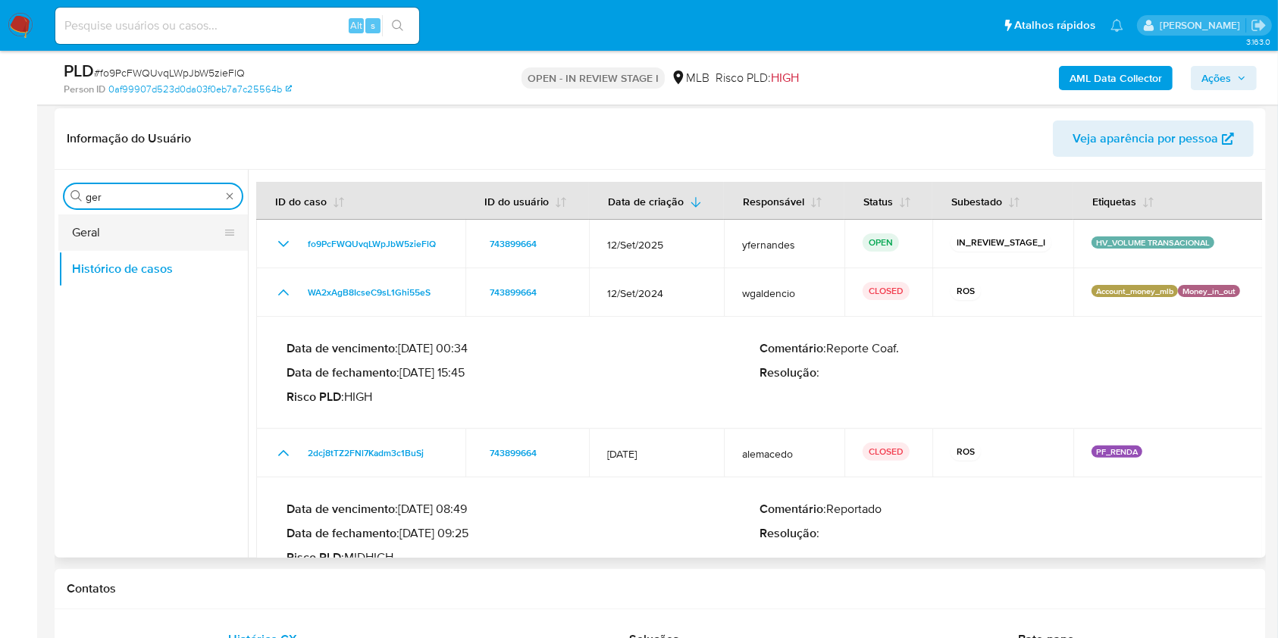
type input "ger"
click at [96, 216] on button "Geral" at bounding box center [146, 233] width 177 height 36
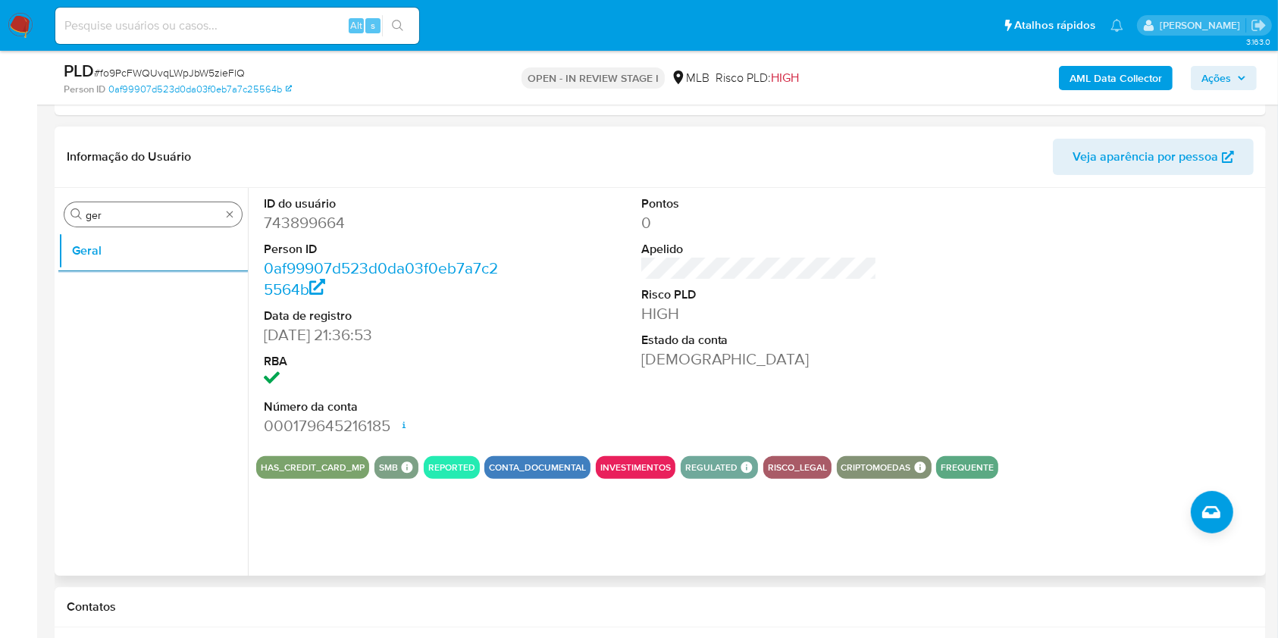
click at [133, 215] on input "ger" at bounding box center [153, 215] width 135 height 14
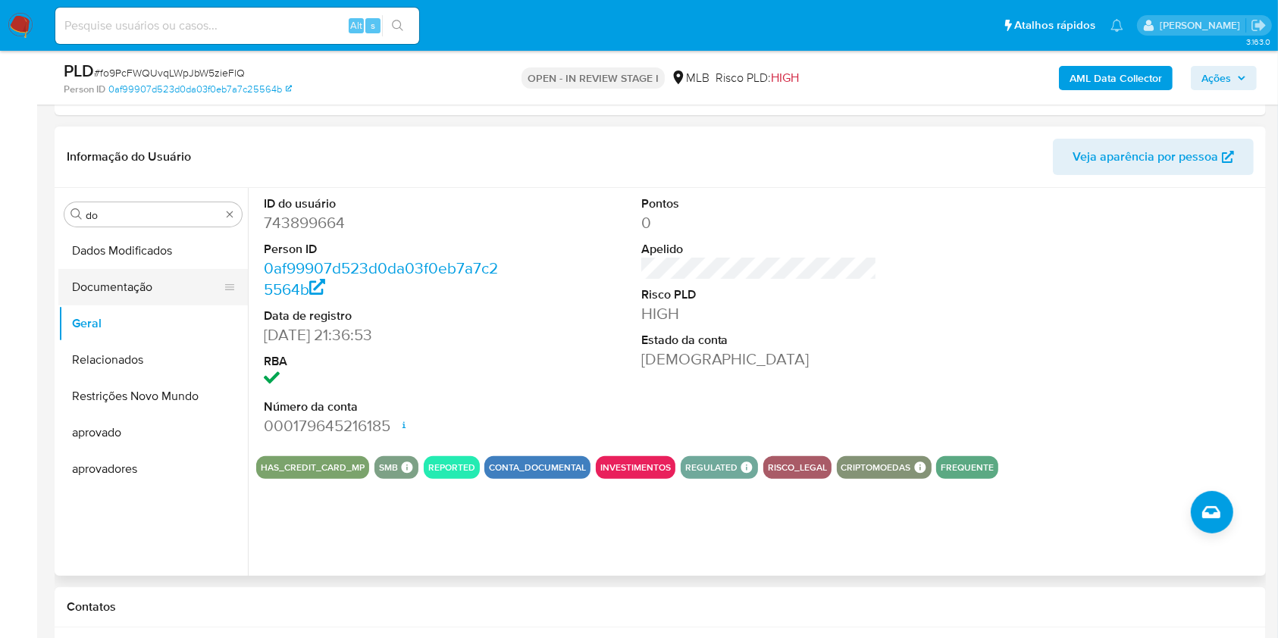
click at [87, 285] on button "Documentação" at bounding box center [146, 287] width 177 height 36
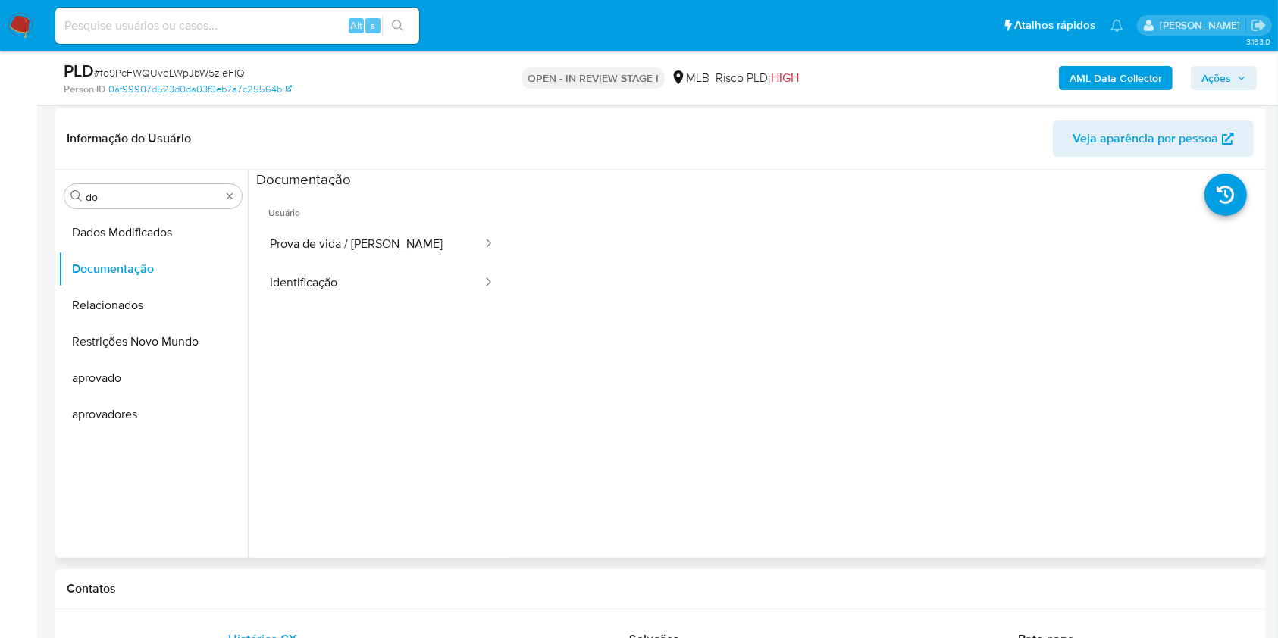
click at [443, 191] on span "Usuário" at bounding box center [382, 207] width 252 height 36
click at [414, 231] on button "Prova de vida / Selfie" at bounding box center [369, 244] width 227 height 39
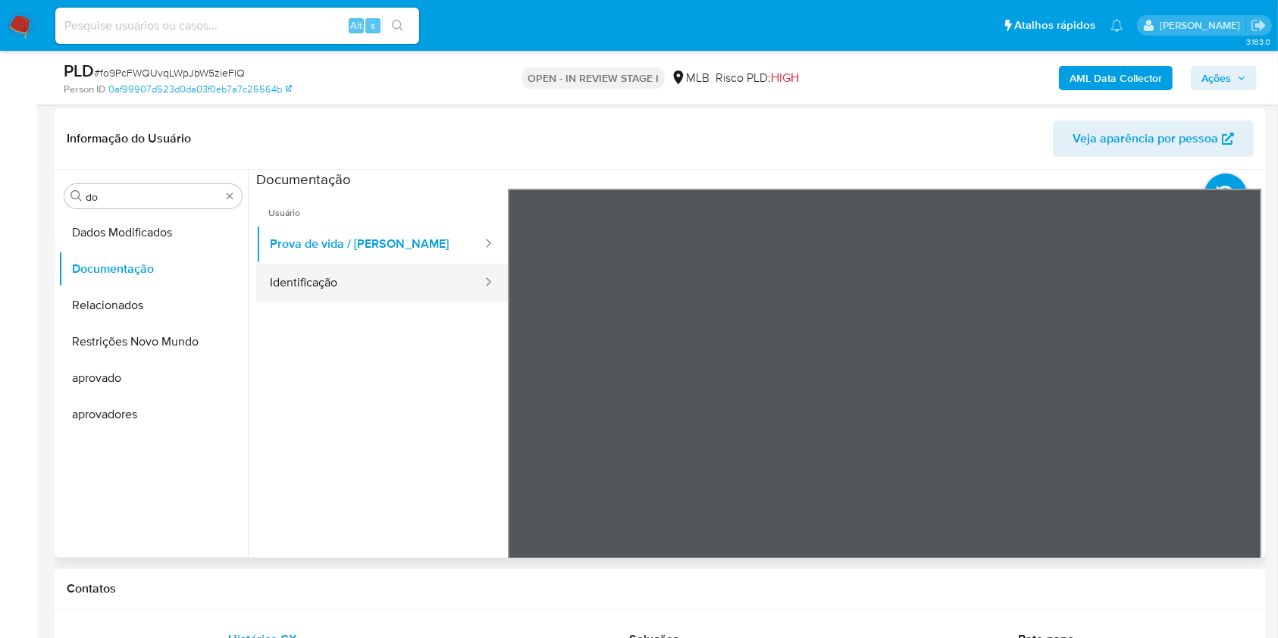
click at [364, 290] on button "Identificação" at bounding box center [369, 283] width 227 height 39
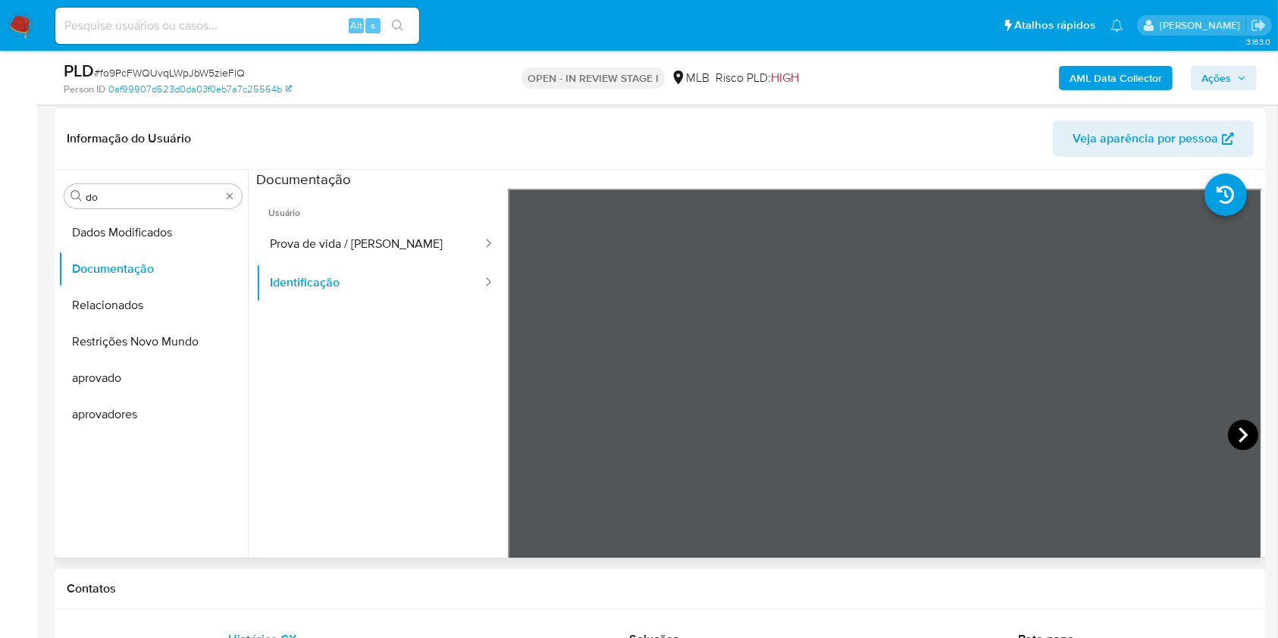
click at [1241, 437] on icon at bounding box center [1243, 435] width 30 height 30
click at [133, 201] on input "do" at bounding box center [153, 197] width 135 height 14
click at [133, 200] on input "do" at bounding box center [153, 197] width 135 height 14
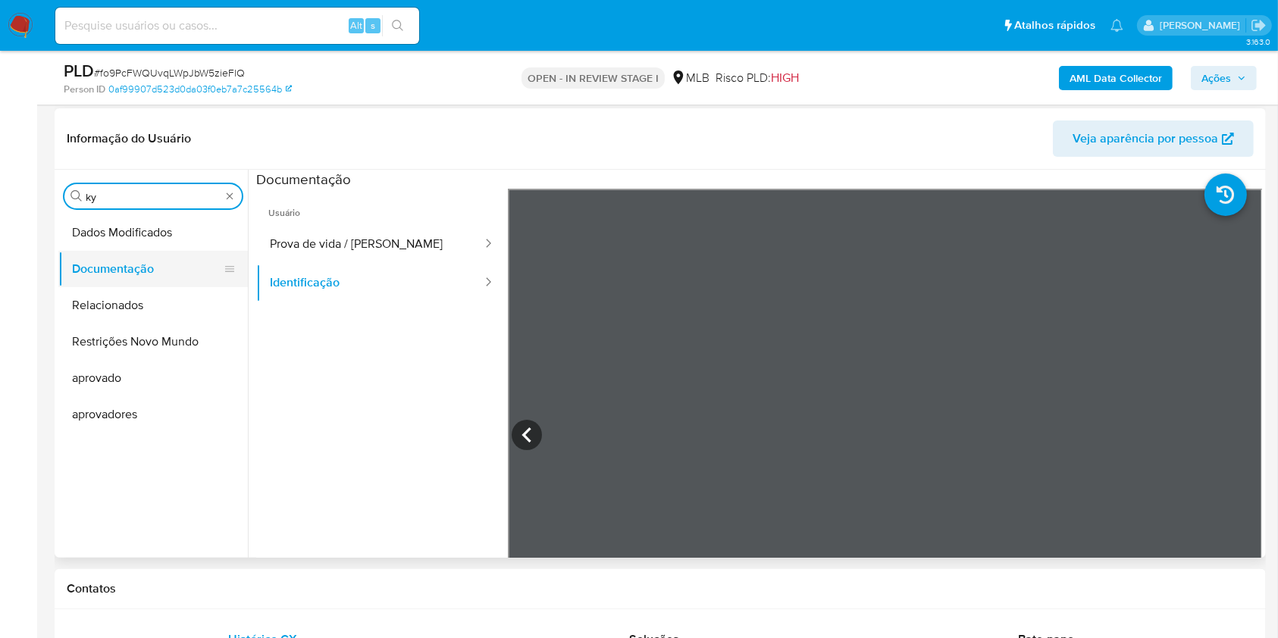
type input "ky"
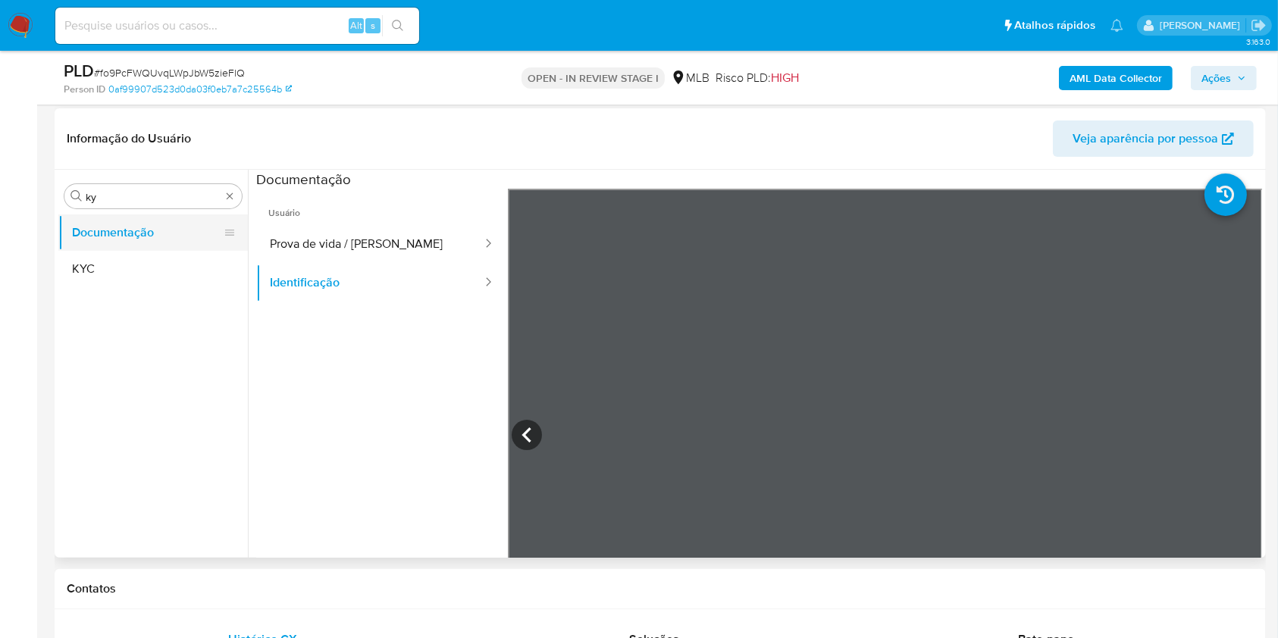
click at [129, 277] on button "KYC" at bounding box center [153, 269] width 190 height 36
click at [129, 277] on button "KYC" at bounding box center [146, 269] width 177 height 36
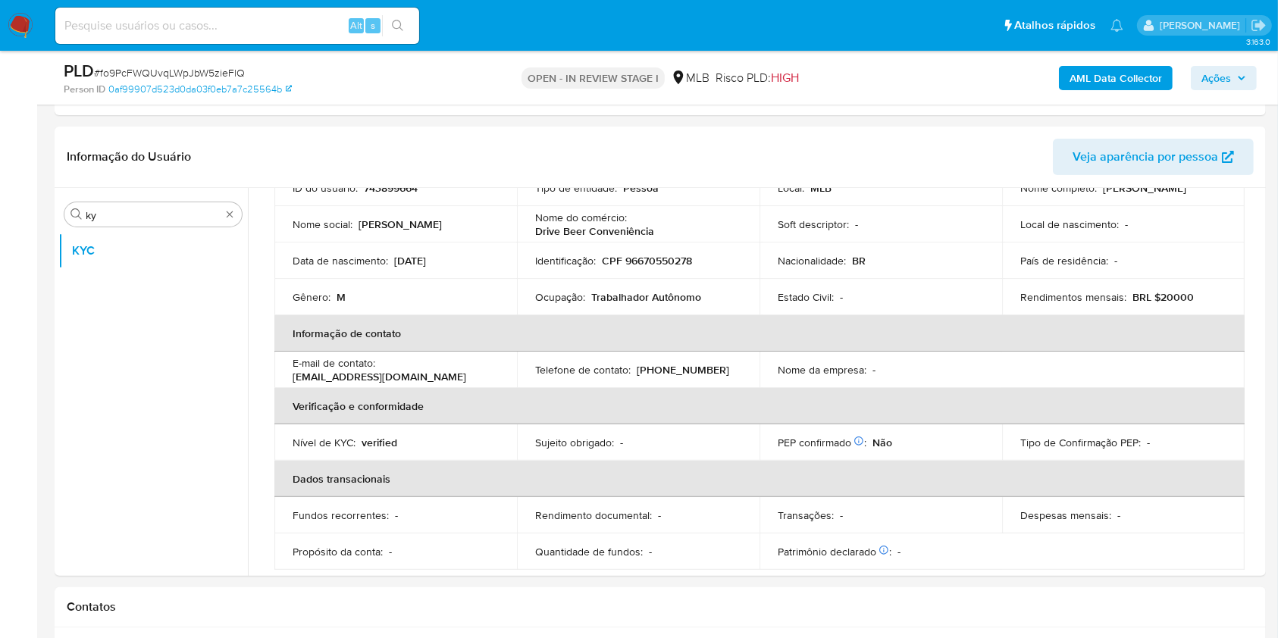
scroll to position [114, 0]
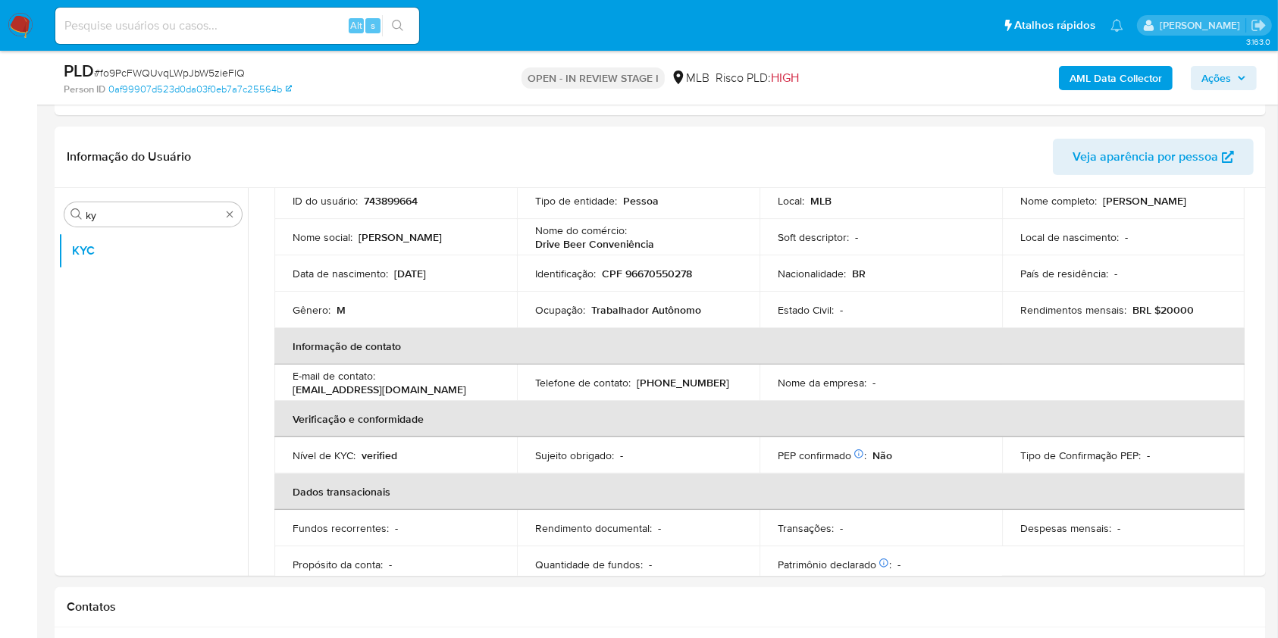
click at [613, 313] on p "Trabalhador Autônomo" at bounding box center [646, 310] width 110 height 14
copy div "Ocupação : Trabalhador Autônomo"
click at [688, 326] on td "Ocupação : Trabalhador Autônomo" at bounding box center [638, 310] width 243 height 36
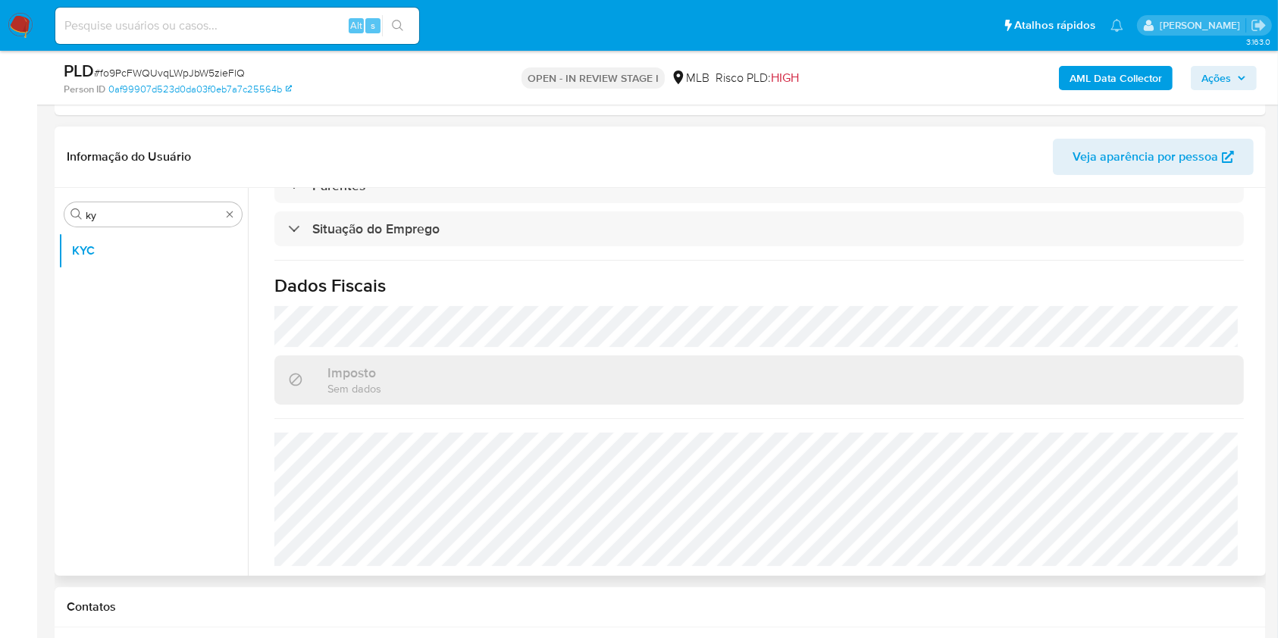
scroll to position [644, 0]
click at [104, 203] on div "Procurar ky" at bounding box center [152, 214] width 177 height 24
click at [117, 213] on input "ky" at bounding box center [153, 215] width 135 height 14
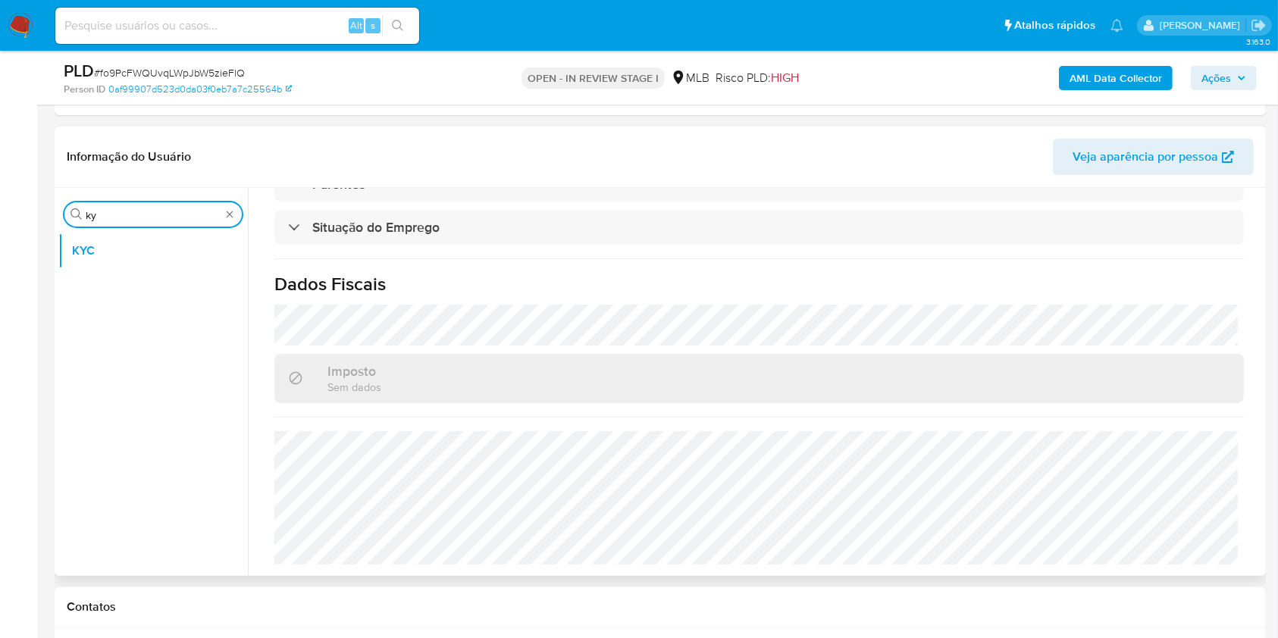
click at [117, 213] on input "ky" at bounding box center [153, 215] width 135 height 14
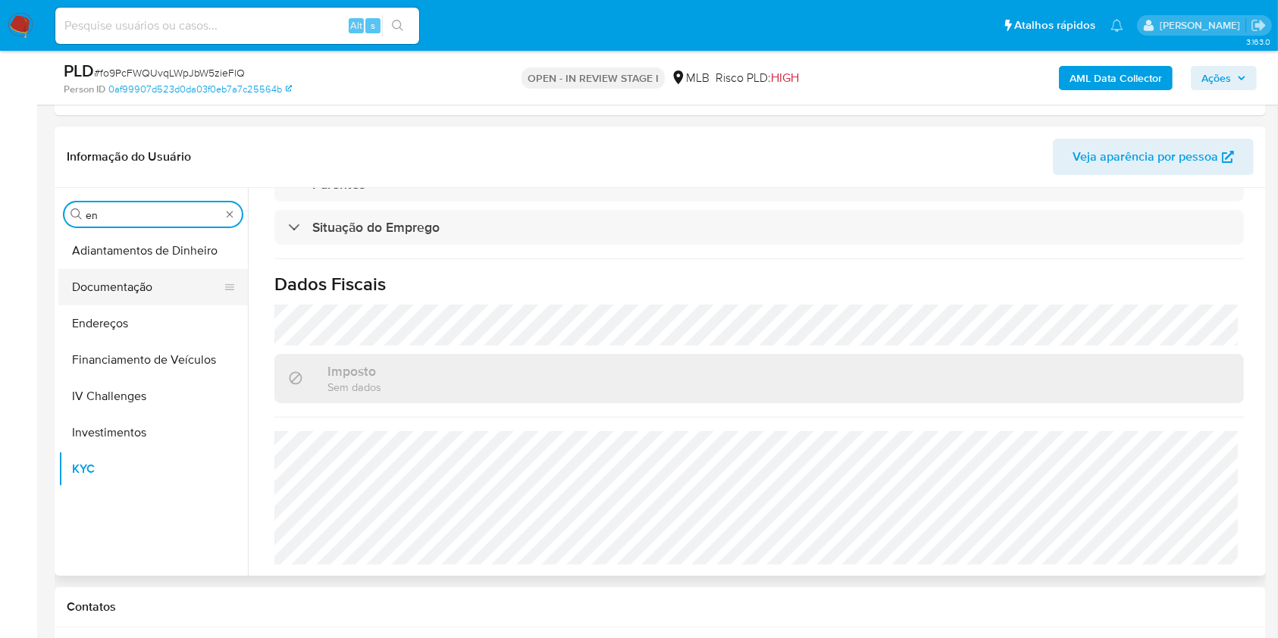
type input "en"
click at [125, 299] on button "Documentação" at bounding box center [146, 287] width 177 height 36
click at [104, 310] on button "Endereços" at bounding box center [146, 324] width 177 height 36
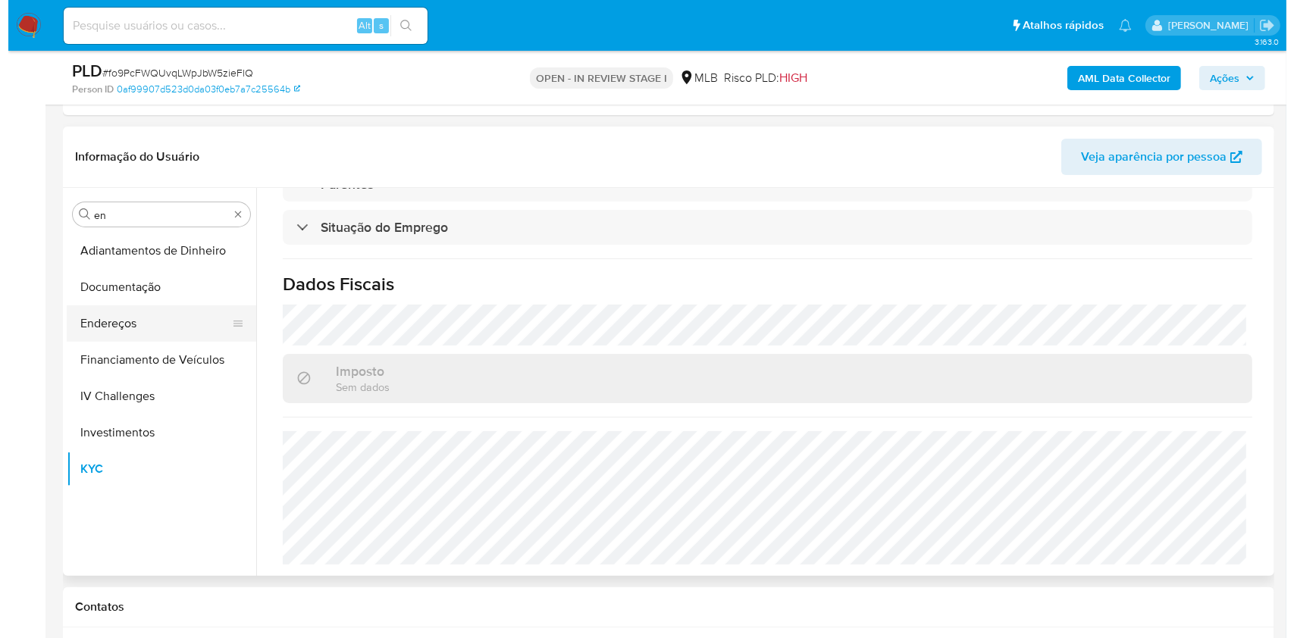
scroll to position [0, 0]
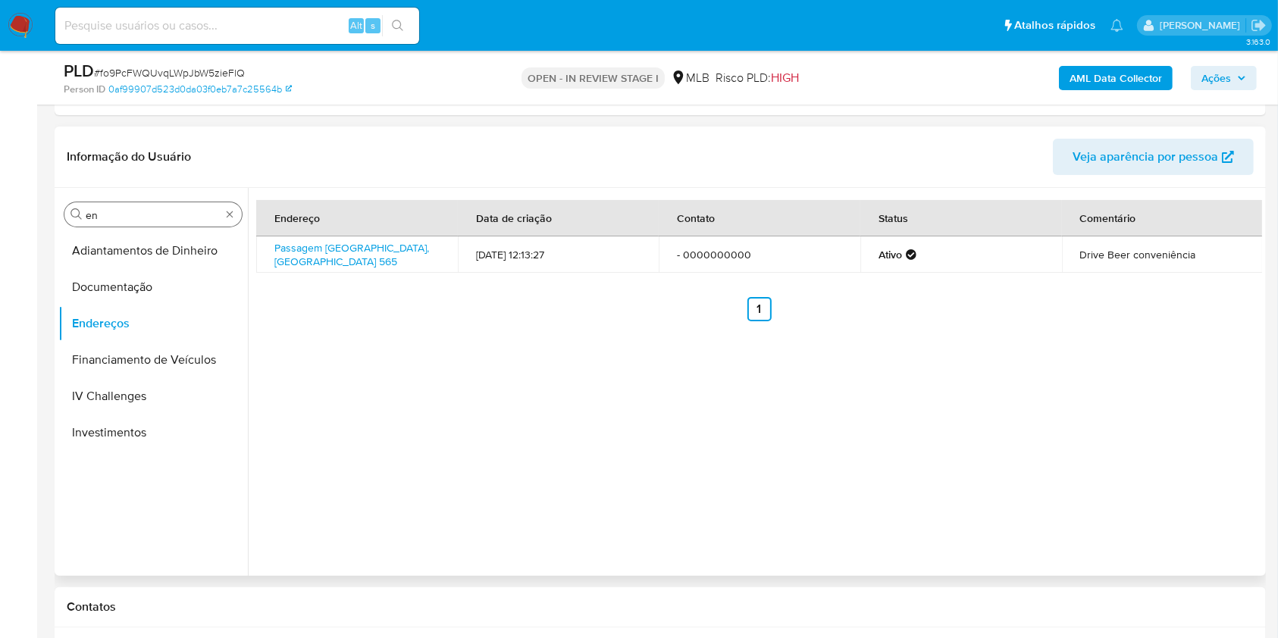
click at [124, 223] on div "Procurar en" at bounding box center [152, 214] width 177 height 24
click at [122, 223] on div "Procurar en" at bounding box center [152, 214] width 177 height 24
click at [121, 222] on div "Procurar en" at bounding box center [152, 214] width 177 height 24
click at [115, 218] on input "en" at bounding box center [153, 215] width 135 height 14
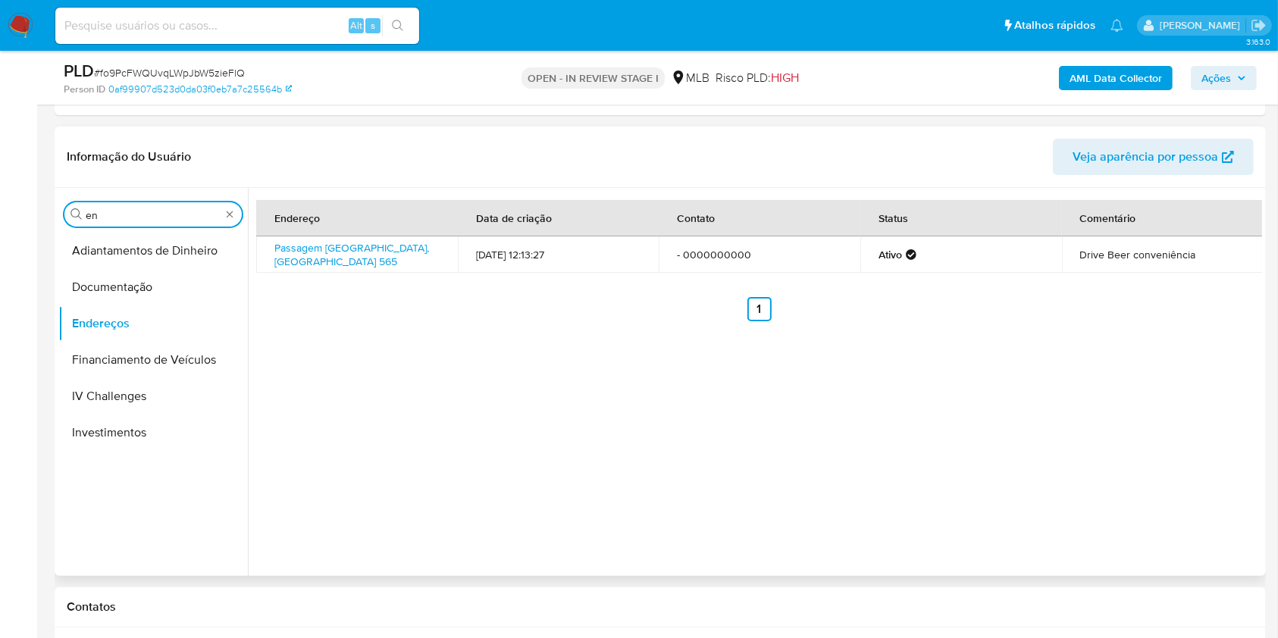
click at [134, 213] on input "en" at bounding box center [153, 215] width 135 height 14
type input "ge"
click at [108, 243] on button "Detalhe da geolocalização" at bounding box center [146, 251] width 177 height 36
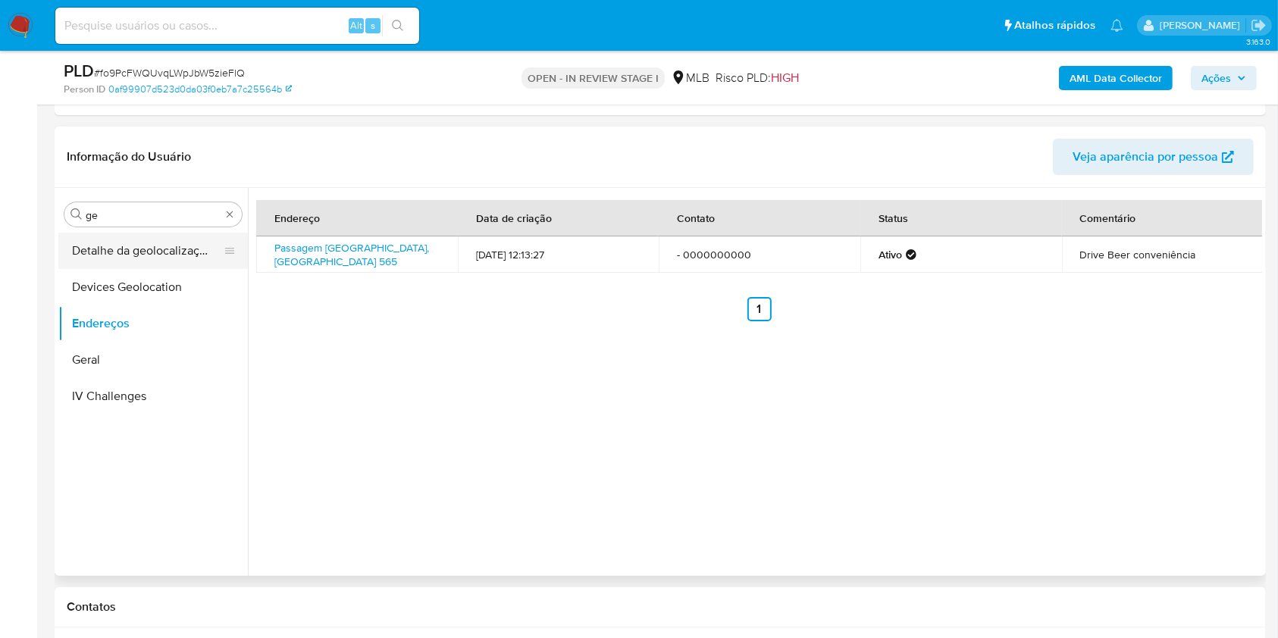
click at [108, 243] on button "Detalhe da geolocalização" at bounding box center [146, 251] width 177 height 36
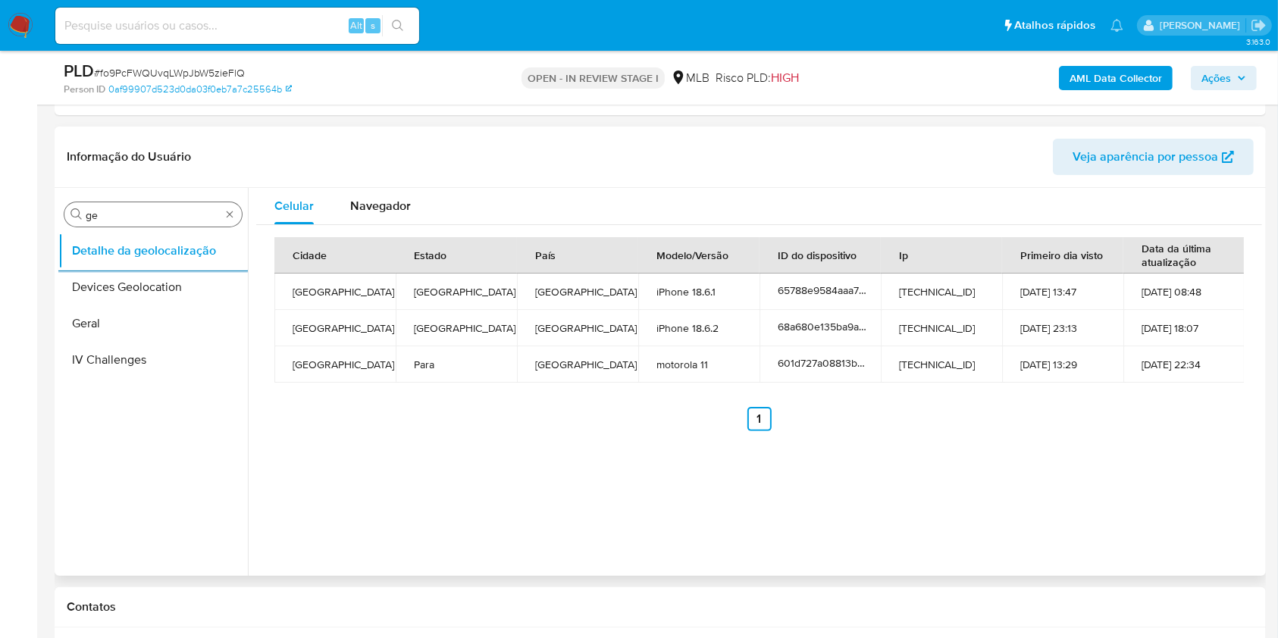
click at [142, 221] on input "ge" at bounding box center [153, 215] width 135 height 14
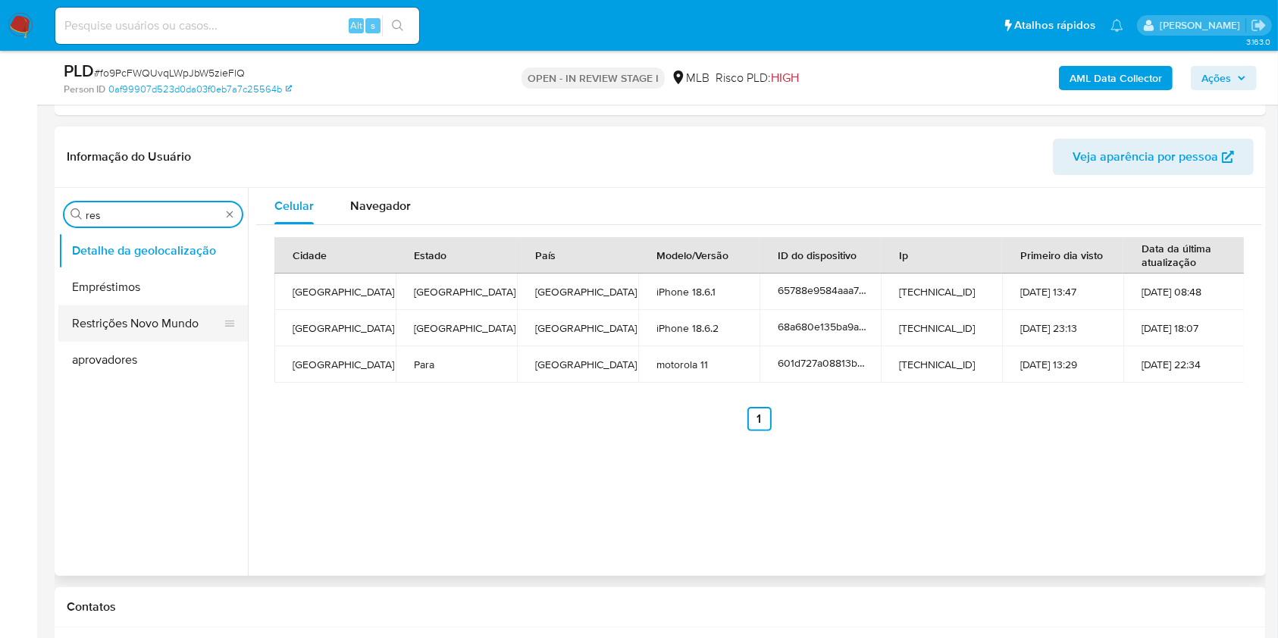
type input "res"
click at [137, 306] on button "Restrições Novo Mundo" at bounding box center [146, 324] width 177 height 36
click at [151, 315] on button "Restrições Novo Mundo" at bounding box center [146, 324] width 177 height 36
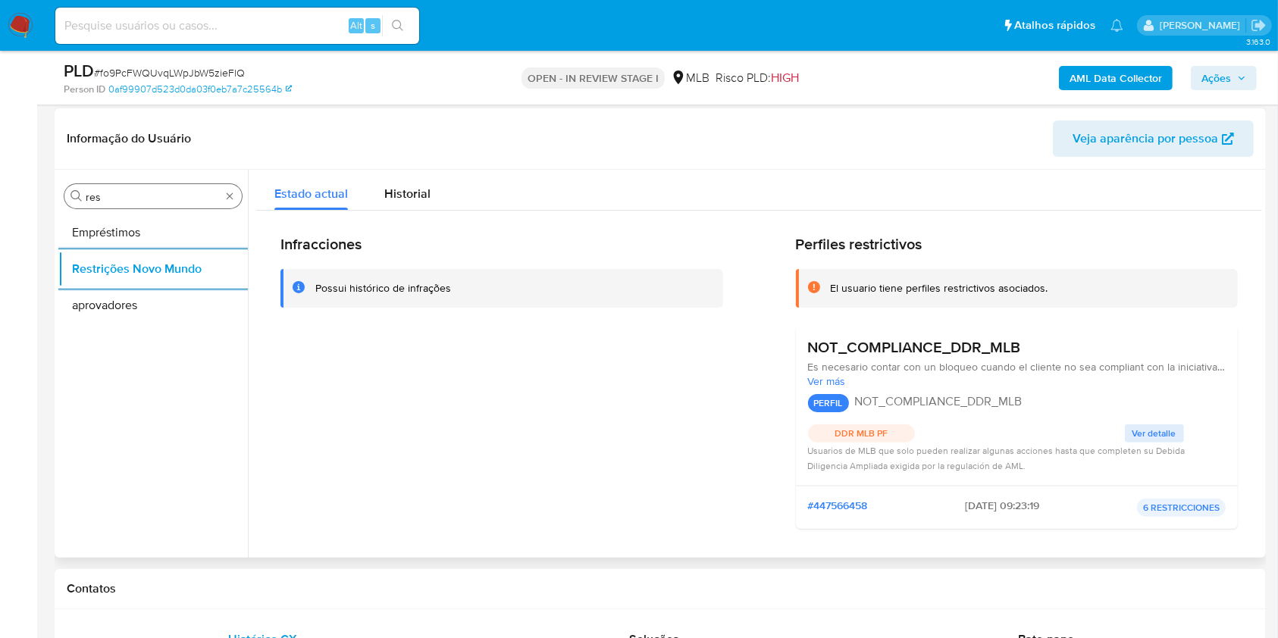
click at [127, 199] on input "res" at bounding box center [153, 197] width 135 height 14
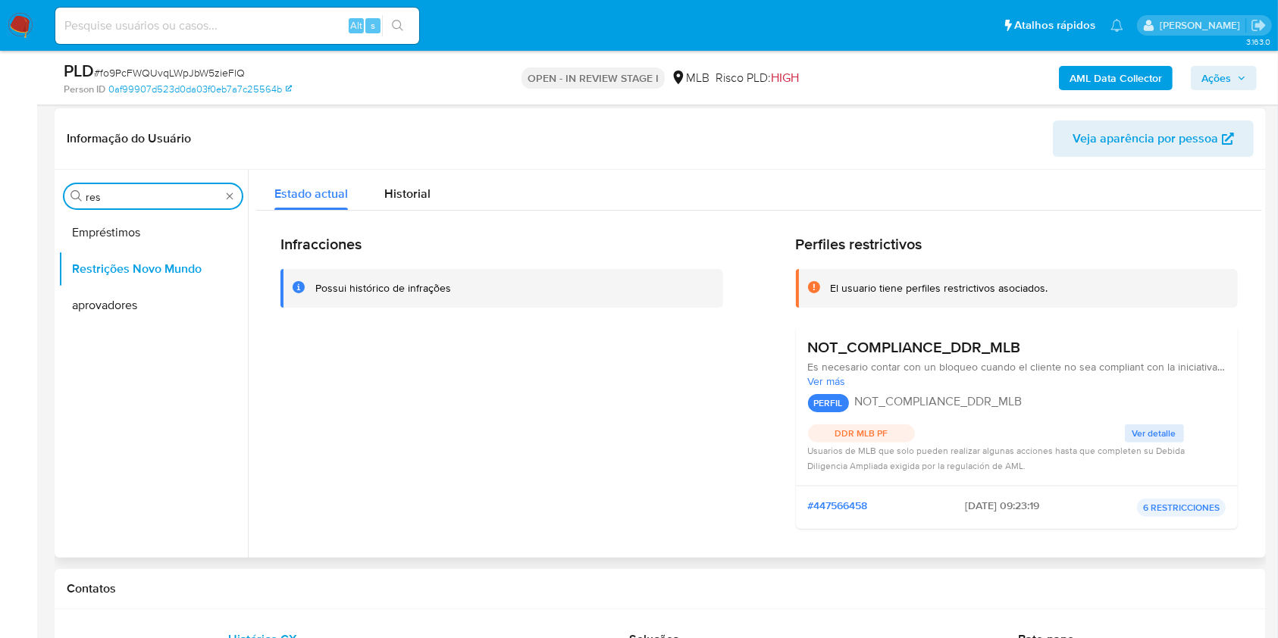
click at [127, 198] on input "res" at bounding box center [153, 197] width 135 height 14
type input "po"
click at [121, 227] on button "Dispositivos Point" at bounding box center [146, 233] width 177 height 36
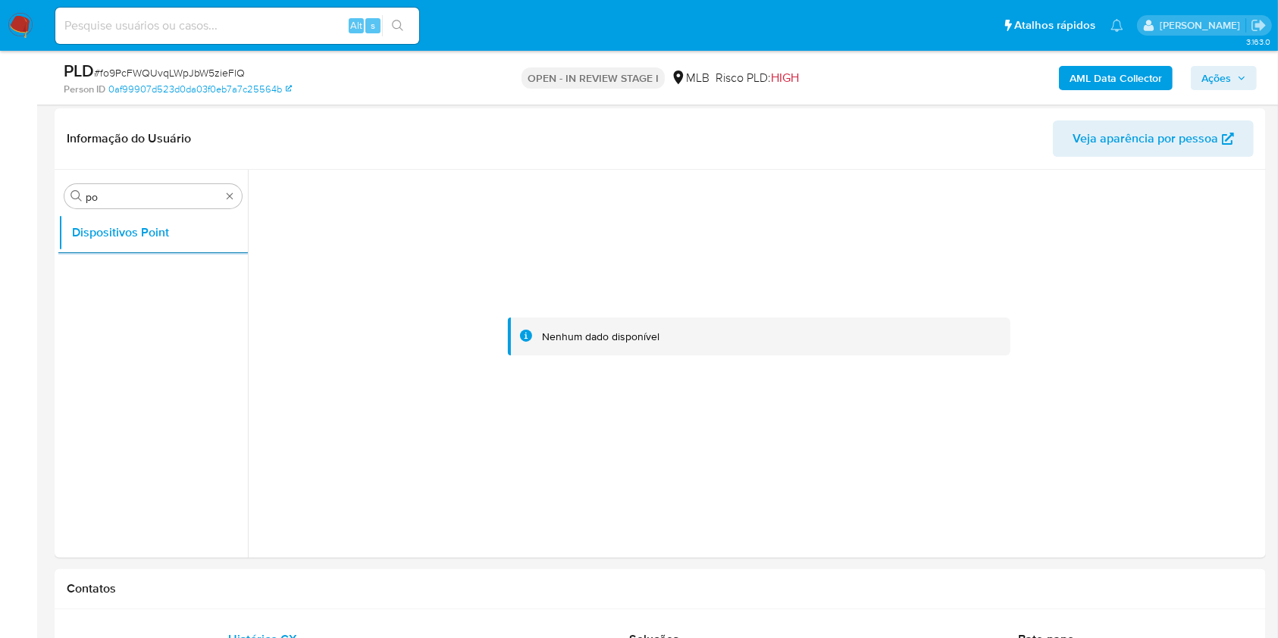
click at [1103, 76] on b "AML Data Collector" at bounding box center [1116, 78] width 92 height 24
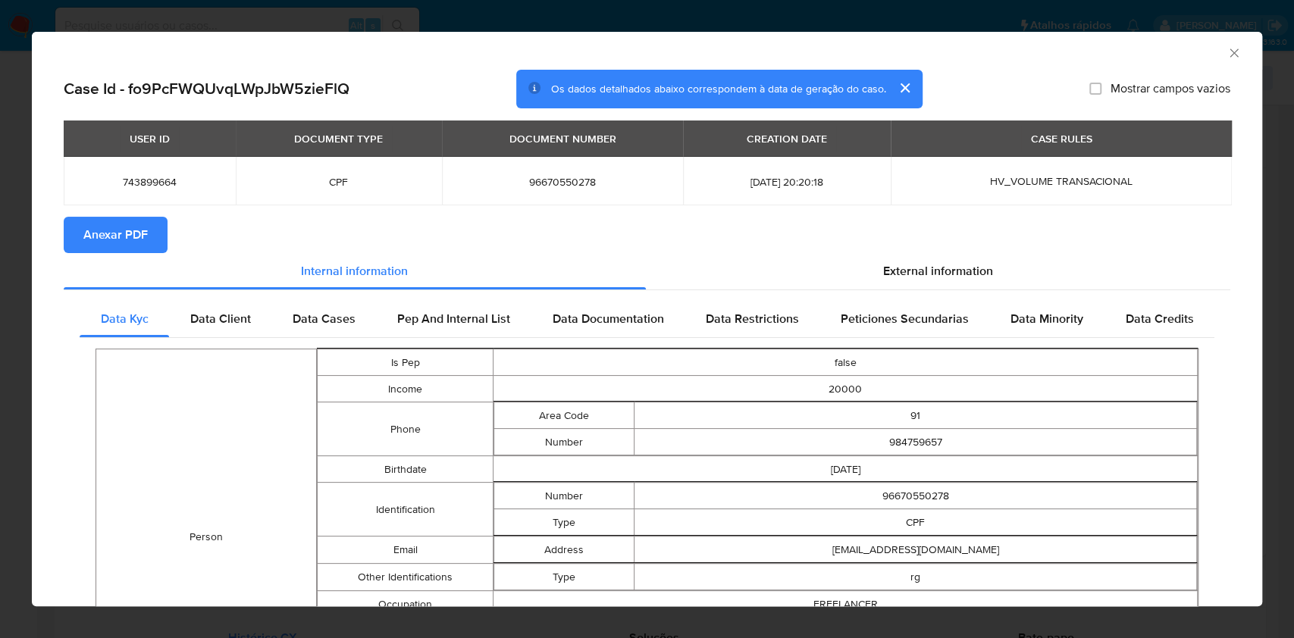
click at [105, 233] on span "Anexar PDF" at bounding box center [115, 234] width 64 height 33
click at [902, 253] on section "Anexar PDF Creando" at bounding box center [647, 236] width 1167 height 39
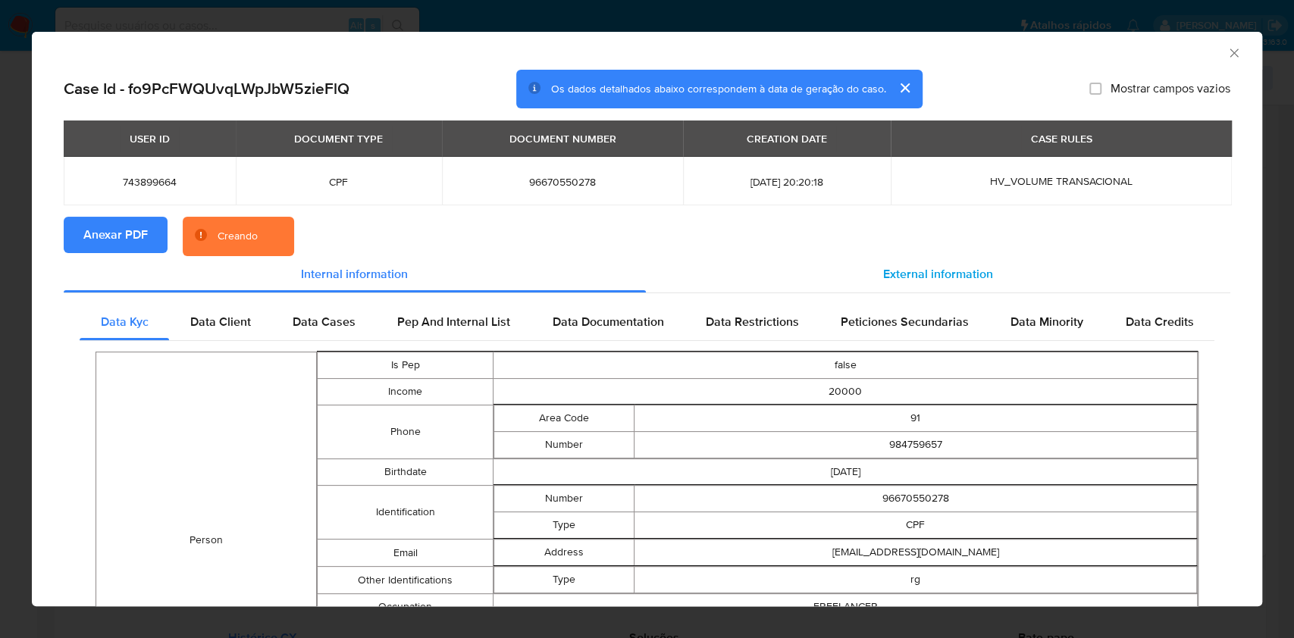
click at [900, 271] on span "External information" at bounding box center [938, 273] width 110 height 17
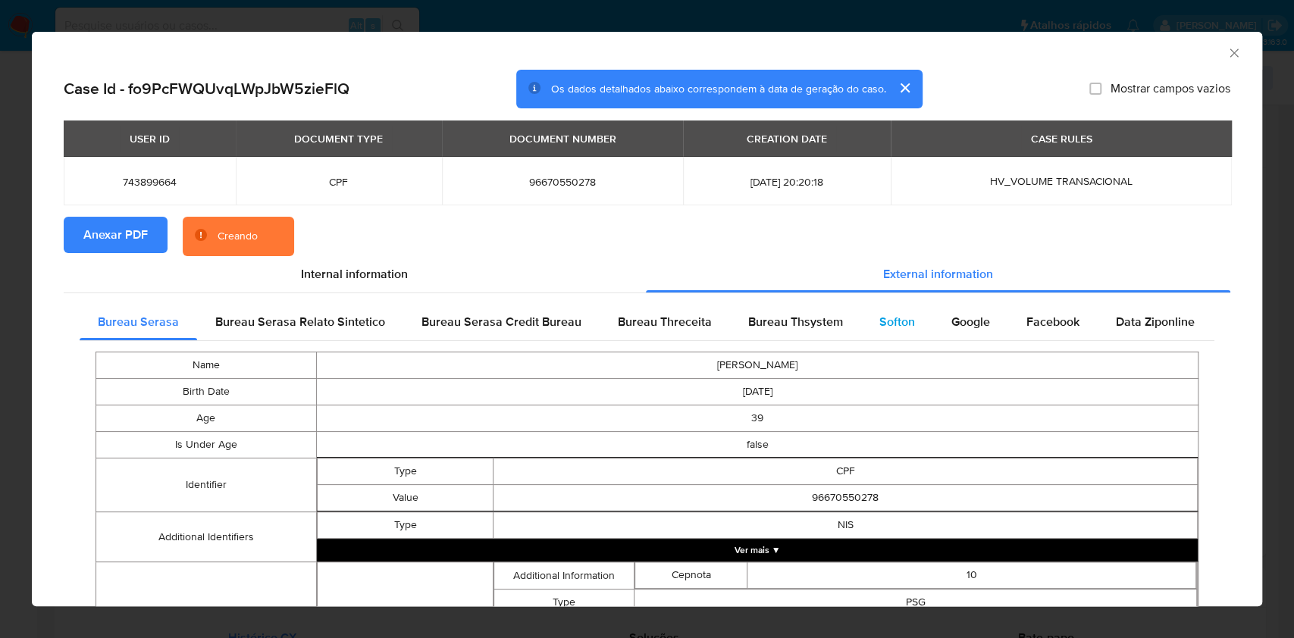
click at [903, 305] on div "Softon" at bounding box center [897, 322] width 72 height 36
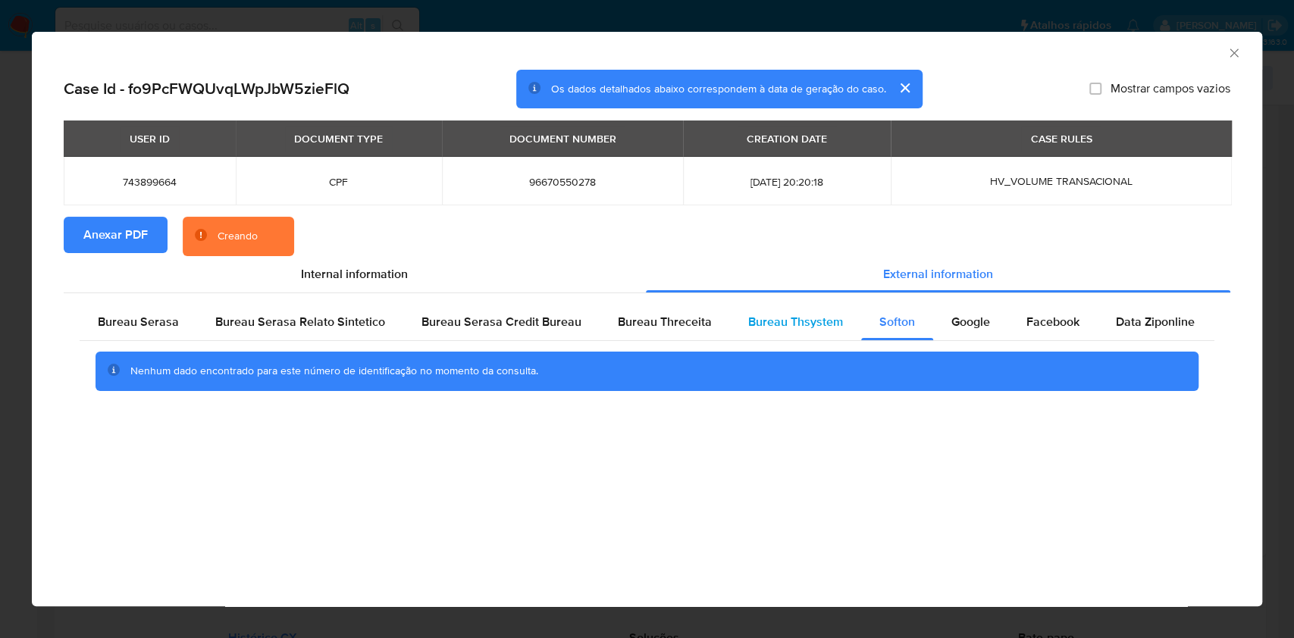
click at [826, 315] on span "Bureau Thsystem" at bounding box center [795, 321] width 95 height 17
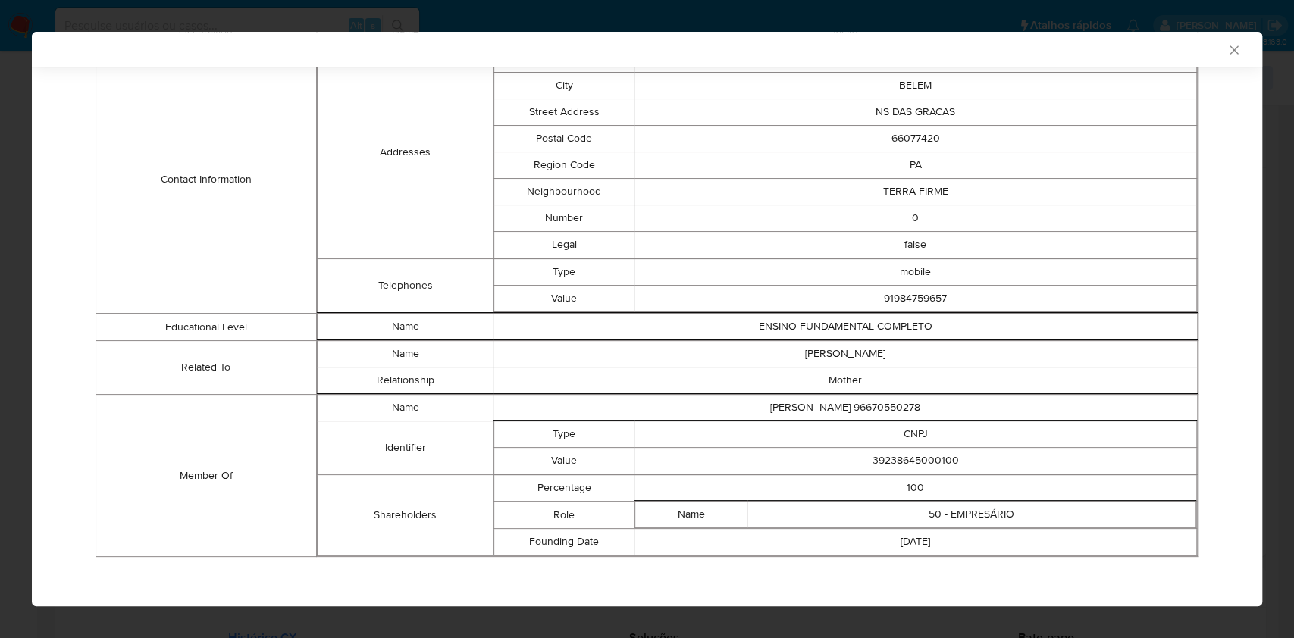
scroll to position [618, 0]
click at [899, 450] on td "39238645000100" at bounding box center [916, 463] width 562 height 27
click at [899, 449] on td "39238645000100" at bounding box center [916, 460] width 562 height 27
copy td "39238645000100"
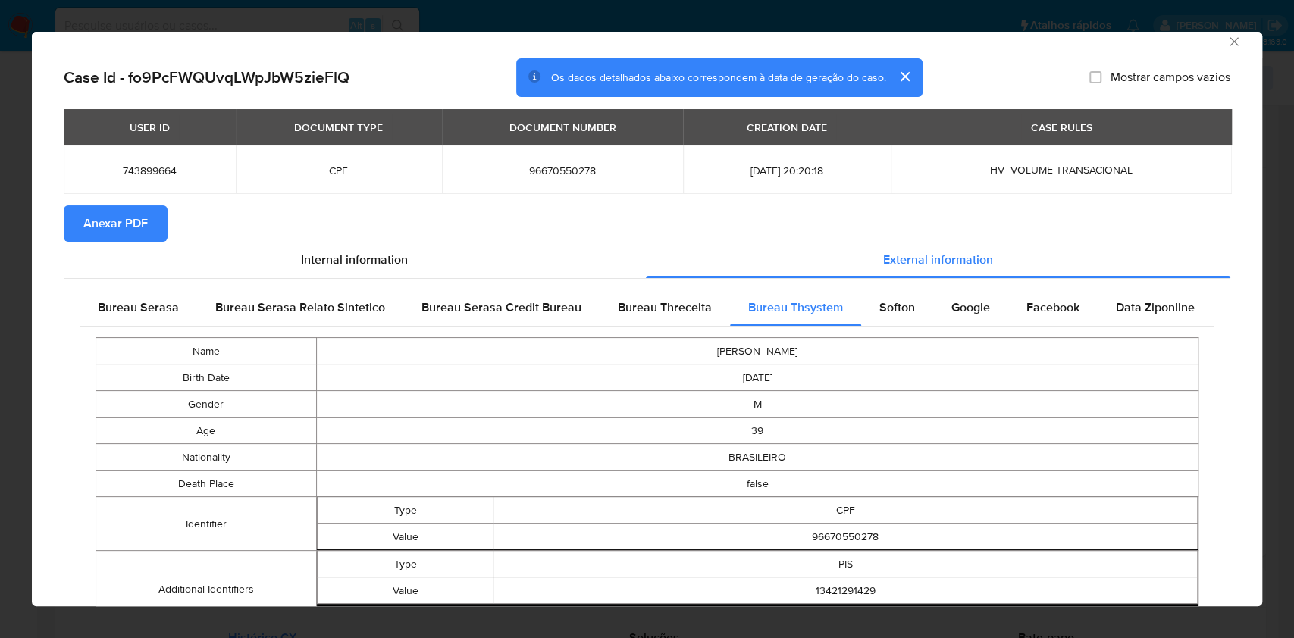
drag, startPoint x: 146, startPoint y: 307, endPoint x: 215, endPoint y: 353, distance: 83.0
click at [146, 307] on span "Bureau Serasa" at bounding box center [138, 307] width 81 height 17
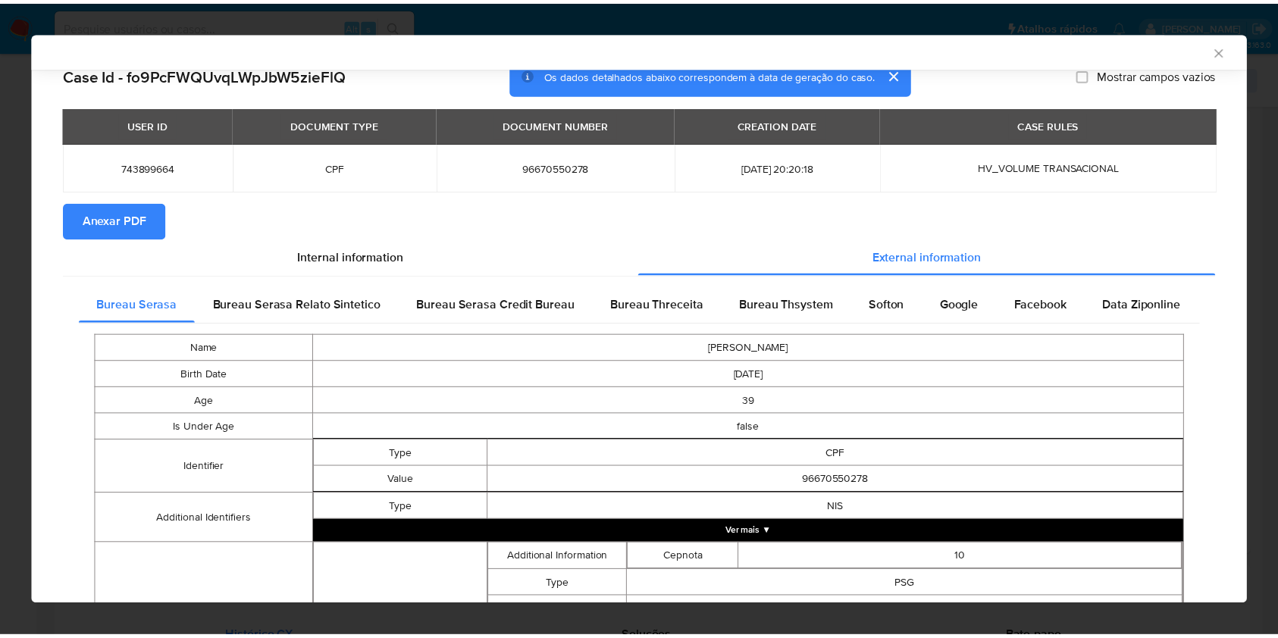
scroll to position [422, 0]
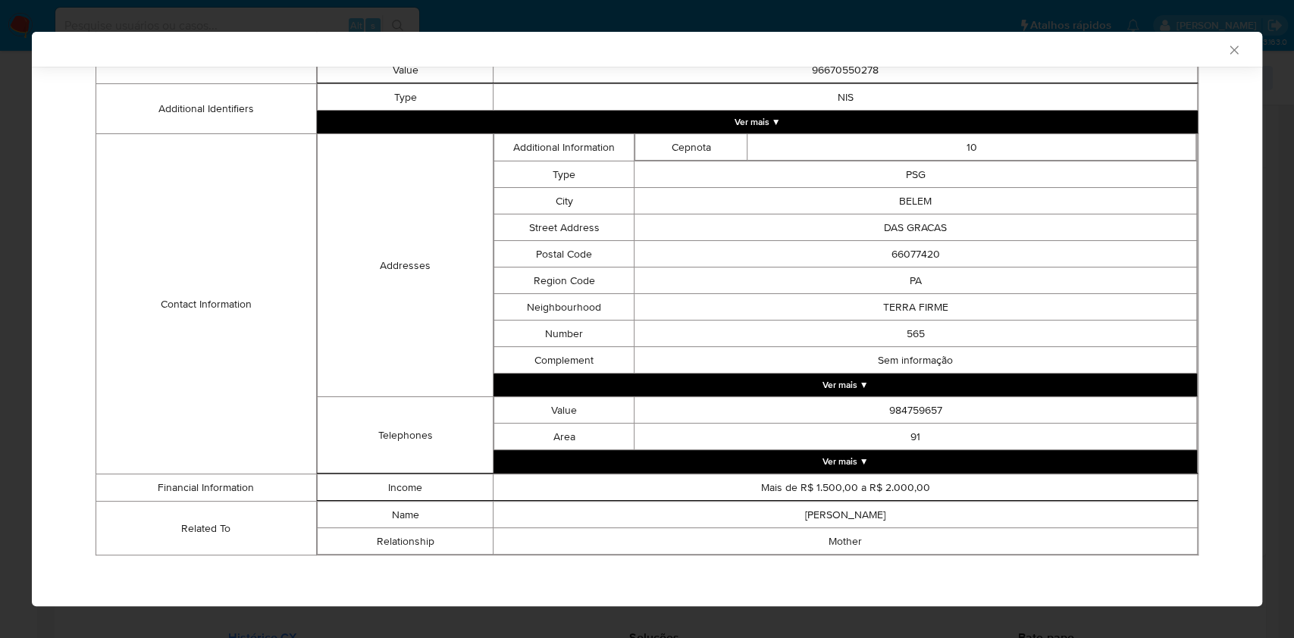
click at [0, 264] on div "AML Data Collector Case Id - fo9PcFWQUvqLWpJbW5zieFlQ Os dados detalhados abaix…" at bounding box center [647, 319] width 1294 height 638
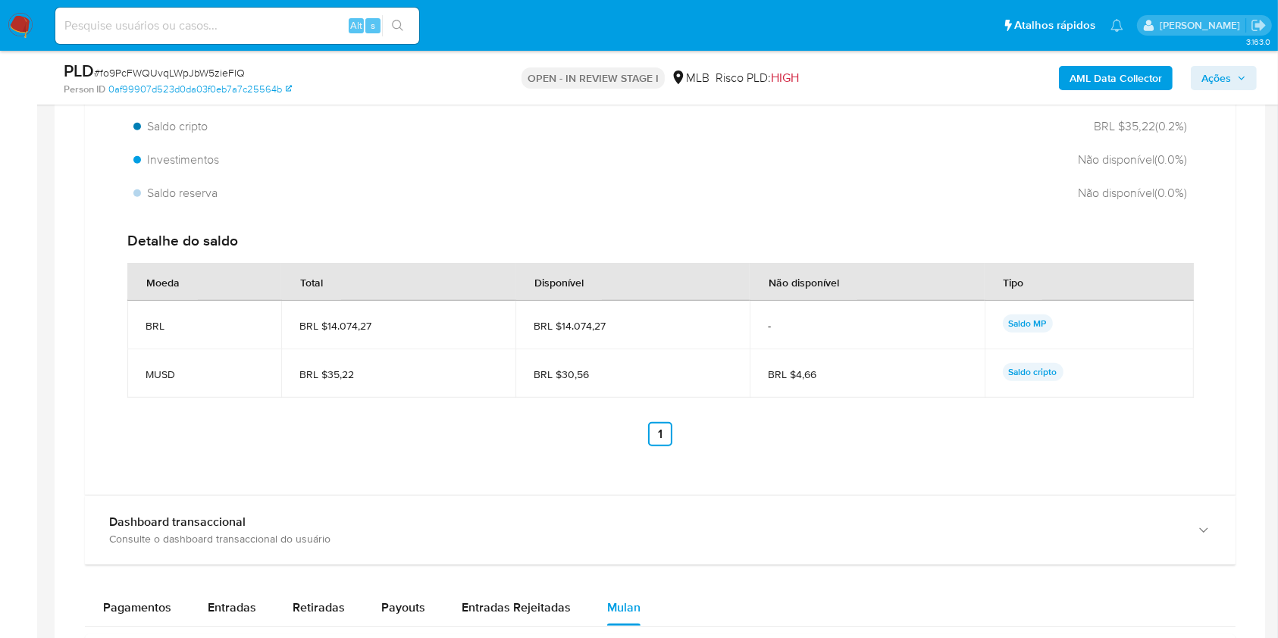
scroll to position [1314, 0]
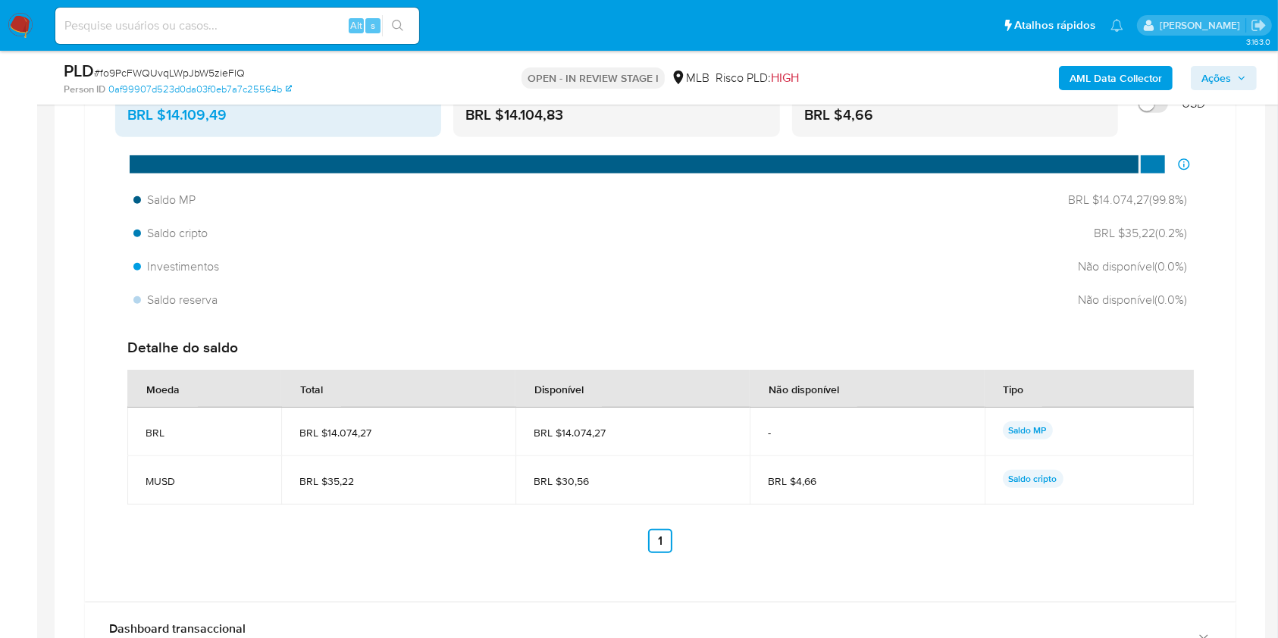
click at [0, 215] on aside "Bandeja Painel Screening Pesquisa em Listas Watchlist Ferramentas Operações em …" at bounding box center [18, 300] width 37 height 3229
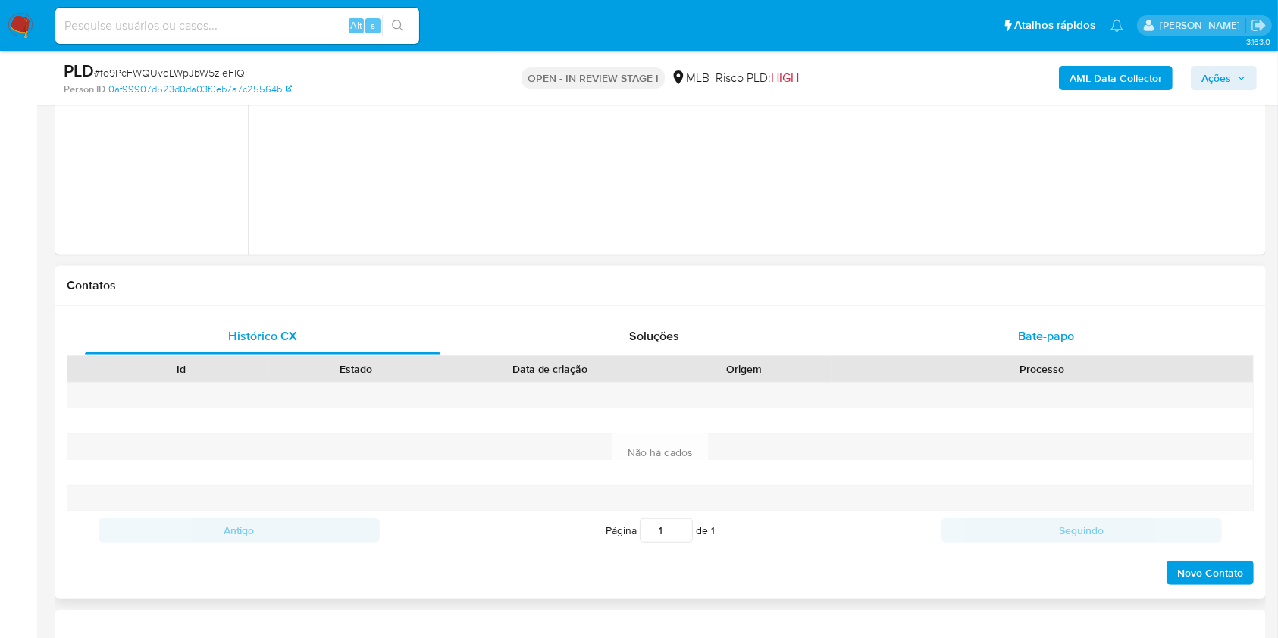
click at [1015, 333] on div "Bate-papo" at bounding box center [1047, 336] width 356 height 36
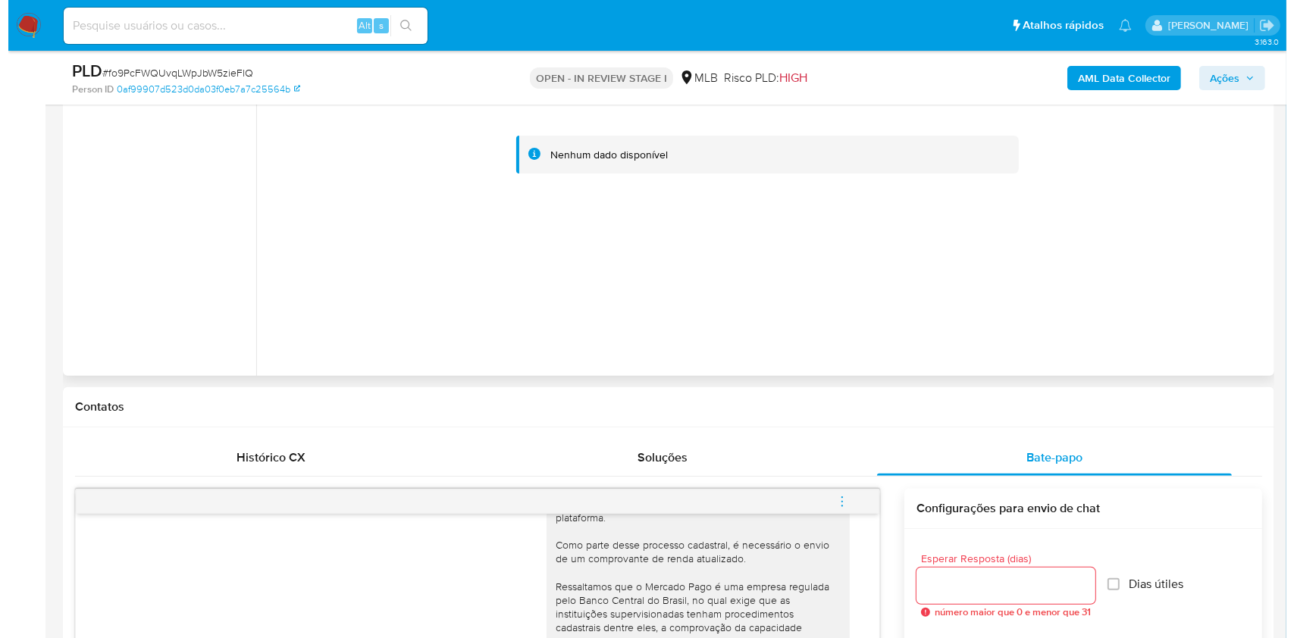
scroll to position [303, 0]
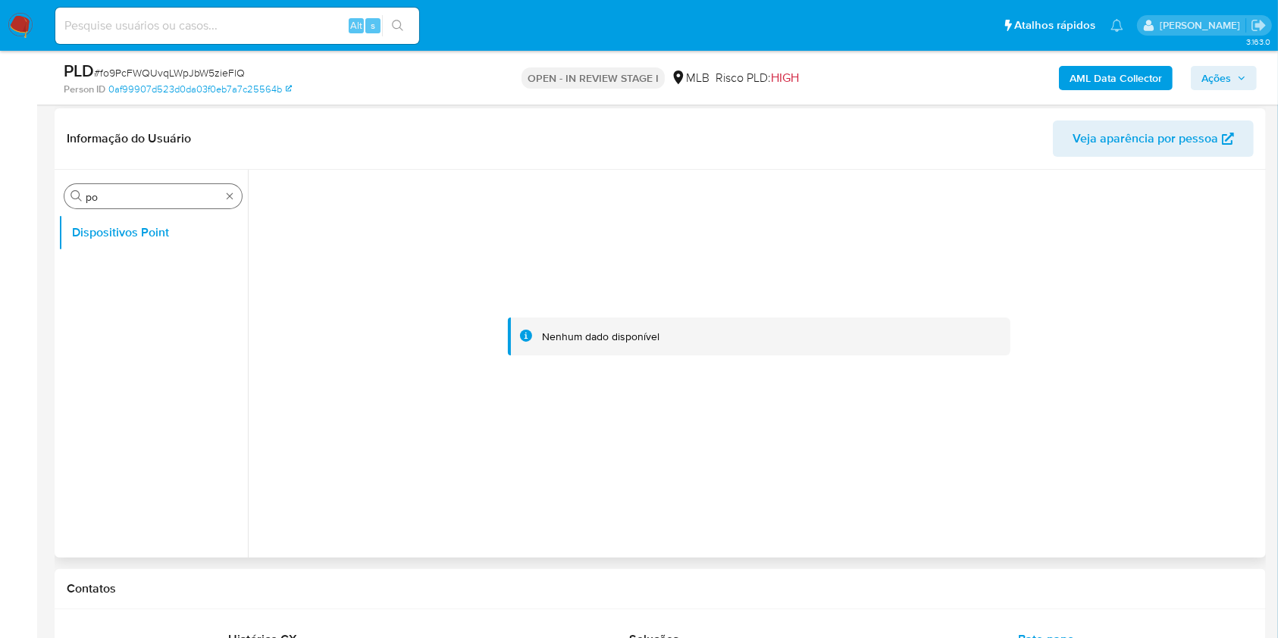
click at [102, 196] on input "po" at bounding box center [153, 197] width 135 height 14
type input "doc"
click at [102, 279] on button "Documentação" at bounding box center [146, 269] width 177 height 36
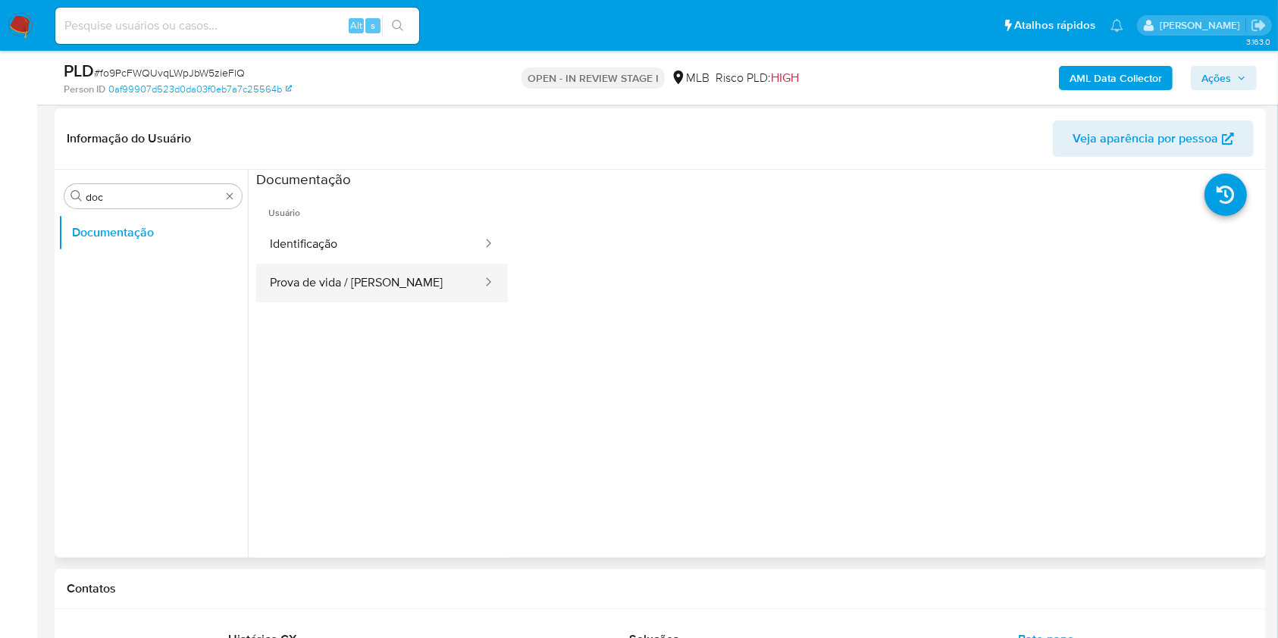
click at [412, 286] on button "Prova de vida / [PERSON_NAME]" at bounding box center [369, 283] width 227 height 39
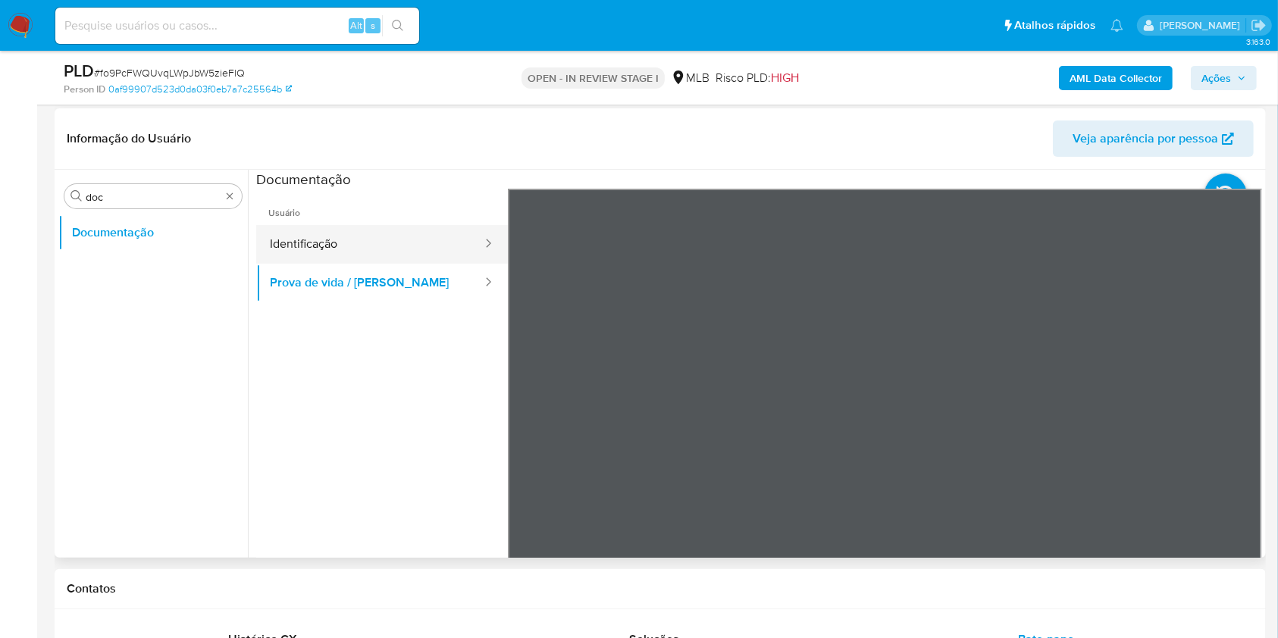
click at [370, 233] on button "Identificação" at bounding box center [369, 244] width 227 height 39
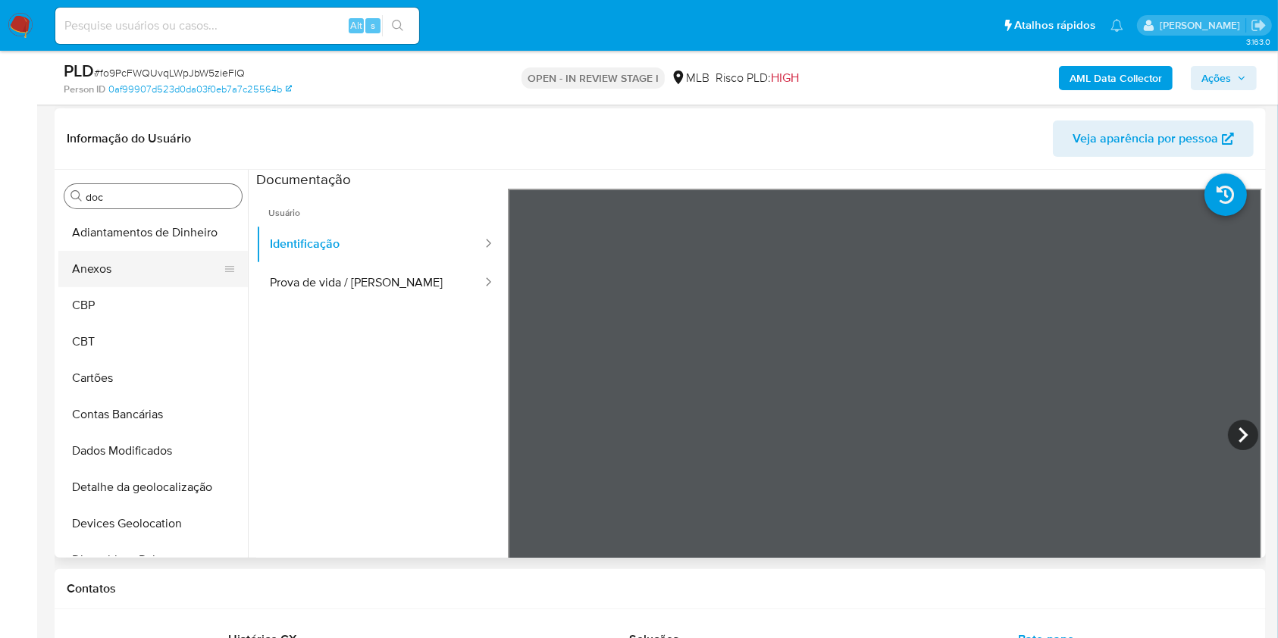
click at [139, 276] on button "Anexos" at bounding box center [146, 269] width 177 height 36
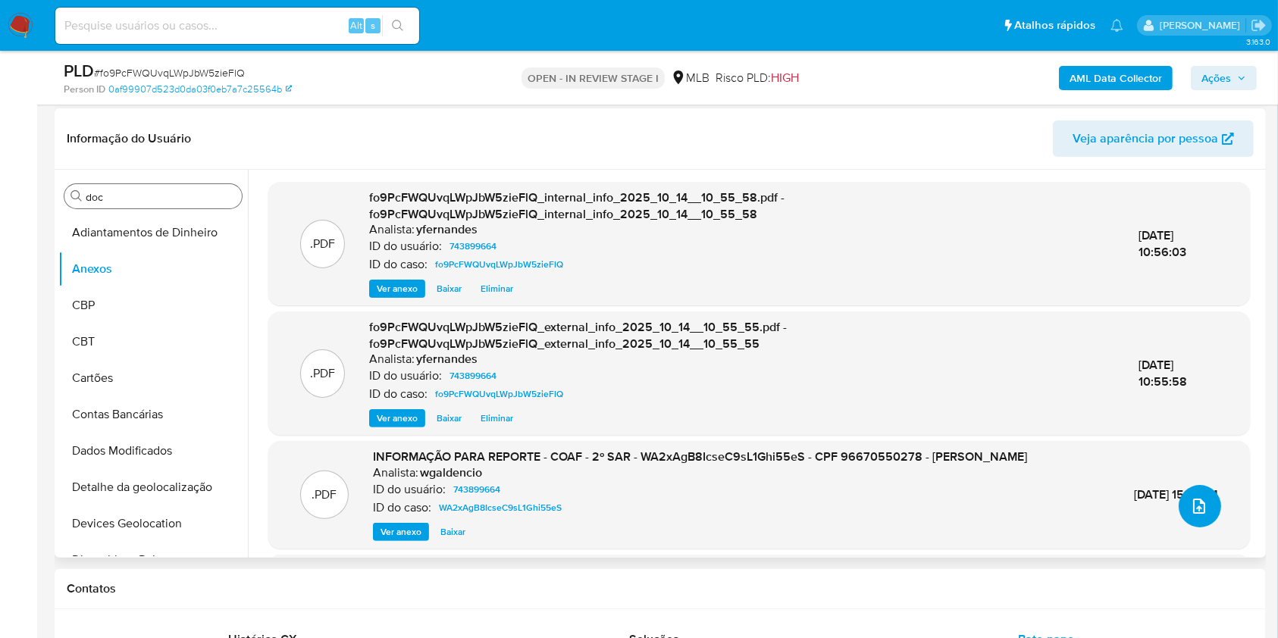
click at [1194, 516] on button "upload-file" at bounding box center [1200, 506] width 42 height 42
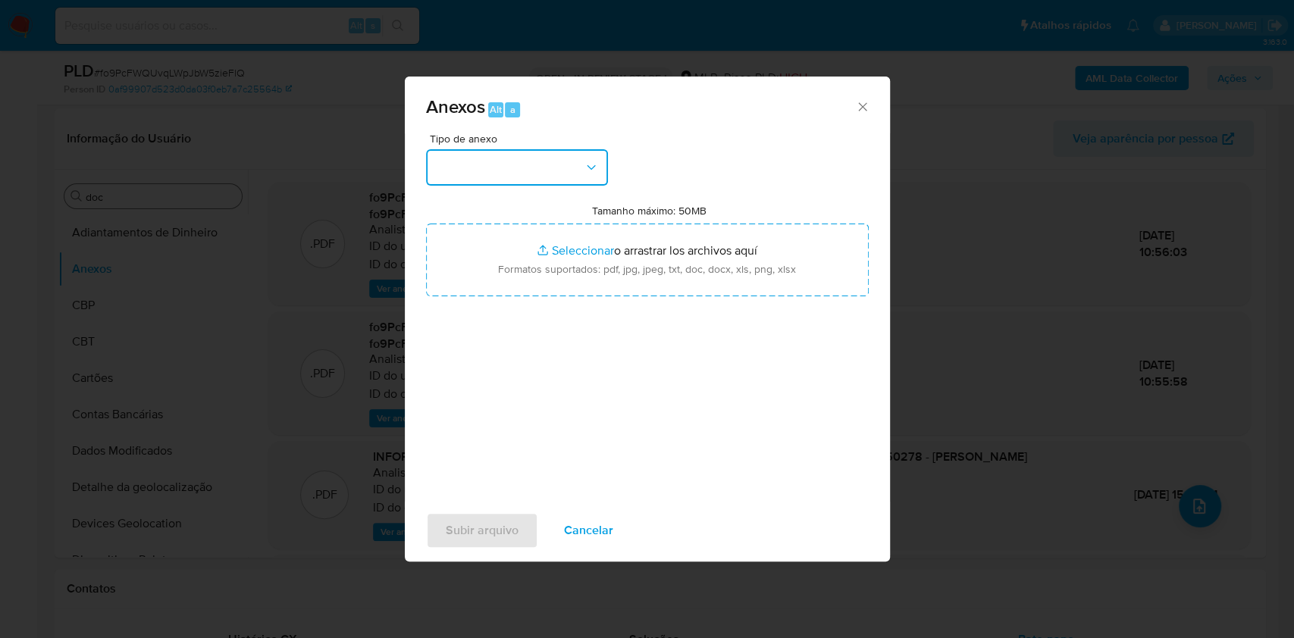
click at [535, 163] on button "button" at bounding box center [517, 167] width 182 height 36
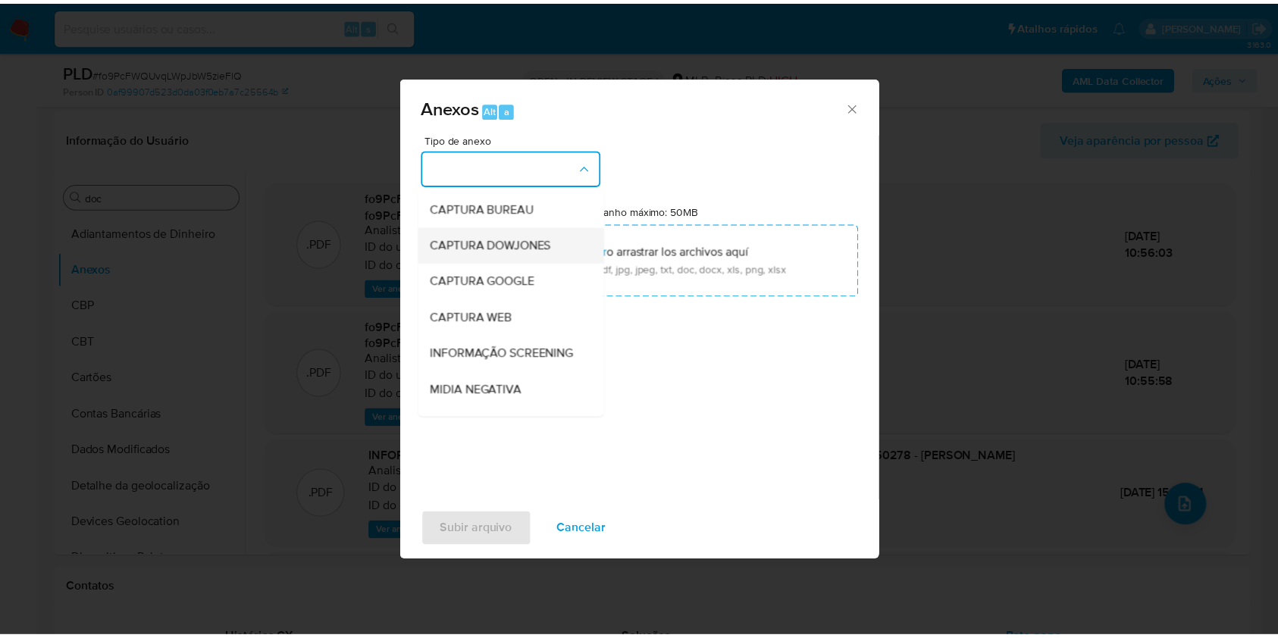
scroll to position [233, 0]
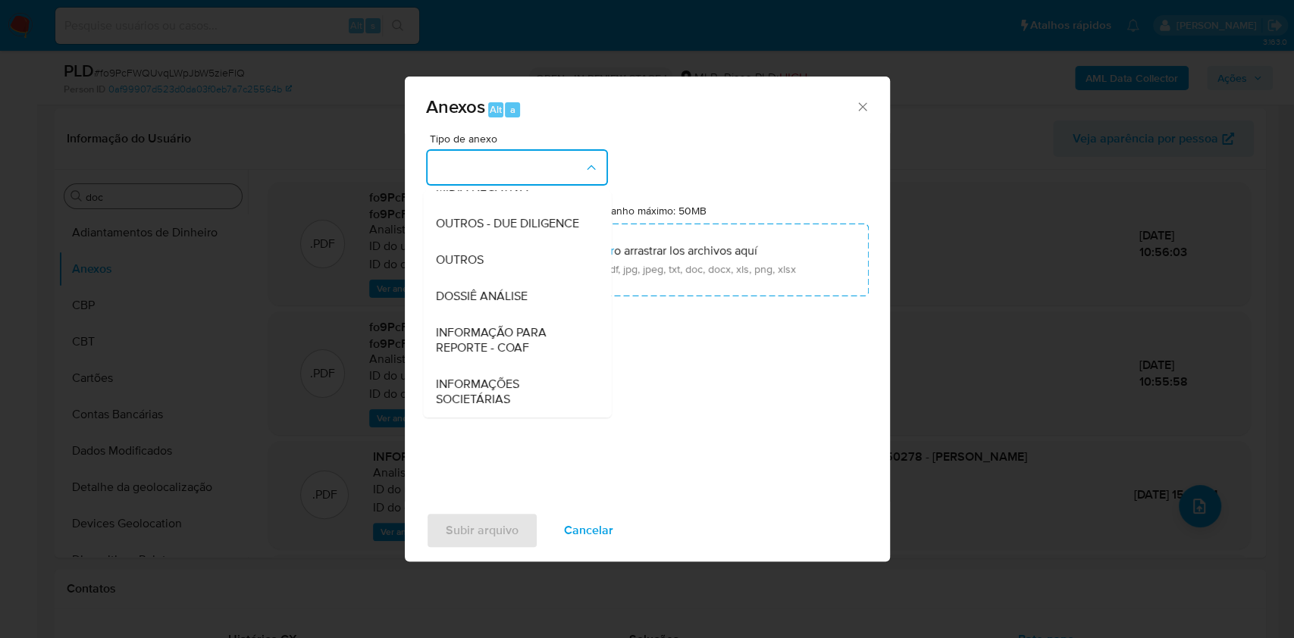
click at [489, 246] on div "OUTROS" at bounding box center [512, 260] width 155 height 36
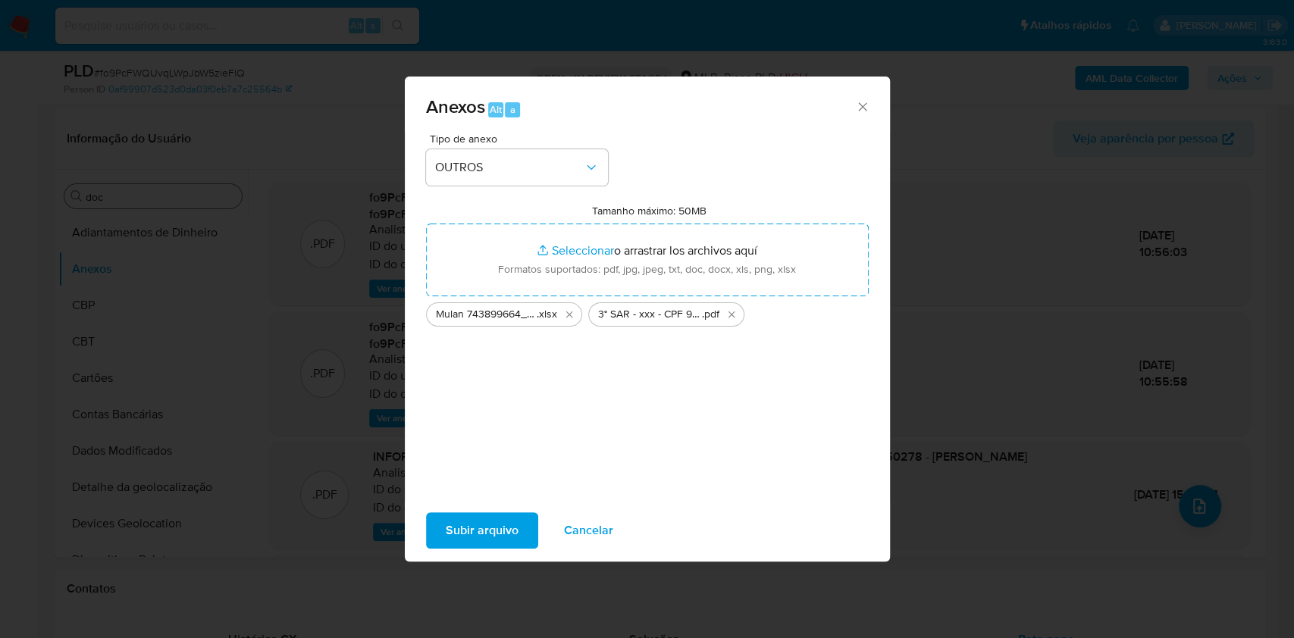
click at [481, 525] on span "Subir arquivo" at bounding box center [482, 530] width 73 height 33
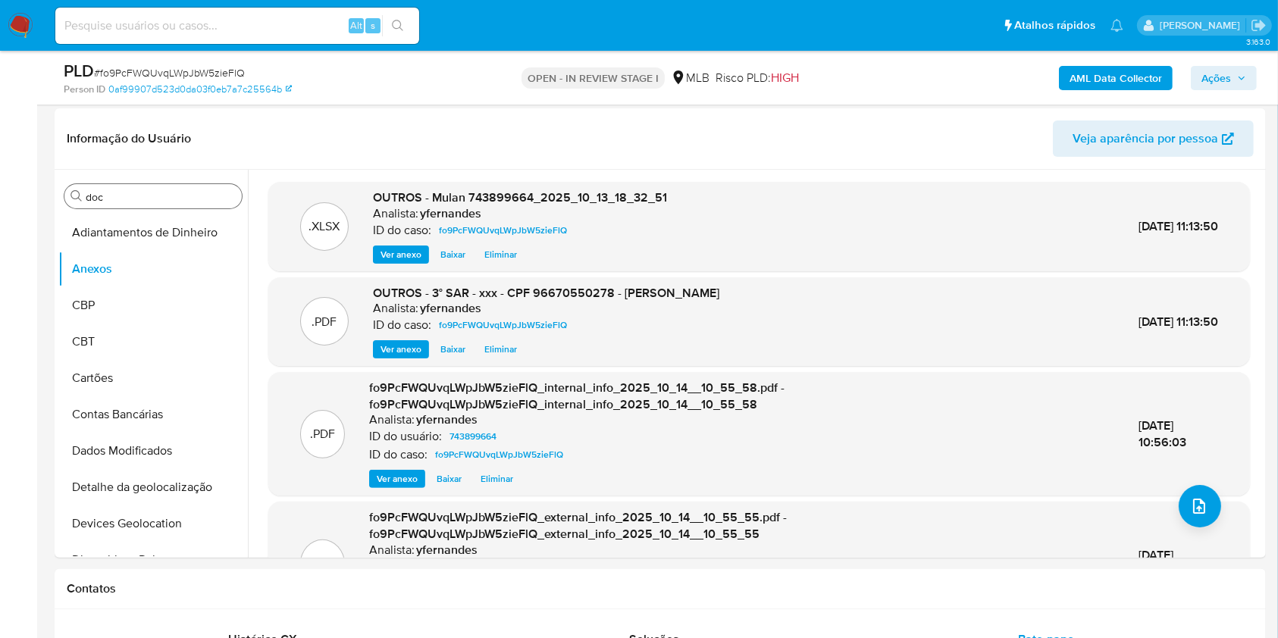
click at [1203, 78] on span "Ações" at bounding box center [1217, 78] width 30 height 24
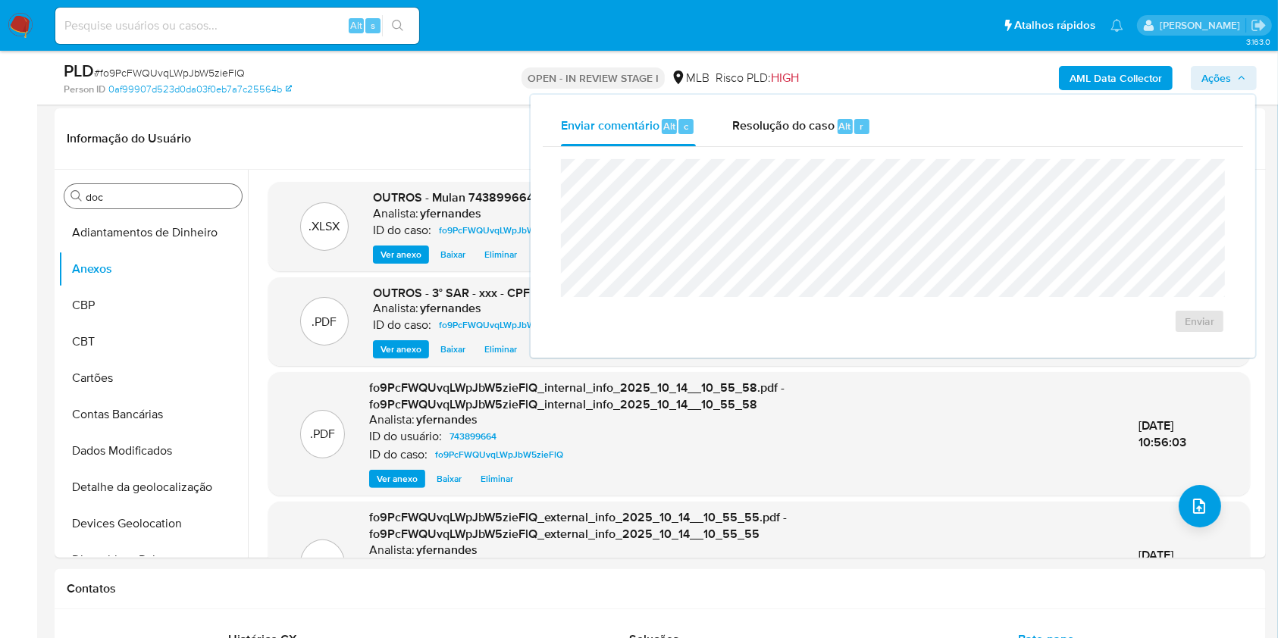
click at [837, 147] on div "Enviar" at bounding box center [893, 246] width 700 height 199
click at [810, 124] on span "Resolução do caso" at bounding box center [783, 125] width 102 height 17
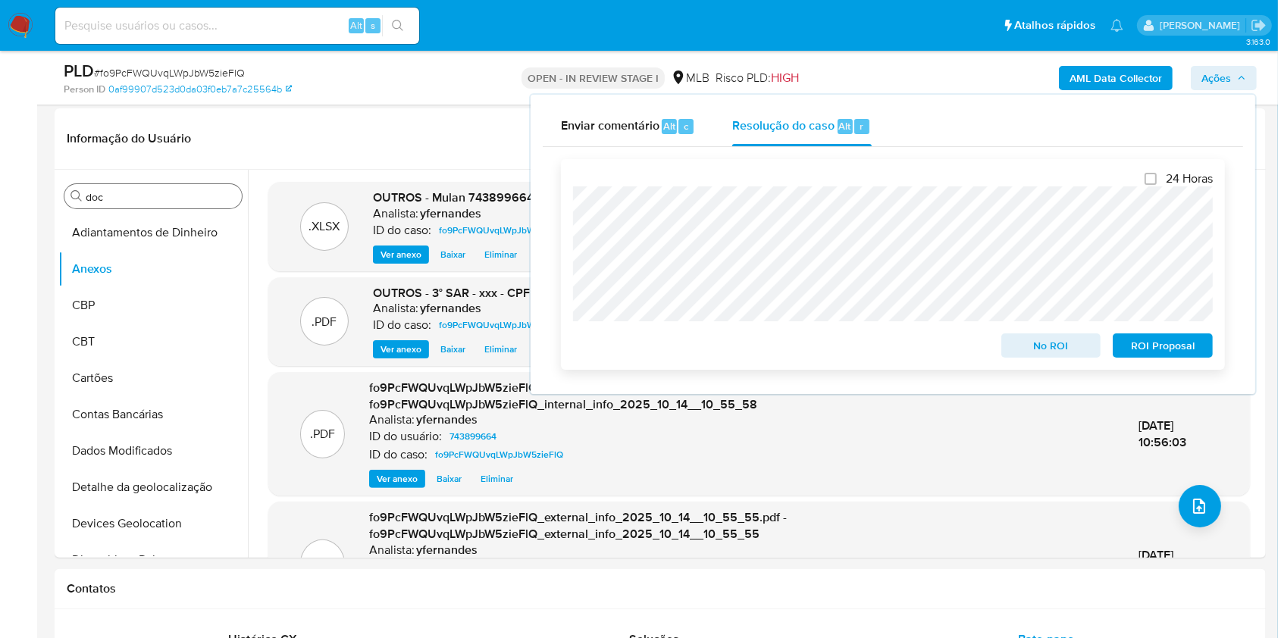
click at [1164, 351] on span "ROI Proposal" at bounding box center [1162, 345] width 79 height 21
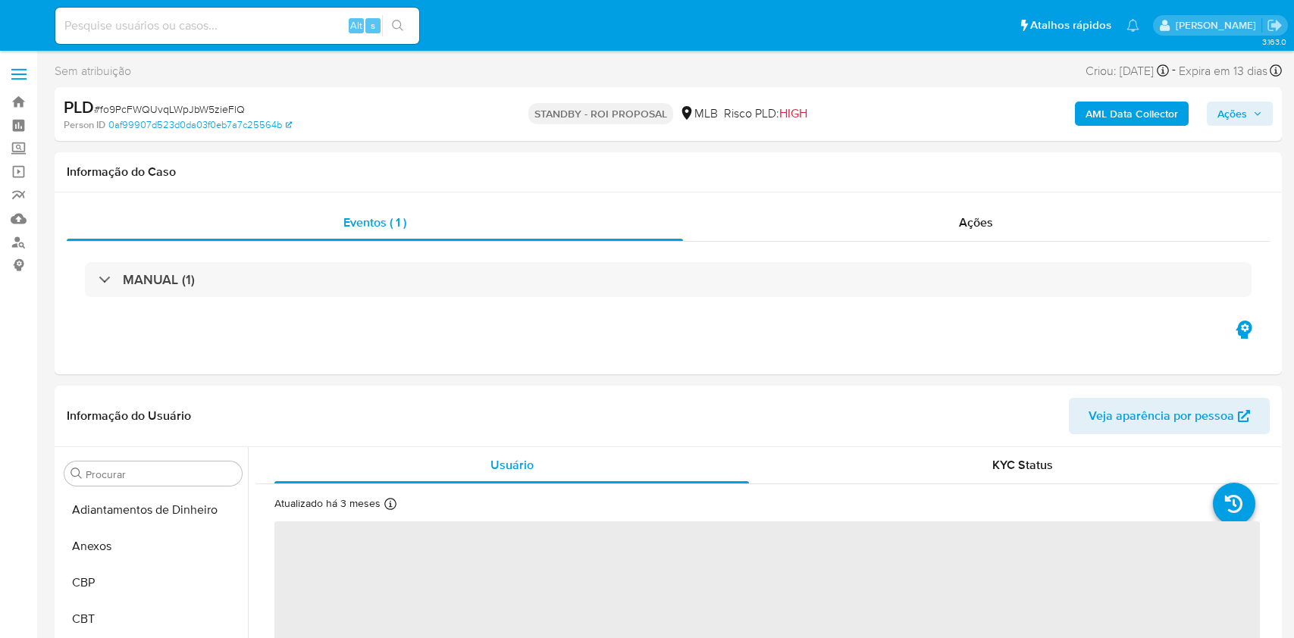
select select "10"
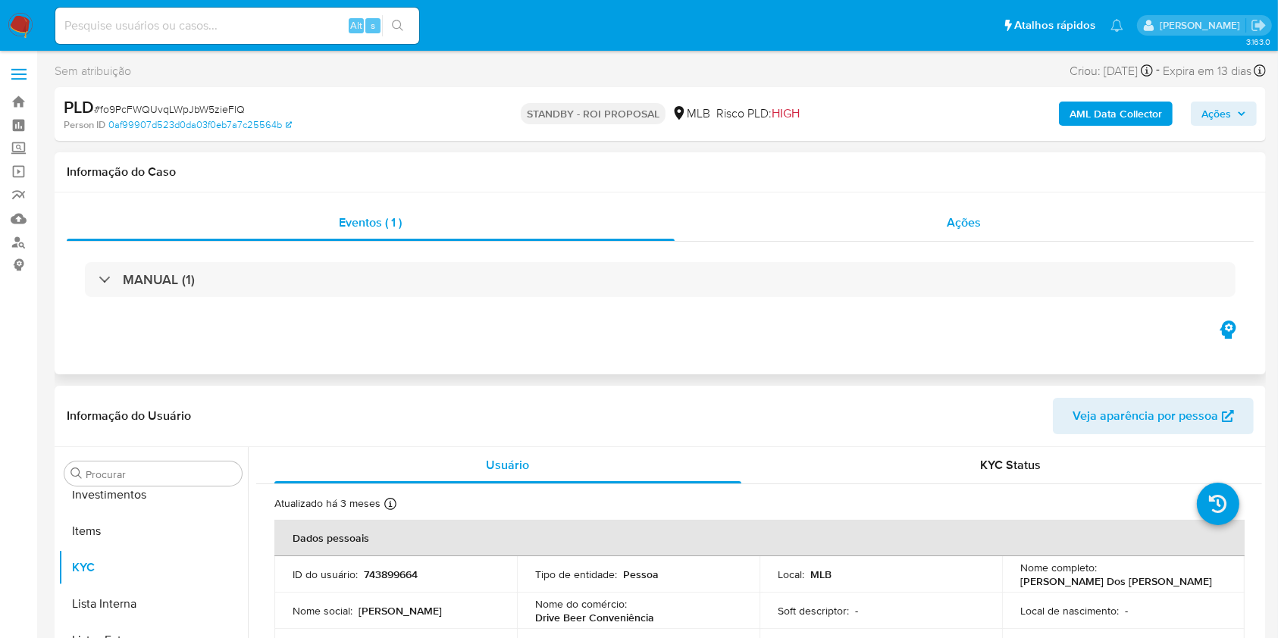
click at [854, 218] on div "Ações" at bounding box center [964, 223] width 579 height 36
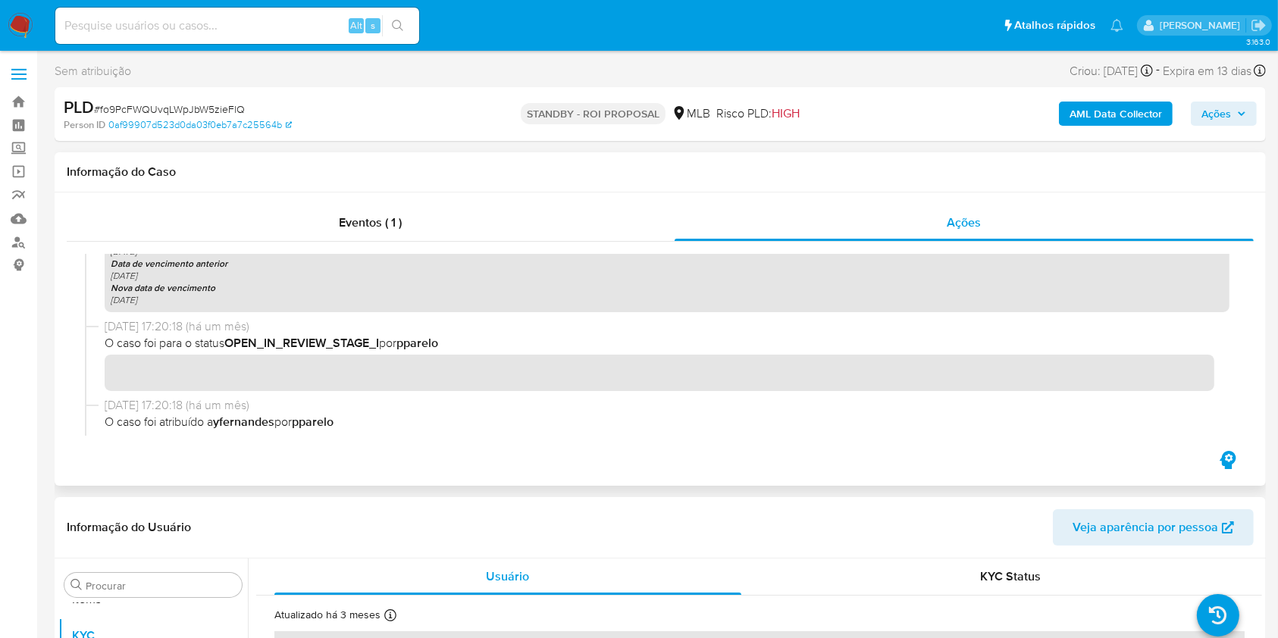
scroll to position [825, 0]
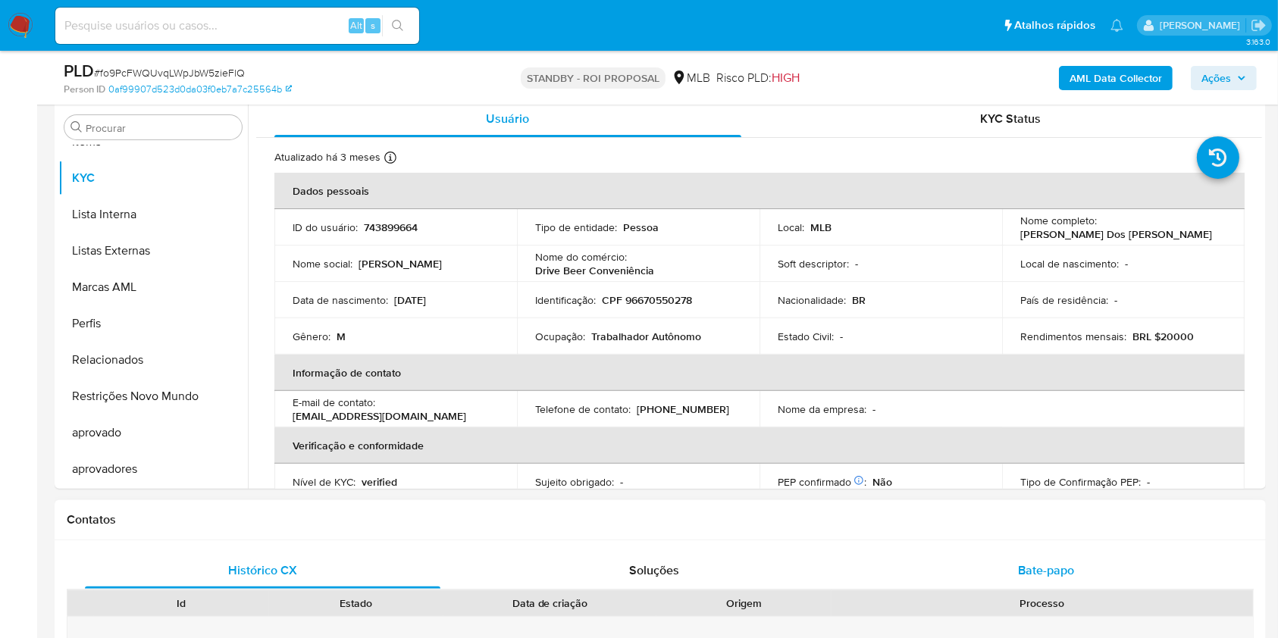
click at [974, 566] on div "Bate-papo" at bounding box center [1047, 571] width 356 height 36
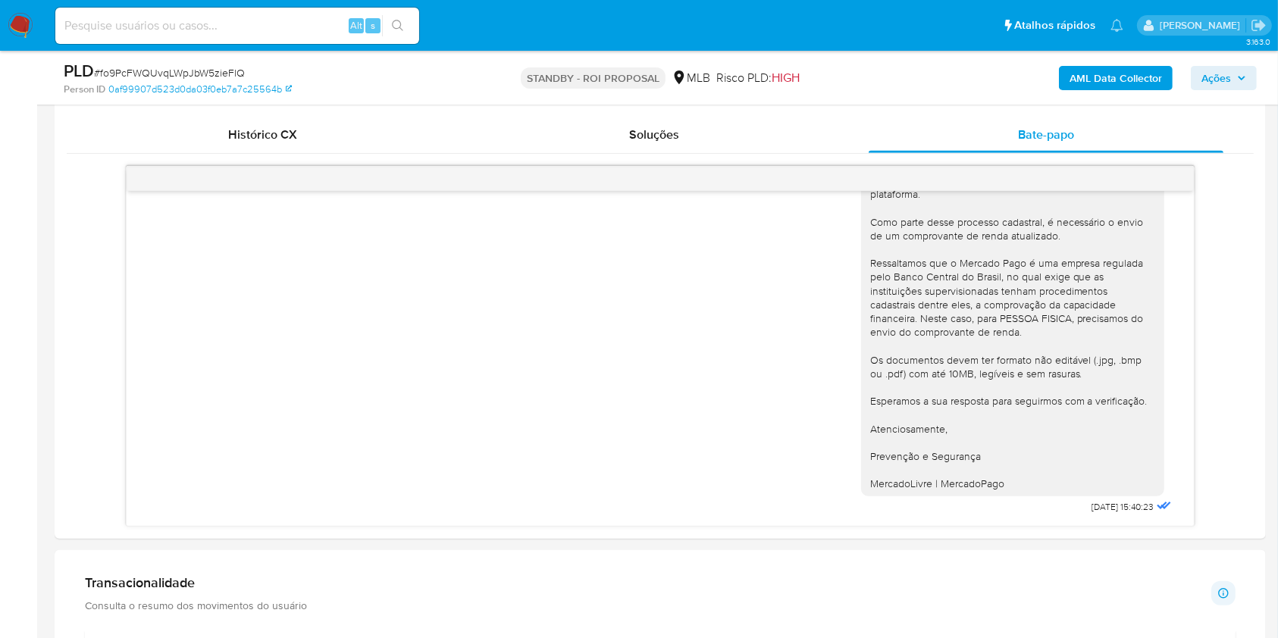
scroll to position [808, 0]
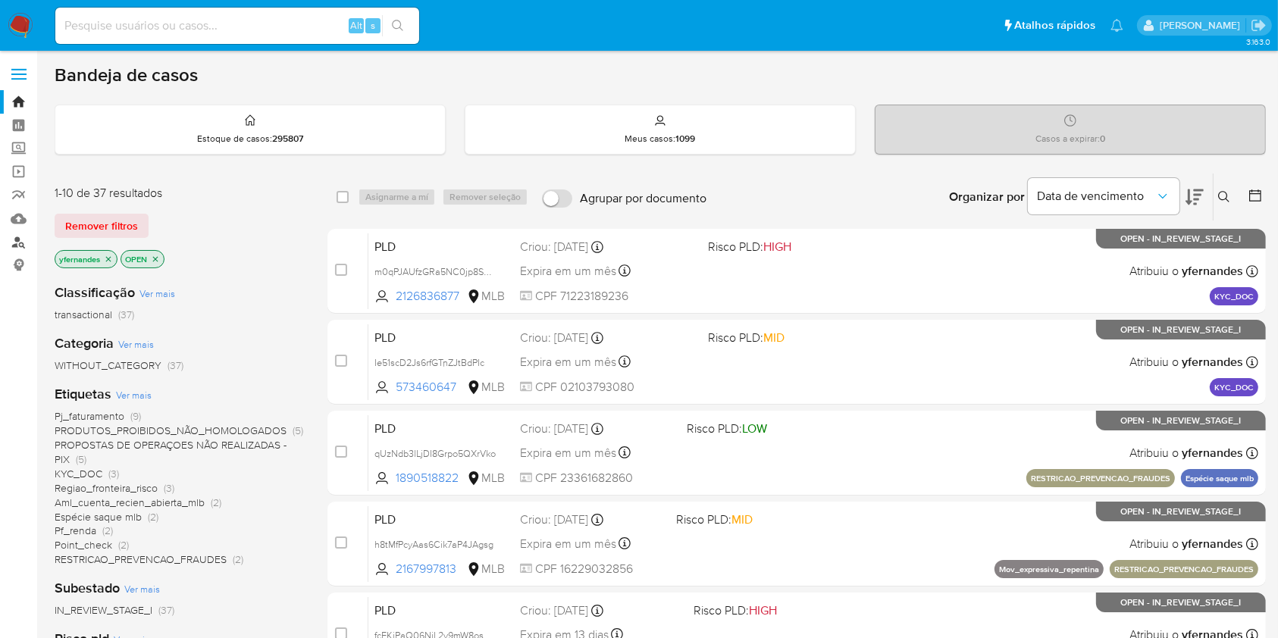
click at [23, 237] on link "Localizador de pessoas" at bounding box center [90, 242] width 180 height 24
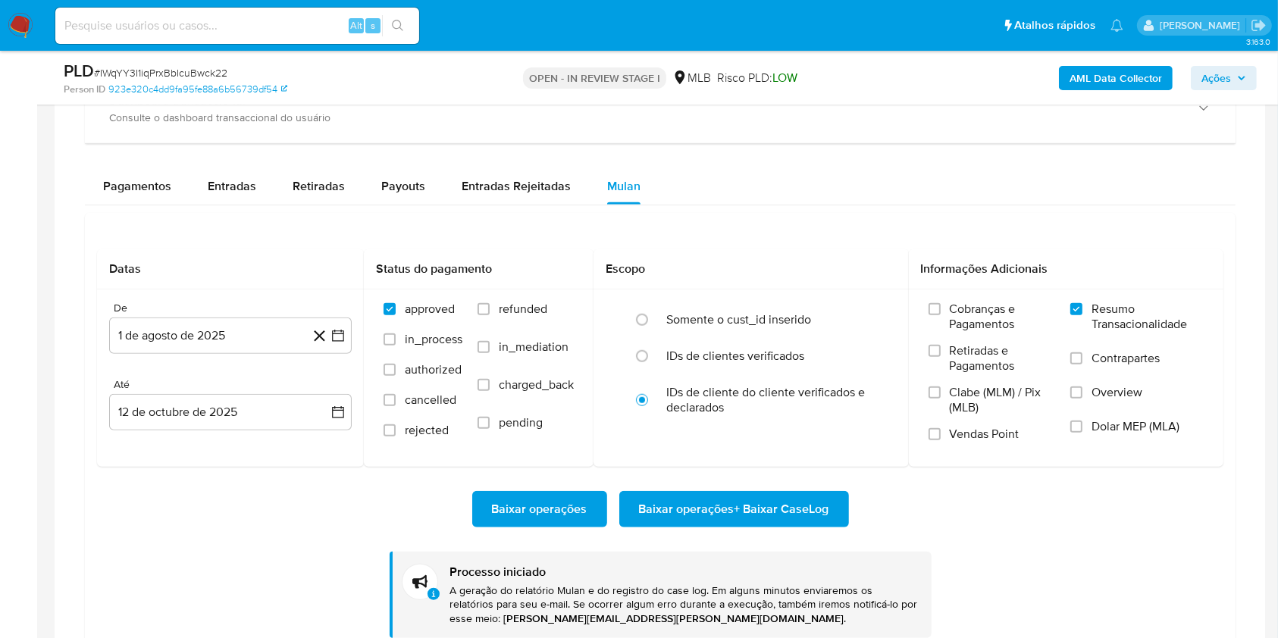
scroll to position [823, 0]
click at [197, 64] on div "PLD # IWqYY3I1iqPrxBbIcuBwck22" at bounding box center [260, 71] width 392 height 23
copy span "IWqYY3I1iqPrxBbIcuBwck22"
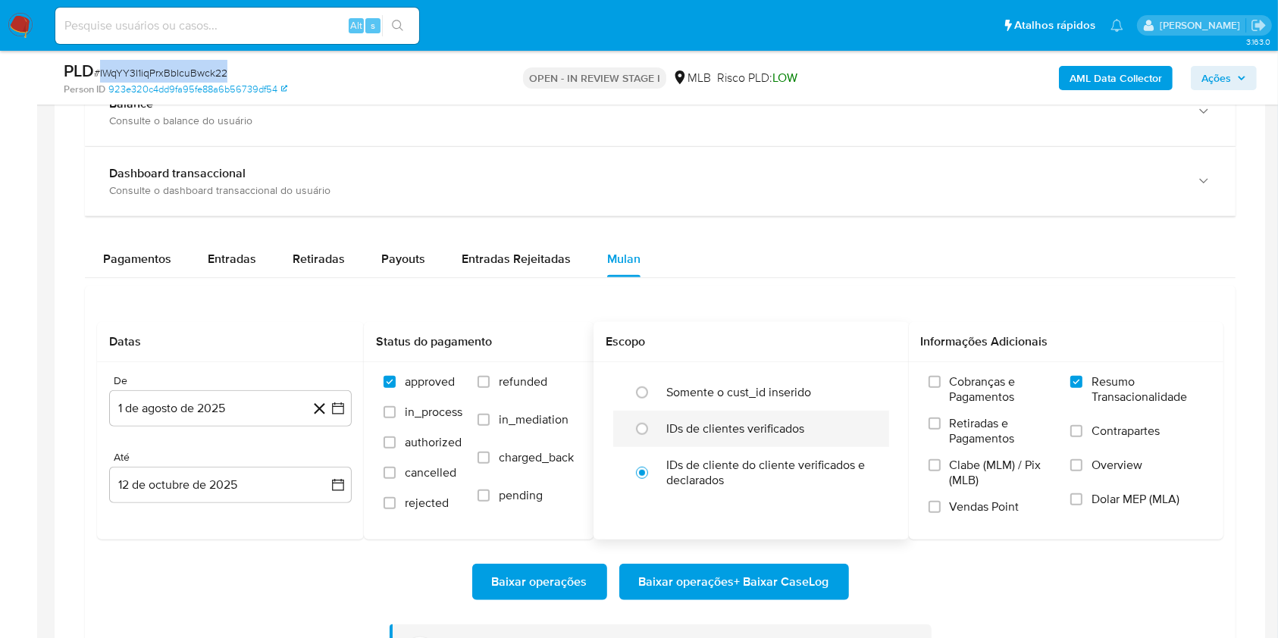
scroll to position [1111, 0]
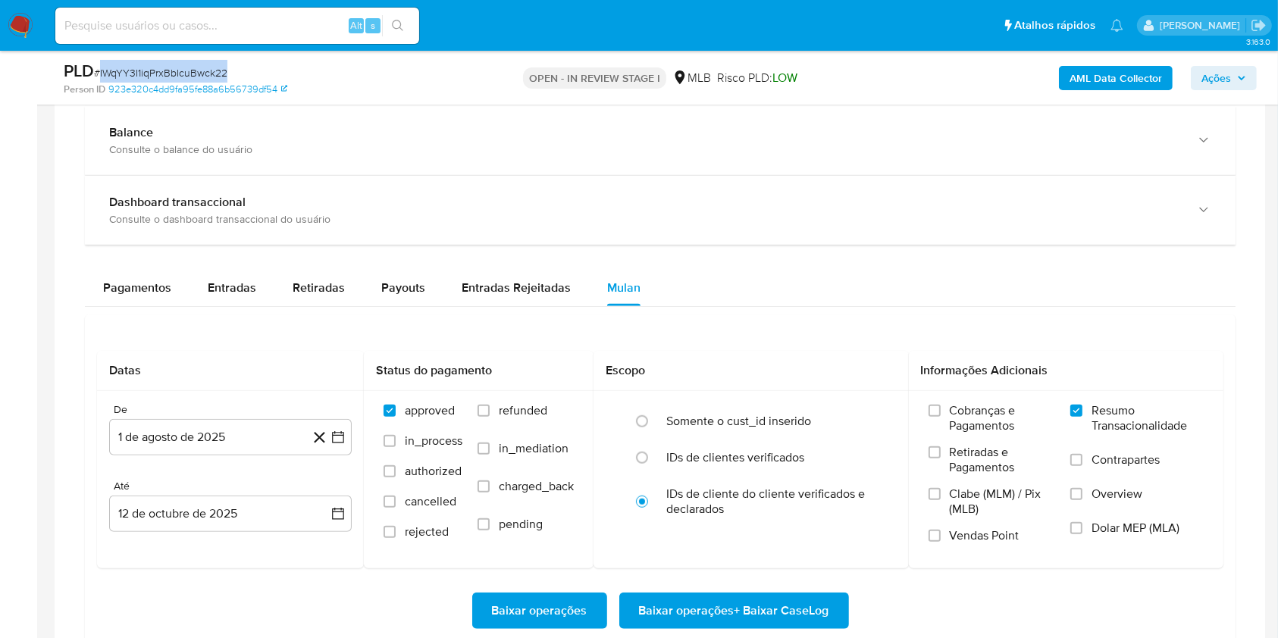
click at [67, 371] on div "Transacionalidade Consulta o resumo dos movimentos do usuário Informações trans…" at bounding box center [660, 401] width 1187 height 726
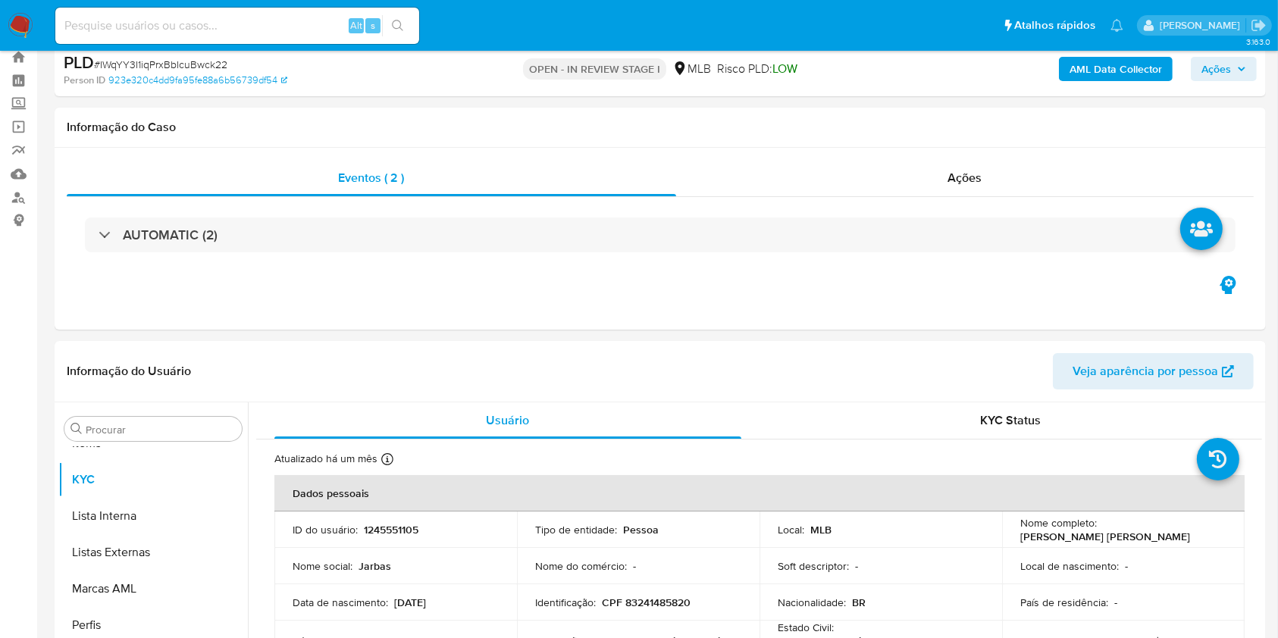
scroll to position [0, 0]
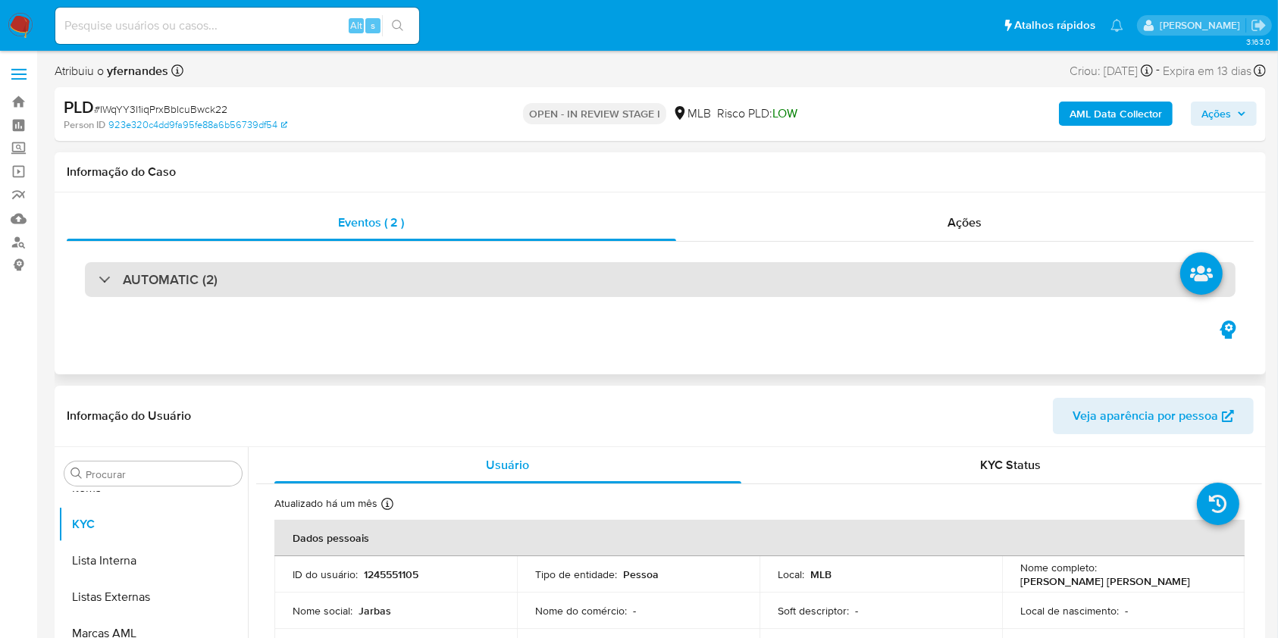
click at [462, 277] on div "AUTOMATIC (2)" at bounding box center [660, 279] width 1151 height 35
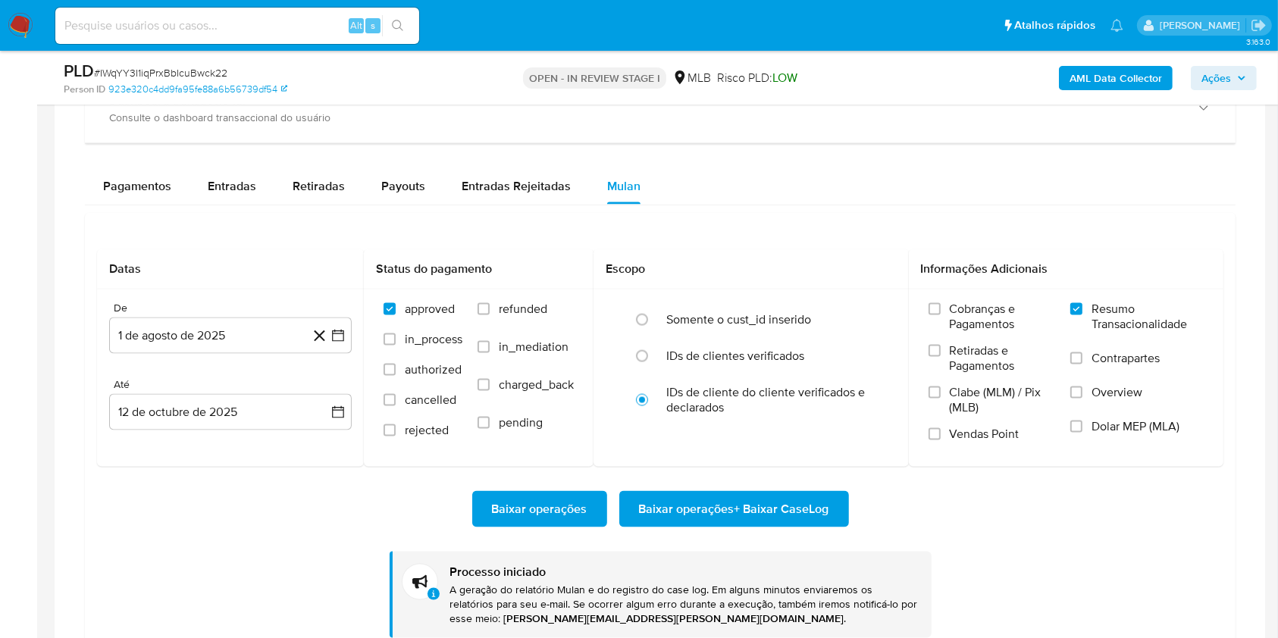
scroll to position [2123, 0]
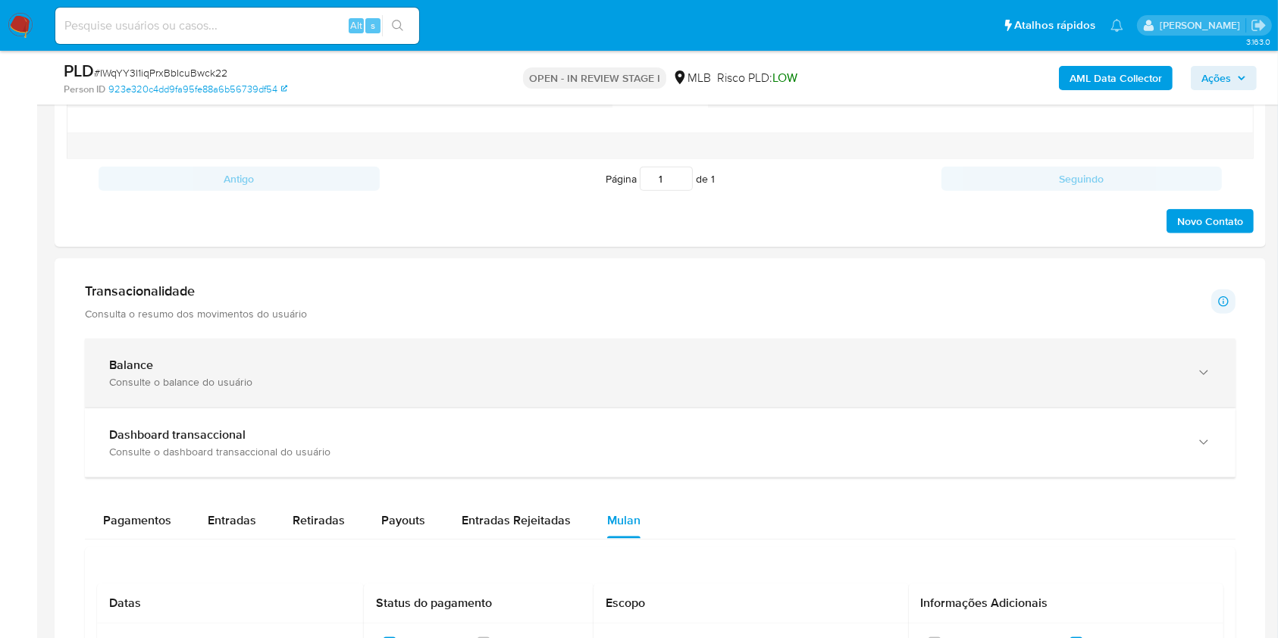
click at [202, 358] on div "Balance" at bounding box center [645, 365] width 1072 height 15
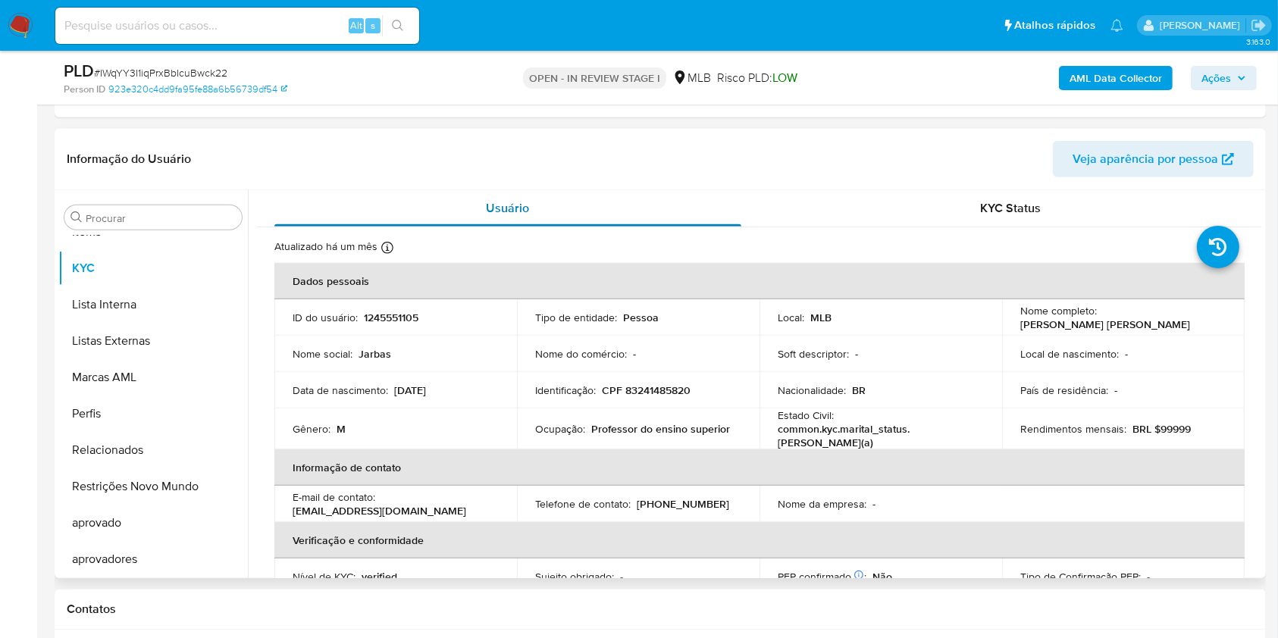
scroll to position [1111, 0]
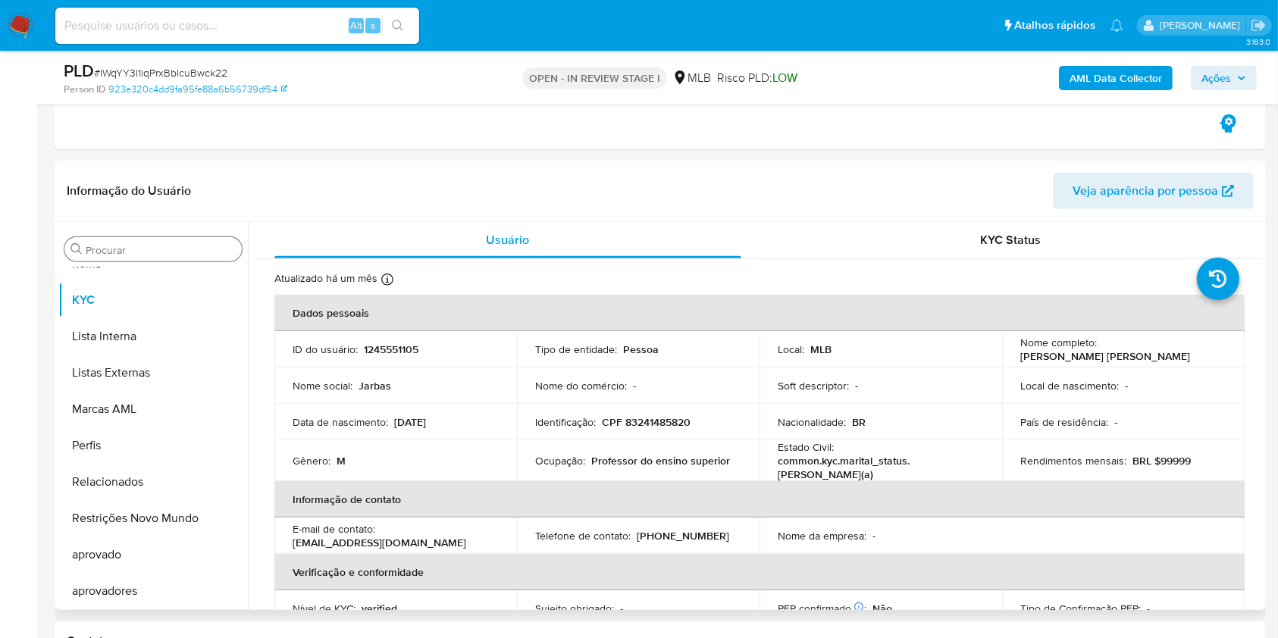
click at [92, 251] on input "Procurar" at bounding box center [161, 250] width 150 height 14
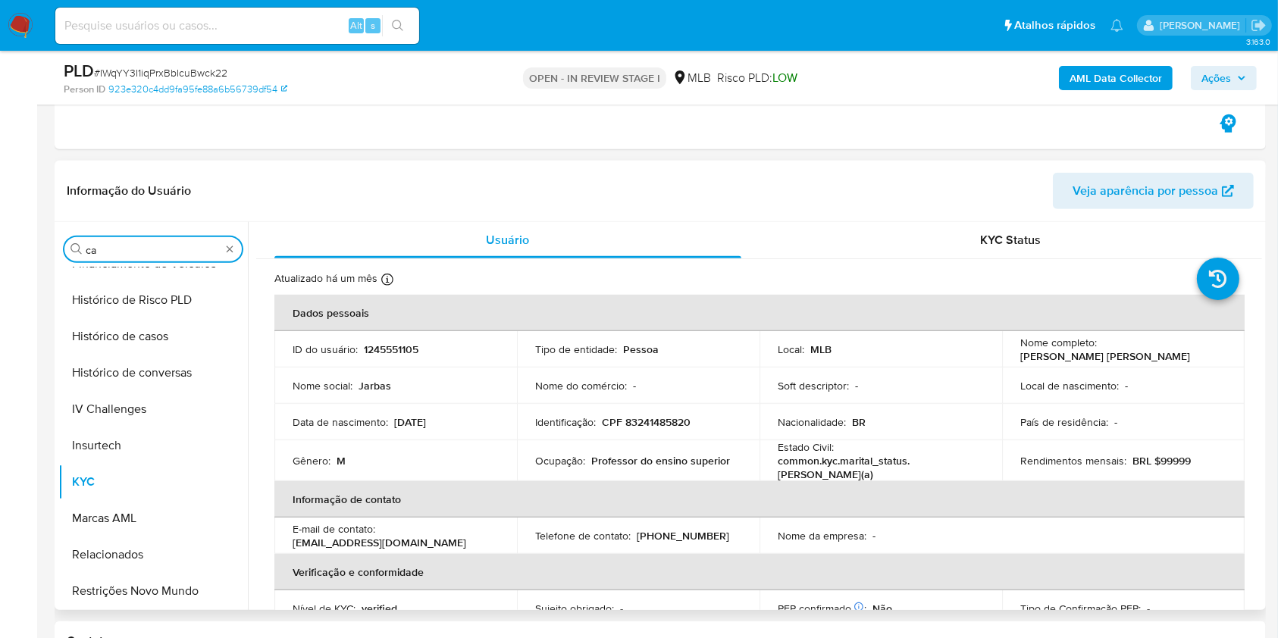
scroll to position [0, 0]
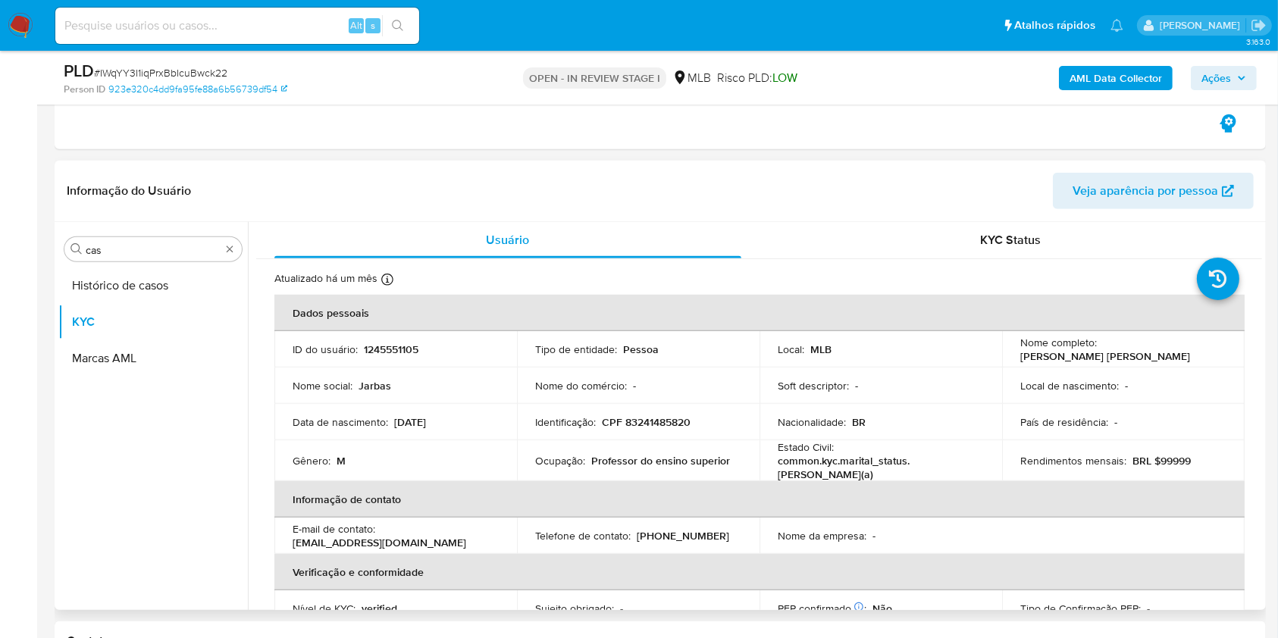
click at [111, 279] on button "Histórico de casos" at bounding box center [153, 286] width 190 height 36
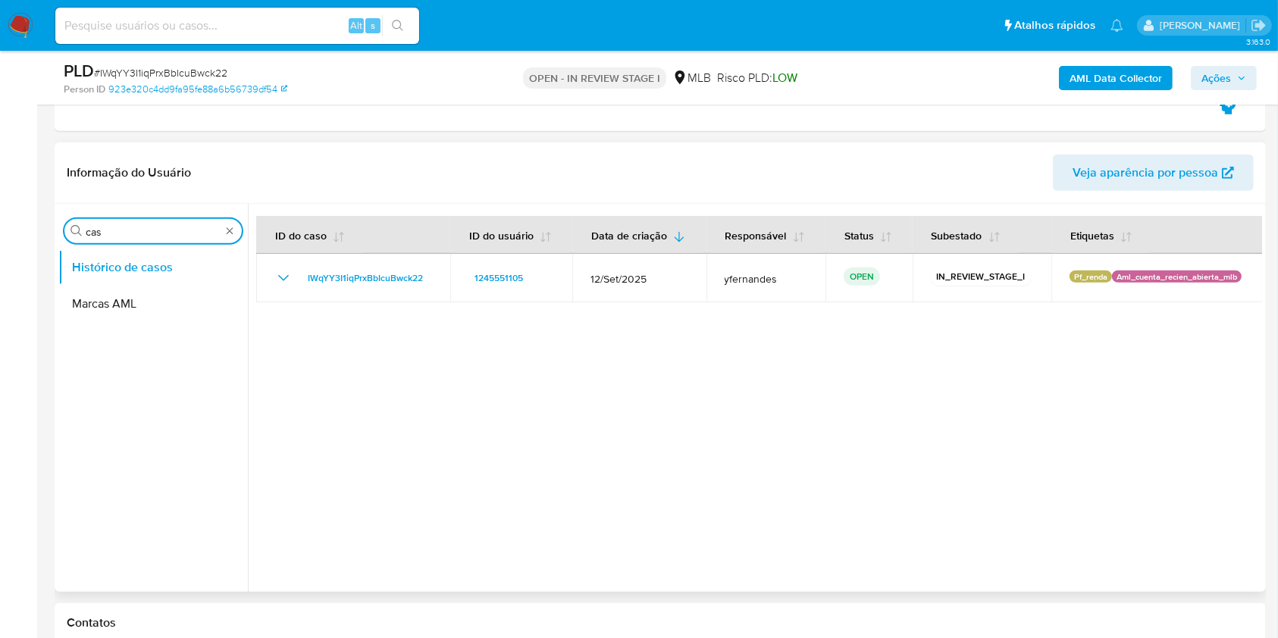
click at [199, 231] on input "cas" at bounding box center [153, 232] width 135 height 14
type input "ger"
click at [164, 259] on button "Geral" at bounding box center [146, 267] width 177 height 36
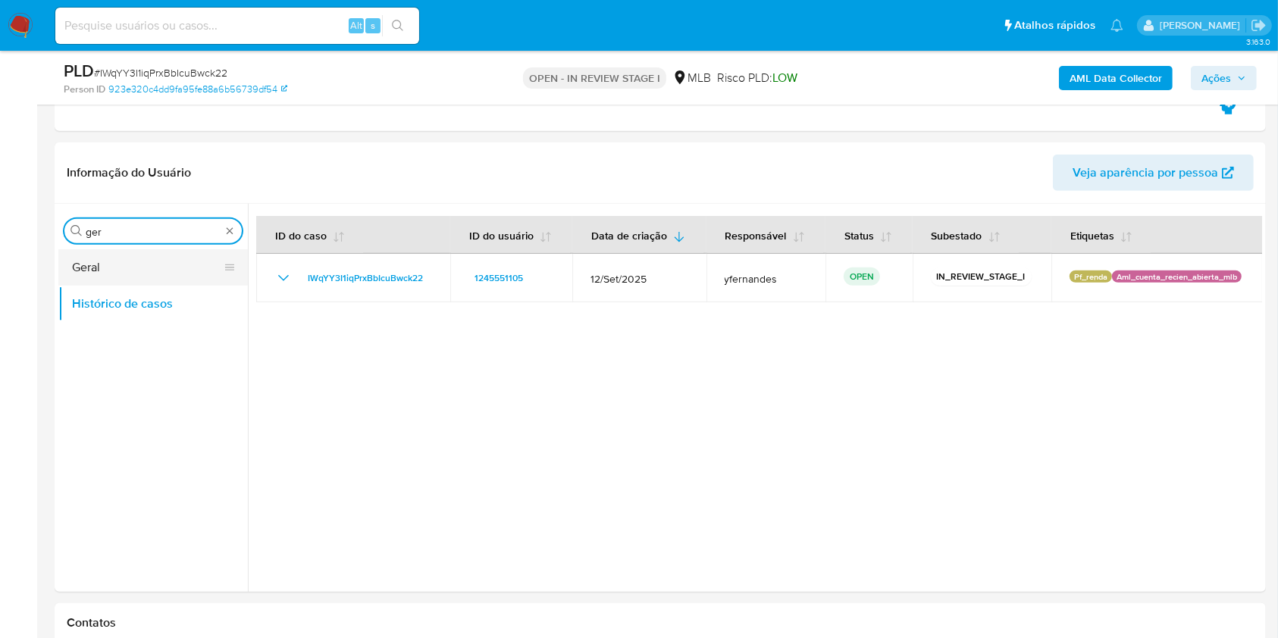
click at [164, 259] on button "Geral" at bounding box center [146, 267] width 177 height 36
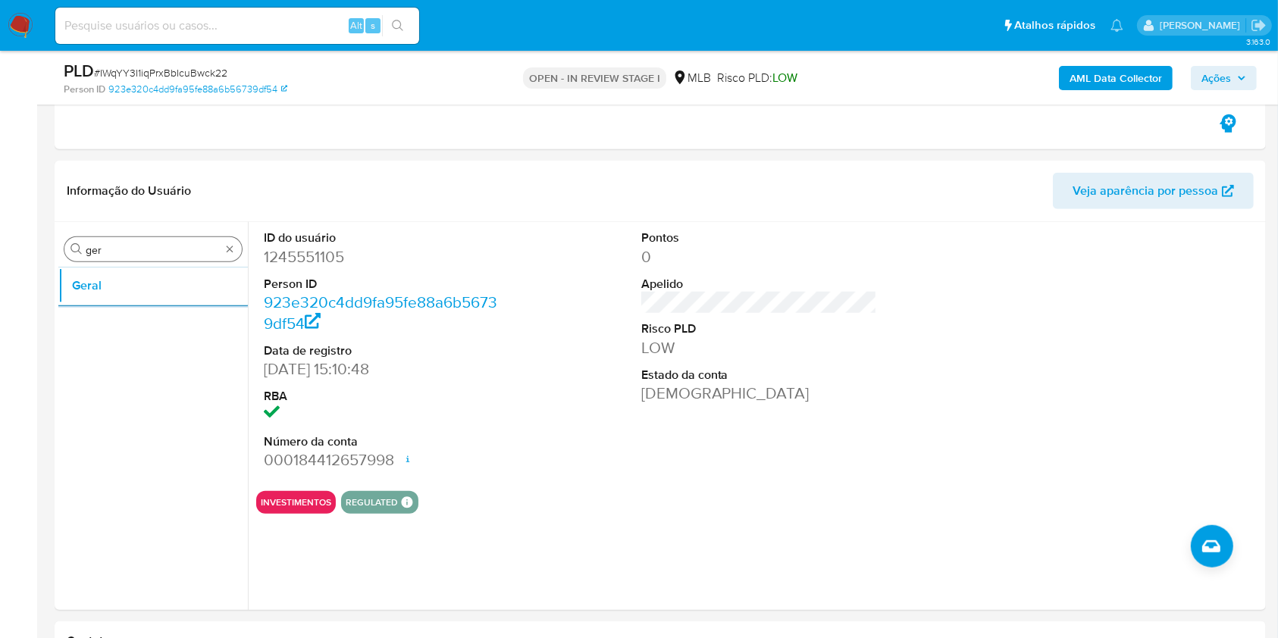
click at [143, 244] on input "ger" at bounding box center [153, 250] width 135 height 14
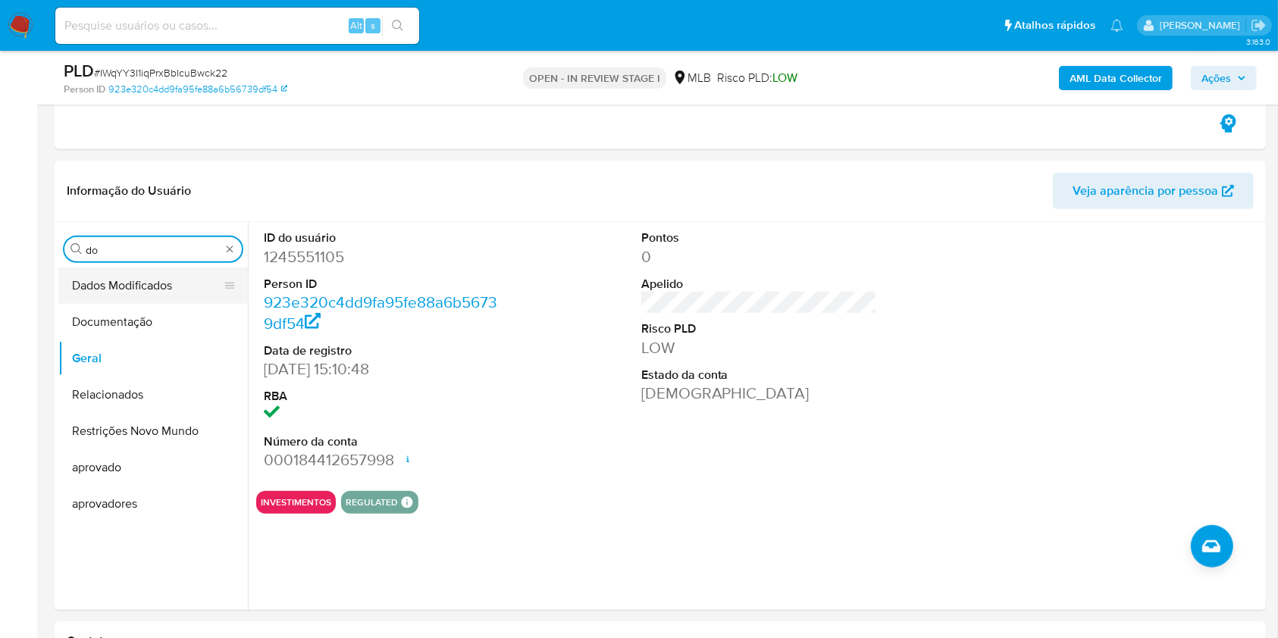
type input "do"
click at [149, 296] on button "Dados Modificados" at bounding box center [146, 286] width 177 height 36
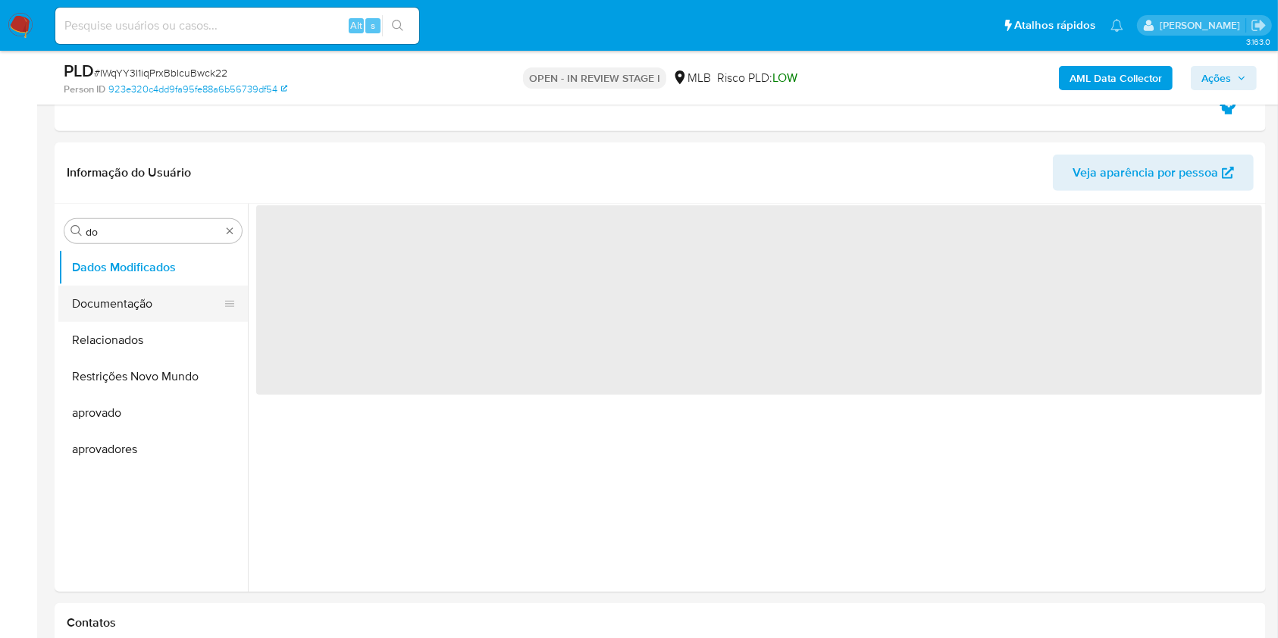
click at [147, 301] on button "Documentação" at bounding box center [146, 304] width 177 height 36
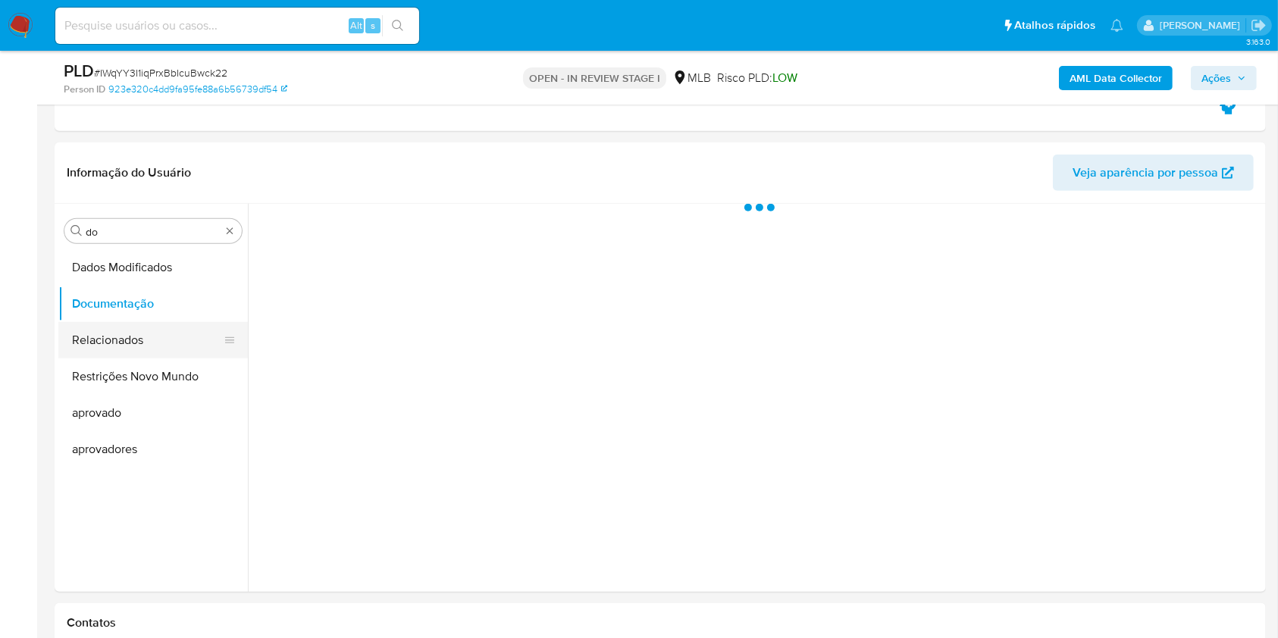
click at [133, 335] on button "Relacionados" at bounding box center [146, 340] width 177 height 36
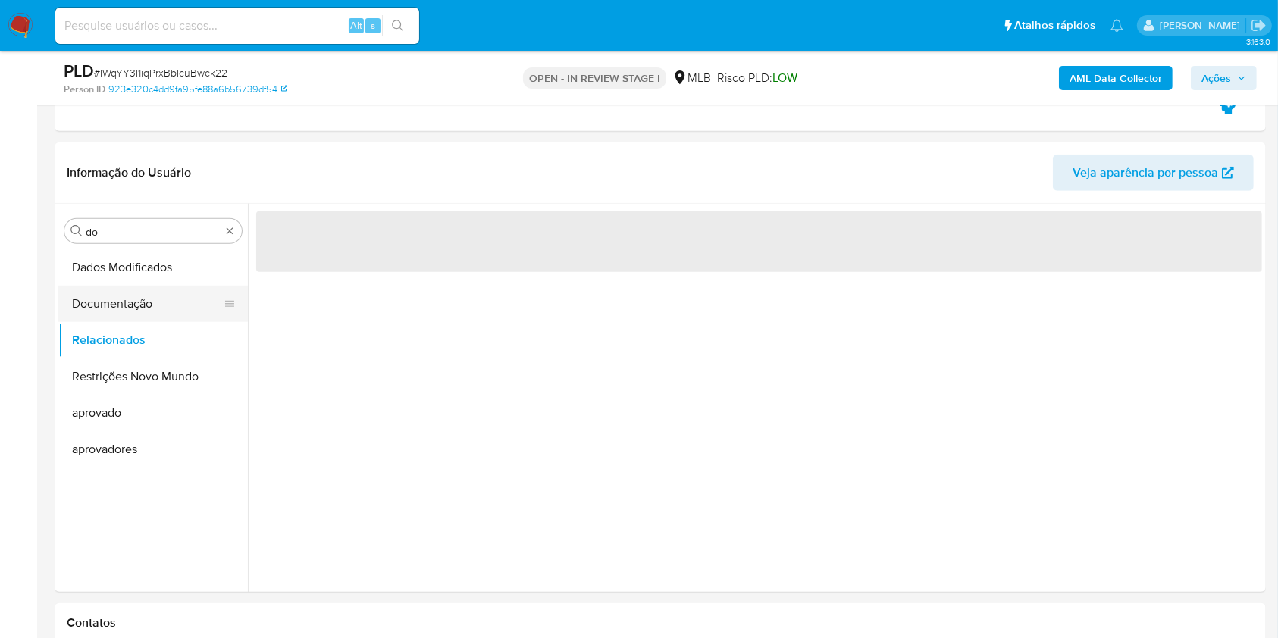
click at [124, 311] on button "Documentação" at bounding box center [146, 304] width 177 height 36
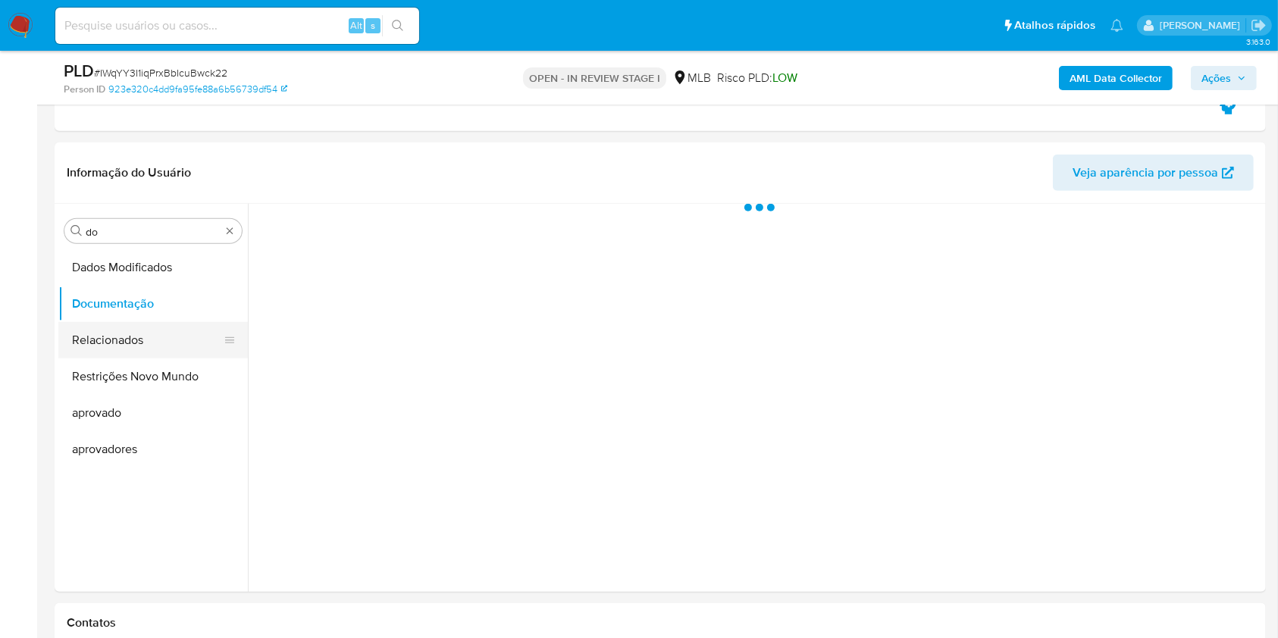
click at [120, 334] on button "Relacionados" at bounding box center [146, 340] width 177 height 36
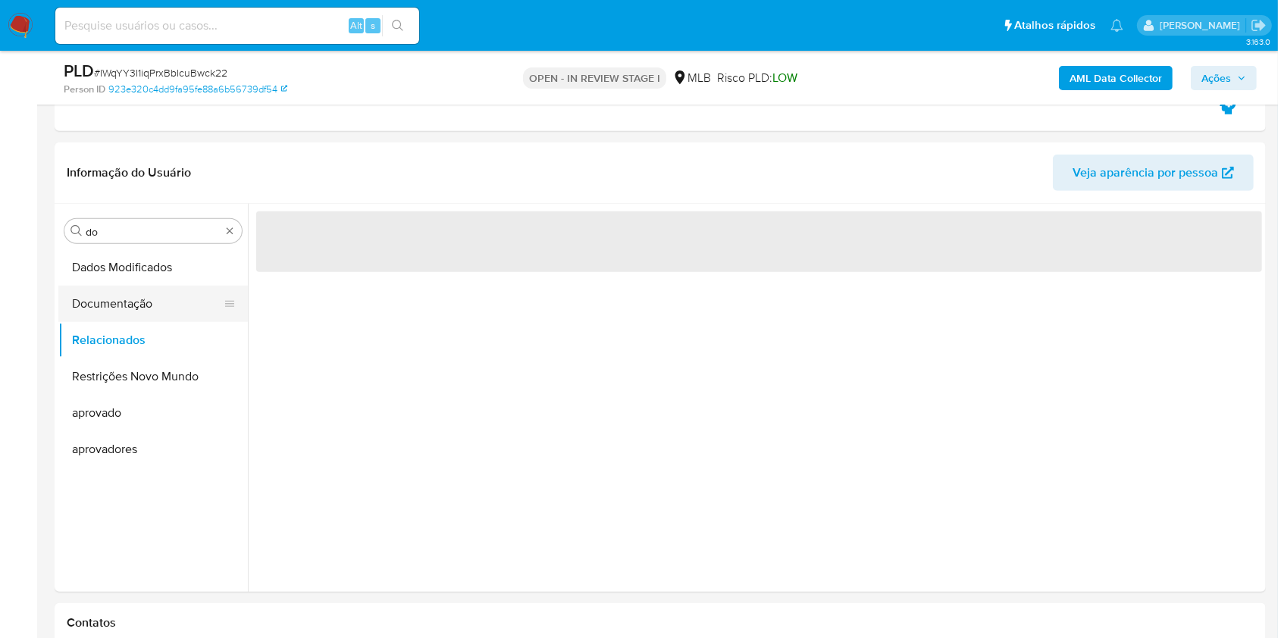
click at [114, 301] on button "Documentação" at bounding box center [146, 304] width 177 height 36
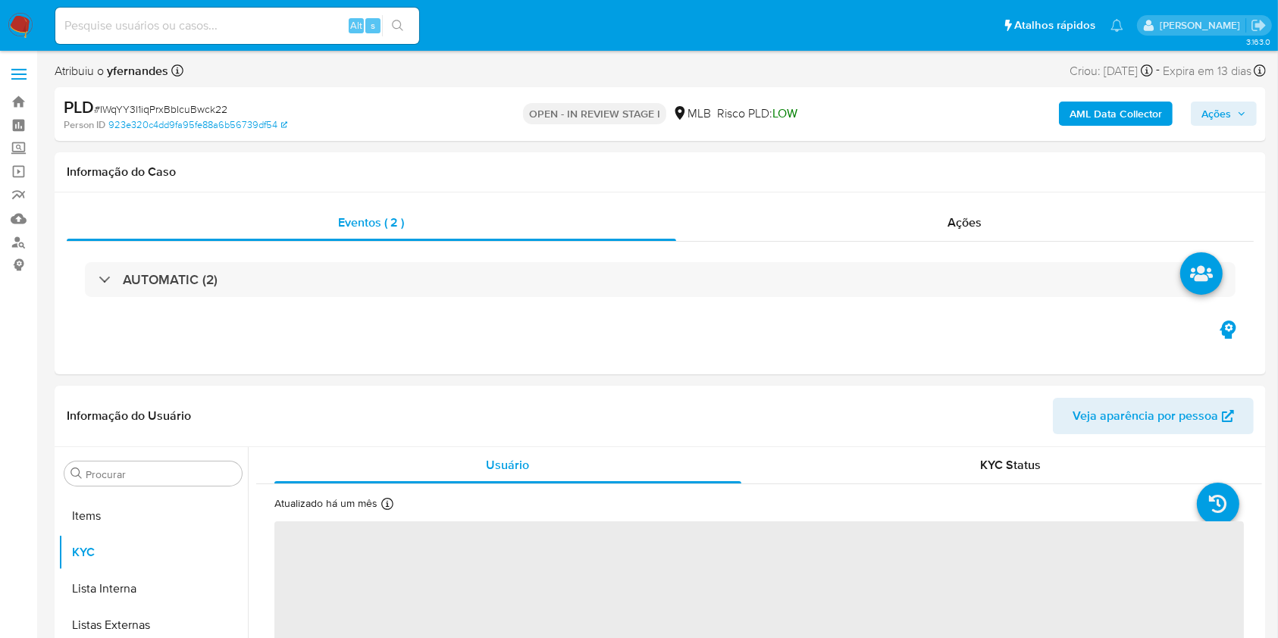
scroll to position [823, 0]
select select "10"
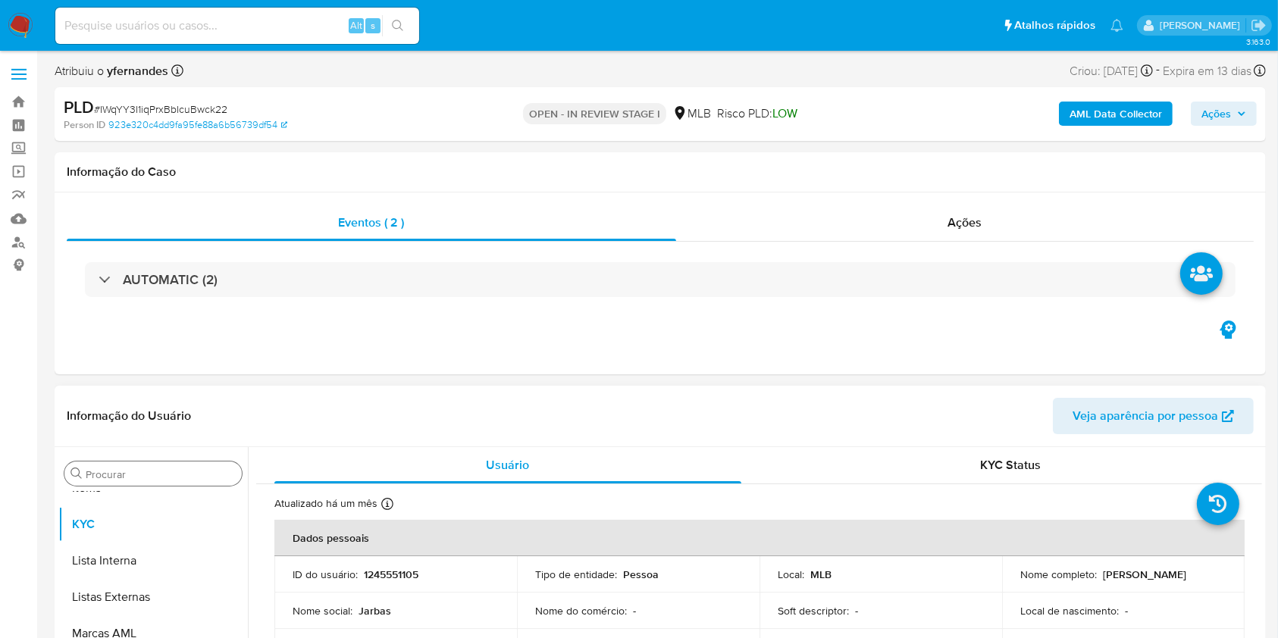
click at [124, 469] on input "Procurar" at bounding box center [161, 475] width 150 height 14
click at [123, 465] on div "Procurar" at bounding box center [152, 474] width 177 height 24
click at [121, 465] on div "Procurar" at bounding box center [152, 474] width 177 height 24
click at [115, 472] on input "Procurar" at bounding box center [161, 475] width 150 height 14
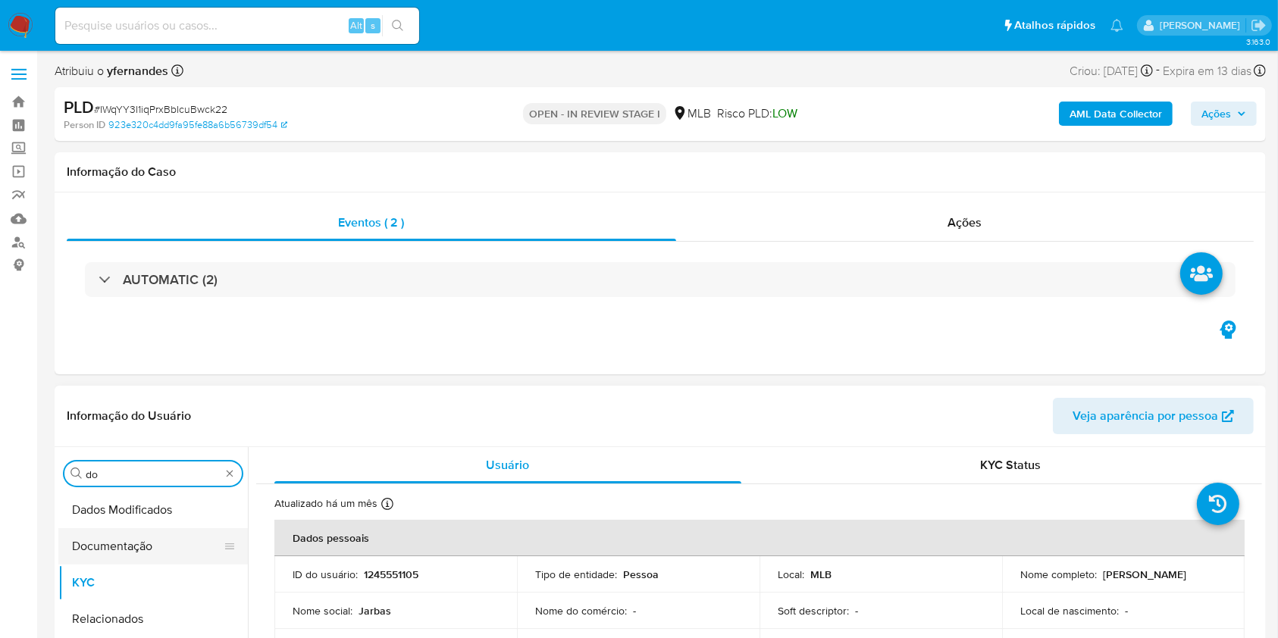
scroll to position [0, 0]
click at [91, 543] on button "Documentação" at bounding box center [146, 546] width 177 height 36
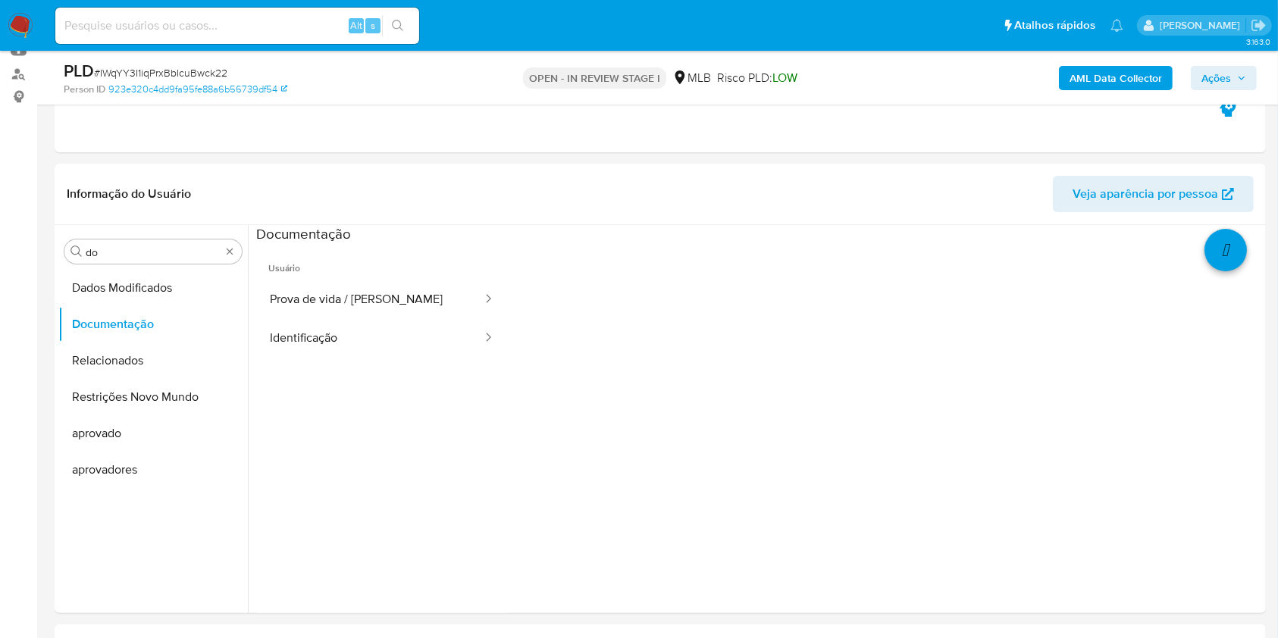
scroll to position [303, 0]
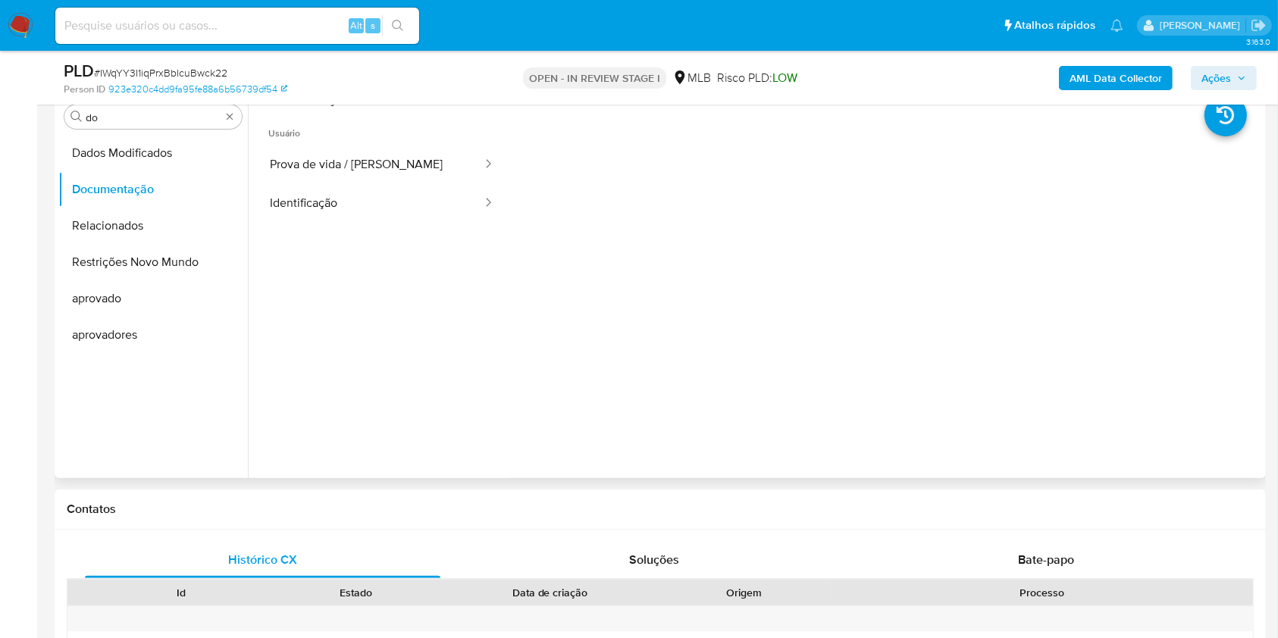
click at [346, 131] on span "Usuário" at bounding box center [382, 127] width 252 height 36
click at [352, 148] on button "Prova de vida / Selfie" at bounding box center [369, 165] width 227 height 39
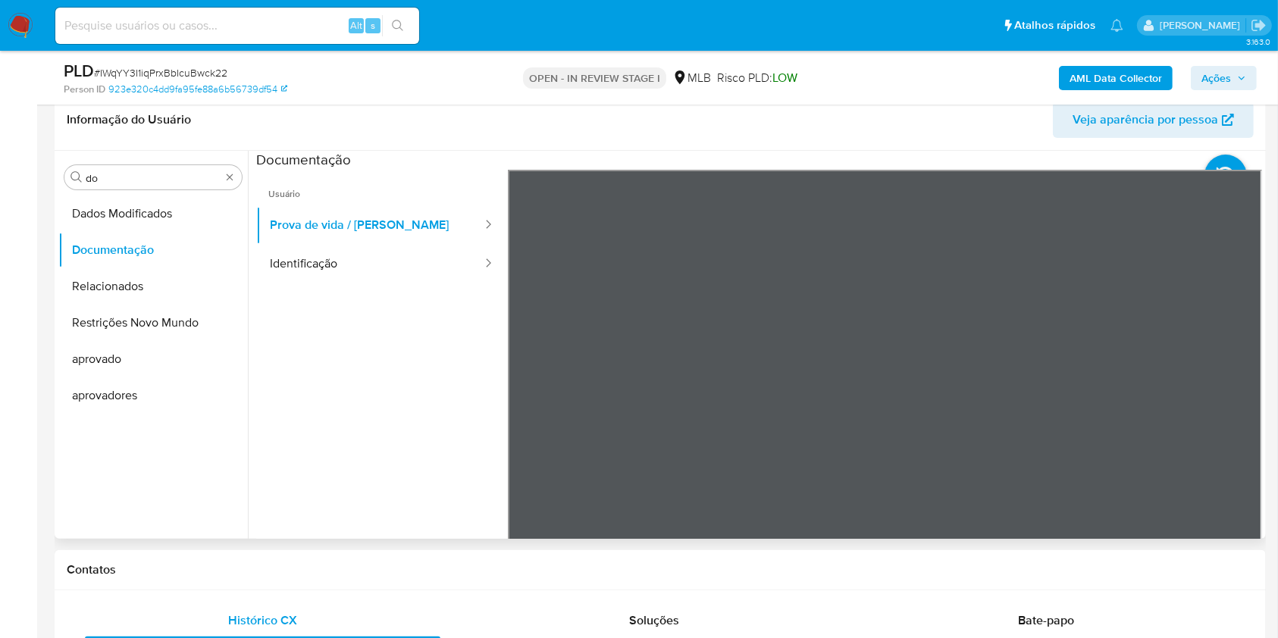
scroll to position [202, 0]
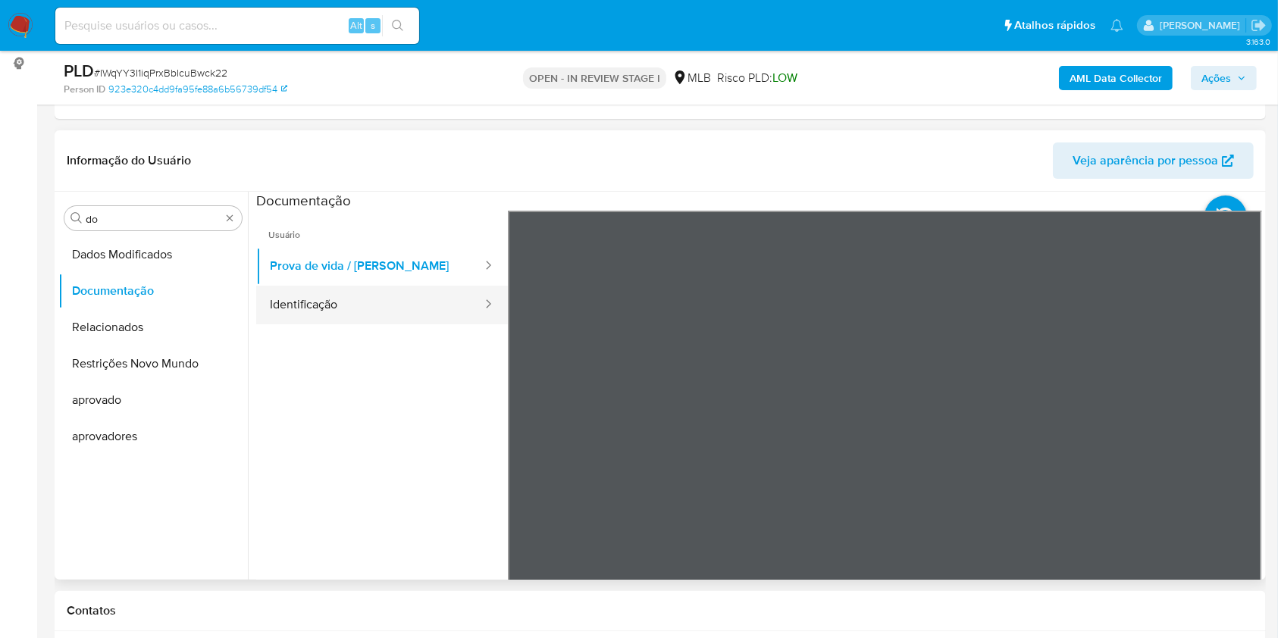
click at [339, 321] on button "Identificação" at bounding box center [369, 305] width 227 height 39
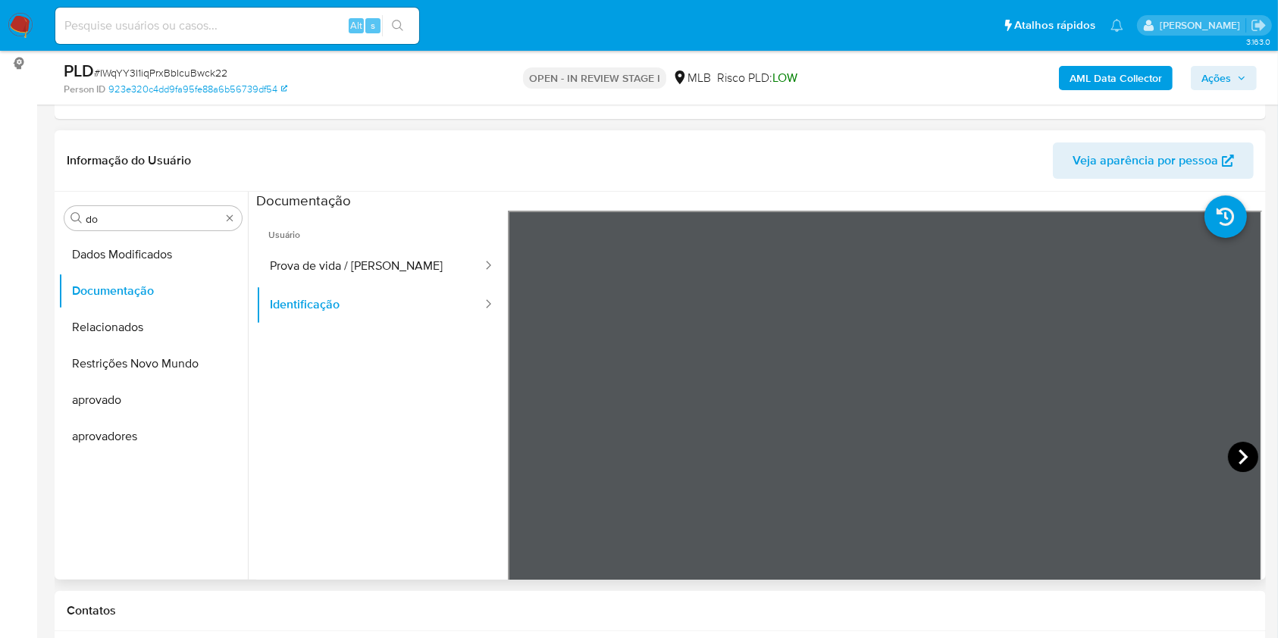
click at [1246, 452] on icon at bounding box center [1243, 457] width 30 height 30
click at [133, 220] on input "do" at bounding box center [153, 219] width 135 height 14
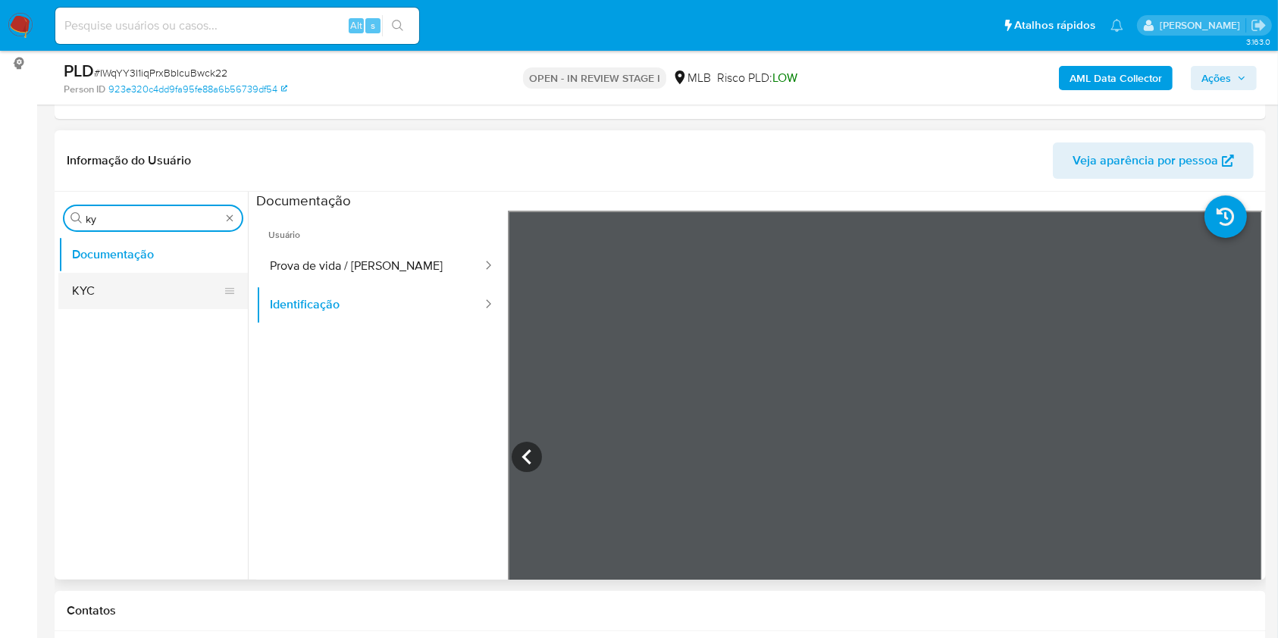
click at [115, 306] on button "KYC" at bounding box center [146, 291] width 177 height 36
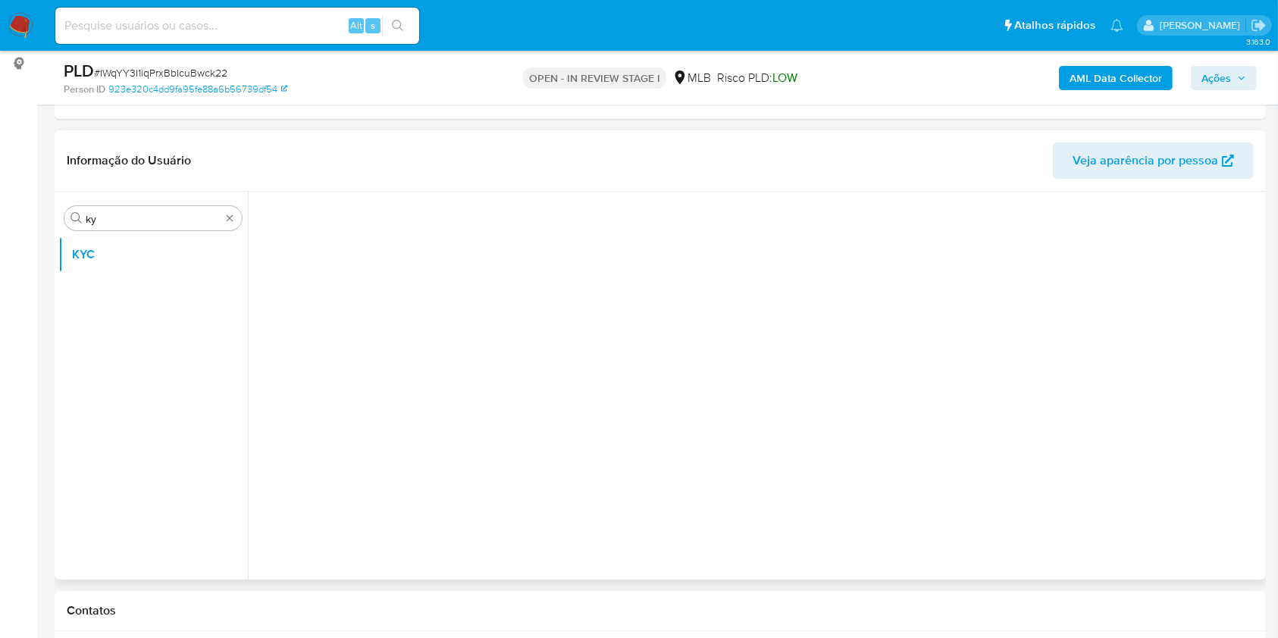
click at [109, 295] on ul "KYC" at bounding box center [153, 408] width 190 height 342
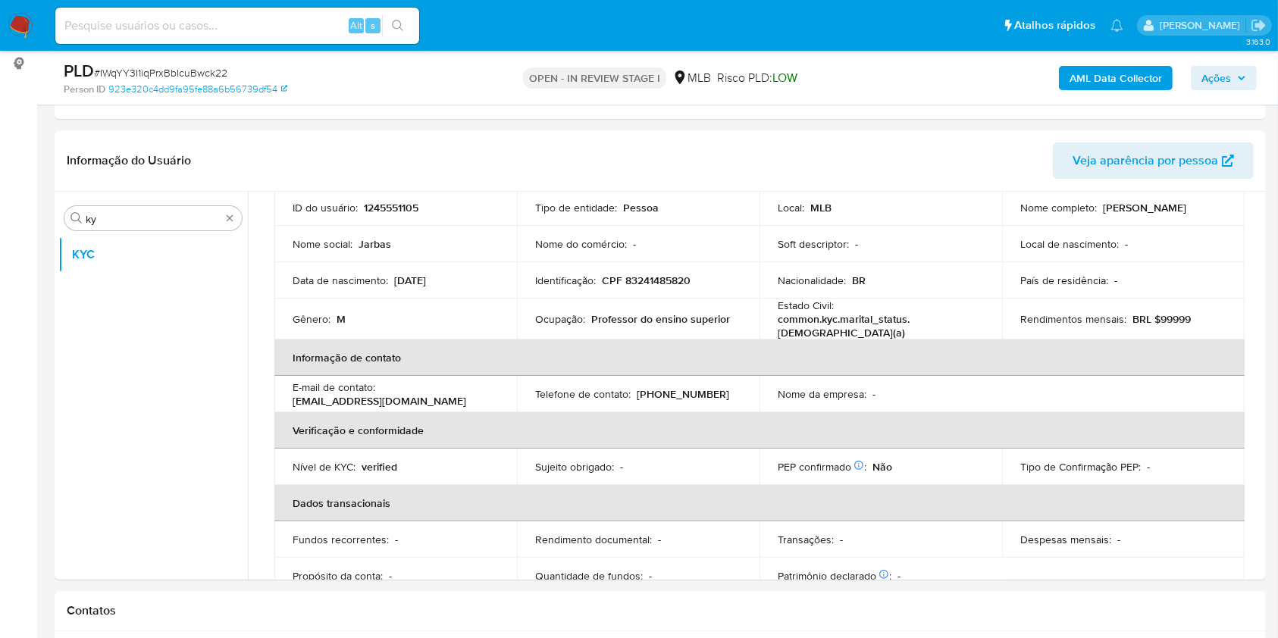
scroll to position [116, 0]
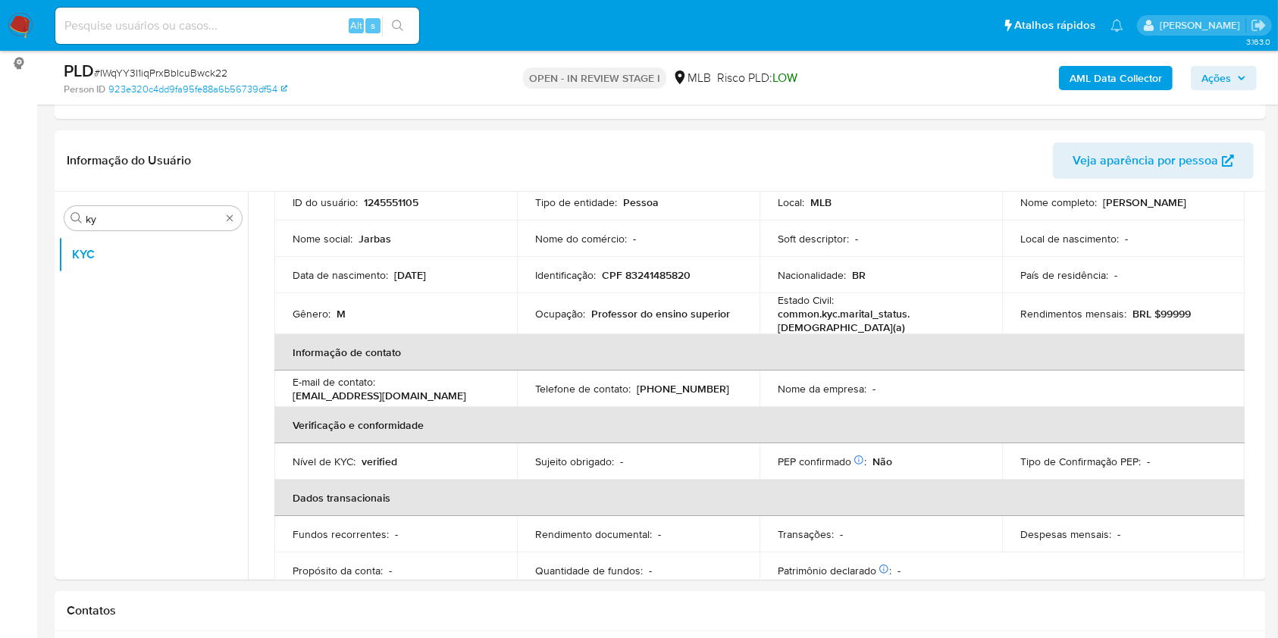
click at [624, 317] on p "Professor do ensino superior" at bounding box center [660, 314] width 139 height 14
copy div "Ocupação : Professor do ensino superior"
click at [664, 419] on th "Verificação e conformidade" at bounding box center [759, 425] width 970 height 36
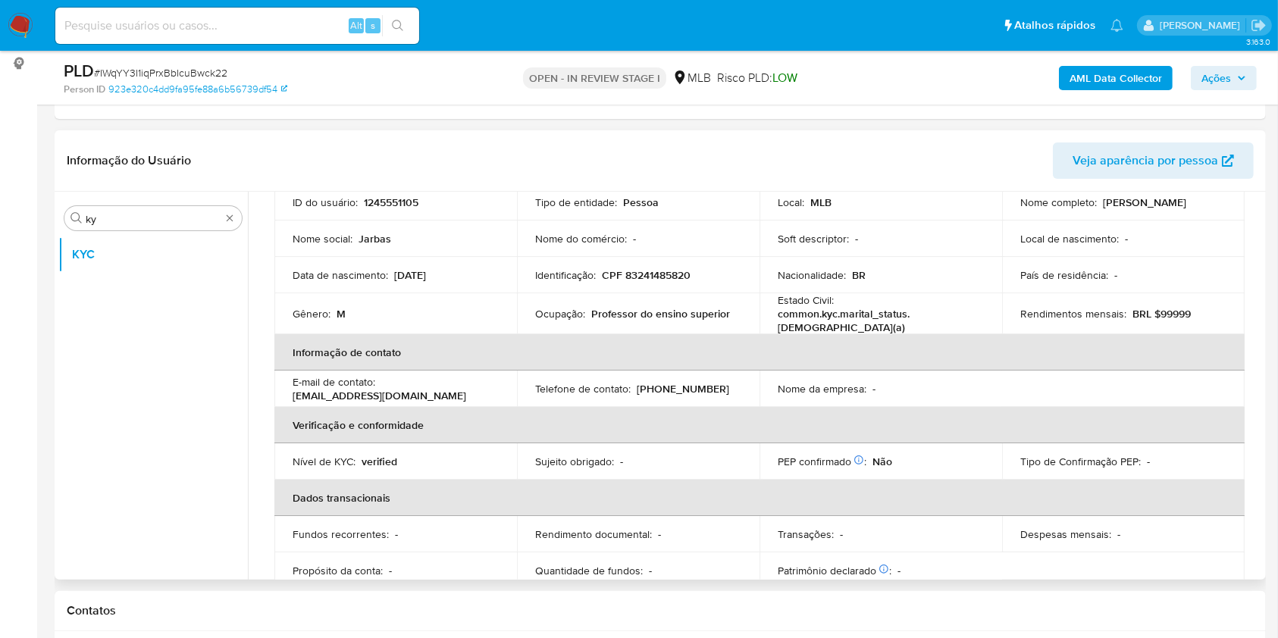
scroll to position [644, 0]
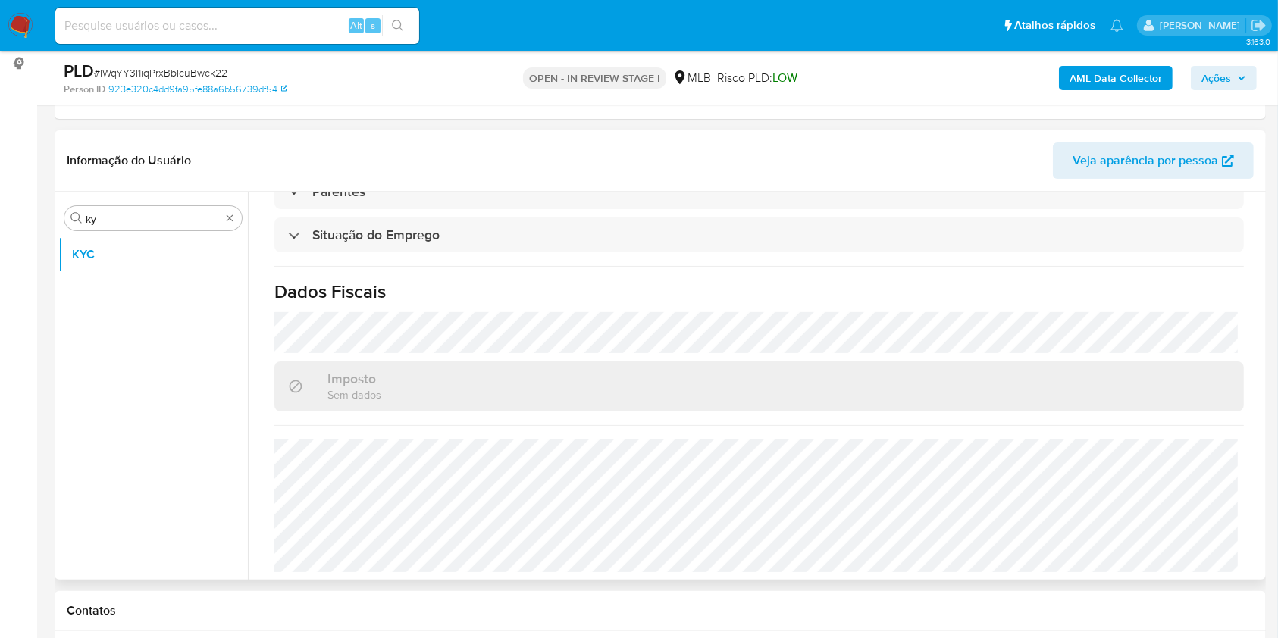
click at [113, 230] on div "Procurar ky KYC" at bounding box center [153, 387] width 190 height 386
click at [111, 225] on div "Procurar ky" at bounding box center [152, 218] width 177 height 24
click at [108, 212] on input "ky" at bounding box center [153, 219] width 135 height 14
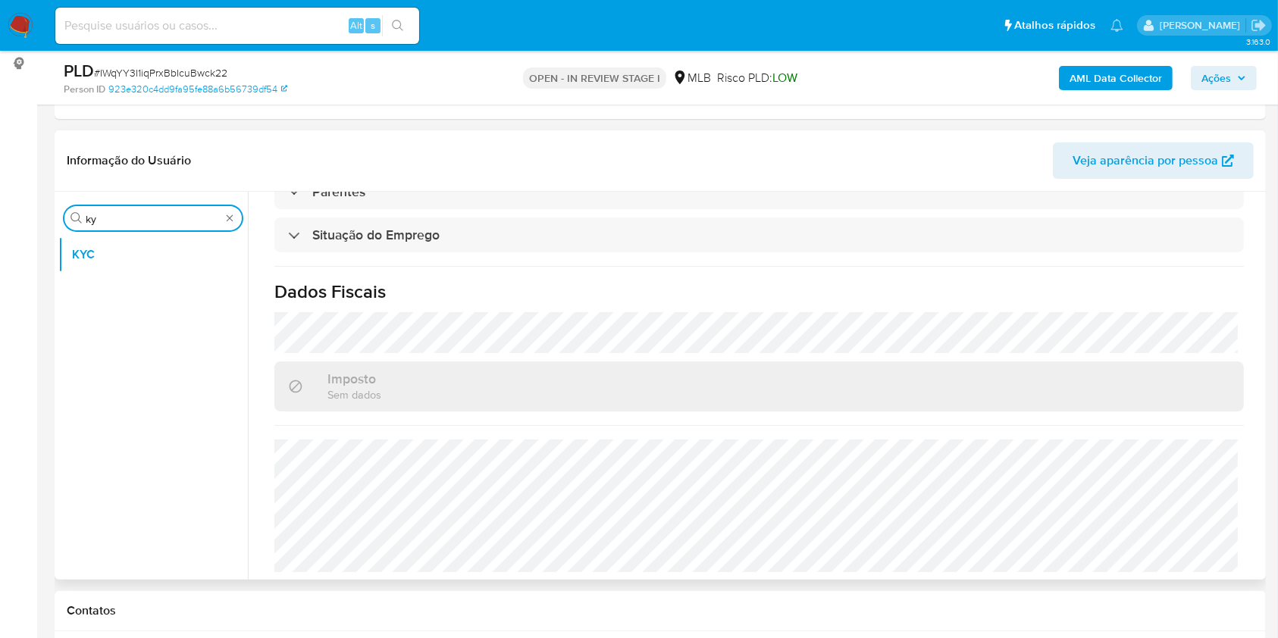
click at [108, 212] on input "ky" at bounding box center [153, 219] width 135 height 14
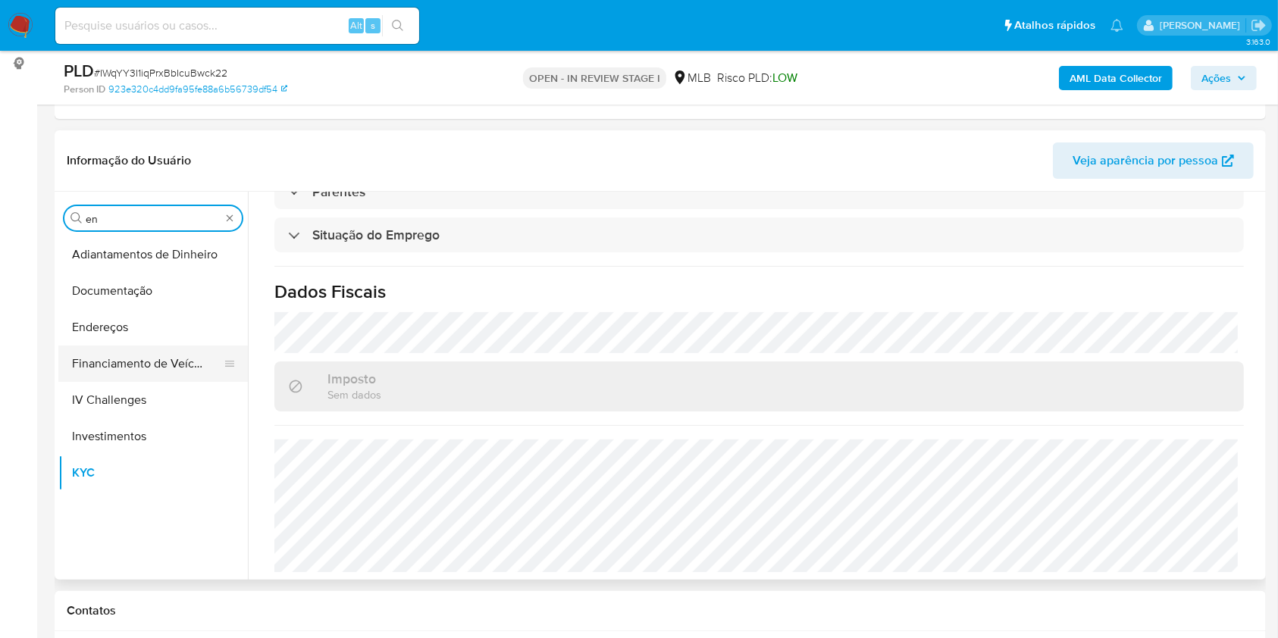
type input "en"
click at [125, 349] on button "Financiamento de Veículos" at bounding box center [146, 364] width 177 height 36
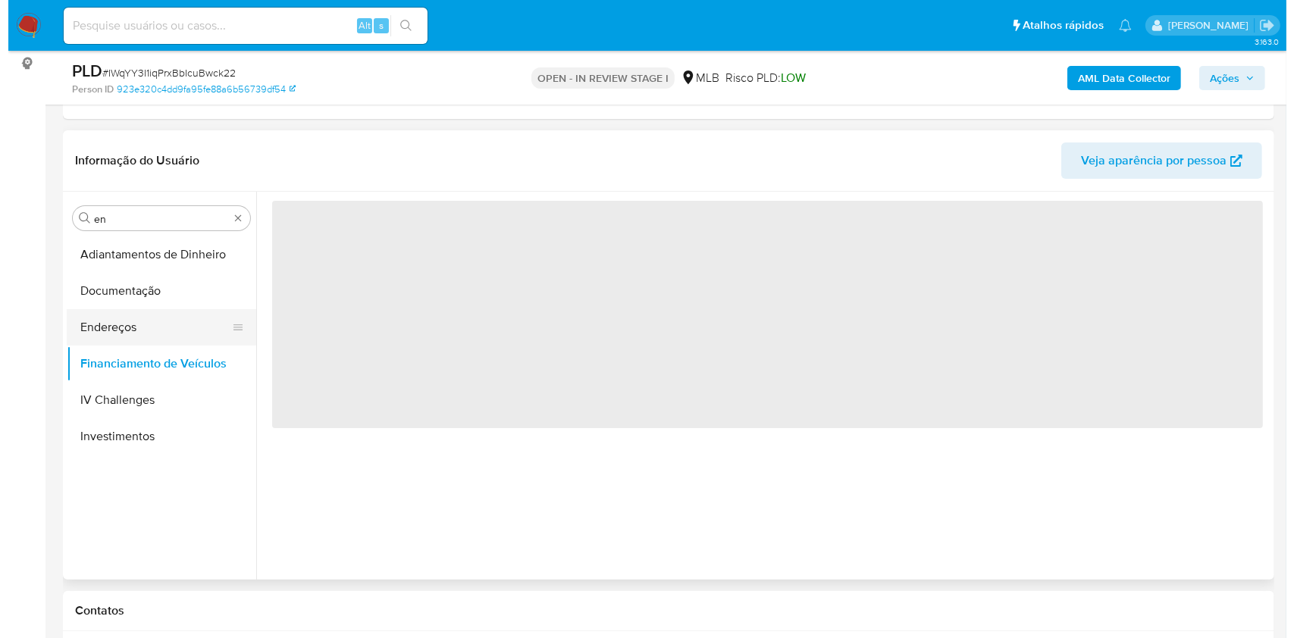
scroll to position [0, 0]
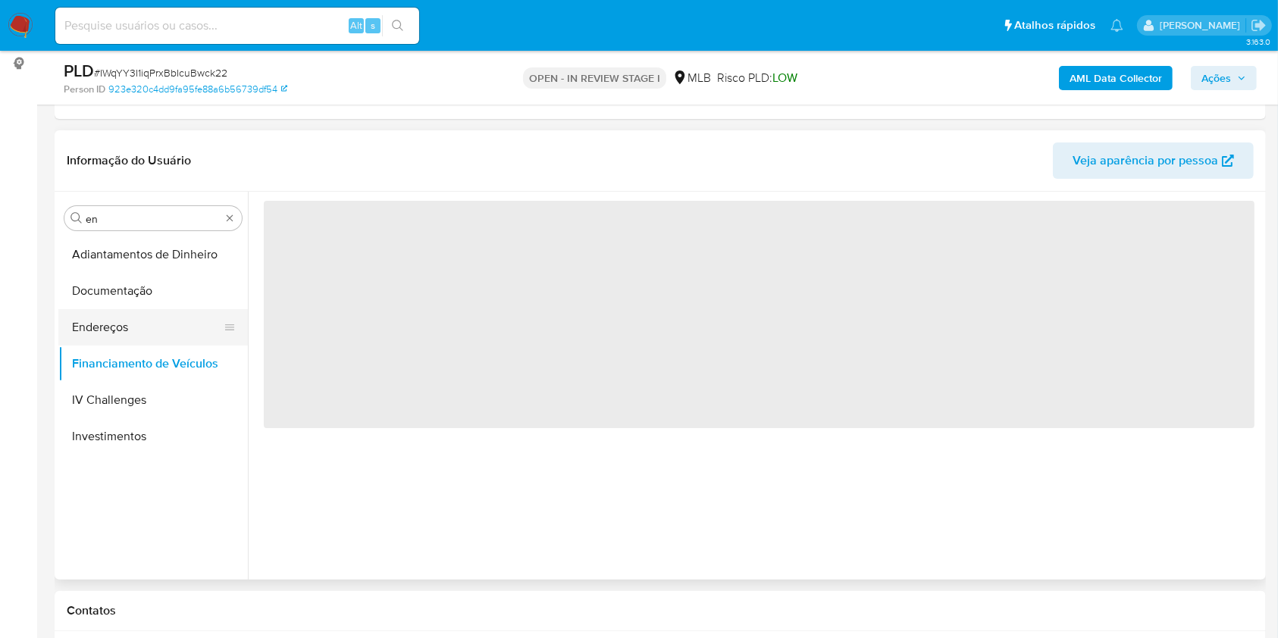
click at [113, 311] on button "Endereços" at bounding box center [146, 327] width 177 height 36
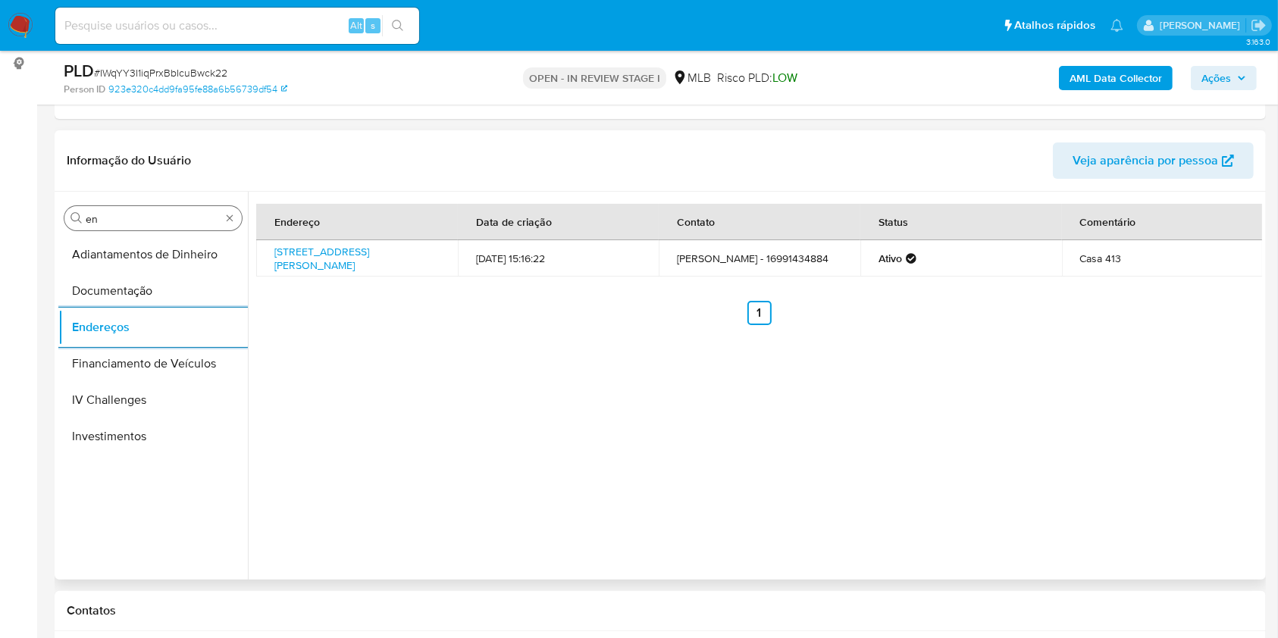
click at [139, 216] on input "en" at bounding box center [153, 219] width 135 height 14
click at [139, 215] on input "en" at bounding box center [153, 219] width 135 height 14
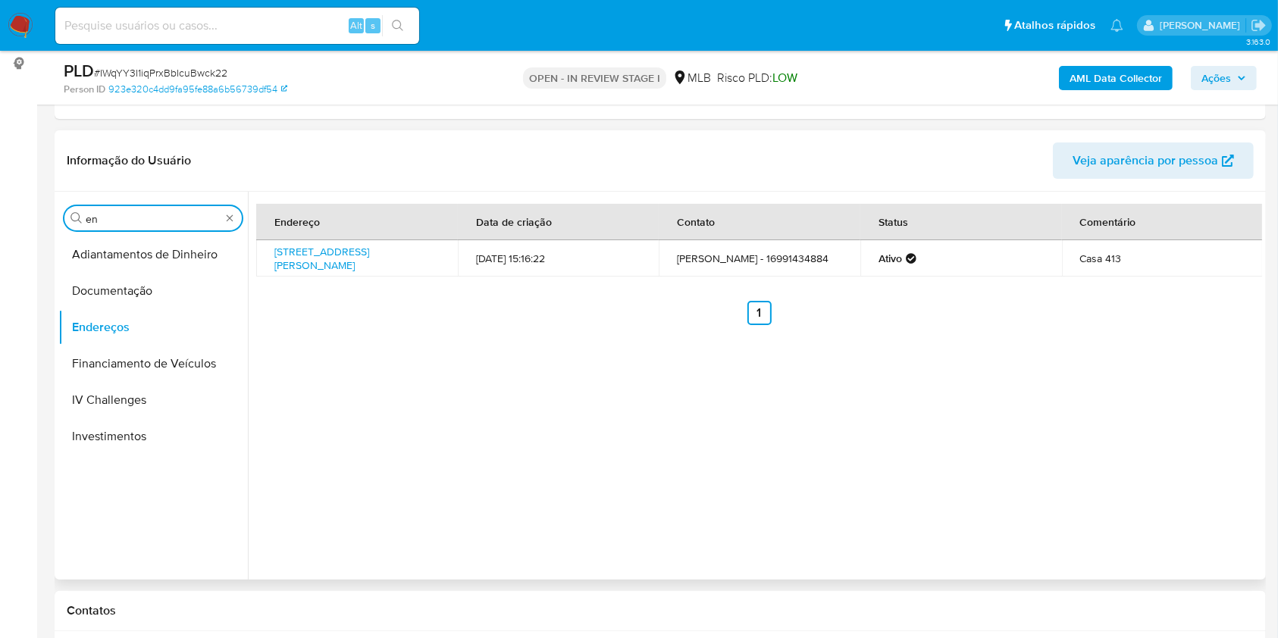
click at [139, 215] on input "en" at bounding box center [153, 219] width 135 height 14
type input "ge"
click at [93, 267] on button "Detalhe da geolocalização" at bounding box center [146, 255] width 177 height 36
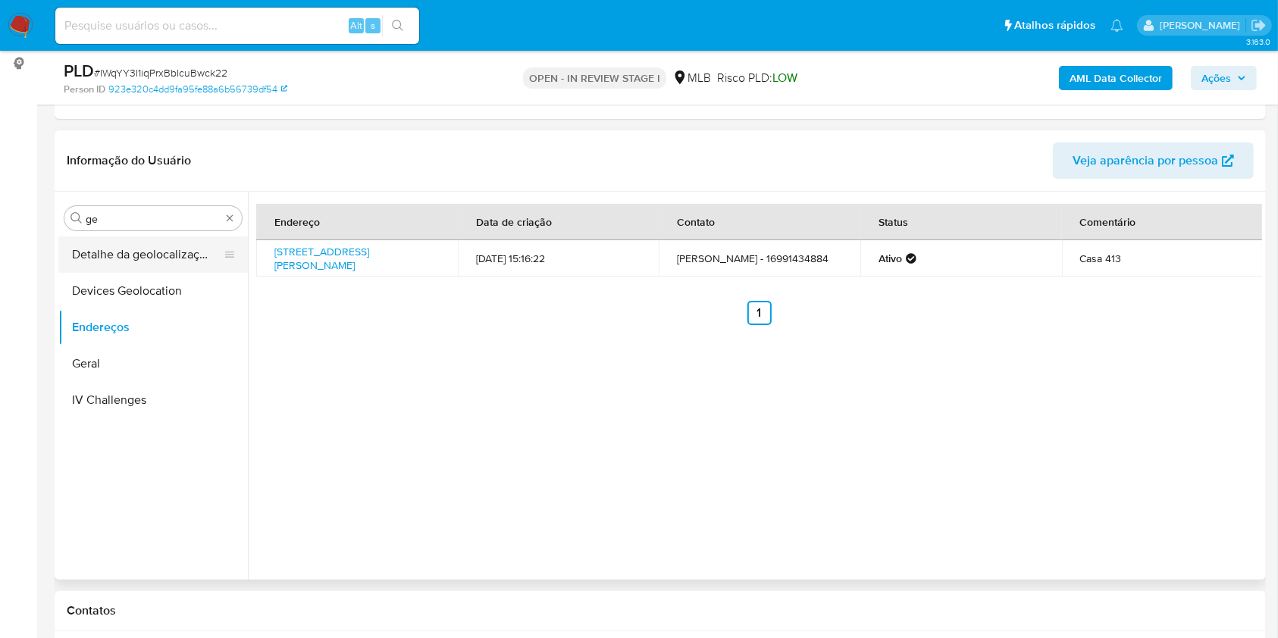
click at [93, 267] on button "Detalhe da geolocalização" at bounding box center [146, 255] width 177 height 36
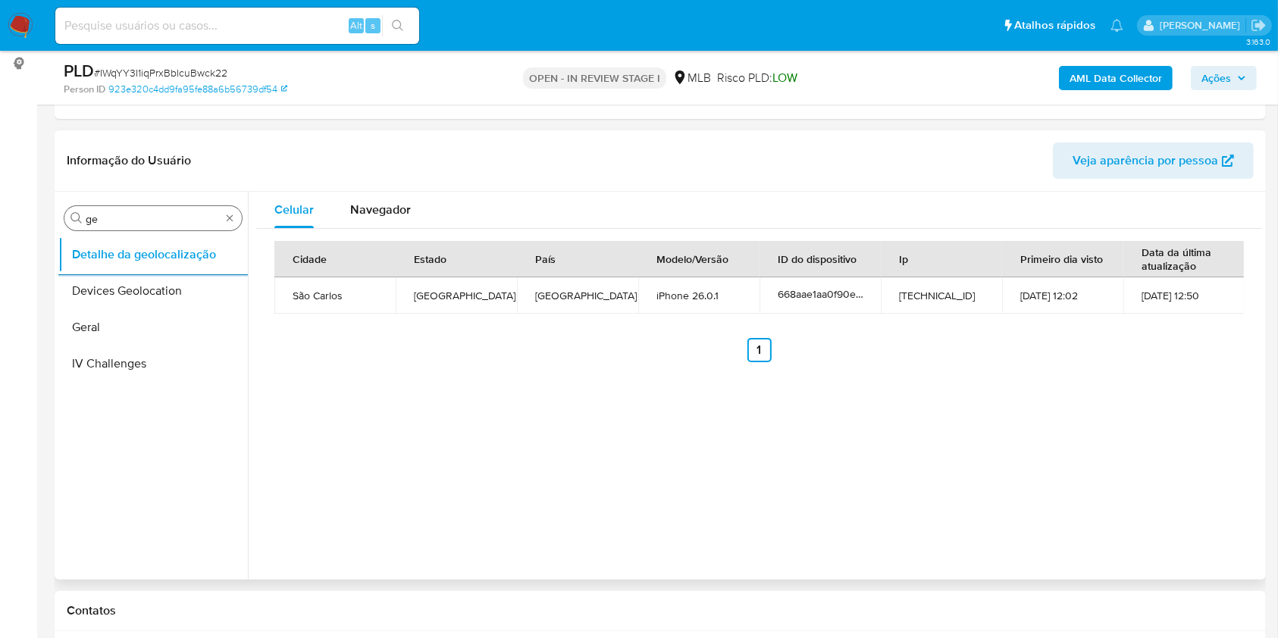
click at [97, 217] on input "ge" at bounding box center [153, 219] width 135 height 14
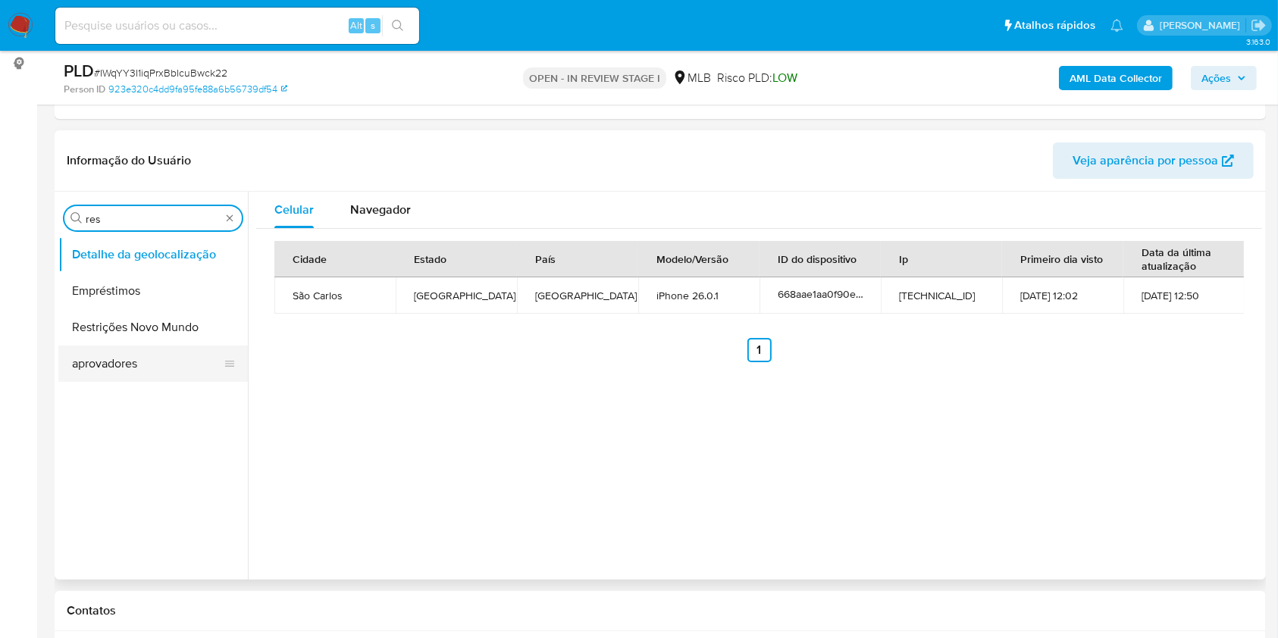
type input "res"
click at [107, 347] on button "aprovadores" at bounding box center [146, 364] width 177 height 36
click at [103, 327] on button "Restrições Novo Mundo" at bounding box center [153, 327] width 190 height 36
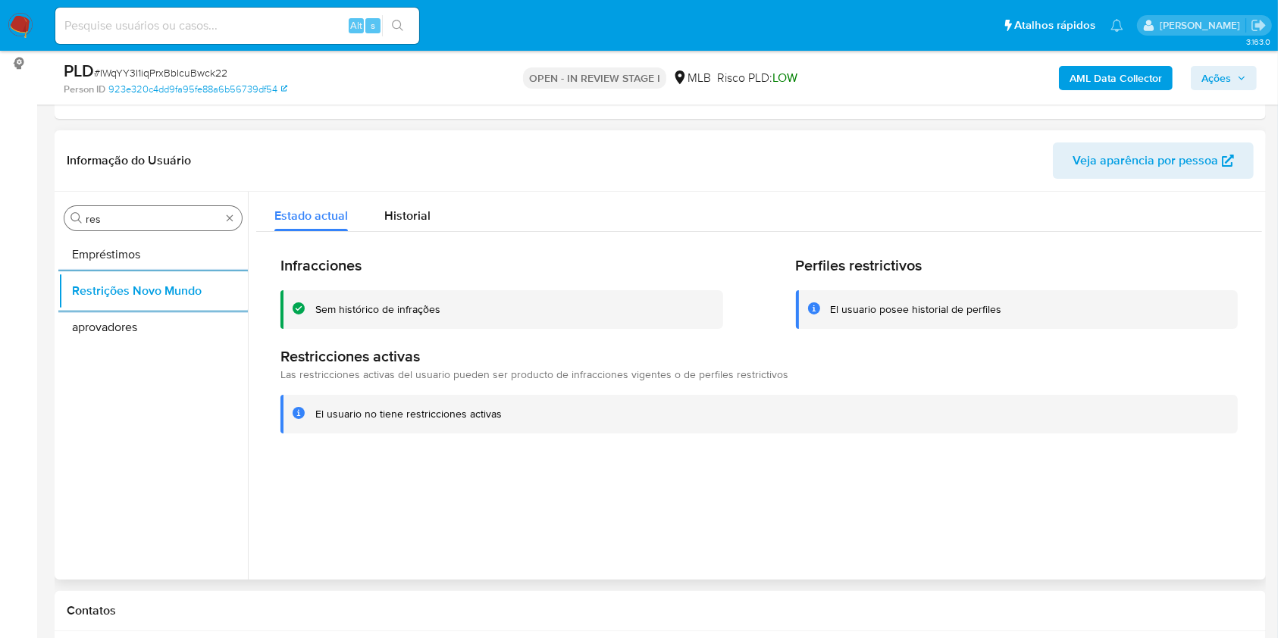
click at [152, 217] on input "res" at bounding box center [153, 219] width 135 height 14
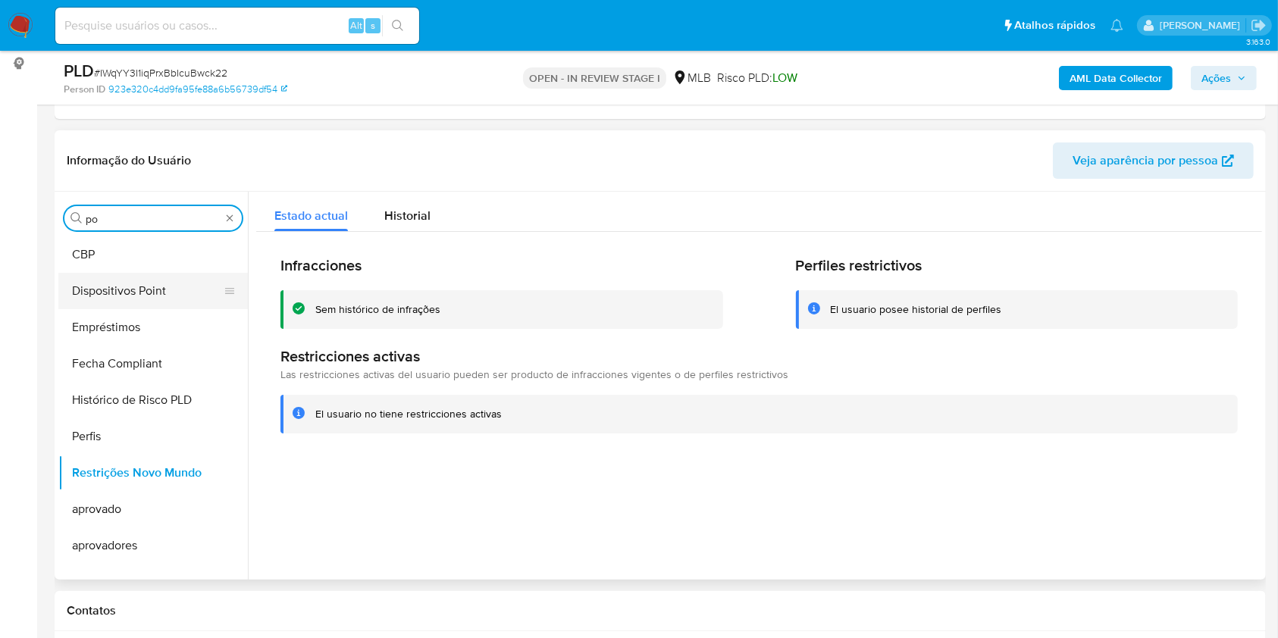
type input "po"
click at [128, 273] on button "Dispositivos Point" at bounding box center [146, 291] width 177 height 36
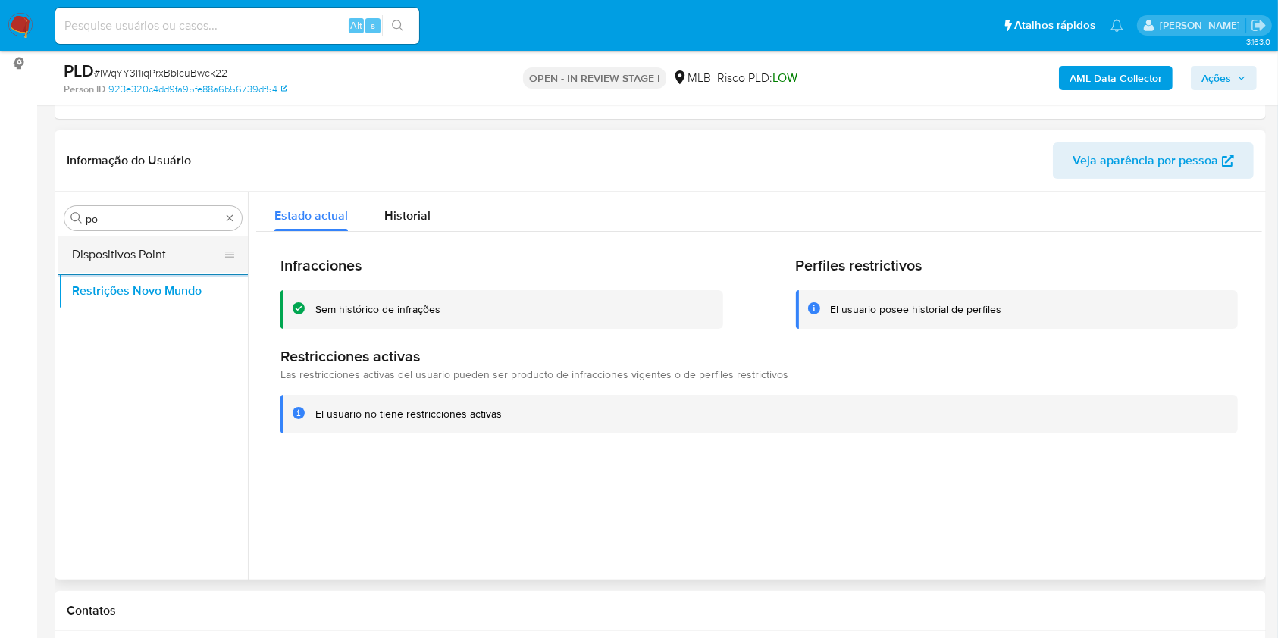
click at [128, 262] on button "Dispositivos Point" at bounding box center [146, 255] width 177 height 36
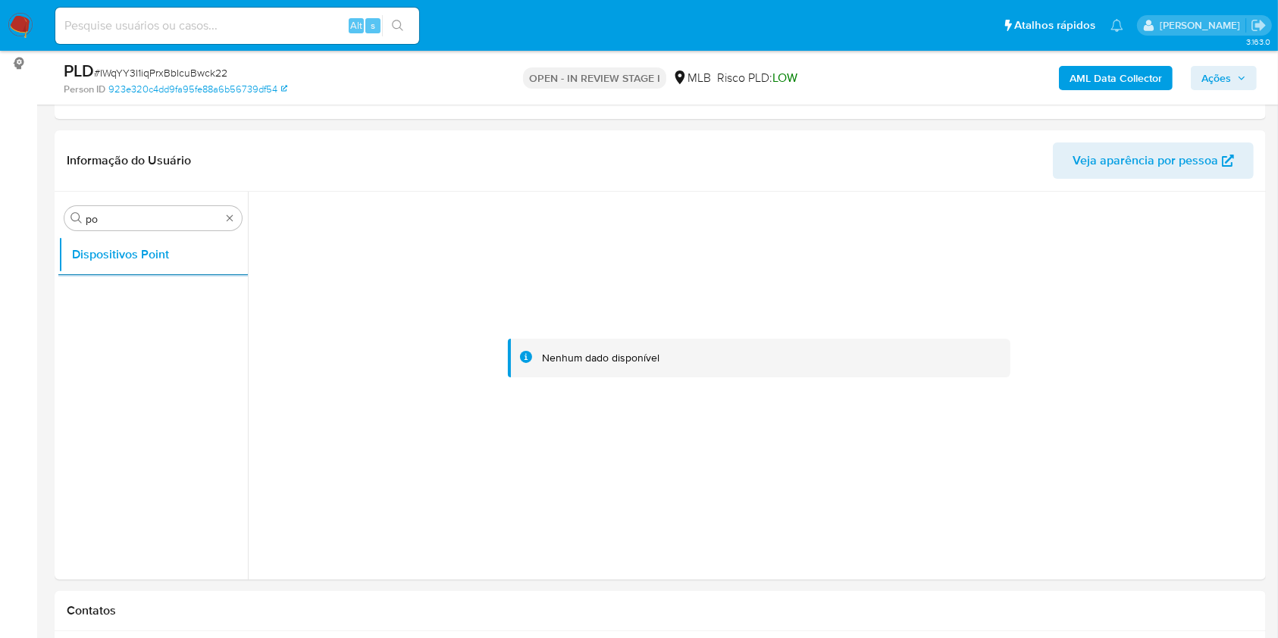
click at [1113, 84] on b "AML Data Collector" at bounding box center [1116, 78] width 92 height 24
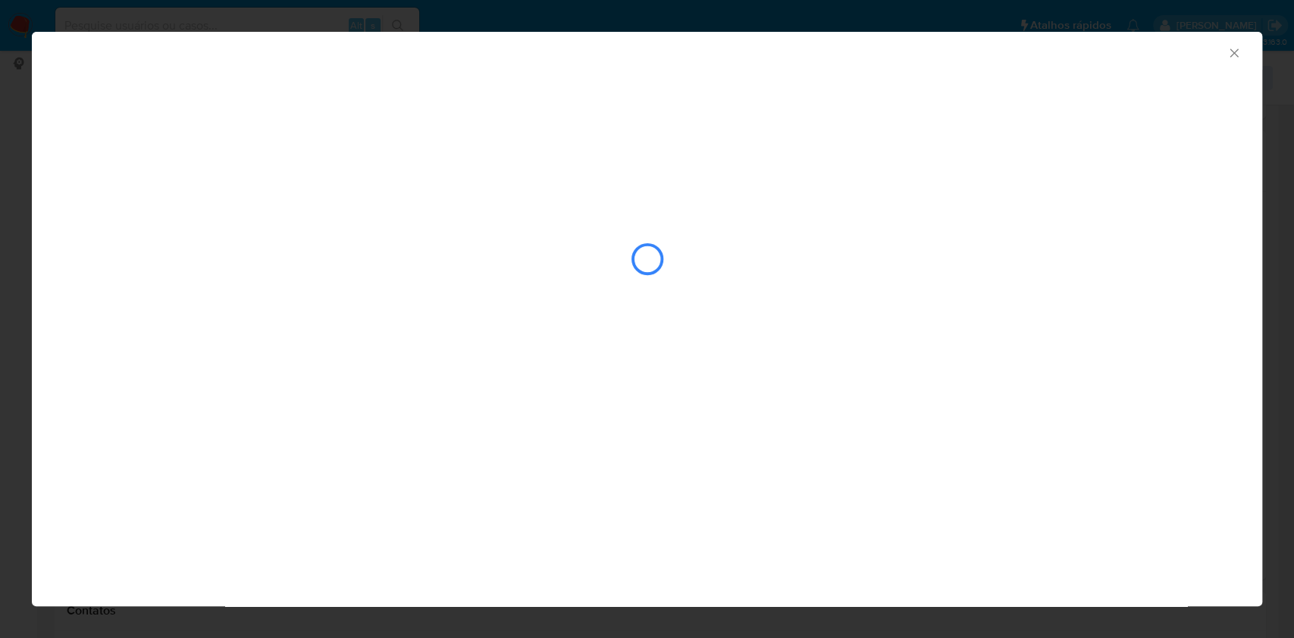
click at [315, 353] on div "closure-recommendation-modal" at bounding box center [647, 274] width 1230 height 183
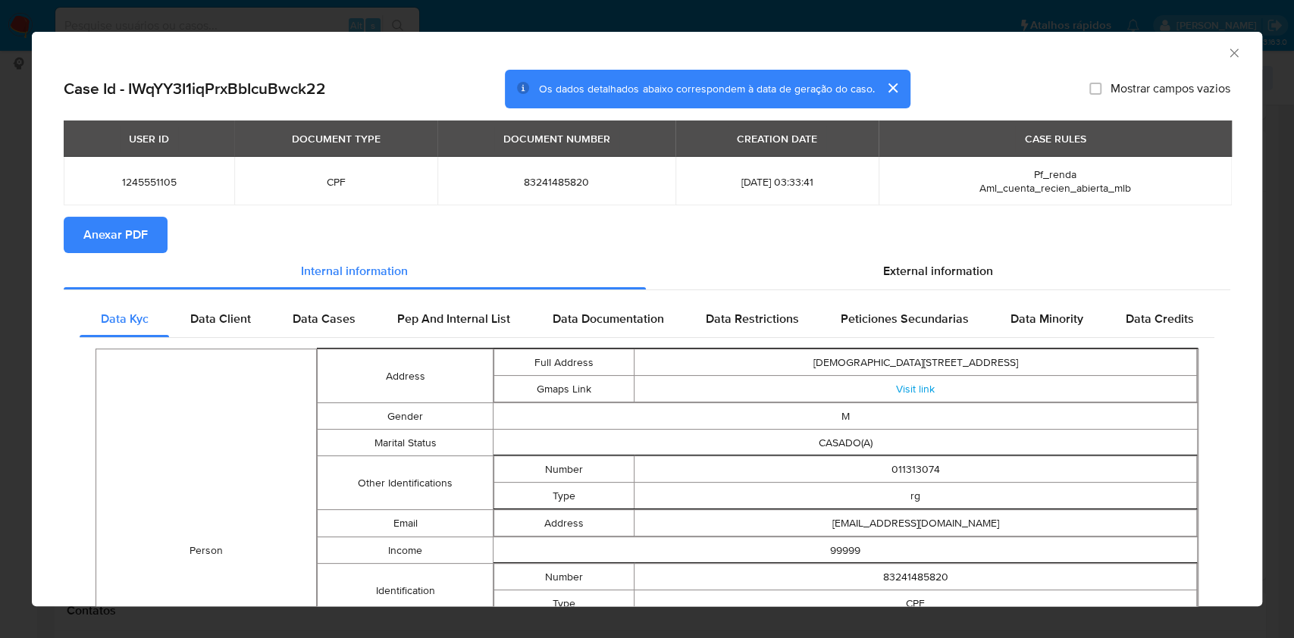
click at [143, 230] on span "Anexar PDF" at bounding box center [115, 234] width 64 height 33
click at [912, 274] on span "External information" at bounding box center [938, 273] width 110 height 17
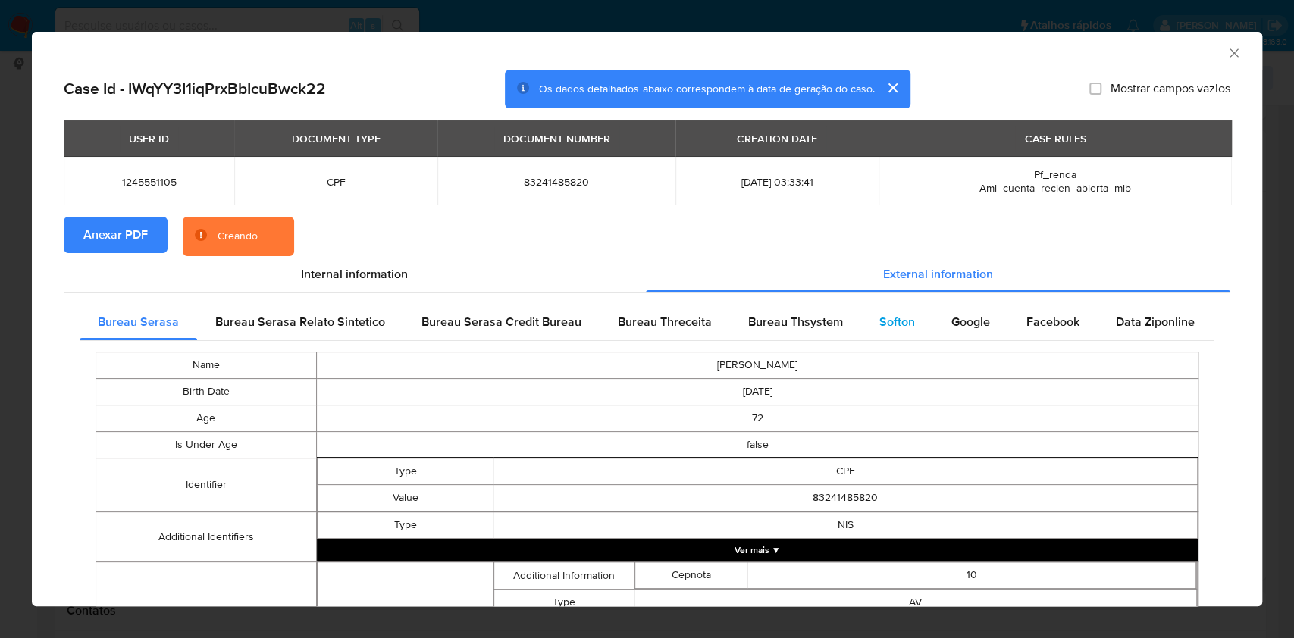
click at [901, 329] on span "Softon" at bounding box center [897, 321] width 36 height 17
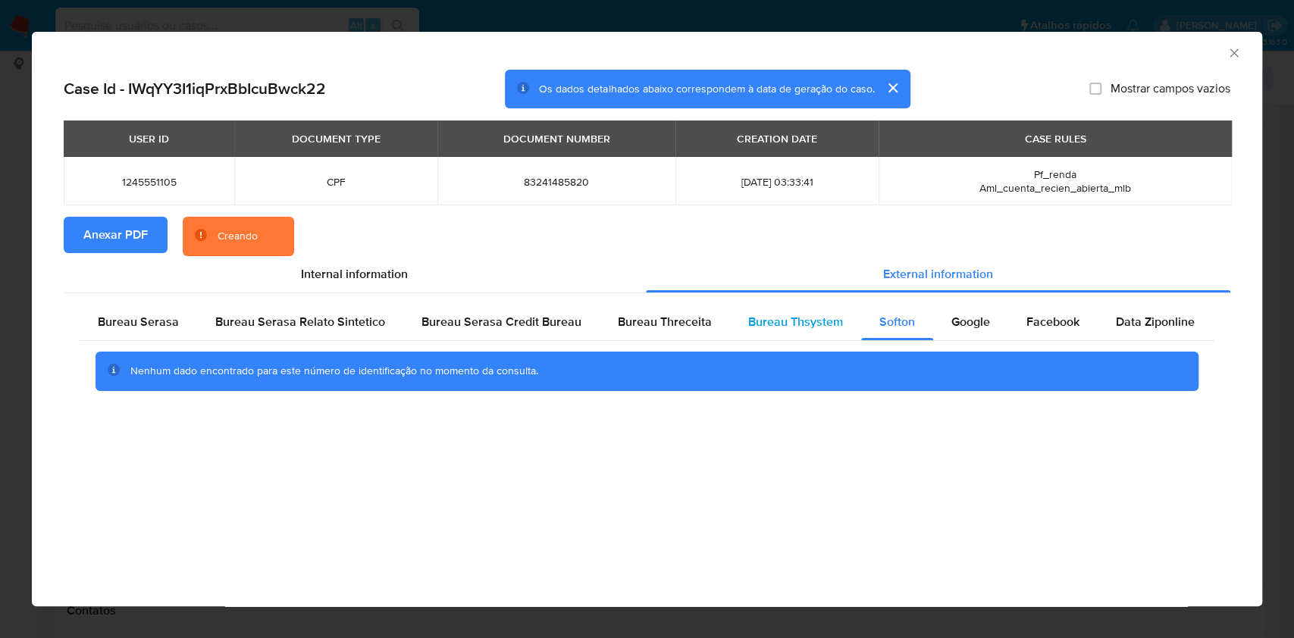
click at [798, 326] on span "Bureau Thsystem" at bounding box center [795, 321] width 95 height 17
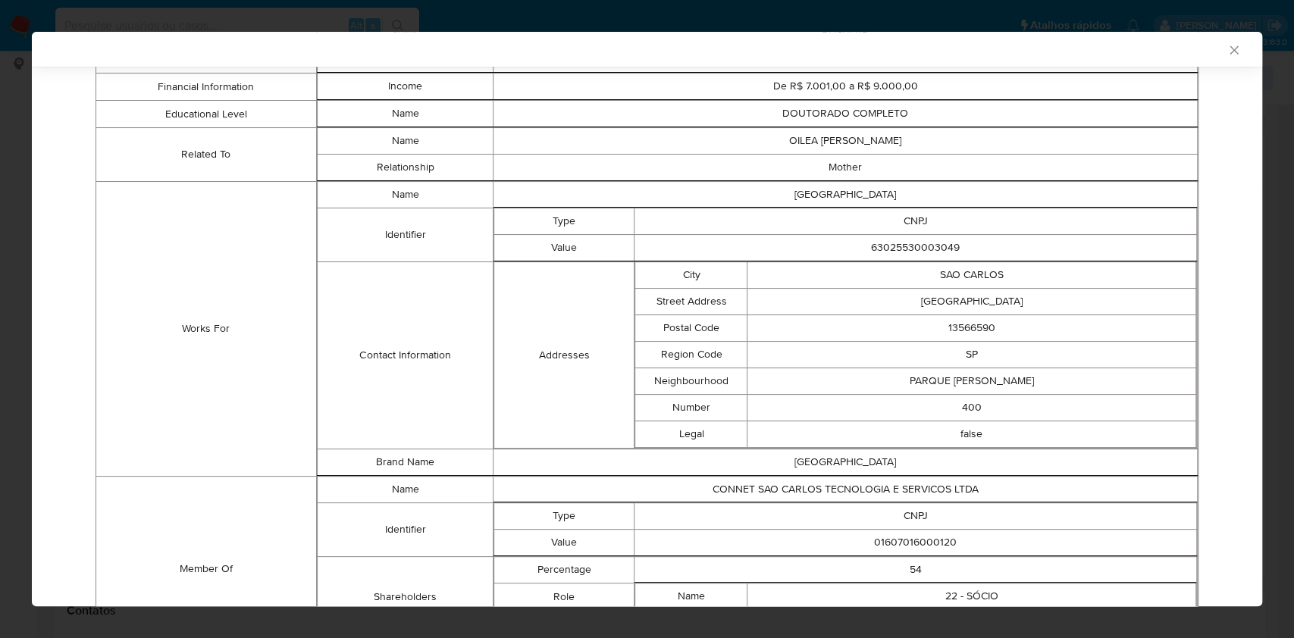
scroll to position [1067, 0]
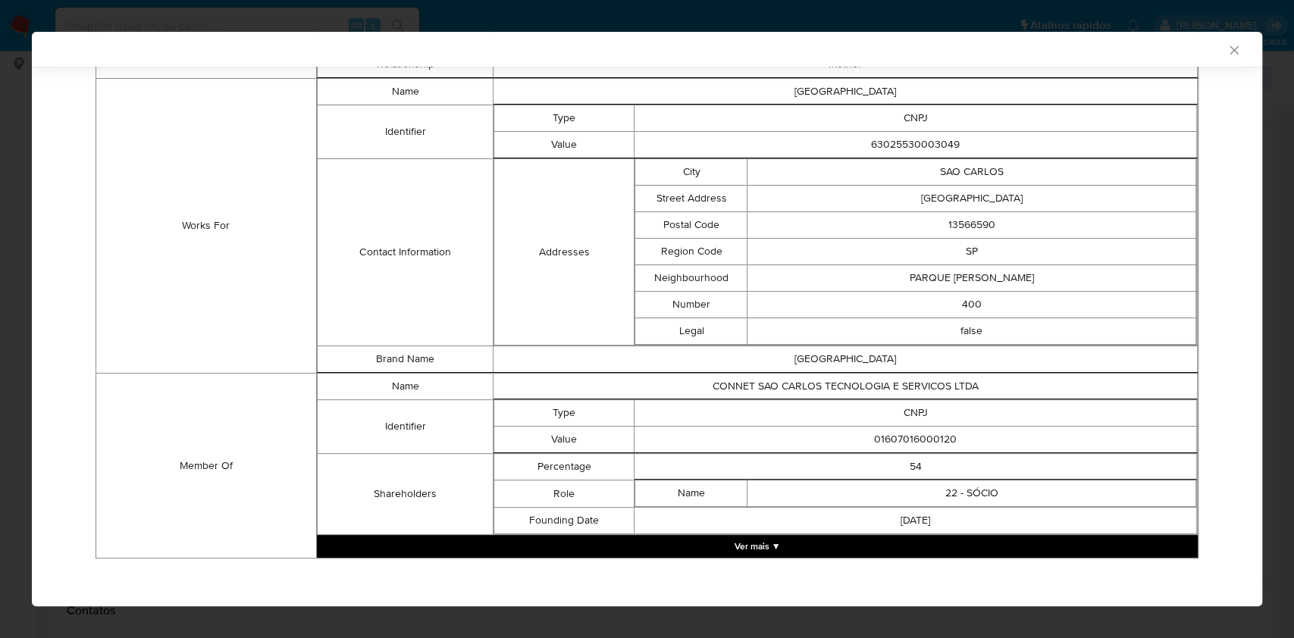
click at [666, 318] on td "Legal" at bounding box center [691, 331] width 112 height 27
click at [885, 428] on td "01607016000120" at bounding box center [916, 440] width 562 height 27
copy td "01607016000120"
click at [820, 542] on button "Ver mais ▼" at bounding box center [757, 546] width 881 height 23
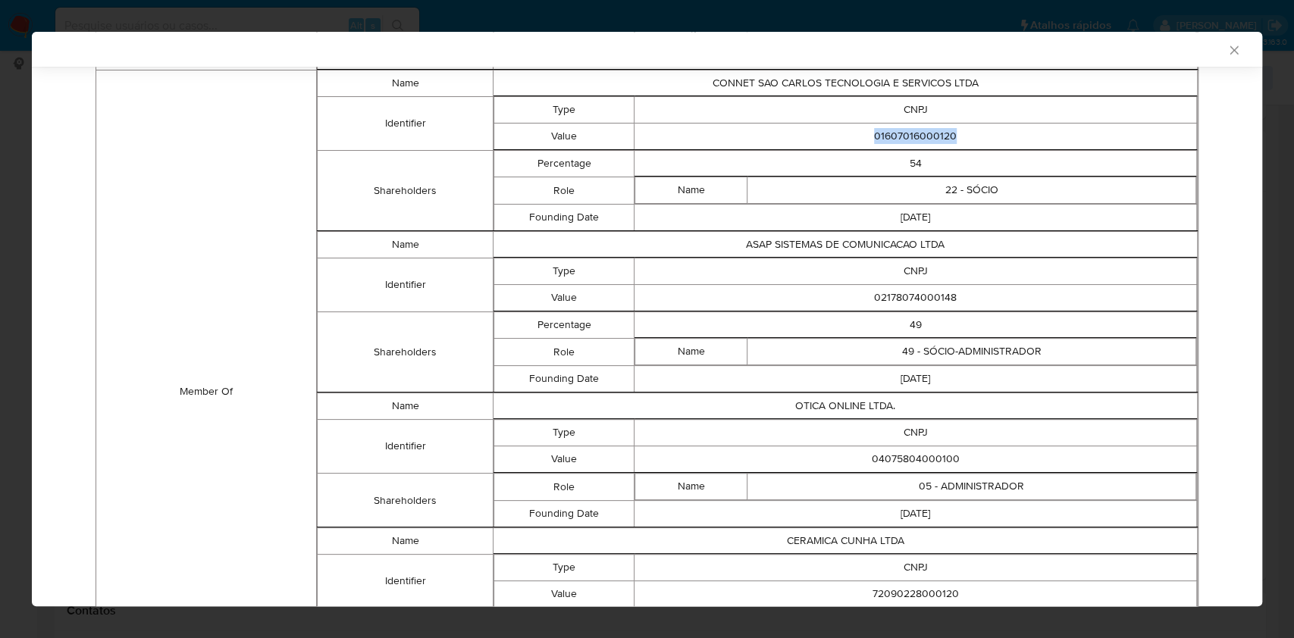
click at [781, 474] on td "05 - ADMINISTRADOR" at bounding box center [971, 487] width 449 height 27
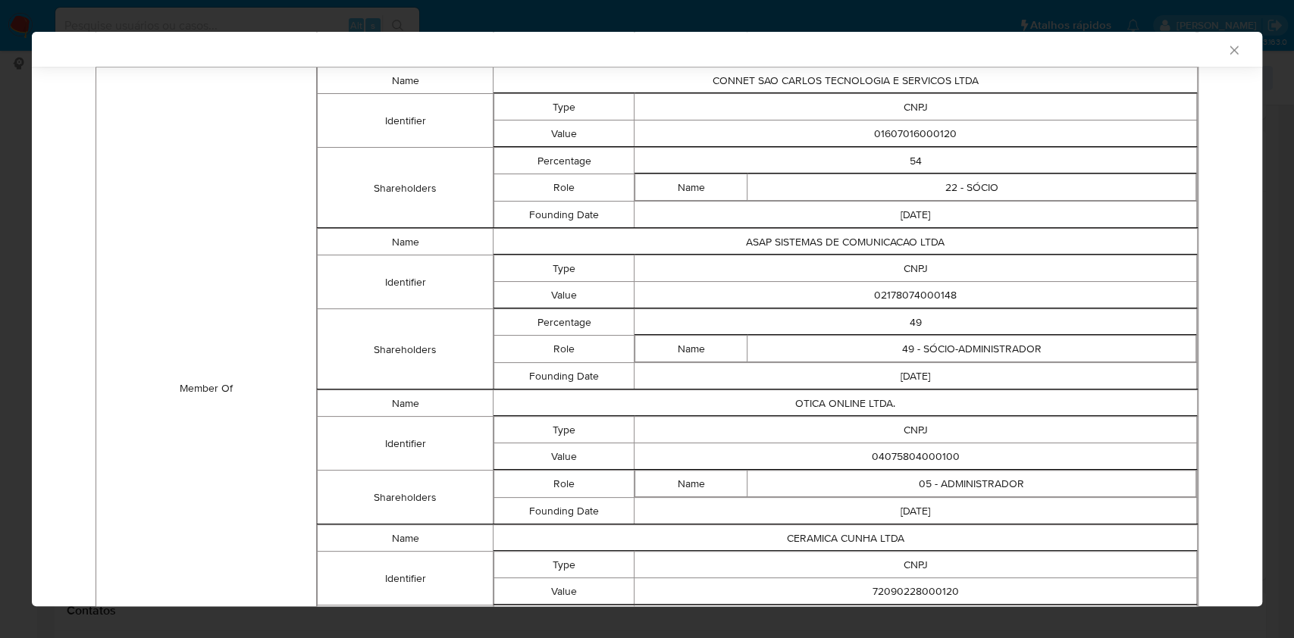
scroll to position [1368, 0]
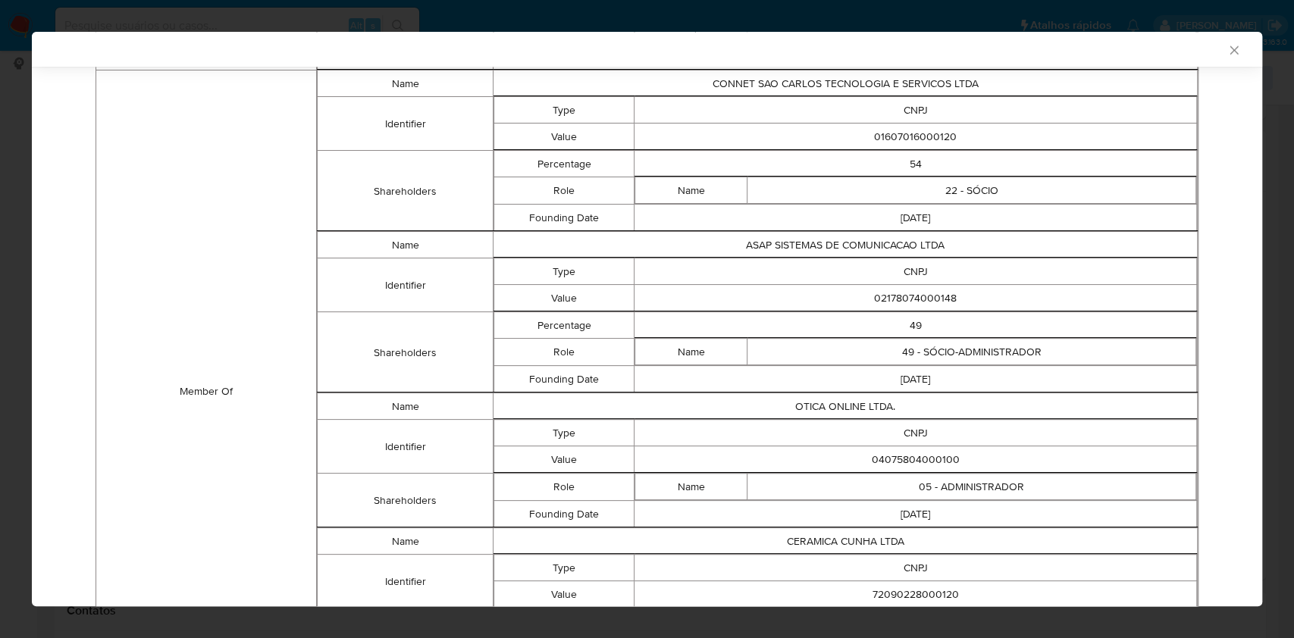
click at [892, 124] on td "01607016000120" at bounding box center [916, 137] width 562 height 27
copy td "01607016000120"
click at [804, 312] on td "49" at bounding box center [916, 325] width 562 height 27
click at [876, 290] on td "02178074000148" at bounding box center [916, 298] width 562 height 27
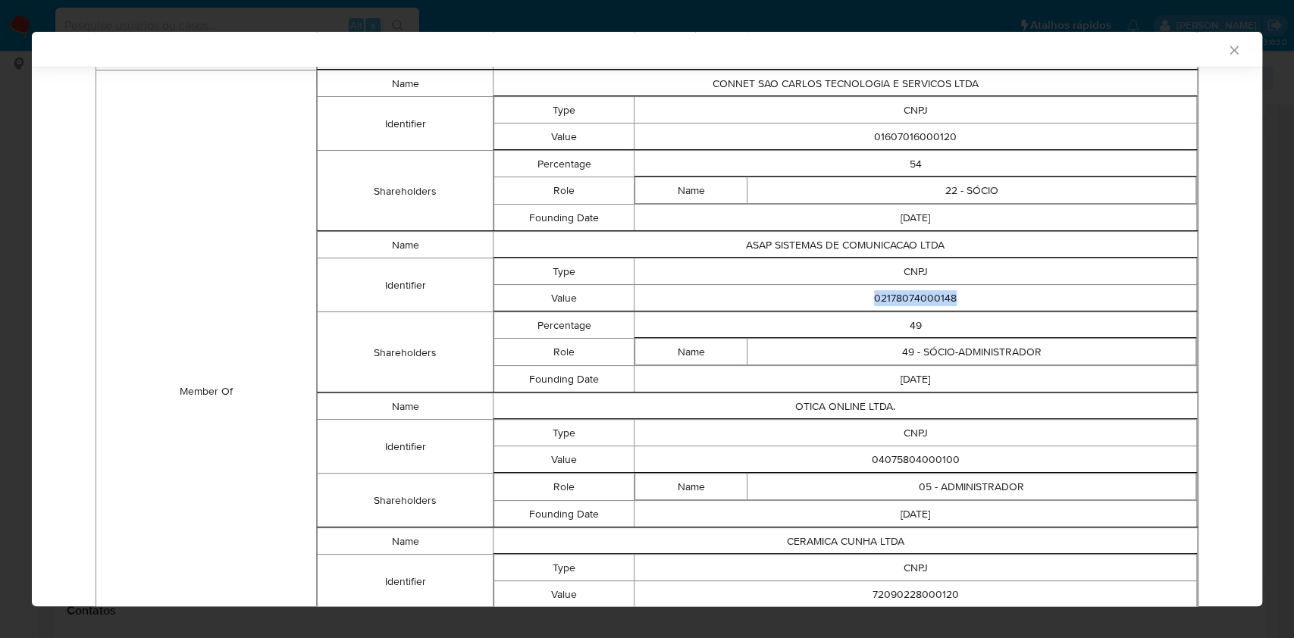
click at [876, 290] on td "02178074000148" at bounding box center [916, 298] width 562 height 27
copy td "02178074000148"
click at [750, 371] on td "1999-12-21" at bounding box center [916, 379] width 562 height 27
click at [902, 453] on td "04075804000100" at bounding box center [916, 460] width 562 height 27
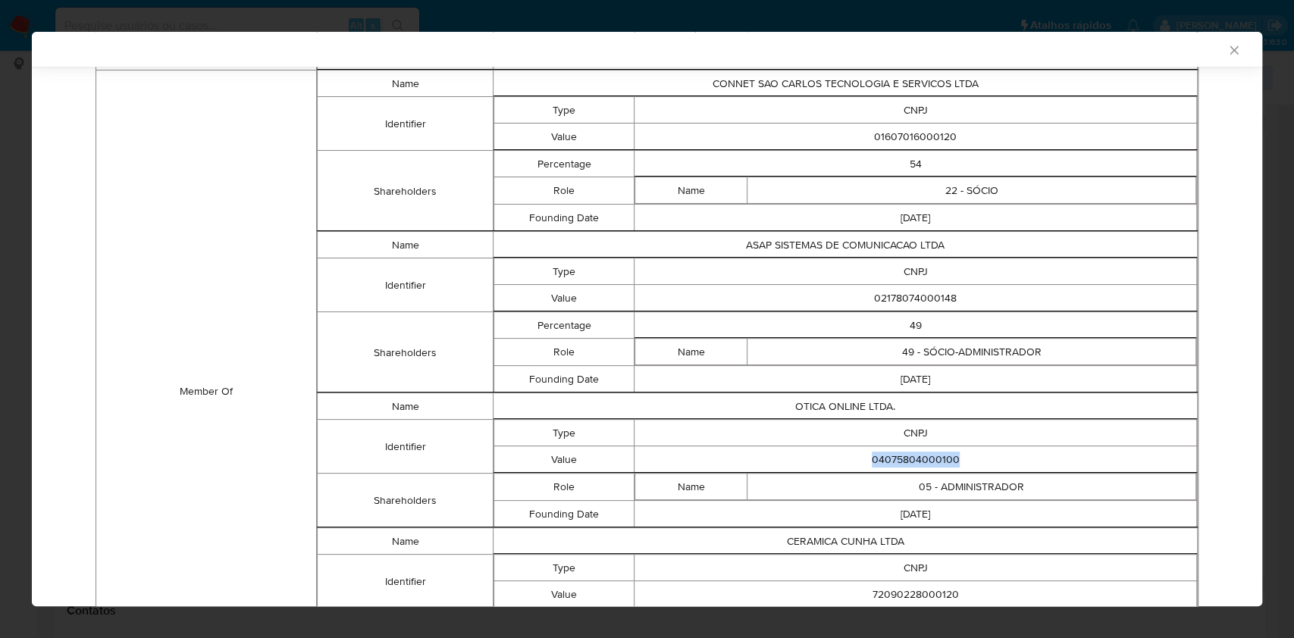
copy td "04075804000100"
click at [743, 418] on table "Type CNPJ Value 04075804000100" at bounding box center [845, 445] width 703 height 55
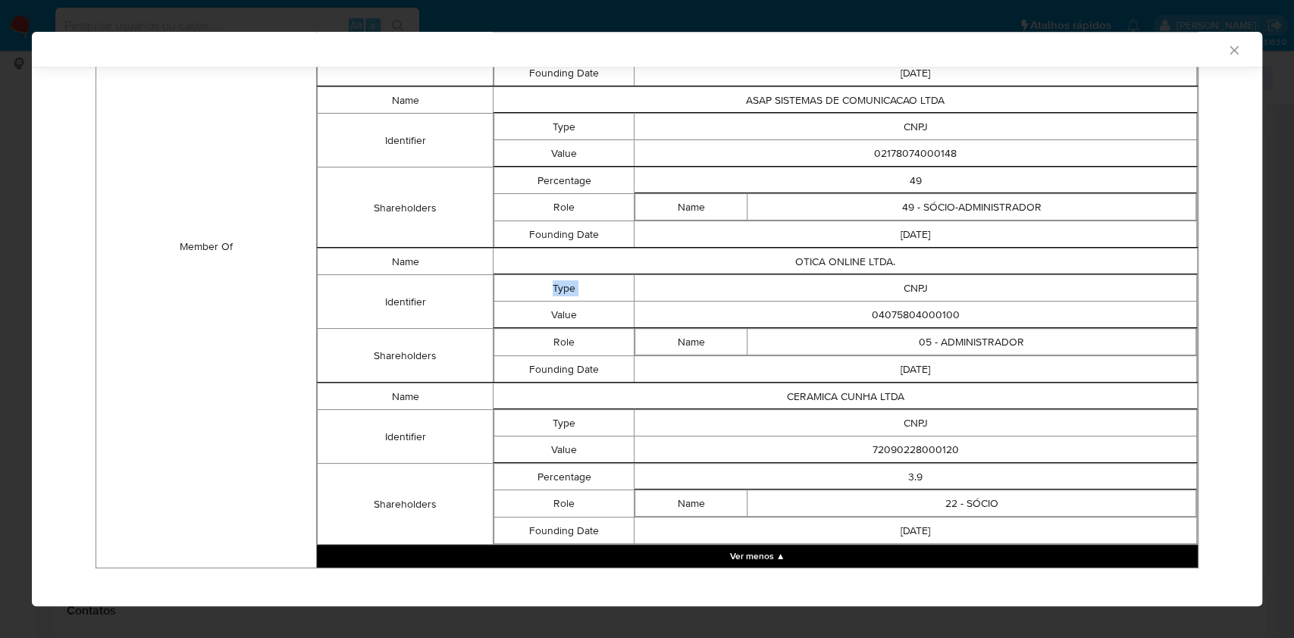
scroll to position [1520, 0]
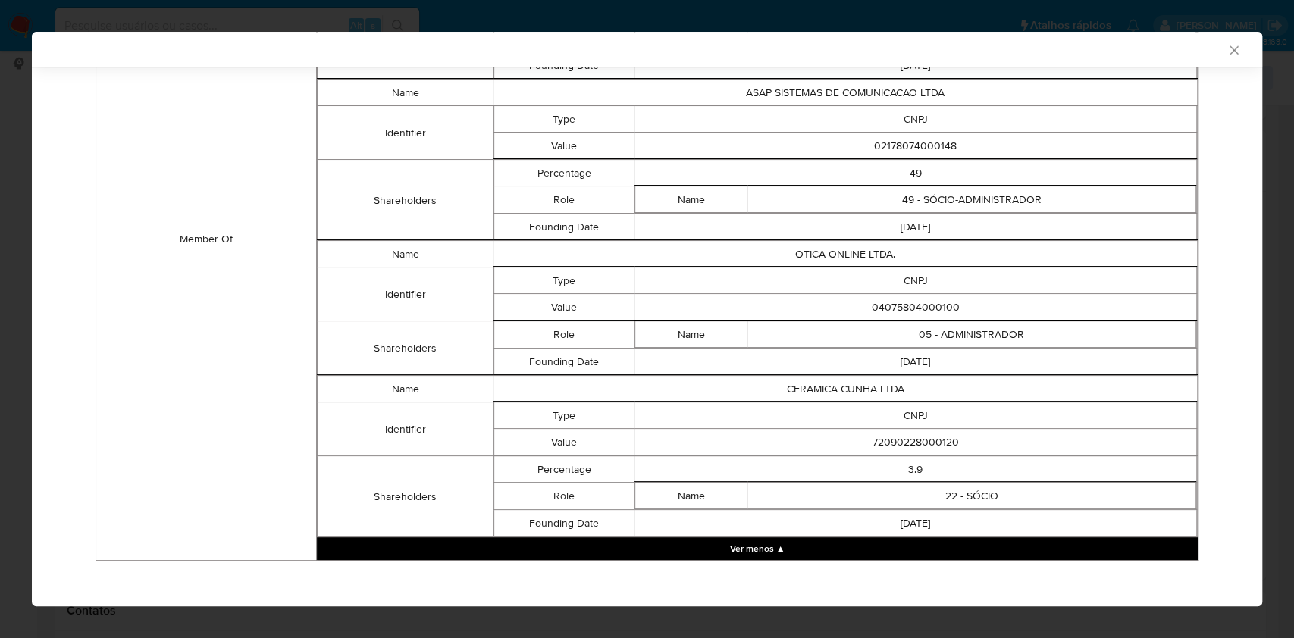
click at [948, 446] on td "72090228000120" at bounding box center [916, 442] width 562 height 27
click at [916, 429] on td "72090228000120" at bounding box center [916, 442] width 562 height 27
copy td "72090228000120"
click at [663, 410] on td "CNPJ" at bounding box center [916, 416] width 562 height 27
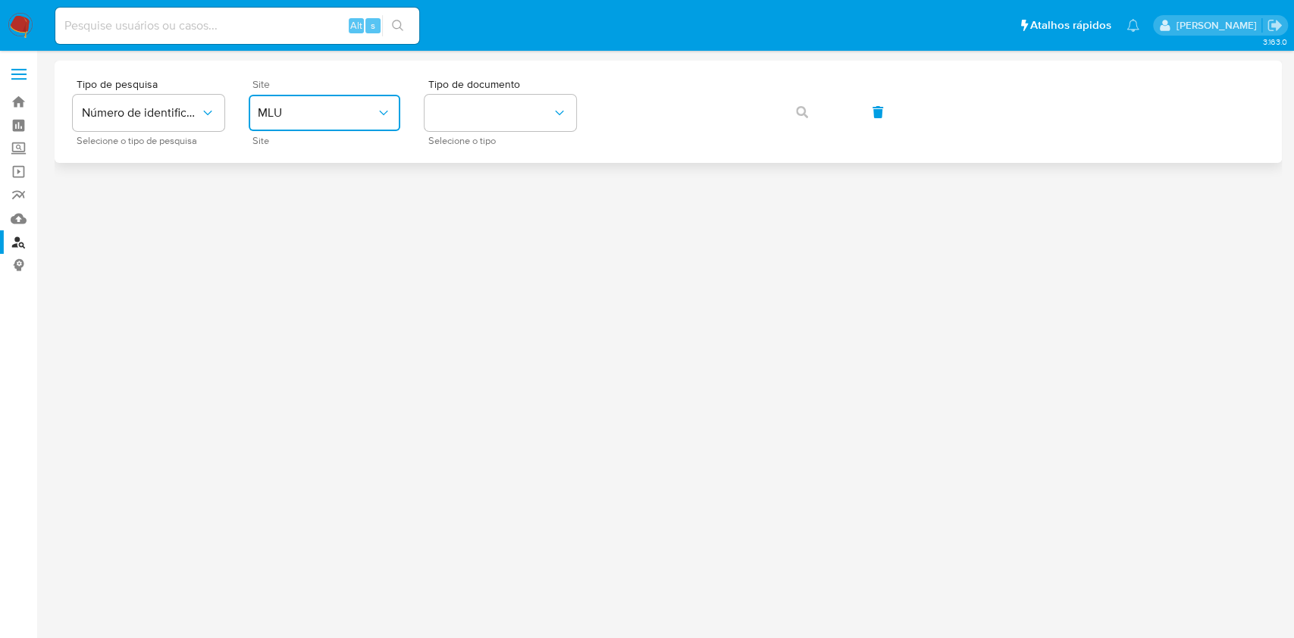
click at [282, 108] on span "MLU" at bounding box center [317, 112] width 118 height 15
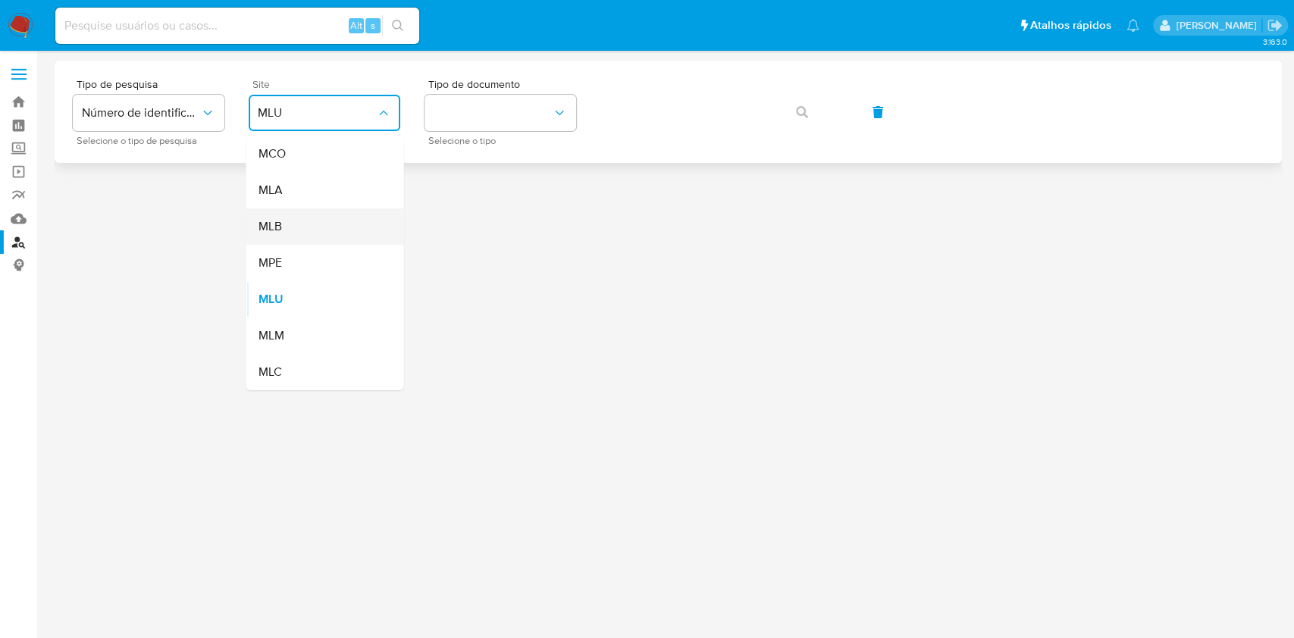
click at [321, 228] on div "MLB" at bounding box center [320, 226] width 124 height 36
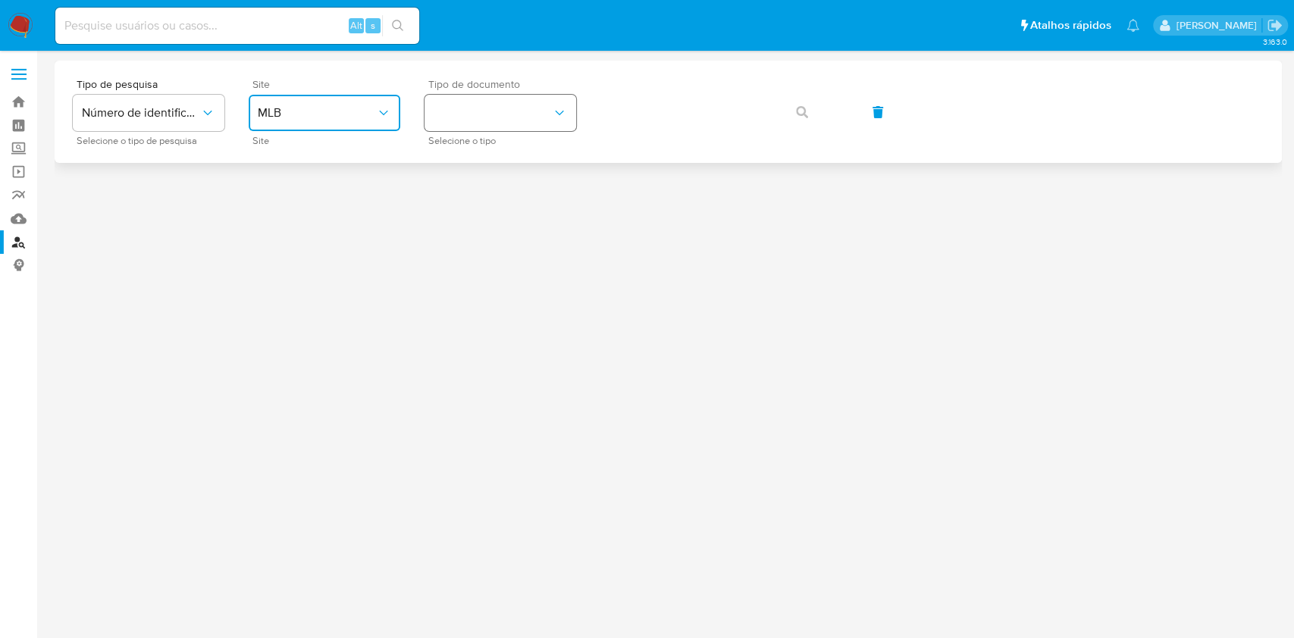
click at [484, 113] on button "identificationType" at bounding box center [501, 113] width 152 height 36
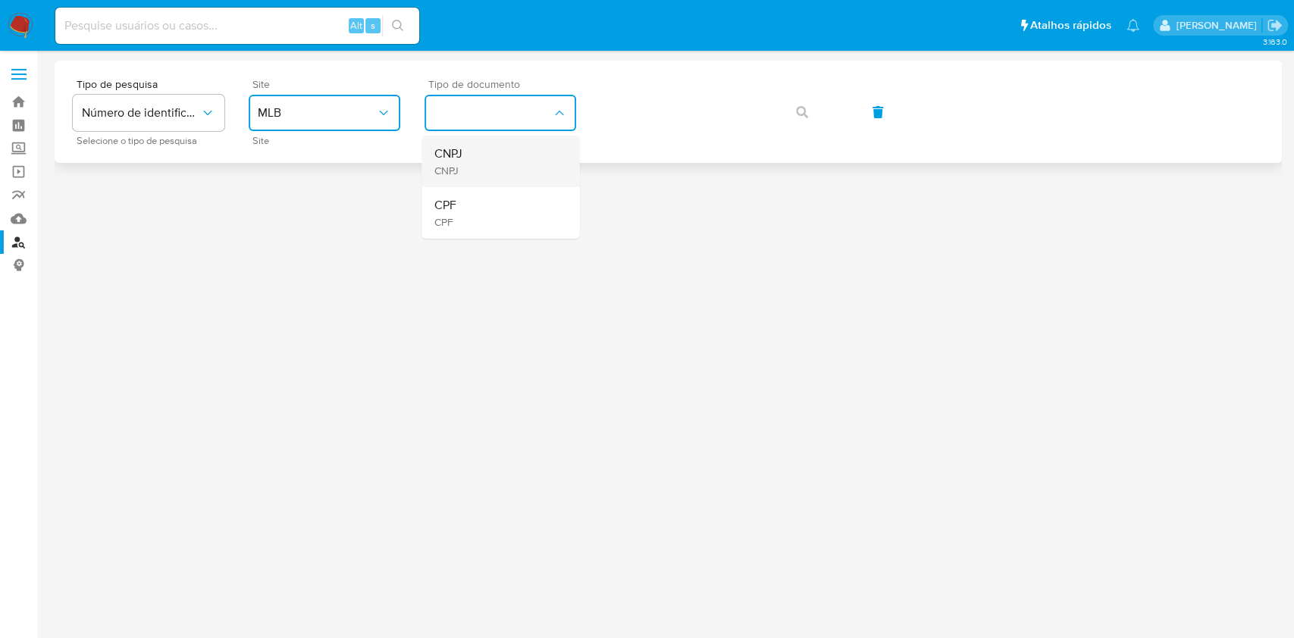
click at [488, 159] on div "CNPJ CNPJ" at bounding box center [496, 162] width 124 height 52
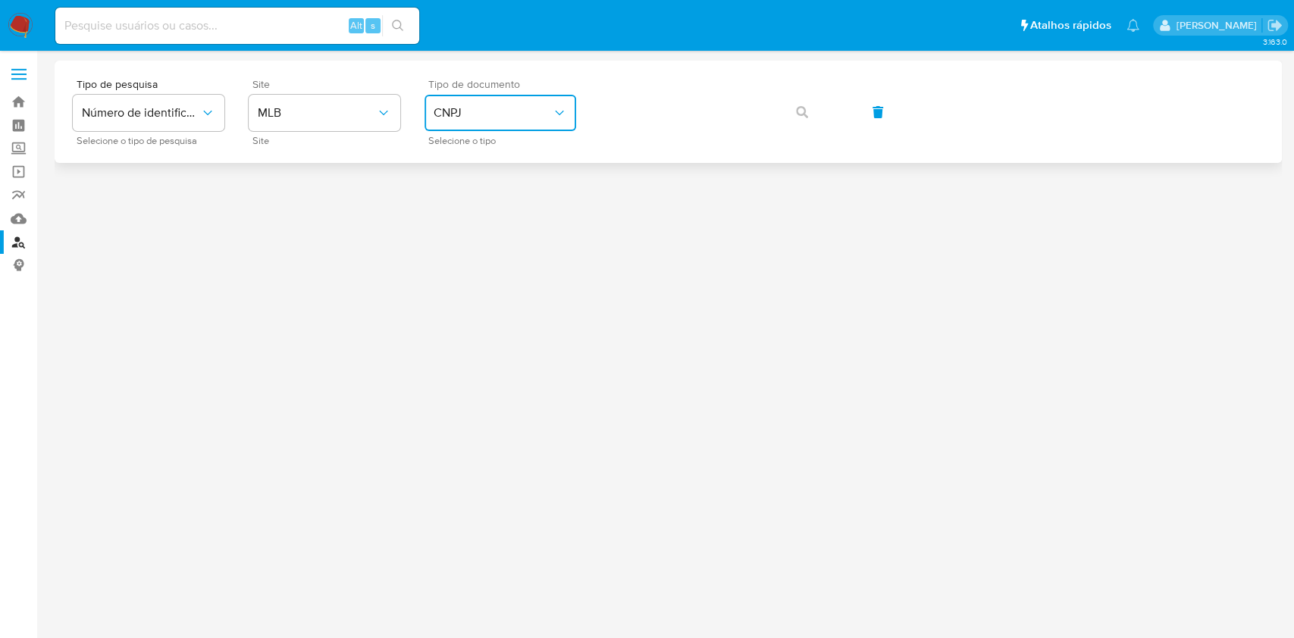
click at [473, 105] on span "CNPJ" at bounding box center [493, 112] width 118 height 15
click at [462, 217] on div "CPF CPF" at bounding box center [496, 213] width 124 height 52
click at [796, 107] on icon "button" at bounding box center [802, 112] width 12 height 12
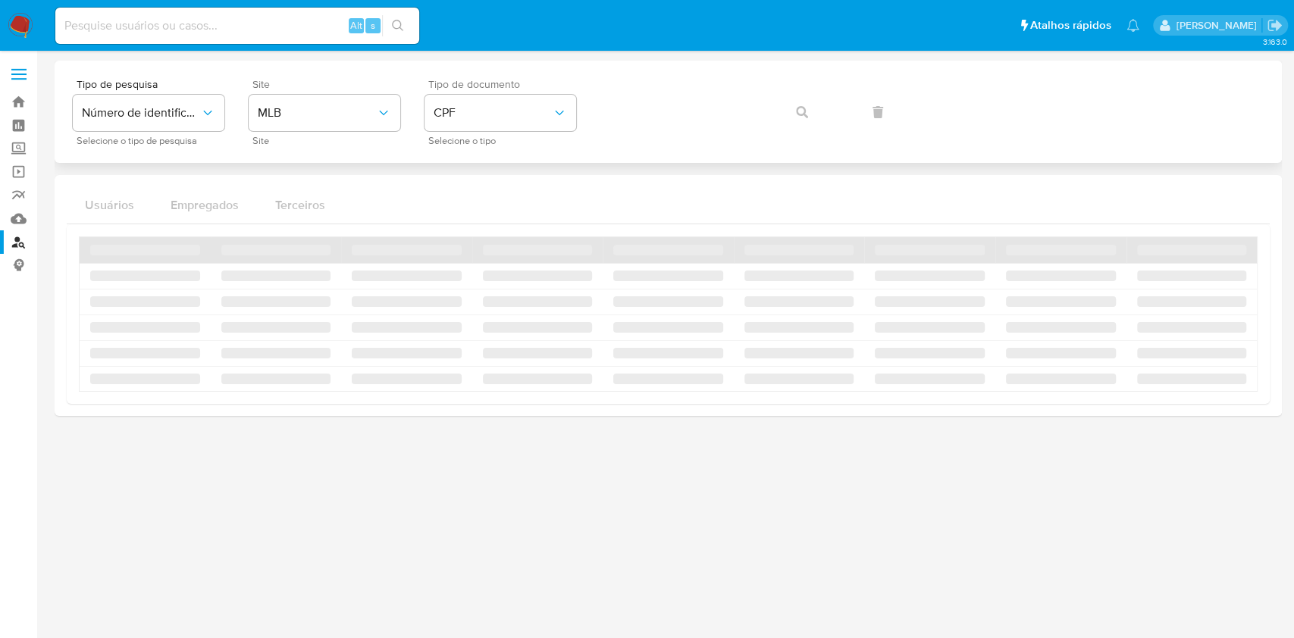
click at [796, 107] on div "Tipo de pesquisa Número de identificação Selecione o tipo de pesquisa Site MLB …" at bounding box center [668, 112] width 1191 height 66
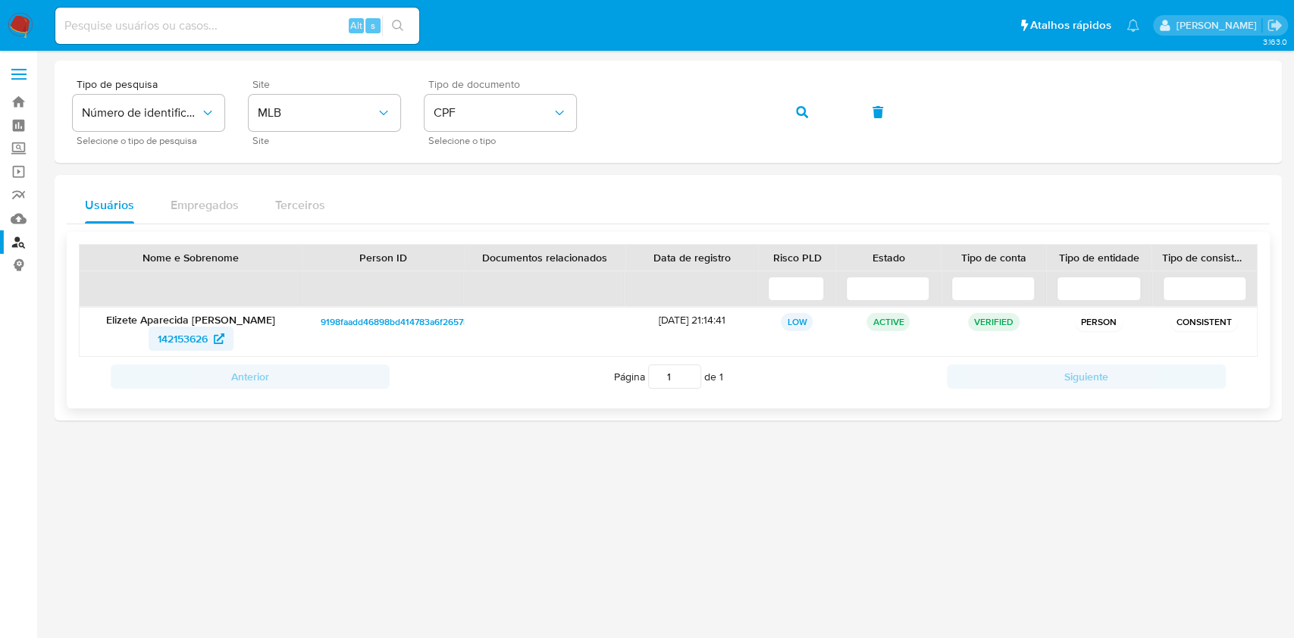
click at [188, 335] on span "142153626" at bounding box center [183, 339] width 50 height 24
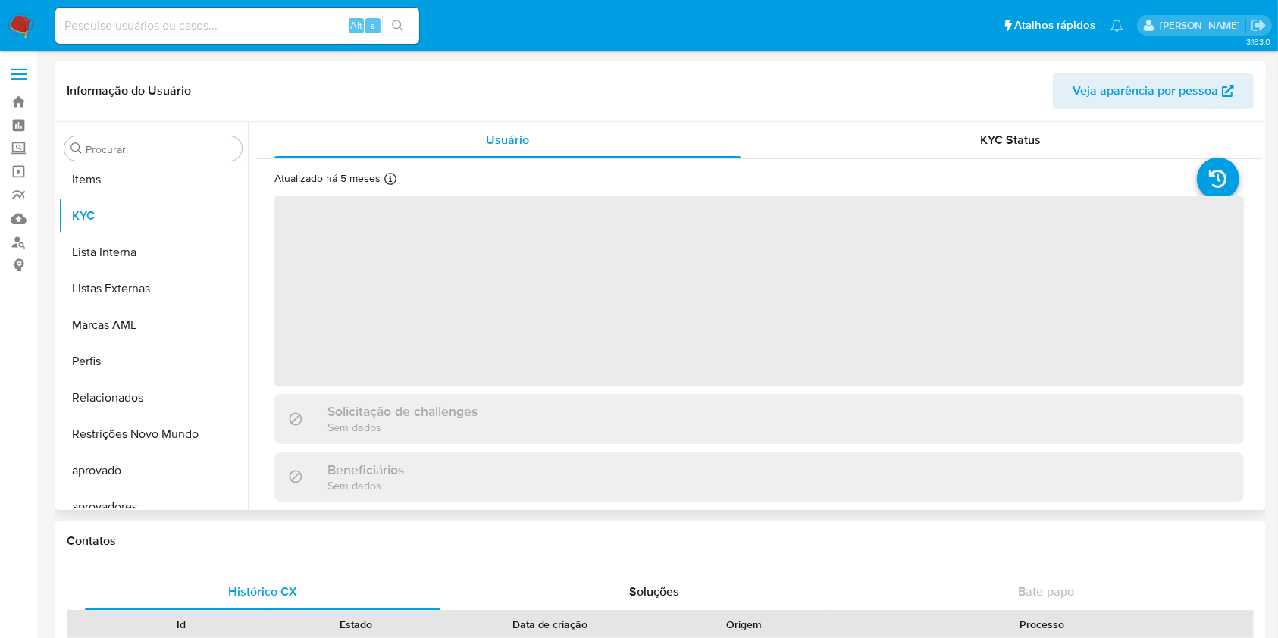
scroll to position [823, 0]
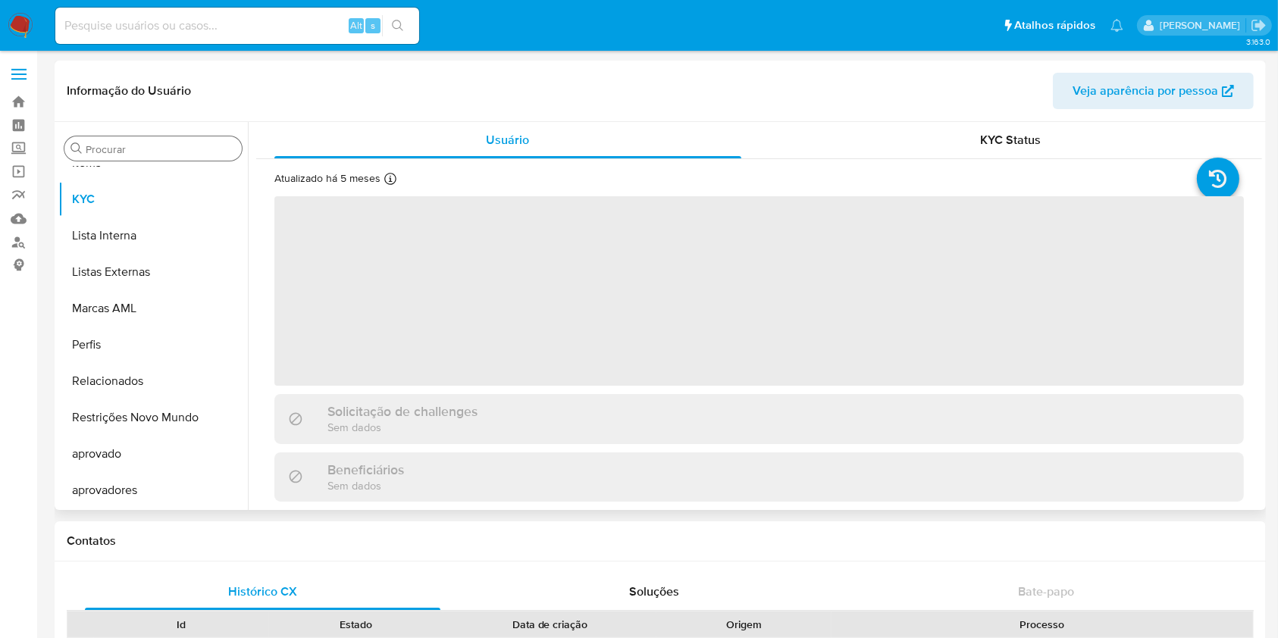
click at [135, 137] on div "Procurar" at bounding box center [152, 148] width 177 height 24
select select "10"
click at [150, 146] on input "Procurar" at bounding box center [161, 150] width 150 height 14
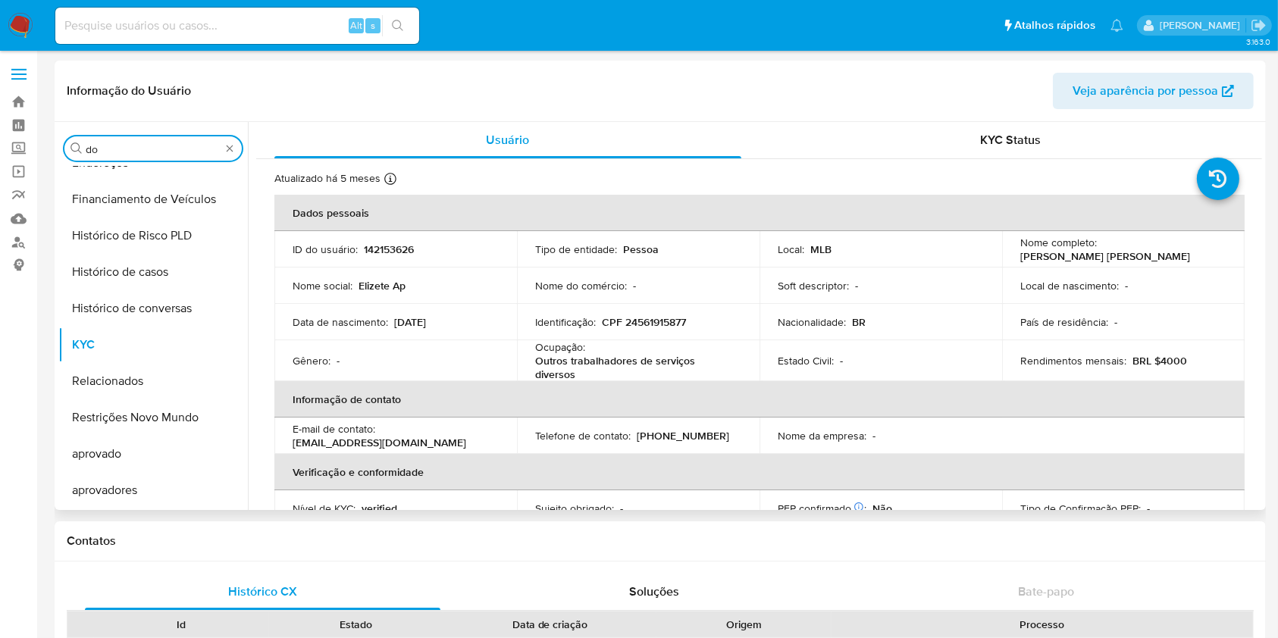
scroll to position [0, 0]
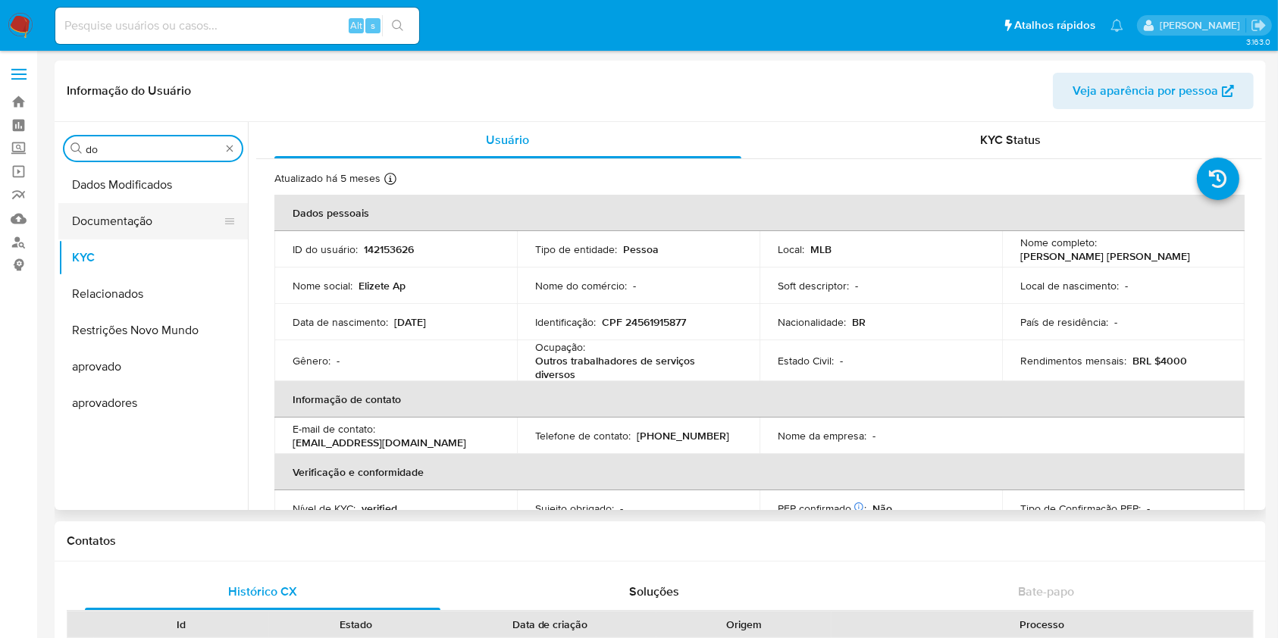
click at [129, 224] on button "Documentação" at bounding box center [146, 221] width 177 height 36
click at [128, 221] on button "Documentação" at bounding box center [146, 221] width 177 height 36
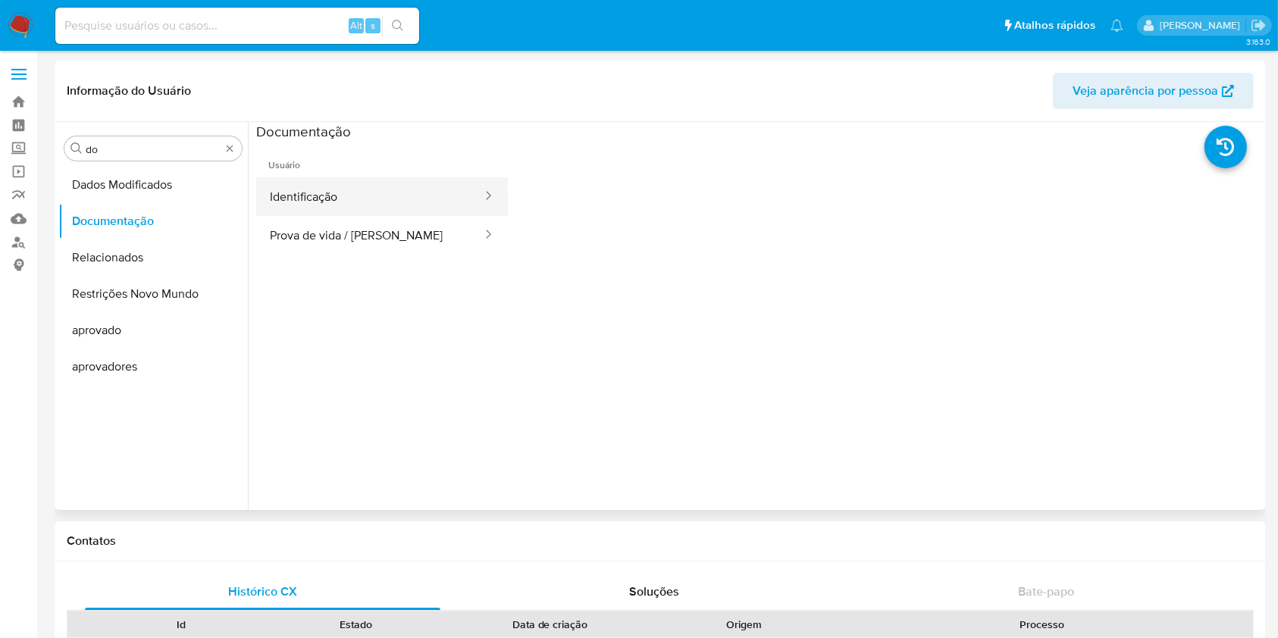
click at [369, 203] on button "Identificação" at bounding box center [369, 196] width 227 height 39
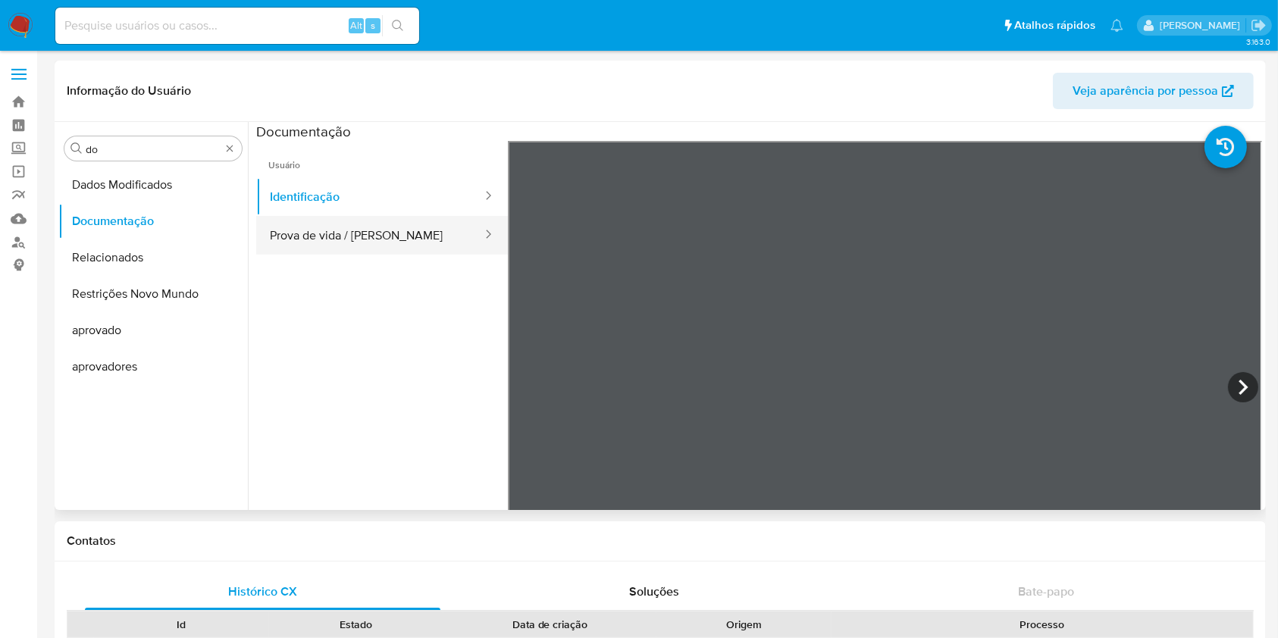
click at [397, 228] on button "Prova de vida / [PERSON_NAME]" at bounding box center [369, 235] width 227 height 39
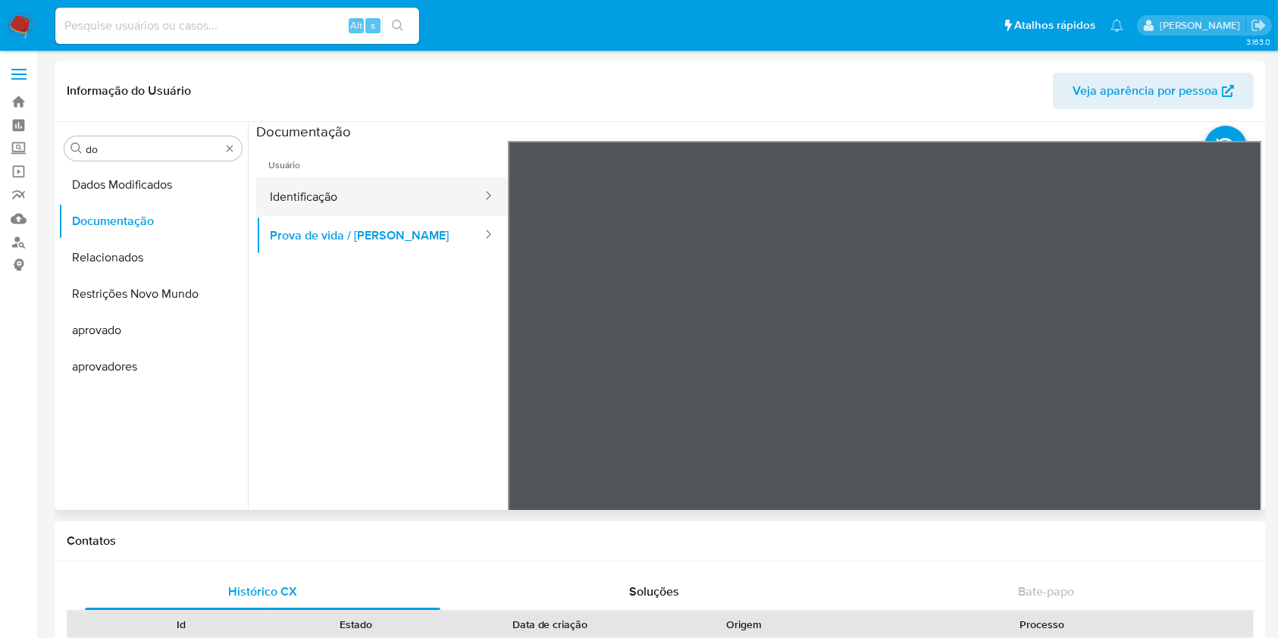
click at [337, 186] on button "Identificação" at bounding box center [369, 196] width 227 height 39
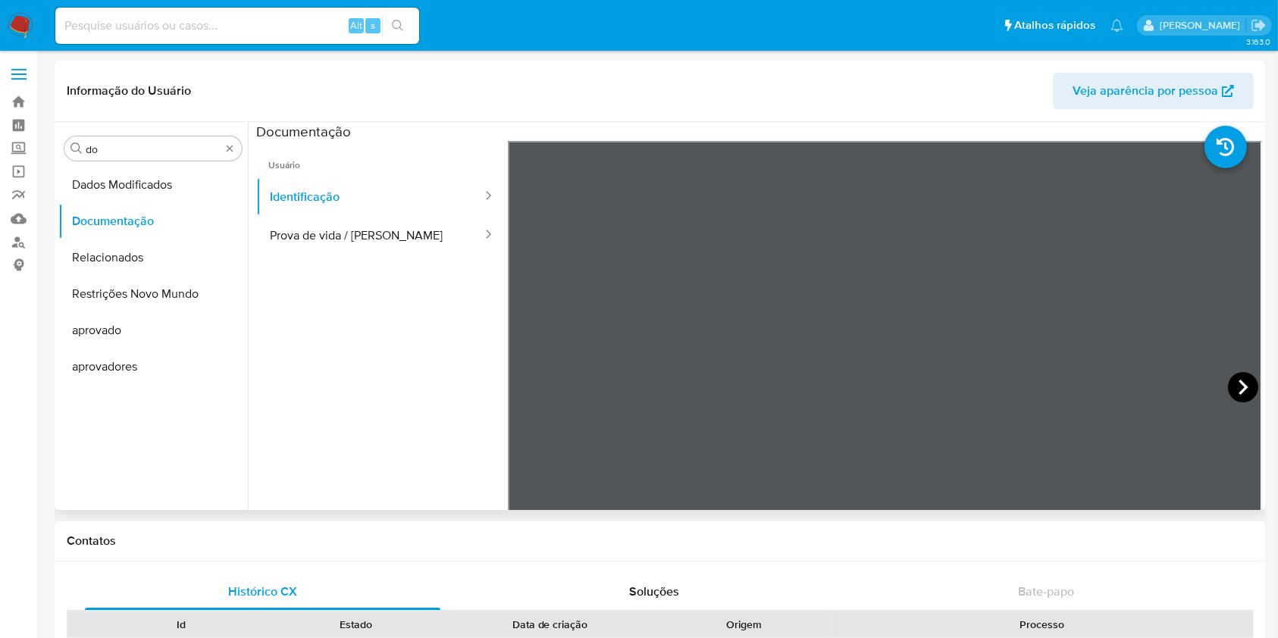
click at [1237, 388] on icon at bounding box center [1243, 387] width 30 height 30
click at [102, 151] on input "do" at bounding box center [153, 150] width 135 height 14
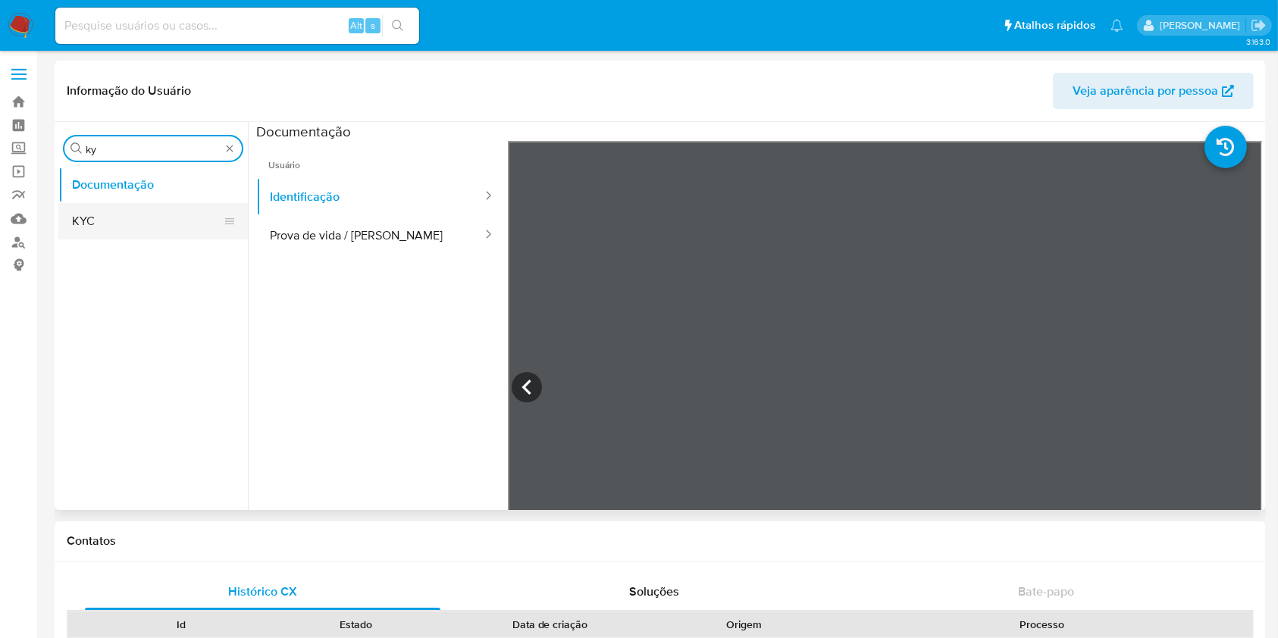
type input "ky"
click at [108, 223] on button "KYC" at bounding box center [146, 221] width 177 height 36
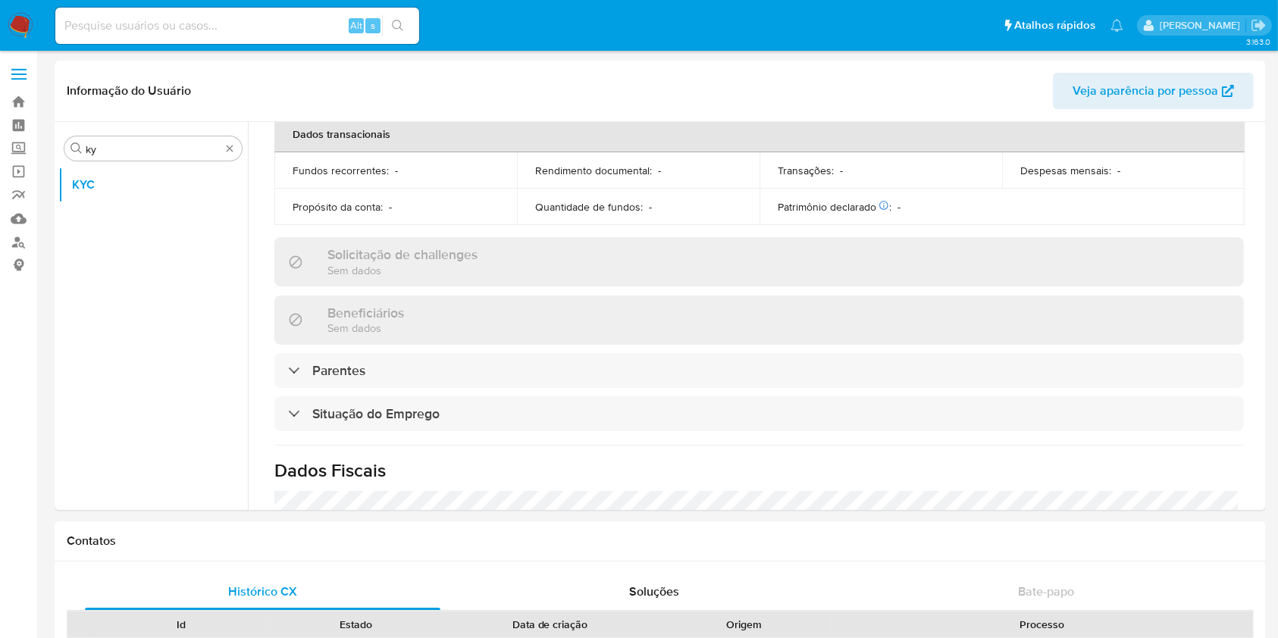
scroll to position [664, 0]
